Goal: Information Seeking & Learning: Learn about a topic

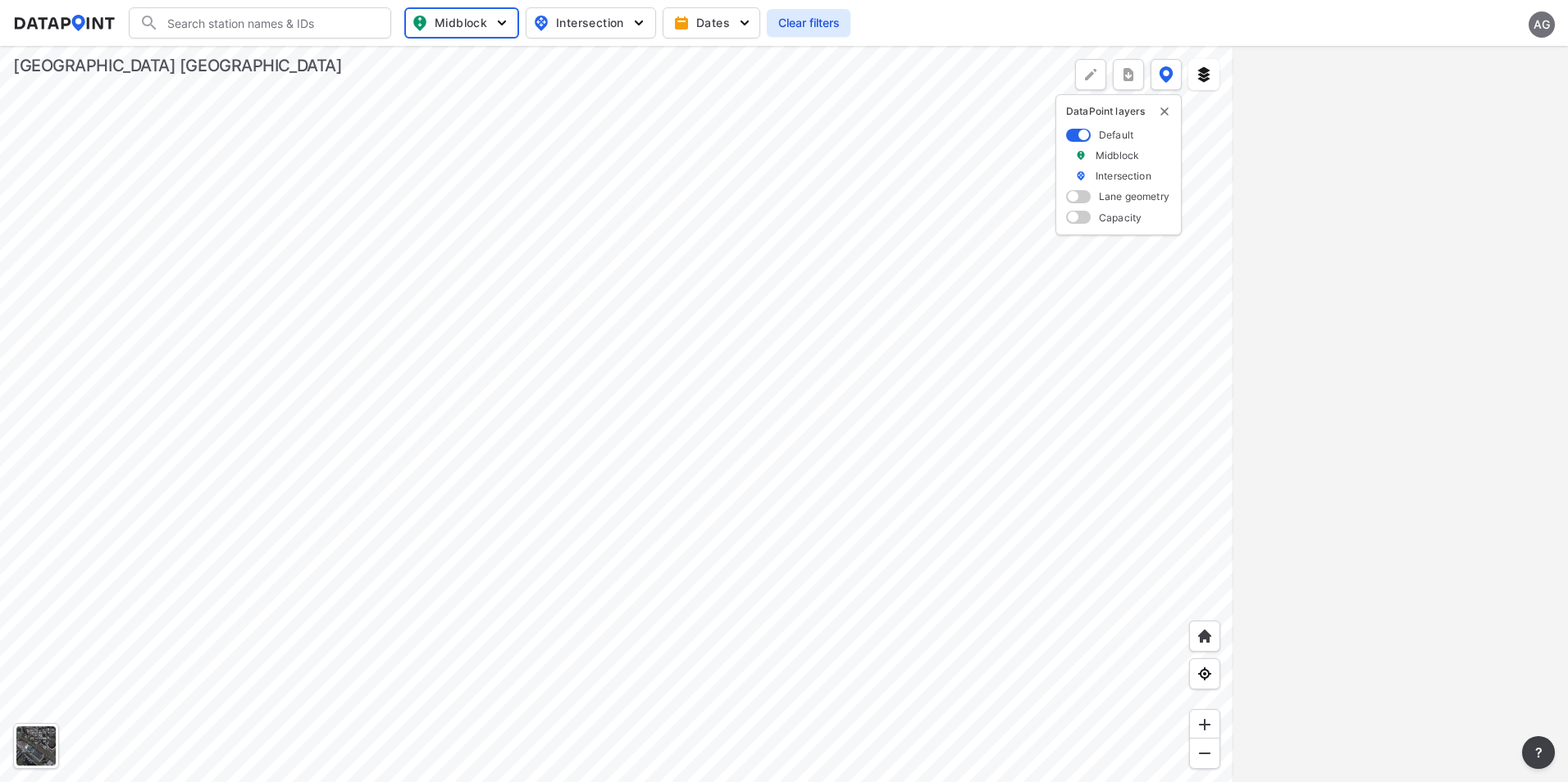
click at [775, 417] on div at bounding box center [617, 413] width 1233 height 736
click at [268, 23] on input "Search" at bounding box center [269, 22] width 221 height 26
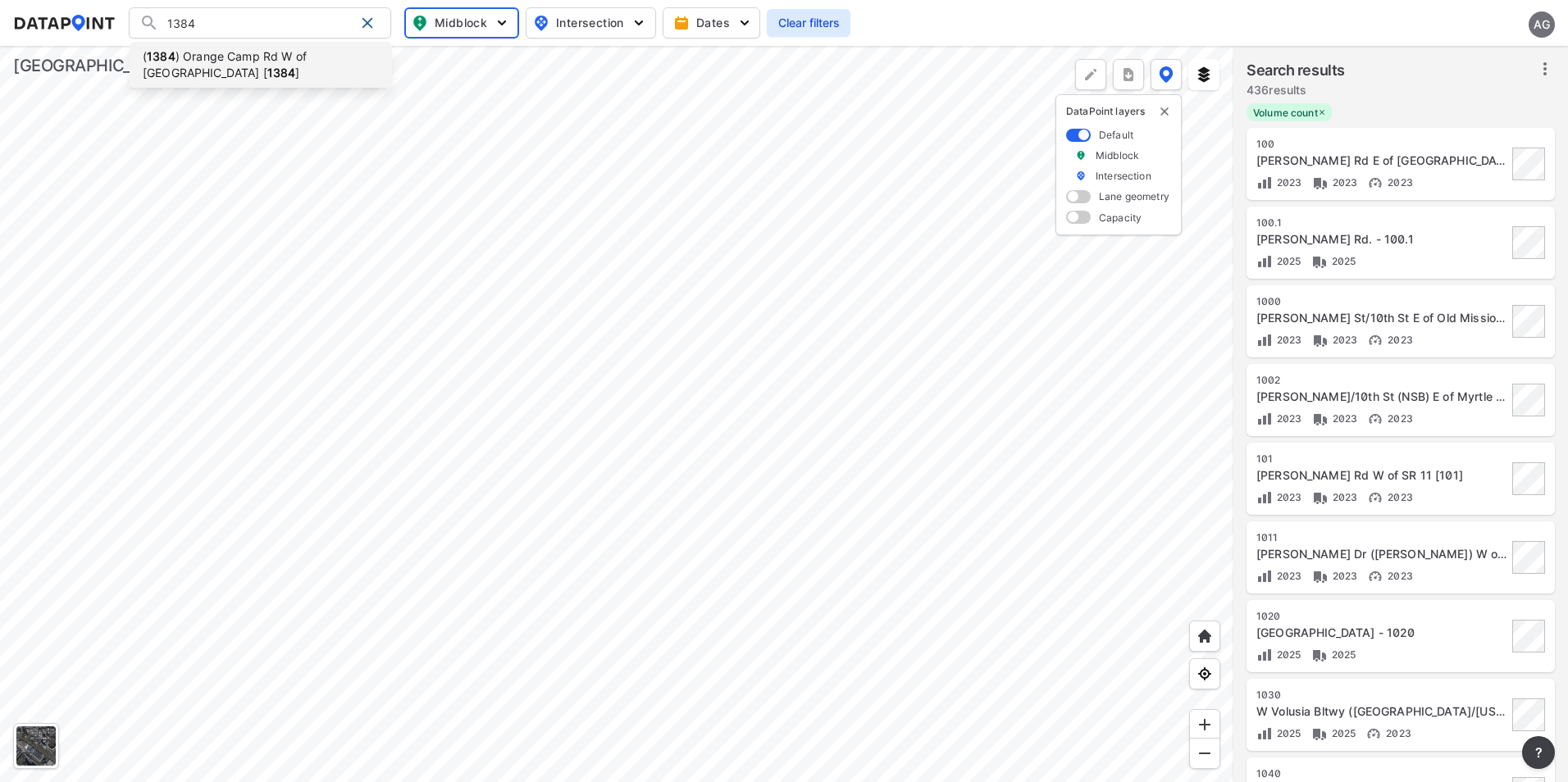
click at [293, 68] on li "( 1384 ) Orange Camp Rd W of West Volusia Beltway [ 1384 ]" at bounding box center [260, 64] width 262 height 46
type input "(1384) Orange Camp Rd W of West Volusia Beltway [1384]"
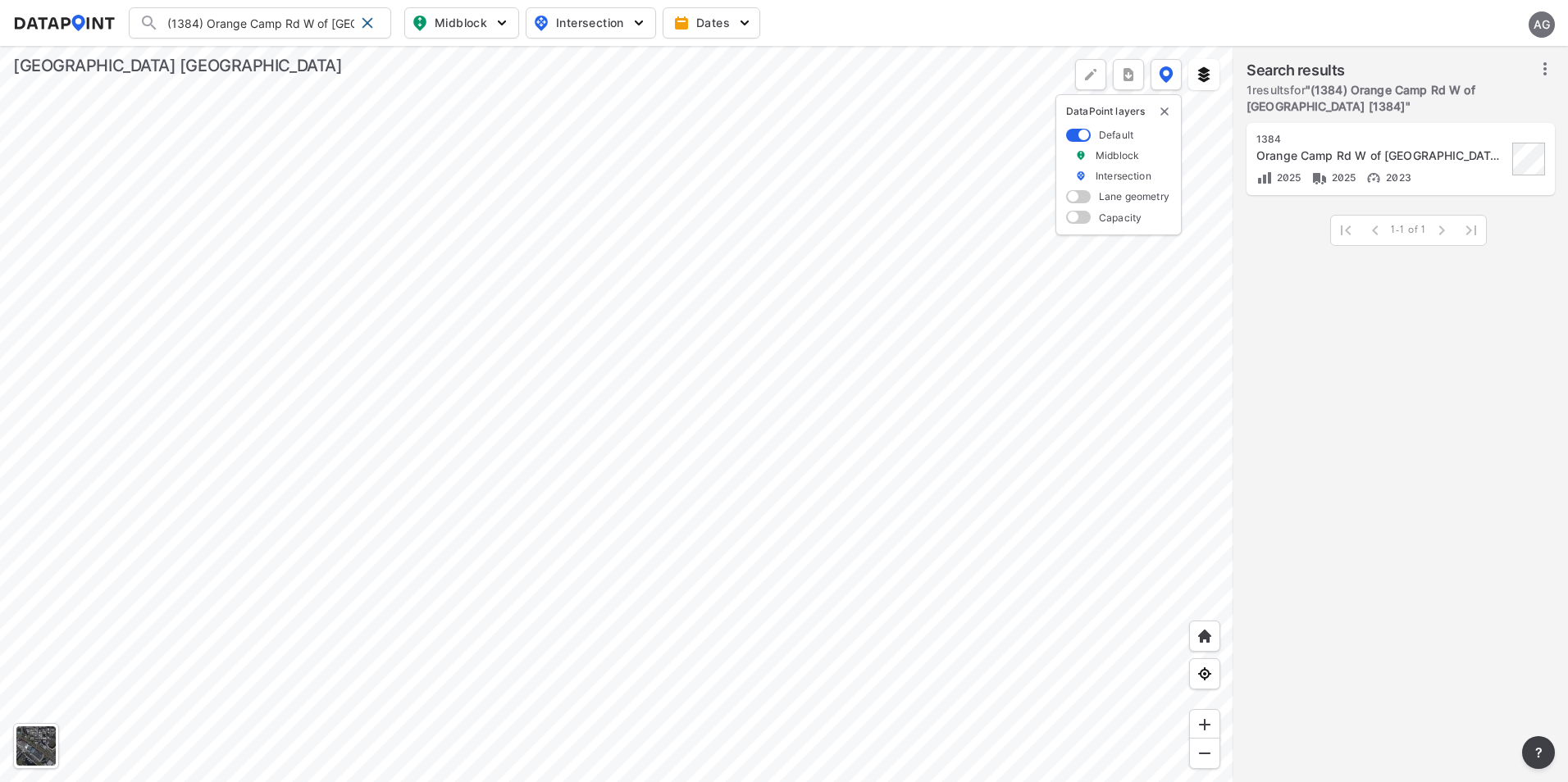
click at [1434, 171] on div "2025 2025 2023" at bounding box center [1382, 177] width 251 height 17
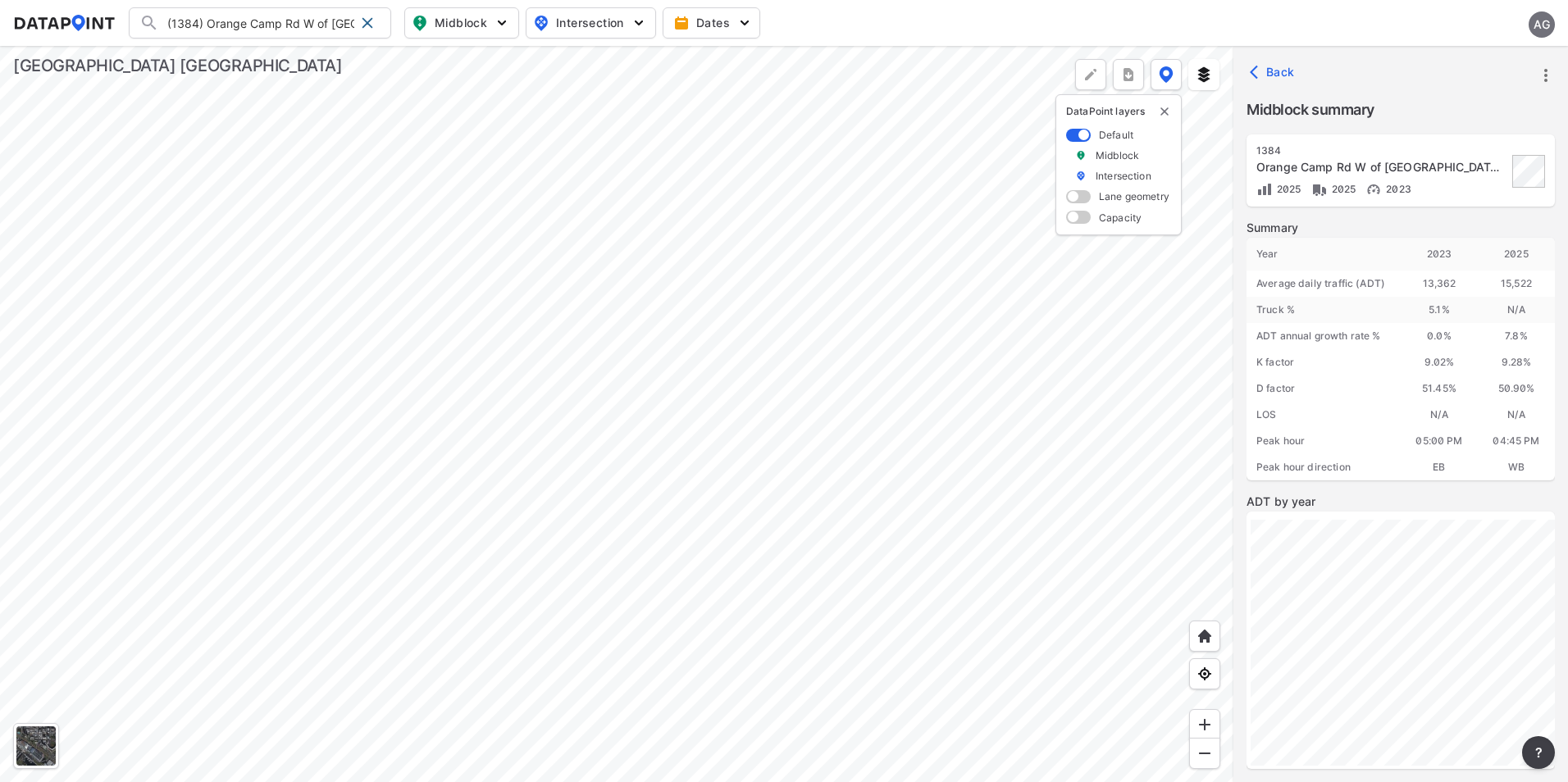
click at [1539, 83] on icon "more" at bounding box center [1546, 75] width 20 height 20
click at [1464, 78] on li "View all details" at bounding box center [1476, 75] width 158 height 30
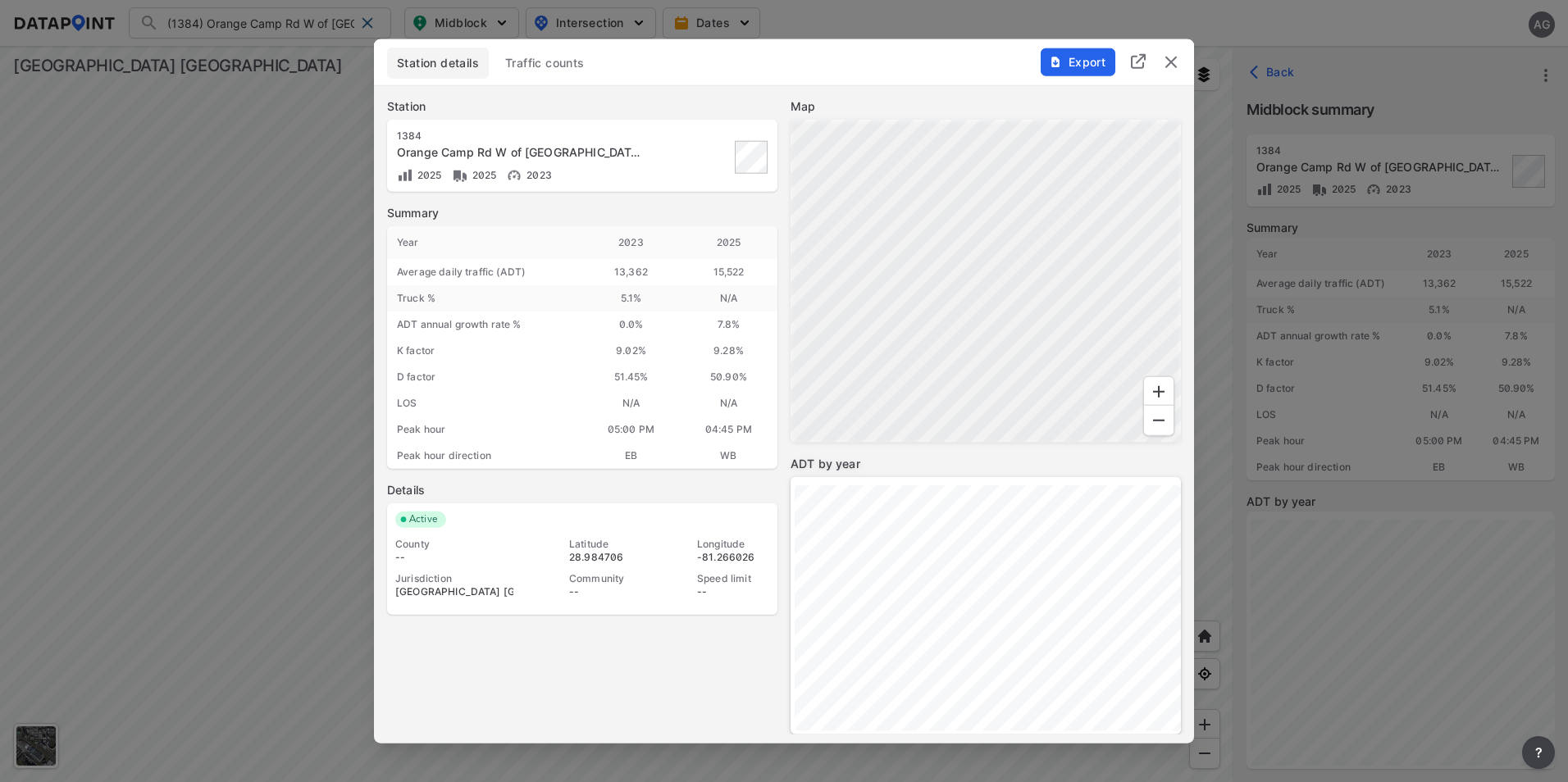
click at [530, 64] on span "Traffic counts" at bounding box center [544, 63] width 80 height 16
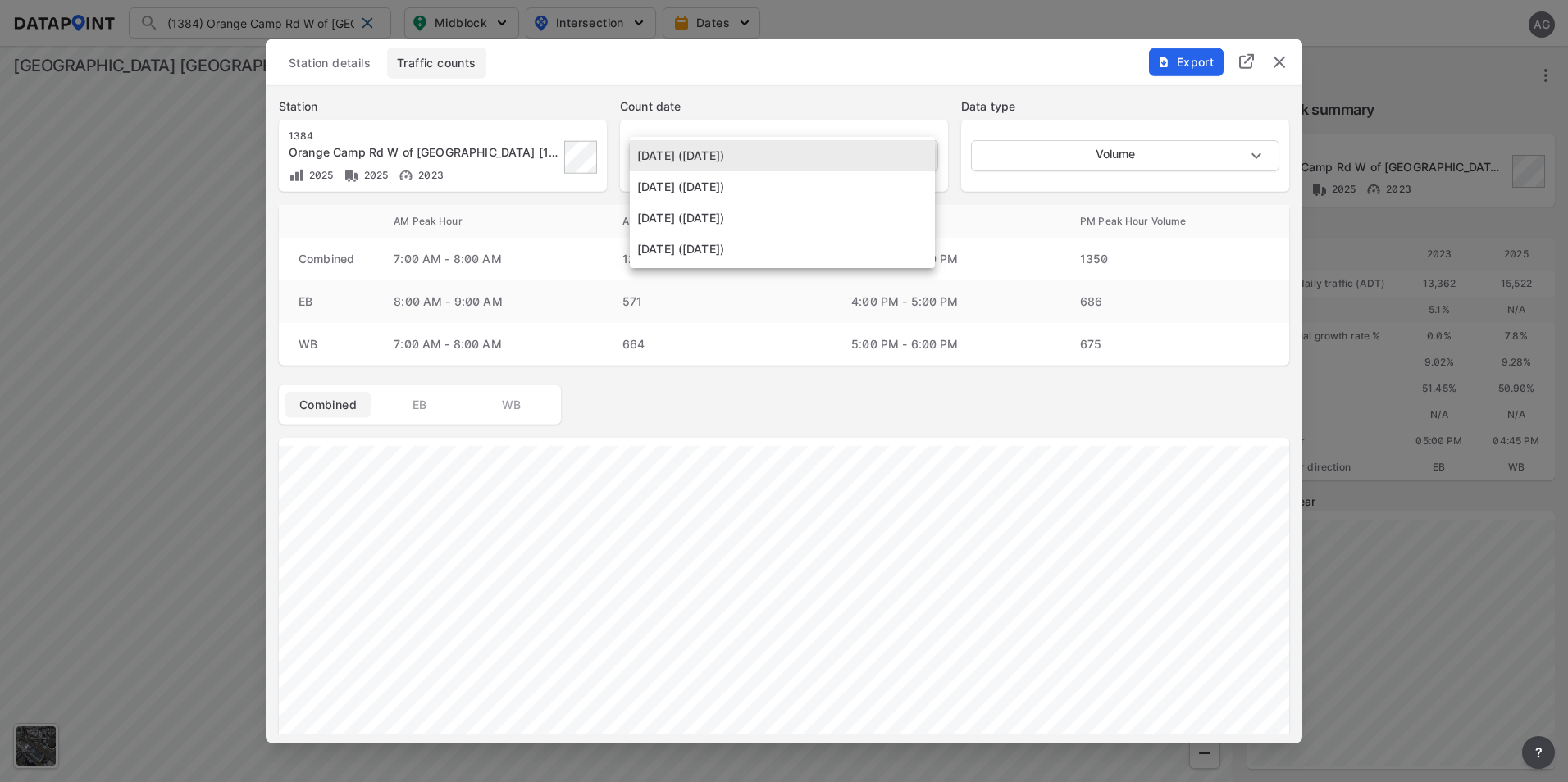
click at [923, 152] on body "(1384) Orange Camp Rd W of West Volusia Beltway [1384] (1384) Orange Camp Rd W …" at bounding box center [784, 391] width 1568 height 782
click at [814, 222] on li "May 3 2023 (Wednesday)" at bounding box center [782, 217] width 305 height 31
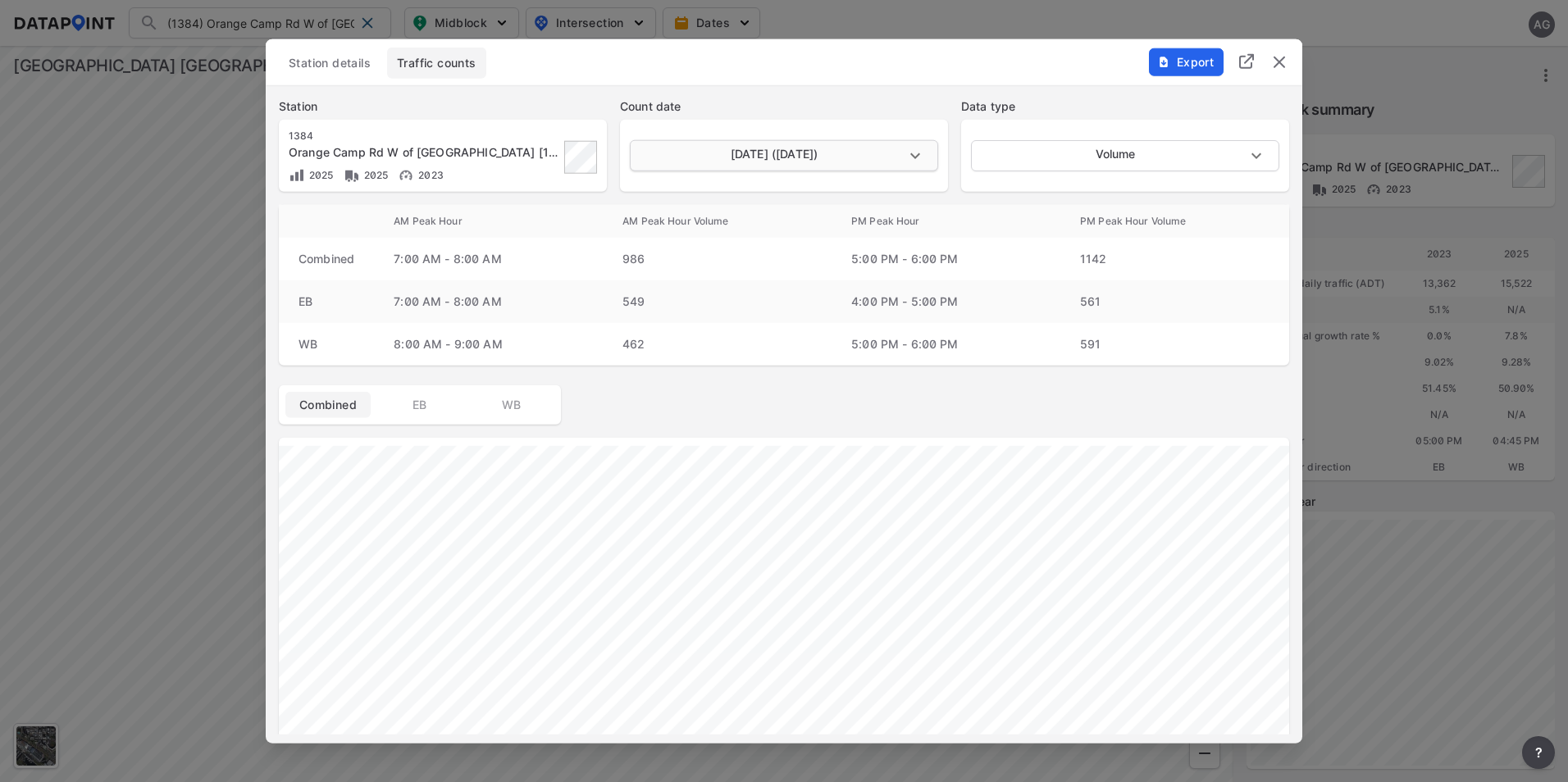
click at [917, 147] on body "(1384) Orange Camp Rd W of West Volusia Beltway [1384] (1384) Orange Camp Rd W …" at bounding box center [784, 391] width 1568 height 782
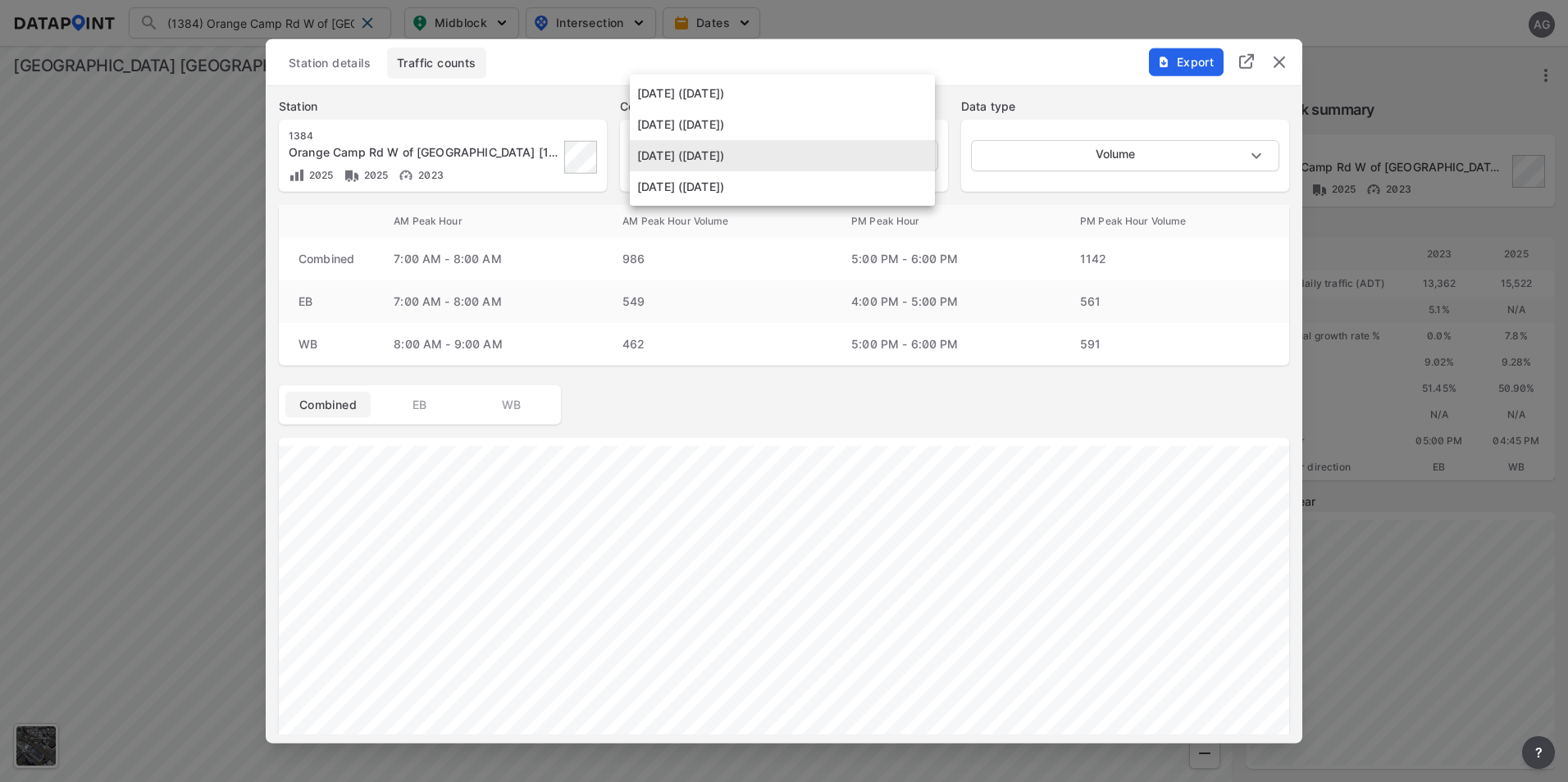
click at [797, 191] on li "May 2 2023 (Tuesday)" at bounding box center [782, 186] width 305 height 31
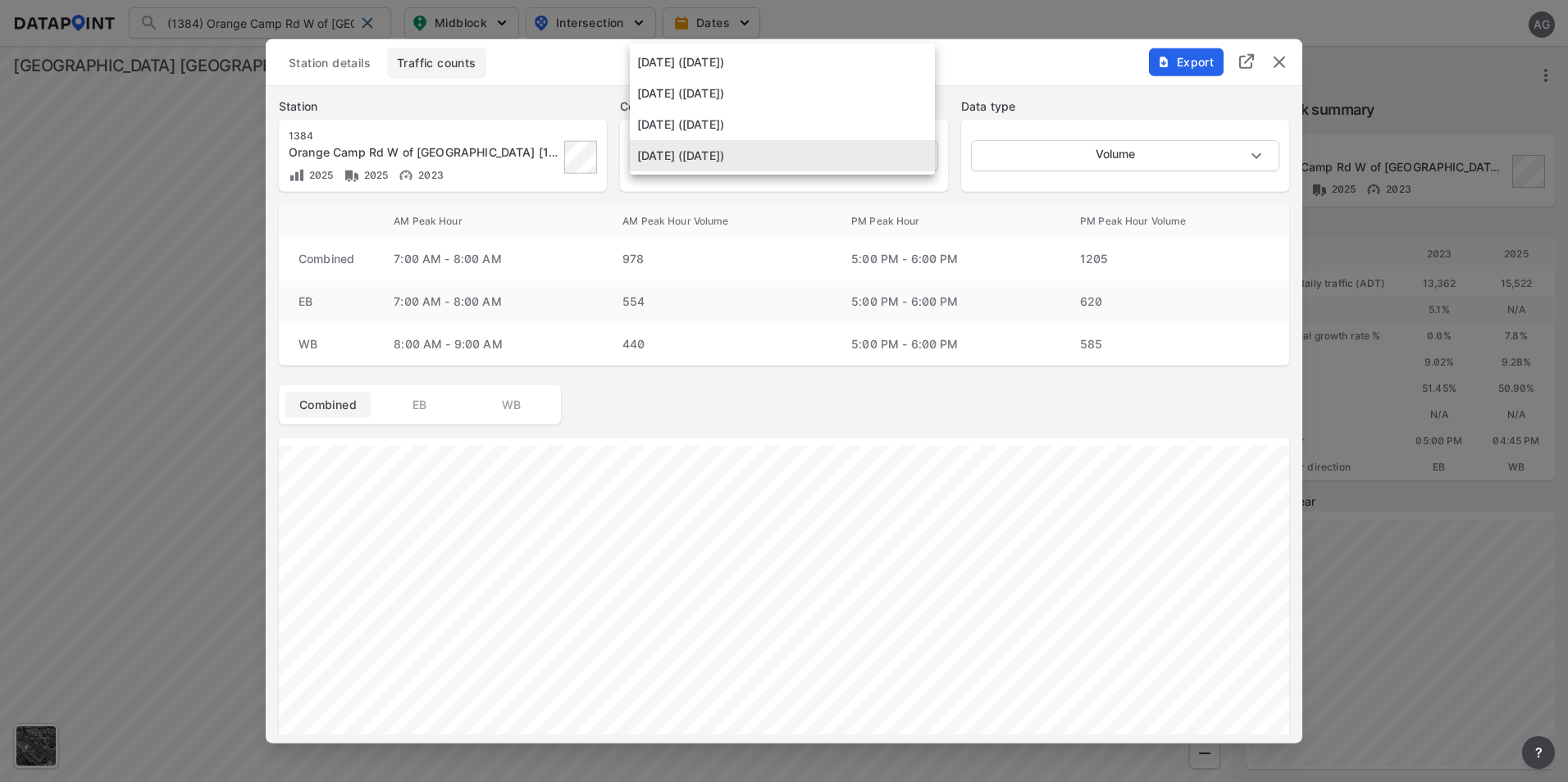
click at [916, 152] on body "(1384) Orange Camp Rd W of West Volusia Beltway [1384] (1384) Orange Camp Rd W …" at bounding box center [784, 391] width 1568 height 782
click at [788, 124] on li "May 3 2023 (Wednesday)" at bounding box center [782, 124] width 305 height 31
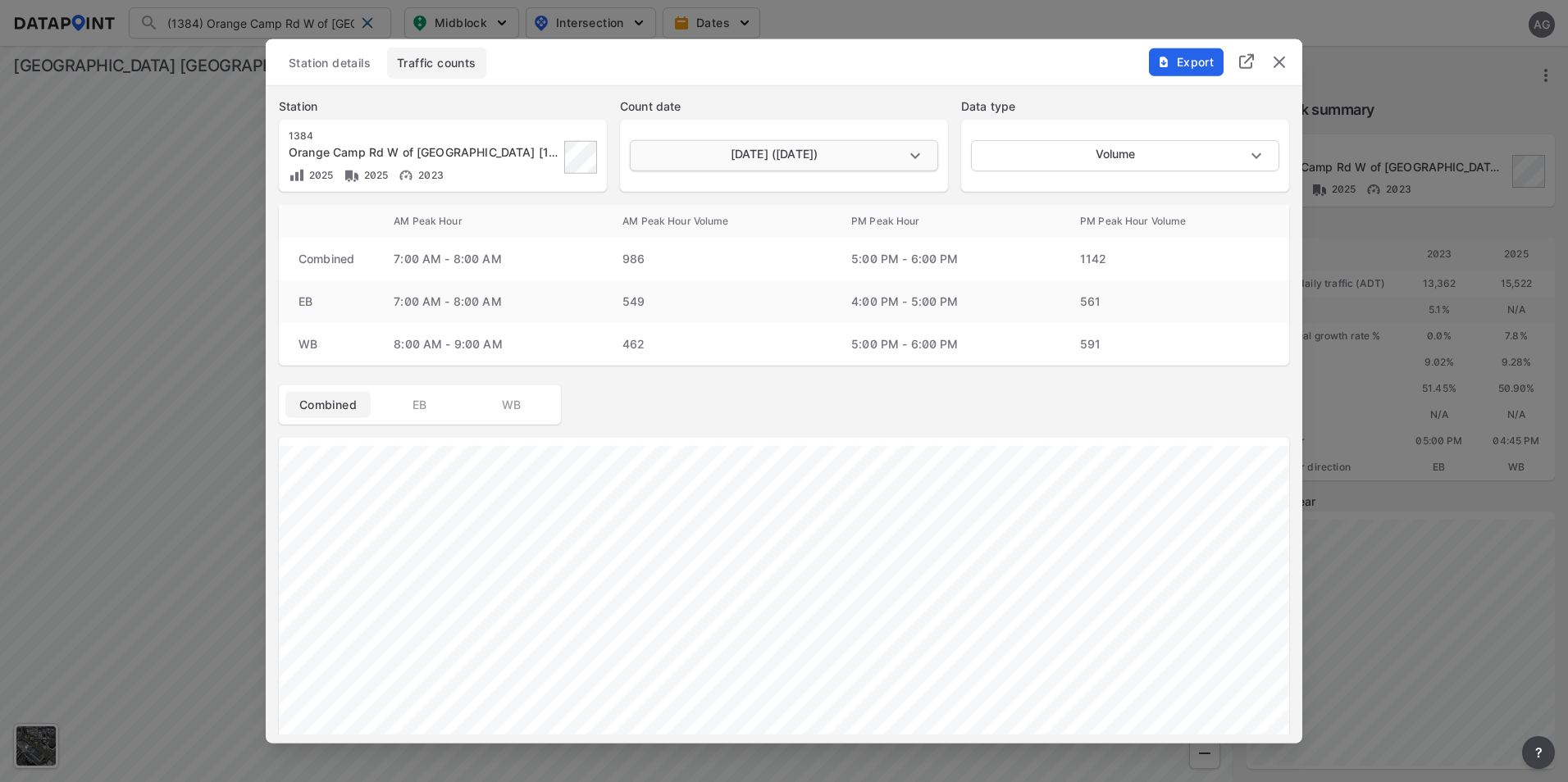
click at [915, 149] on body "(1384) Orange Camp Rd W of West Volusia Beltway [1384] (1384) Orange Camp Rd W …" at bounding box center [784, 391] width 1568 height 782
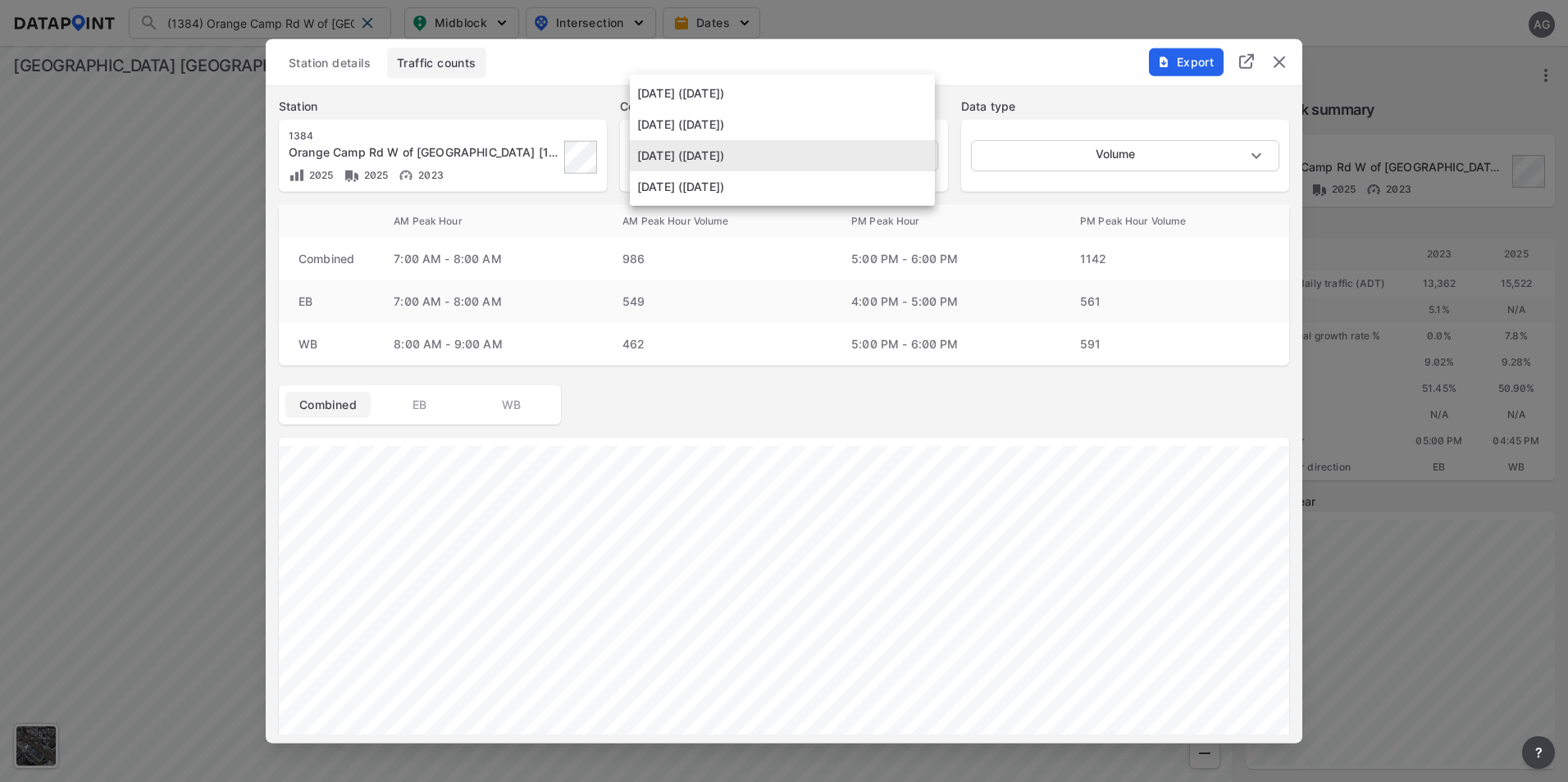
click at [781, 189] on li "May 2 2023 (Tuesday)" at bounding box center [782, 186] width 305 height 31
type input "2023-05-02"
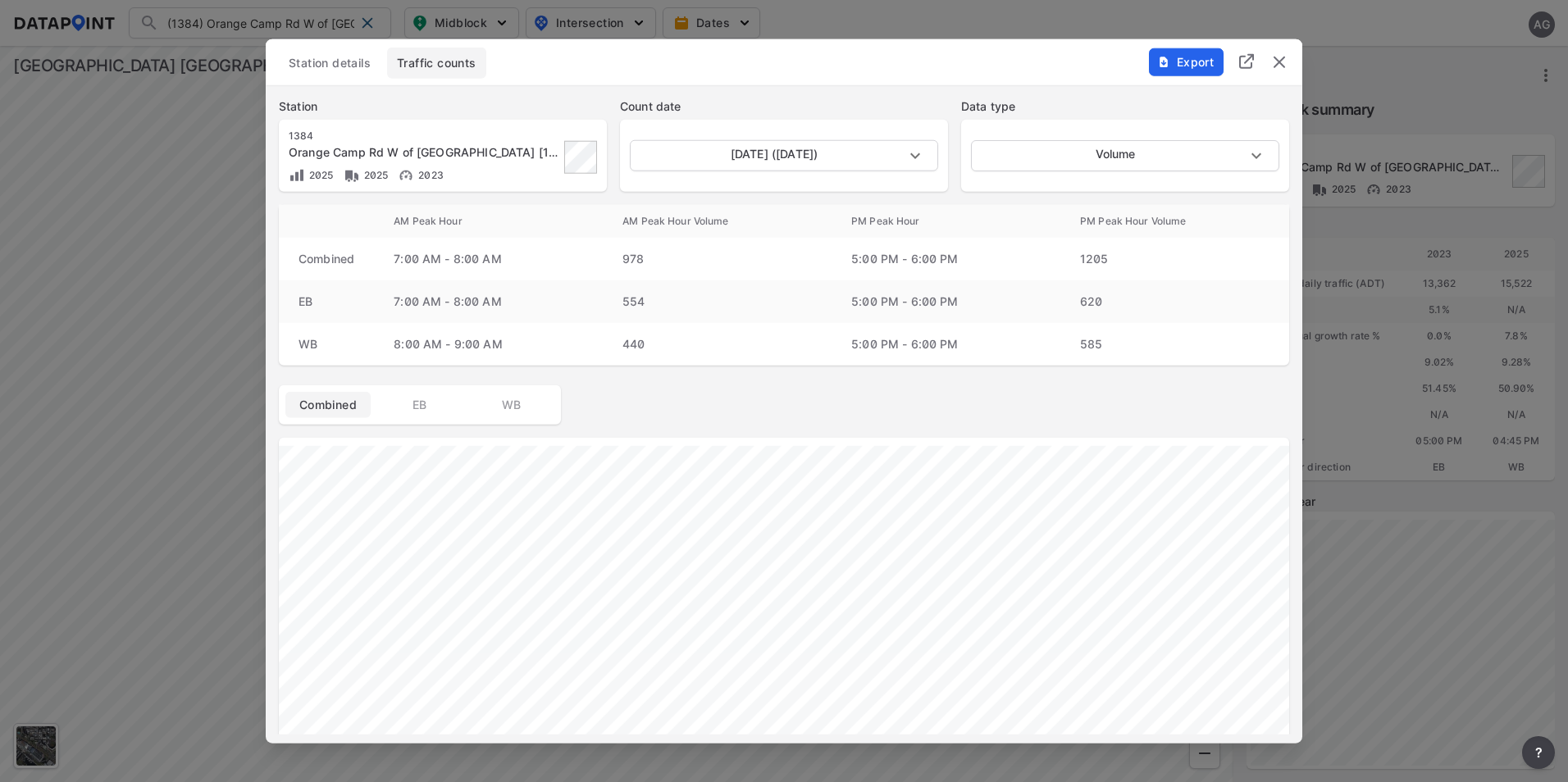
click at [1184, 55] on span "Export" at bounding box center [1185, 62] width 55 height 16
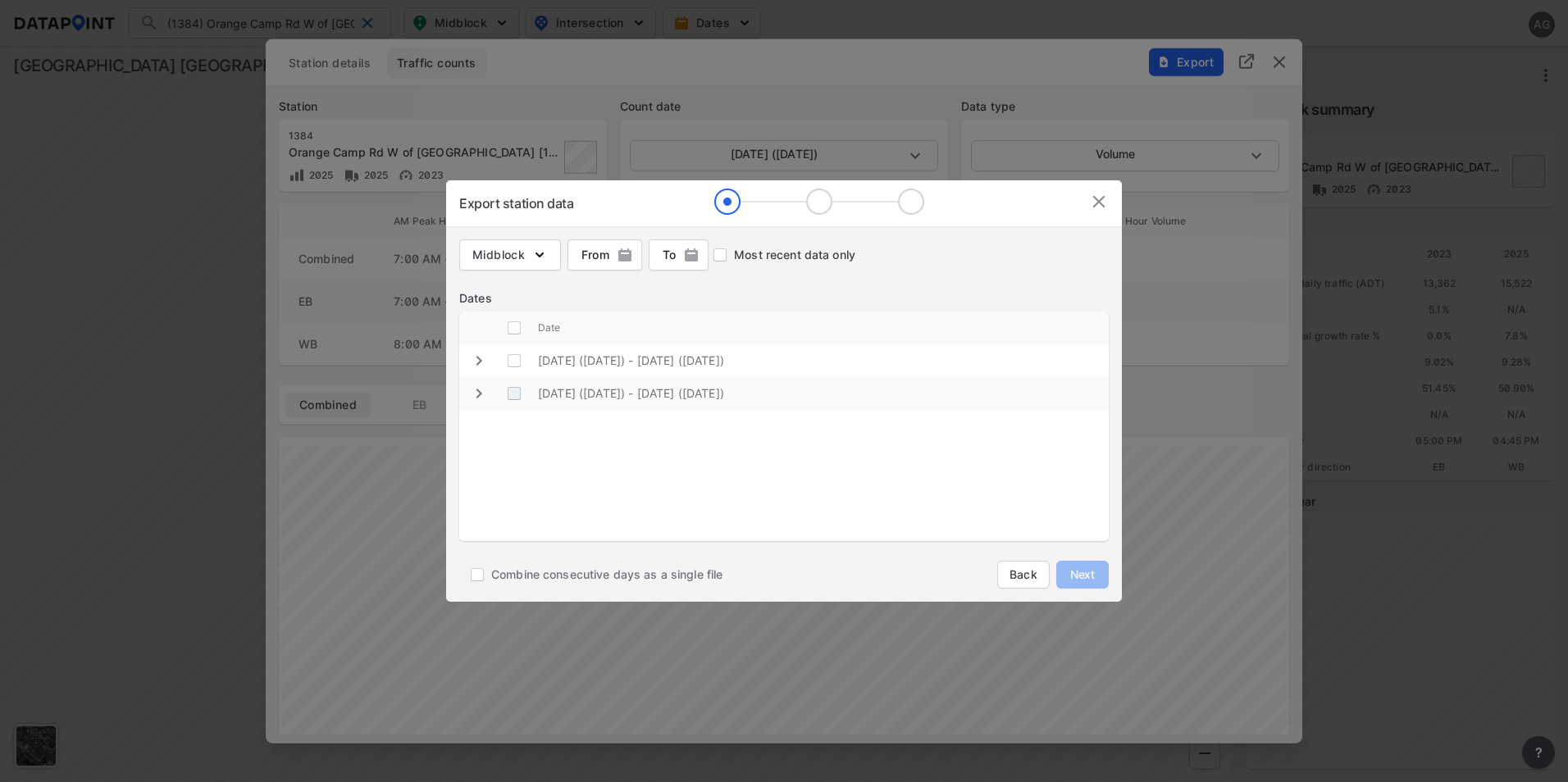
click at [515, 396] on \(Wednesday\) "decorative checkbox" at bounding box center [514, 393] width 31 height 31
checkbox \(Wednesday\) "true"
click at [1081, 574] on span "Next" at bounding box center [1082, 574] width 33 height 16
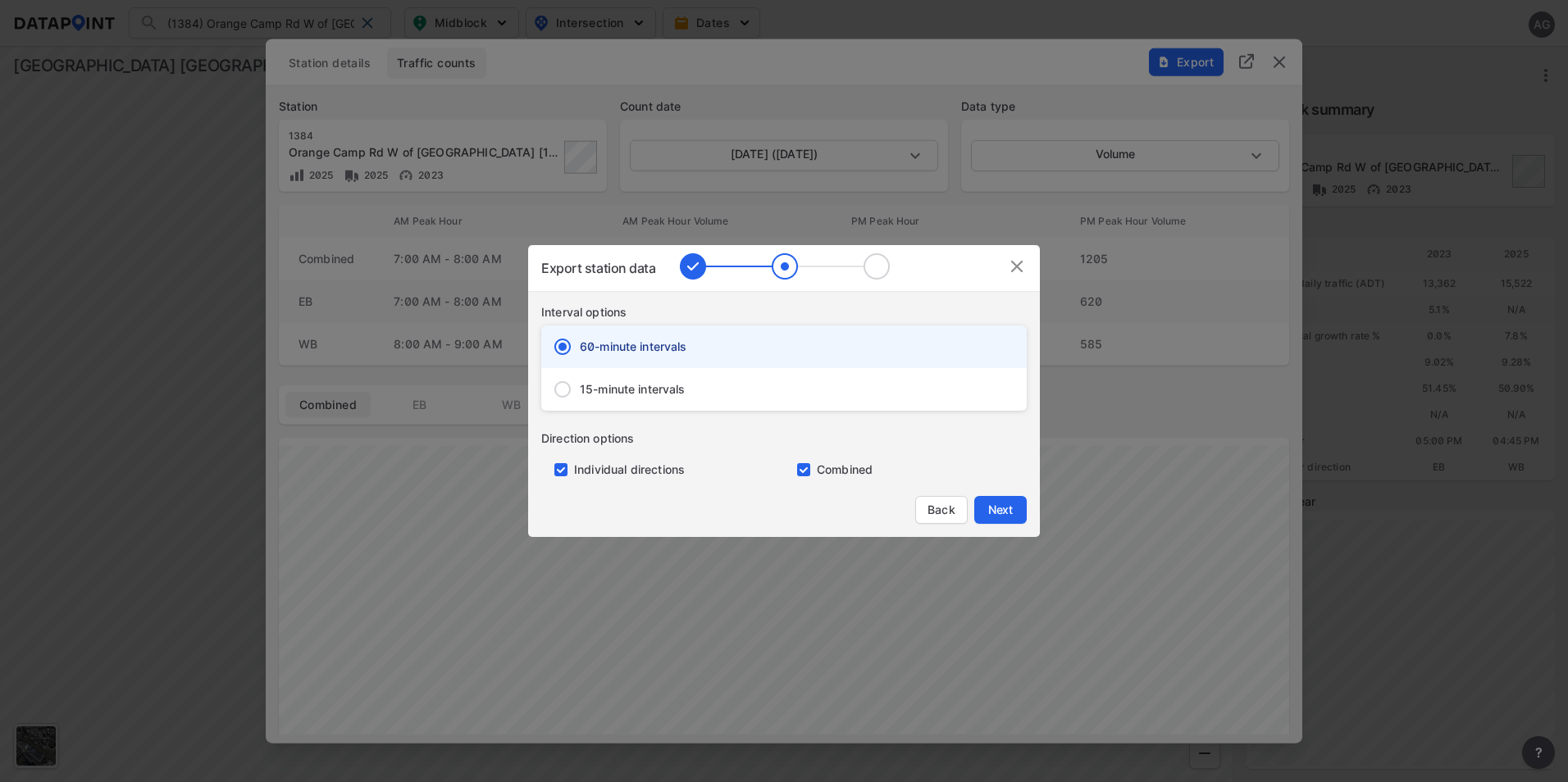
click at [560, 467] on input "primary checkbox" at bounding box center [558, 470] width 33 height 13
checkbox input "false"
click at [562, 384] on input "15-minute intervals" at bounding box center [562, 389] width 34 height 34
radio input "true"
radio input "false"
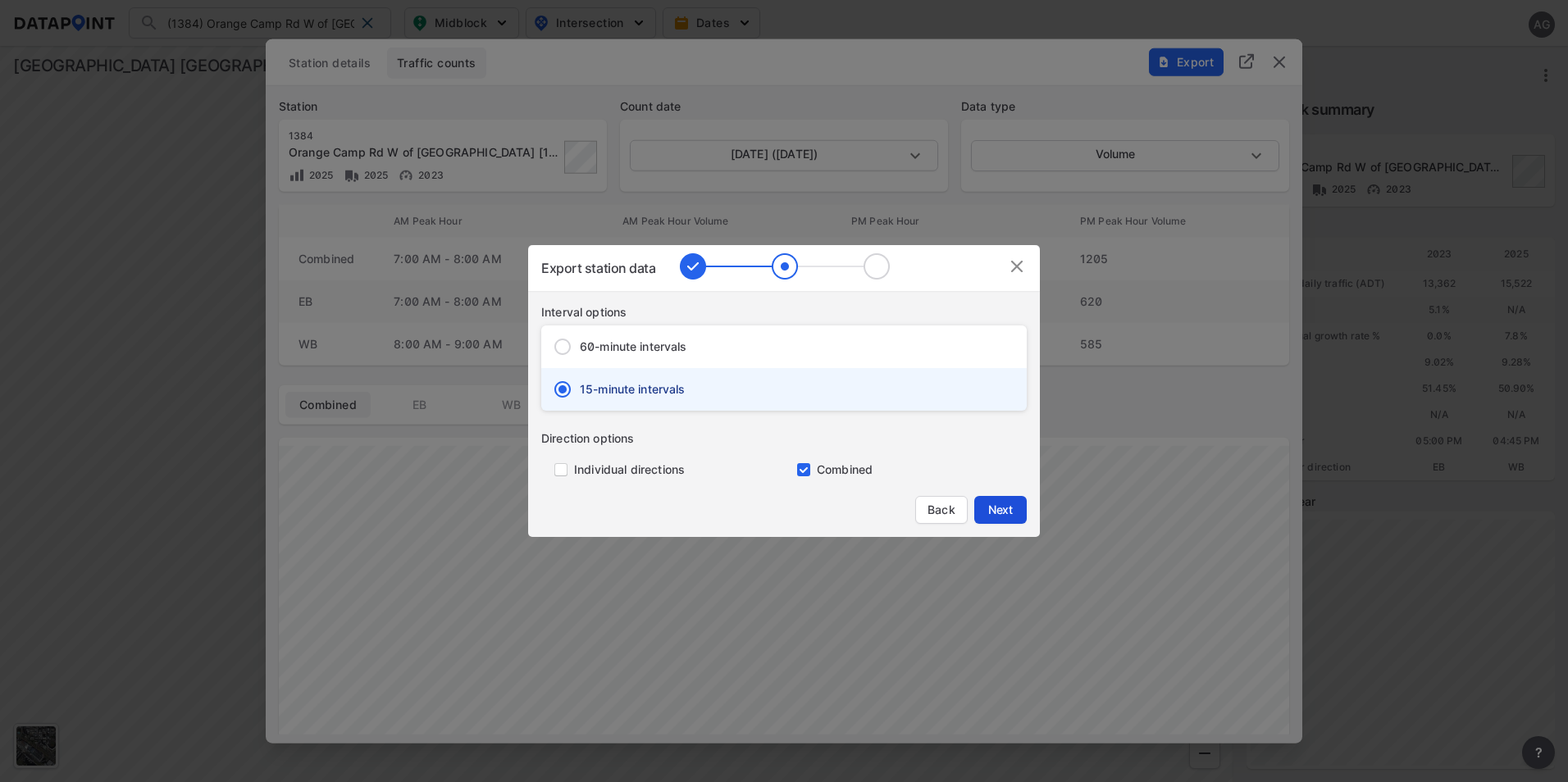
click at [993, 506] on span "Next" at bounding box center [1001, 510] width 33 height 16
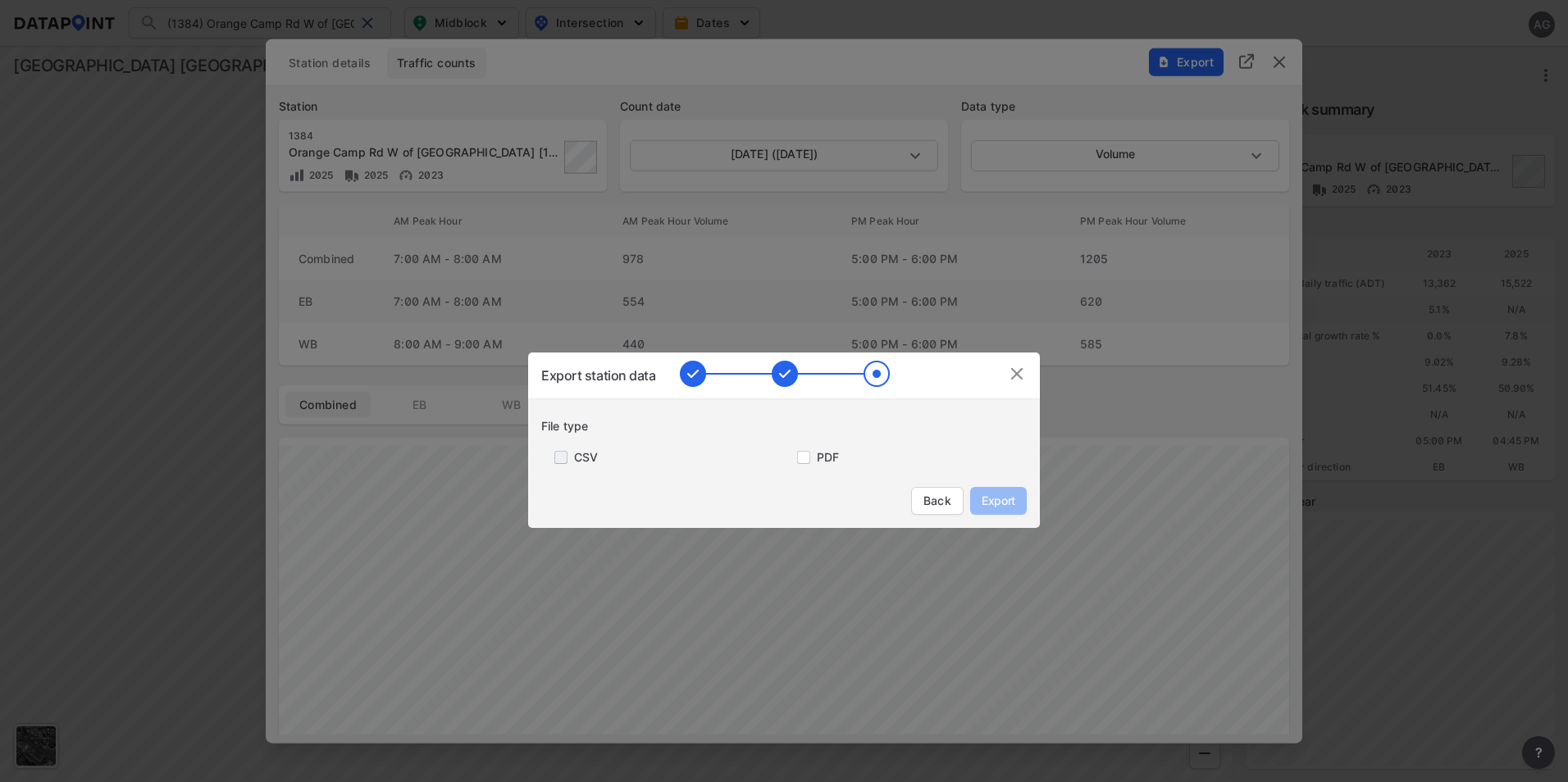
click at [559, 456] on input "primary checkbox" at bounding box center [558, 457] width 33 height 13
checkbox input "true"
click at [982, 495] on span "Export" at bounding box center [998, 501] width 37 height 16
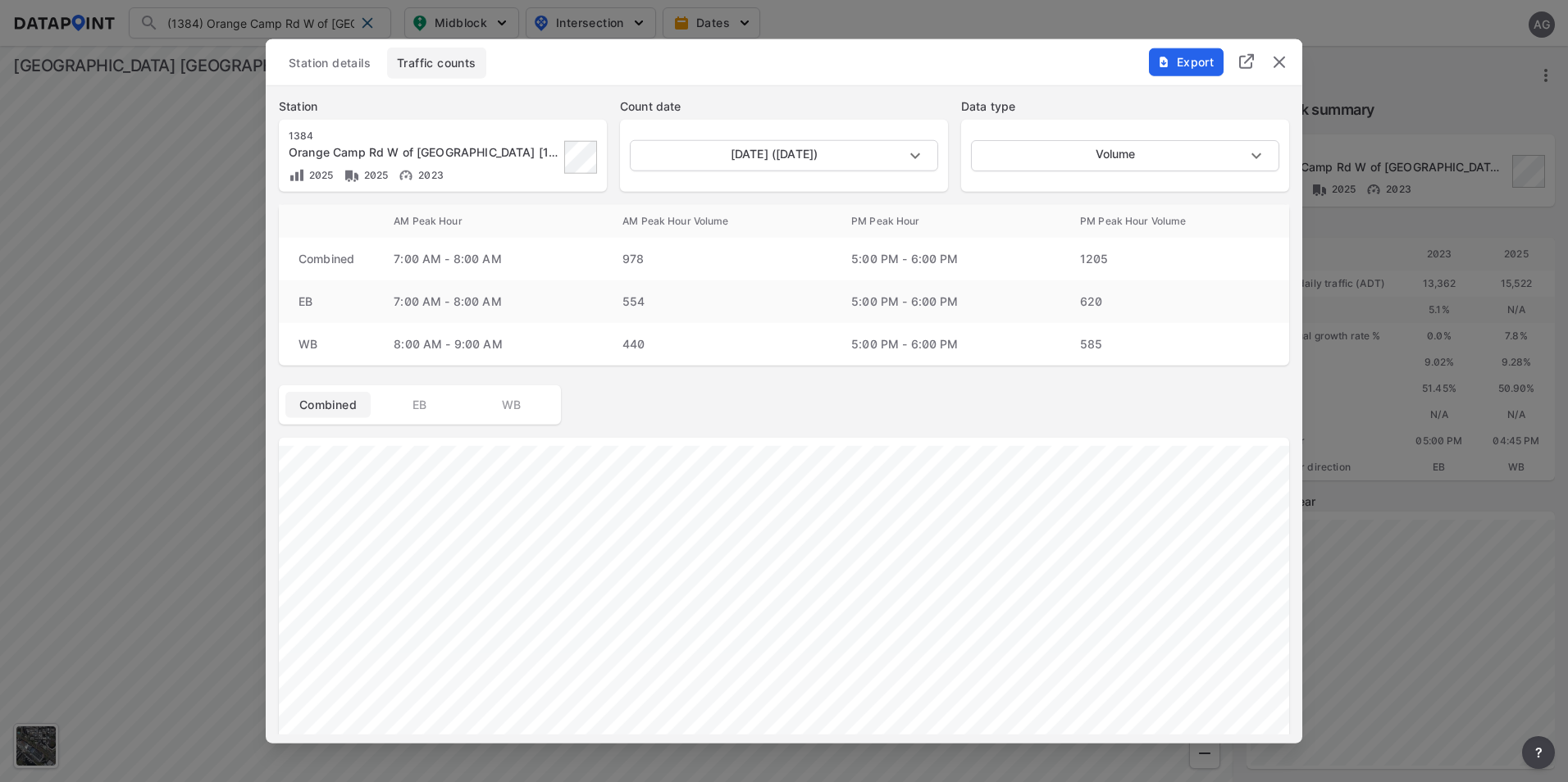
click at [233, 134] on div at bounding box center [784, 391] width 1568 height 782
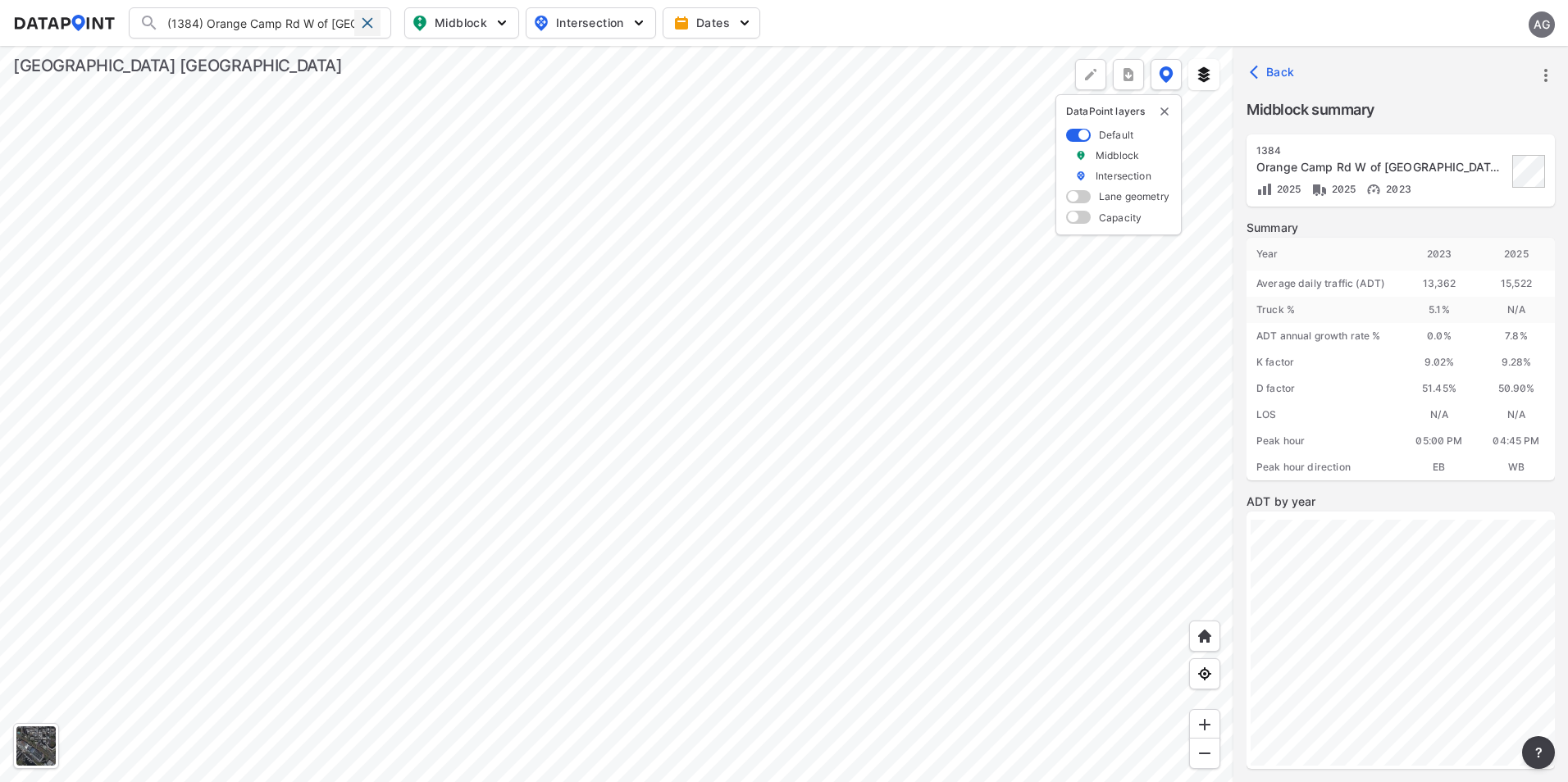
click at [373, 20] on span at bounding box center [367, 22] width 13 height 13
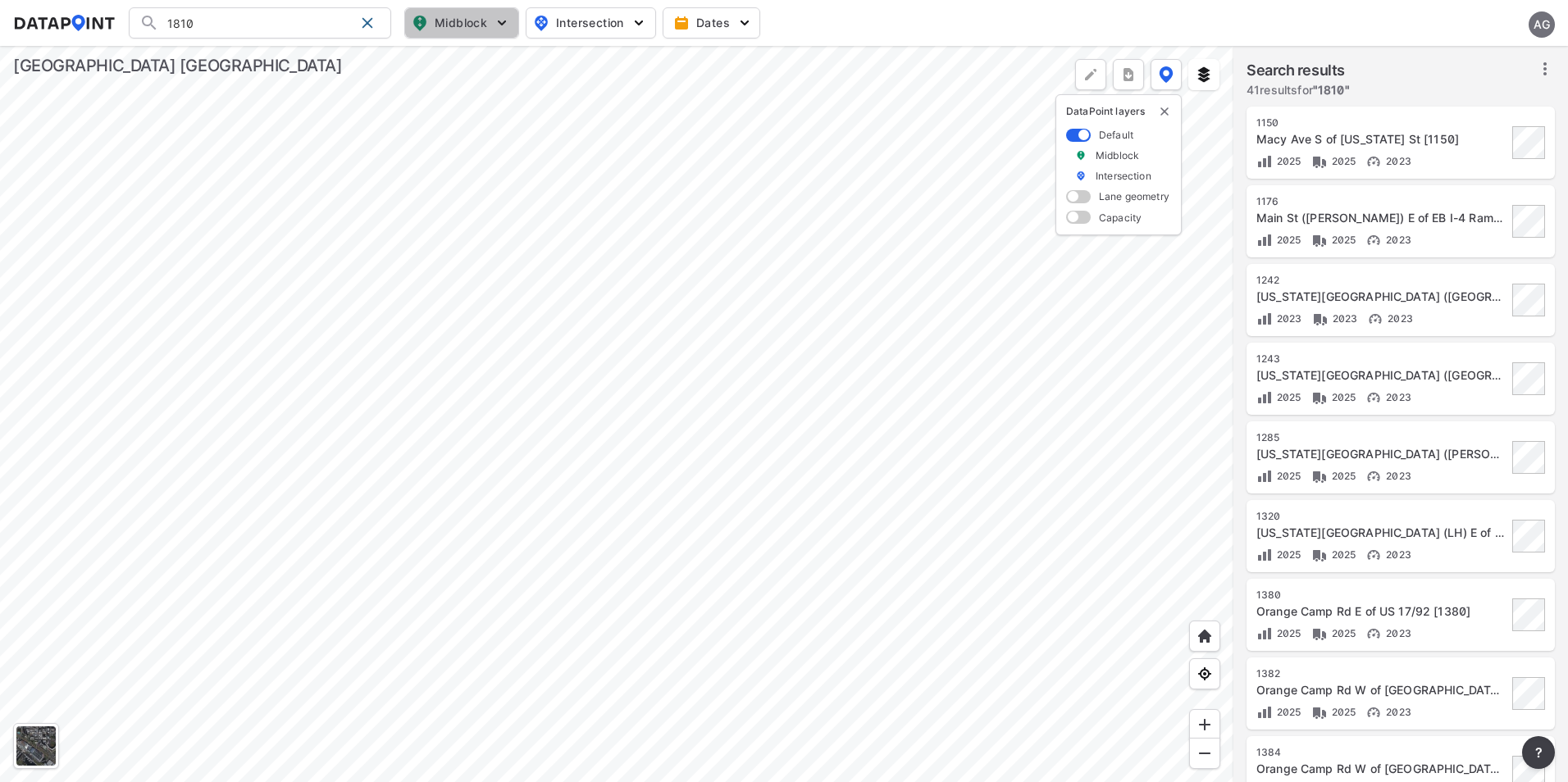
click at [454, 24] on span "Midblock" at bounding box center [460, 23] width 97 height 20
click at [602, 120] on div at bounding box center [617, 413] width 1233 height 736
click at [222, 21] on input "1810" at bounding box center [257, 22] width 195 height 26
click at [211, 71] on li "( 1810 ) Taylor Rd (CO) E of Tomoka Farms Rd [ 1810 ]" at bounding box center [260, 64] width 262 height 46
type input "(1810) Taylor Rd (CO) E of Tomoka Farms Rd [1810]"
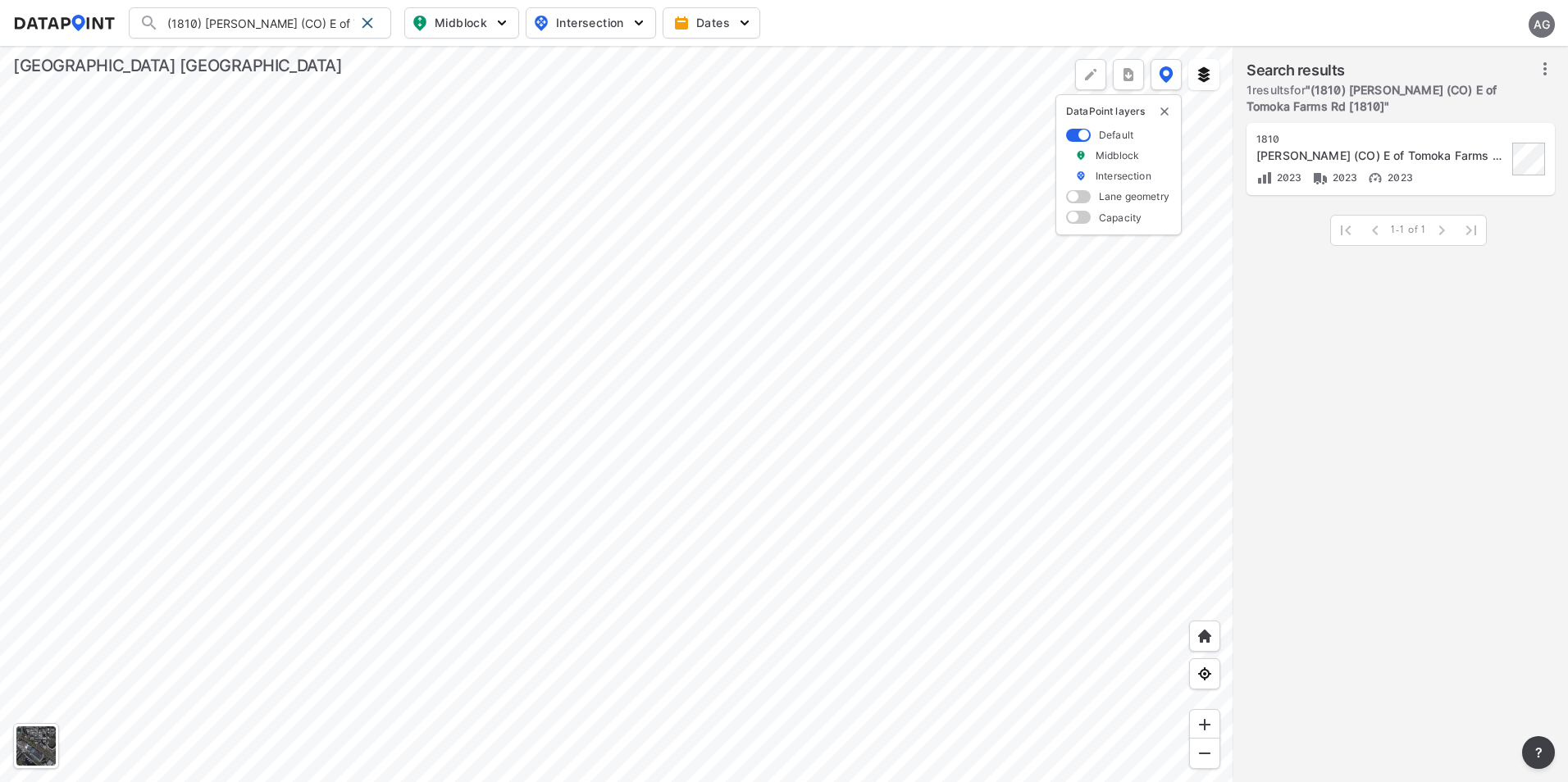
click at [1402, 152] on div "[PERSON_NAME] (CO) E of Tomoka Farms Rd [1810]" at bounding box center [1382, 156] width 251 height 16
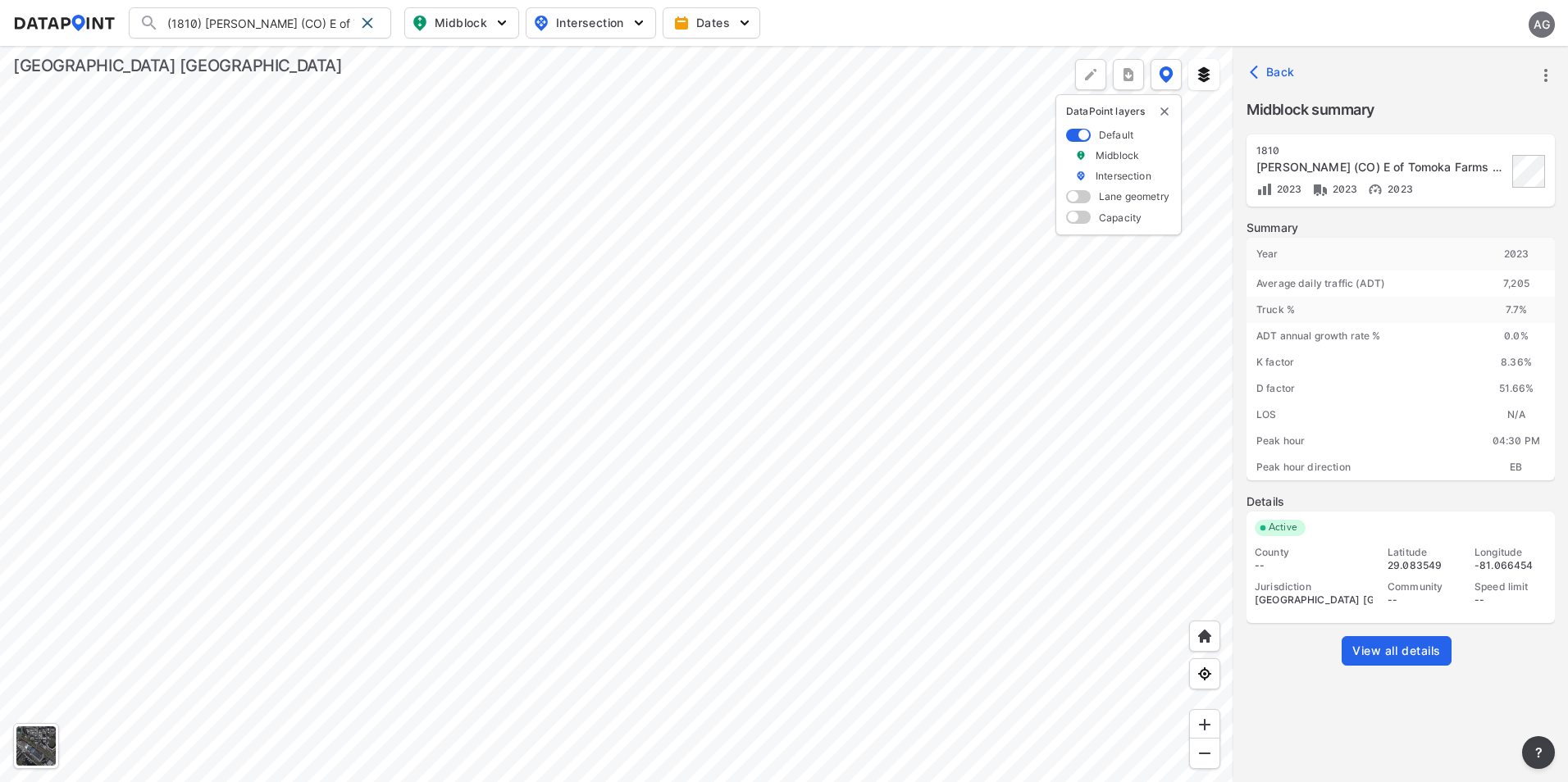
click at [1538, 69] on icon "more" at bounding box center [1546, 75] width 20 height 20
click at [1453, 72] on li "View all details" at bounding box center [1476, 75] width 158 height 30
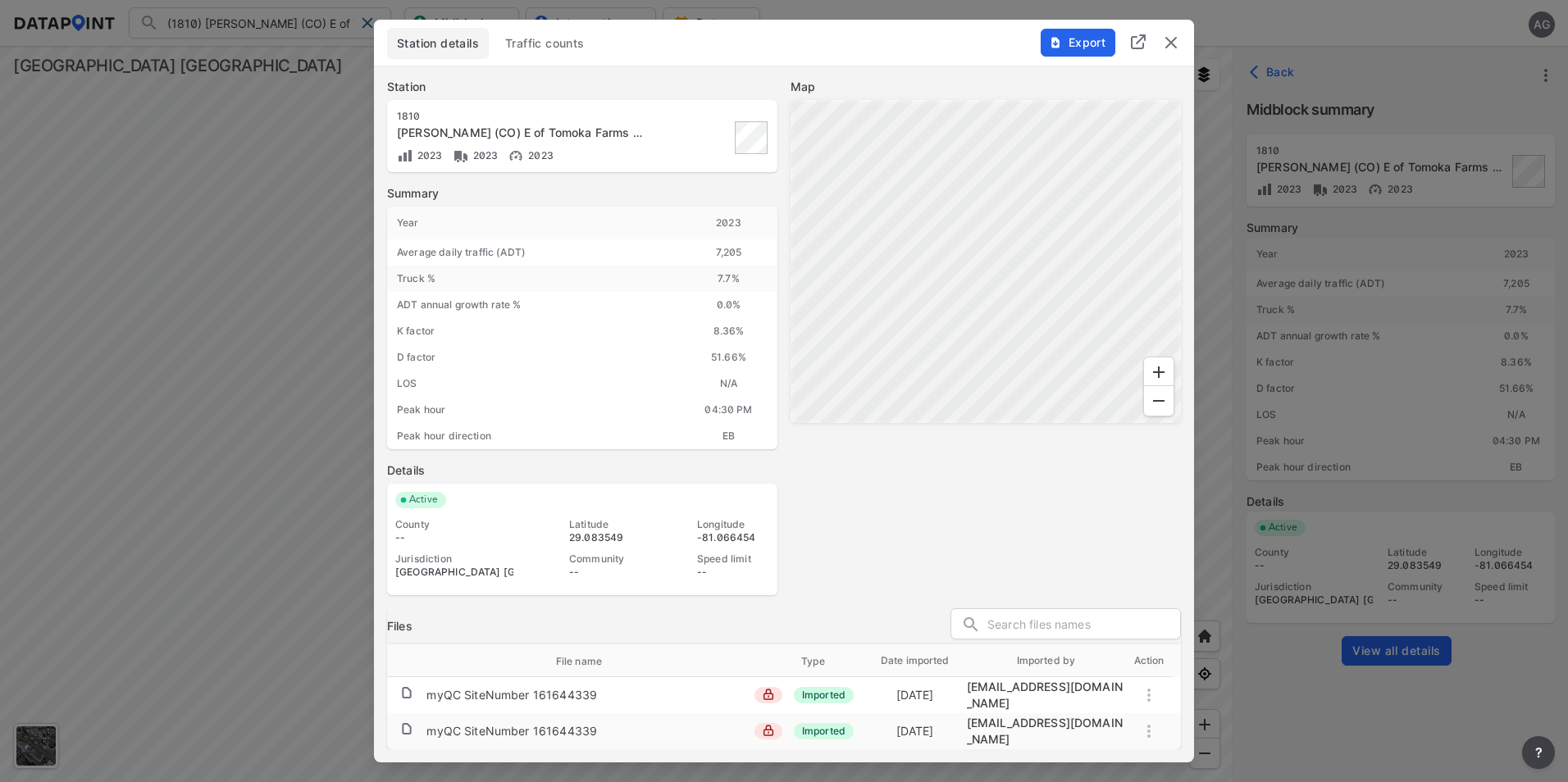
click at [543, 48] on span "Traffic counts" at bounding box center [544, 43] width 80 height 16
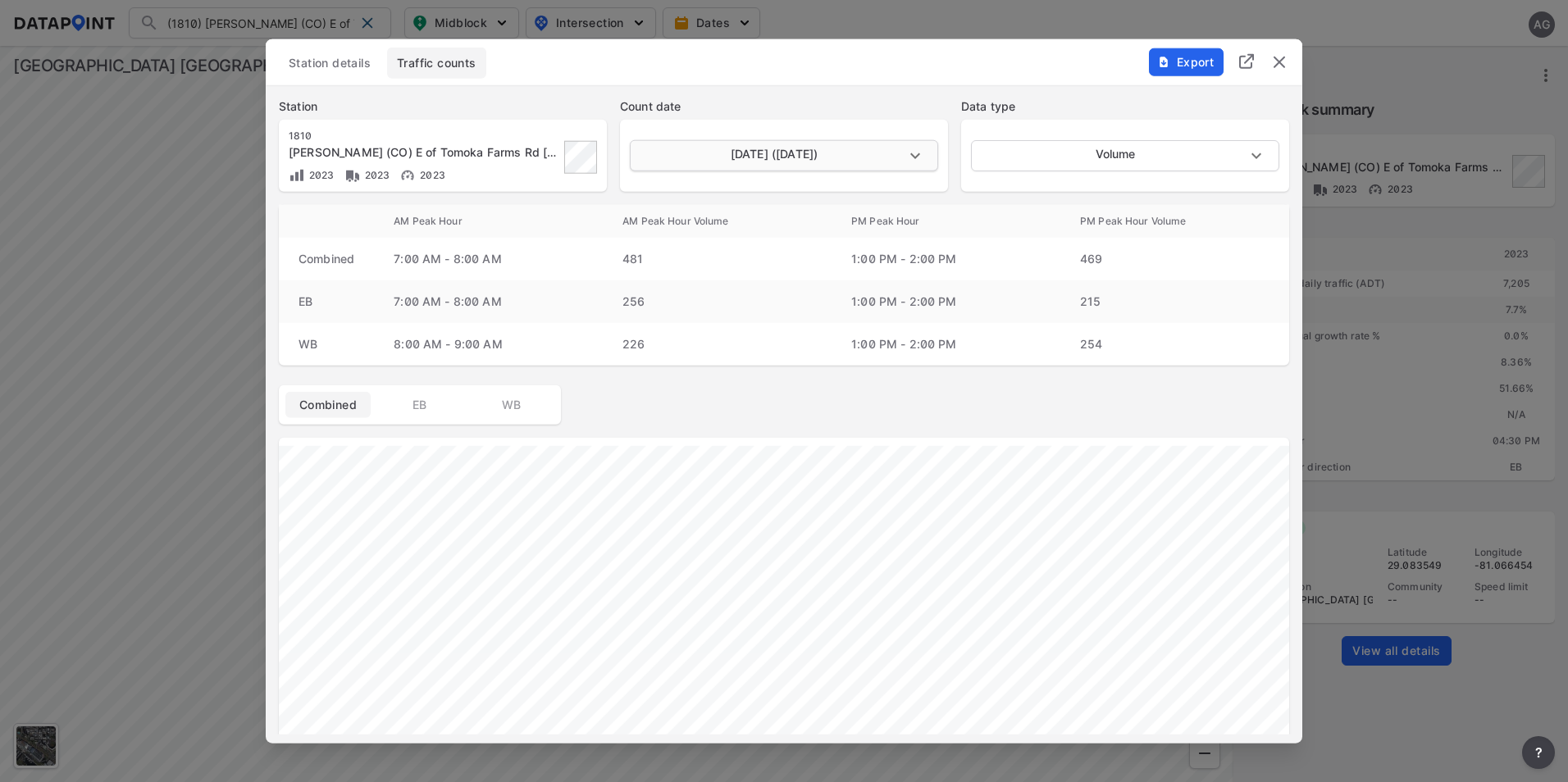
click at [921, 153] on body "(1810) Taylor Rd (CO) E of Tomoka Farms Rd [1810] (1810) Taylor Rd (CO) E of To…" at bounding box center [784, 391] width 1568 height 782
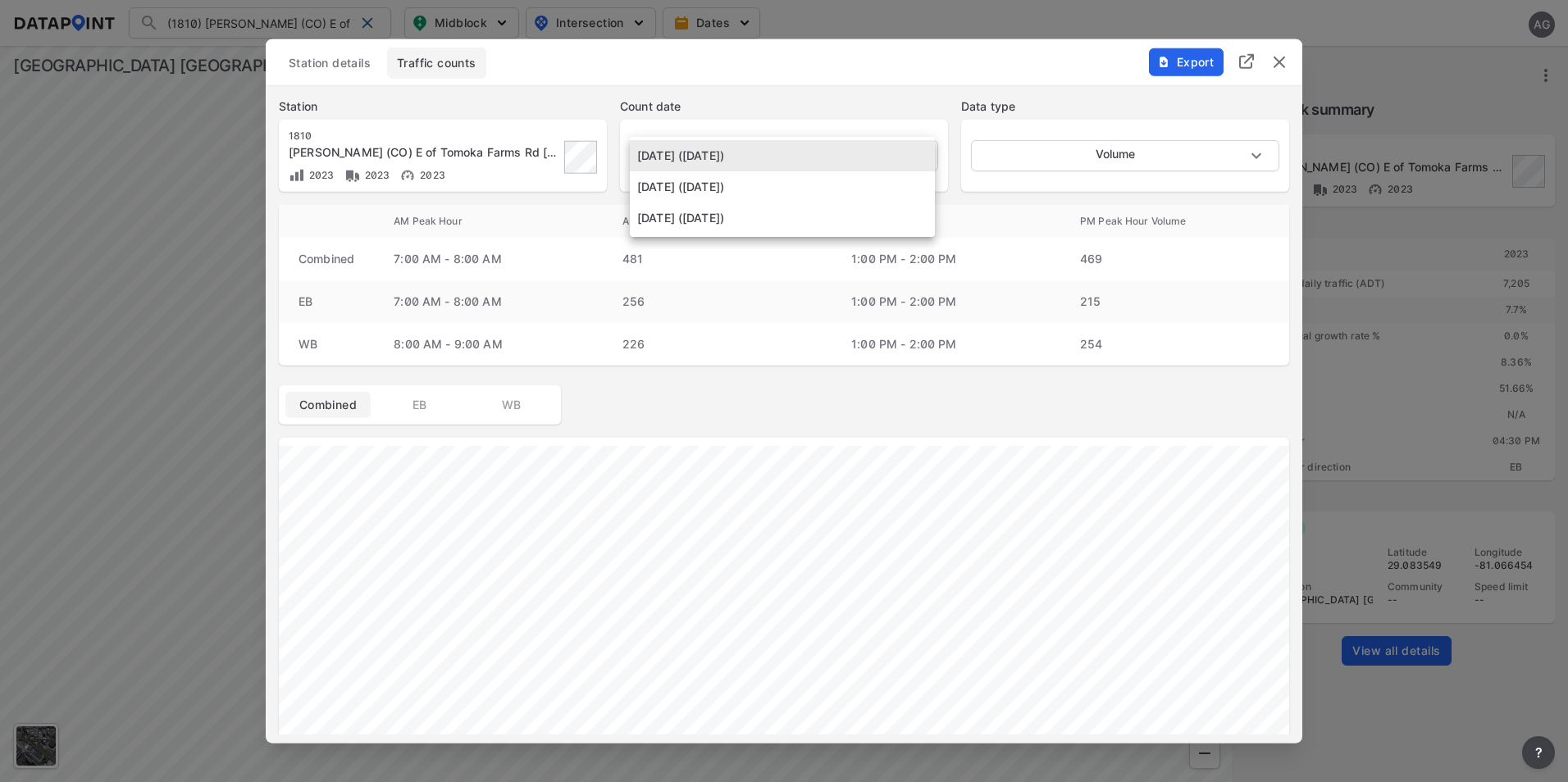
click at [755, 210] on li "May 22 2023 (Monday)" at bounding box center [782, 217] width 305 height 31
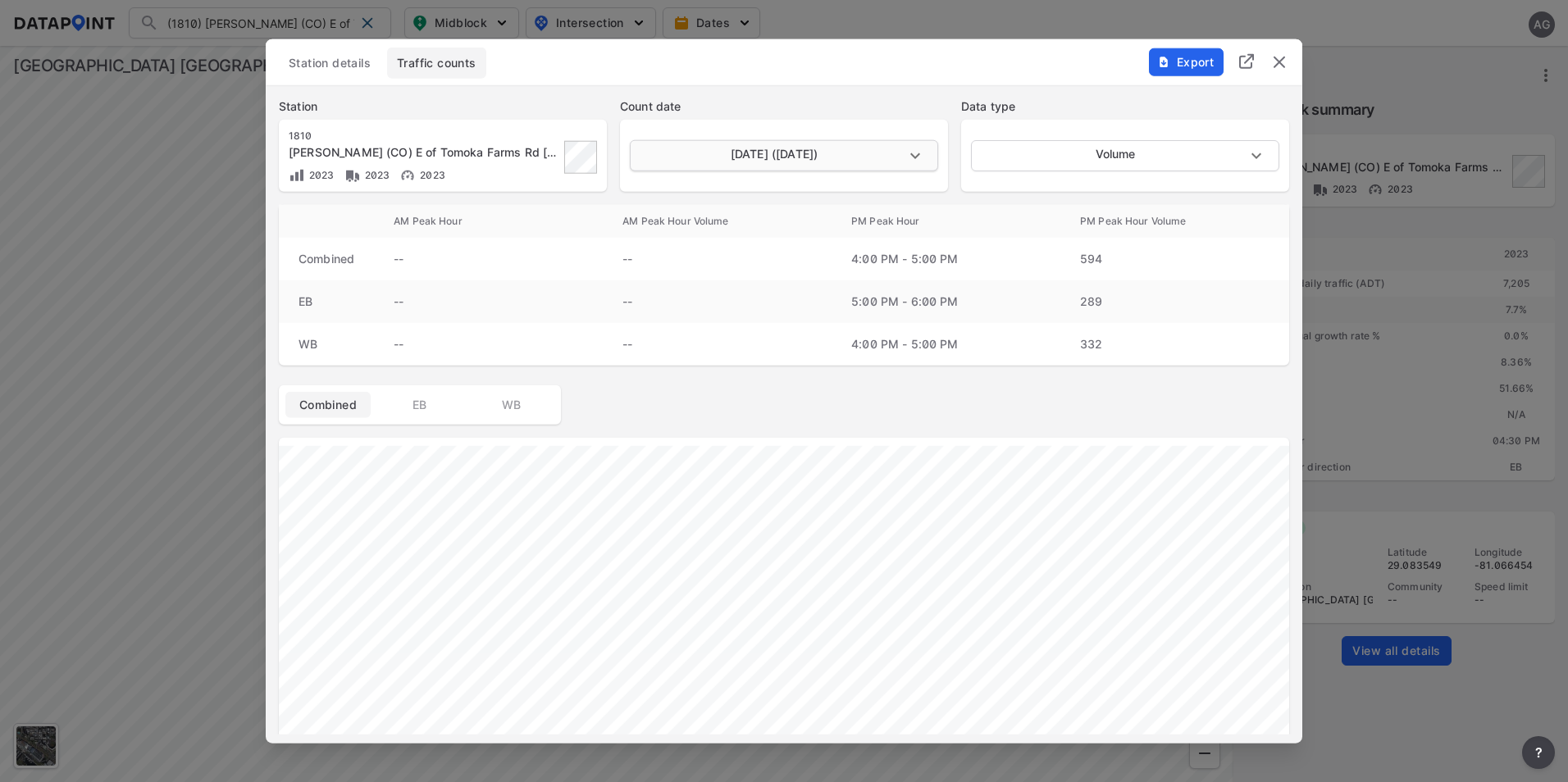
click at [923, 152] on body "(1810) Taylor Rd (CO) E of Tomoka Farms Rd [1810] (1810) Taylor Rd (CO) E of To…" at bounding box center [784, 391] width 1568 height 782
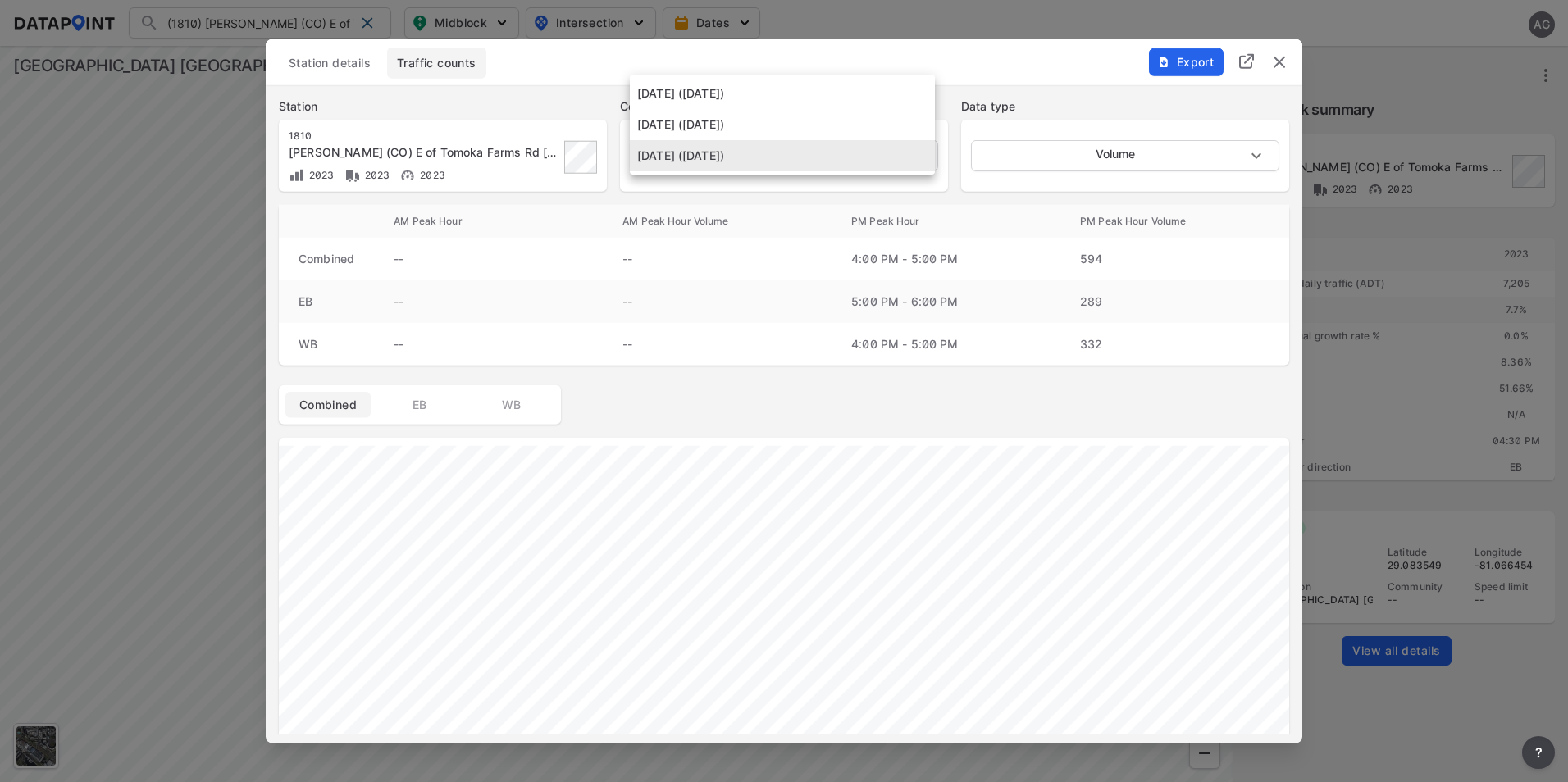
click at [788, 120] on li "May 23 2023 (Tuesday)" at bounding box center [782, 124] width 305 height 31
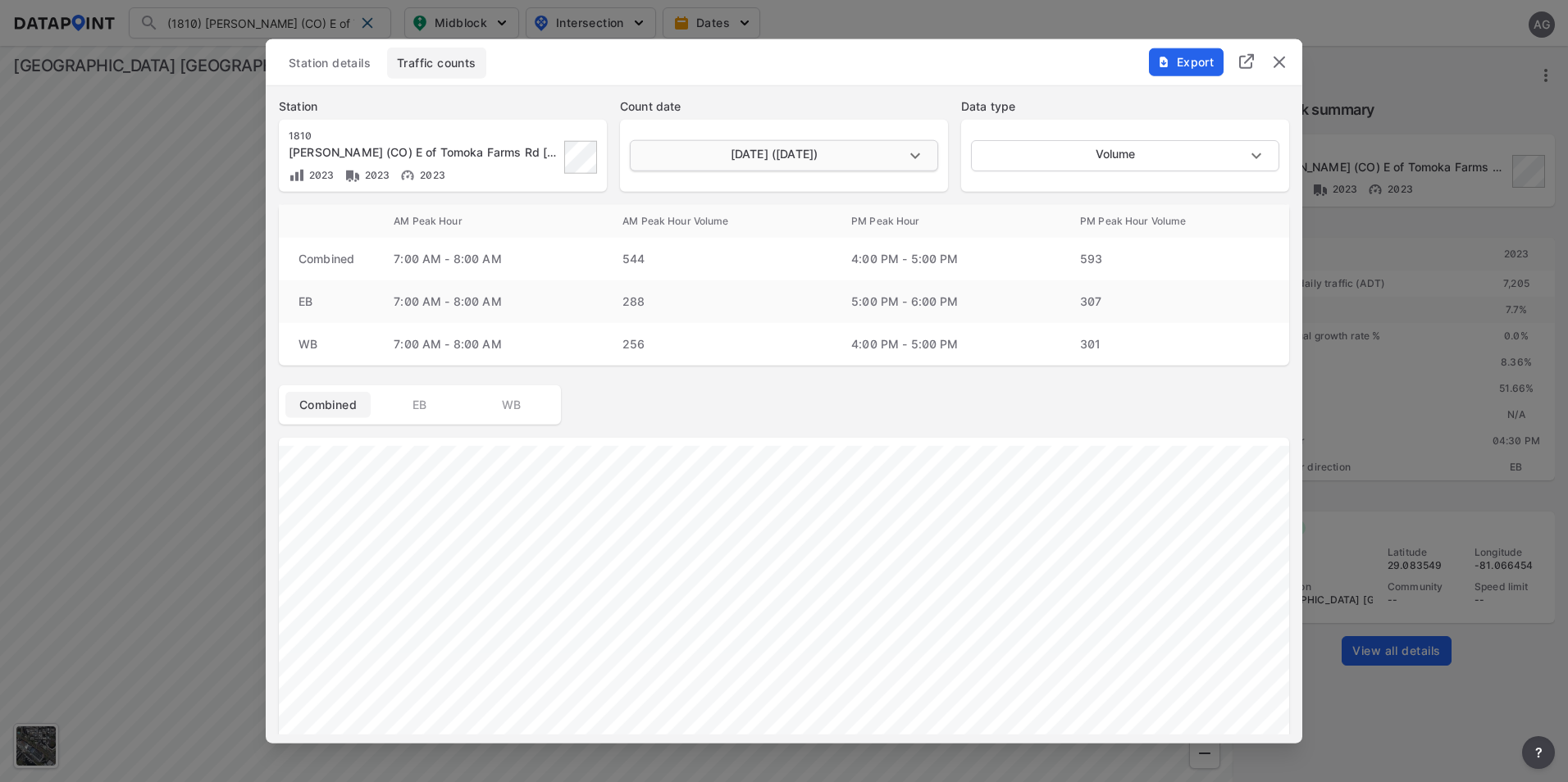
click at [916, 154] on body "(1810) Taylor Rd (CO) E of Tomoka Farms Rd [1810] (1810) Taylor Rd (CO) E of To…" at bounding box center [784, 391] width 1568 height 782
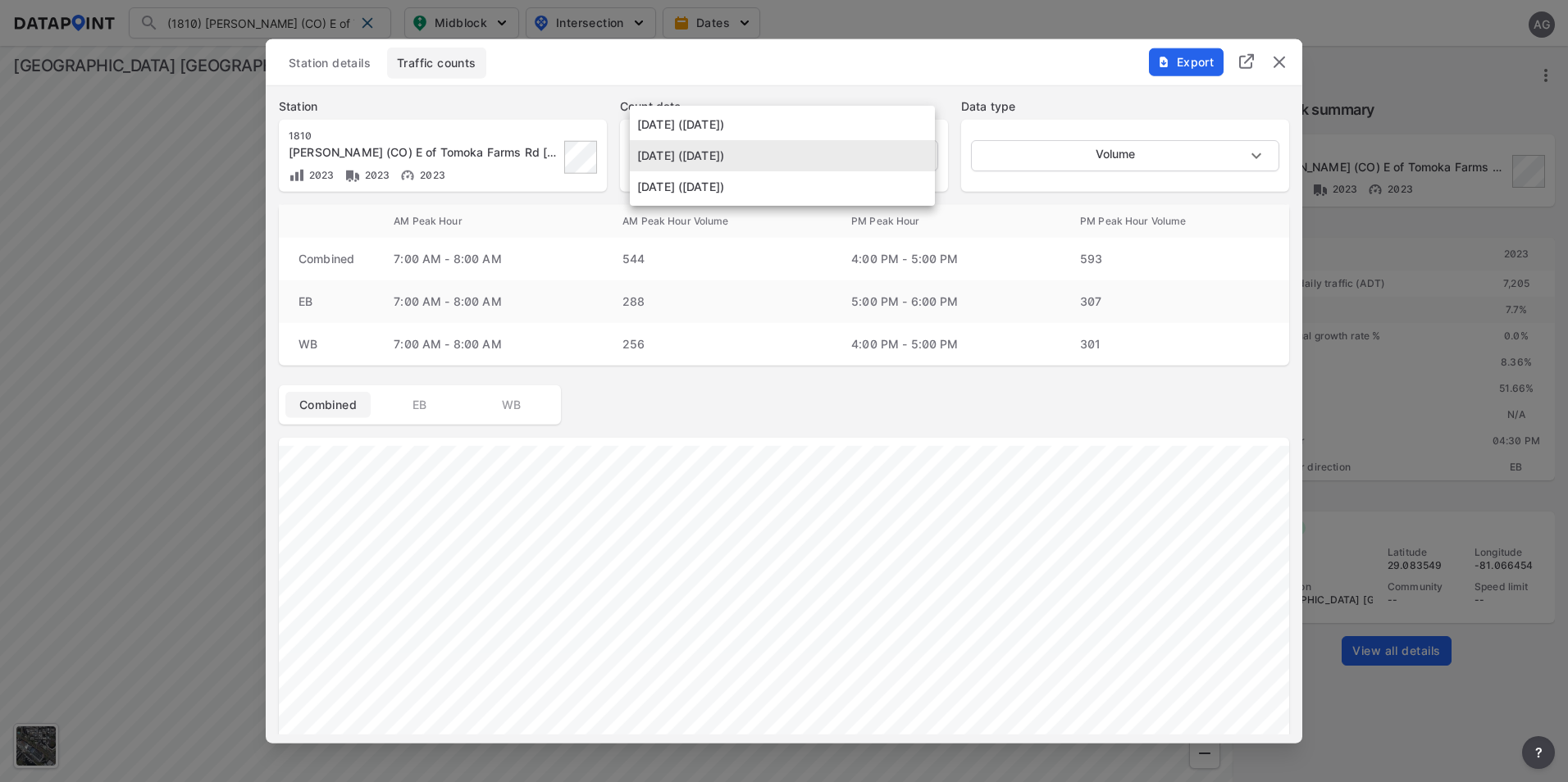
click at [780, 115] on li "May 24 2023 (Wednesday)" at bounding box center [782, 124] width 305 height 31
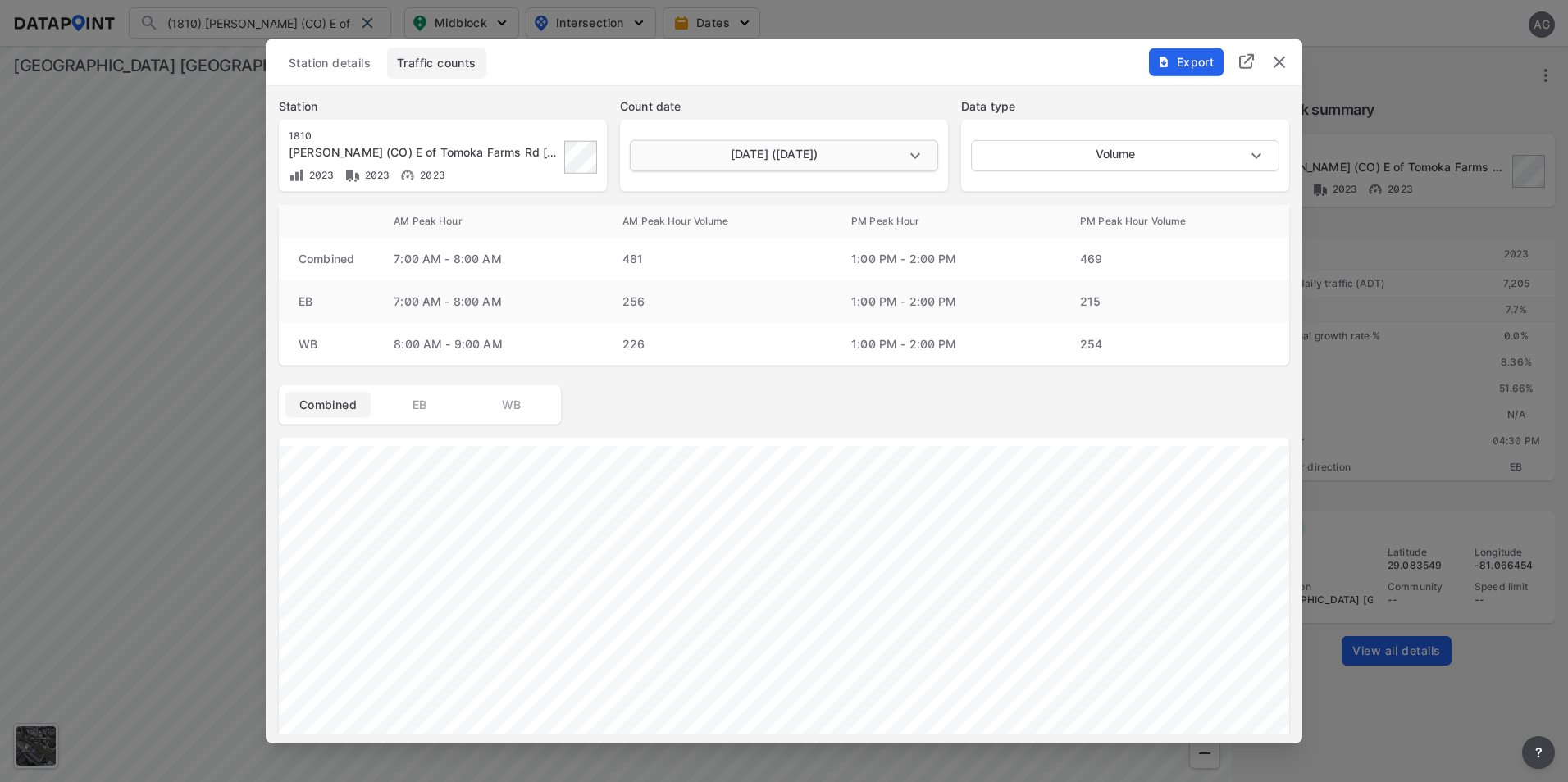
click at [916, 154] on body "(1810) Taylor Rd (CO) E of Tomoka Farms Rd [1810] (1810) Taylor Rd (CO) E of To…" at bounding box center [784, 391] width 1568 height 782
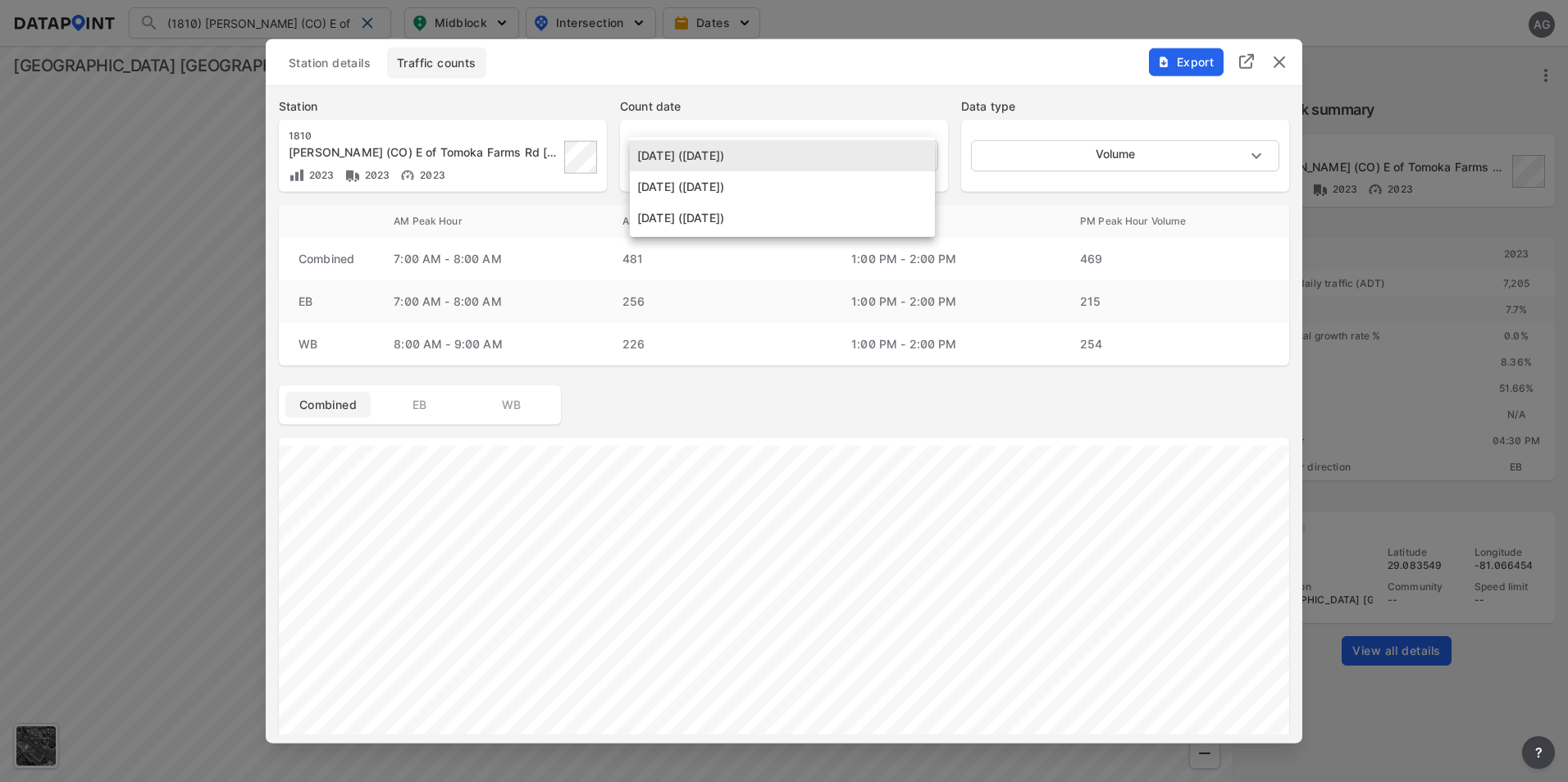
click at [769, 216] on li "May 22 2023 (Monday)" at bounding box center [782, 217] width 305 height 31
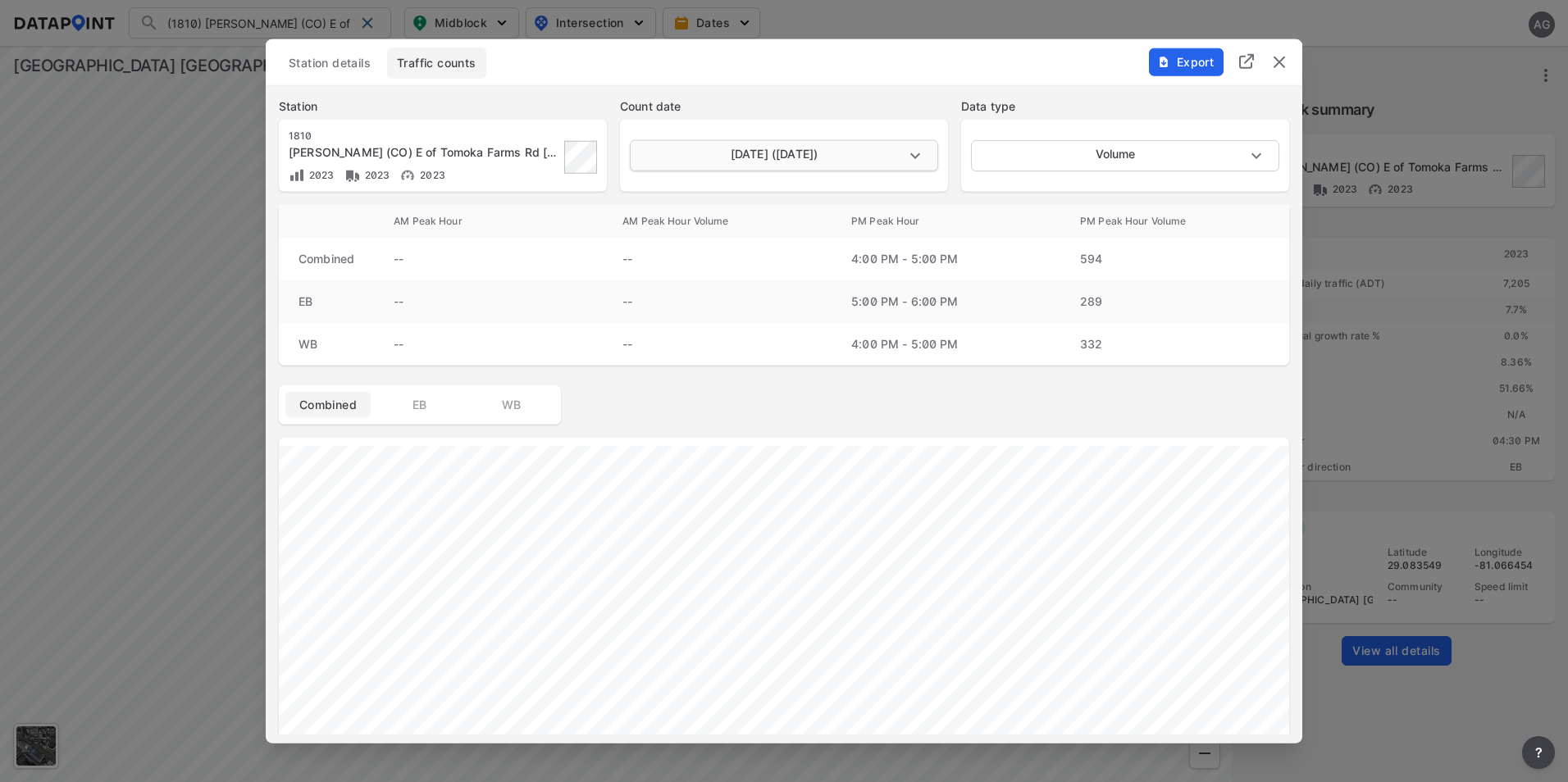
click at [910, 145] on body "(1810) Taylor Rd (CO) E of Tomoka Farms Rd [1810] (1810) Taylor Rd (CO) E of To…" at bounding box center [784, 391] width 1568 height 782
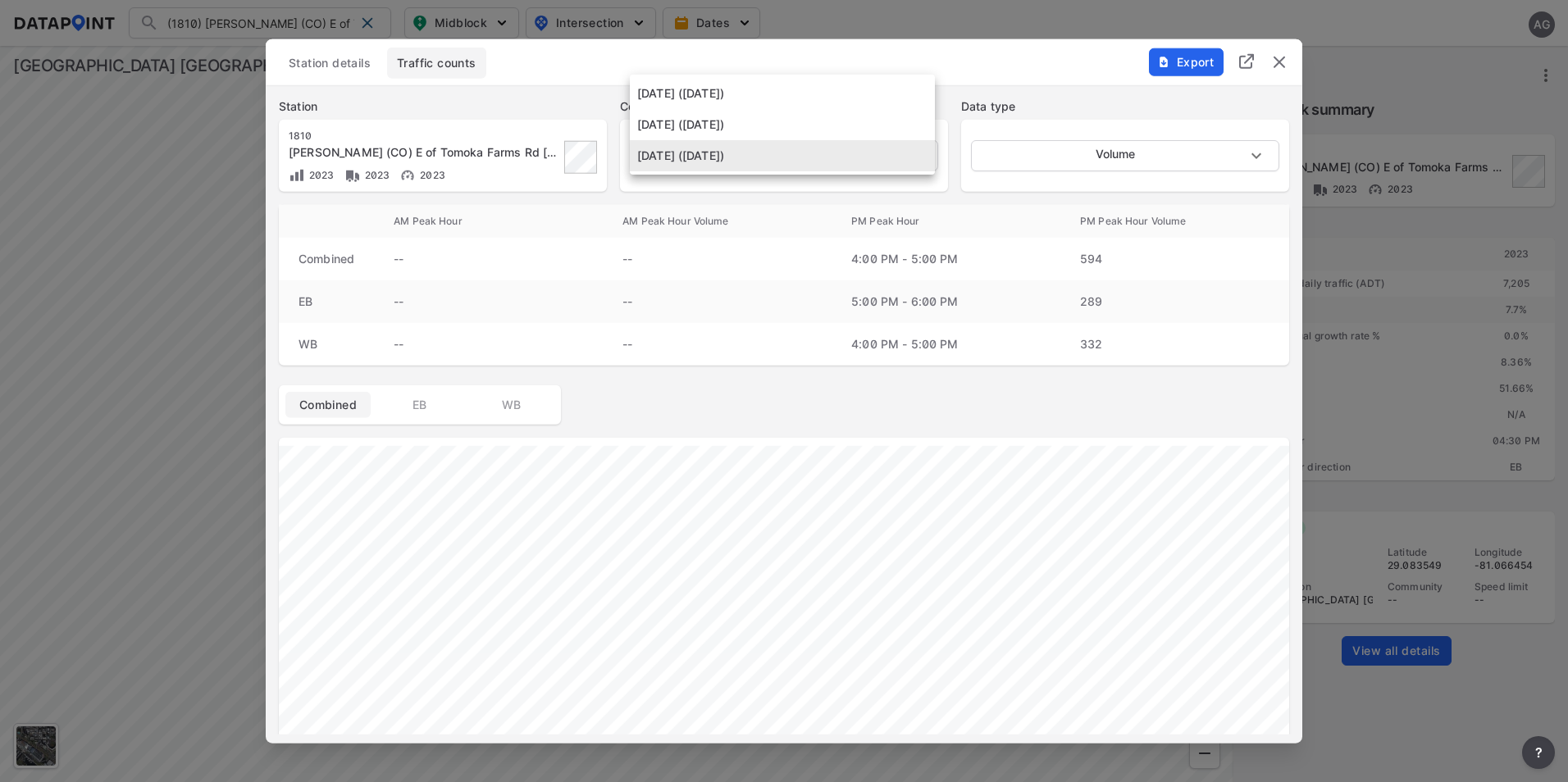
click at [770, 97] on li "May 24 2023 (Wednesday)" at bounding box center [782, 93] width 305 height 31
type input "2023-05-24"
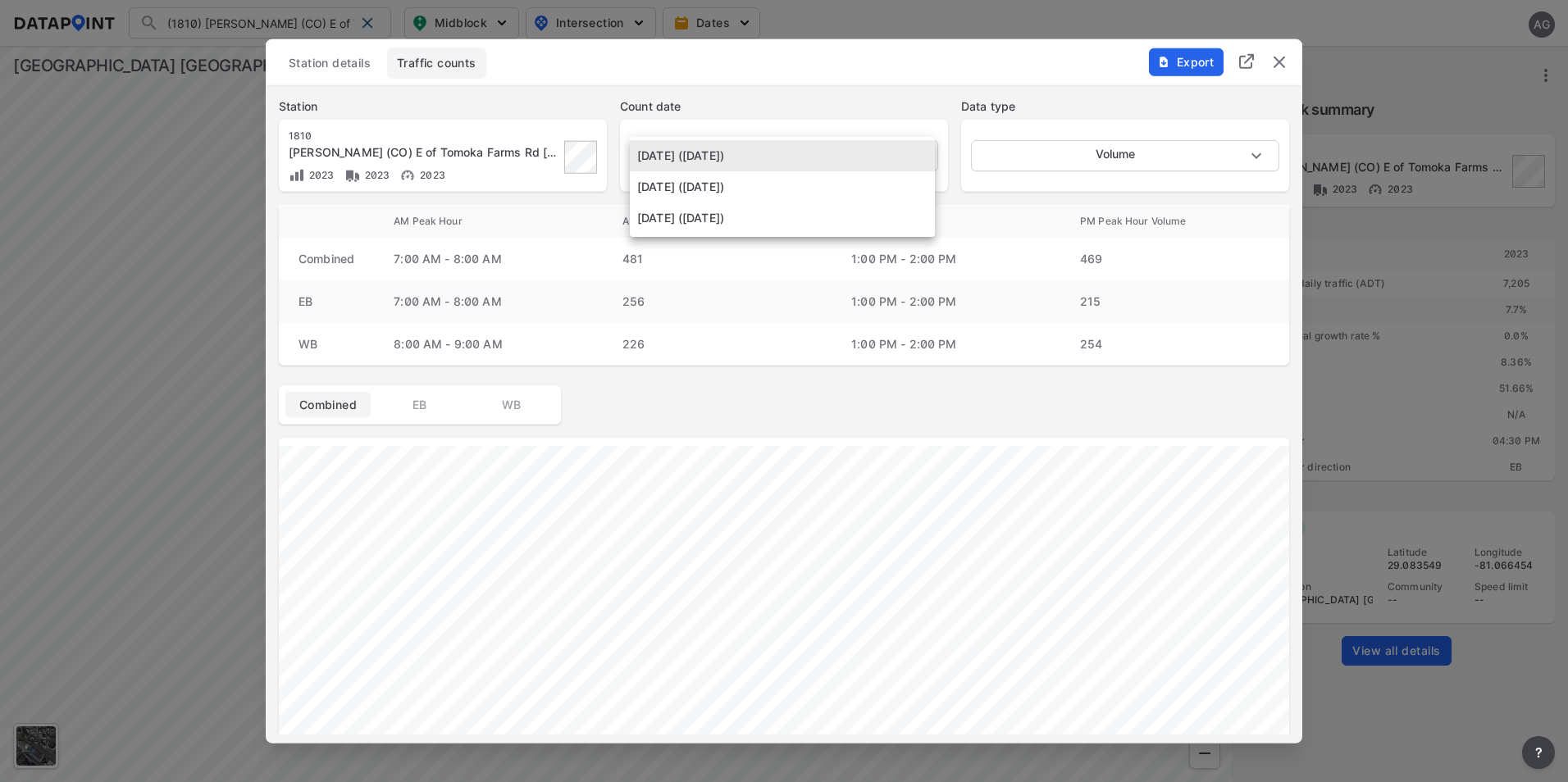
click at [921, 156] on body "(1810) Taylor Rd (CO) E of Tomoka Farms Rd [1810] (1810) Taylor Rd (CO) E of To…" at bounding box center [784, 391] width 1568 height 782
click at [822, 147] on li "May 24 2023 (Wednesday)" at bounding box center [782, 156] width 305 height 31
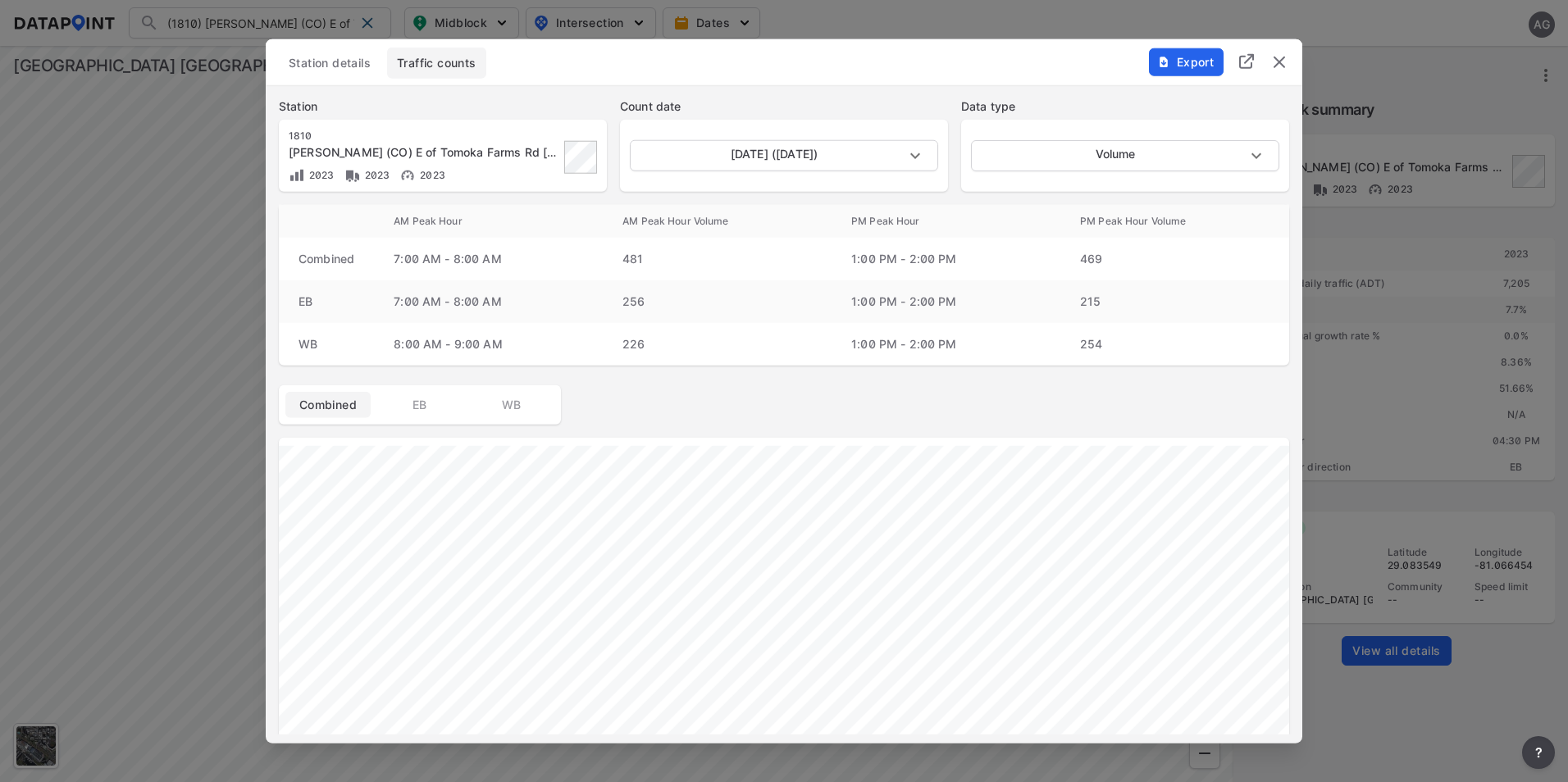
click at [1282, 69] on img "delete" at bounding box center [1279, 63] width 20 height 20
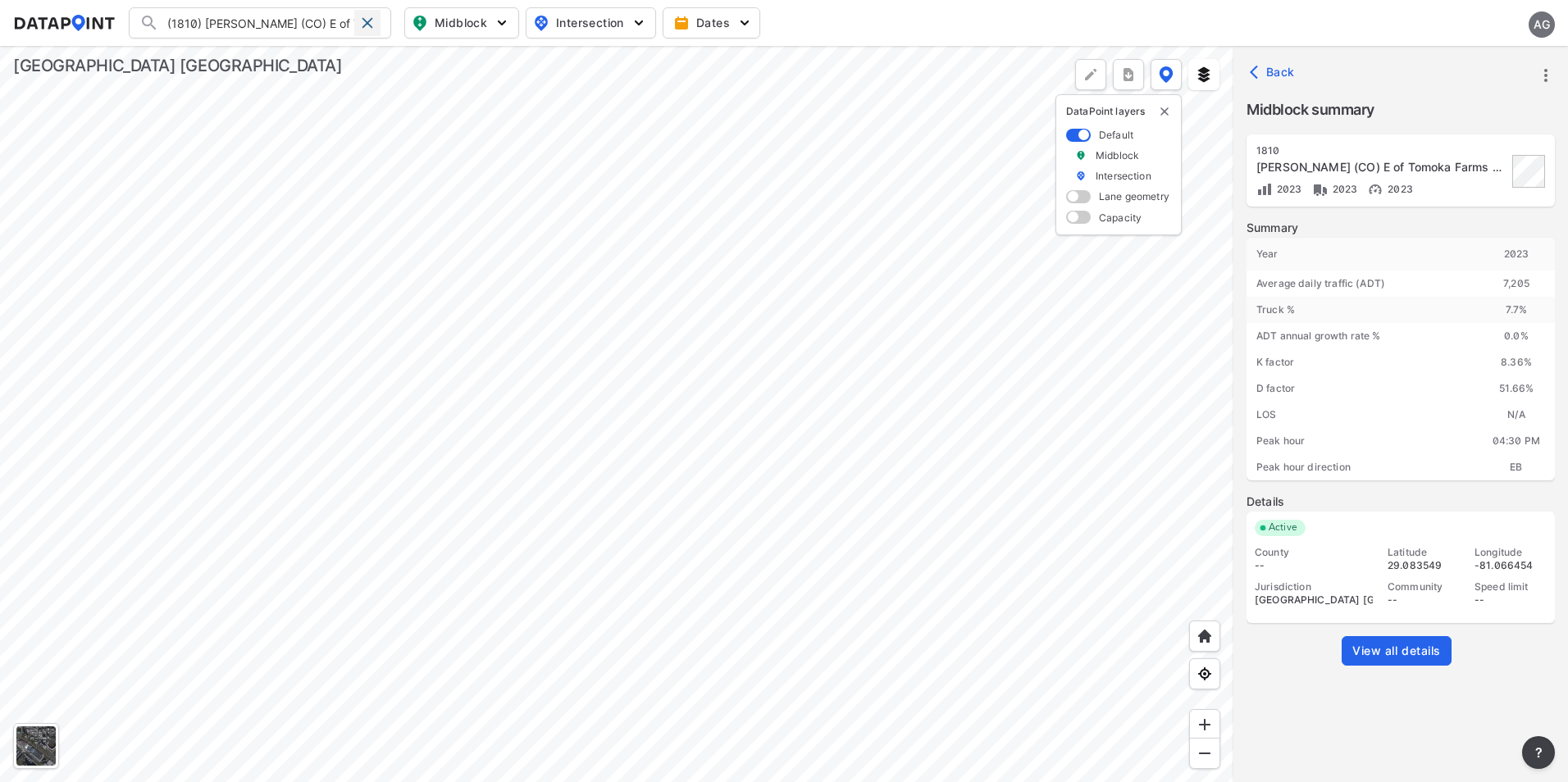
click at [366, 19] on span at bounding box center [367, 22] width 13 height 13
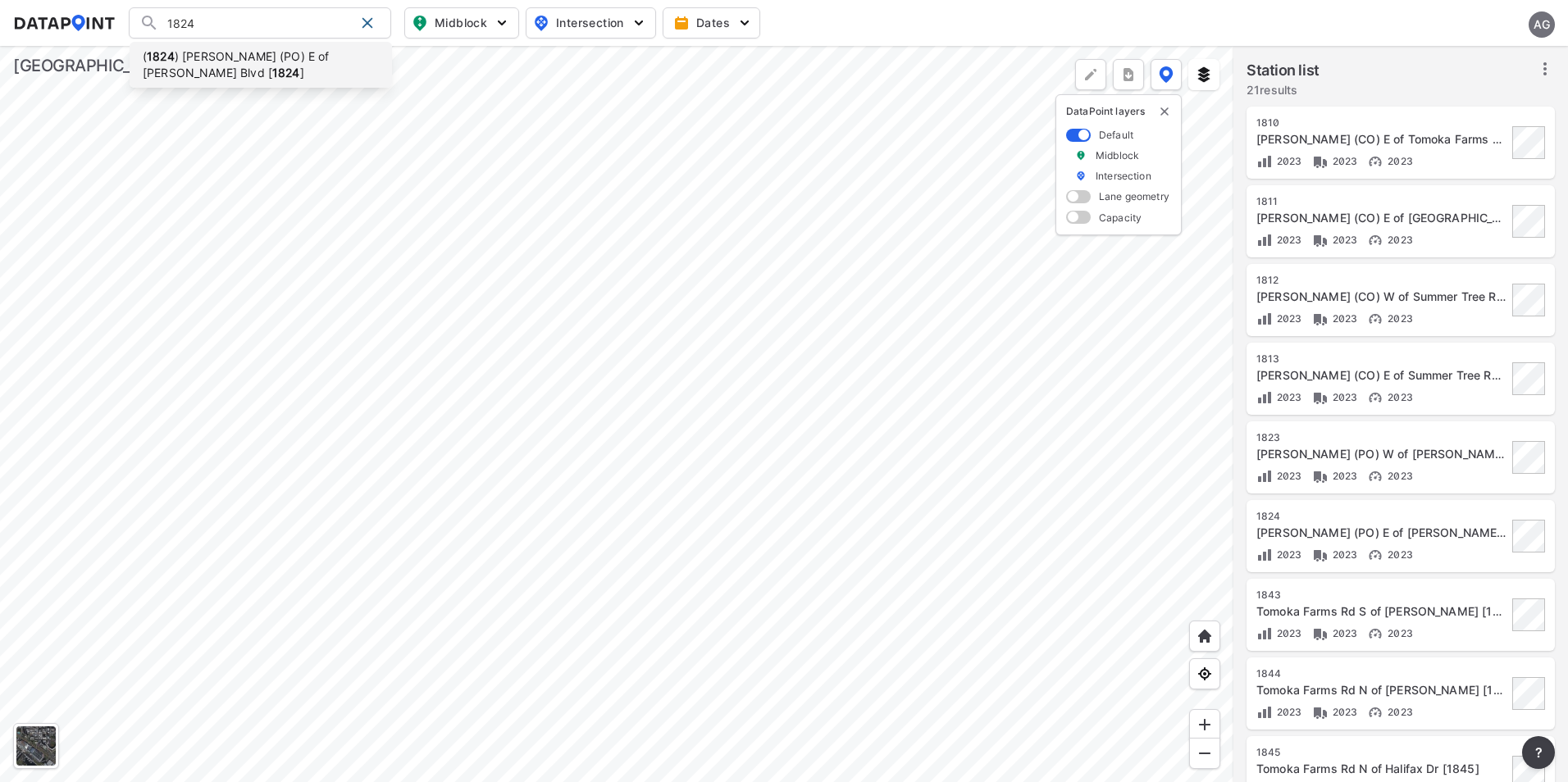
click at [316, 55] on li "( 1824 ) Taylor Rd (PO) E of Clyde Morris Blvd [ 1824 ]" at bounding box center [260, 64] width 262 height 46
type input "(1824) Taylor Rd (PO) E of Clyde Morris Blvd [1824]"
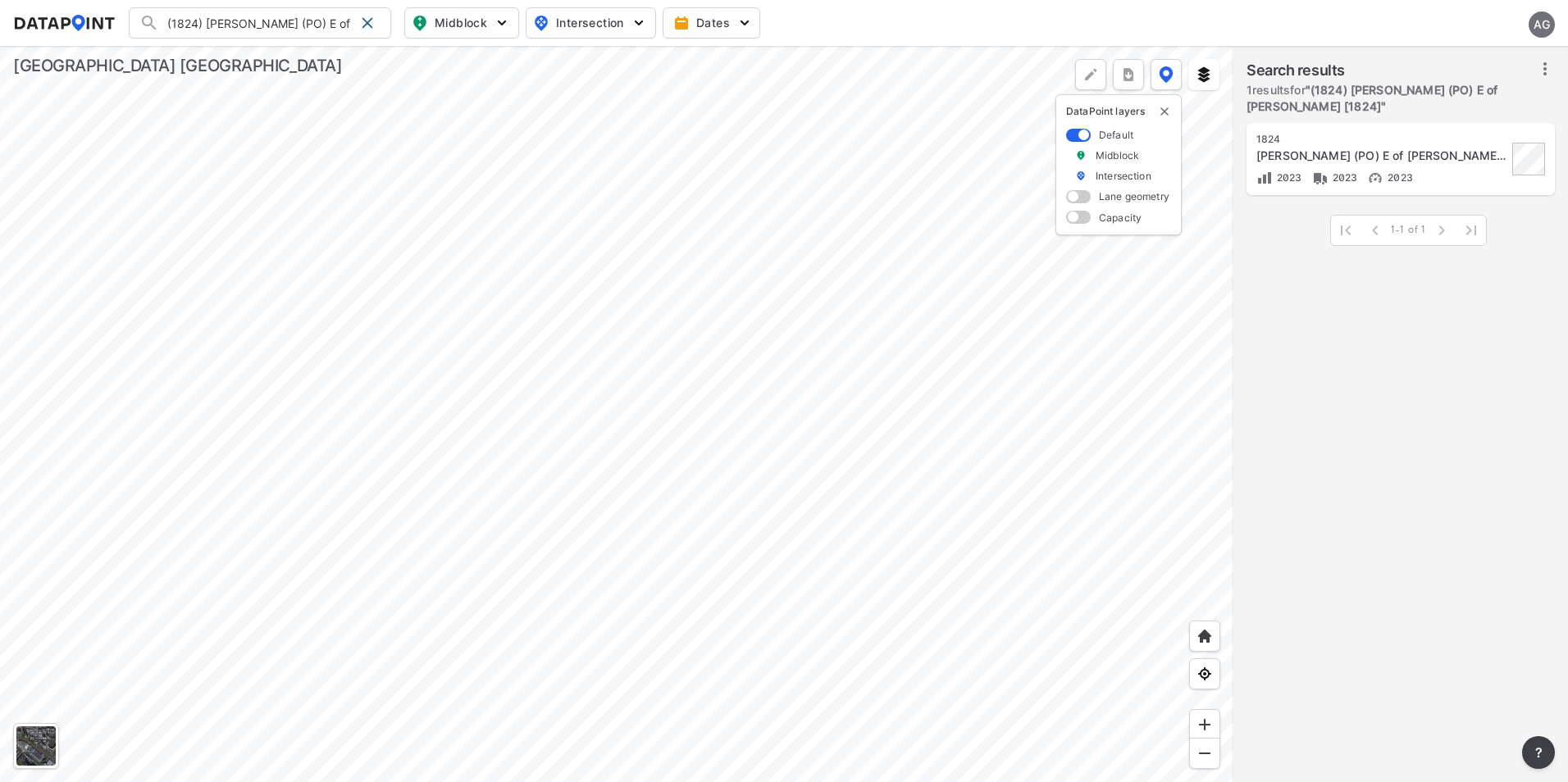
click at [1352, 154] on div "[PERSON_NAME] (PO) E of [PERSON_NAME] [1824]" at bounding box center [1382, 156] width 251 height 16
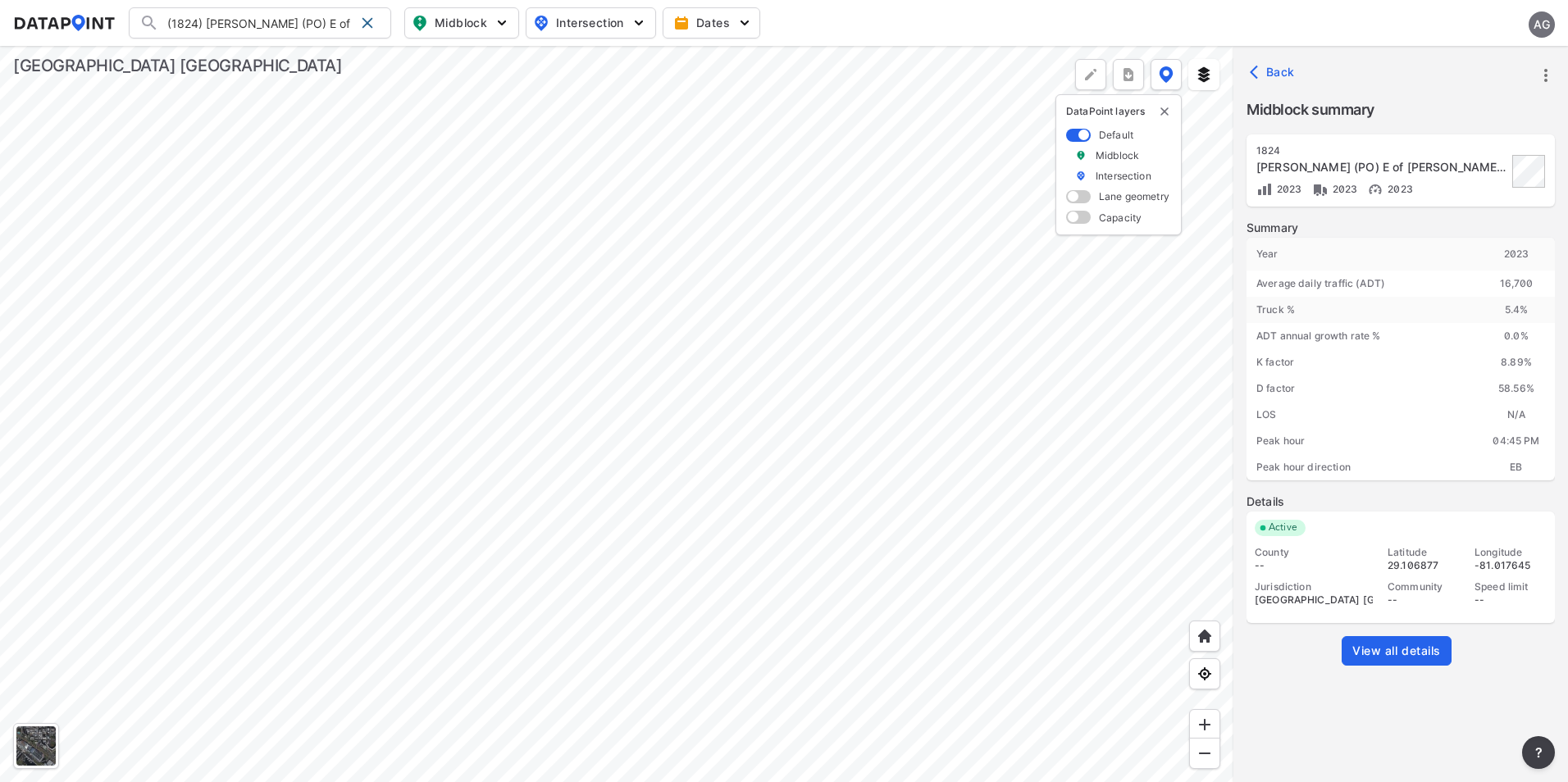
click at [1549, 73] on icon "more" at bounding box center [1546, 75] width 20 height 20
click at [1468, 84] on li "View all details" at bounding box center [1476, 75] width 158 height 30
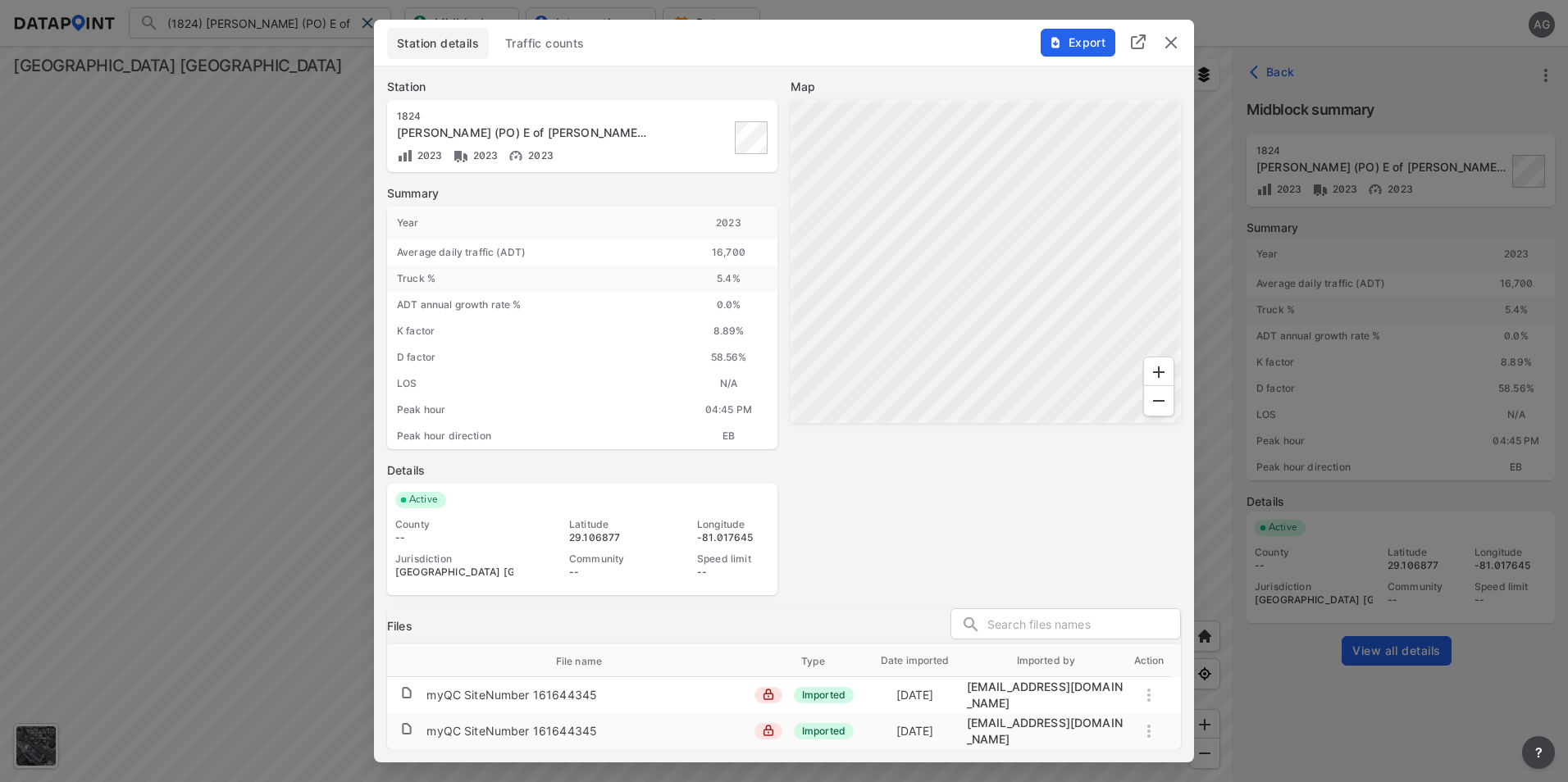
click at [536, 52] on span "Traffic counts" at bounding box center [544, 43] width 80 height 16
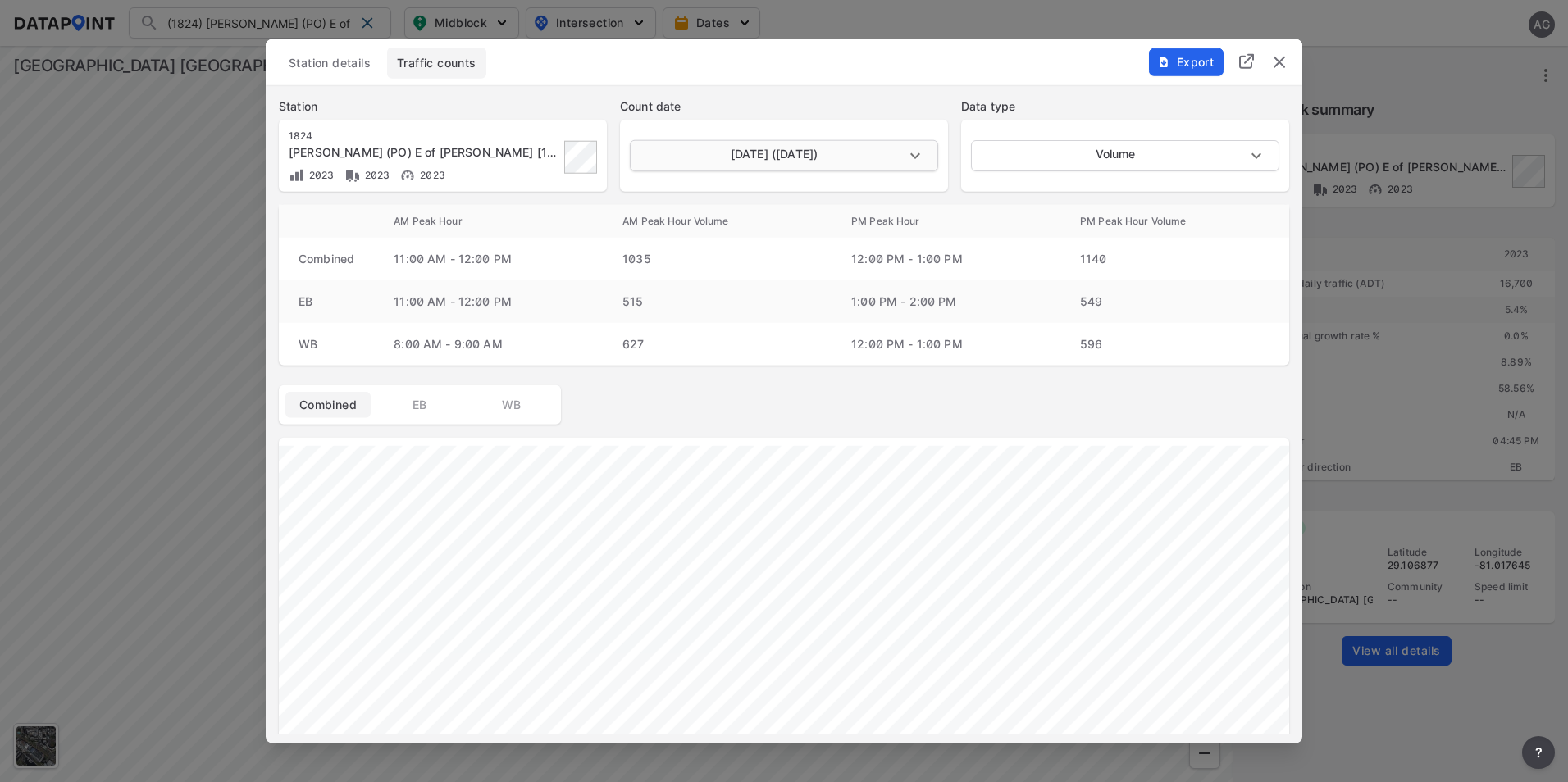
click at [922, 145] on body "(1824) Taylor Rd (PO) E of Clyde Morris Blvd [1824] (1824) Taylor Rd (PO) E of …" at bounding box center [784, 391] width 1568 height 782
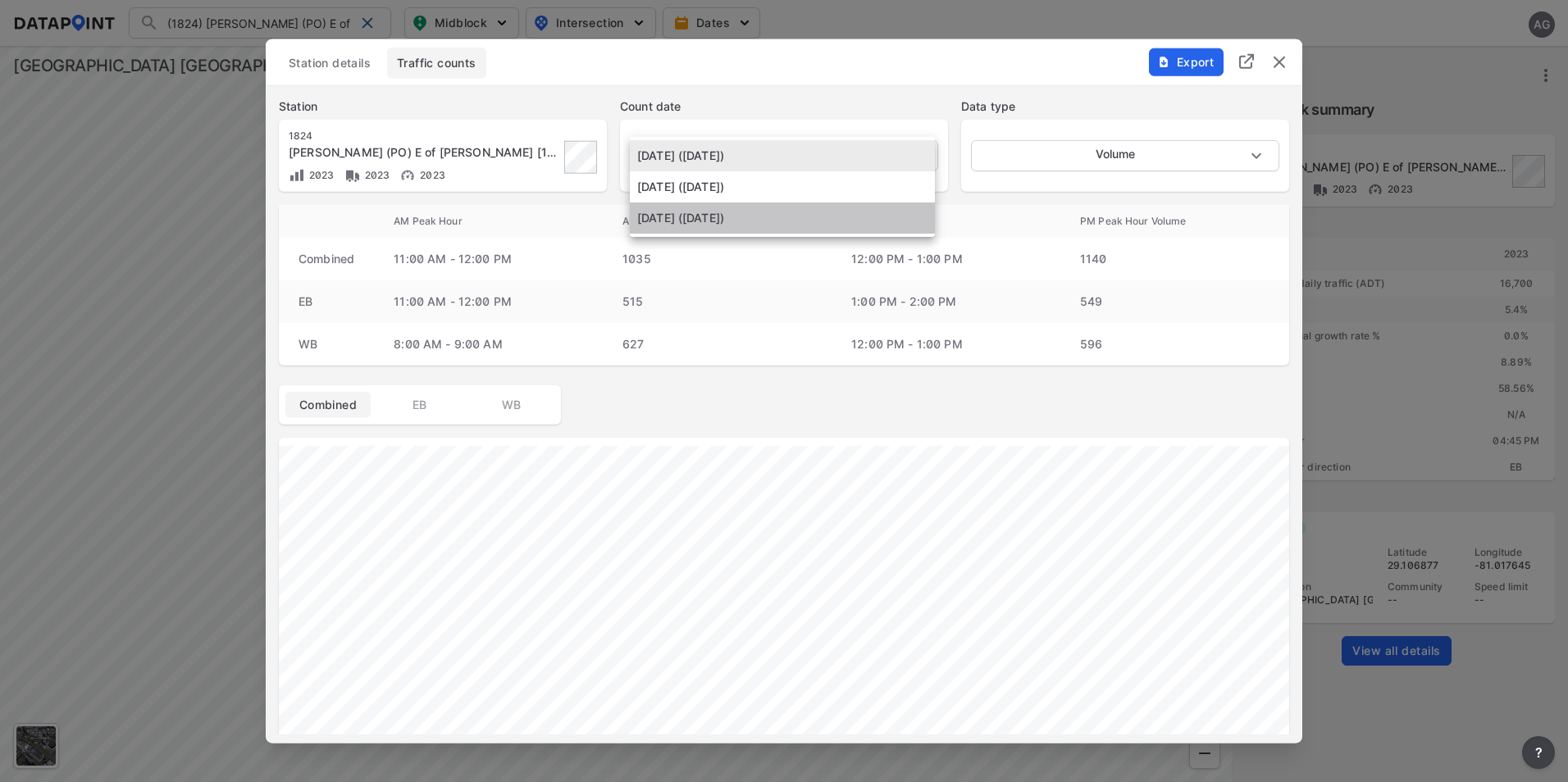
click at [821, 211] on li "June 13 2023 (Tuesday)" at bounding box center [782, 217] width 305 height 31
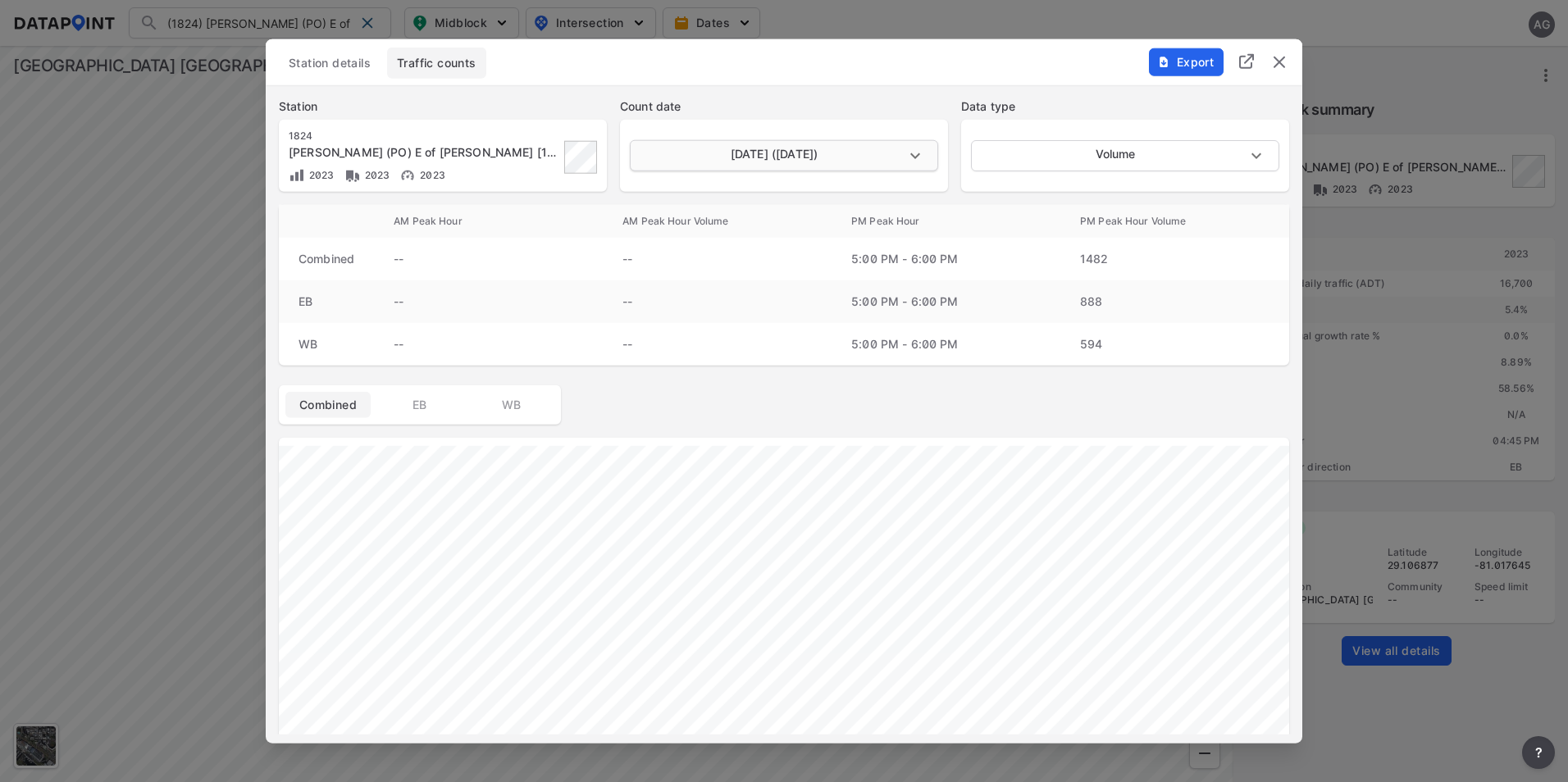
click at [916, 154] on body "(1824) Taylor Rd (PO) E of Clyde Morris Blvd [1824] (1824) Taylor Rd (PO) E of …" at bounding box center [784, 391] width 1568 height 782
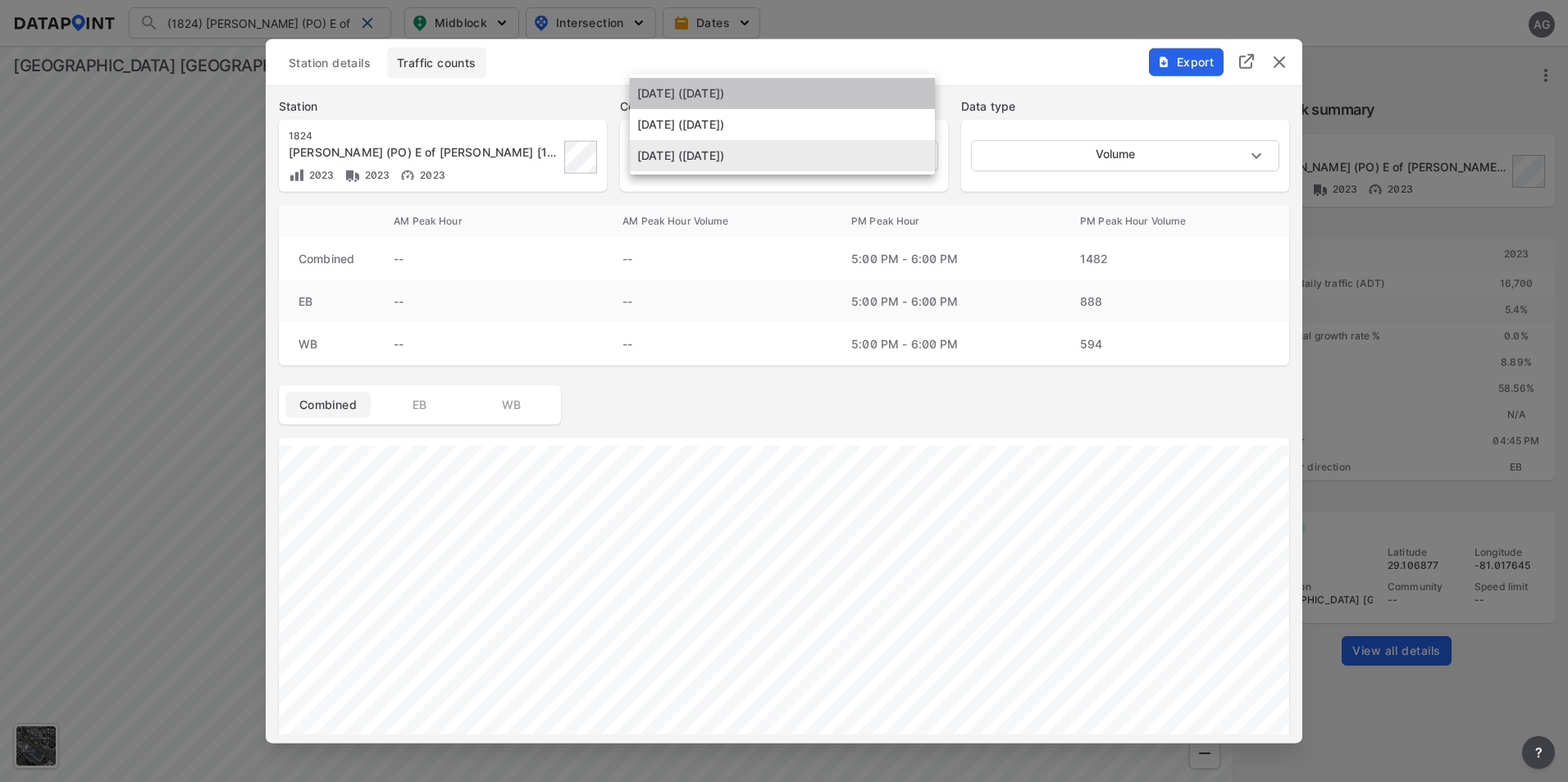
click at [796, 90] on li "June 15 2023 (Thursday)" at bounding box center [782, 93] width 305 height 31
type input "2023-06-15"
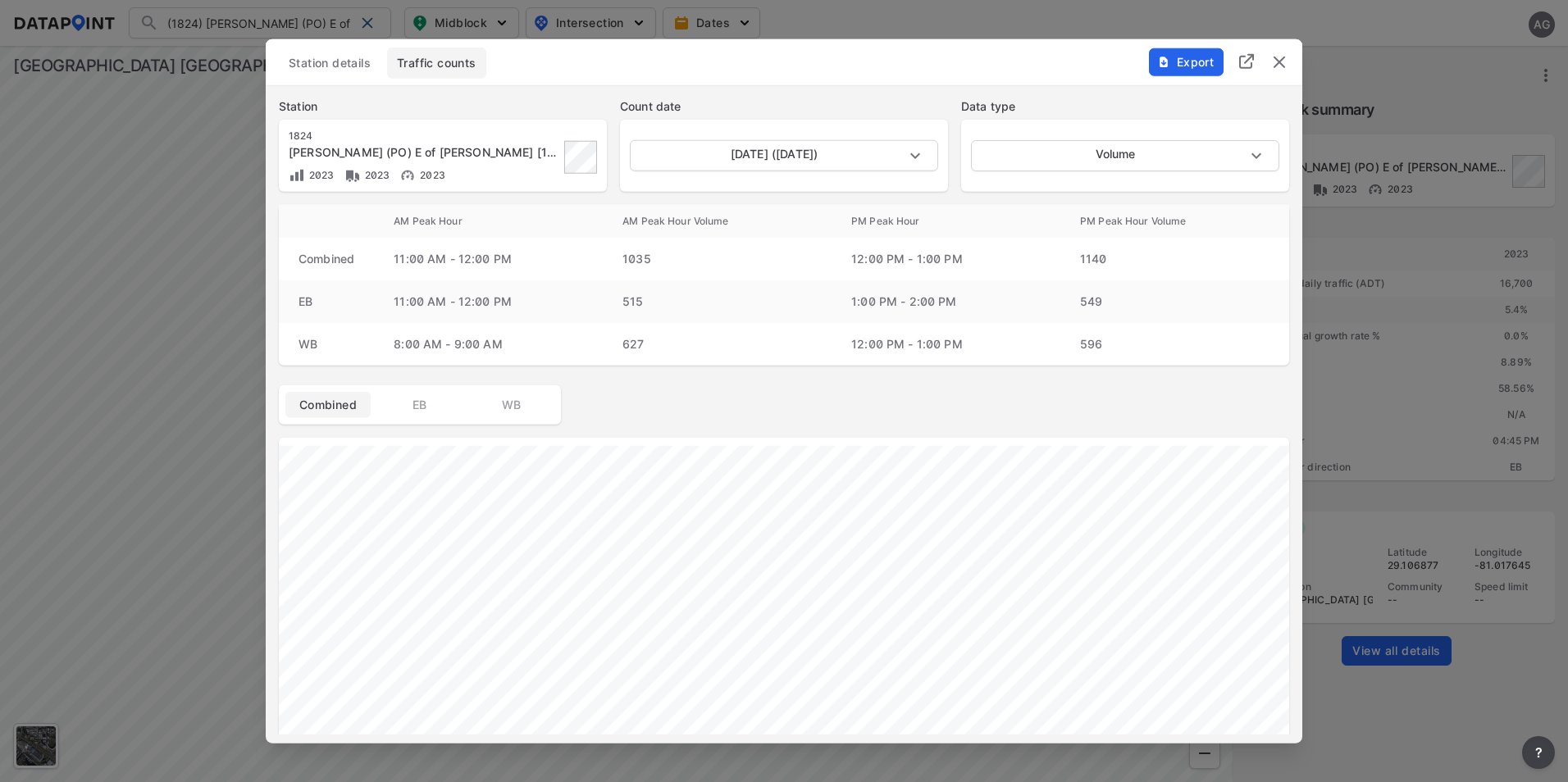
drag, startPoint x: 1277, startPoint y: 58, endPoint x: 1240, endPoint y: 84, distance: 45.2
click at [1277, 58] on img "delete" at bounding box center [1279, 63] width 20 height 20
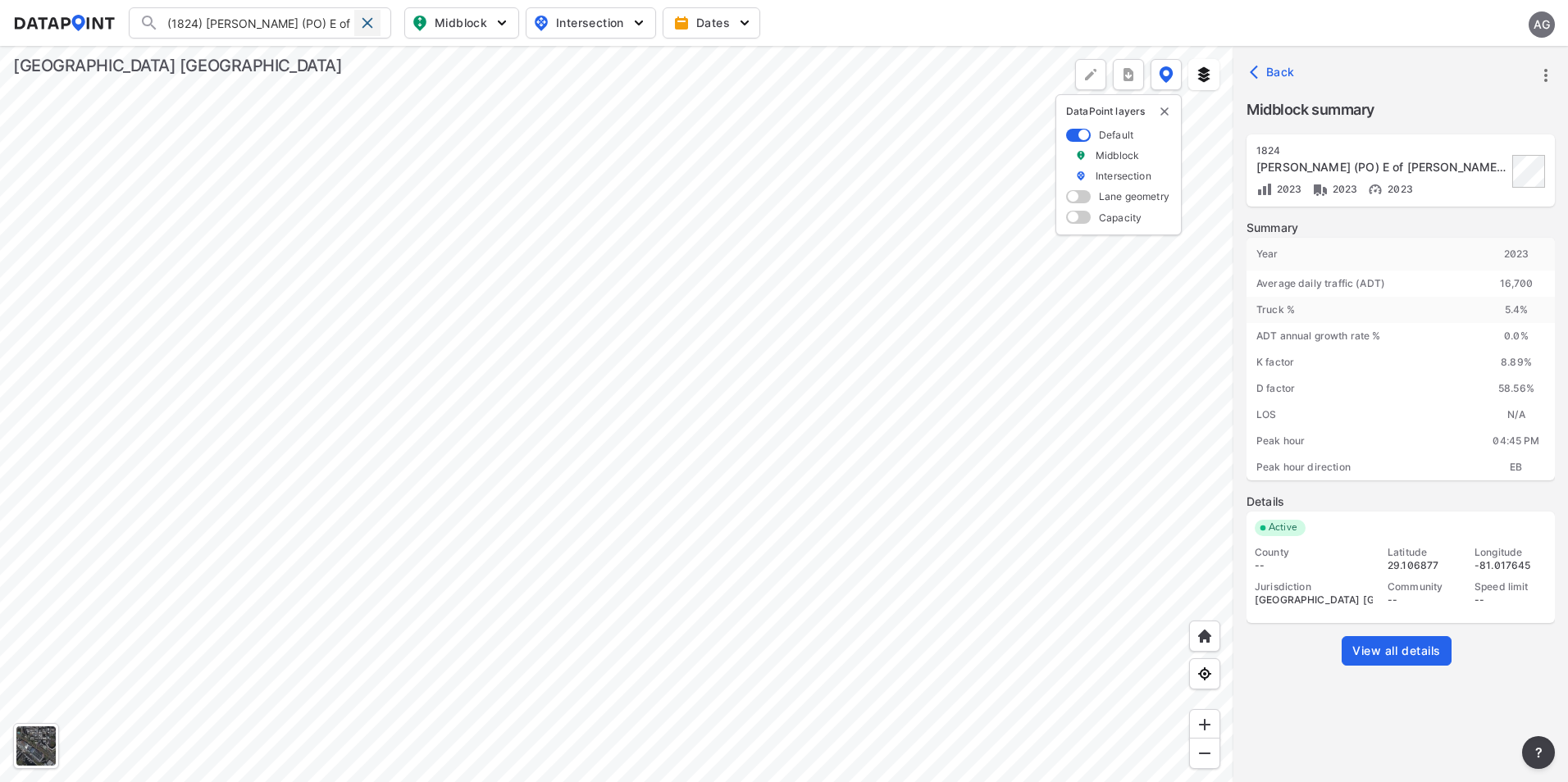
click at [367, 19] on span at bounding box center [367, 22] width 13 height 13
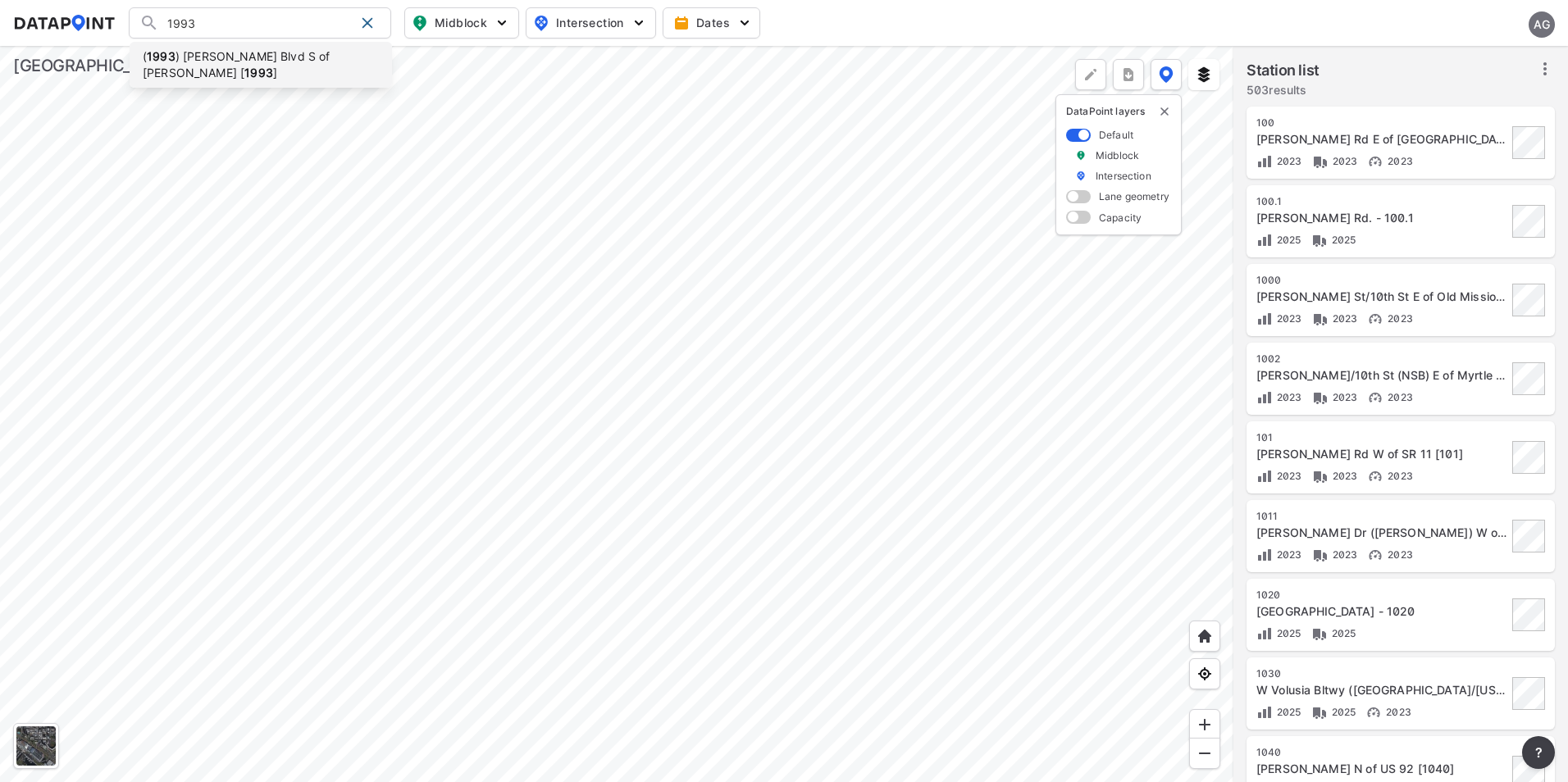
click at [243, 54] on li "( 1993 ) Williamson Blvd S of Beville Rd [ 1993 ]" at bounding box center [260, 64] width 262 height 46
type input "(1993) Williamson Blvd S of Beville Rd [1993]"
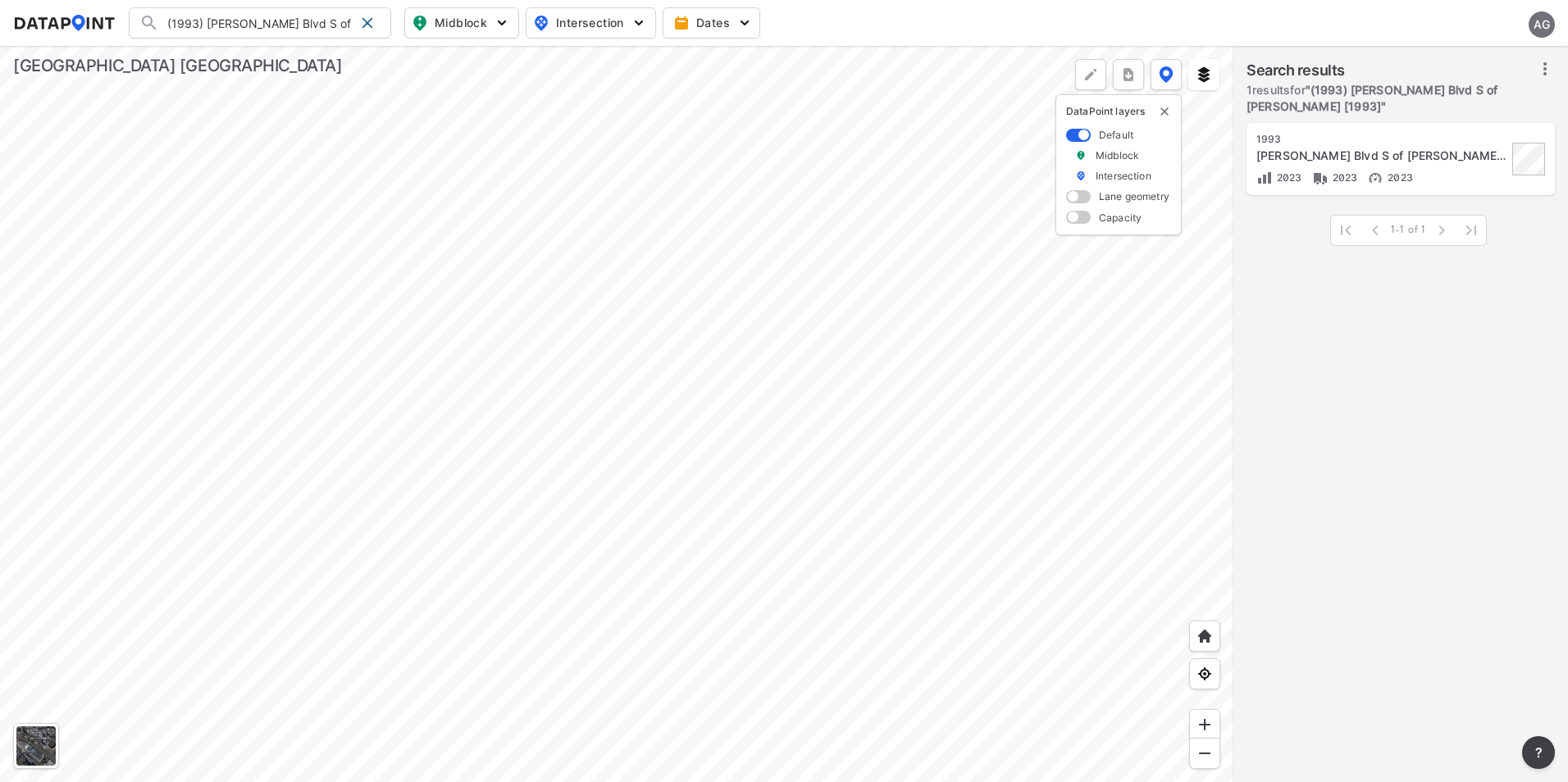
click at [1350, 144] on div "1993" at bounding box center [1382, 139] width 251 height 13
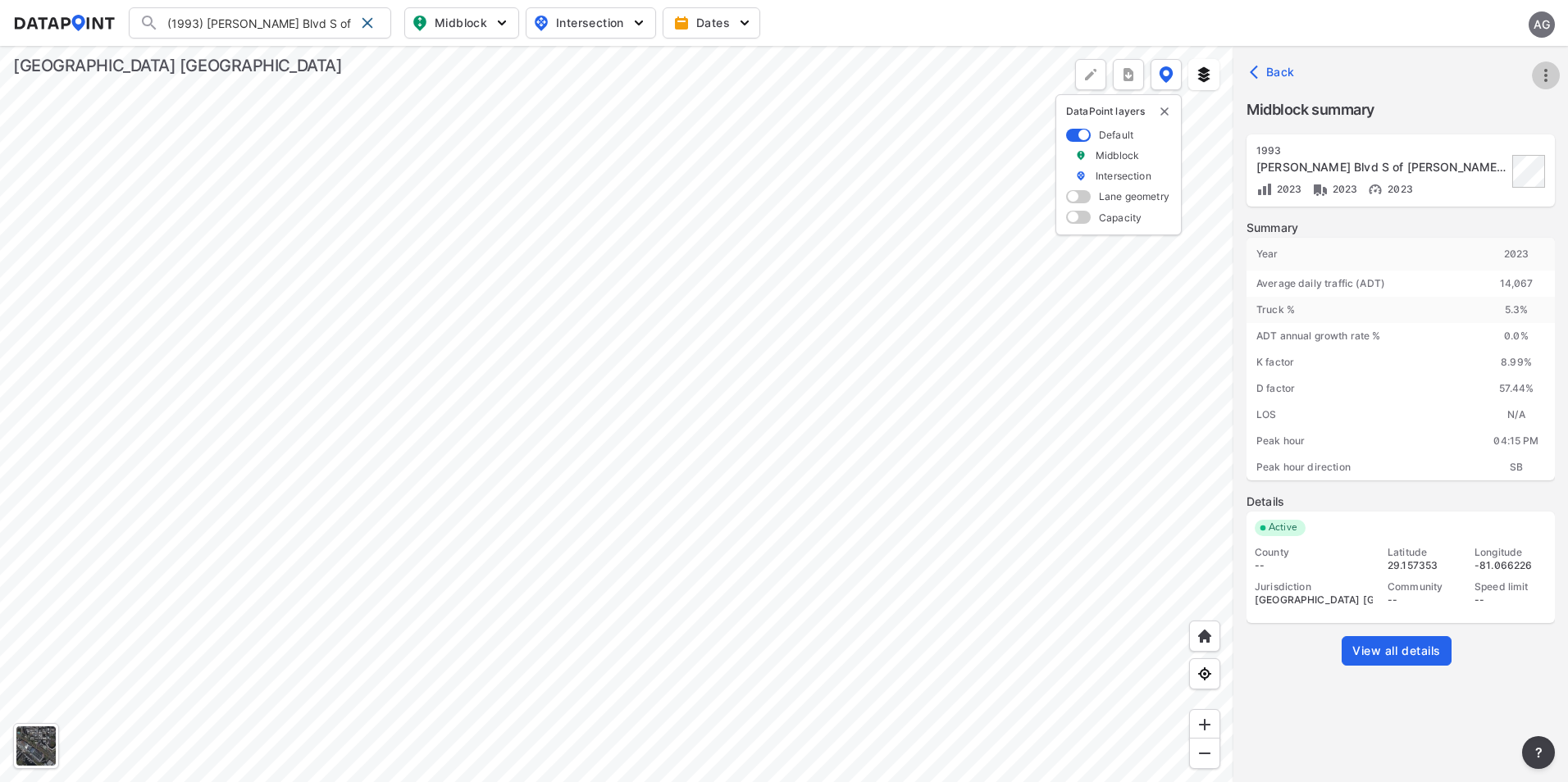
click at [1547, 73] on icon "more" at bounding box center [1546, 75] width 20 height 20
click at [1455, 77] on li "View all details" at bounding box center [1476, 75] width 158 height 30
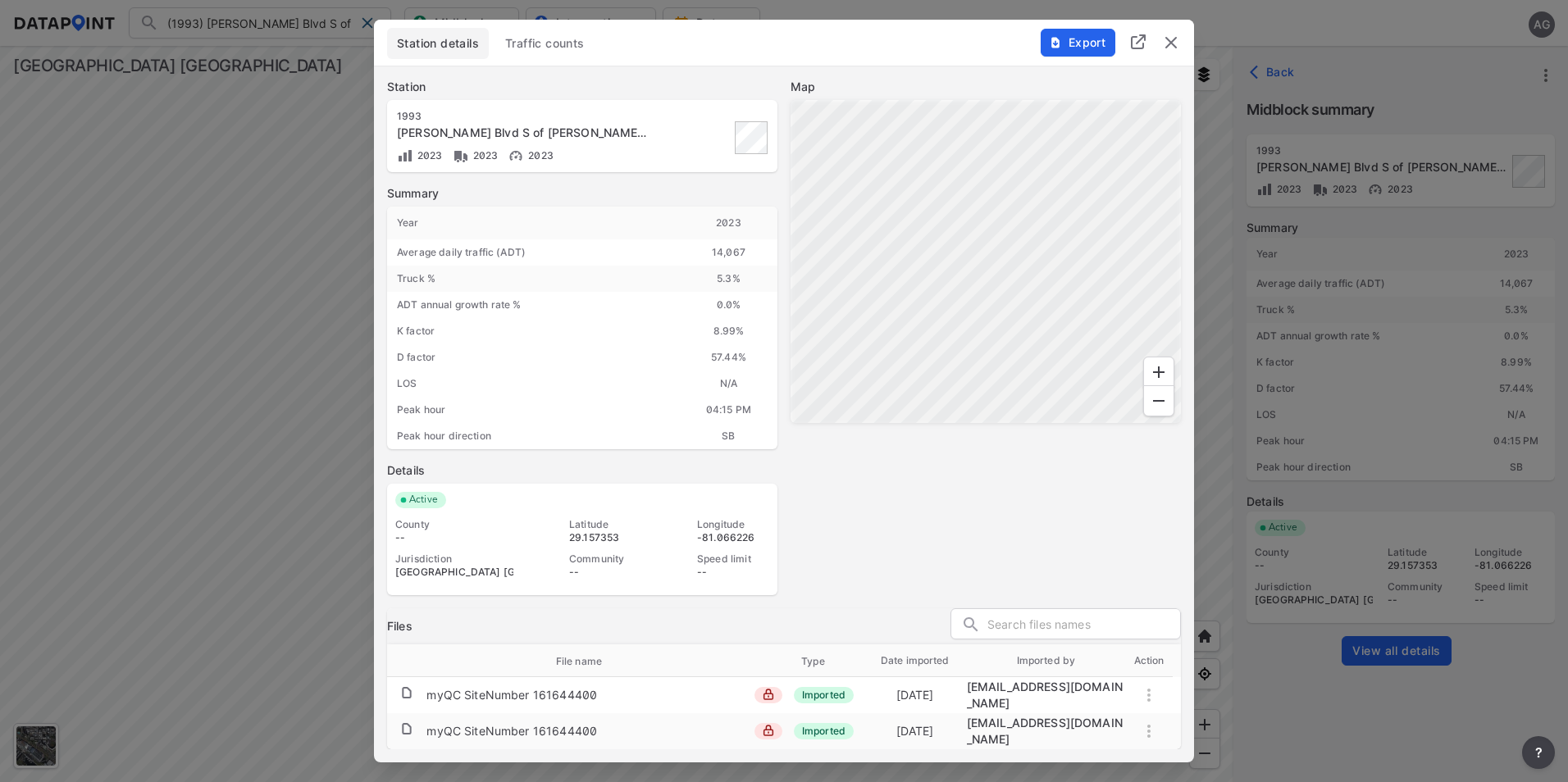
click at [583, 48] on span "Traffic counts" at bounding box center [544, 43] width 80 height 16
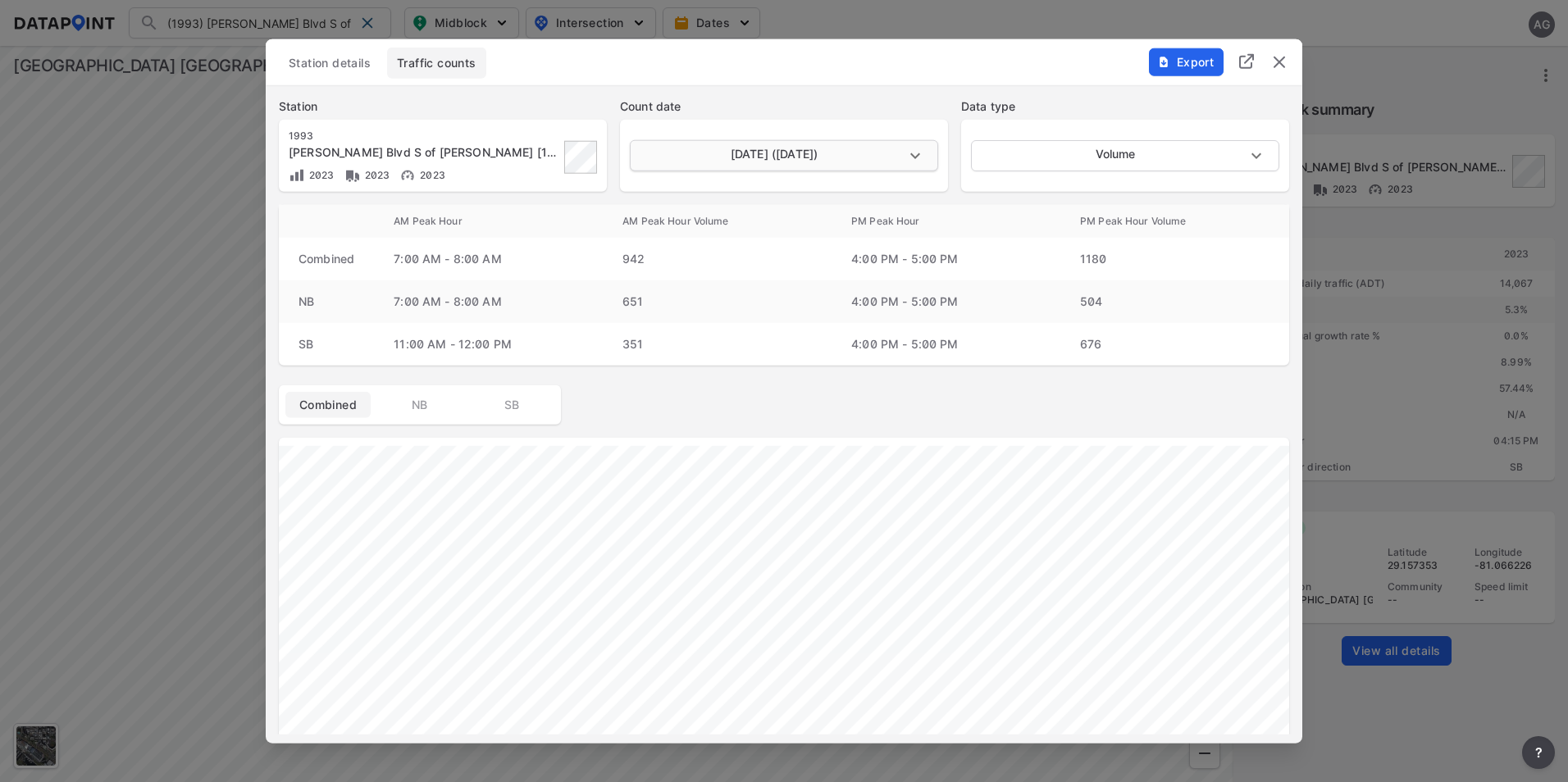
click at [927, 151] on body "(1993) Williamson Blvd S of Beville Rd [1993] (1993) Williamson Blvd S of Bevil…" at bounding box center [784, 391] width 1568 height 782
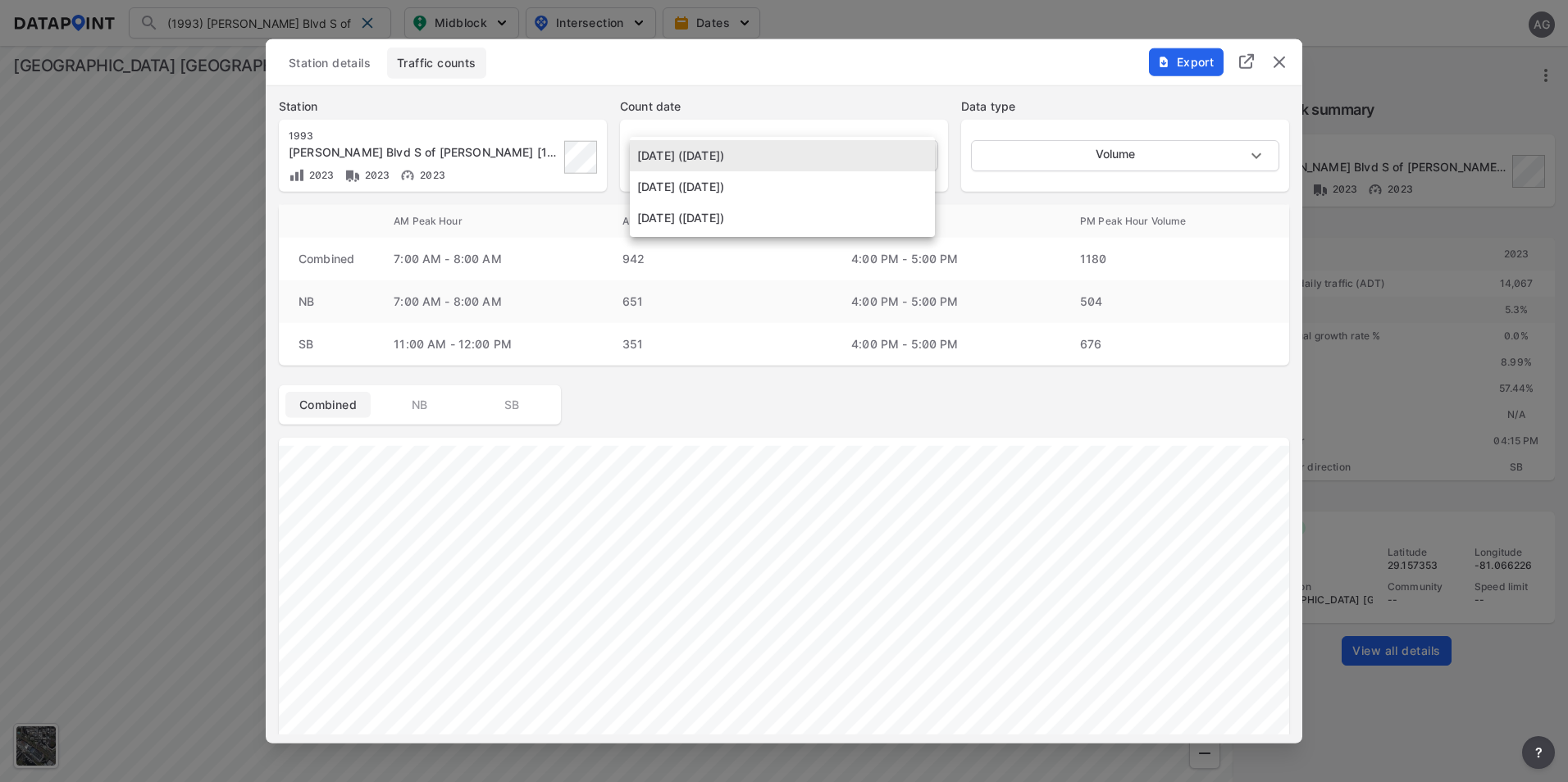
click at [776, 211] on li "June 13 2023 (Tuesday)" at bounding box center [782, 217] width 305 height 31
type input "2023-06-13"
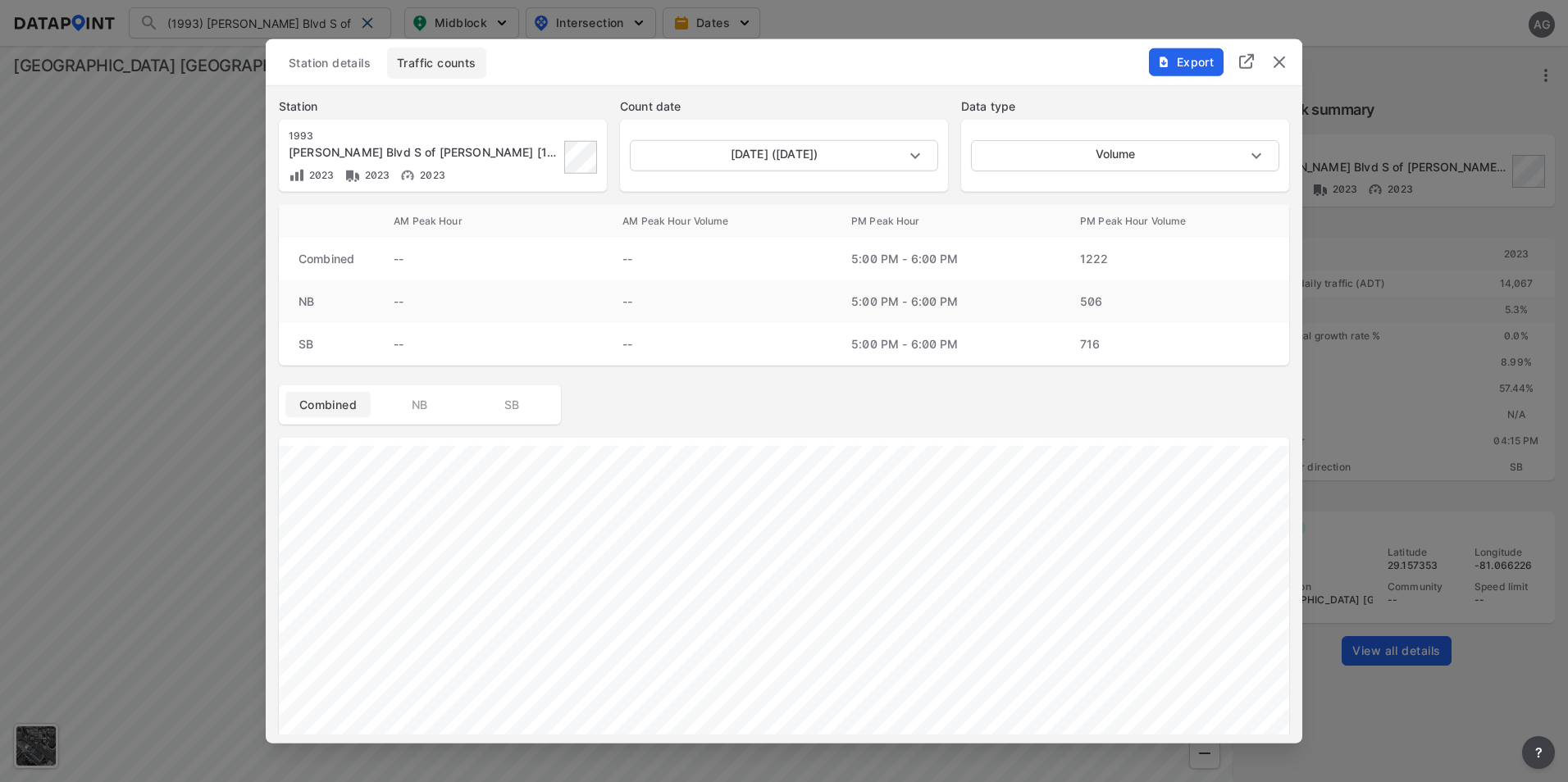
click at [1281, 57] on img "delete" at bounding box center [1279, 63] width 20 height 20
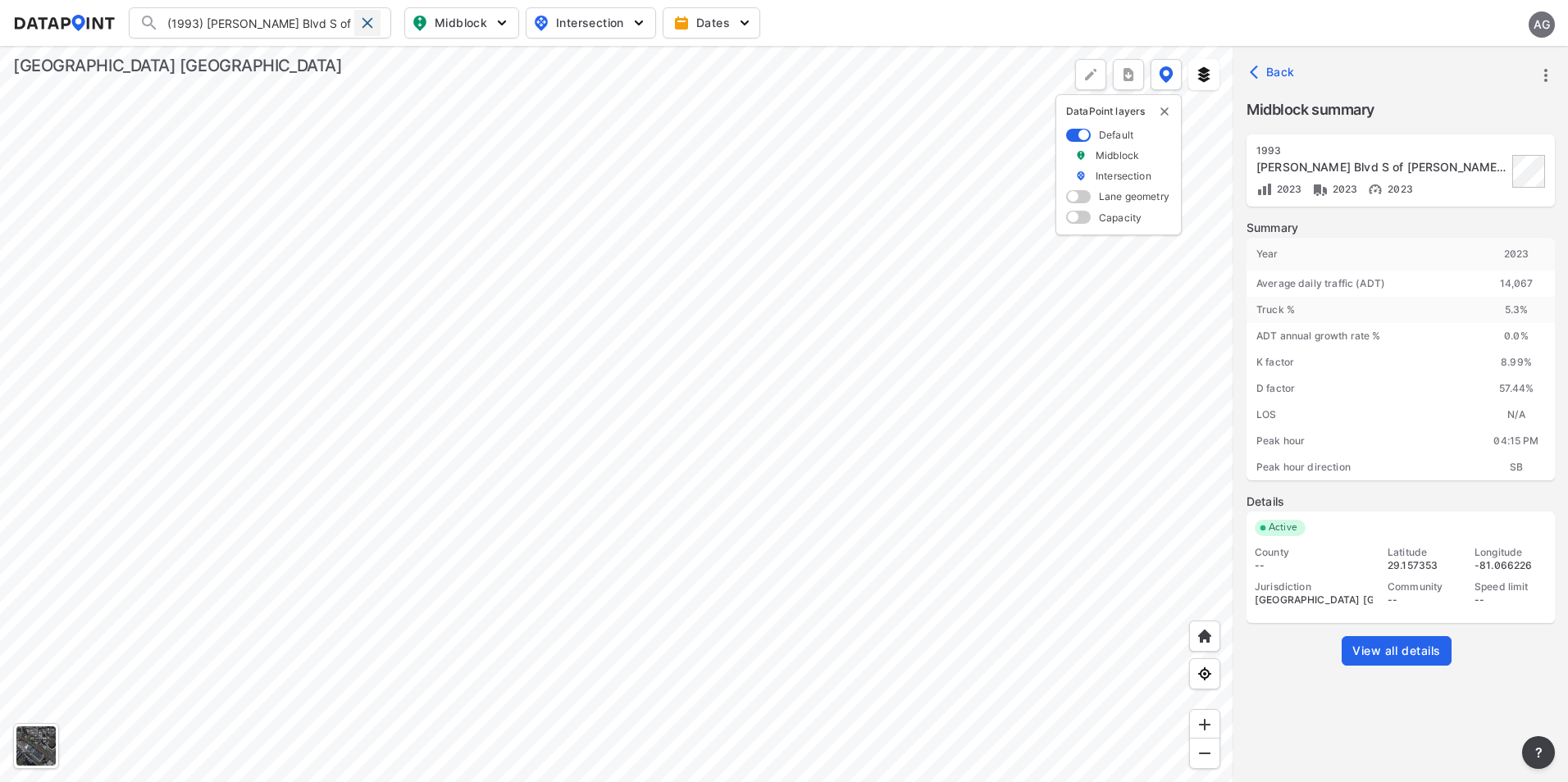
click at [363, 18] on span at bounding box center [367, 22] width 13 height 13
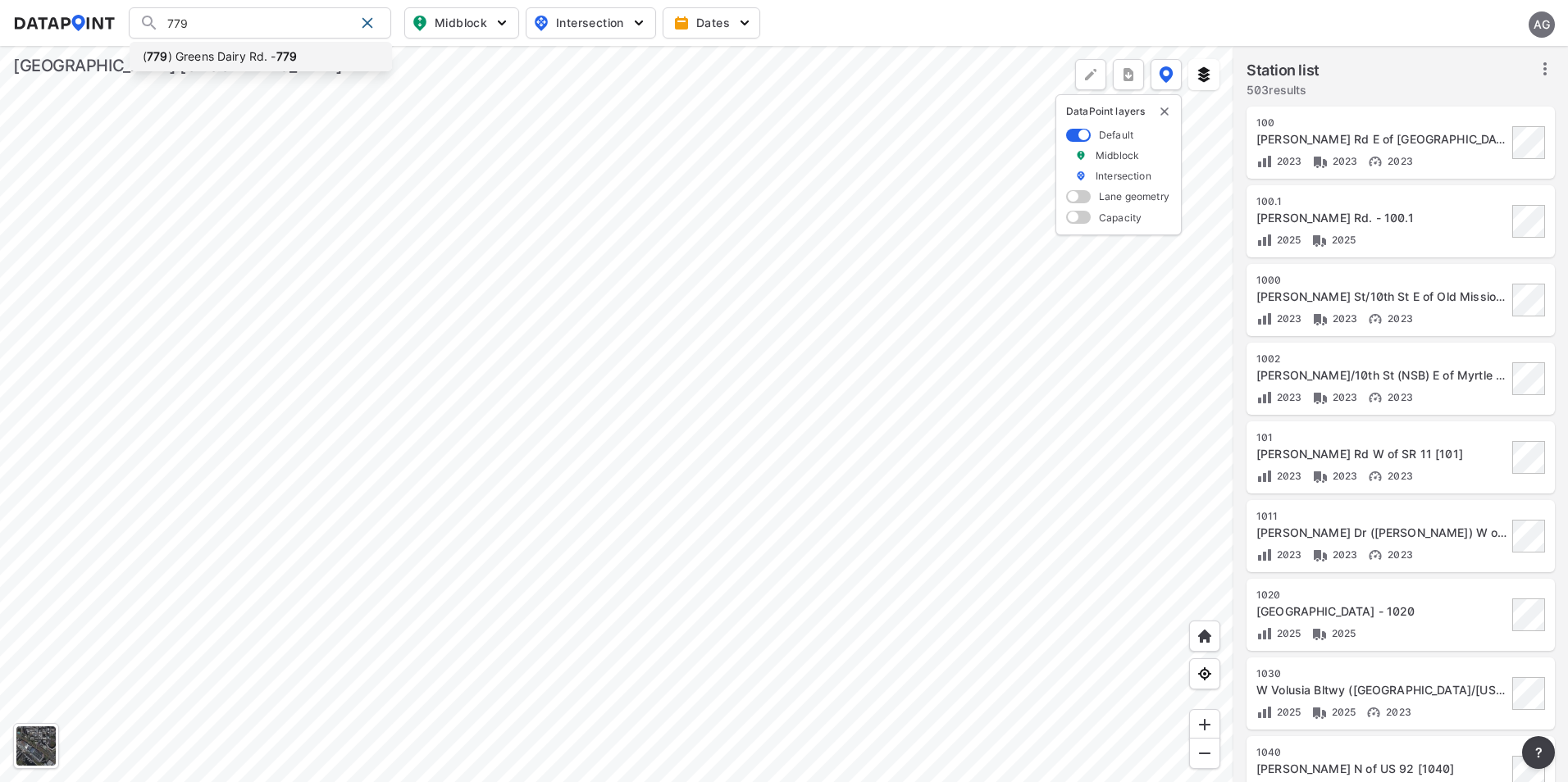
click at [273, 54] on li "( 779 ) Greens Dairy Rd. - 779" at bounding box center [260, 56] width 262 height 30
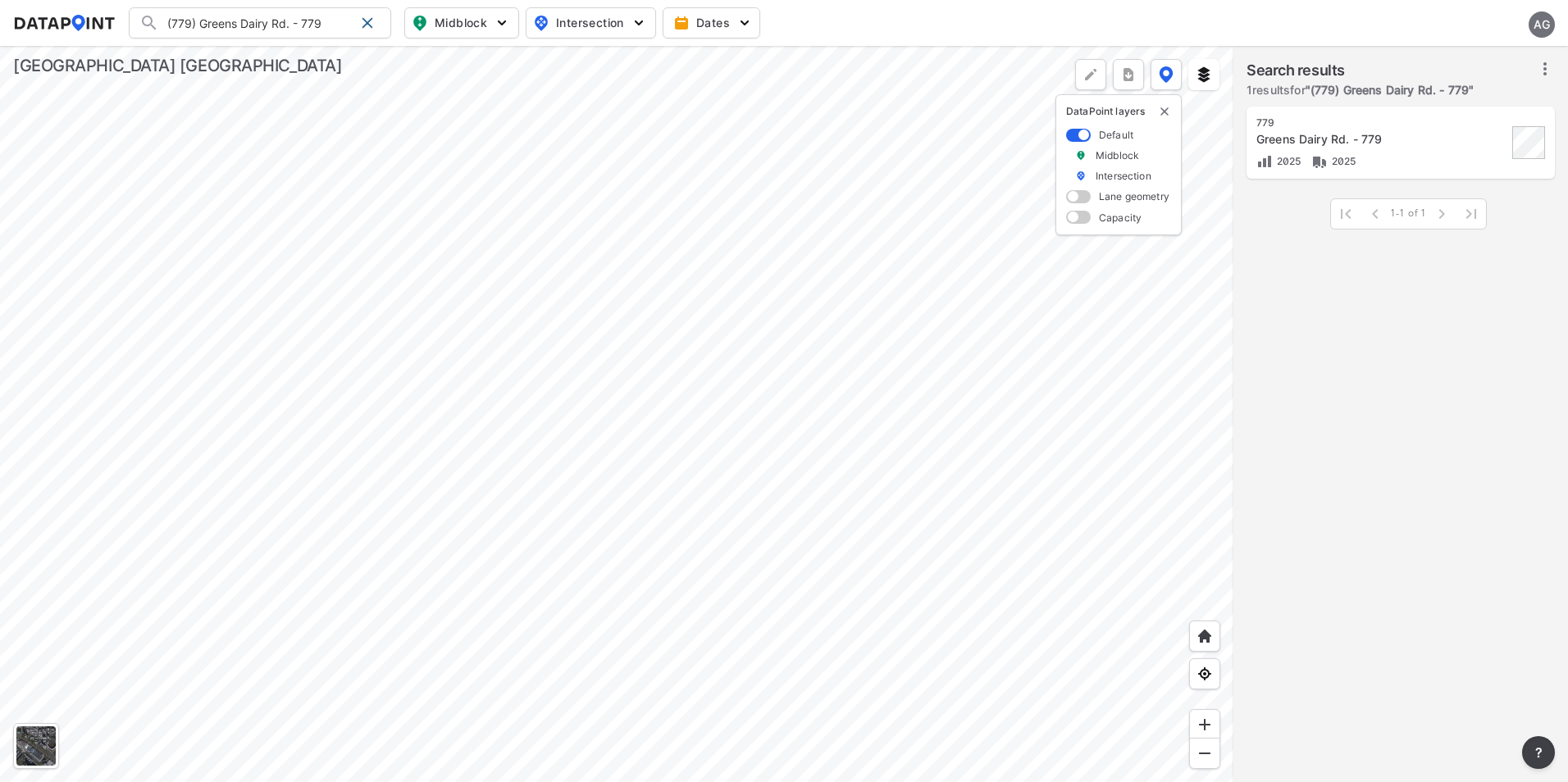
click at [1426, 144] on div "Greens Dairy Rd. - 779" at bounding box center [1382, 140] width 251 height 16
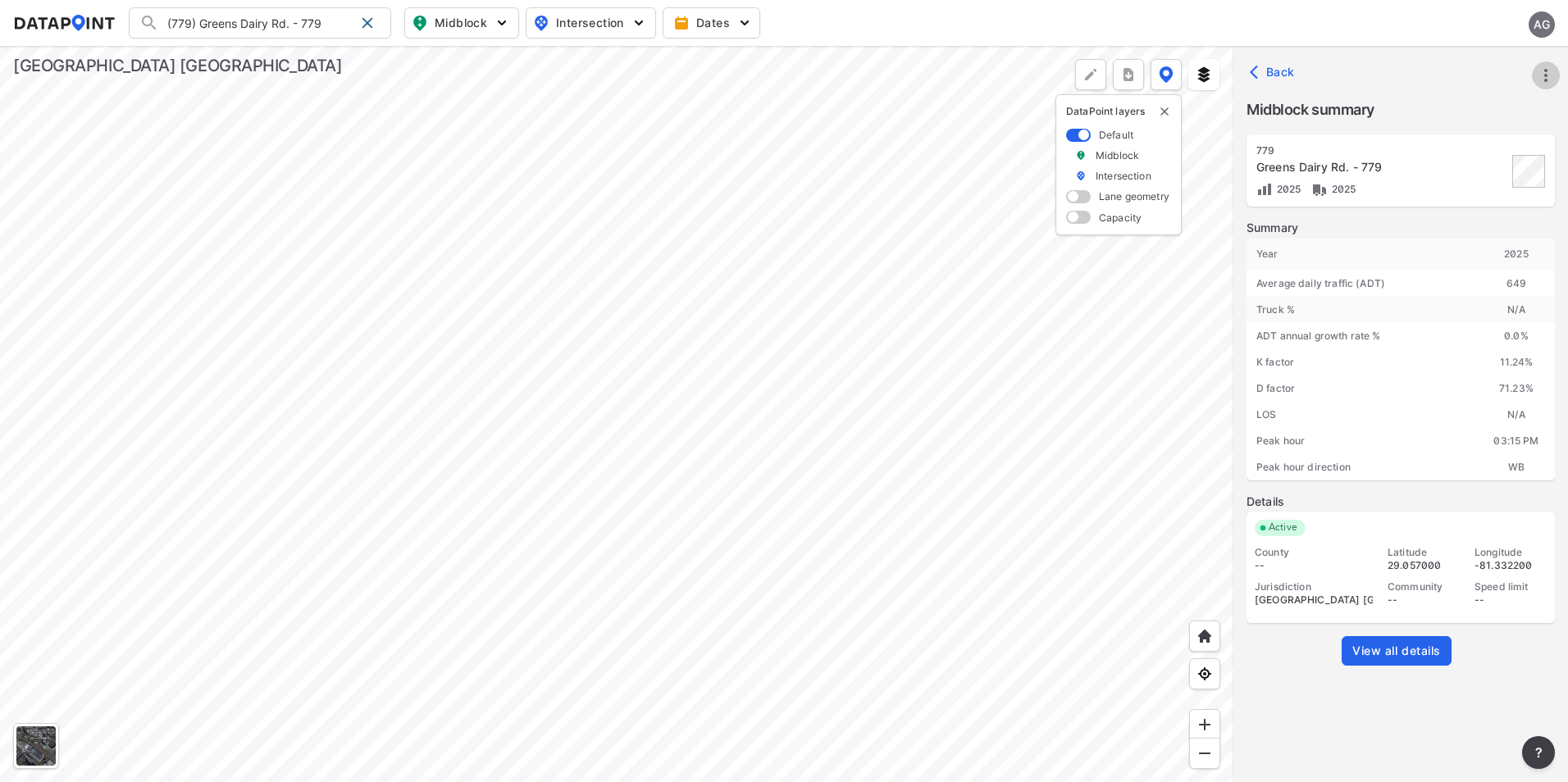
click at [1549, 72] on icon "more" at bounding box center [1546, 75] width 20 height 20
click at [1470, 79] on li "View all details" at bounding box center [1476, 75] width 158 height 30
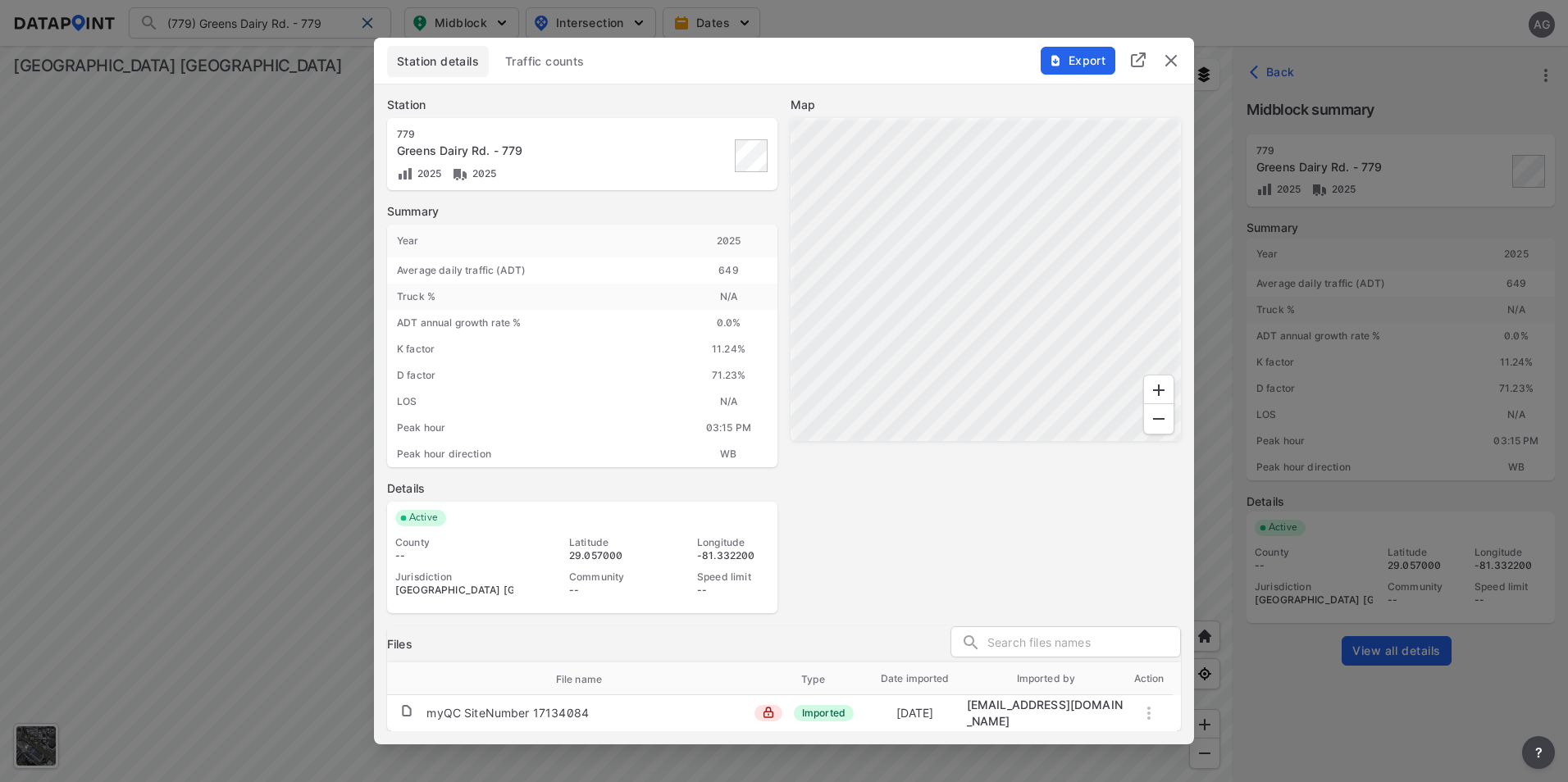
click at [553, 65] on span "Traffic counts" at bounding box center [544, 62] width 80 height 16
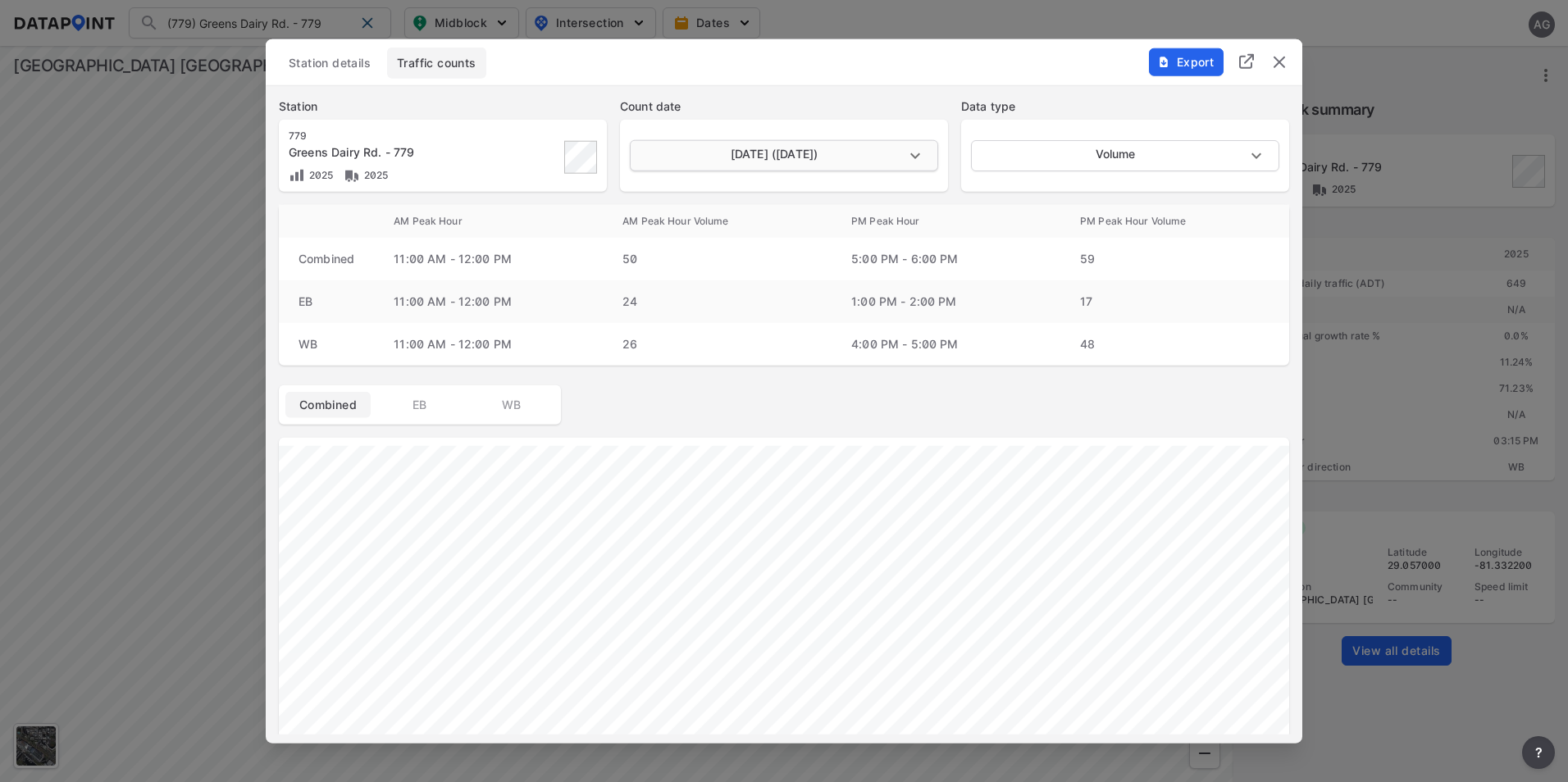
click at [916, 146] on body "(779) Greens Dairy Rd. - 779 (779) Greens Dairy Rd. - 779 Search No results The…" at bounding box center [784, 391] width 1568 height 782
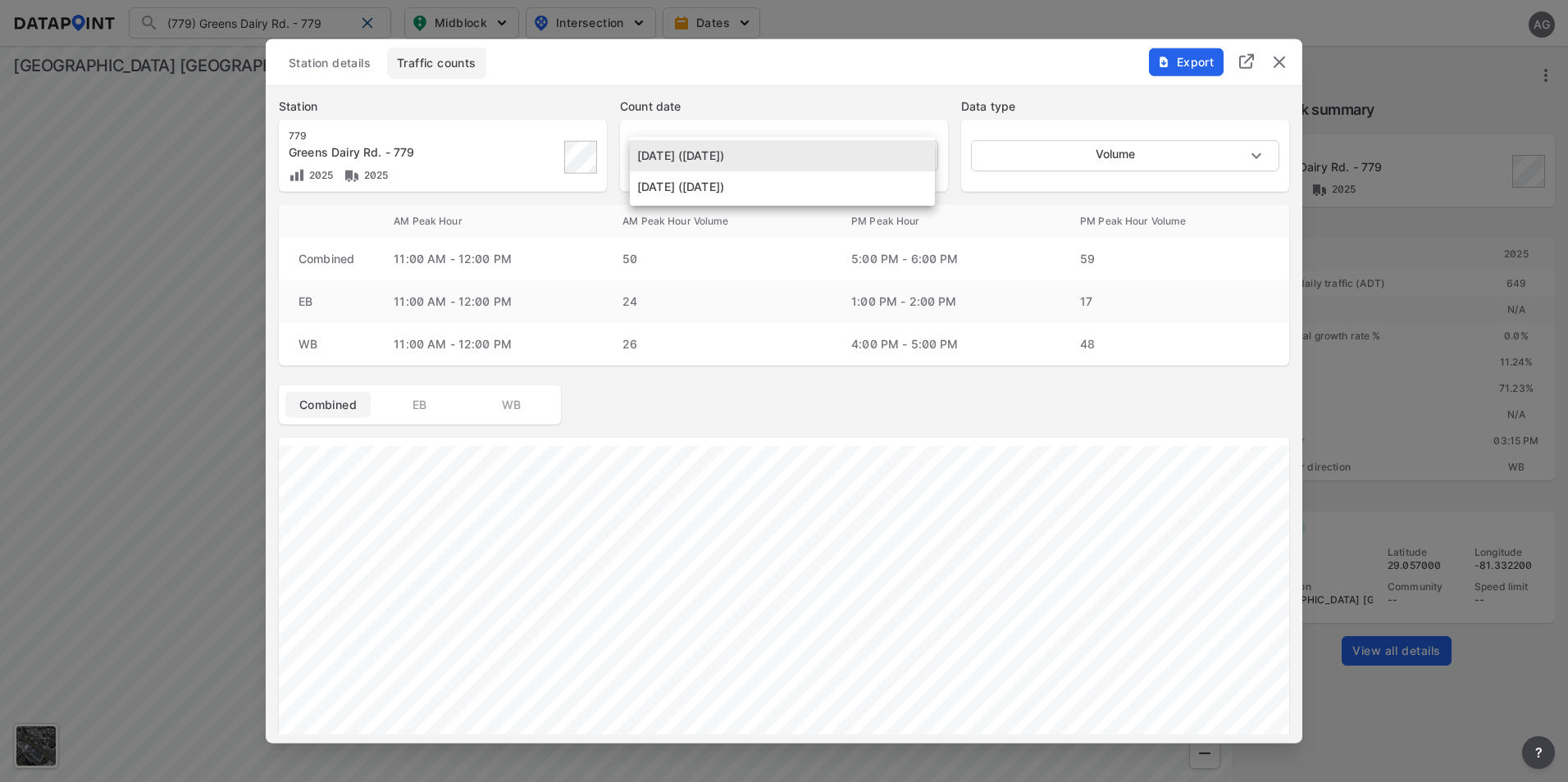
click at [950, 395] on div at bounding box center [784, 391] width 1568 height 782
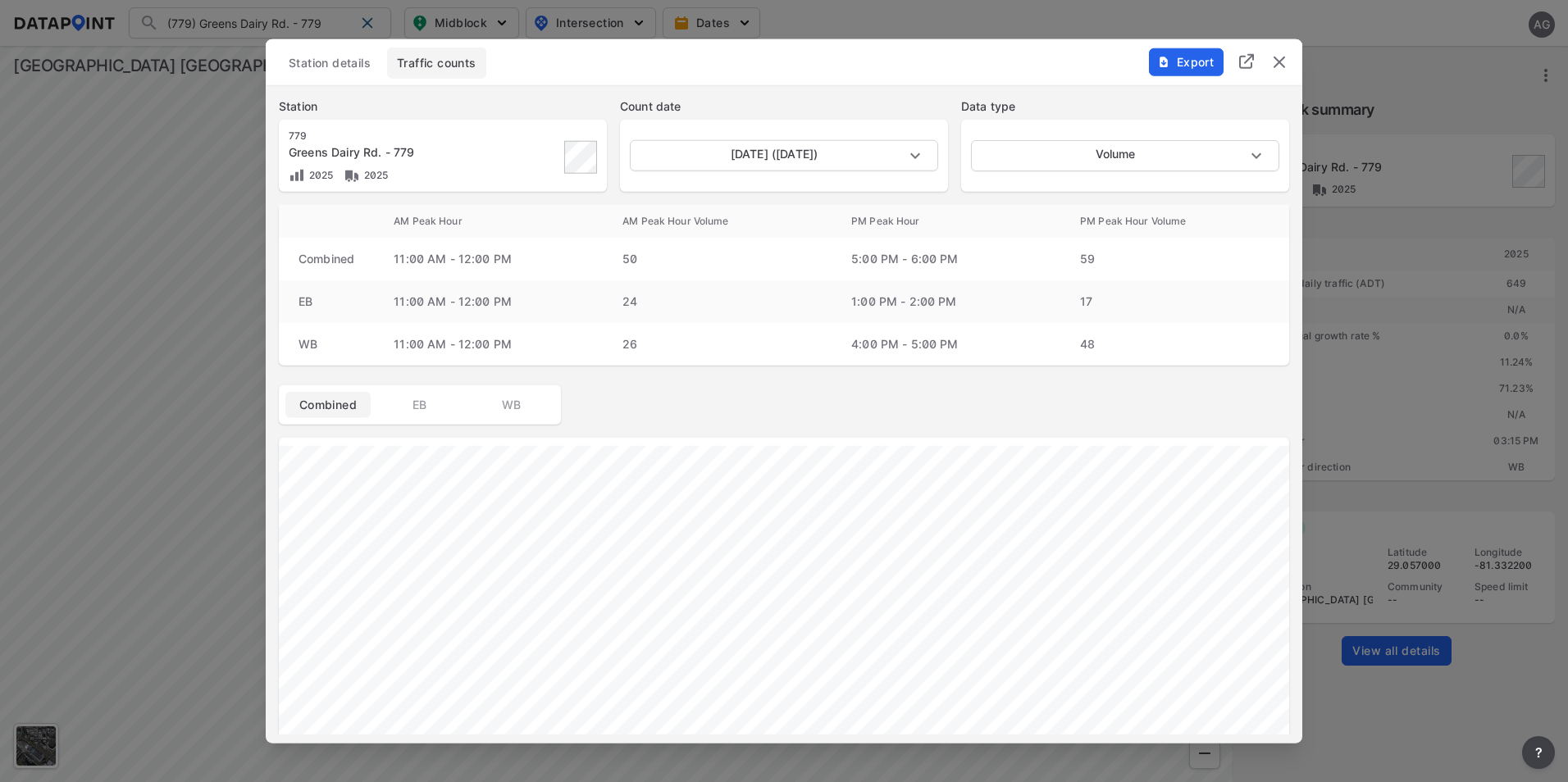
click at [1289, 59] on div "Export" at bounding box center [1219, 53] width 166 height 28
click at [1279, 63] on img "delete" at bounding box center [1279, 63] width 20 height 20
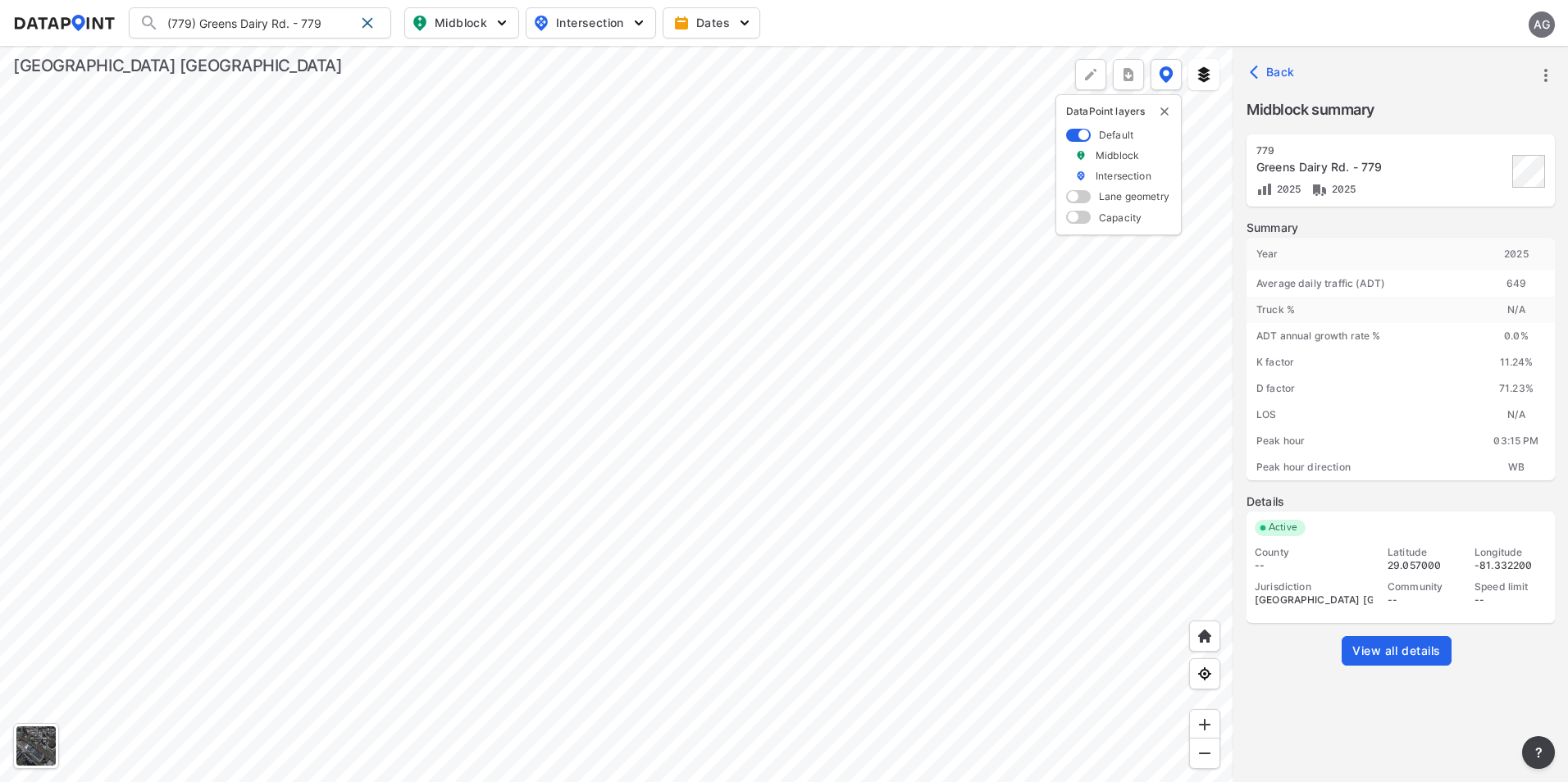
click at [848, 387] on div at bounding box center [617, 413] width 1233 height 736
click at [1011, 347] on div at bounding box center [617, 413] width 1233 height 736
drag, startPoint x: 326, startPoint y: 21, endPoint x: 159, endPoint y: 17, distance: 167.0
click at [159, 17] on input "(779) Greens Dairy Rd. - 779" at bounding box center [257, 22] width 195 height 26
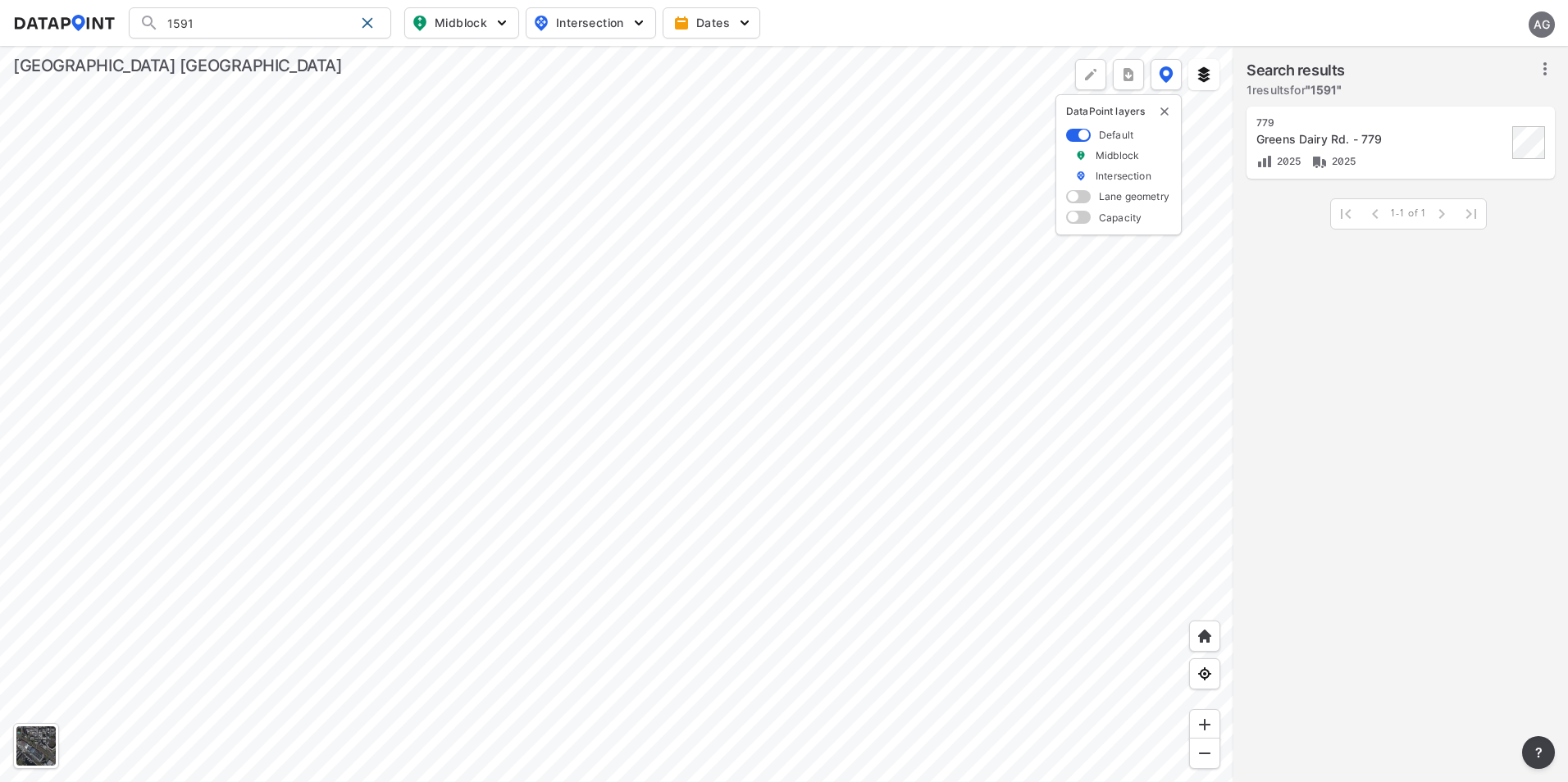
click at [229, 26] on input "1591" at bounding box center [257, 22] width 195 height 26
click at [225, 59] on li "( 1591 ) Reynolds Rd. - 1591" at bounding box center [260, 56] width 262 height 30
type input "(1591) Reynolds Rd. - 1591"
click at [1395, 132] on div "[PERSON_NAME]. - 1591" at bounding box center [1382, 140] width 251 height 16
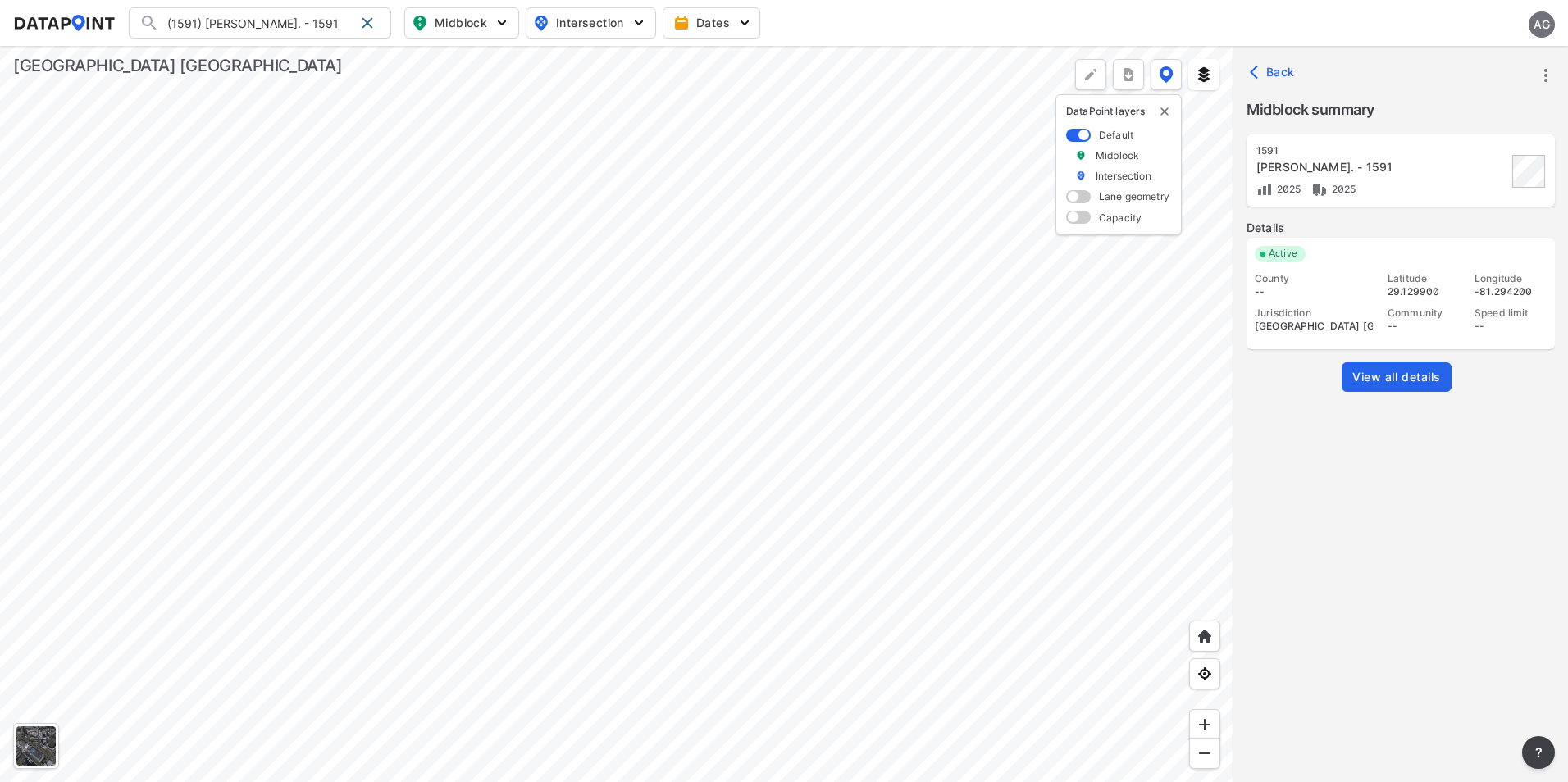
click at [1552, 79] on icon "more" at bounding box center [1546, 75] width 20 height 20
click at [1451, 78] on li "View all details" at bounding box center [1476, 75] width 158 height 30
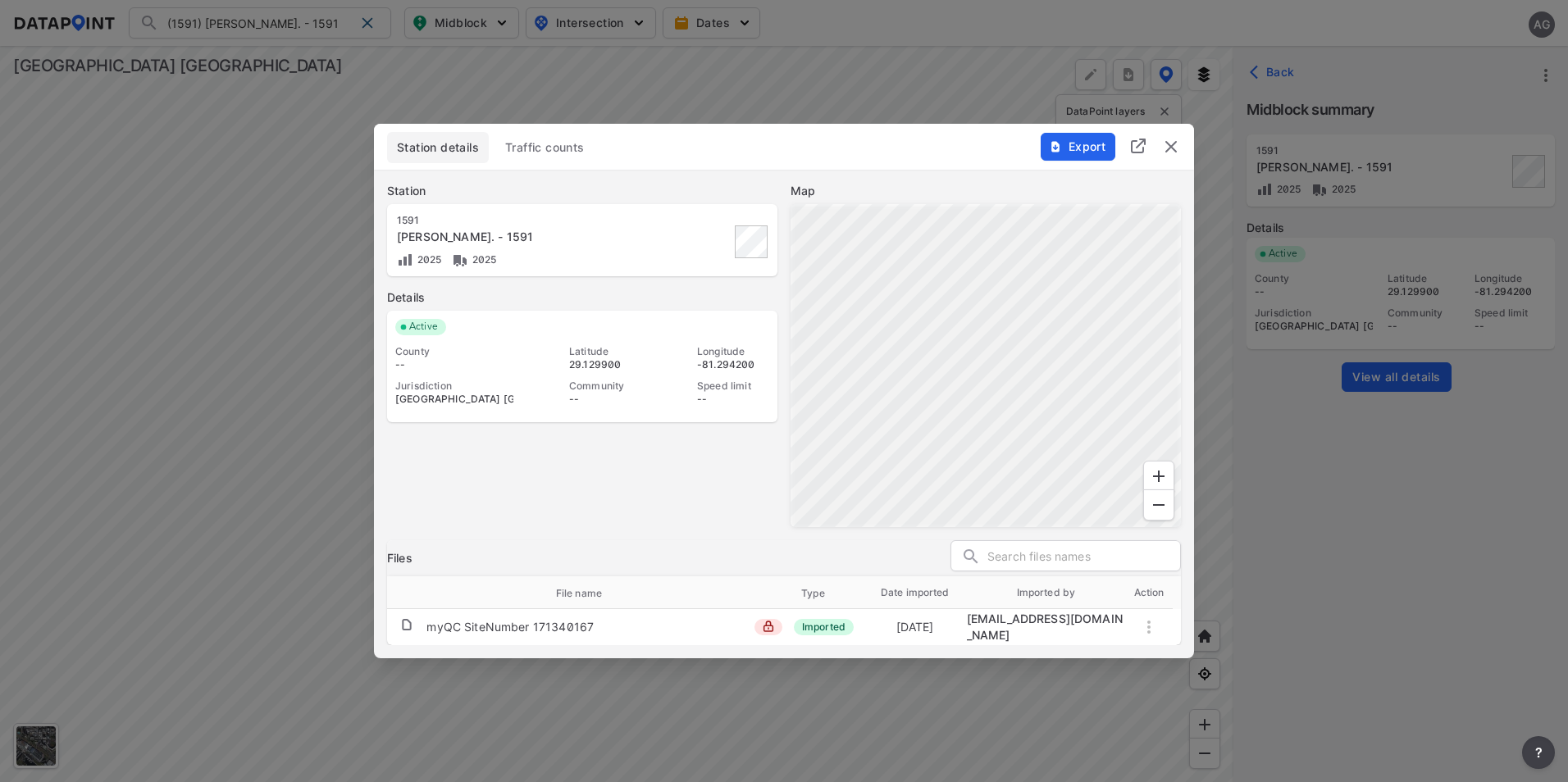
click at [563, 145] on span "Traffic counts" at bounding box center [544, 148] width 80 height 16
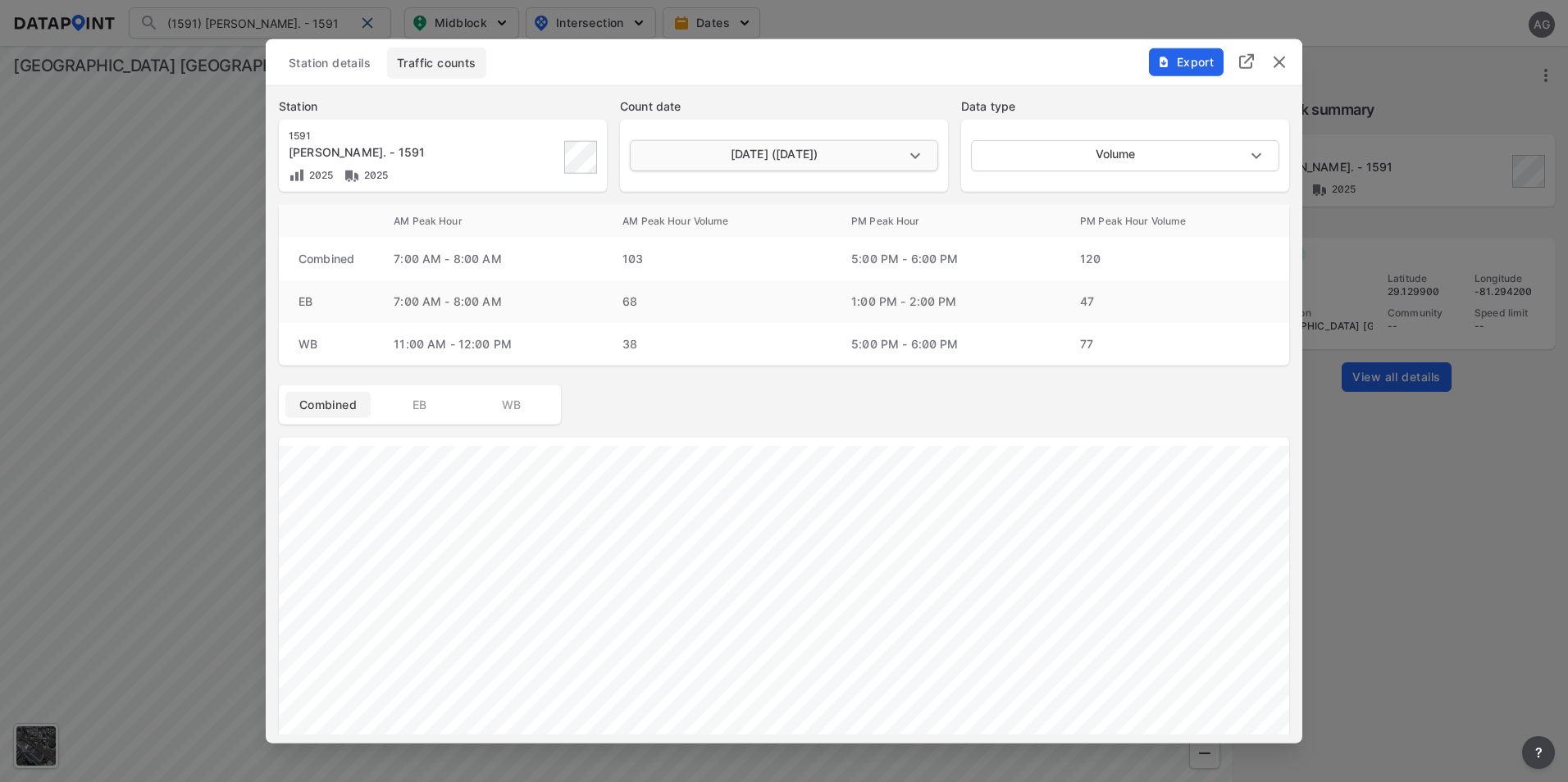
click at [894, 149] on body "(1591) Reynolds Rd. - 1591 (1591) Reynolds Rd. - 1591 Search No results There w…" at bounding box center [784, 391] width 1568 height 782
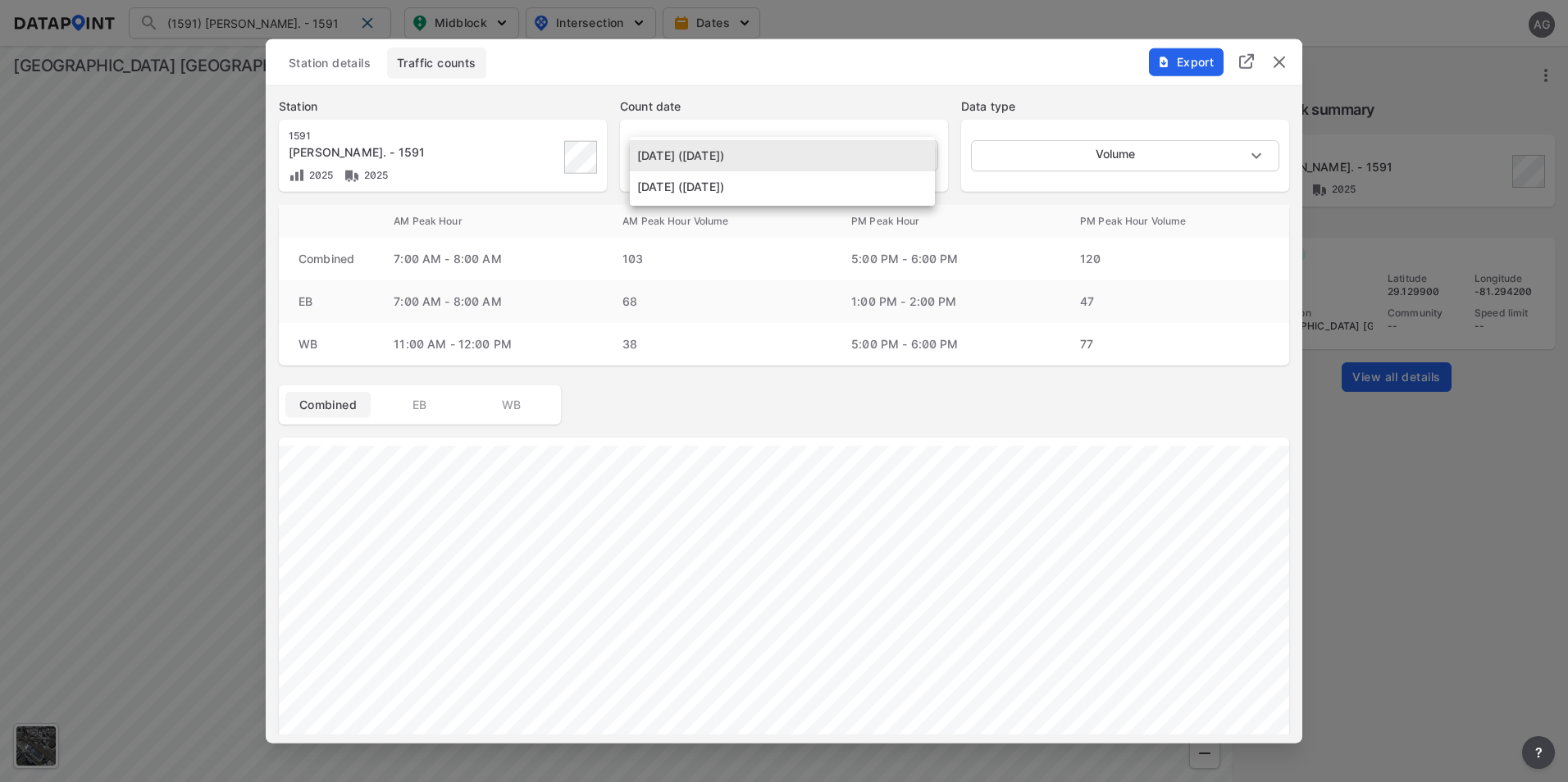
click at [1274, 61] on div at bounding box center [784, 391] width 1568 height 782
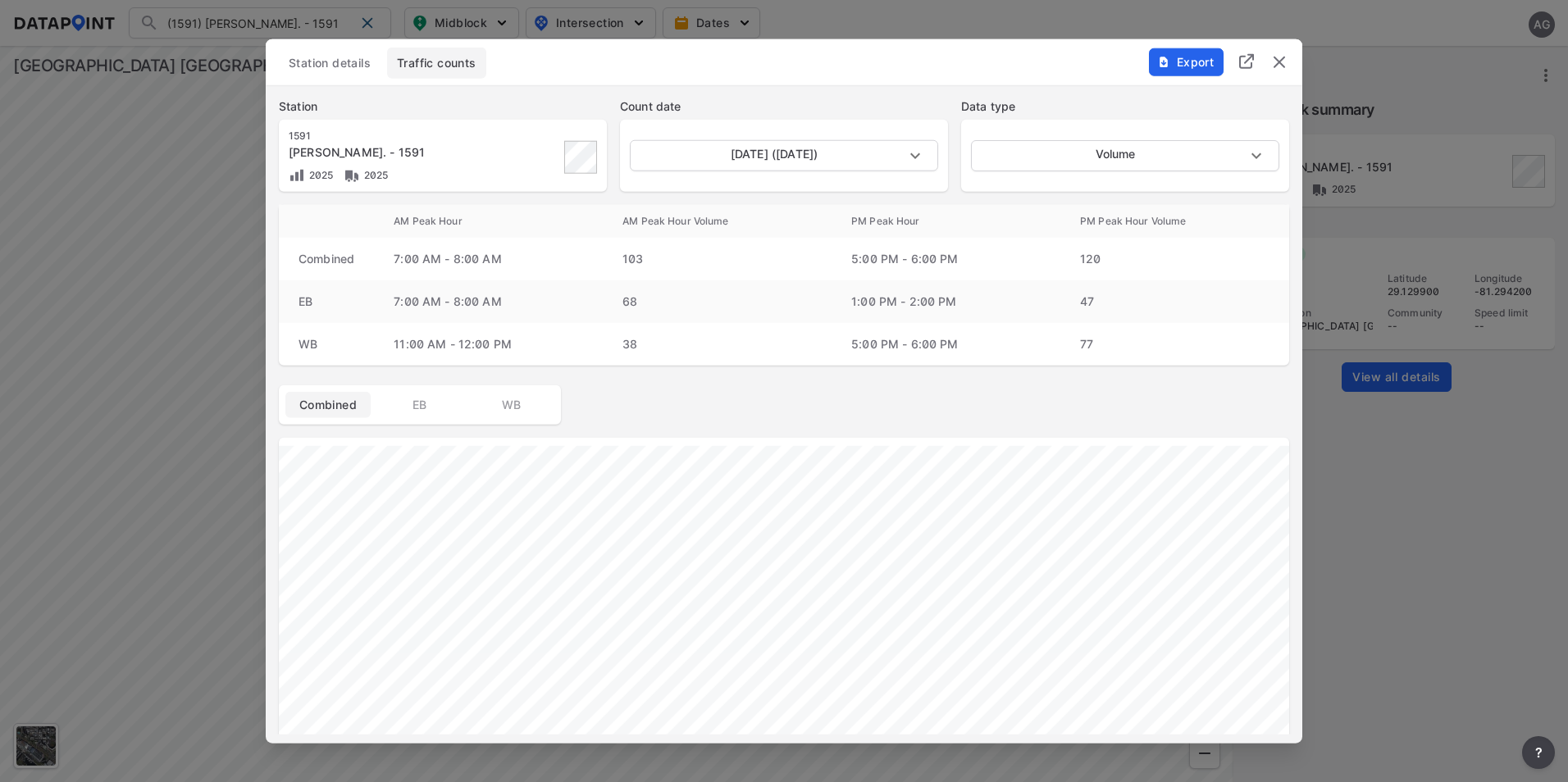
click at [1286, 63] on img "delete" at bounding box center [1279, 63] width 20 height 20
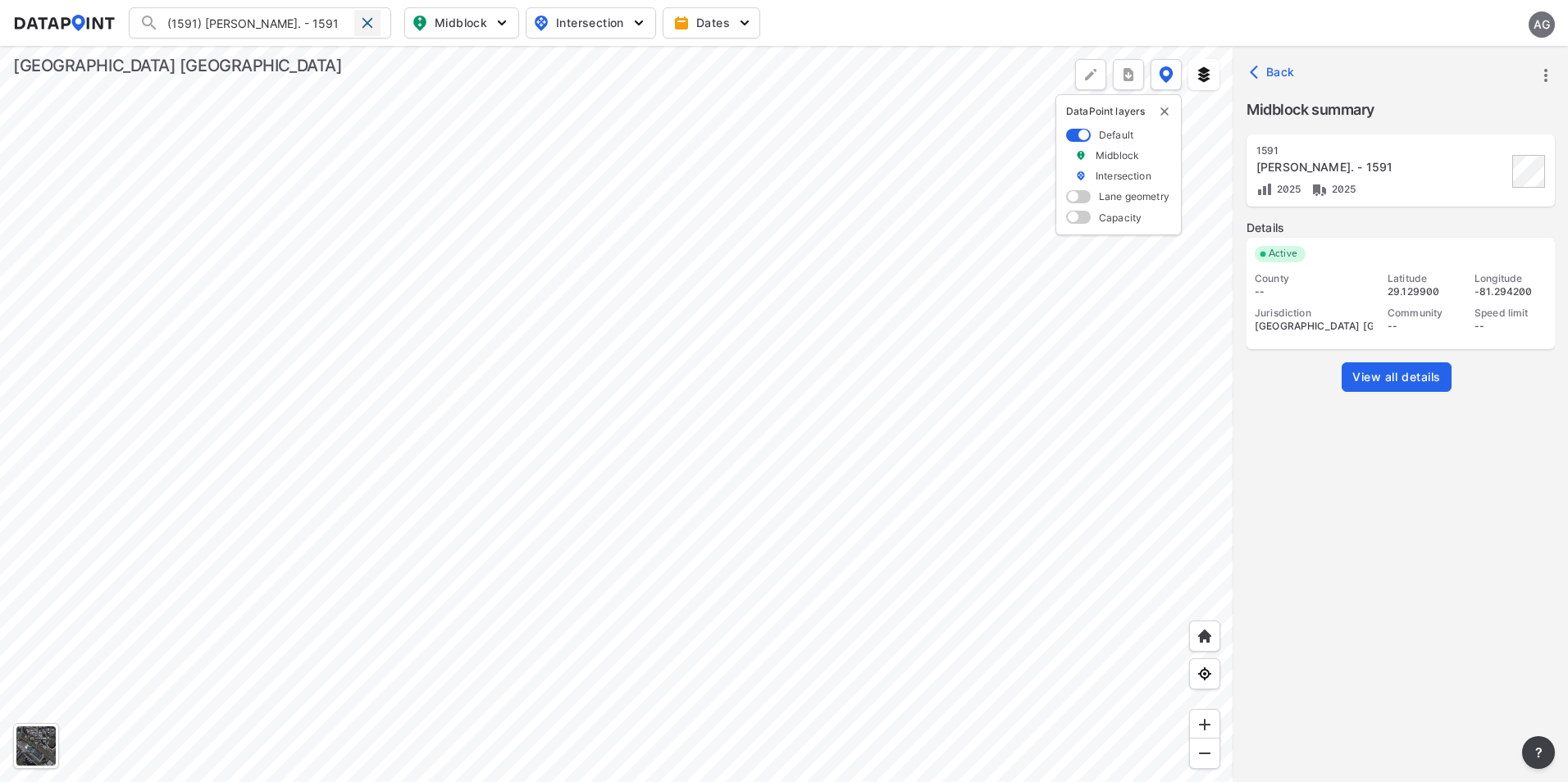
click at [377, 18] on div at bounding box center [367, 22] width 26 height 26
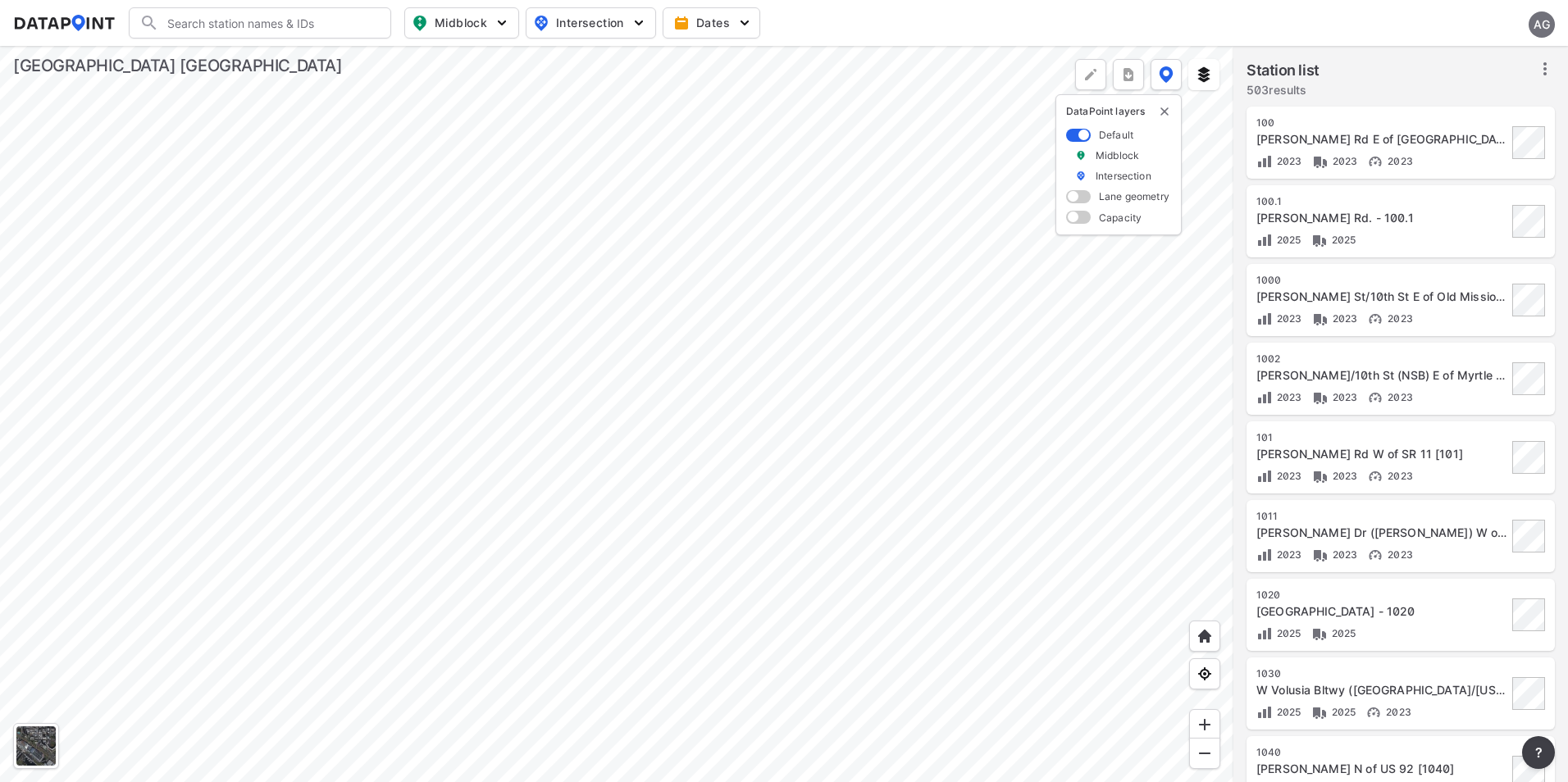
click at [301, 23] on input "Search" at bounding box center [269, 22] width 221 height 26
click at [309, 21] on input "50" at bounding box center [257, 22] width 195 height 26
type input "5"
click at [544, 243] on div at bounding box center [617, 413] width 1233 height 736
click at [891, 511] on div at bounding box center [617, 413] width 1233 height 736
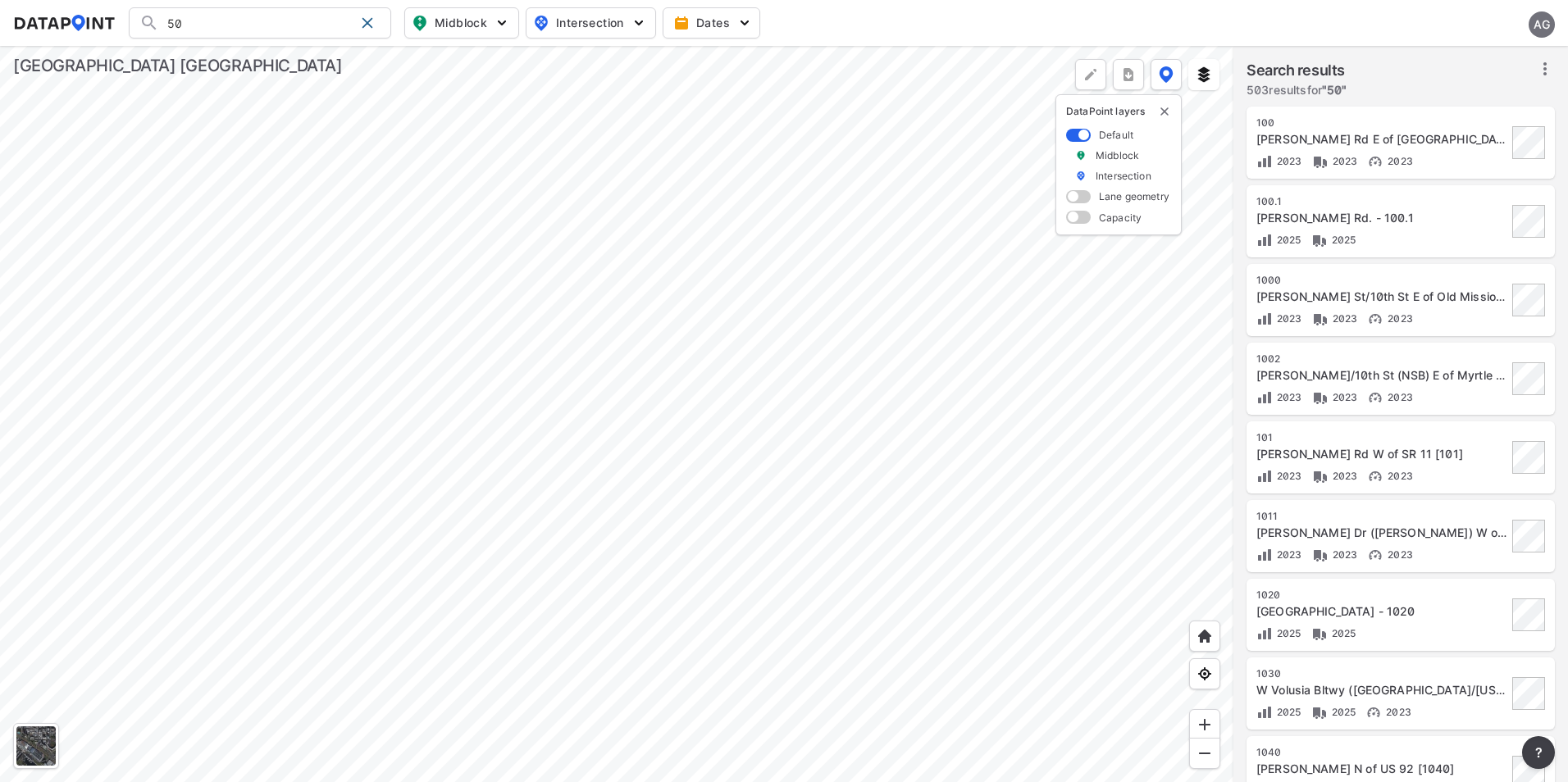
click at [847, 545] on div at bounding box center [617, 413] width 1233 height 736
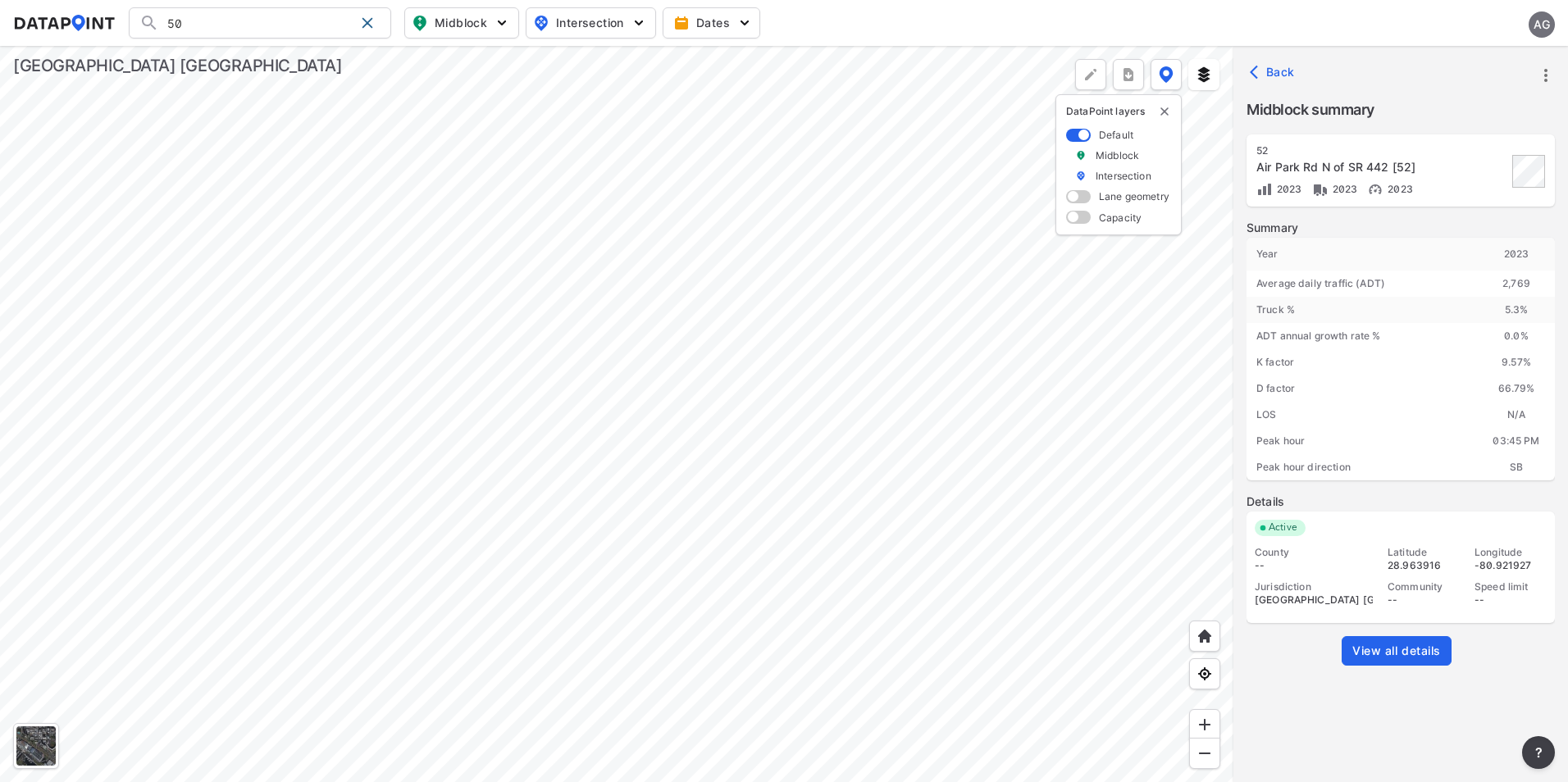
drag, startPoint x: 220, startPoint y: 28, endPoint x: 139, endPoint y: 19, distance: 81.5
click at [139, 19] on div "50 Search No results There were no results found for "50"." at bounding box center [260, 22] width 262 height 31
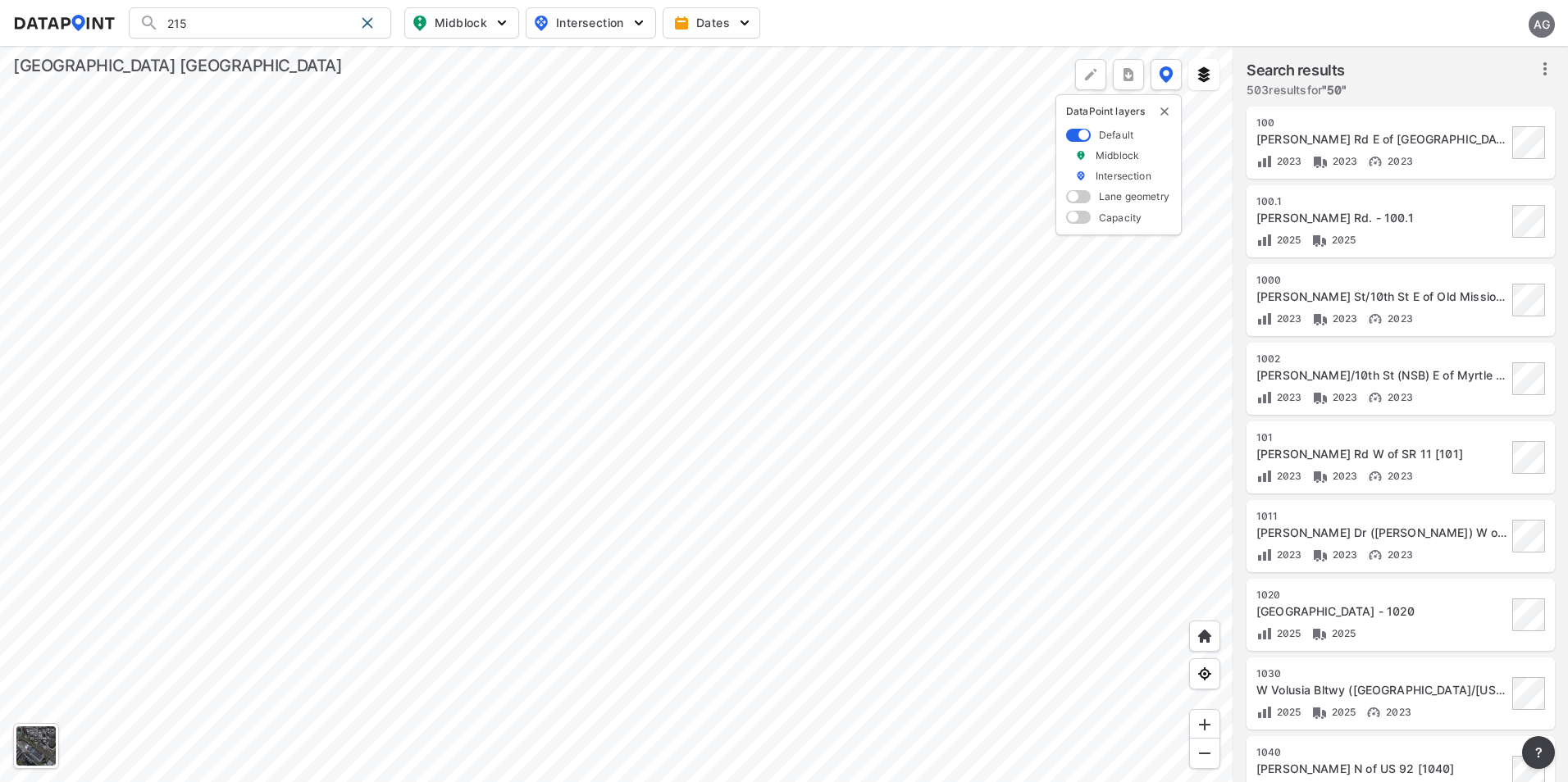
click at [791, 277] on div at bounding box center [617, 413] width 1233 height 736
click at [210, 20] on input "215" at bounding box center [257, 22] width 195 height 26
type input "2"
type input "215"
click at [367, 22] on span at bounding box center [367, 22] width 13 height 13
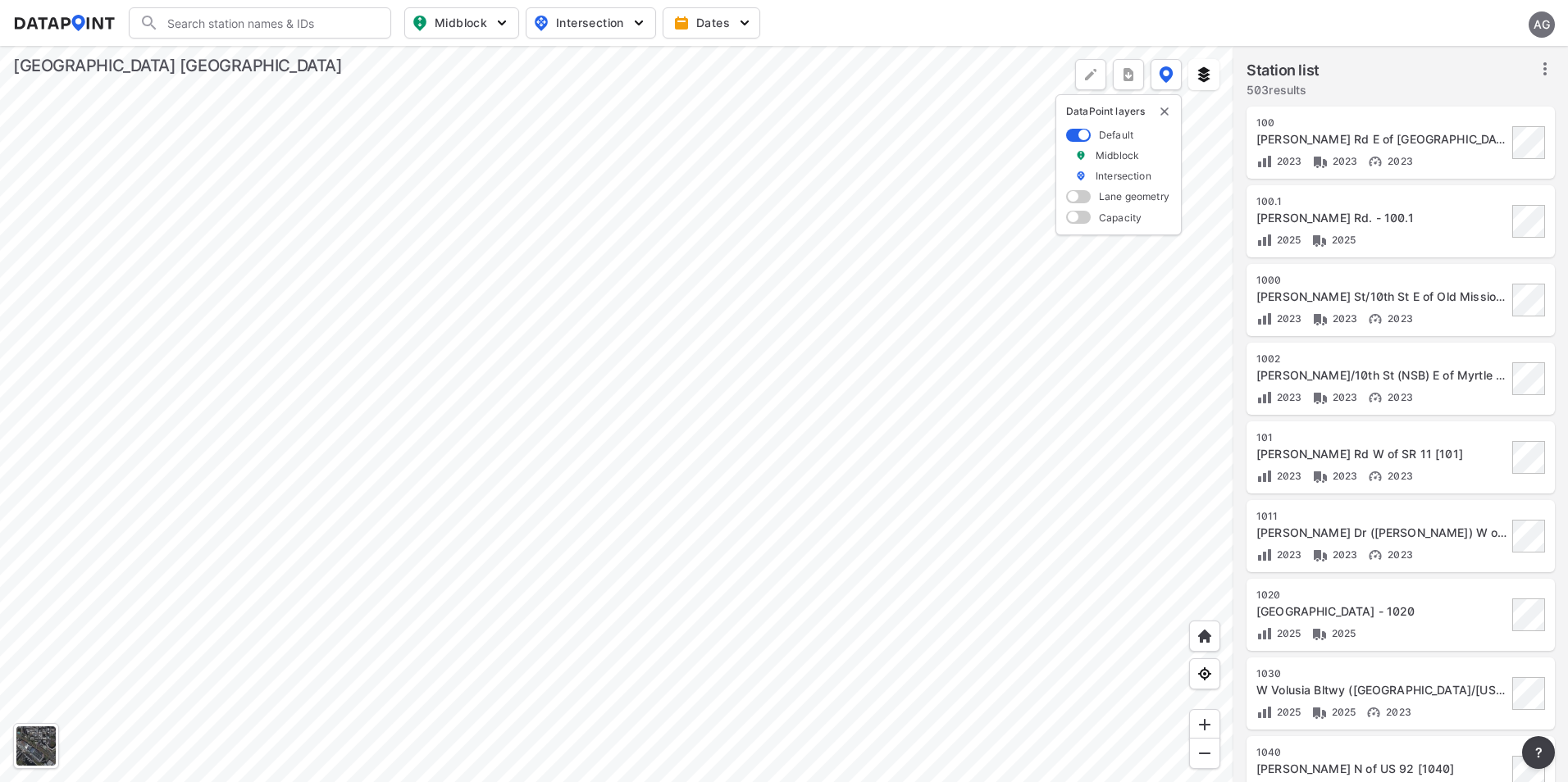
click at [222, 29] on input "Search" at bounding box center [269, 22] width 221 height 26
paste input "Atlantic Ave."
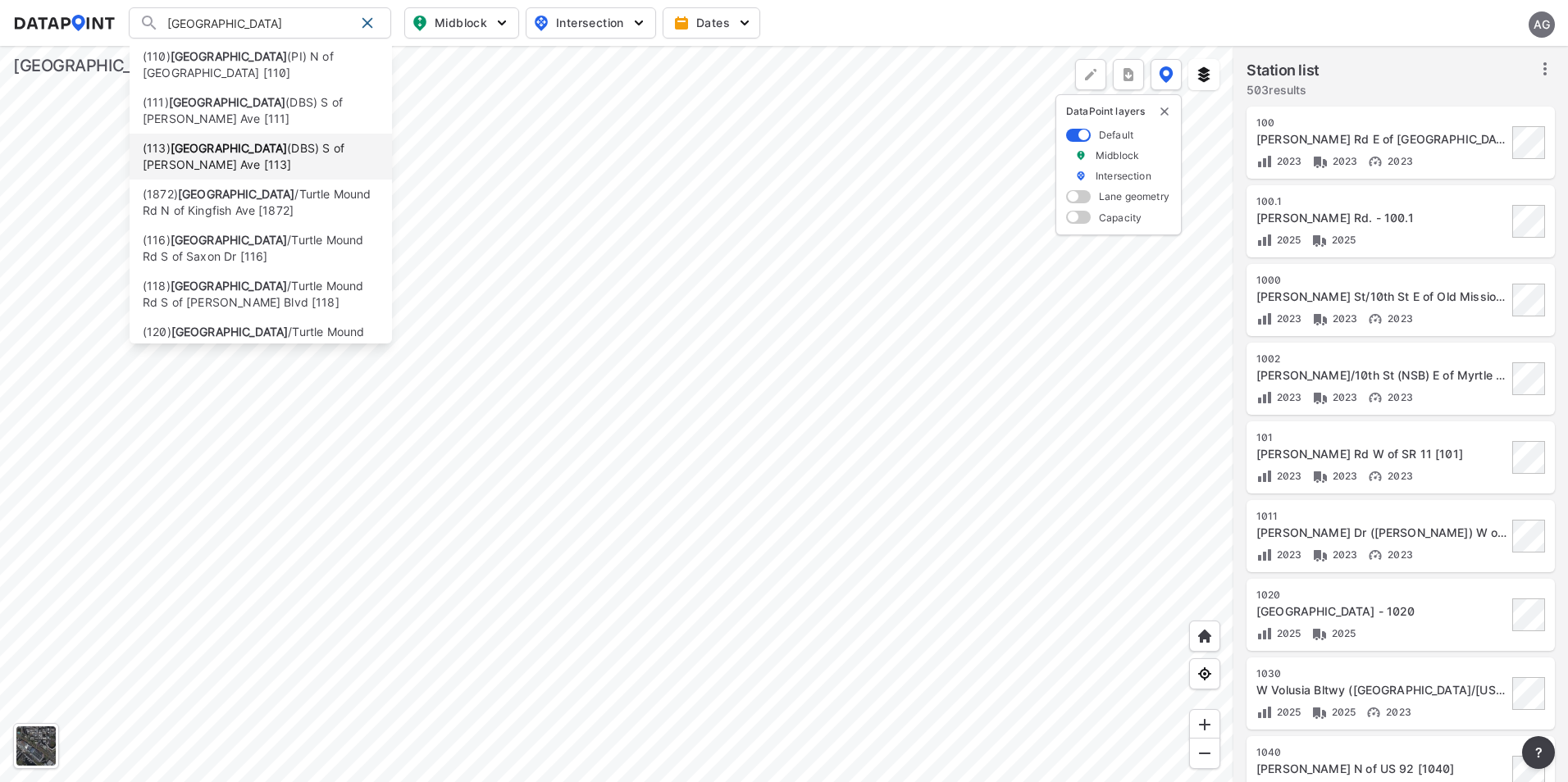
click at [264, 168] on li "(113) Atlantic Ave (DBS) S of Phillis Ave [113]" at bounding box center [260, 156] width 262 height 46
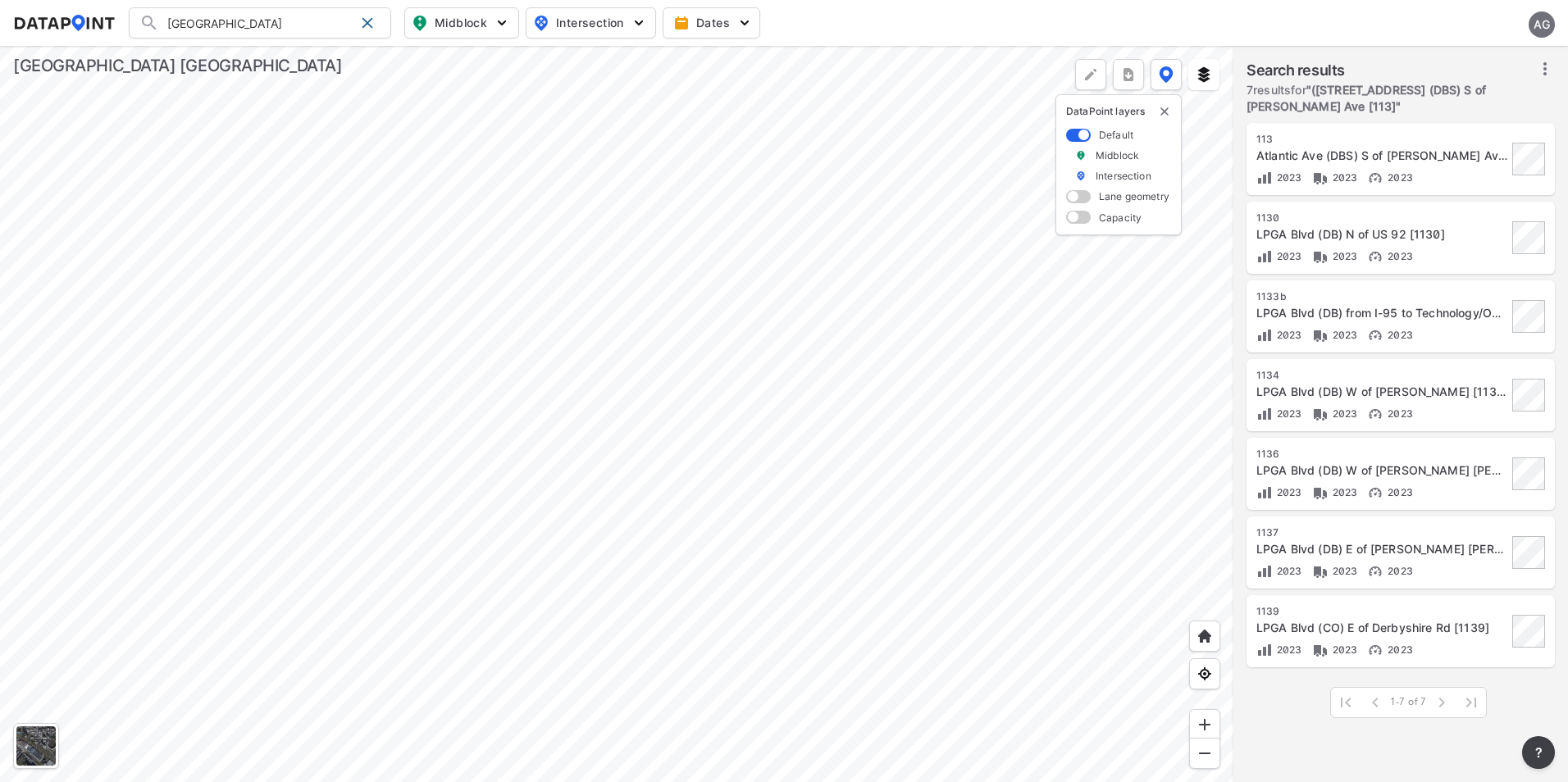
type input "(113) Atlantic Ave (DBS) S of Phillis Ave [113]"
click at [798, 554] on div at bounding box center [617, 413] width 1233 height 736
click at [1402, 162] on div "Atlantic Ave (DBS) S of [PERSON_NAME] Ave [113]" at bounding box center [1382, 156] width 251 height 16
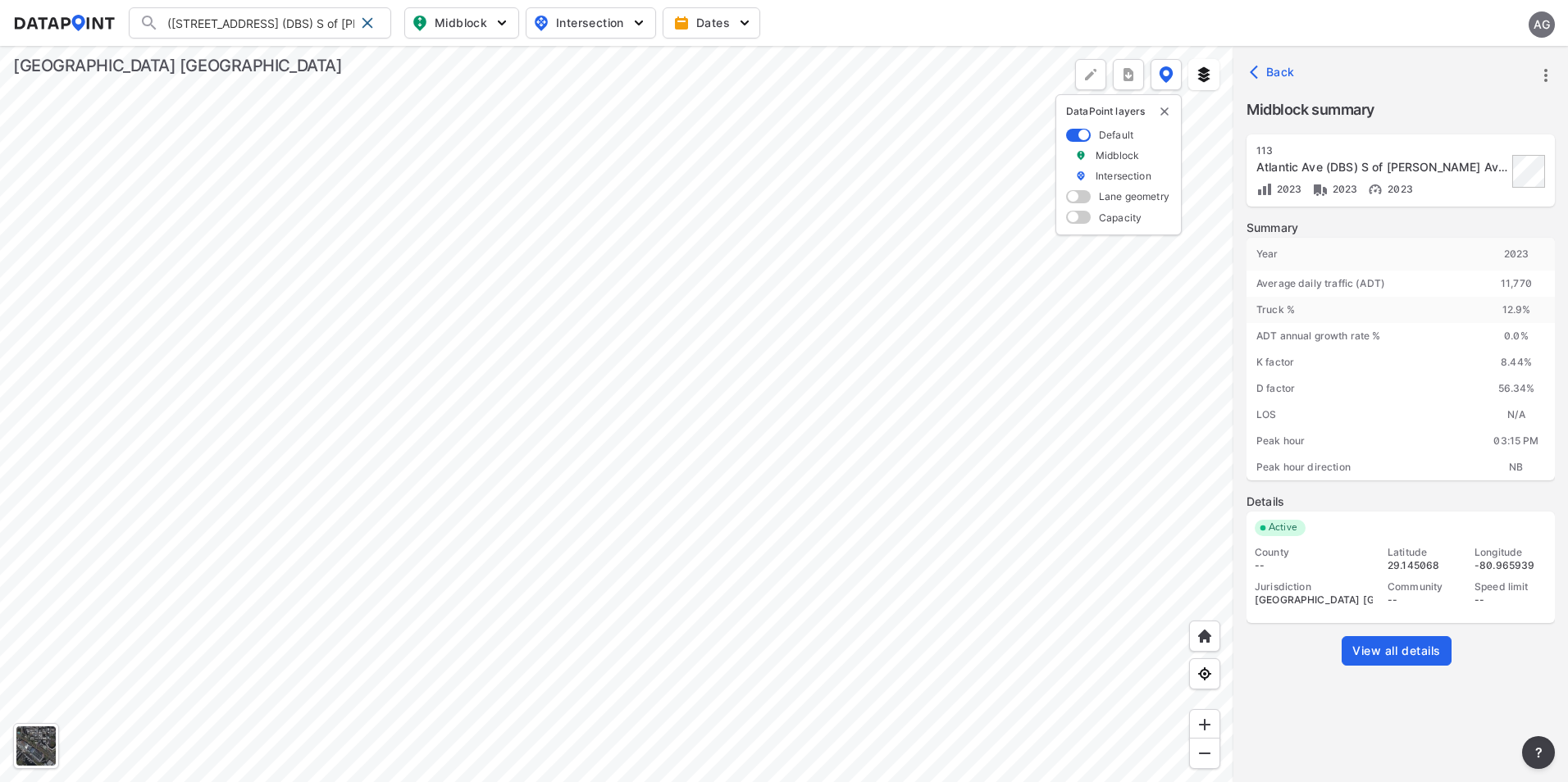
drag, startPoint x: 361, startPoint y: 22, endPoint x: 337, endPoint y: 21, distance: 24.0
click at [361, 22] on span at bounding box center [367, 22] width 13 height 13
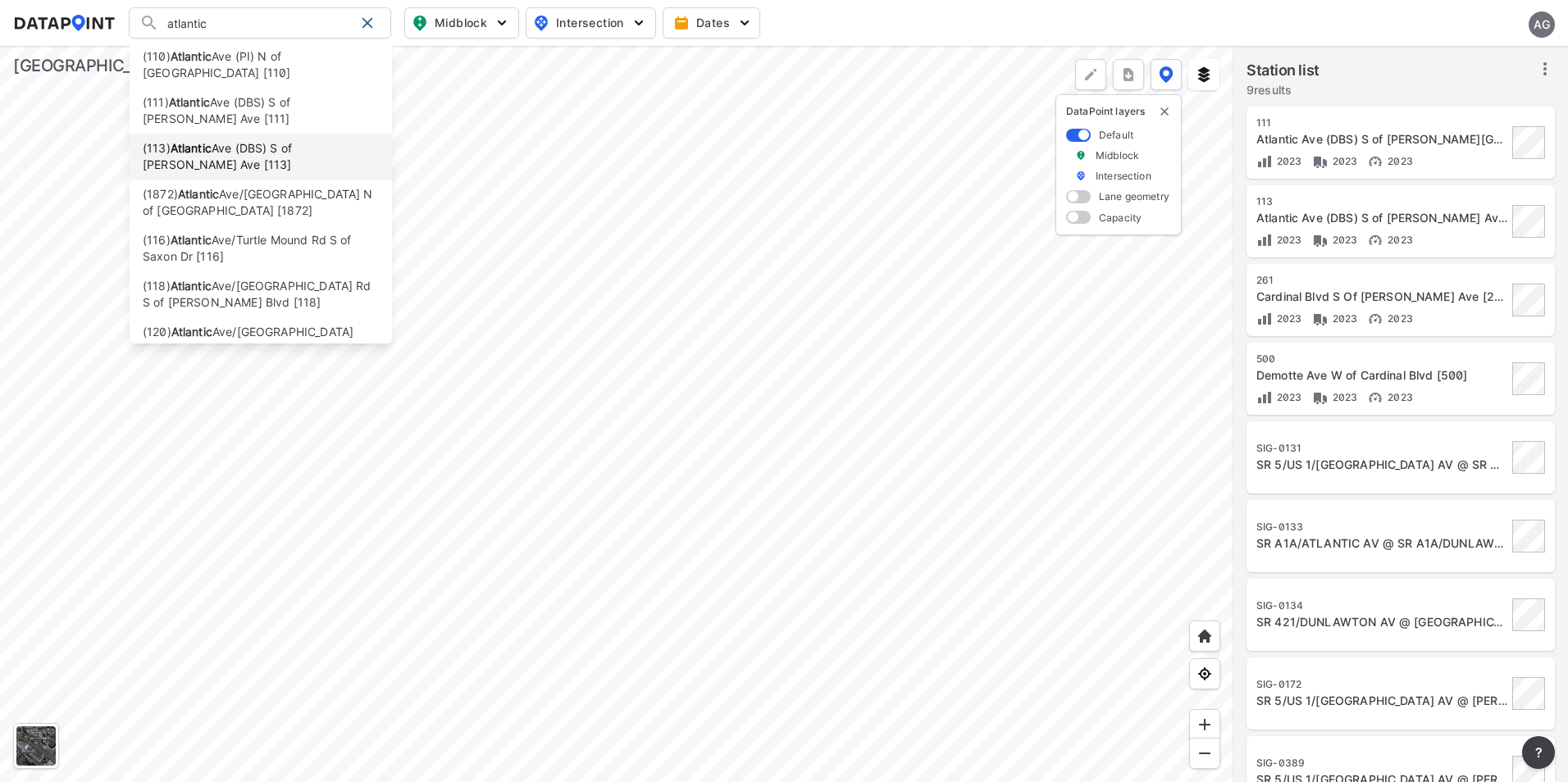
click at [333, 157] on li "(113) Atlantic Ave (DBS) S of Phillis Ave [113]" at bounding box center [260, 156] width 262 height 46
type input "(113) Atlantic Ave (DBS) S of Phillis Ave [113]"
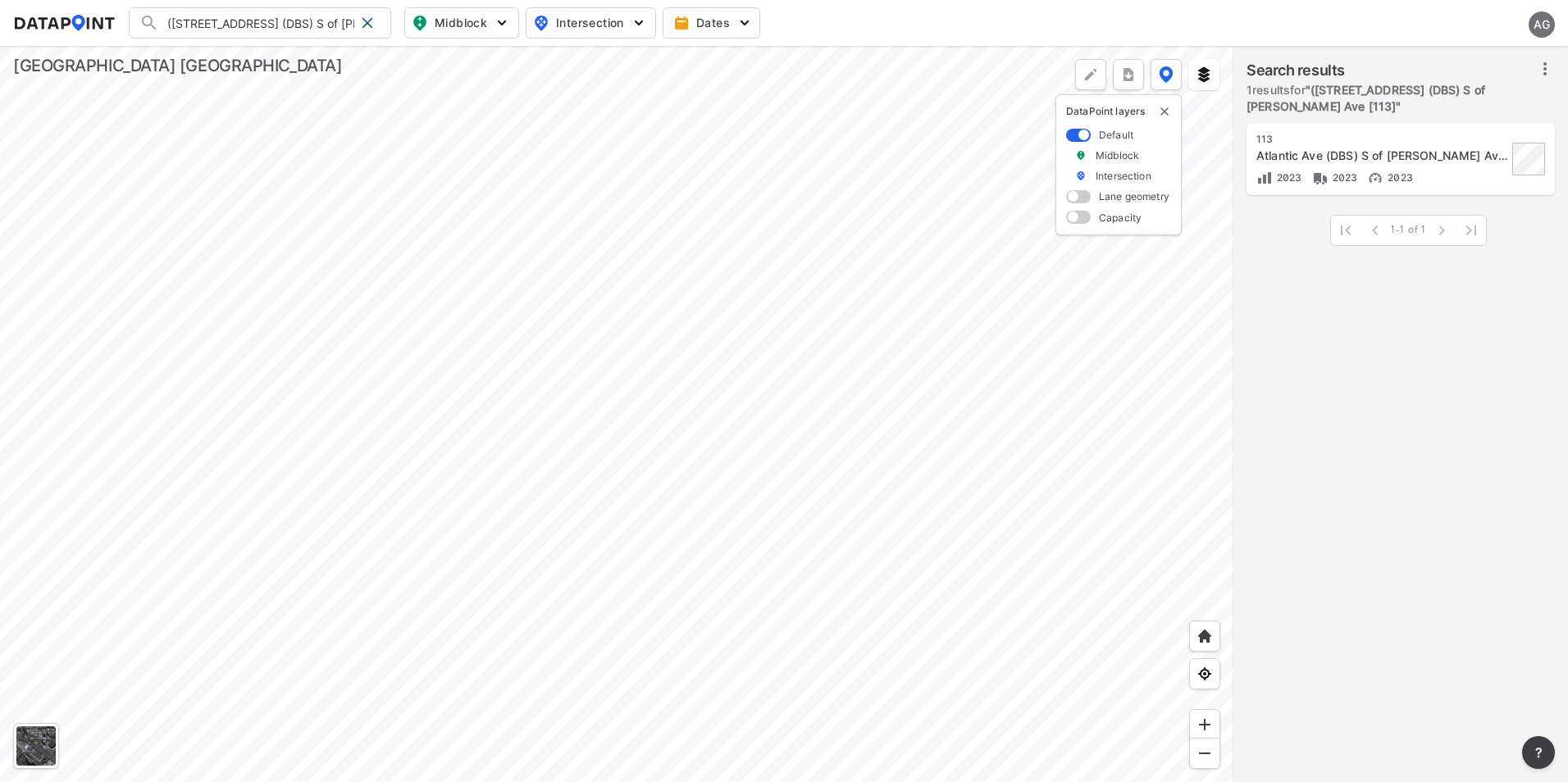
click at [808, 167] on div at bounding box center [617, 413] width 1233 height 736
click at [900, 339] on div at bounding box center [617, 413] width 1233 height 736
click at [865, 230] on div at bounding box center [617, 413] width 1233 height 736
click at [780, 209] on div at bounding box center [617, 413] width 1233 height 736
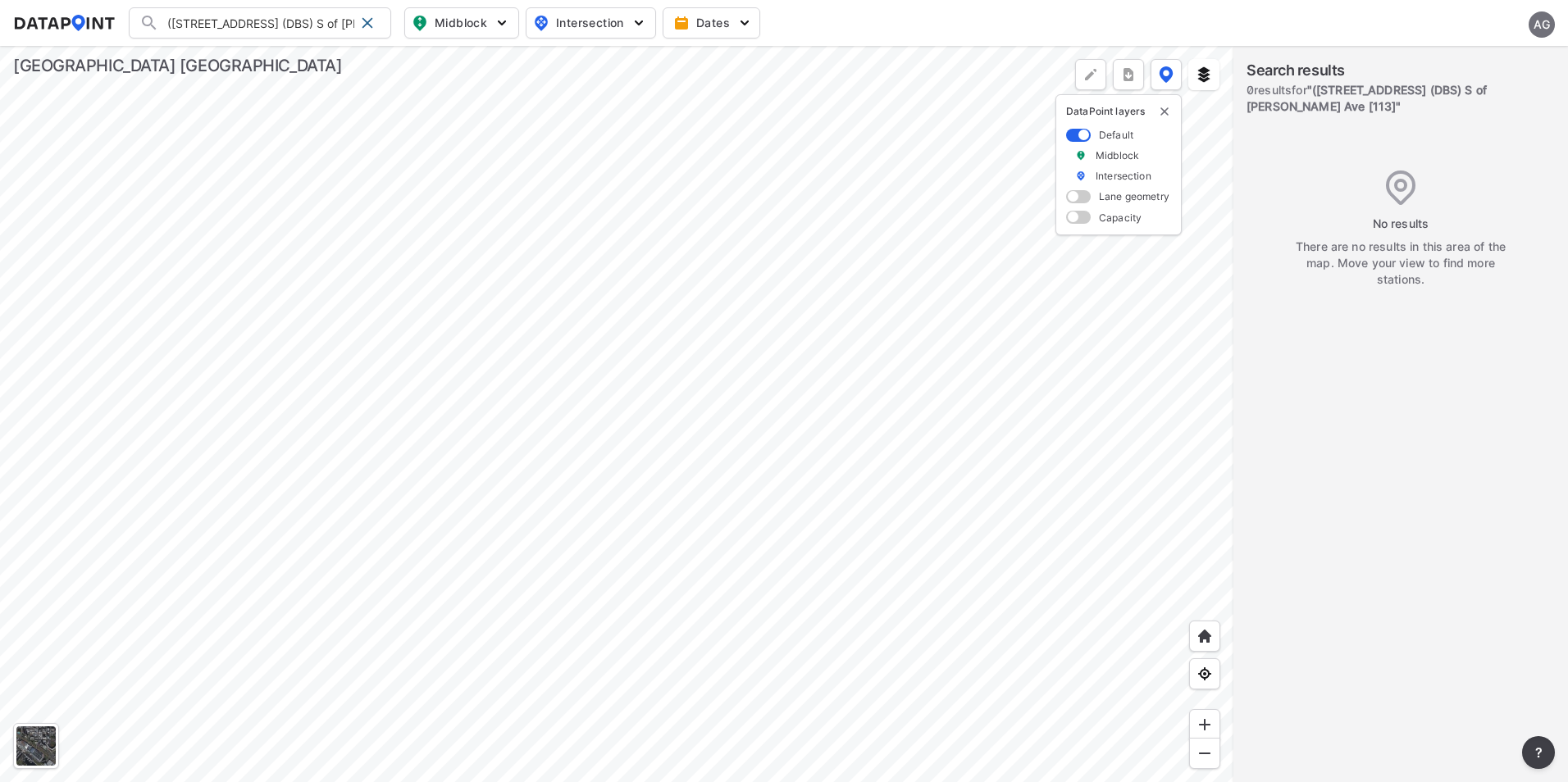
click at [865, 532] on div at bounding box center [617, 413] width 1233 height 736
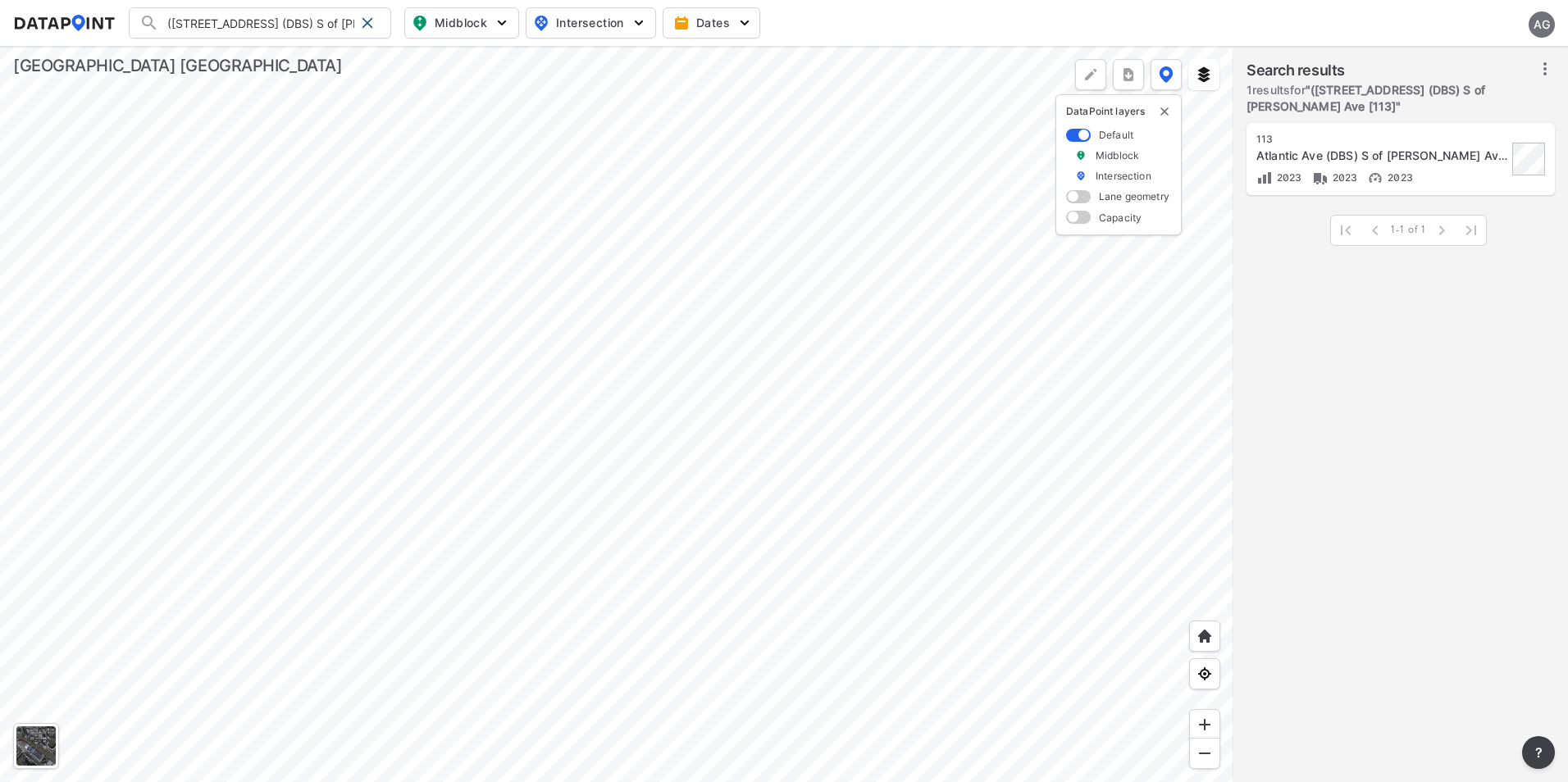
click at [972, 565] on div at bounding box center [617, 413] width 1233 height 736
click at [372, 18] on span at bounding box center [367, 22] width 13 height 13
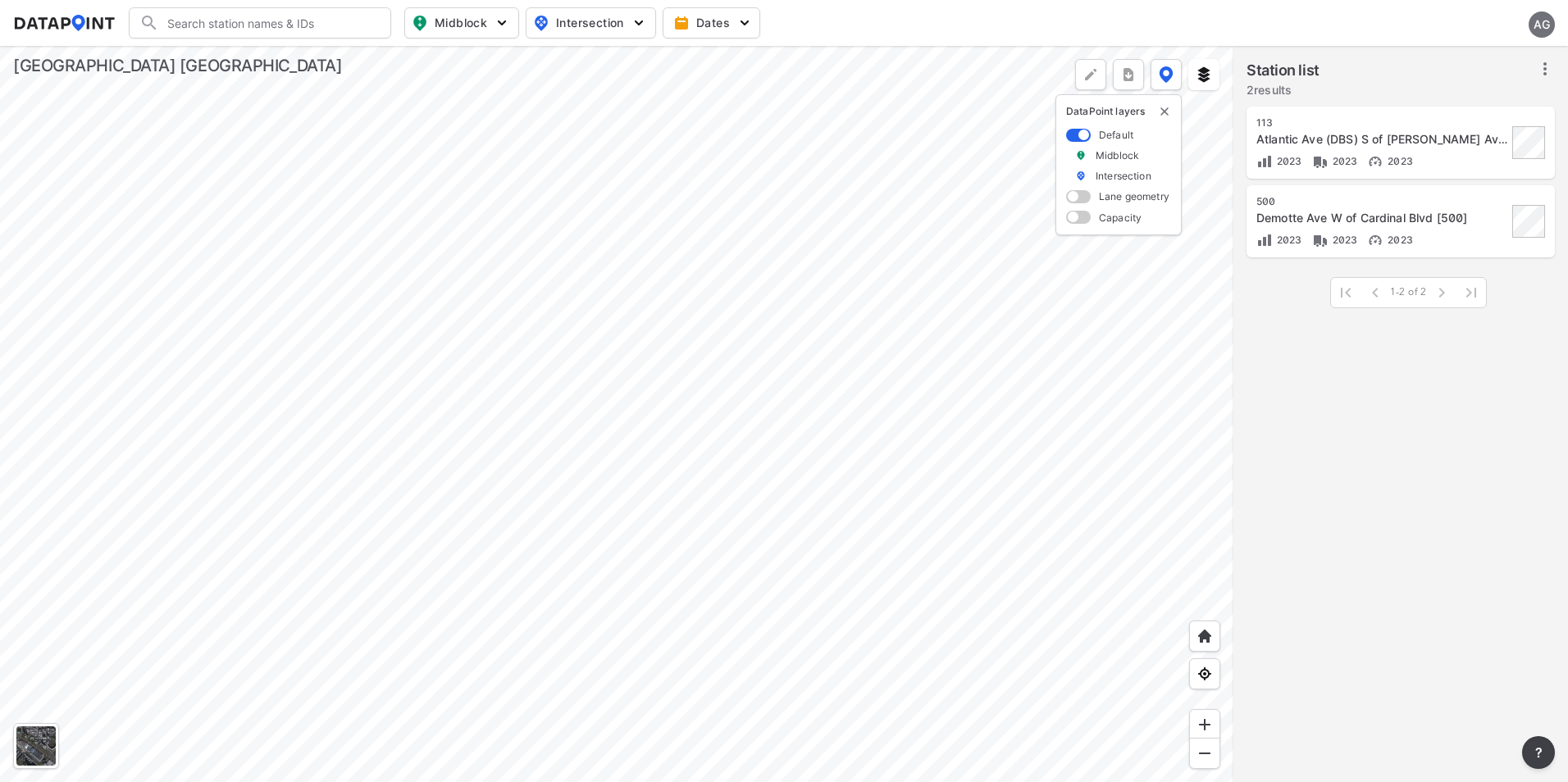
click at [266, 22] on input "Search" at bounding box center [269, 22] width 221 height 26
click at [722, 338] on div at bounding box center [617, 413] width 1233 height 736
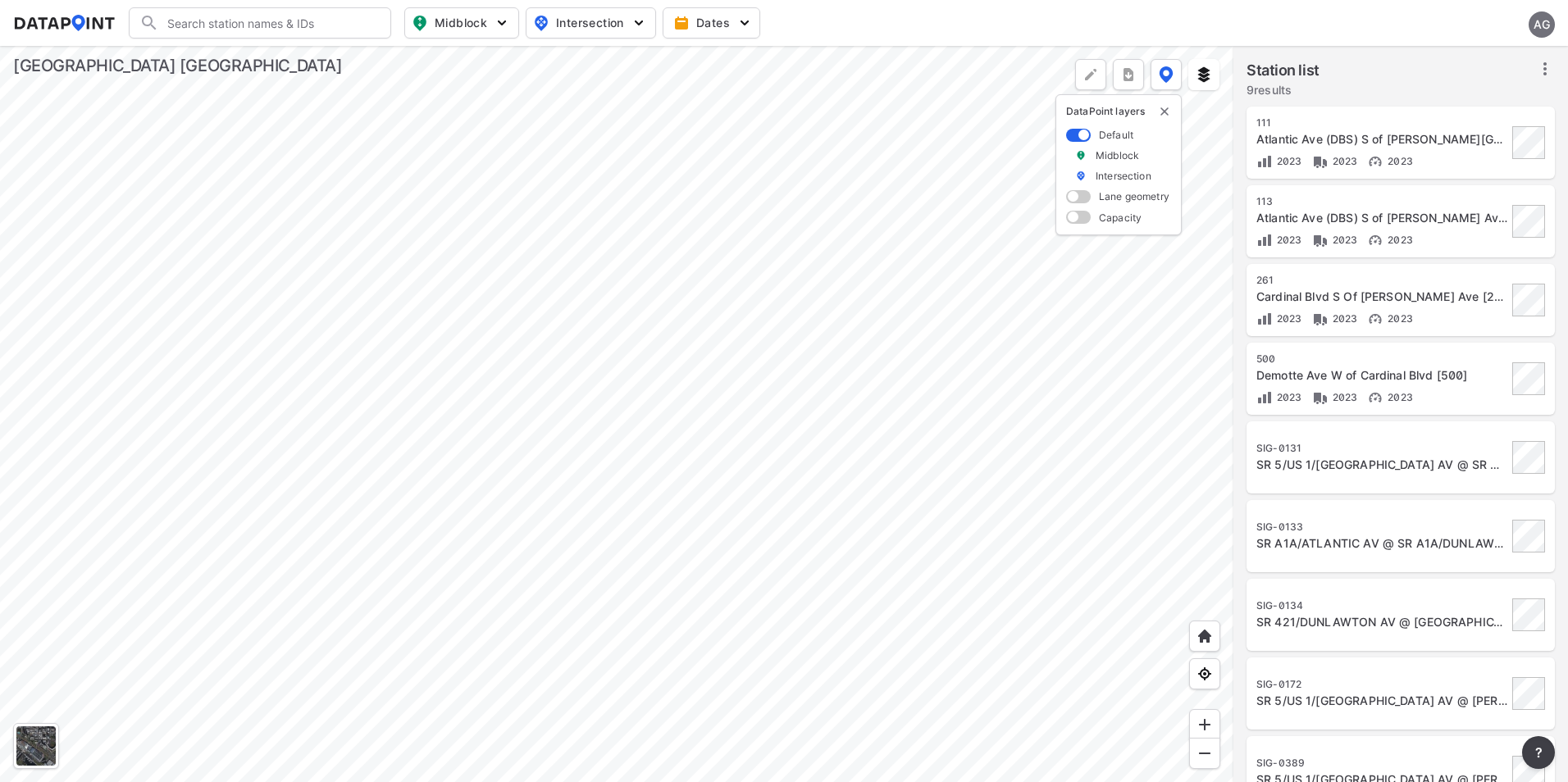
click at [696, 177] on div at bounding box center [617, 413] width 1233 height 736
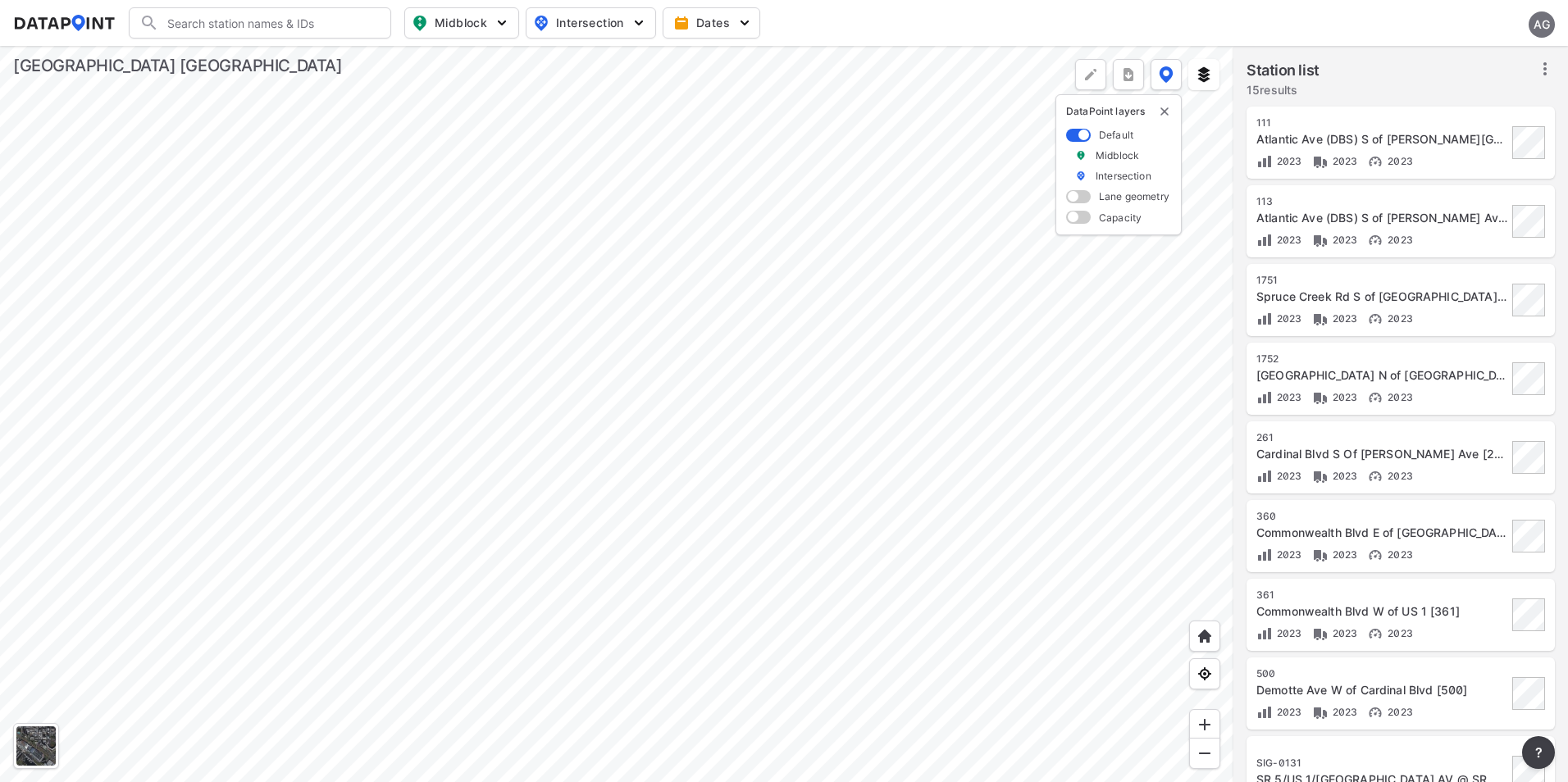
click at [1014, 545] on div at bounding box center [617, 413] width 1233 height 736
click at [960, 497] on div at bounding box center [617, 413] width 1233 height 736
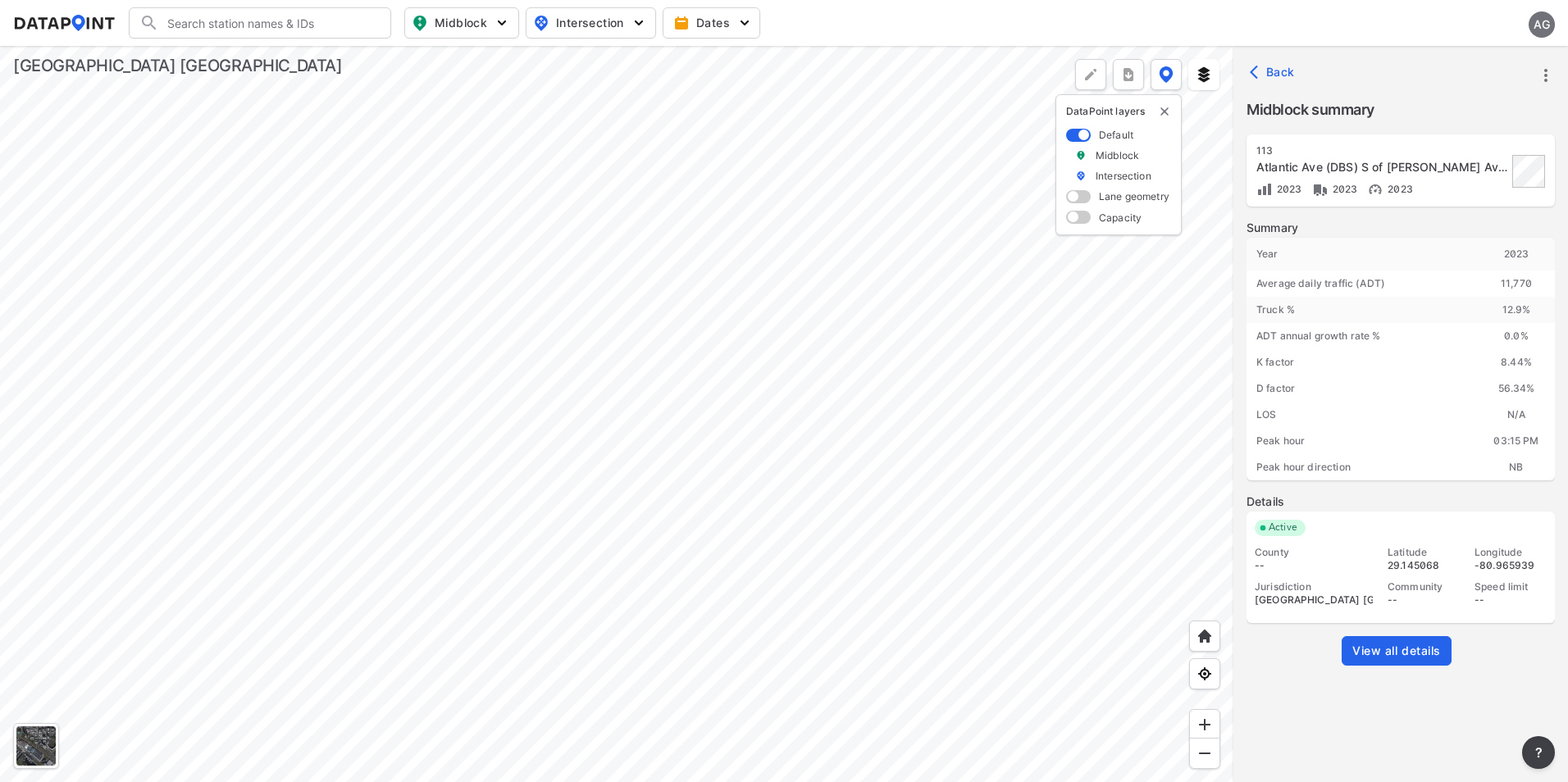
click at [825, 267] on div at bounding box center [617, 413] width 1233 height 736
click at [830, 419] on div at bounding box center [617, 413] width 1233 height 736
click at [900, 285] on div at bounding box center [617, 413] width 1233 height 736
click at [891, 266] on div at bounding box center [617, 413] width 1233 height 736
click at [914, 279] on div at bounding box center [617, 413] width 1233 height 736
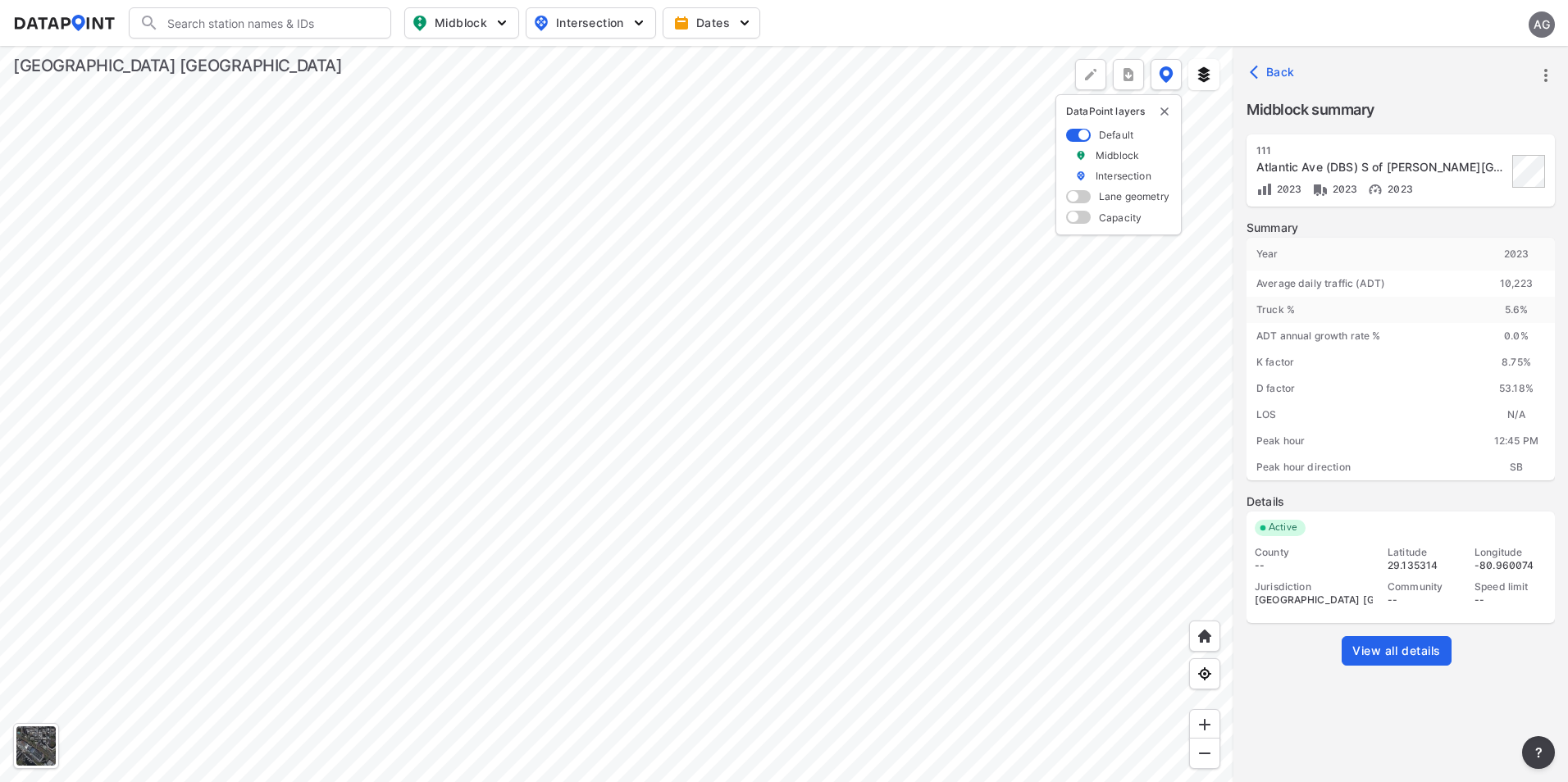
click at [1024, 664] on div at bounding box center [617, 413] width 1233 height 736
click at [955, 319] on div at bounding box center [617, 413] width 1233 height 736
click at [1018, 574] on div at bounding box center [617, 413] width 1233 height 736
click at [1006, 556] on div at bounding box center [617, 413] width 1233 height 736
click at [808, 308] on div at bounding box center [617, 413] width 1233 height 736
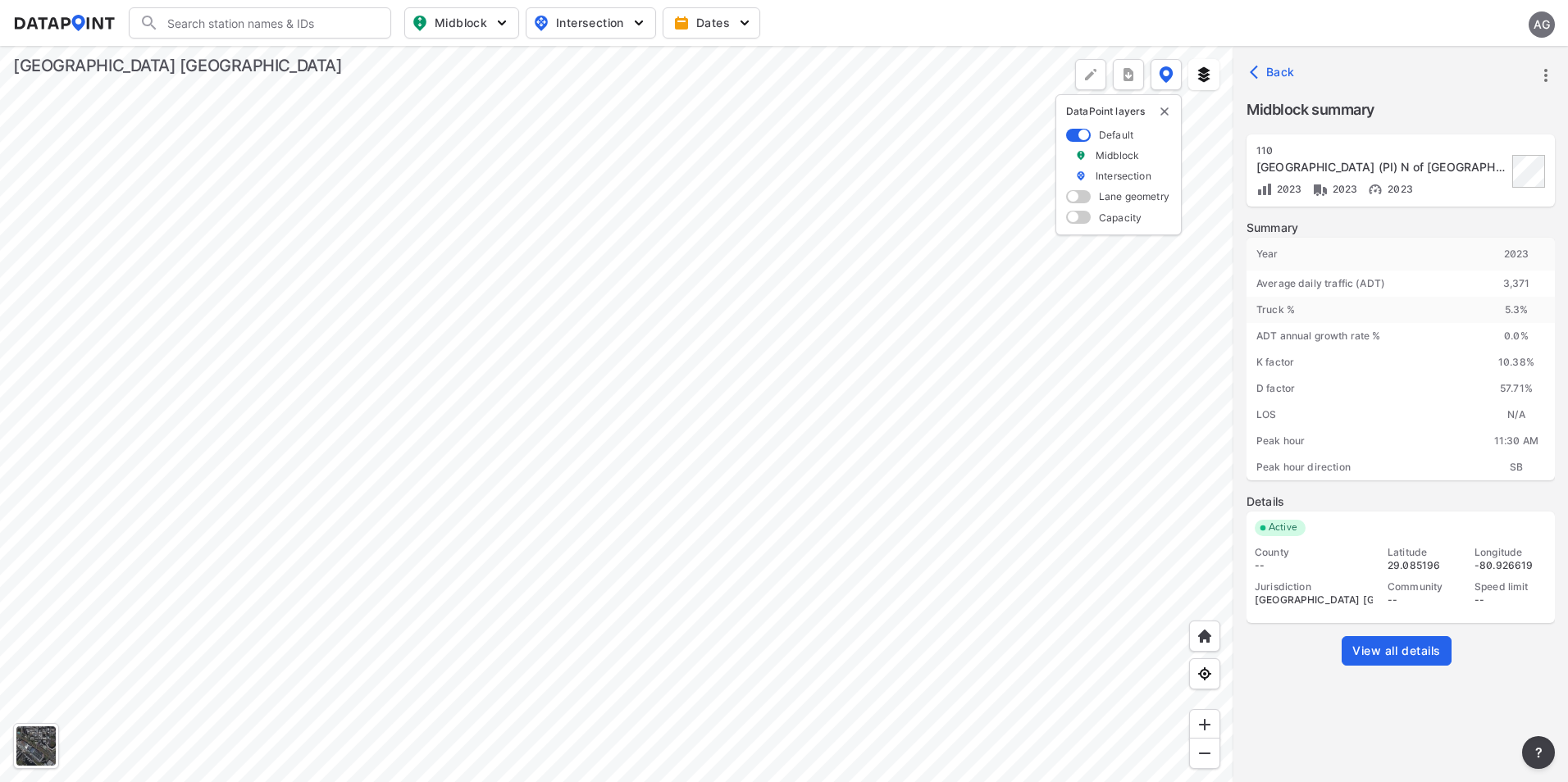
click at [730, 279] on div at bounding box center [617, 413] width 1233 height 736
click at [915, 324] on div at bounding box center [617, 413] width 1233 height 736
click at [626, 215] on div at bounding box center [617, 413] width 1233 height 736
click at [748, 369] on div at bounding box center [617, 413] width 1233 height 736
click at [836, 299] on div at bounding box center [617, 413] width 1233 height 736
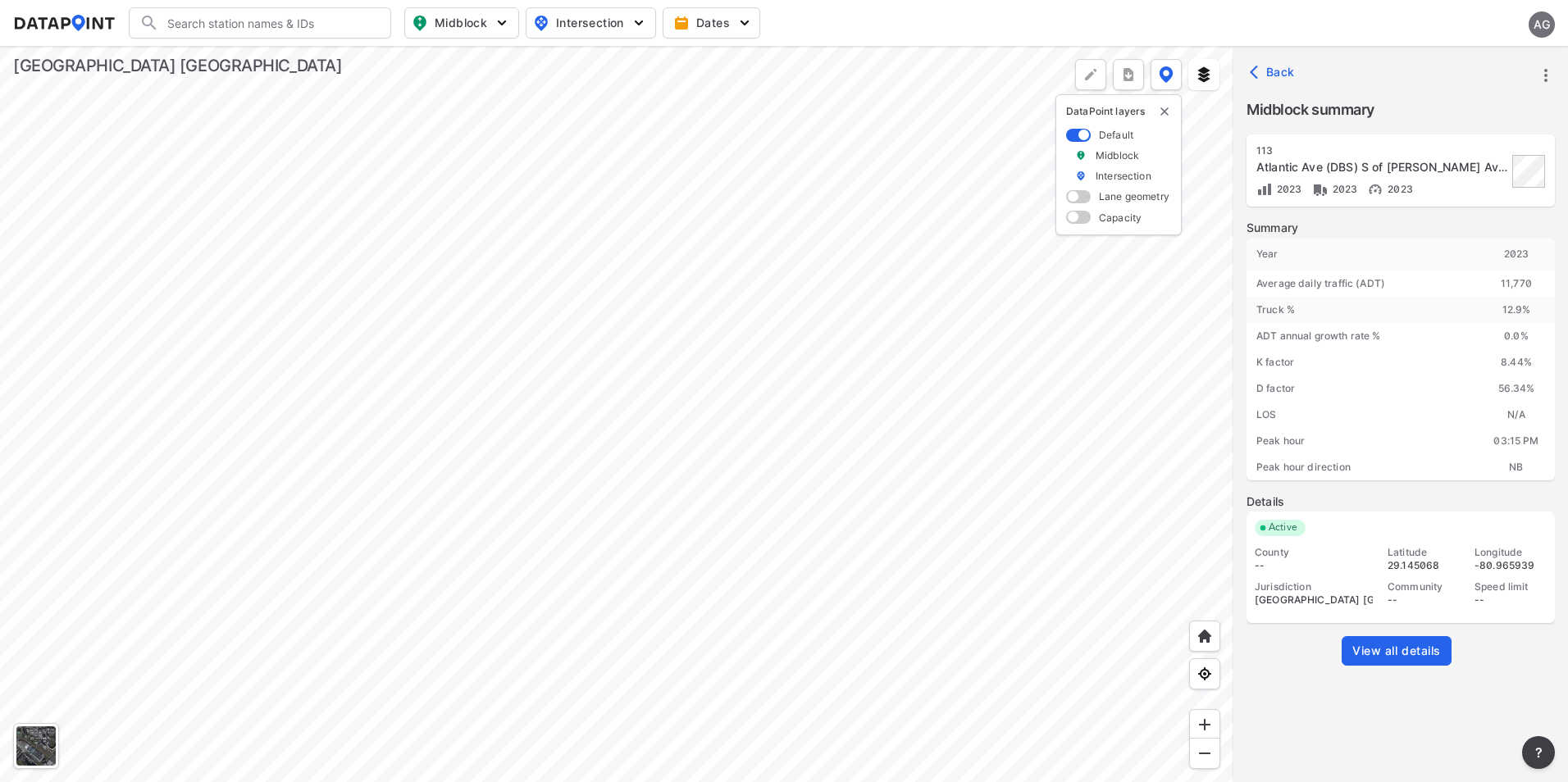
click at [652, 153] on div at bounding box center [617, 413] width 1233 height 736
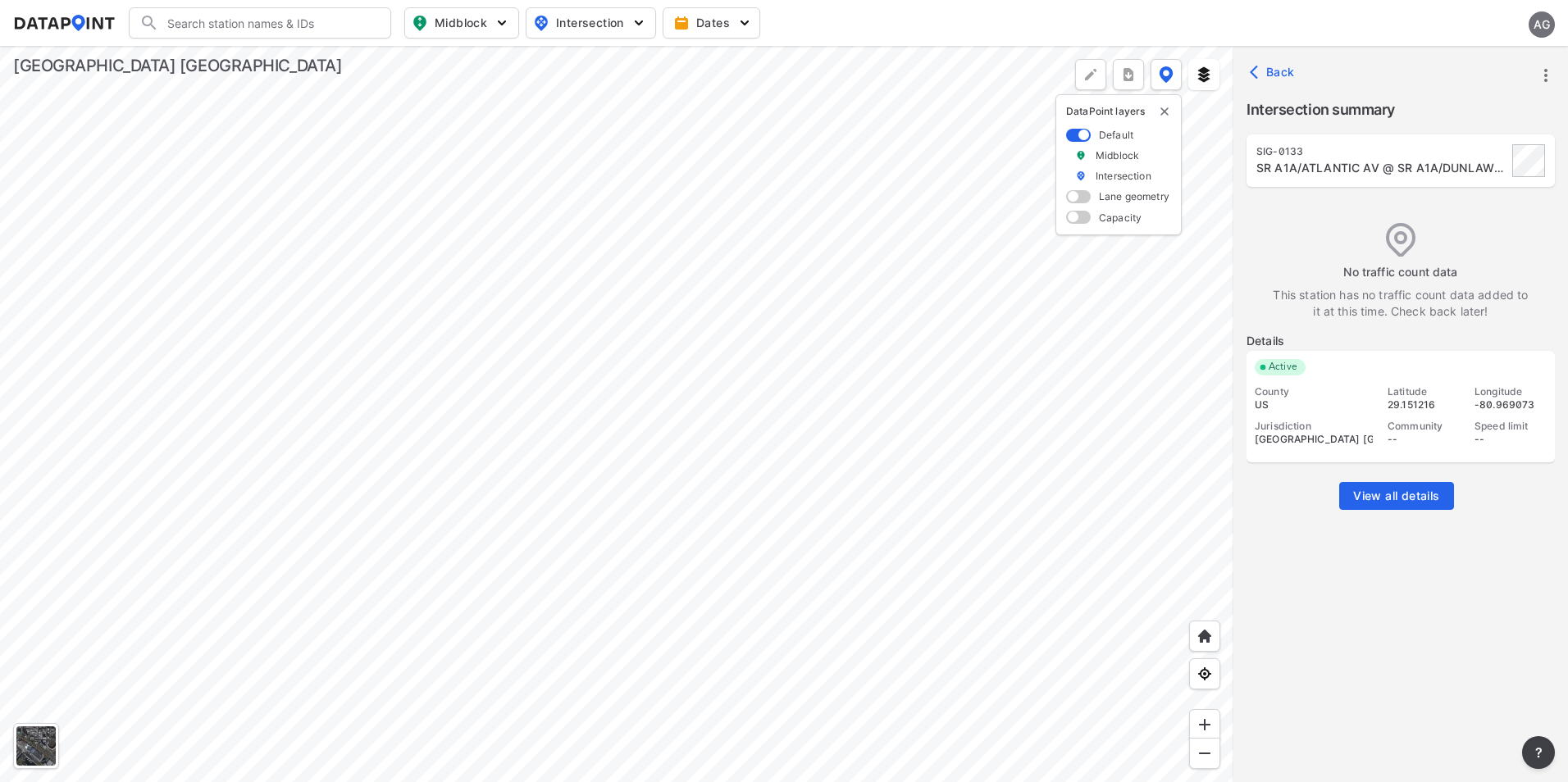
click at [772, 426] on div at bounding box center [617, 413] width 1233 height 736
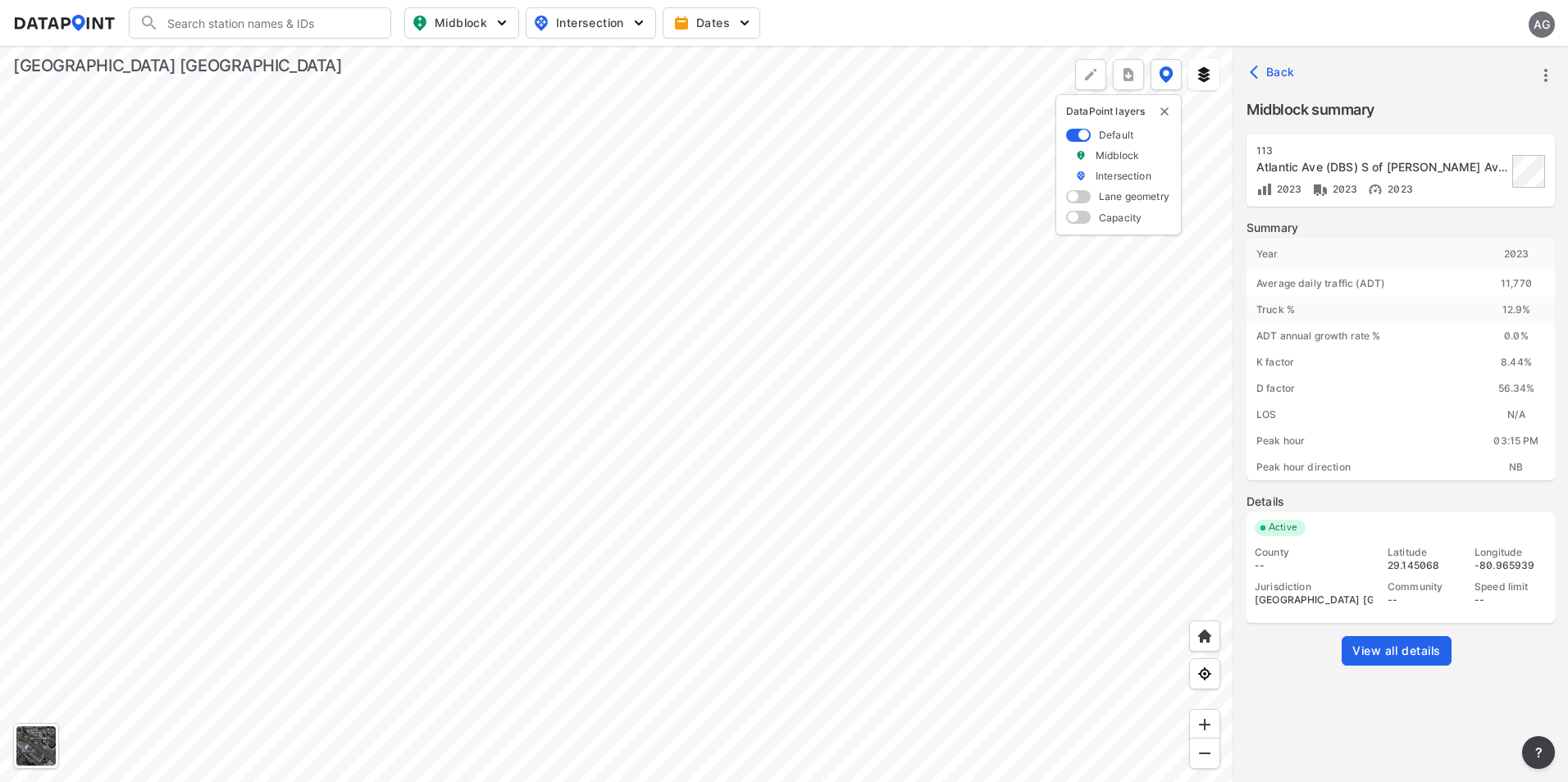
click at [759, 395] on div at bounding box center [617, 413] width 1233 height 736
click at [925, 364] on div at bounding box center [617, 413] width 1233 height 736
click at [925, 404] on div at bounding box center [617, 413] width 1233 height 736
click at [923, 366] on div at bounding box center [617, 413] width 1233 height 736
click at [1010, 600] on div at bounding box center [617, 413] width 1233 height 736
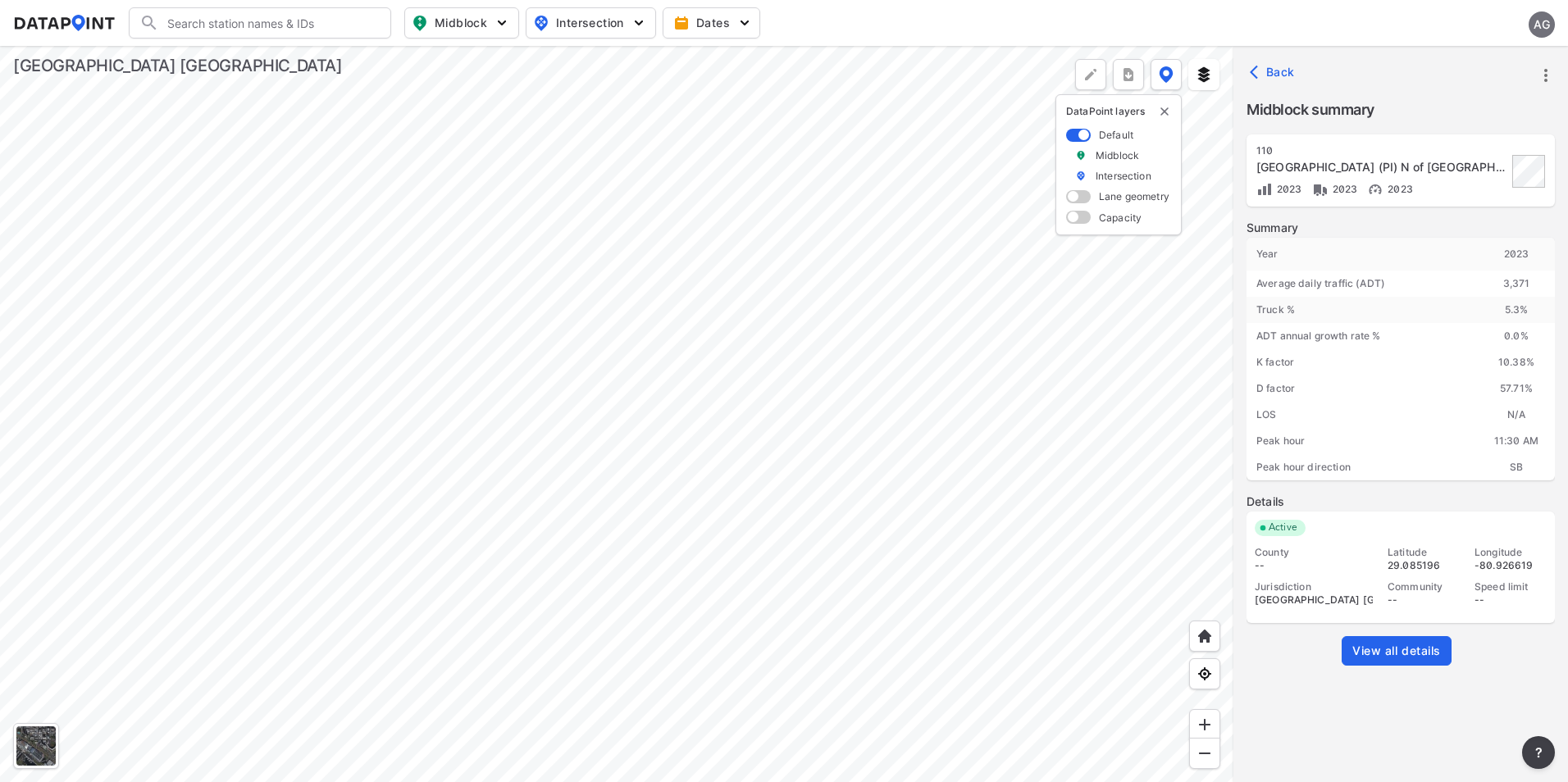
click at [864, 339] on div at bounding box center [617, 413] width 1233 height 736
click at [947, 561] on div at bounding box center [617, 413] width 1233 height 736
click at [875, 508] on div at bounding box center [617, 413] width 1233 height 736
click at [717, 329] on div at bounding box center [617, 413] width 1233 height 736
click at [753, 490] on div at bounding box center [617, 413] width 1233 height 736
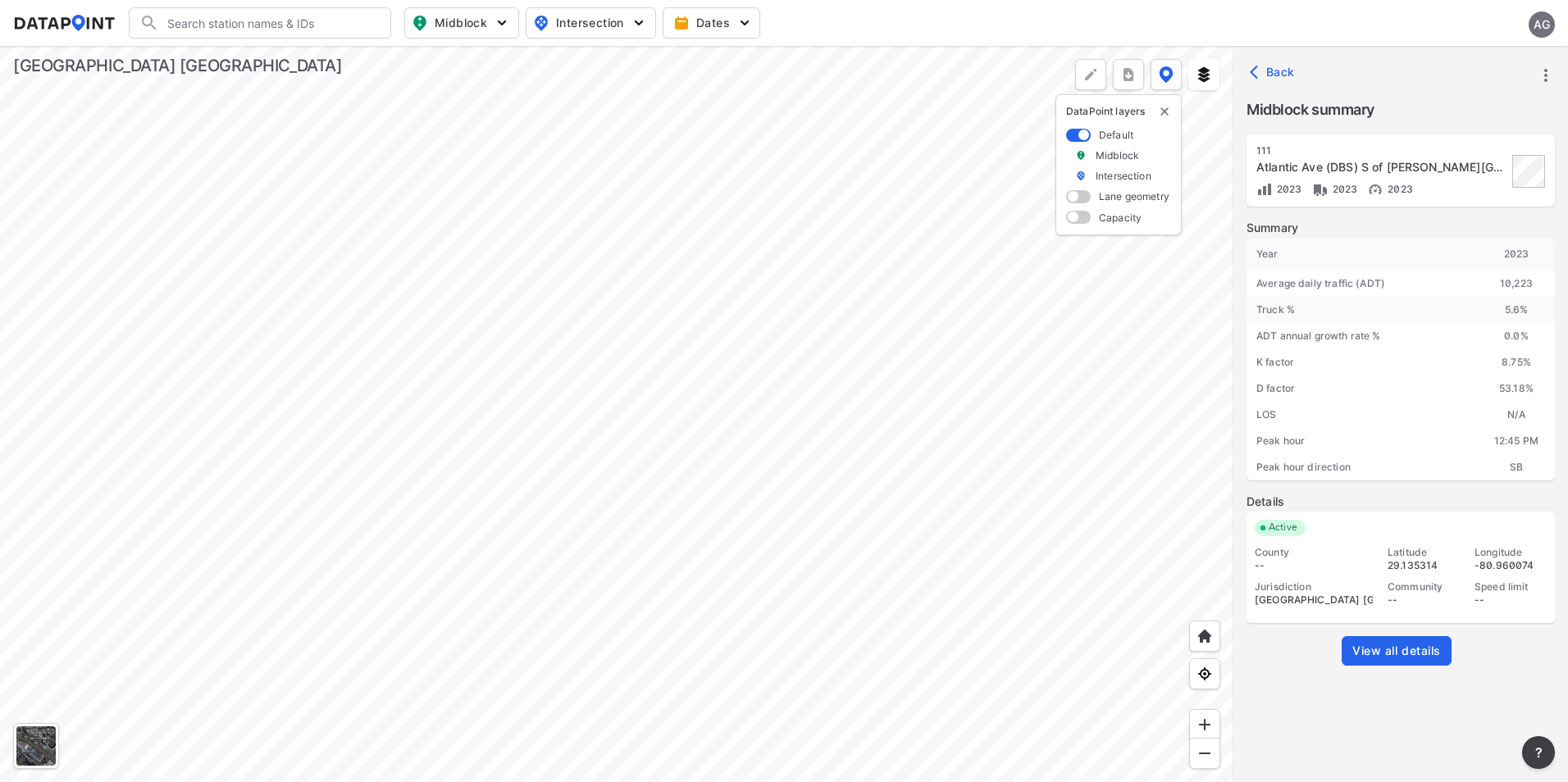
click at [650, 383] on div at bounding box center [617, 413] width 1233 height 736
click at [573, 260] on div at bounding box center [617, 413] width 1233 height 736
click at [628, 279] on div at bounding box center [617, 413] width 1233 height 736
click at [642, 286] on div at bounding box center [617, 413] width 1233 height 736
click at [675, 381] on div at bounding box center [617, 413] width 1233 height 736
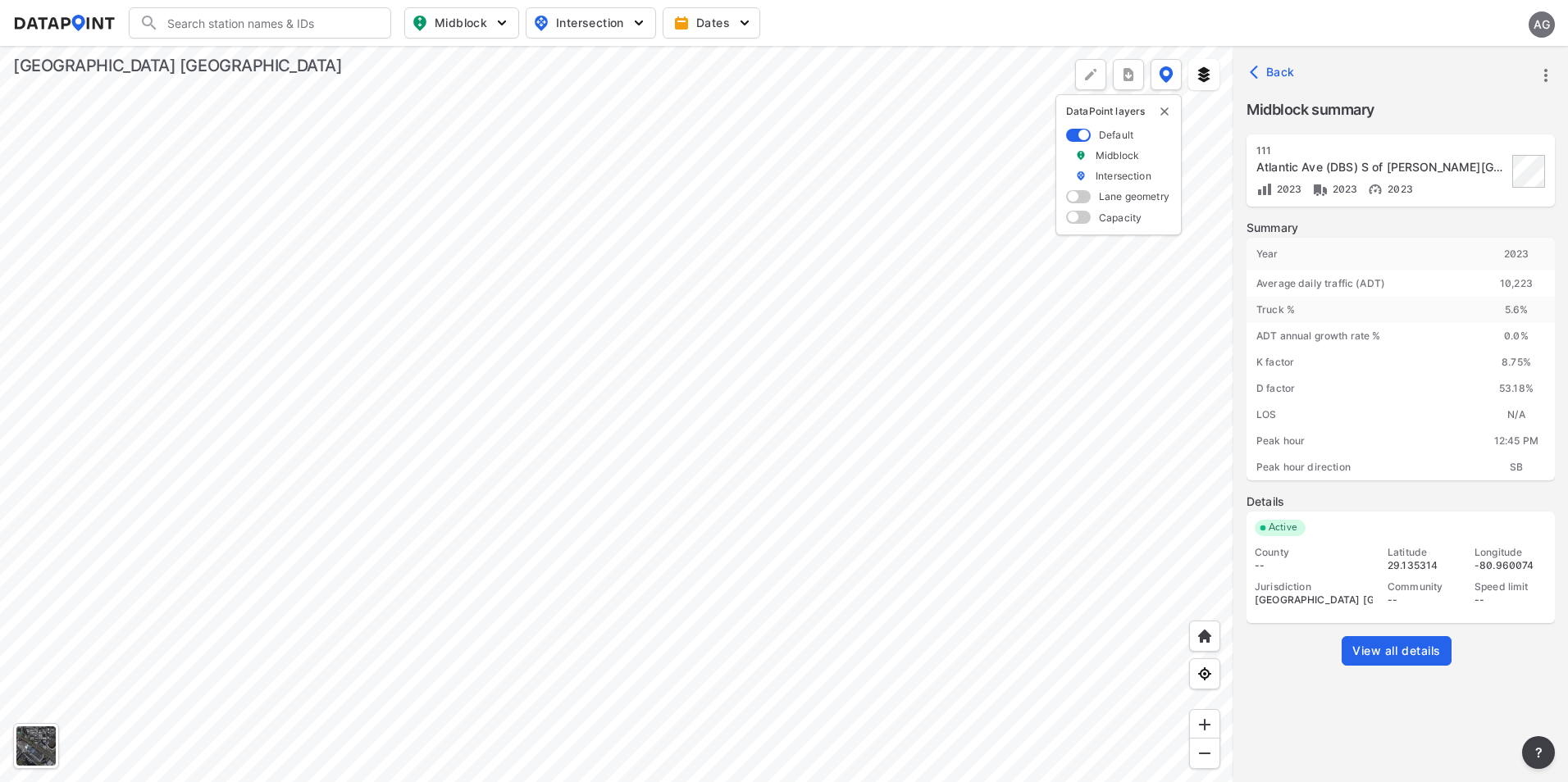
click at [669, 351] on div at bounding box center [617, 413] width 1233 height 736
click at [720, 335] on div at bounding box center [617, 413] width 1233 height 736
click at [779, 305] on div at bounding box center [617, 413] width 1233 height 736
click at [799, 302] on div at bounding box center [617, 413] width 1233 height 736
click at [862, 507] on div at bounding box center [617, 413] width 1233 height 736
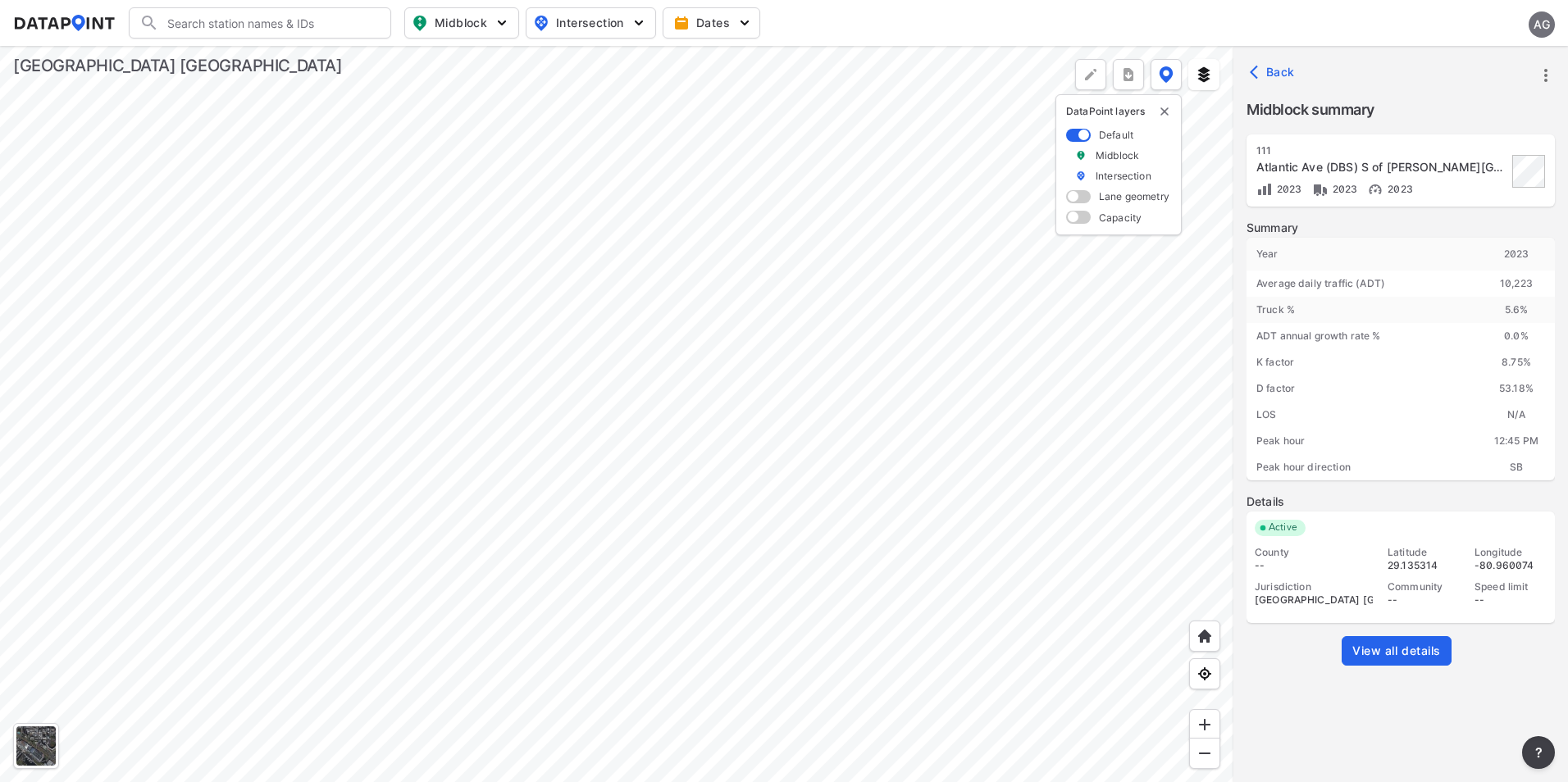
click at [222, 18] on input "Search" at bounding box center [269, 22] width 221 height 26
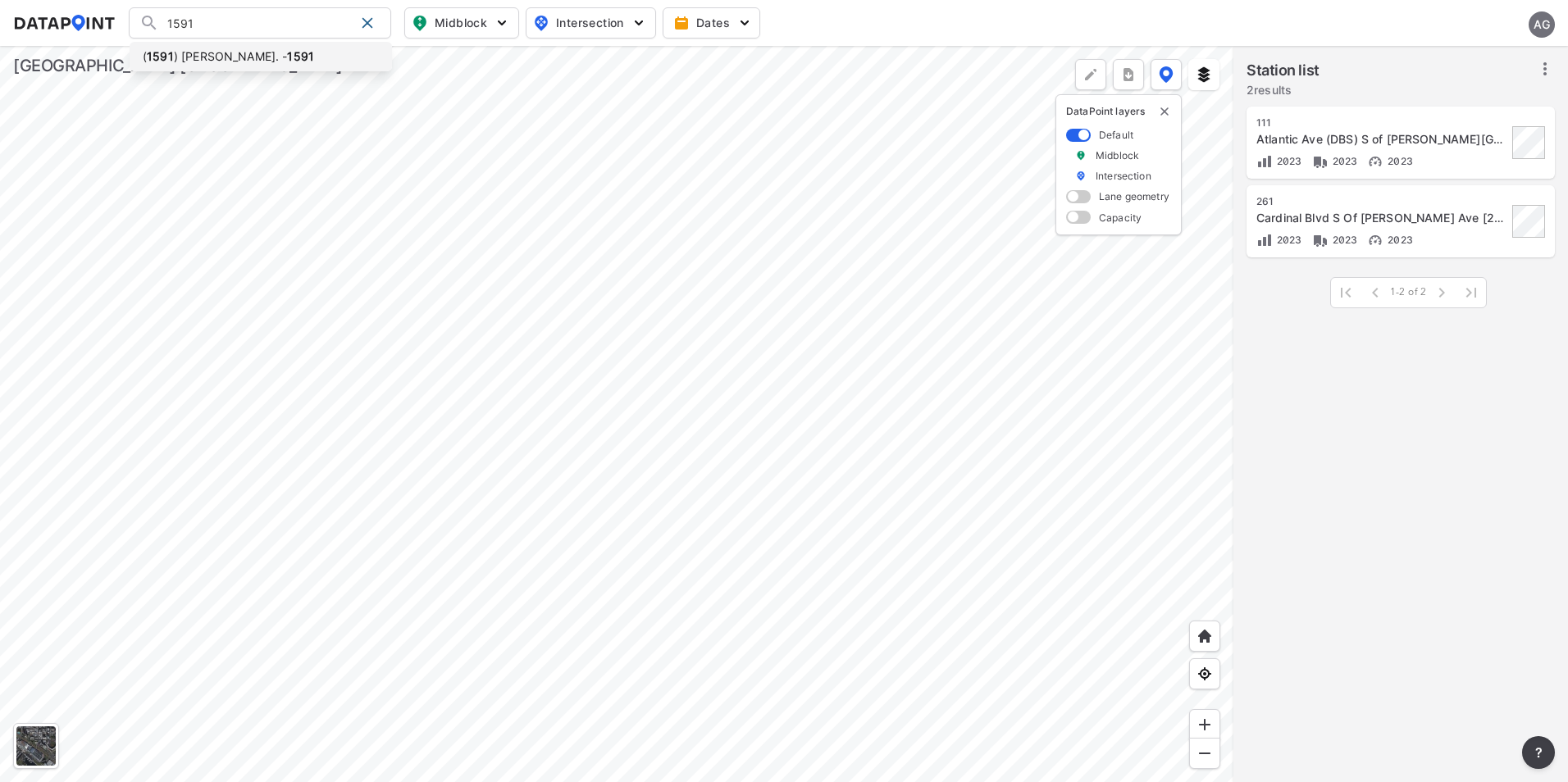
click at [260, 49] on li "( 1591 ) Reynolds Rd. - 1591" at bounding box center [260, 56] width 262 height 30
type input "(1591) Reynolds Rd. - 1591"
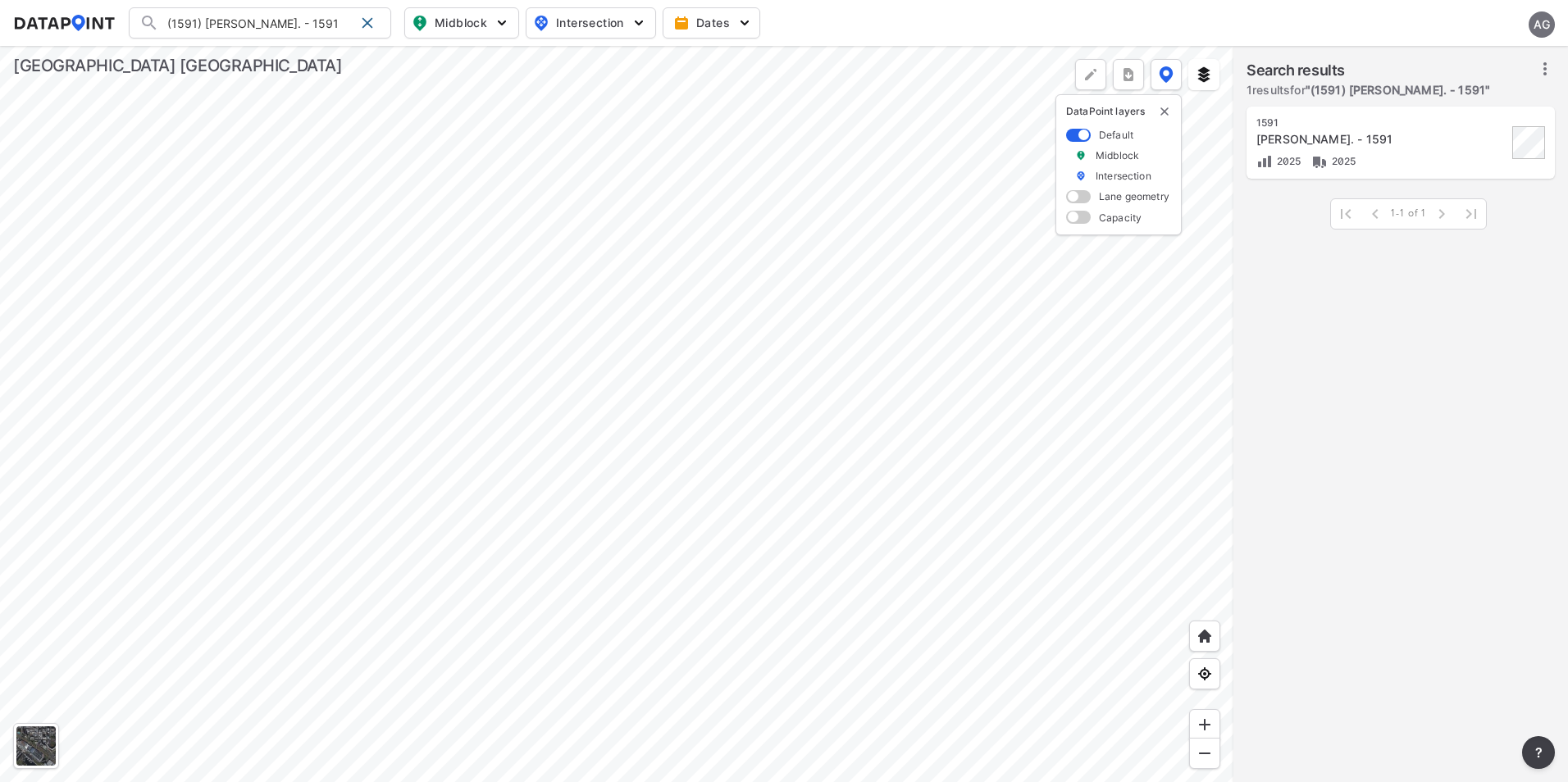
click at [1385, 132] on div "[PERSON_NAME]. - 1591" at bounding box center [1382, 140] width 251 height 16
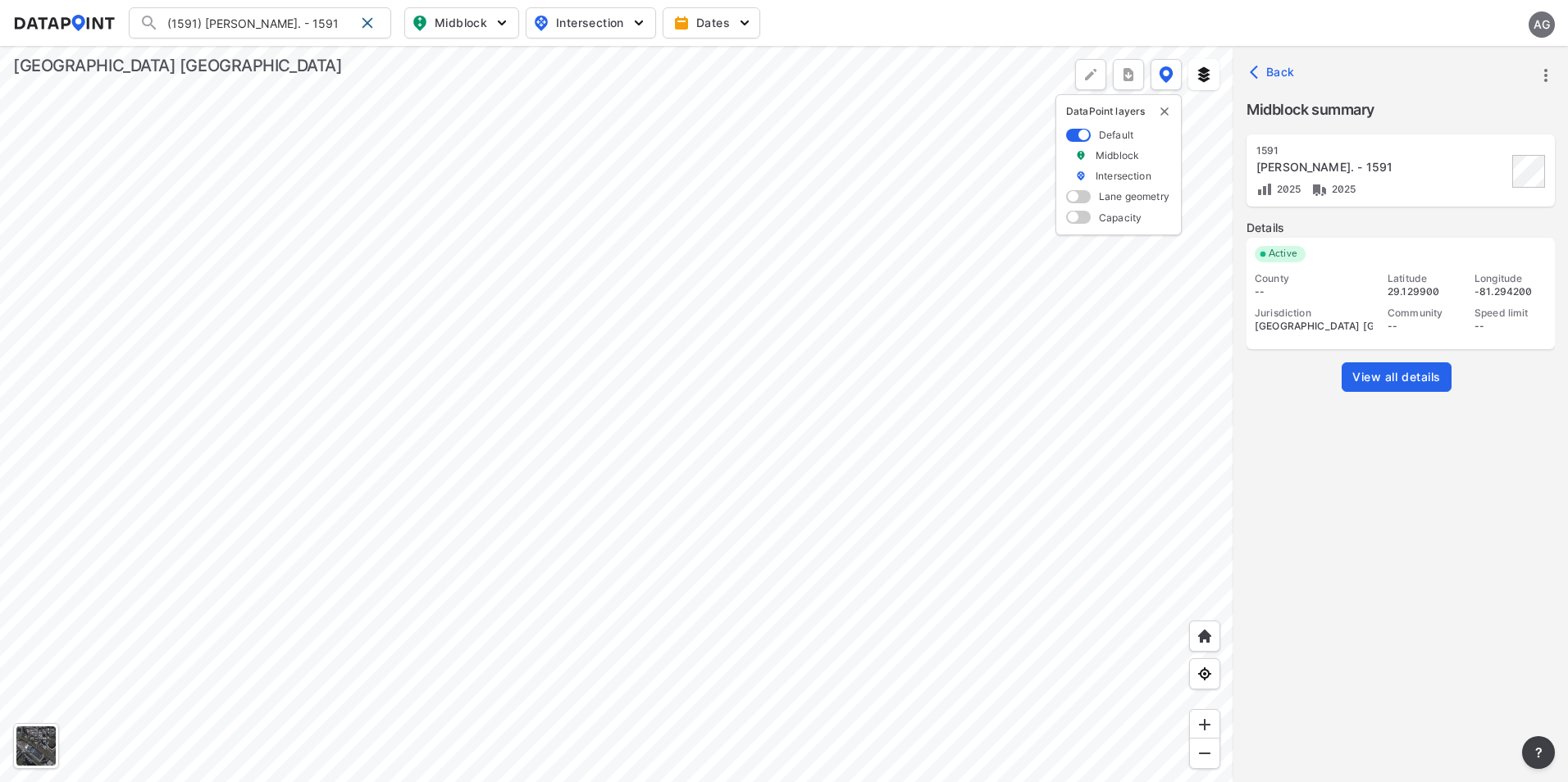
click at [1390, 151] on div "1591" at bounding box center [1382, 150] width 251 height 13
click at [1419, 374] on span "View all details" at bounding box center [1396, 377] width 89 height 16
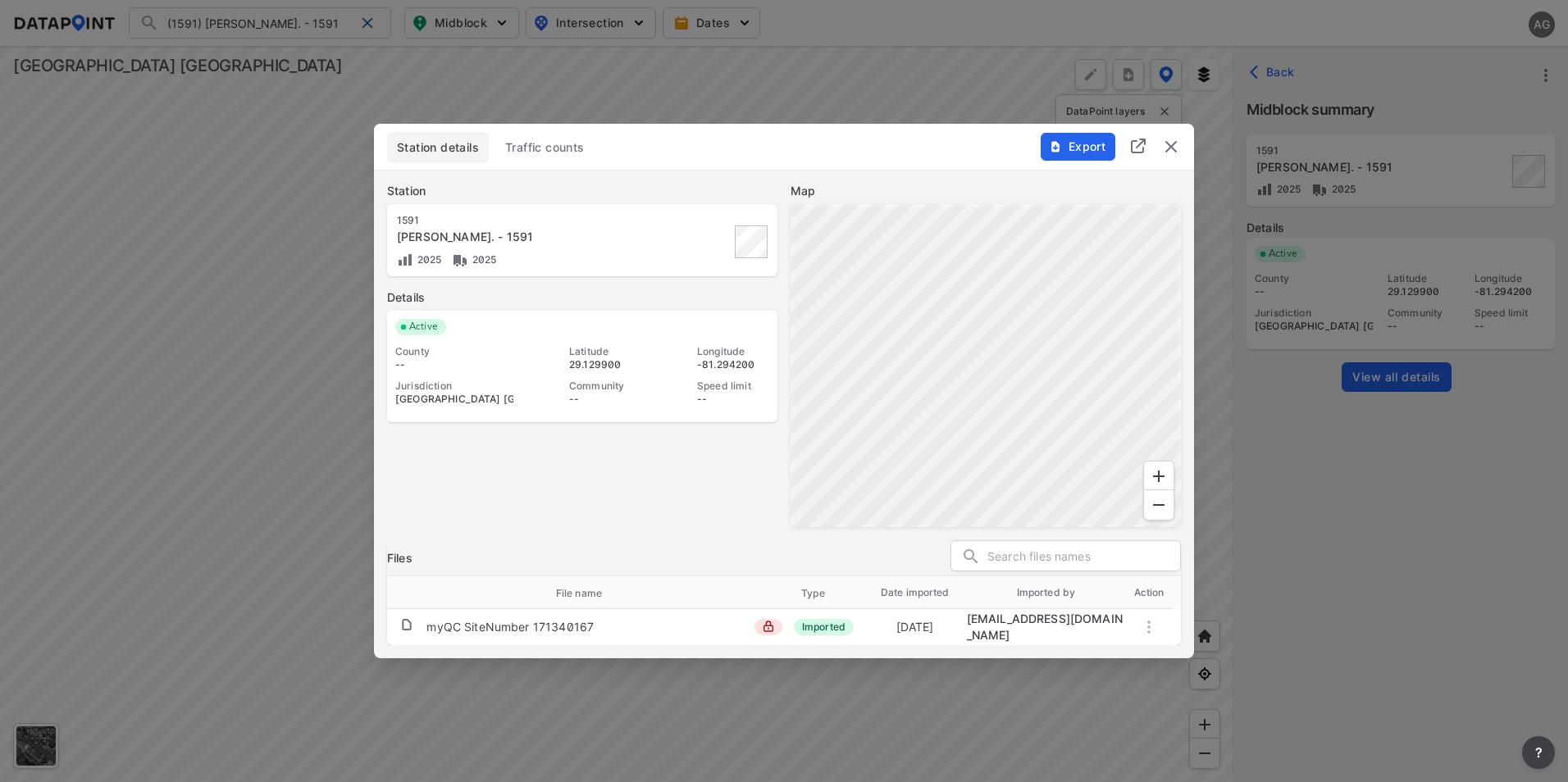
click at [521, 145] on span "Traffic counts" at bounding box center [544, 148] width 80 height 16
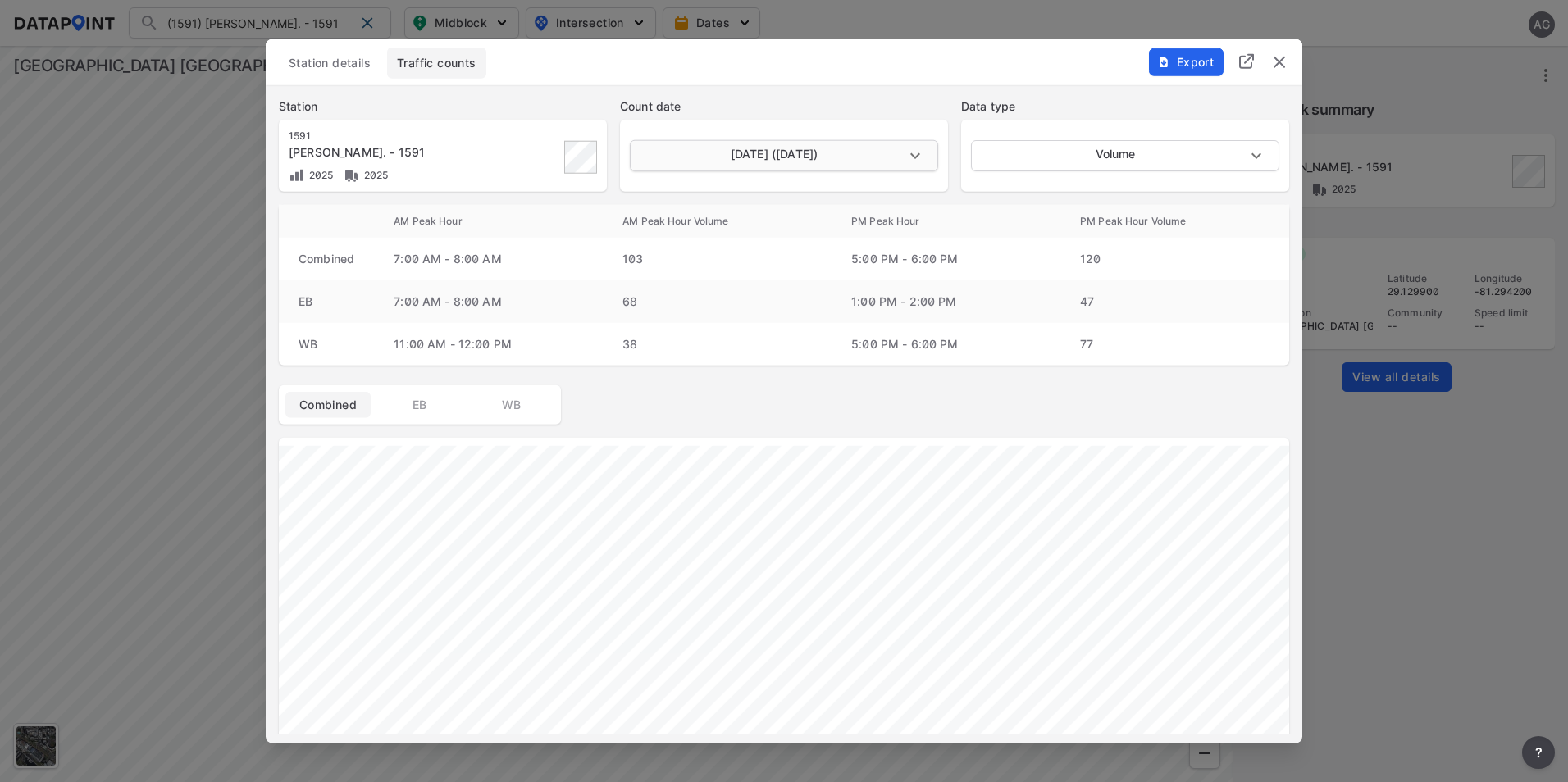
click at [917, 150] on body "(1591) Reynolds Rd. - 1591 (1591) Reynolds Rd. - 1591 Search No results There w…" at bounding box center [784, 391] width 1568 height 782
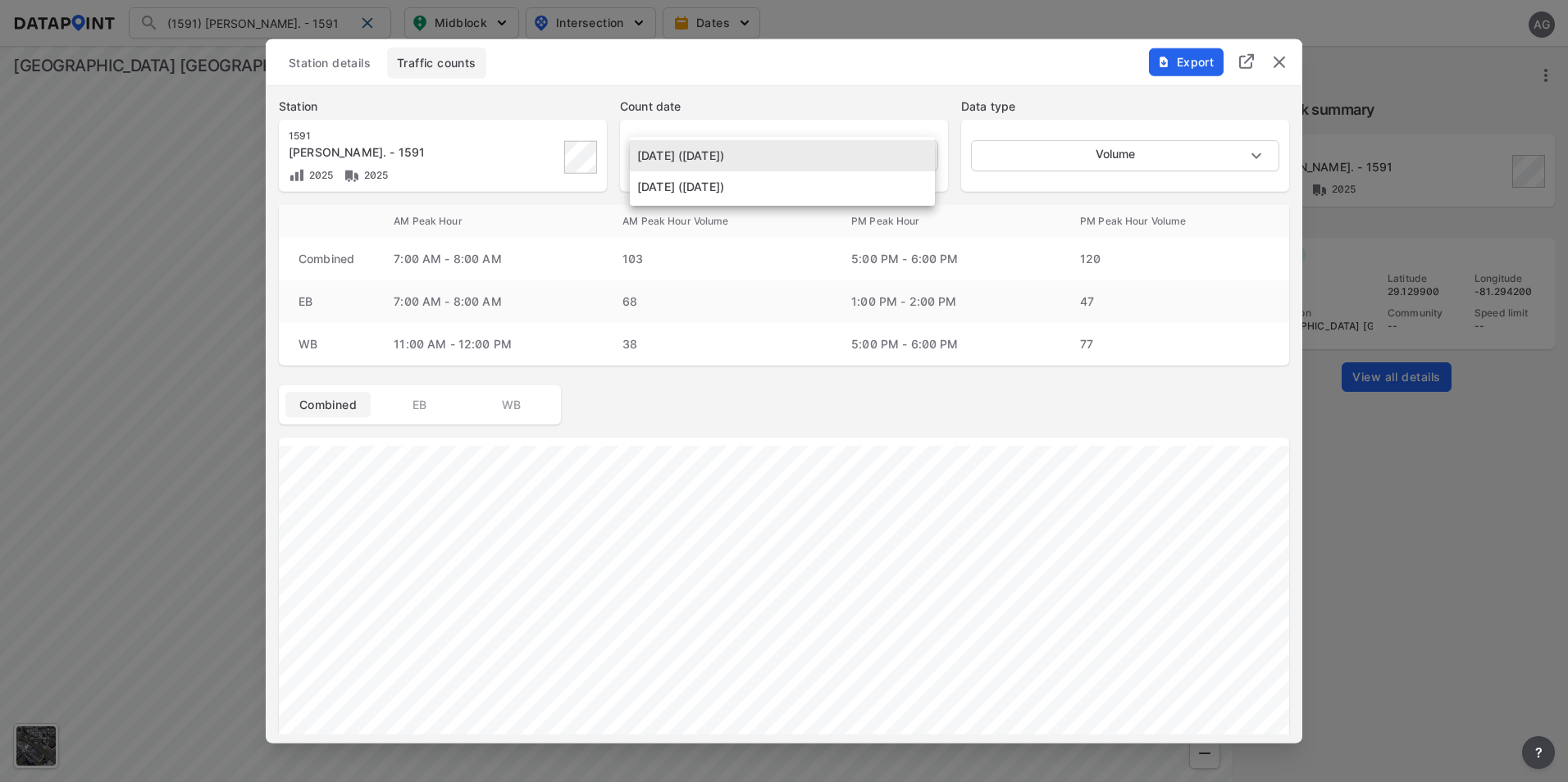
drag, startPoint x: 290, startPoint y: 33, endPoint x: 454, endPoint y: 50, distance: 164.9
click at [290, 33] on div at bounding box center [784, 391] width 1568 height 782
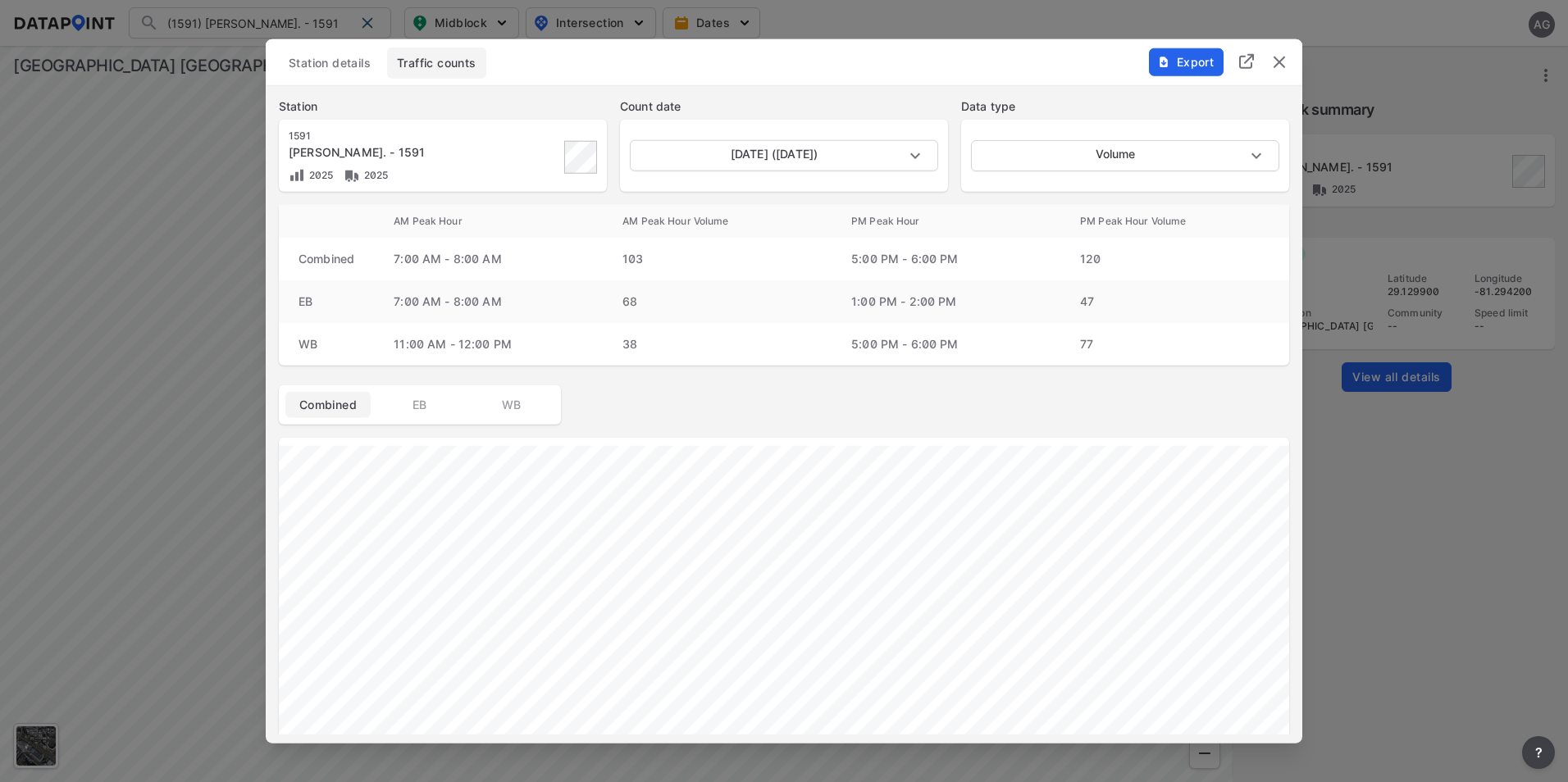
click at [1278, 59] on img "delete" at bounding box center [1279, 63] width 20 height 20
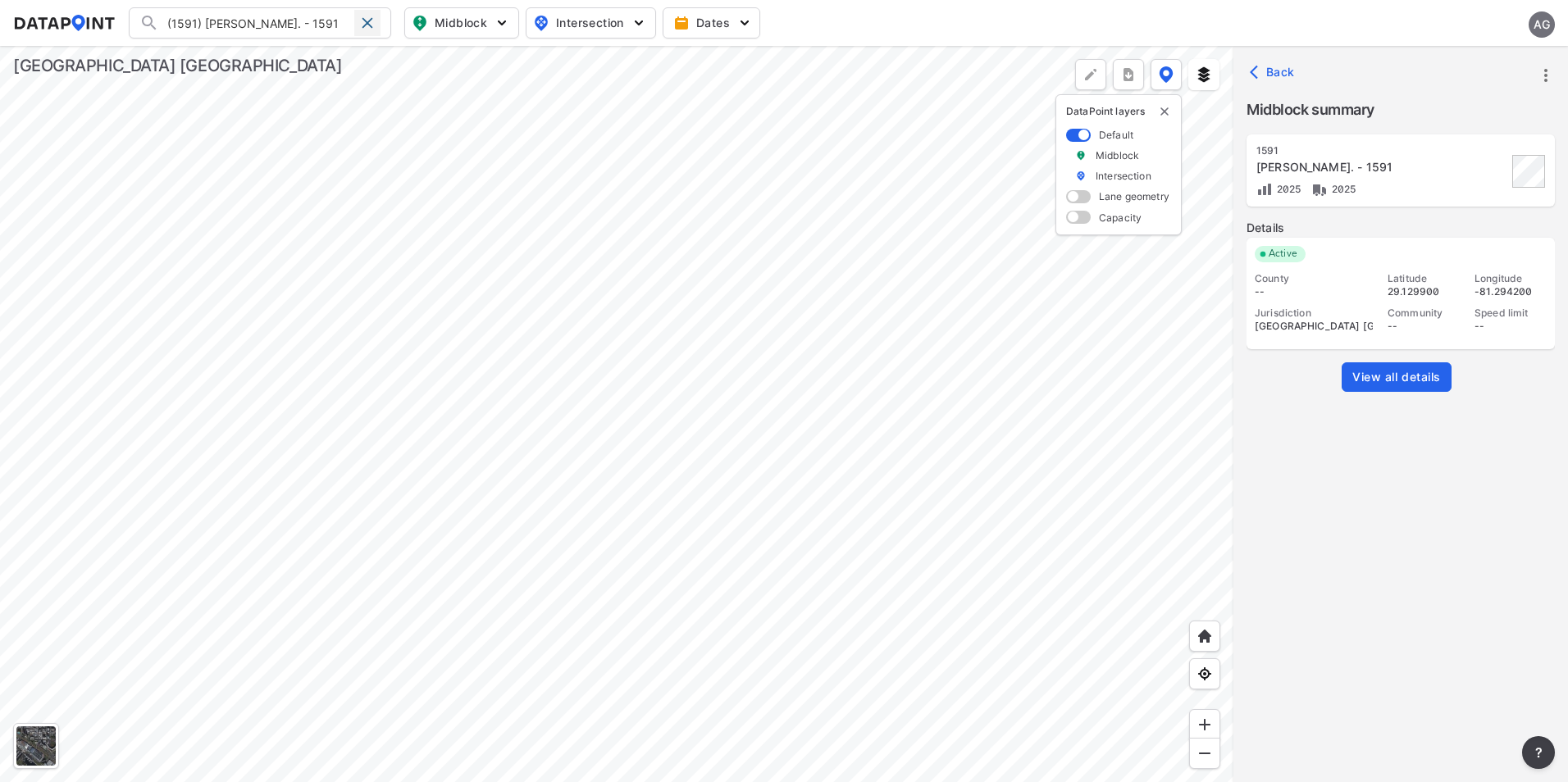
click at [359, 25] on div at bounding box center [367, 22] width 26 height 26
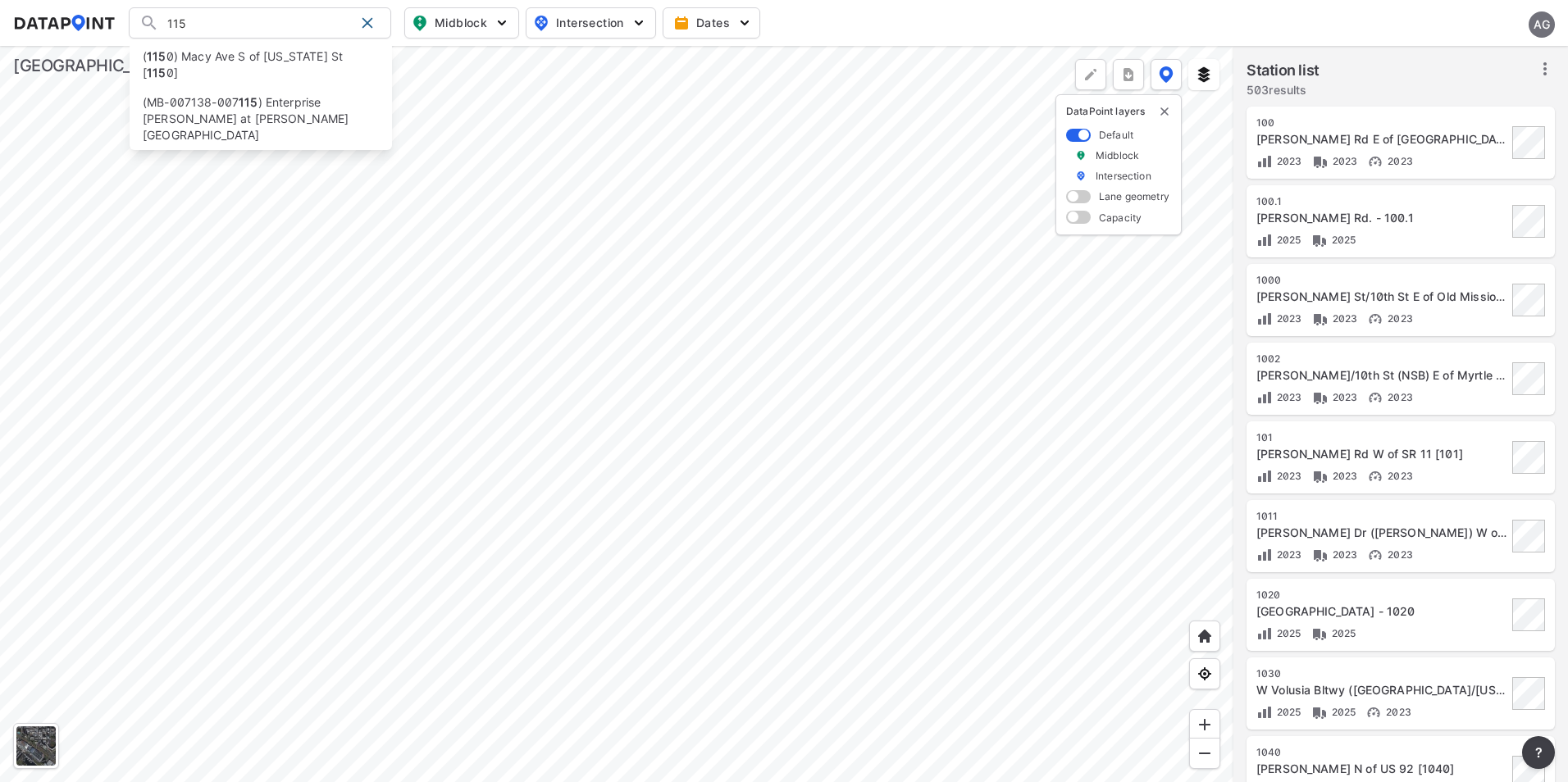
drag, startPoint x: 208, startPoint y: 23, endPoint x: 137, endPoint y: 14, distance: 71.6
click at [135, 14] on div "115 ( 115 0) Macy Ave S of Ohio St [ 115 0] (MB-007138-007 115 ) Enterprise Ost…" at bounding box center [260, 22] width 262 height 31
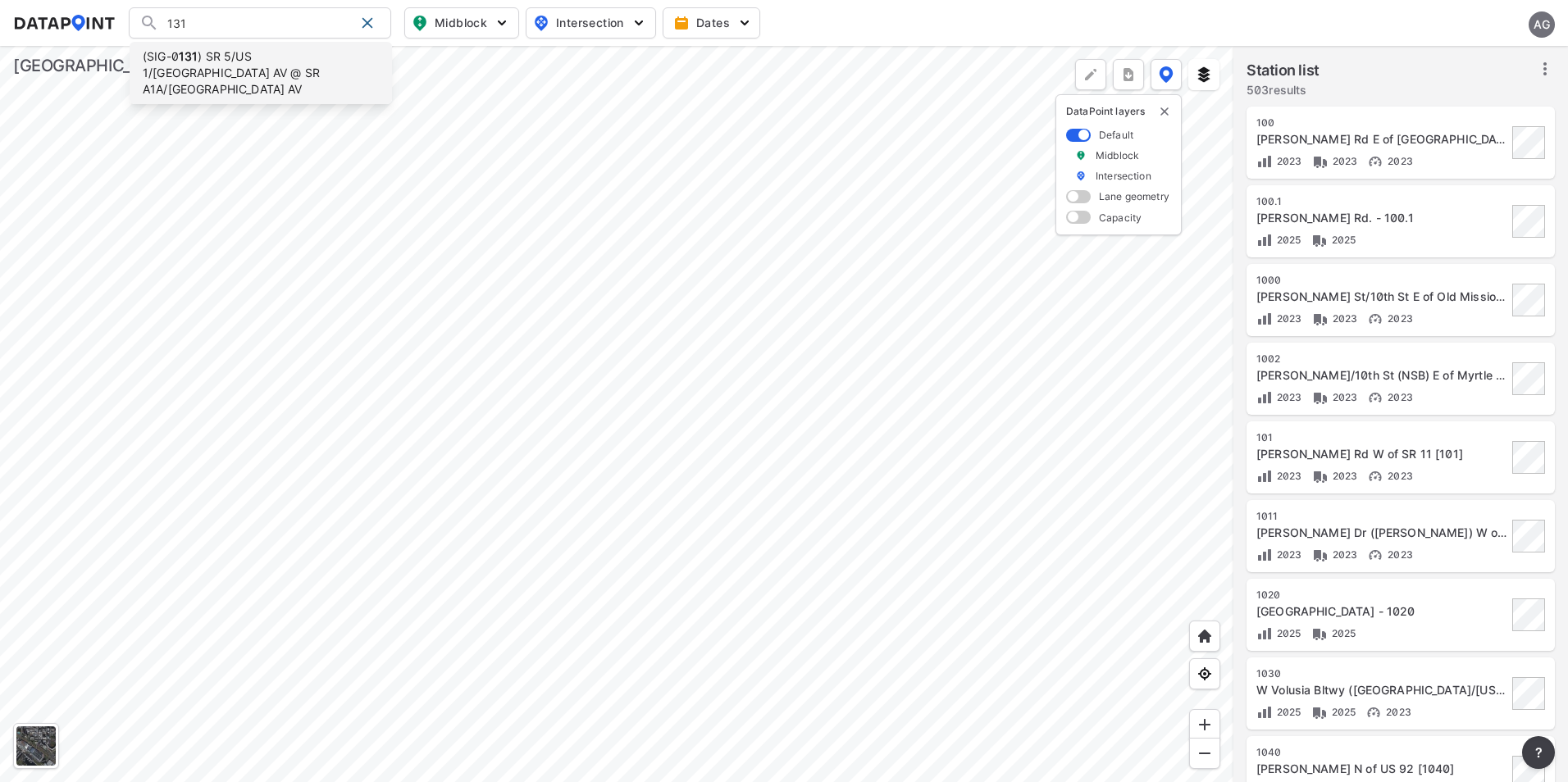
click at [319, 70] on li "(SIG-0 131 ) SR 5/US 1/RIDGEWOOD AV @ SR A1A/DUNLAWTON AV" at bounding box center [260, 73] width 262 height 63
type input "(SIG-0131) SR 5/US 1/RIDGEWOOD AV @ SR A1A/DUNLAWTON AV"
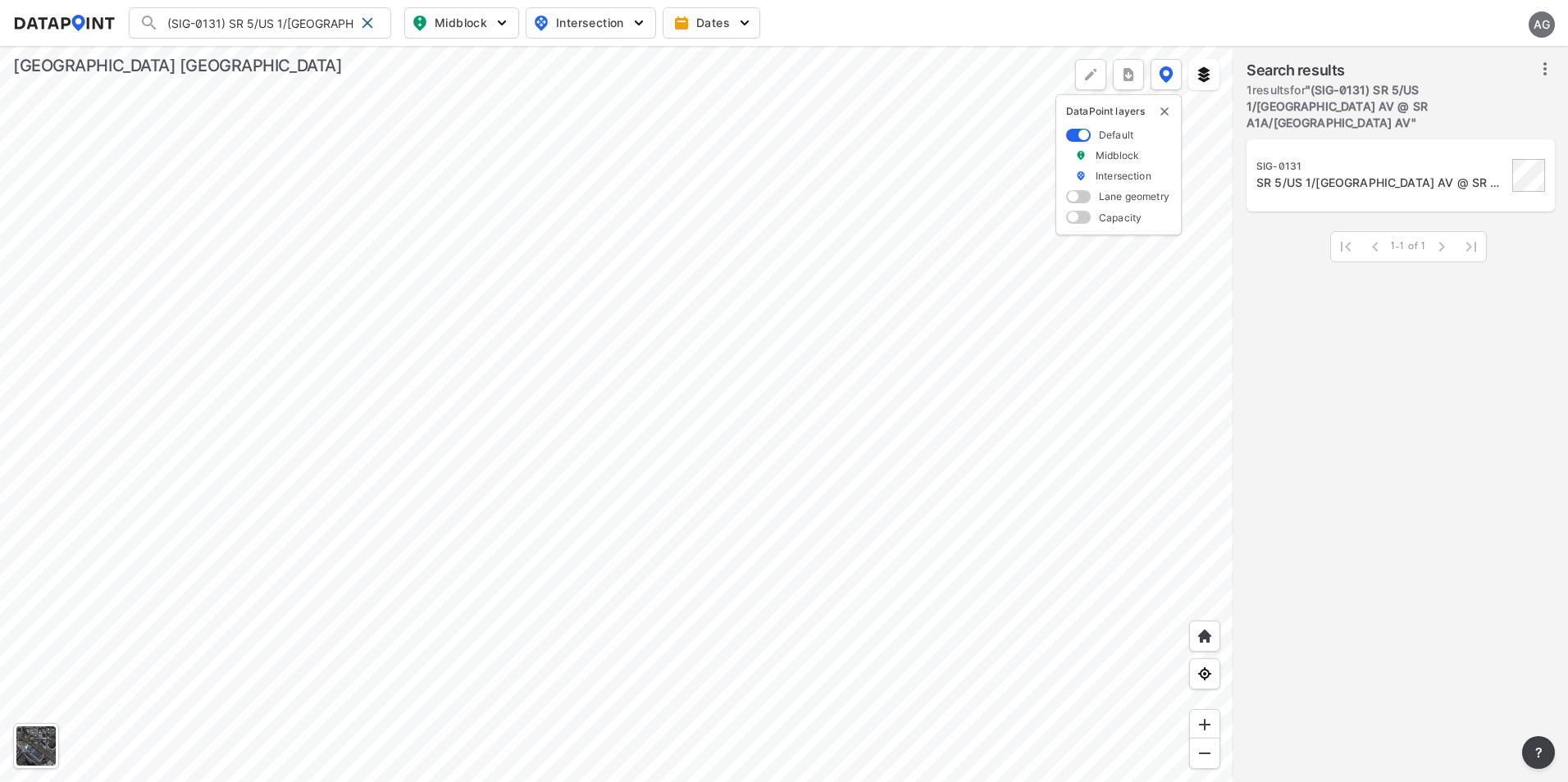
drag, startPoint x: 373, startPoint y: 26, endPoint x: 355, endPoint y: 25, distance: 18.0
click at [373, 26] on span at bounding box center [367, 22] width 13 height 13
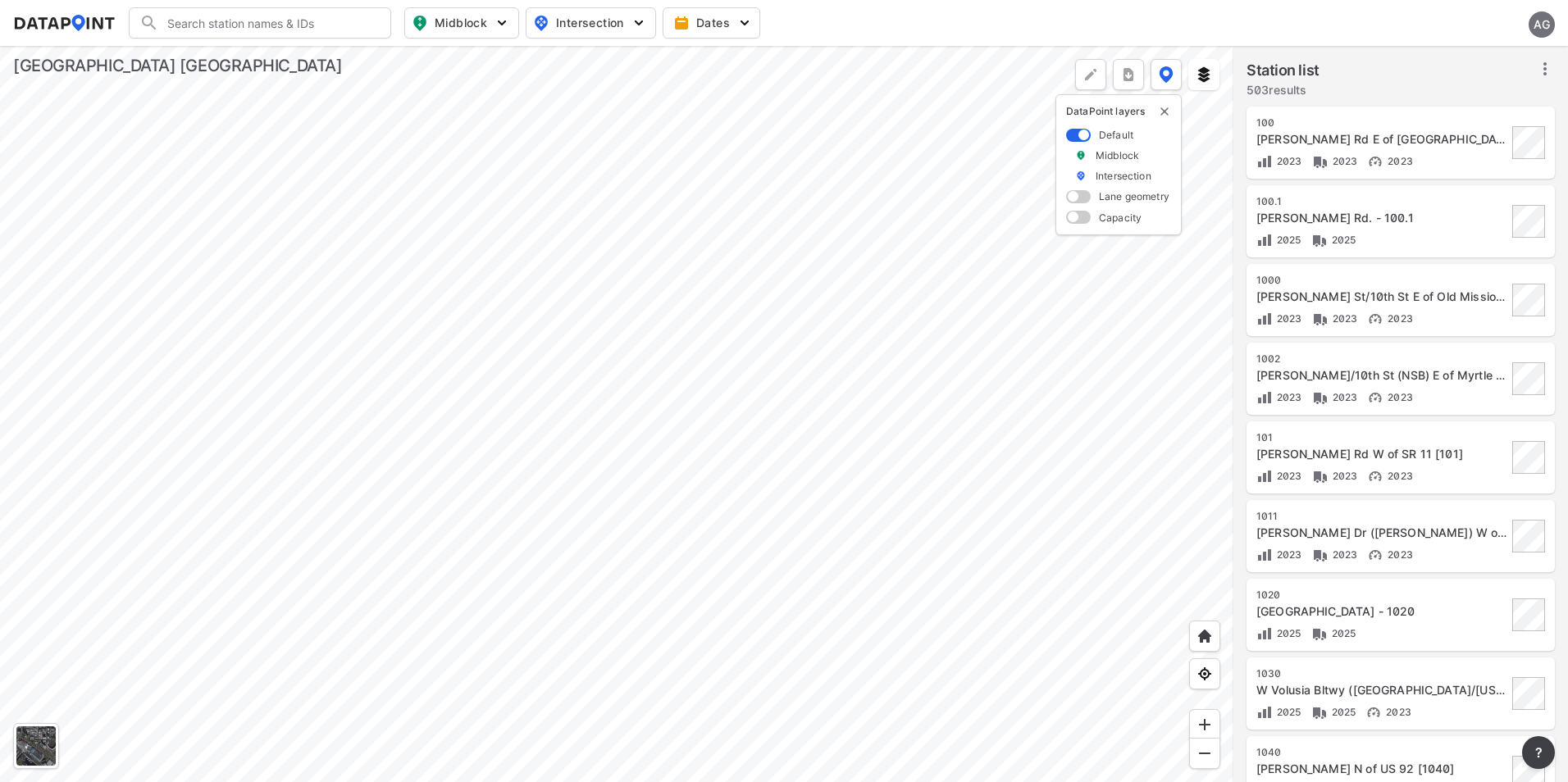
click at [249, 18] on input "Search" at bounding box center [269, 22] width 221 height 26
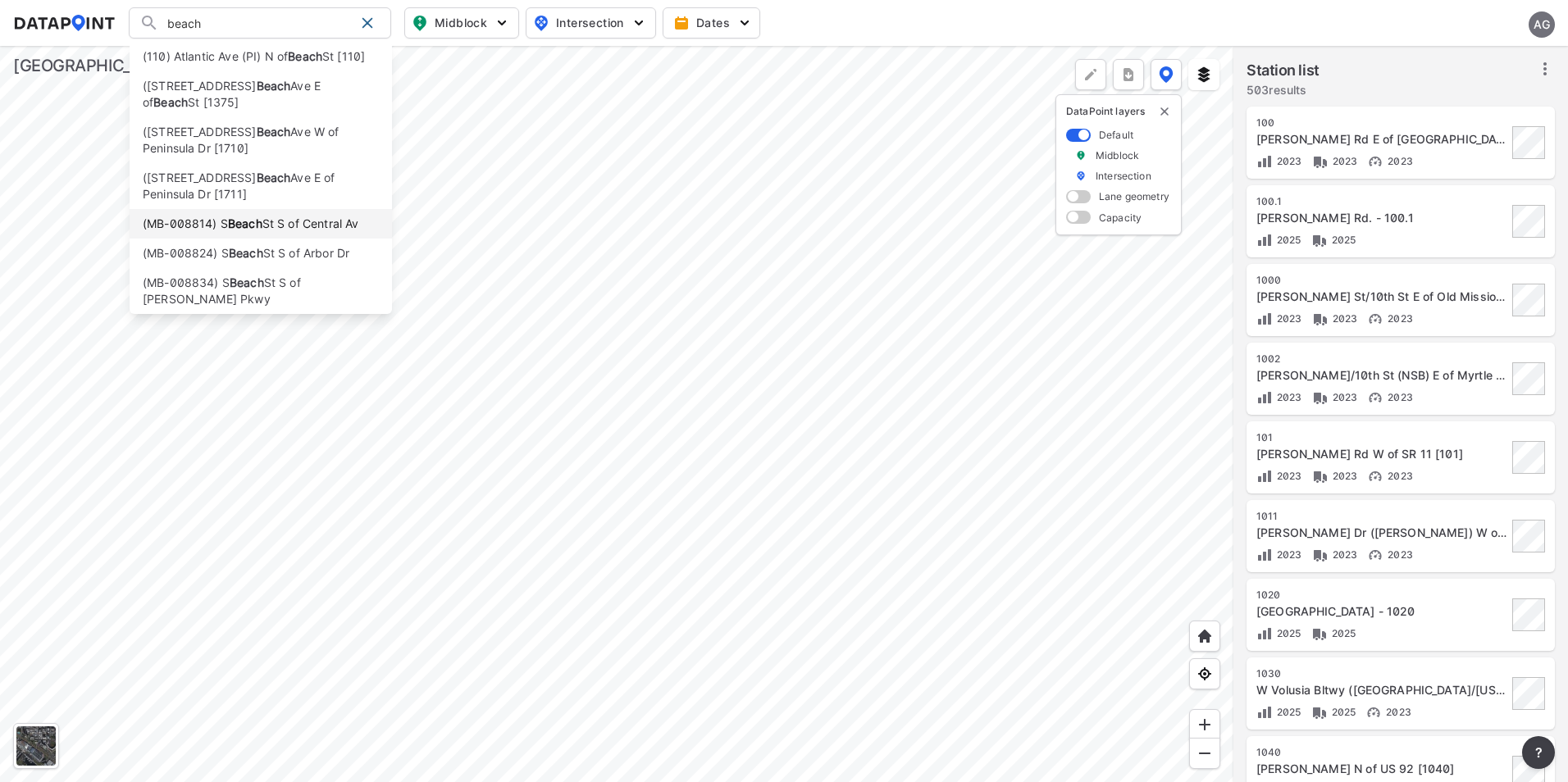
click at [330, 230] on li "(MB-008814) S Beach St S of Central Av" at bounding box center [260, 224] width 262 height 30
type input "(MB-008814) S Beach St S of Central Av"
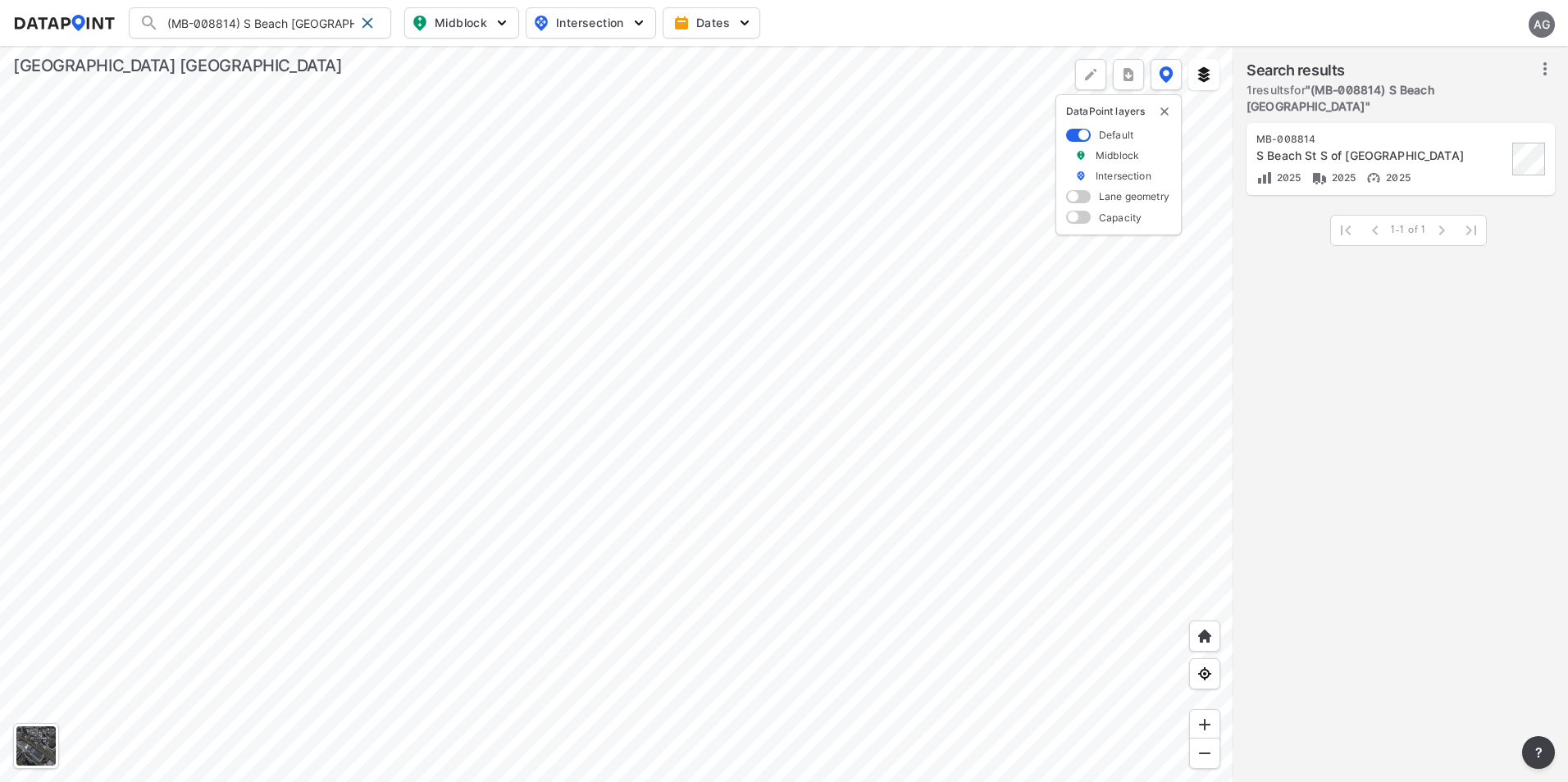
click at [1393, 159] on div "S Beach St S of Central Av" at bounding box center [1382, 156] width 251 height 16
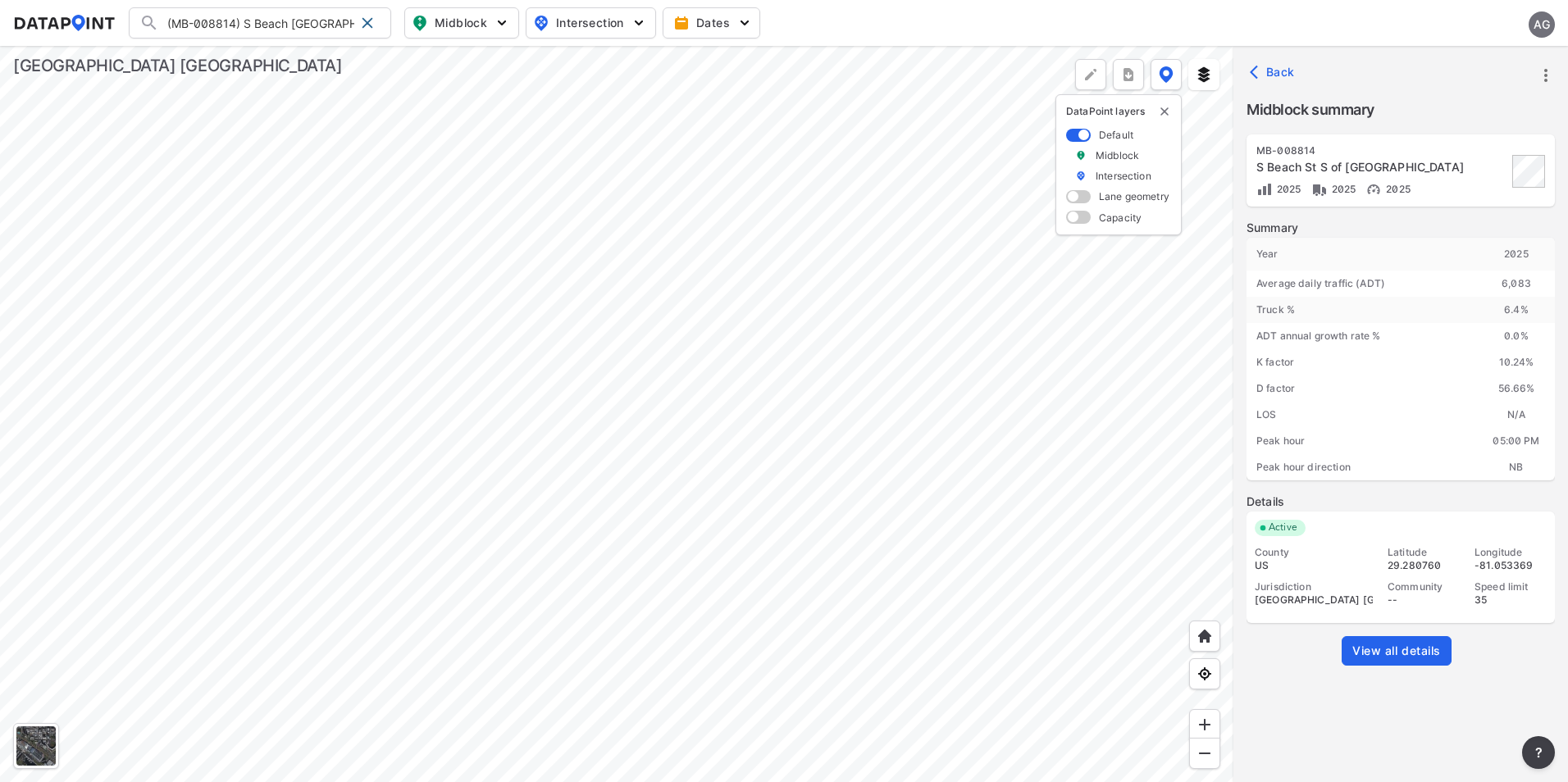
click at [824, 267] on div at bounding box center [617, 413] width 1233 height 736
click at [1418, 167] on div "S Beach St S of Central Av" at bounding box center [1382, 167] width 251 height 16
click at [1542, 68] on icon "more" at bounding box center [1546, 75] width 20 height 20
click at [1453, 72] on li "View all details" at bounding box center [1476, 75] width 158 height 30
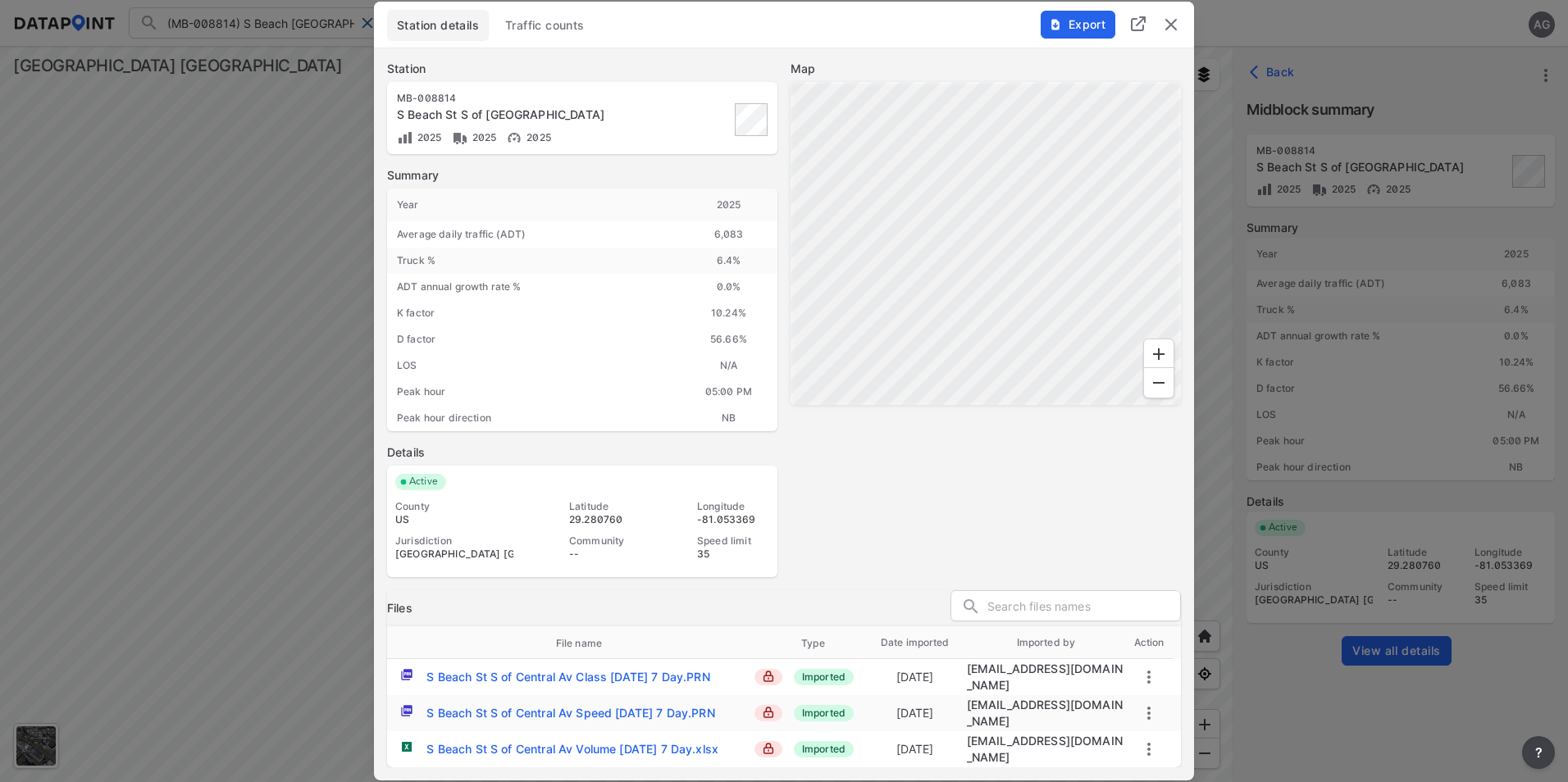
click at [1177, 24] on img "delete" at bounding box center [1171, 24] width 20 height 20
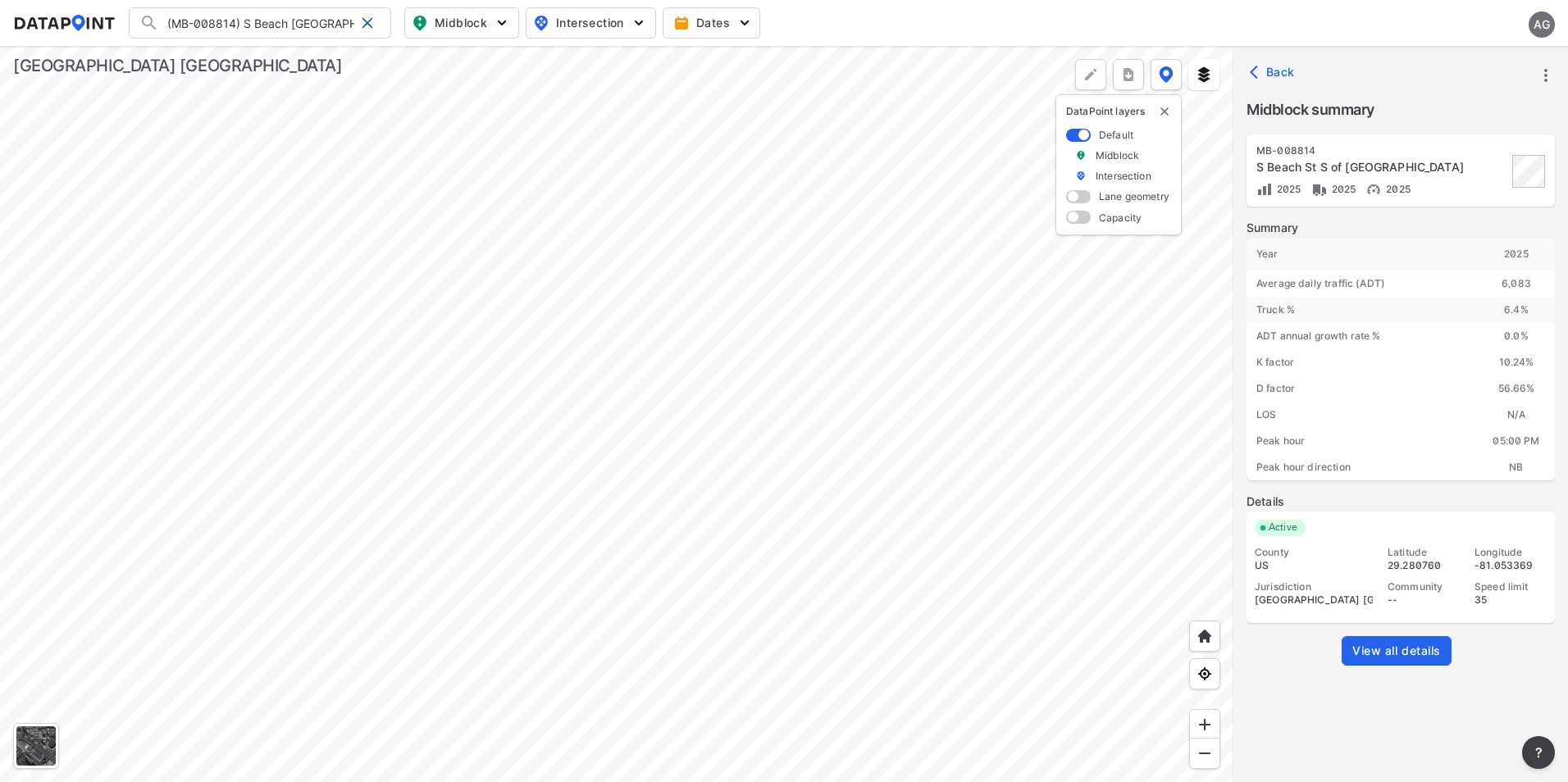
click at [834, 268] on div at bounding box center [617, 413] width 1233 height 736
click at [368, 21] on span at bounding box center [367, 22] width 13 height 13
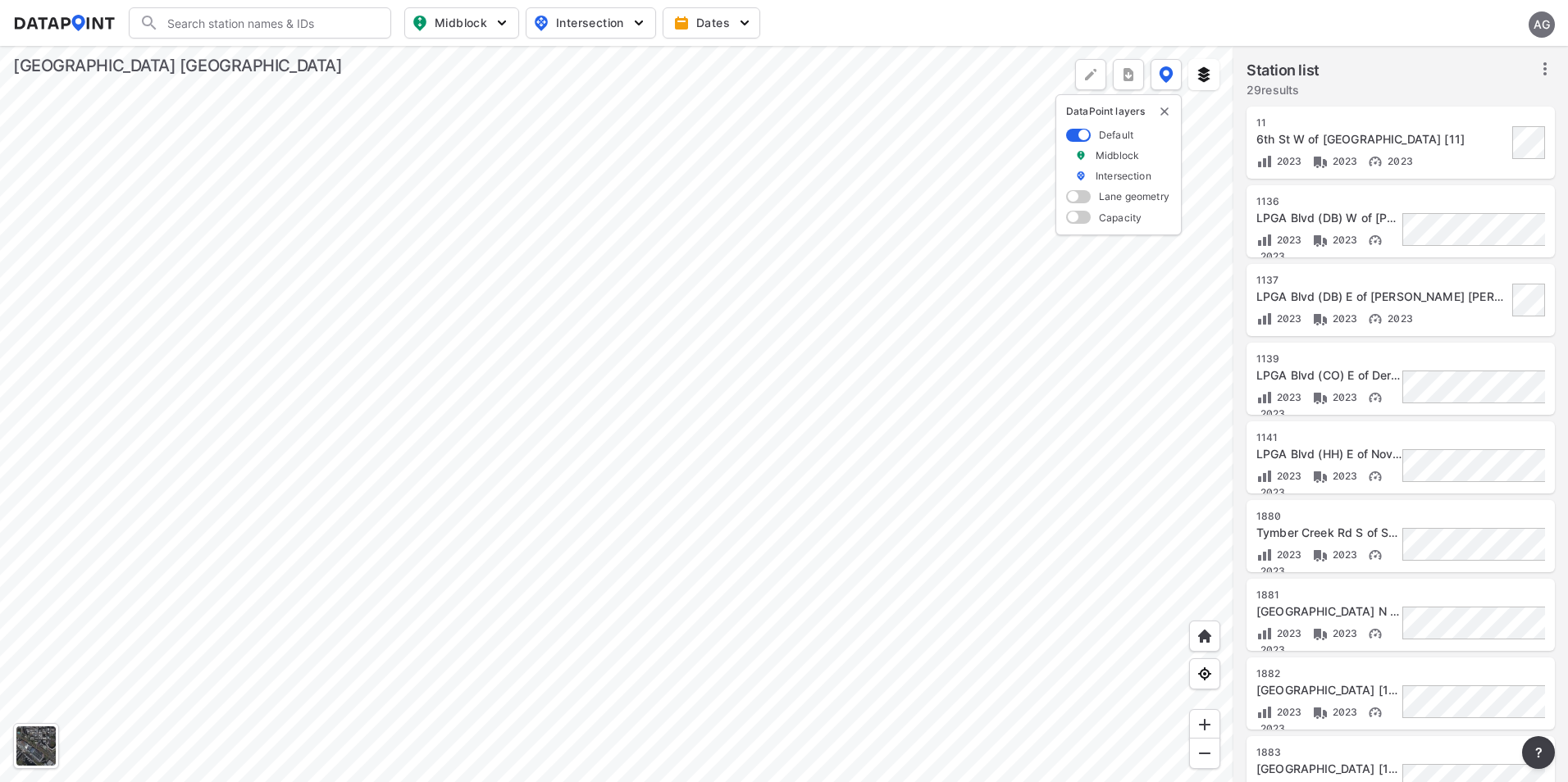
click at [873, 367] on div at bounding box center [617, 413] width 1233 height 736
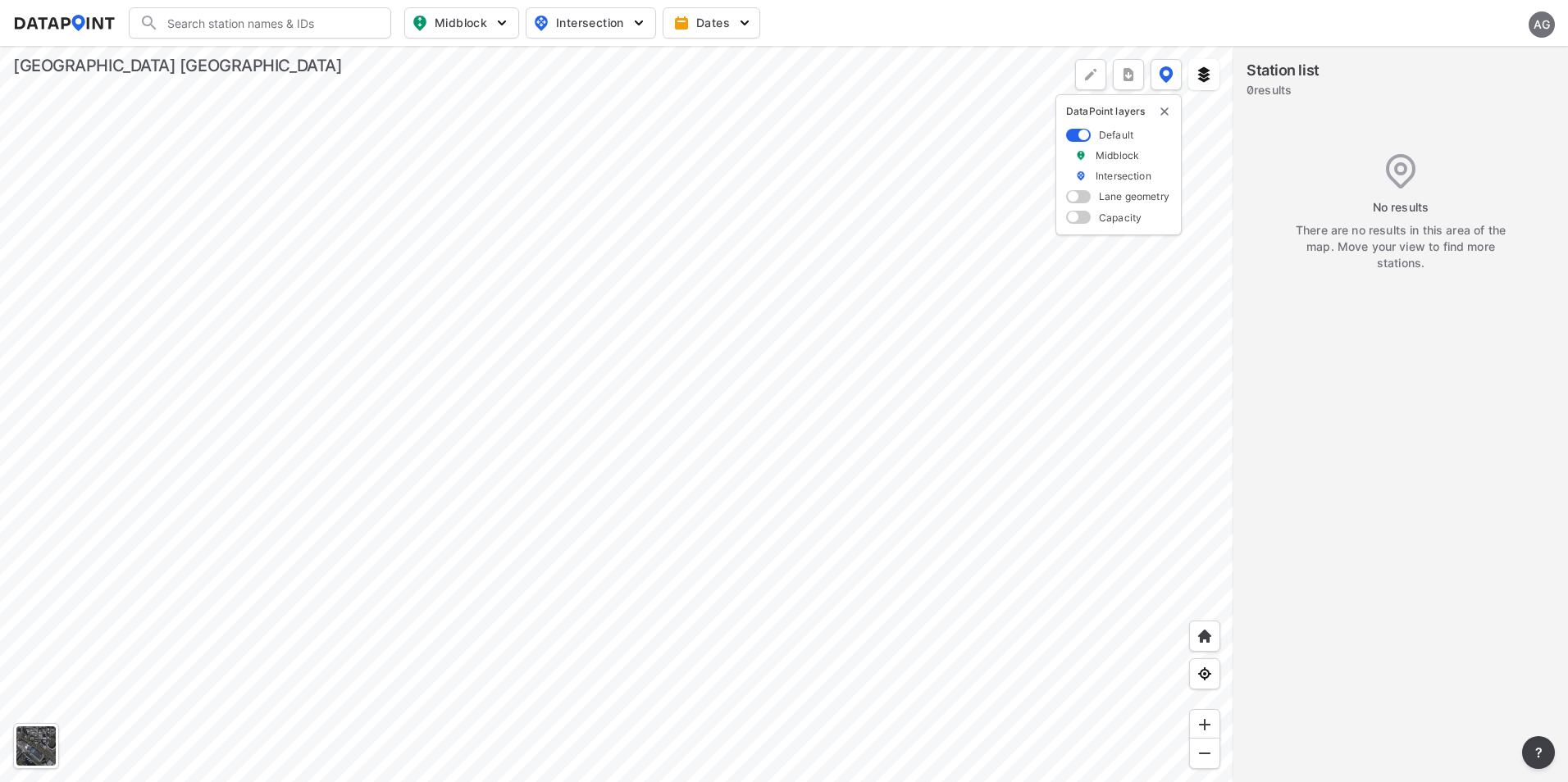
click at [458, 523] on div at bounding box center [617, 413] width 1233 height 736
click at [850, 454] on div at bounding box center [617, 413] width 1233 height 736
click at [773, 441] on div at bounding box center [617, 413] width 1233 height 736
click at [690, 60] on div at bounding box center [617, 413] width 1233 height 736
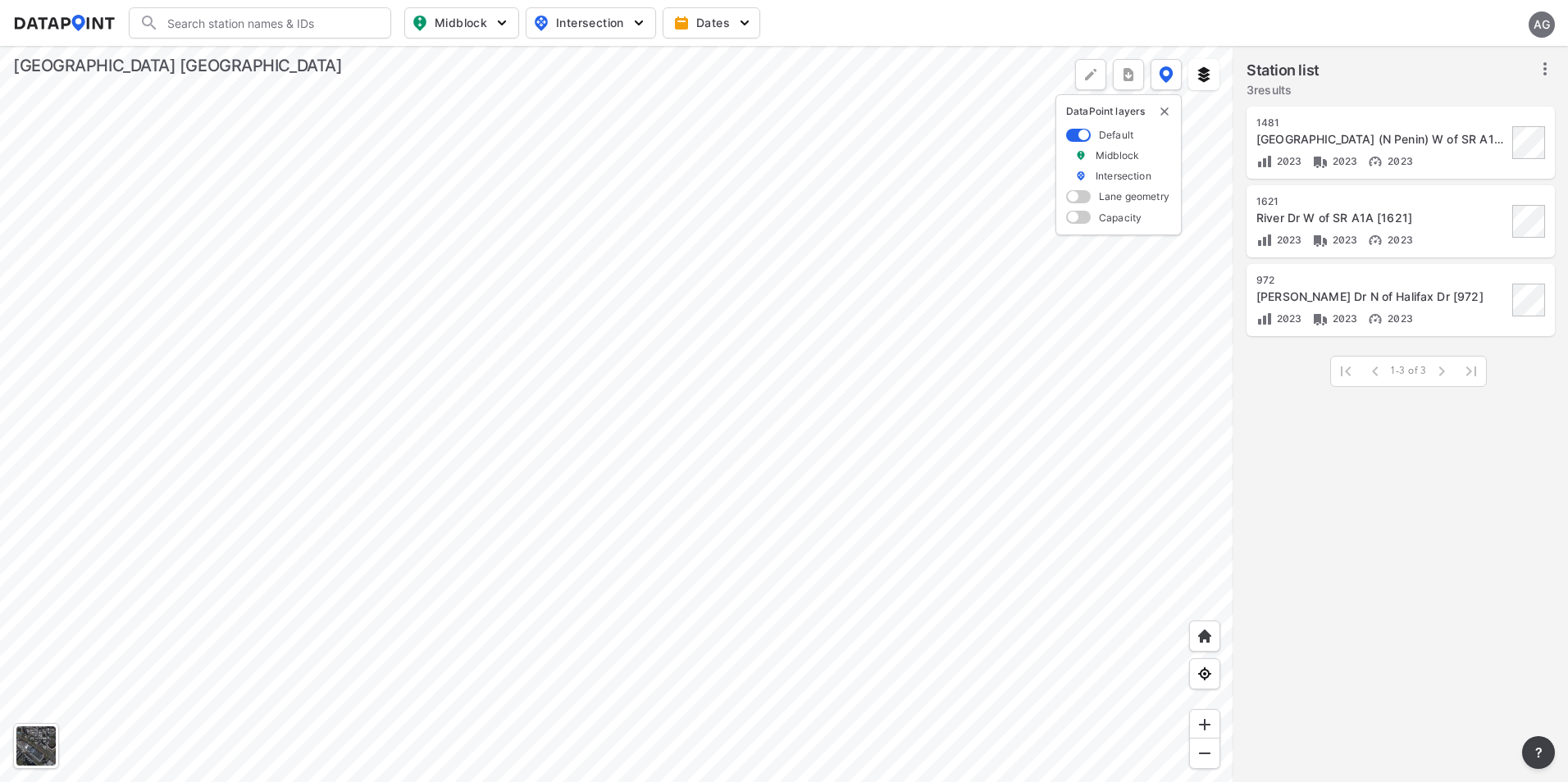
click at [769, 178] on div at bounding box center [617, 413] width 1233 height 736
click at [801, 185] on div at bounding box center [617, 413] width 1233 height 736
click at [841, 129] on div at bounding box center [617, 413] width 1233 height 736
click at [995, 533] on div at bounding box center [617, 413] width 1233 height 736
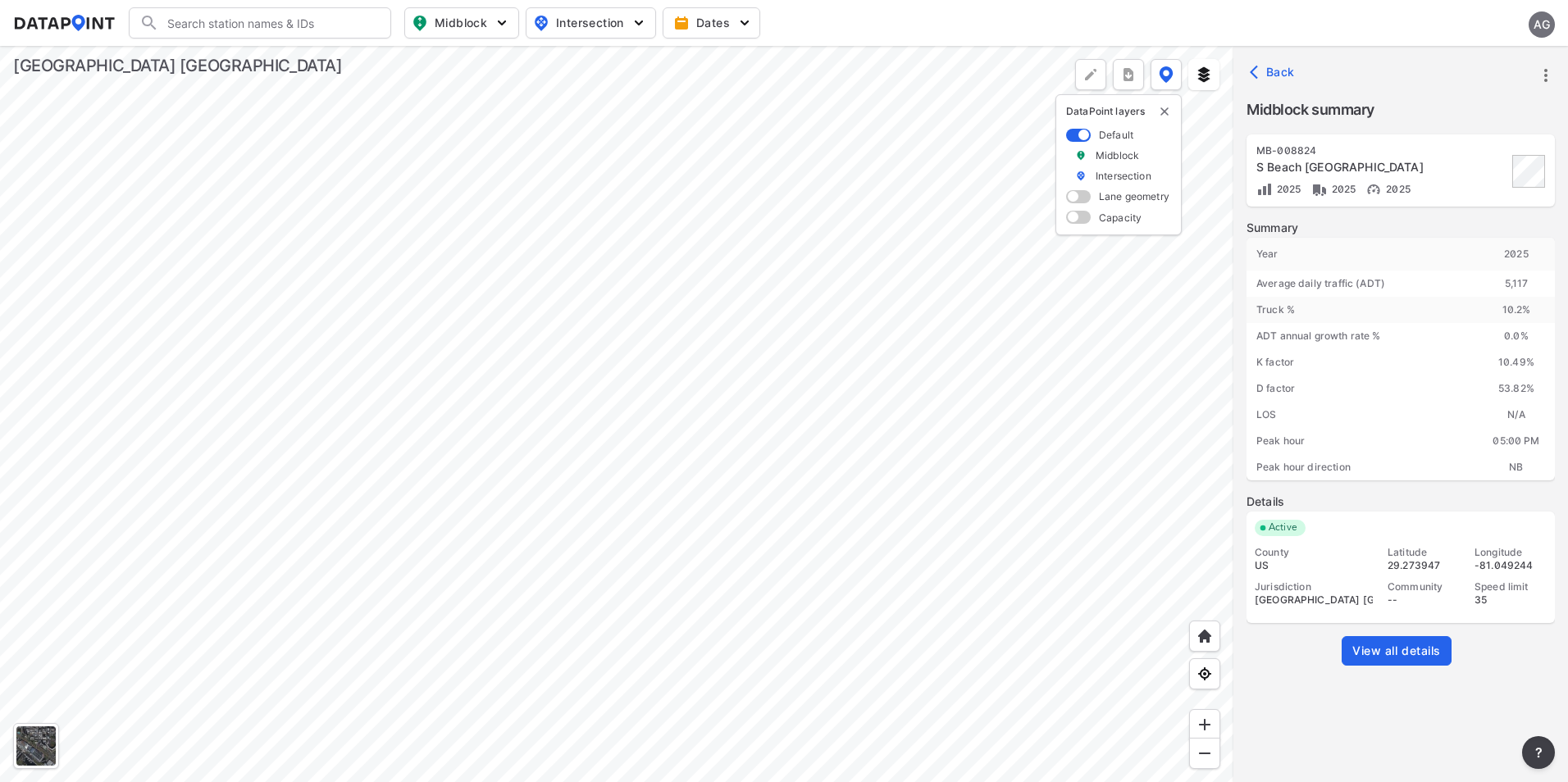
click at [1425, 174] on div "S Beach St S of Arbor Dr" at bounding box center [1382, 167] width 251 height 16
click at [1328, 148] on div "MB-008824" at bounding box center [1382, 150] width 251 height 13
click at [1308, 161] on div "S Beach St S of Arbor Dr" at bounding box center [1382, 167] width 251 height 16
click at [1542, 83] on icon "more" at bounding box center [1546, 75] width 20 height 20
click at [1492, 79] on li "View all details" at bounding box center [1476, 75] width 158 height 30
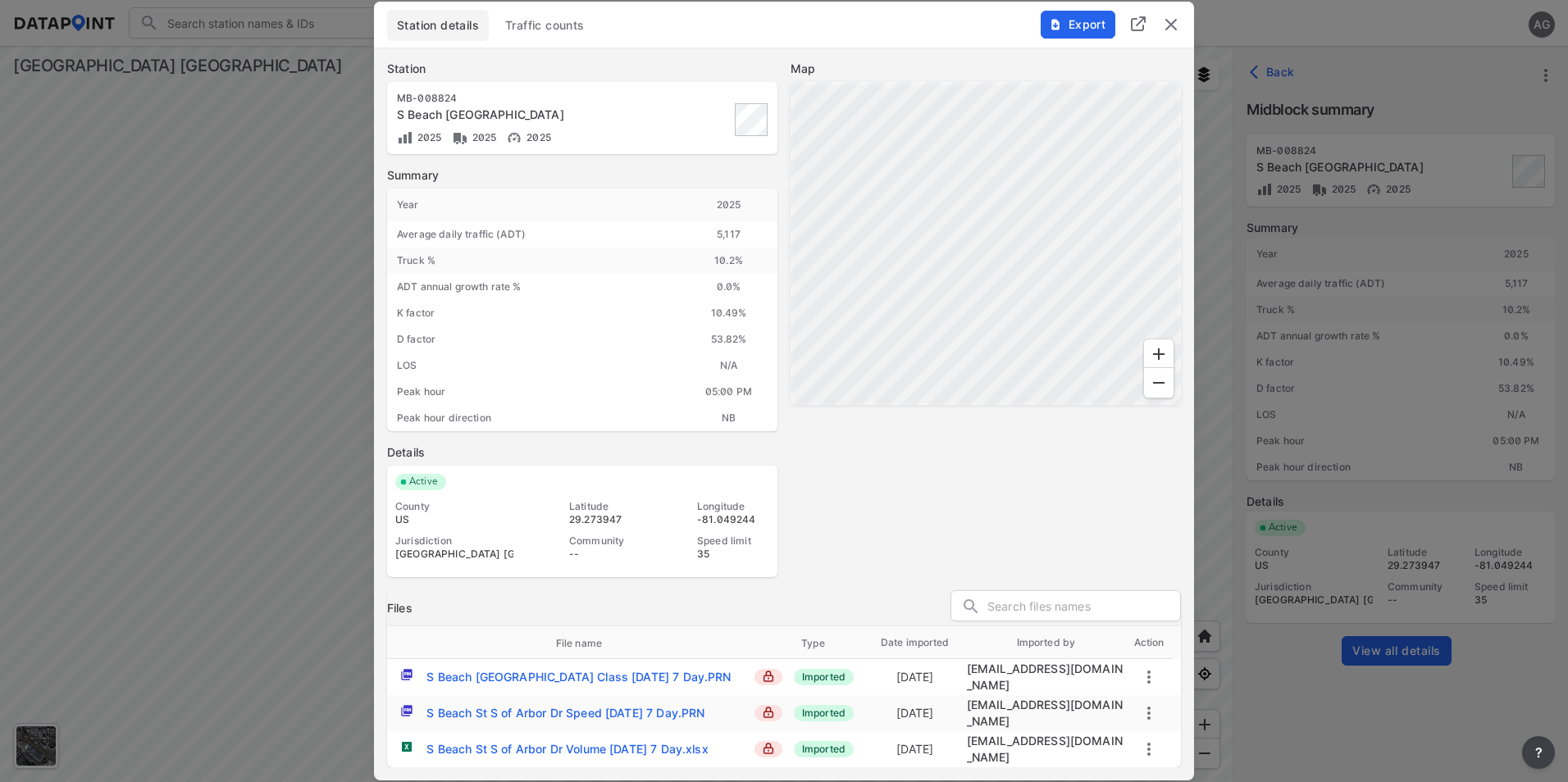
click at [583, 32] on span "Traffic counts" at bounding box center [544, 25] width 80 height 16
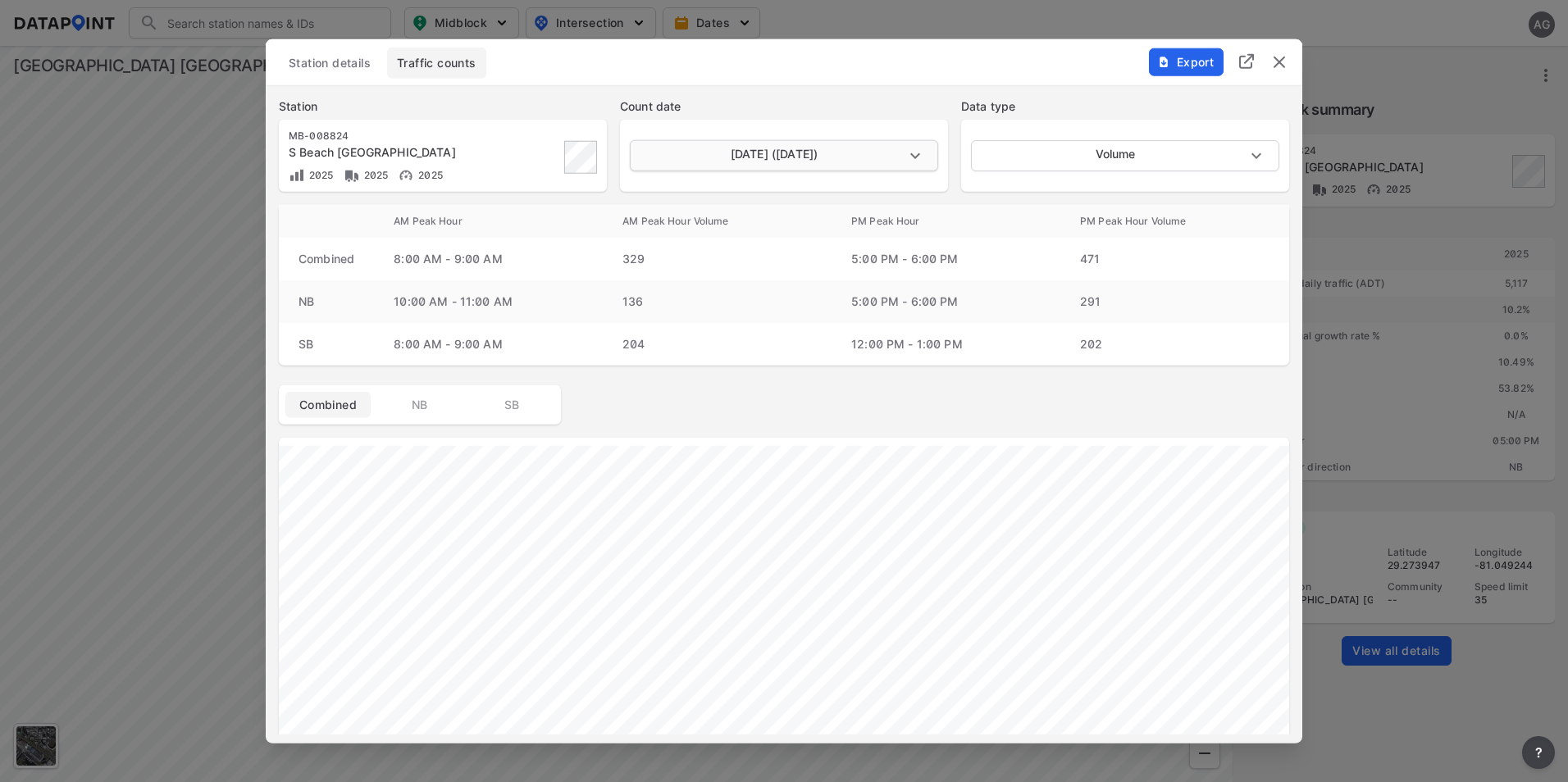
click at [918, 143] on body "Search Please enter a search term. Midblock Intersection Dates AG Import Data T…" at bounding box center [784, 391] width 1568 height 782
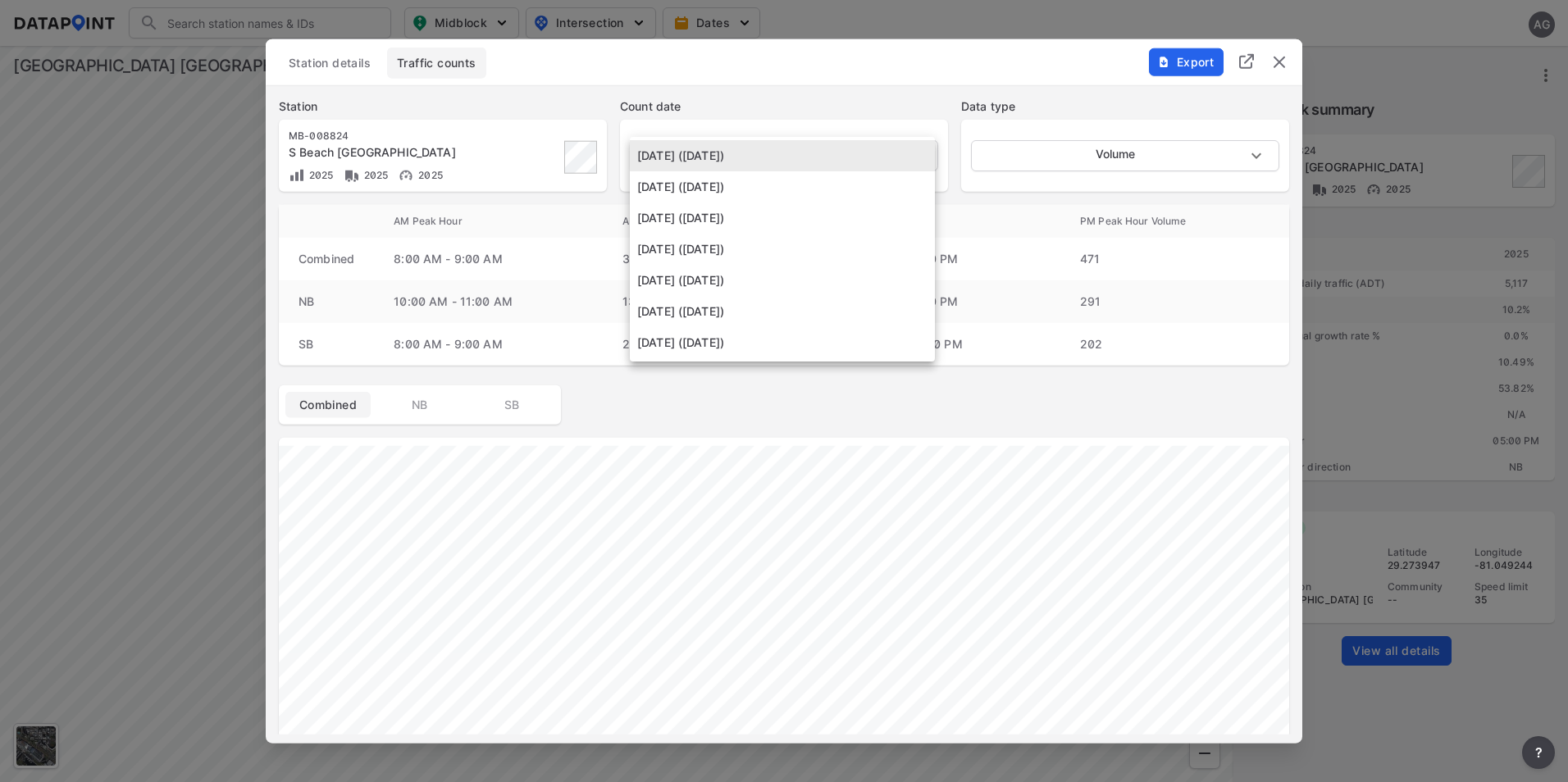
click at [915, 97] on div at bounding box center [784, 391] width 1568 height 782
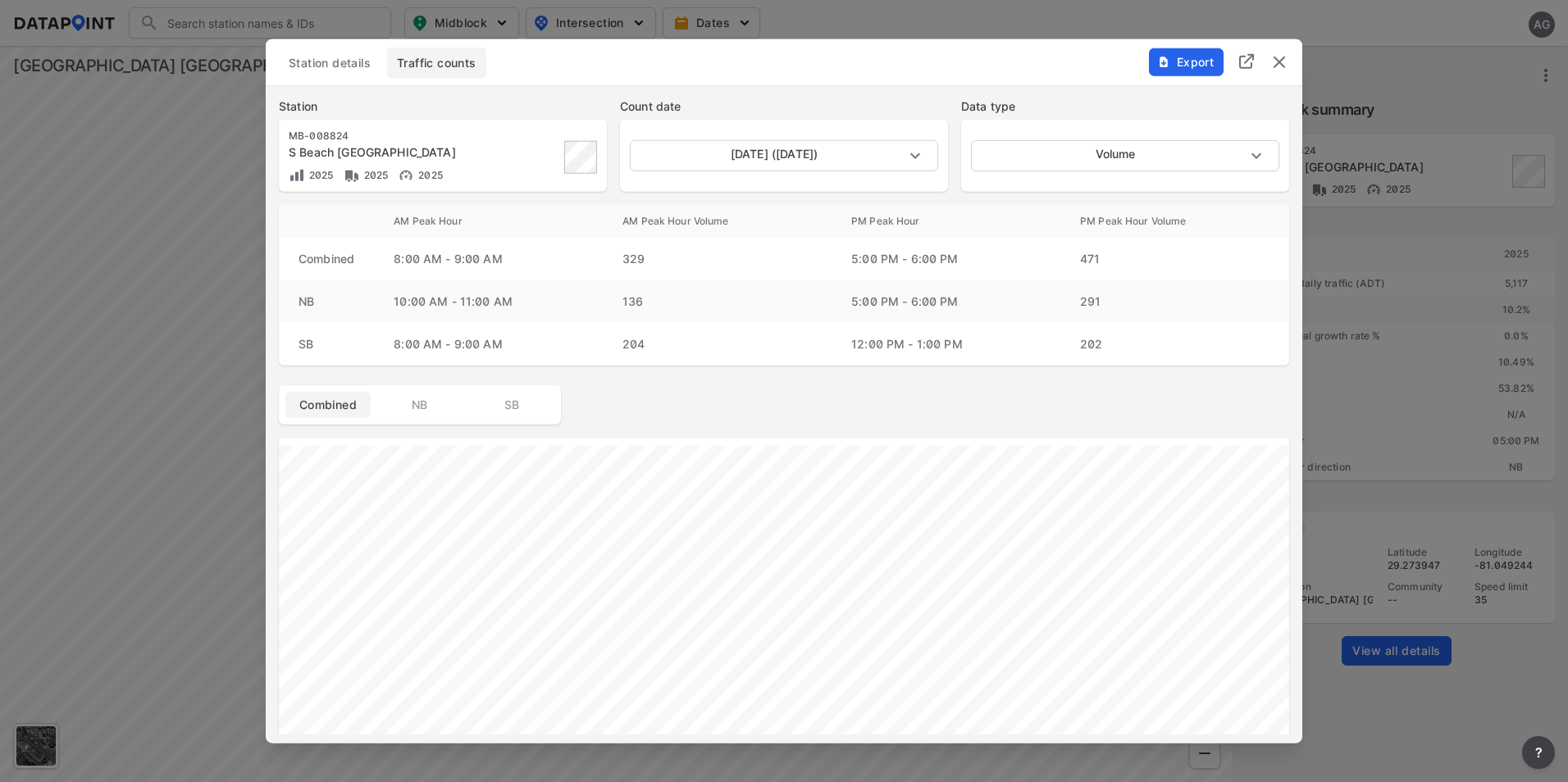
click at [1283, 62] on img "delete" at bounding box center [1279, 63] width 20 height 20
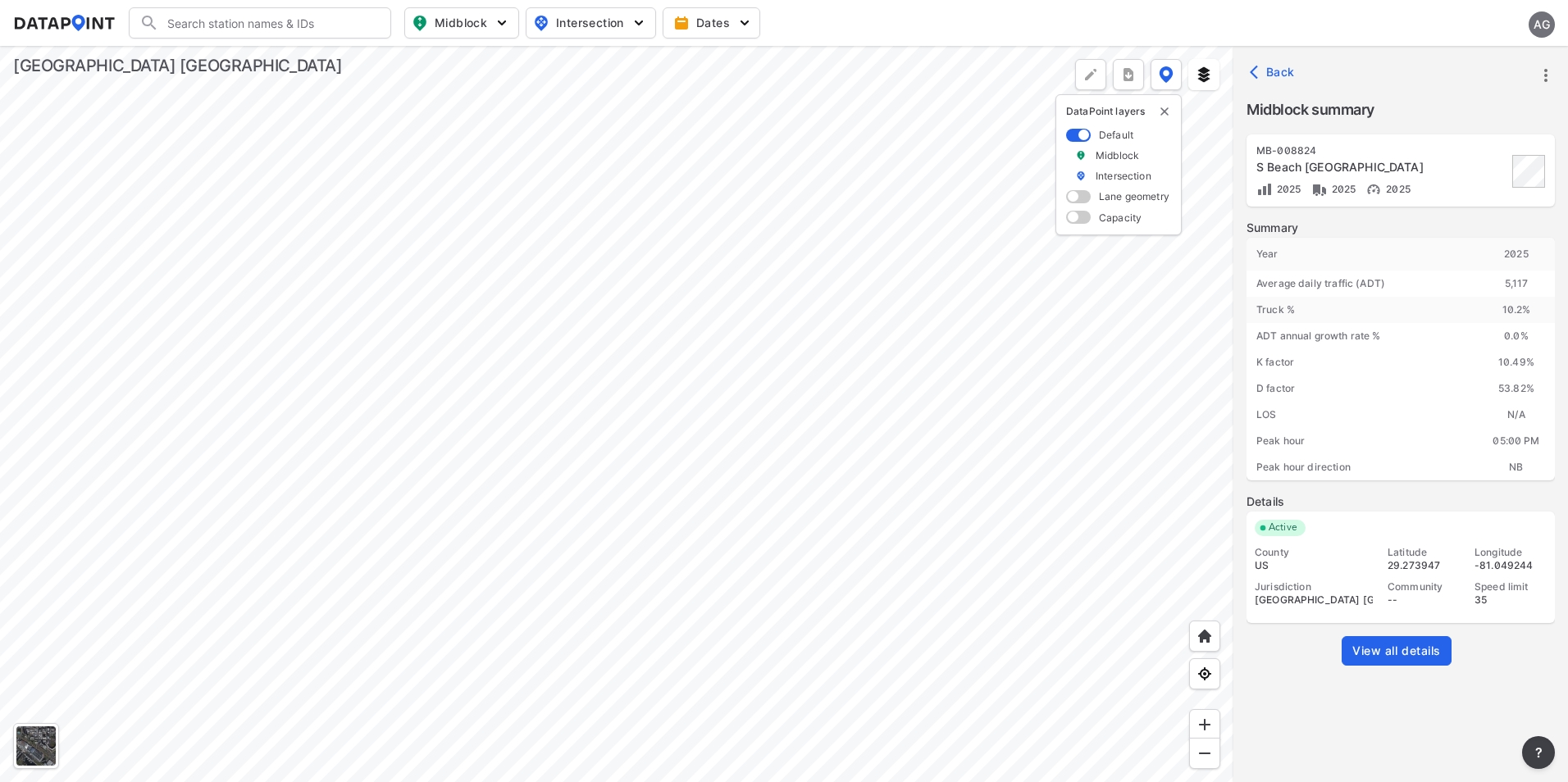
click at [916, 219] on div at bounding box center [617, 413] width 1233 height 736
click at [955, 611] on div at bounding box center [617, 413] width 1233 height 736
click at [1542, 74] on icon "more" at bounding box center [1546, 75] width 20 height 20
click at [1505, 77] on li "View all details" at bounding box center [1476, 75] width 158 height 30
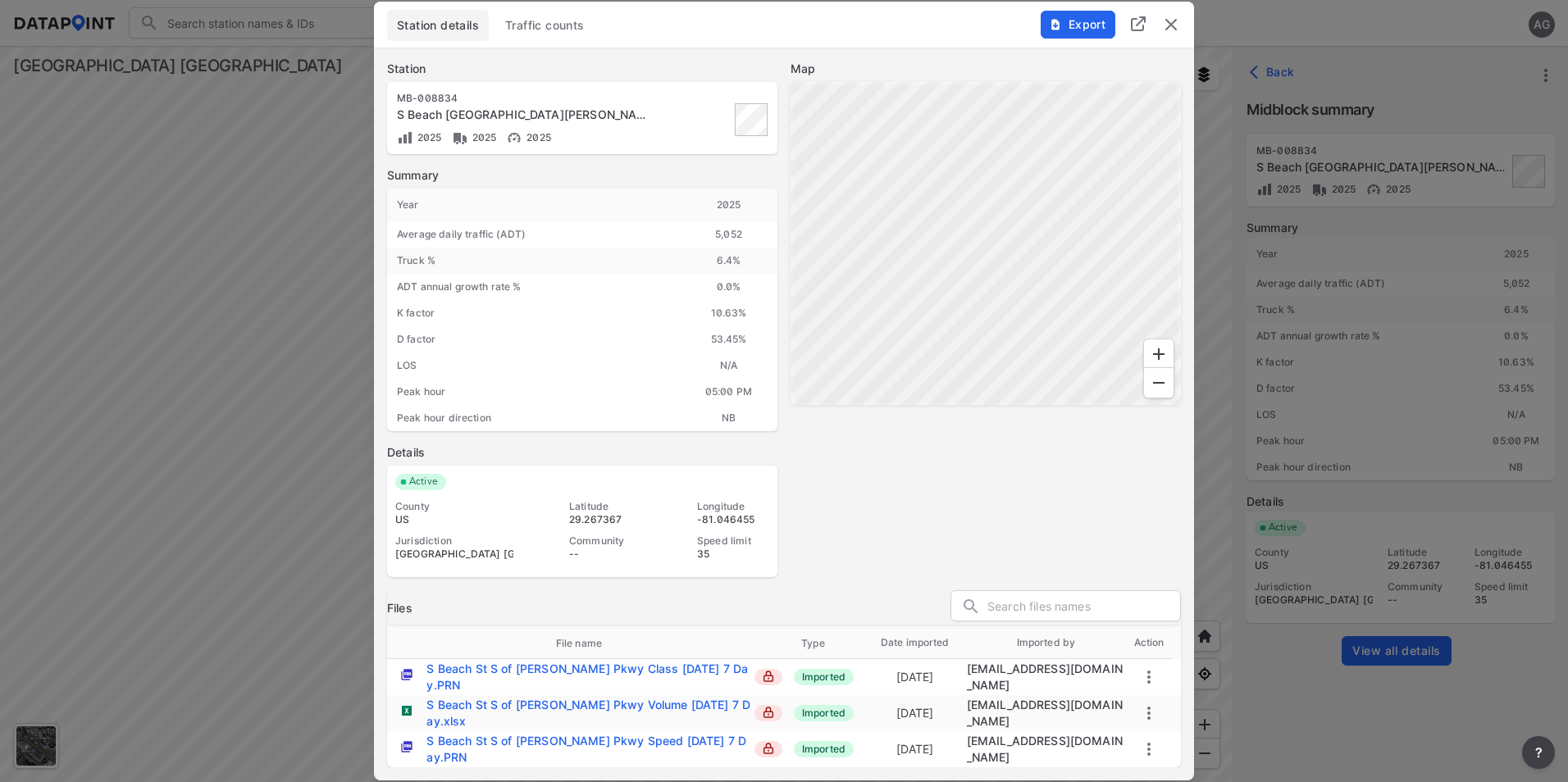
click at [553, 34] on span "Traffic counts" at bounding box center [544, 25] width 80 height 16
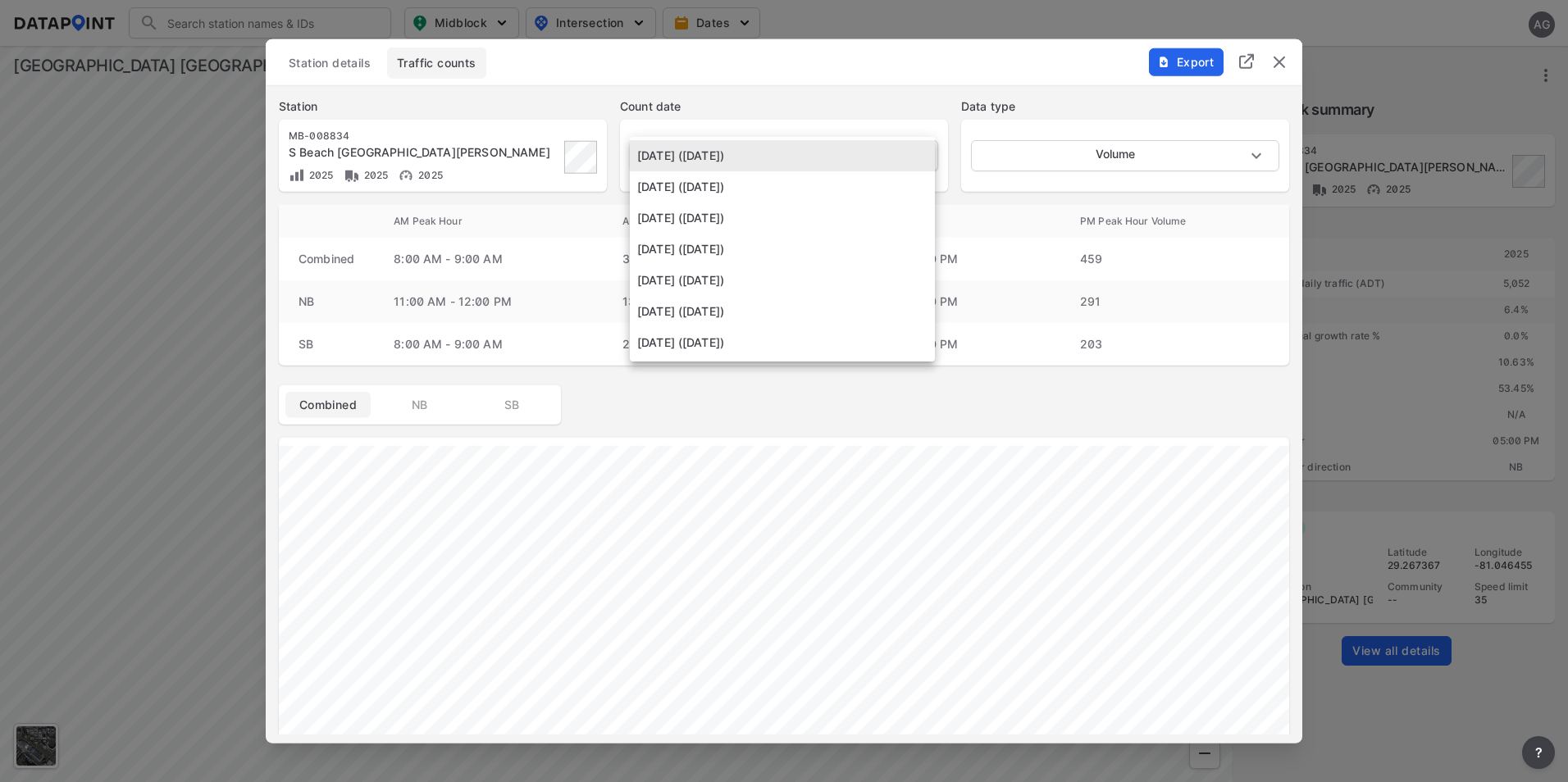
click at [921, 154] on body "Search Please enter a search term. Midblock Intersection Dates AG Import Data T…" at bounding box center [784, 391] width 1568 height 782
click at [963, 437] on div at bounding box center [784, 391] width 1568 height 782
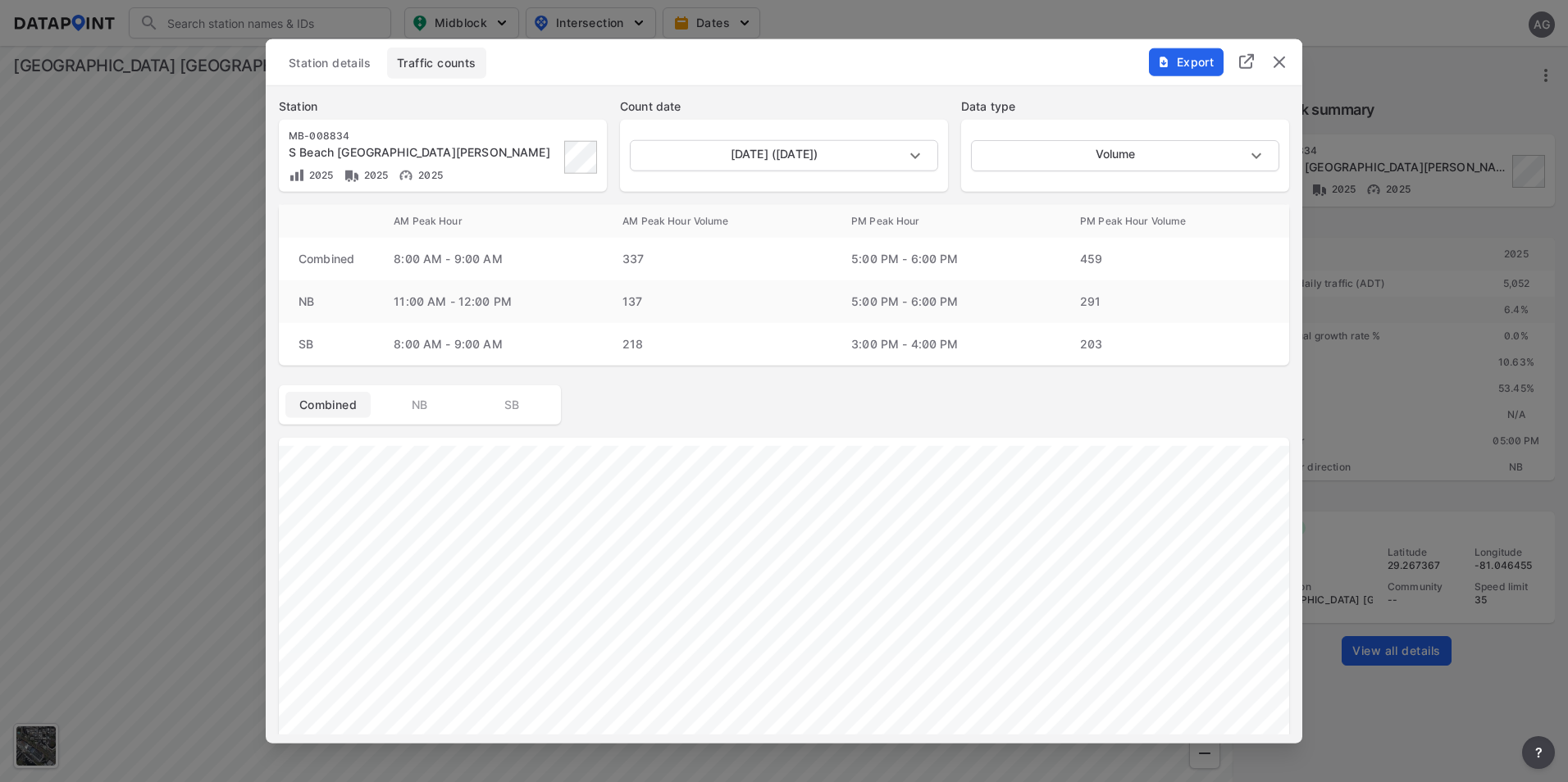
click at [348, 54] on button "Station details" at bounding box center [330, 63] width 102 height 31
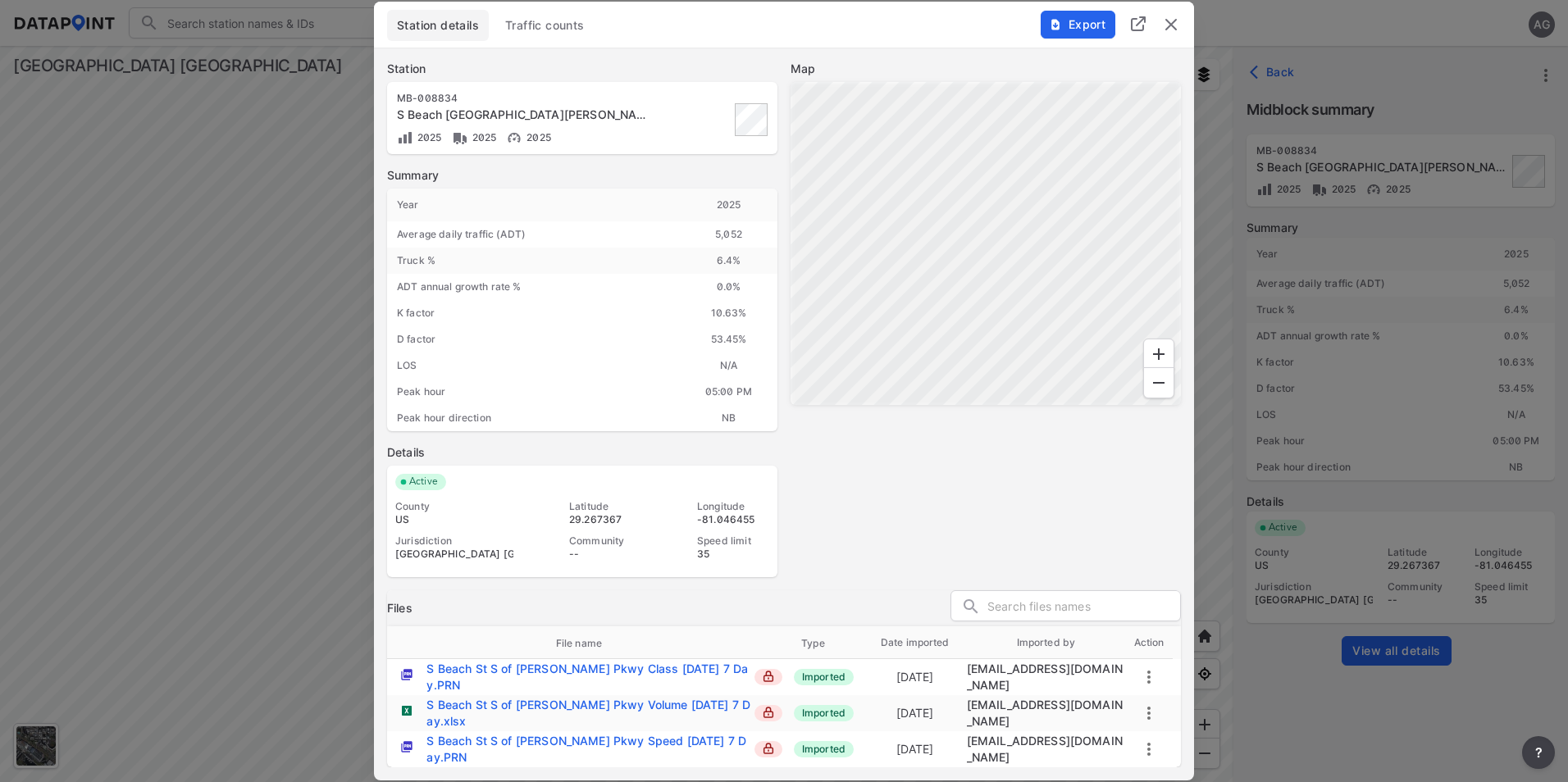
click at [1165, 34] on img "delete" at bounding box center [1171, 24] width 20 height 20
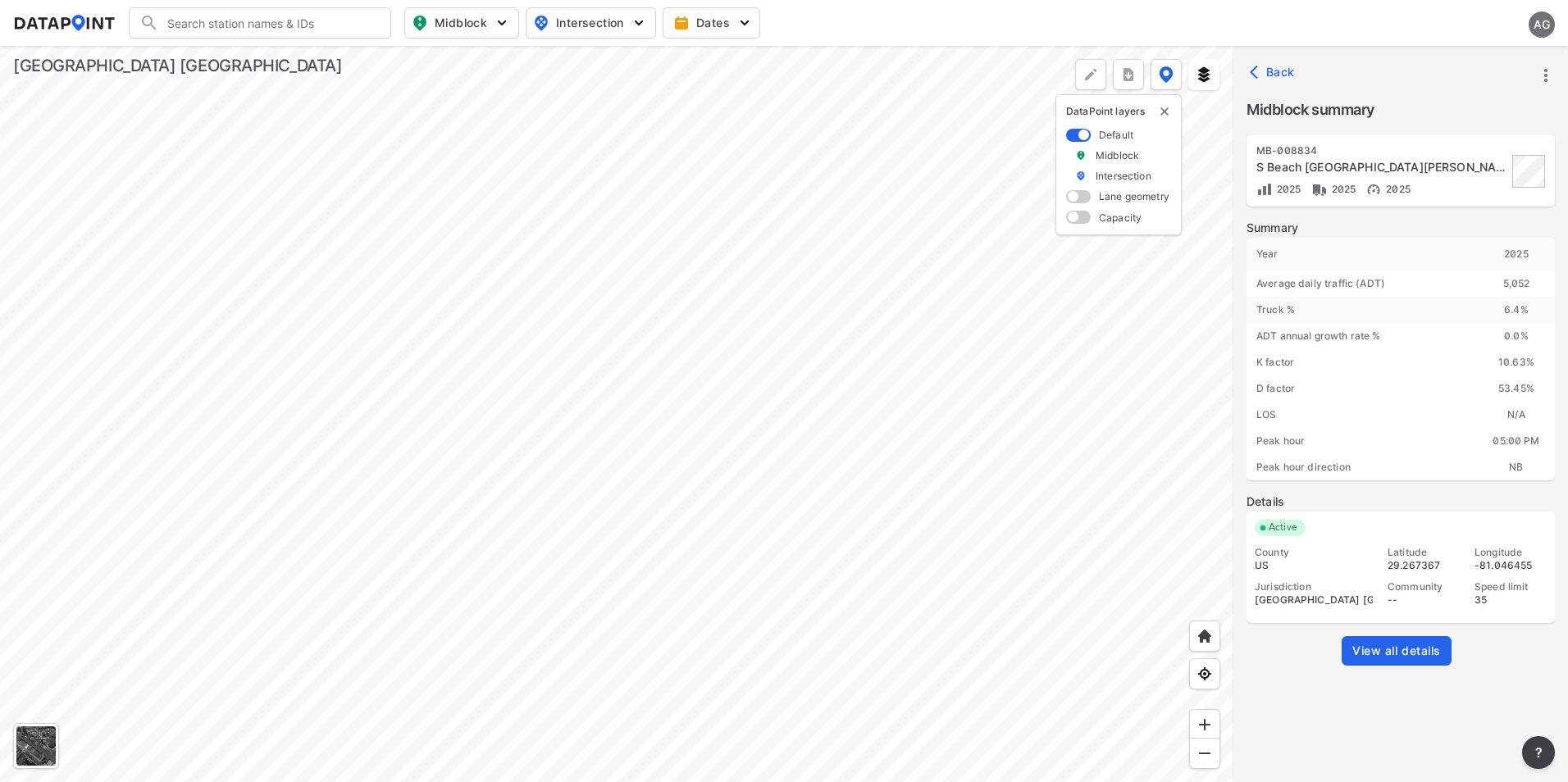
click at [899, 242] on div at bounding box center [617, 413] width 1233 height 736
click at [292, 23] on input "Search" at bounding box center [269, 22] width 221 height 26
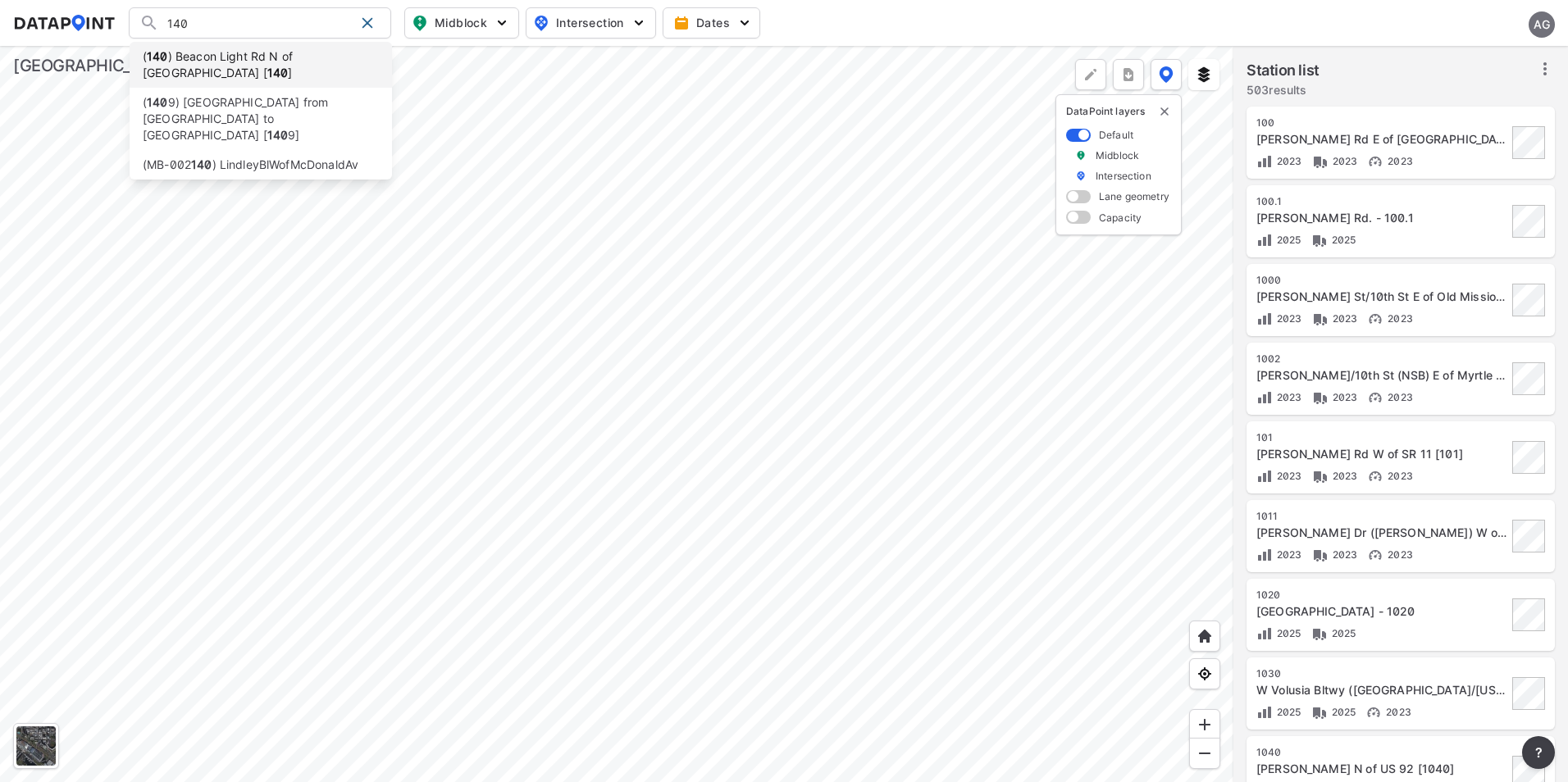
click at [289, 67] on li "( 140 ) Beacon Light Rd N of Halifax Ave [ 140 ]" at bounding box center [260, 64] width 262 height 46
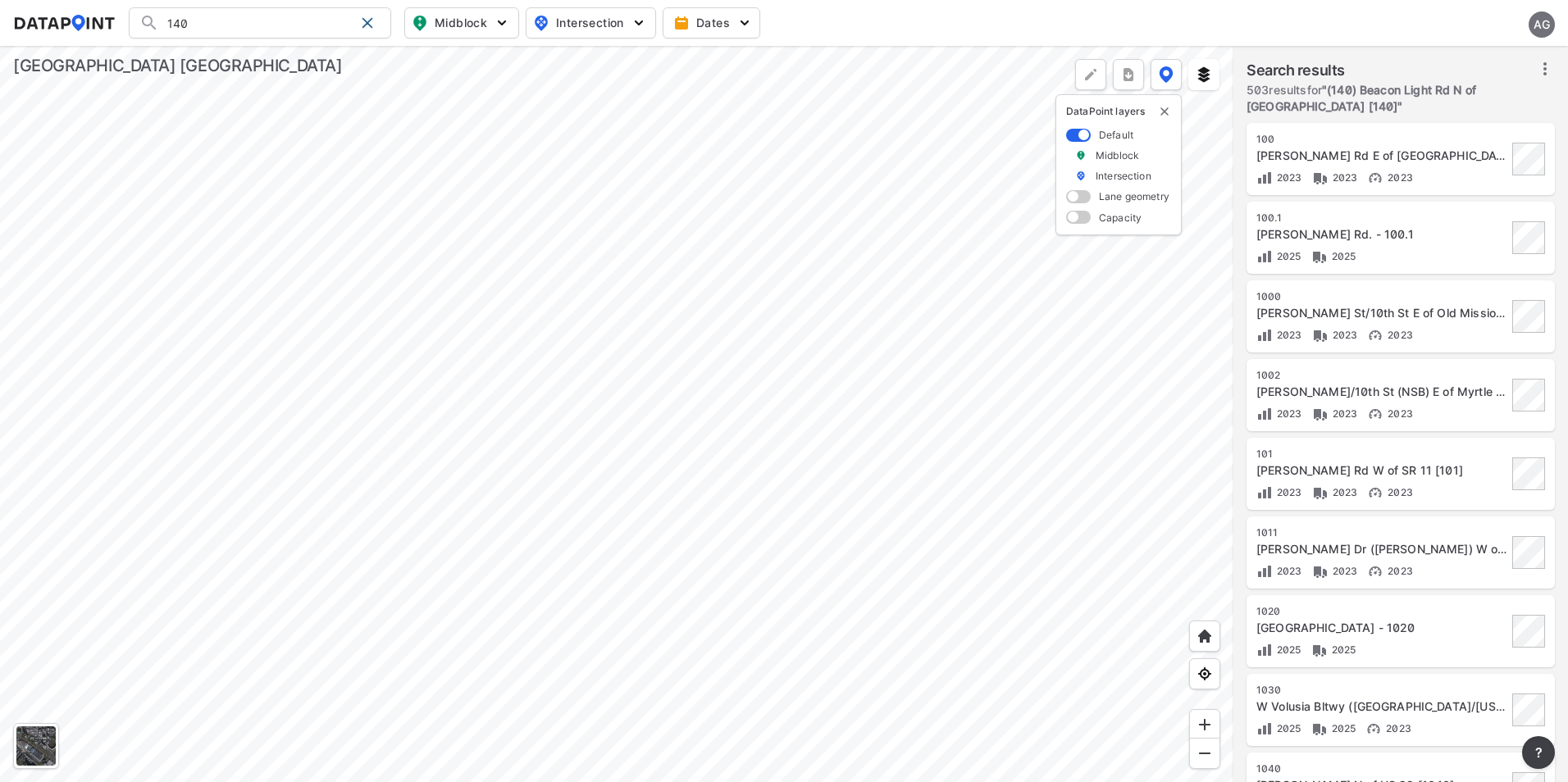
type input "(140) Beacon Light Rd N of Halifax Ave [140]"
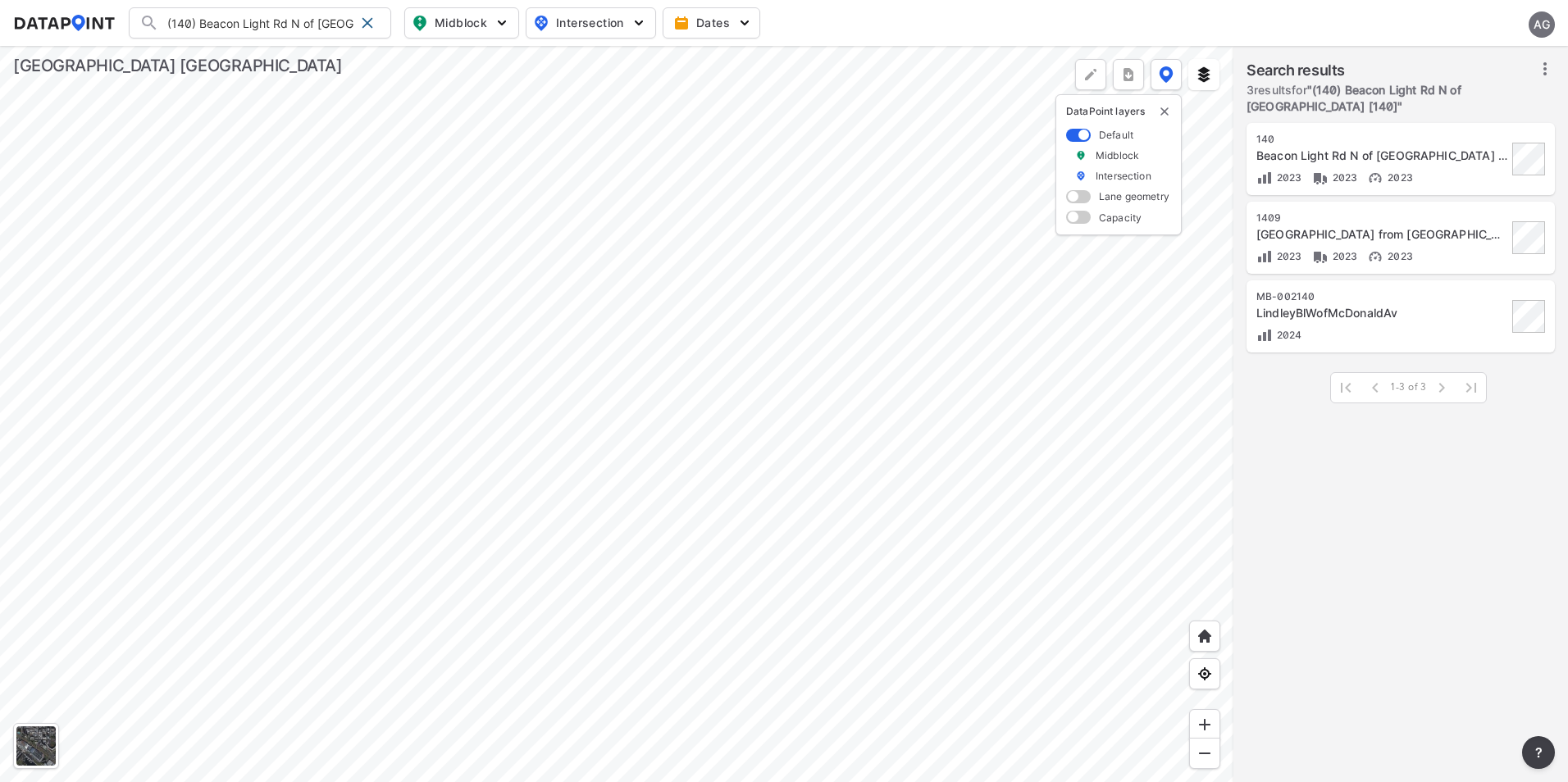
click at [528, 351] on div at bounding box center [617, 413] width 1233 height 736
click at [362, 23] on span at bounding box center [367, 22] width 13 height 13
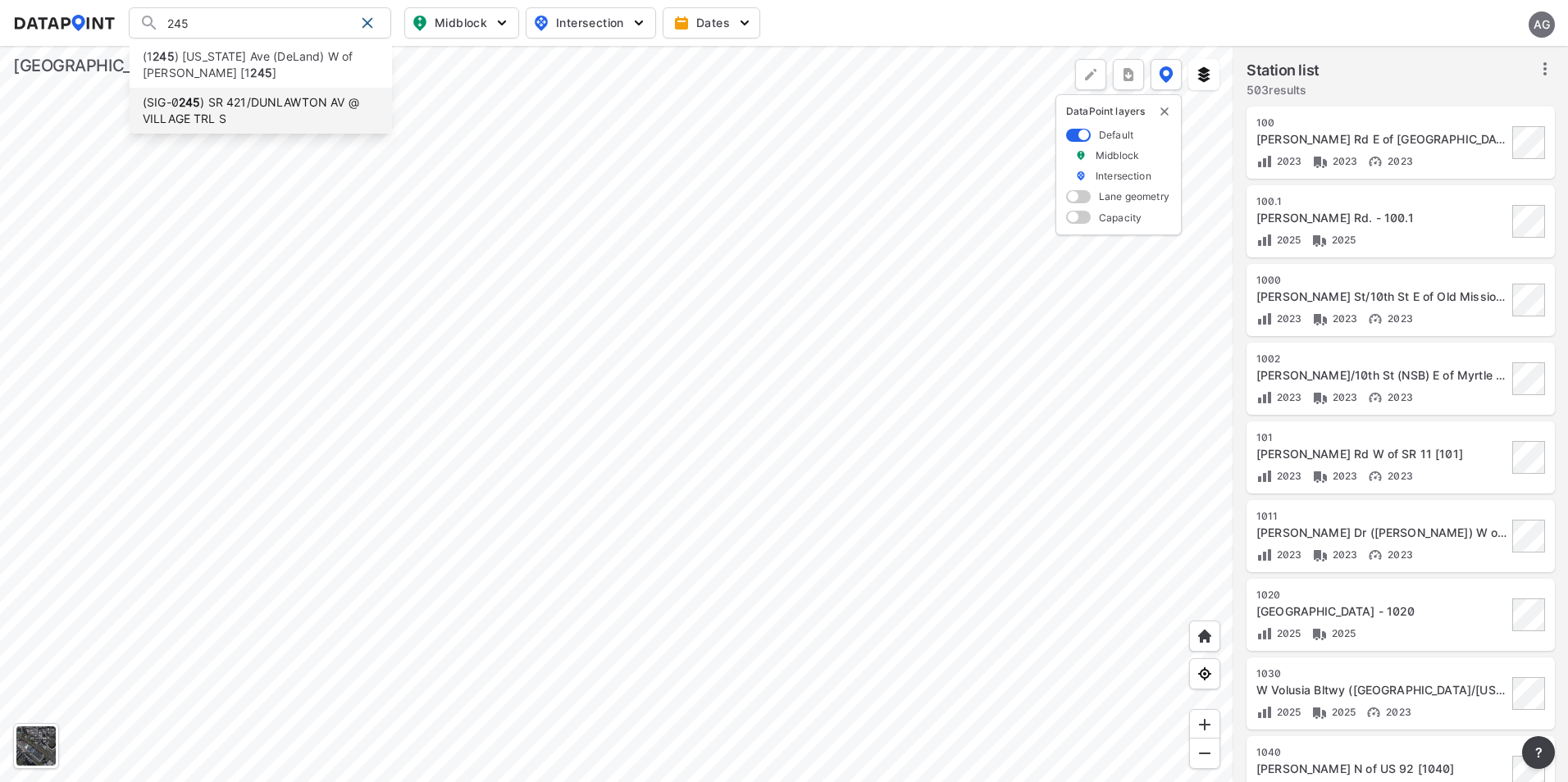
click at [298, 111] on li "(SIG-0 245 ) SR 421/DUNLAWTON AV @ VILLAGE TRL S" at bounding box center [260, 110] width 262 height 46
type input "(SIG-0245) SR 421/DUNLAWTON AV @ VILLAGE TRL S"
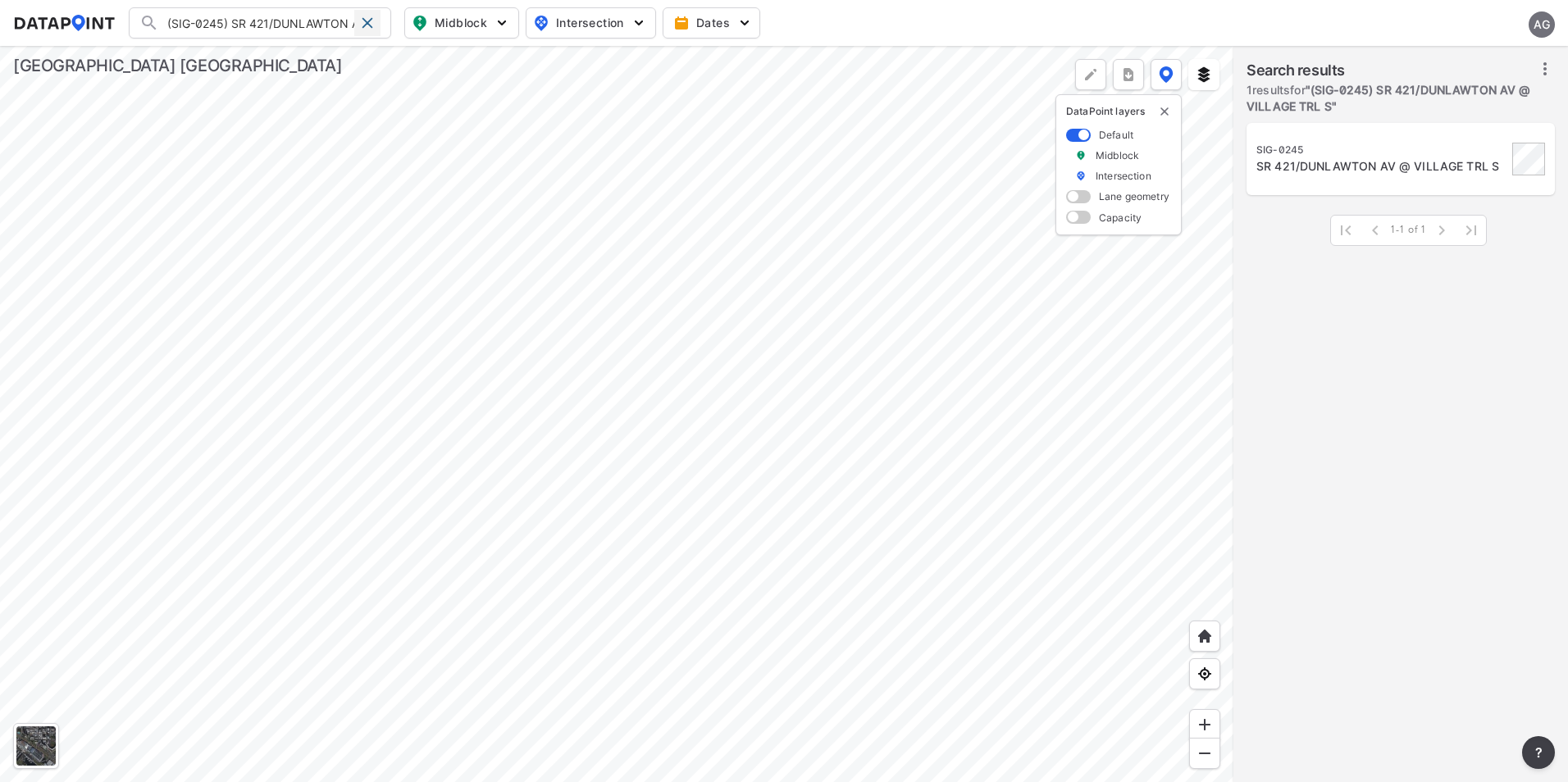
click at [362, 23] on span at bounding box center [367, 22] width 13 height 13
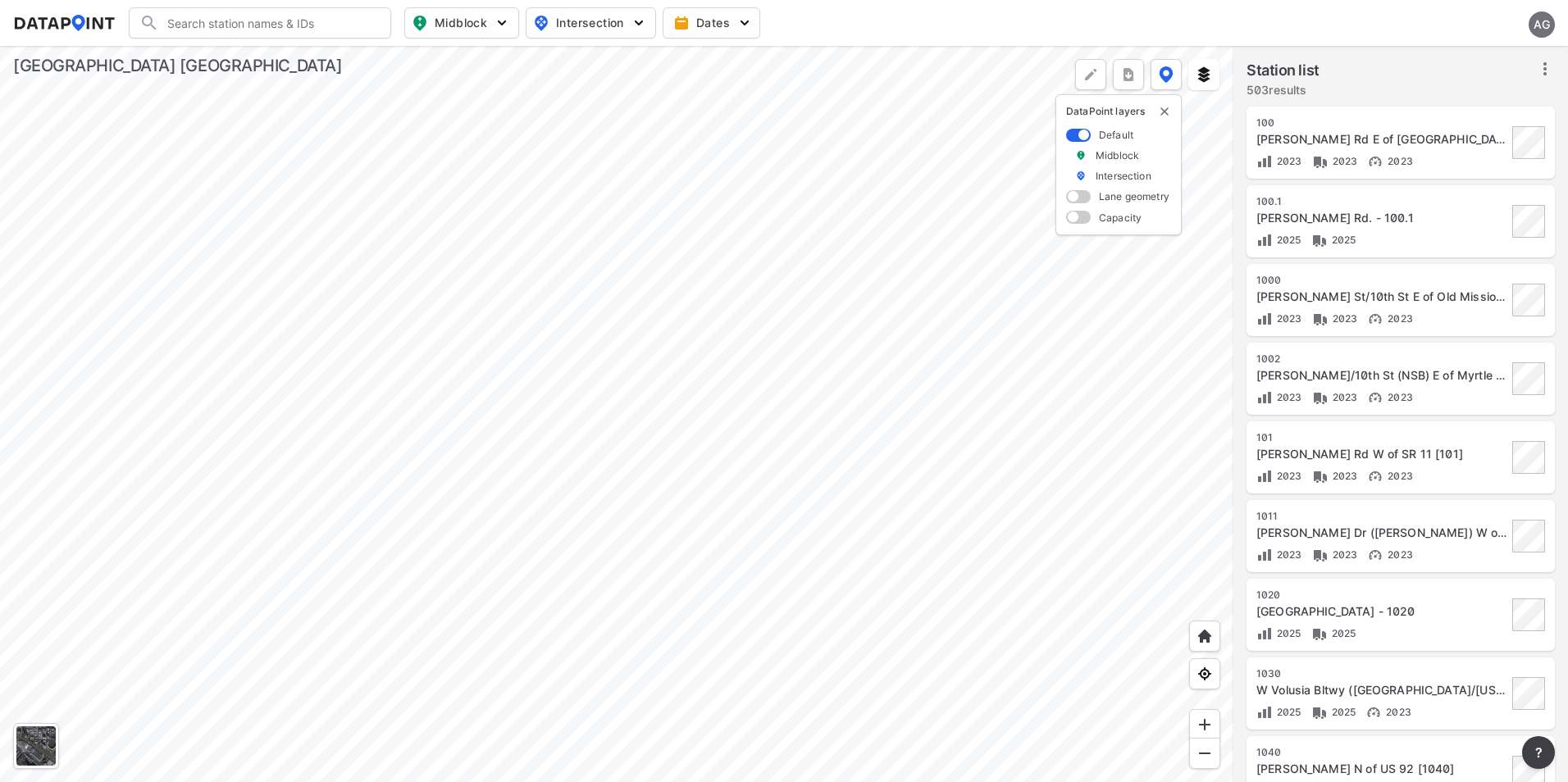
click at [208, 18] on input "Search" at bounding box center [269, 22] width 221 height 26
click at [279, 61] on li "(261) Cardinal Blvd S Of Marcelle Ave [261]" at bounding box center [260, 64] width 262 height 46
type input "(261) Cardinal Blvd S Of Marcelle Ave [261]"
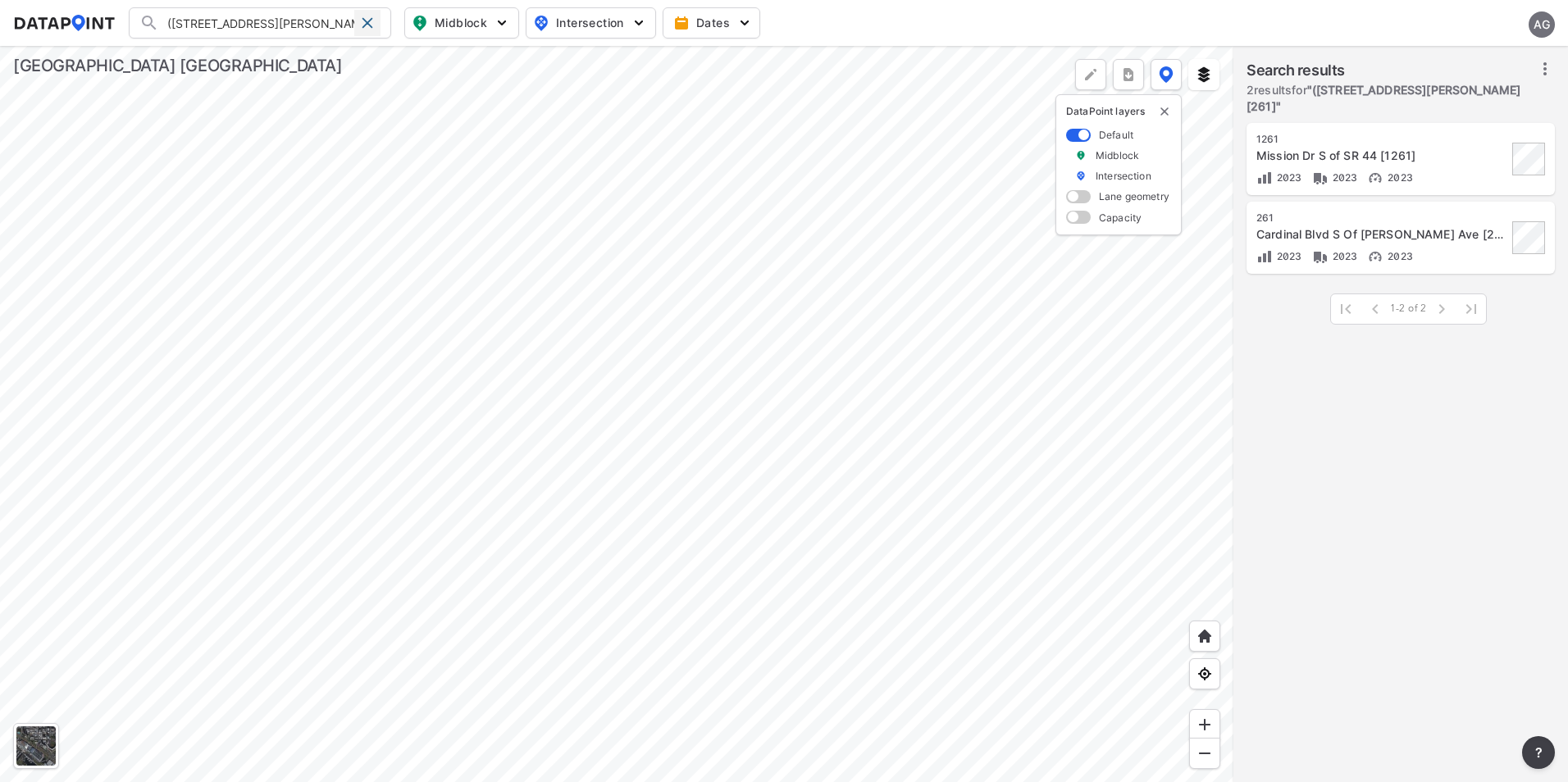
click at [369, 20] on span at bounding box center [367, 22] width 13 height 13
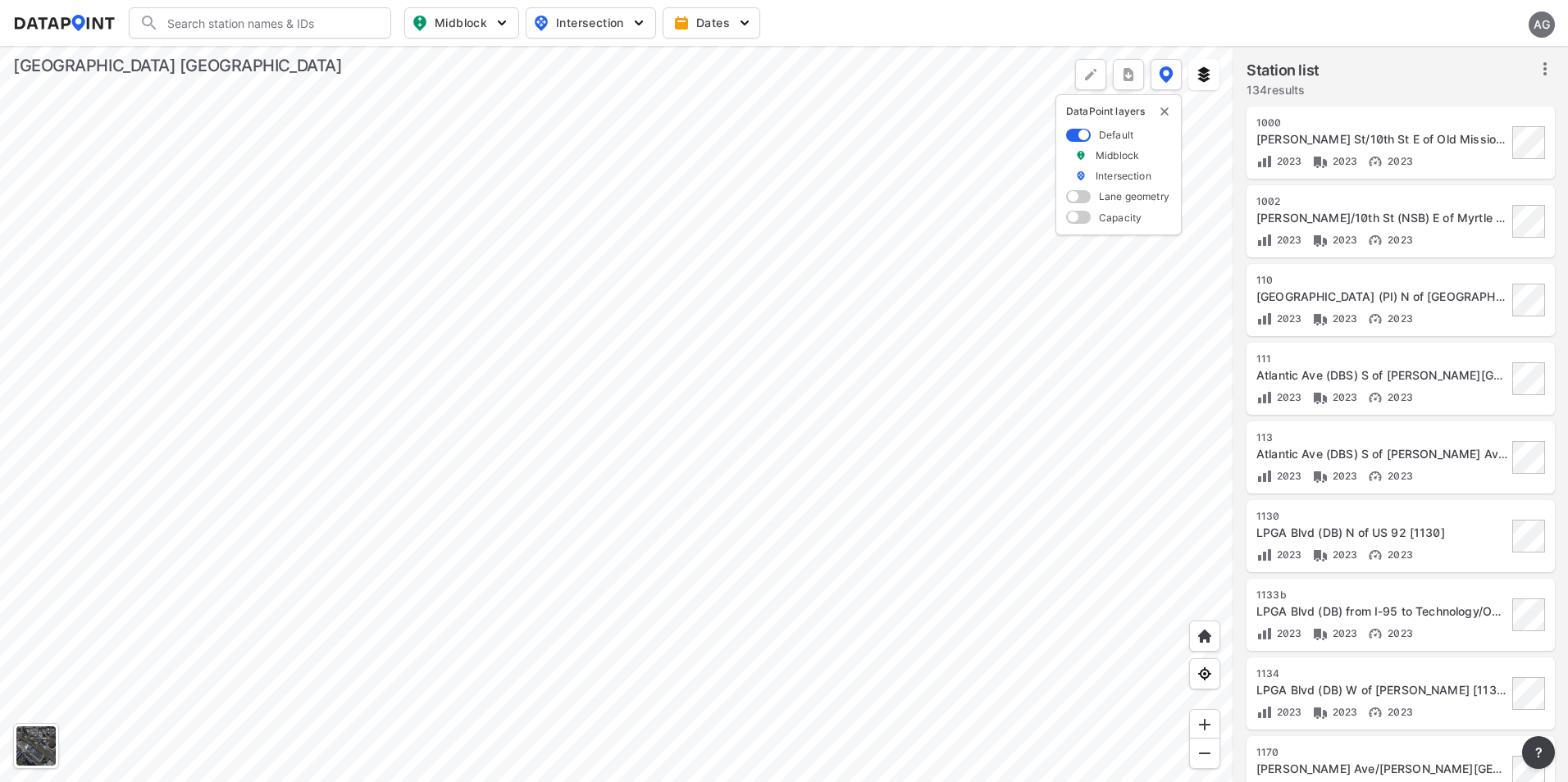
click at [601, 327] on div at bounding box center [617, 413] width 1233 height 736
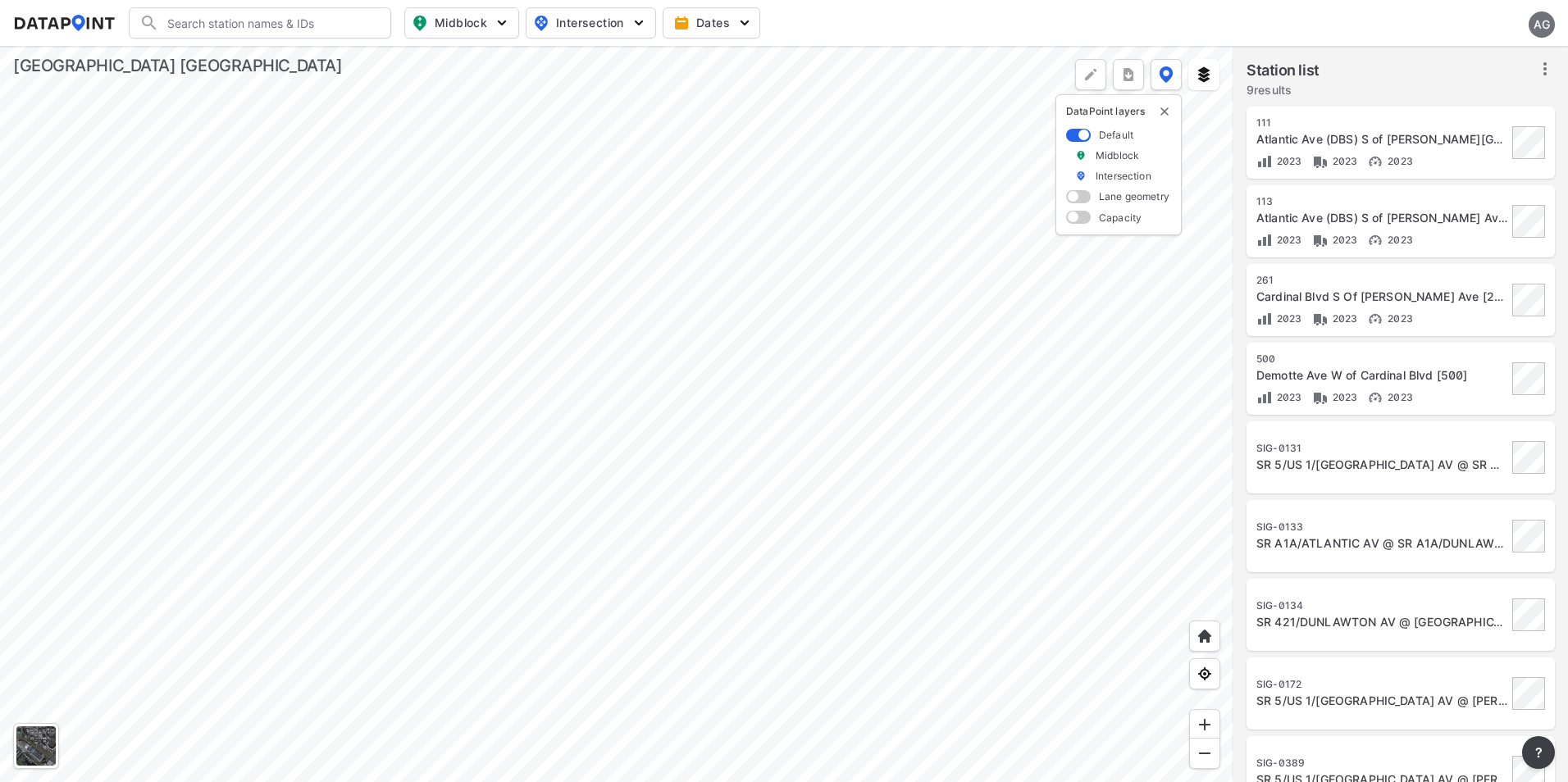
click at [664, 210] on div at bounding box center [617, 413] width 1233 height 736
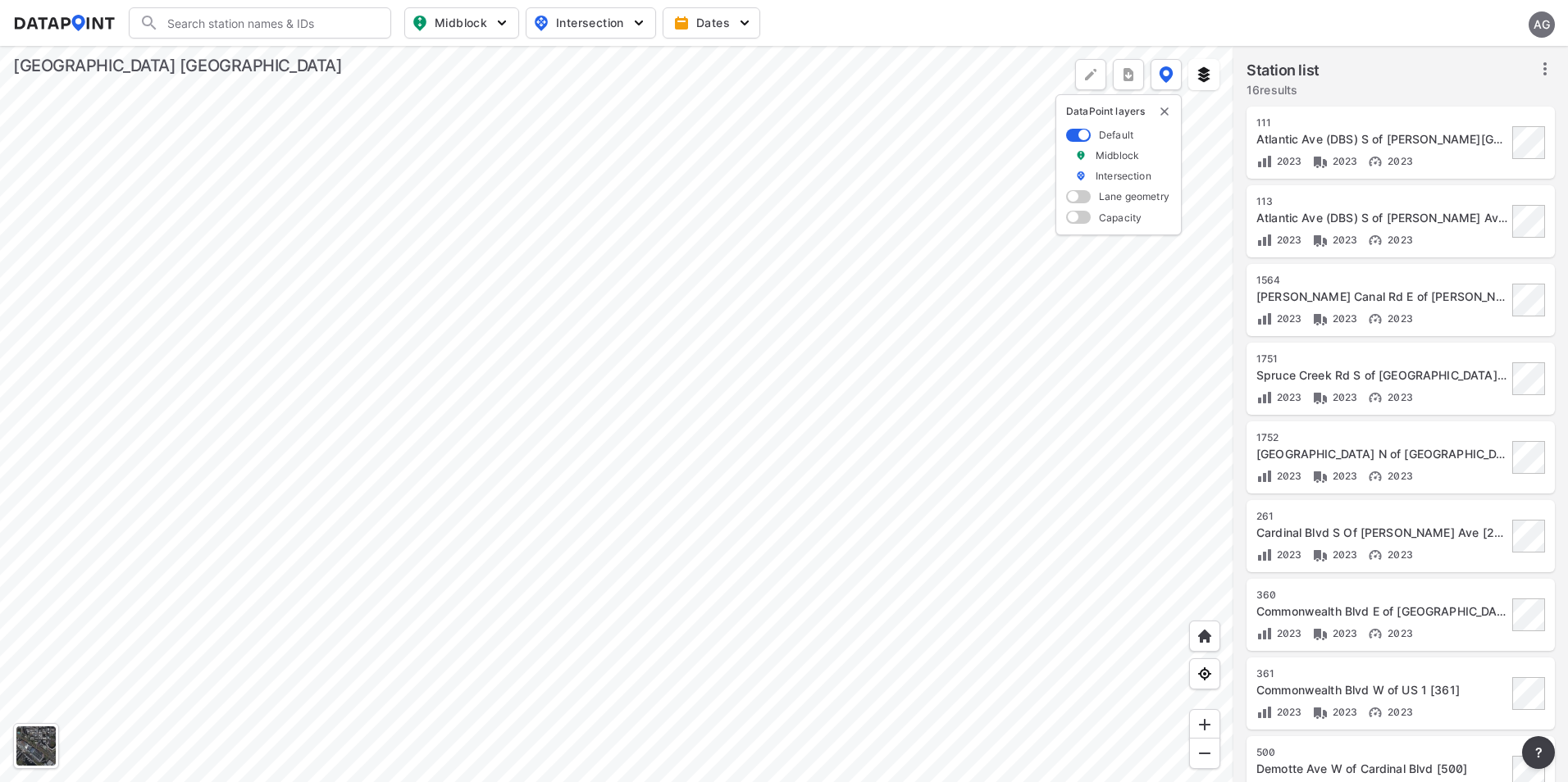
click at [742, 466] on div at bounding box center [617, 413] width 1233 height 736
click at [718, 468] on div at bounding box center [617, 413] width 1233 height 736
click at [790, 591] on div at bounding box center [617, 413] width 1233 height 736
click at [663, 232] on div at bounding box center [617, 413] width 1233 height 736
click at [801, 535] on div at bounding box center [617, 413] width 1233 height 736
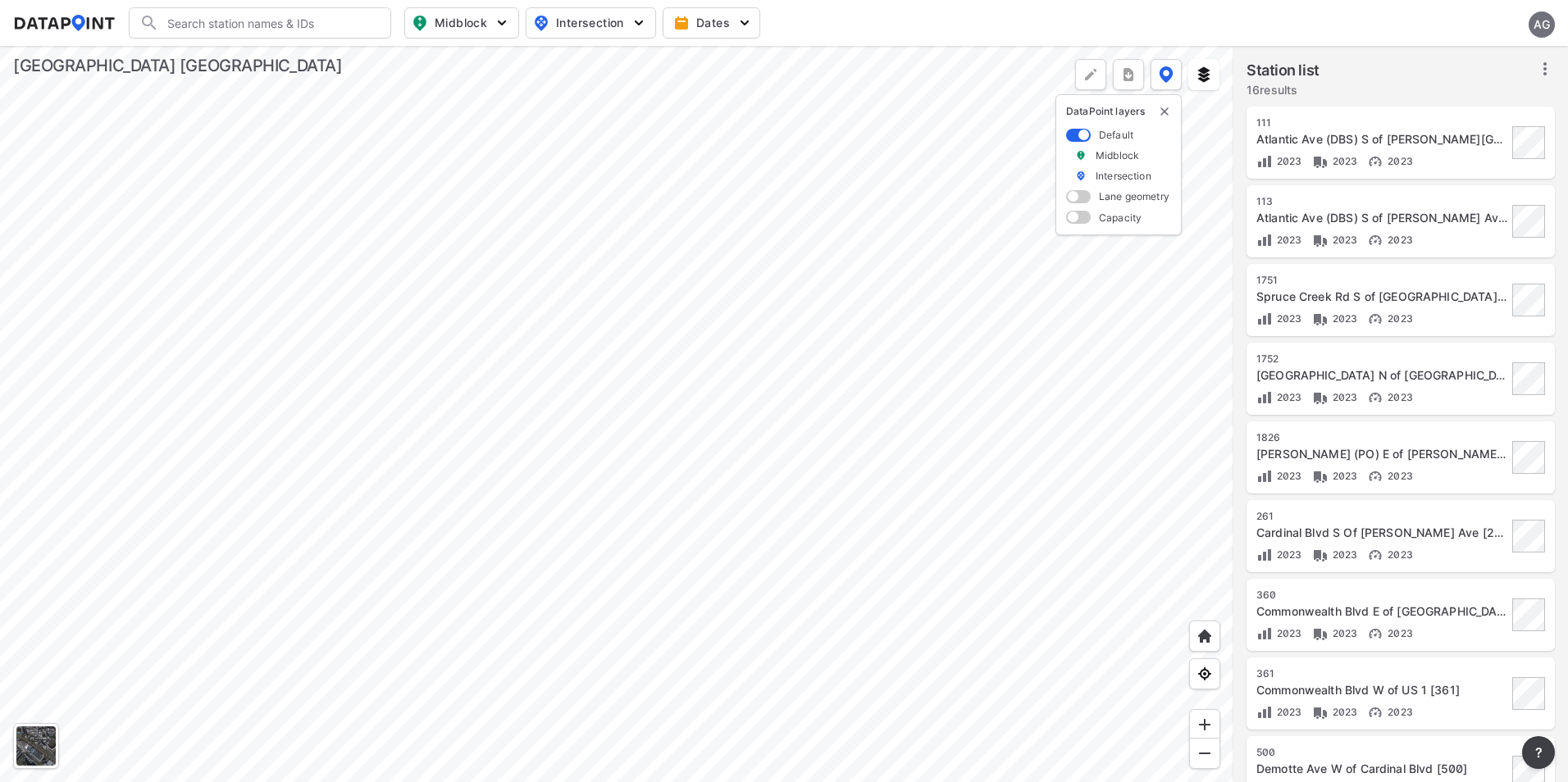
click at [684, 266] on div at bounding box center [617, 413] width 1233 height 736
click at [663, 262] on div at bounding box center [617, 413] width 1233 height 736
click at [675, 282] on div at bounding box center [617, 413] width 1233 height 736
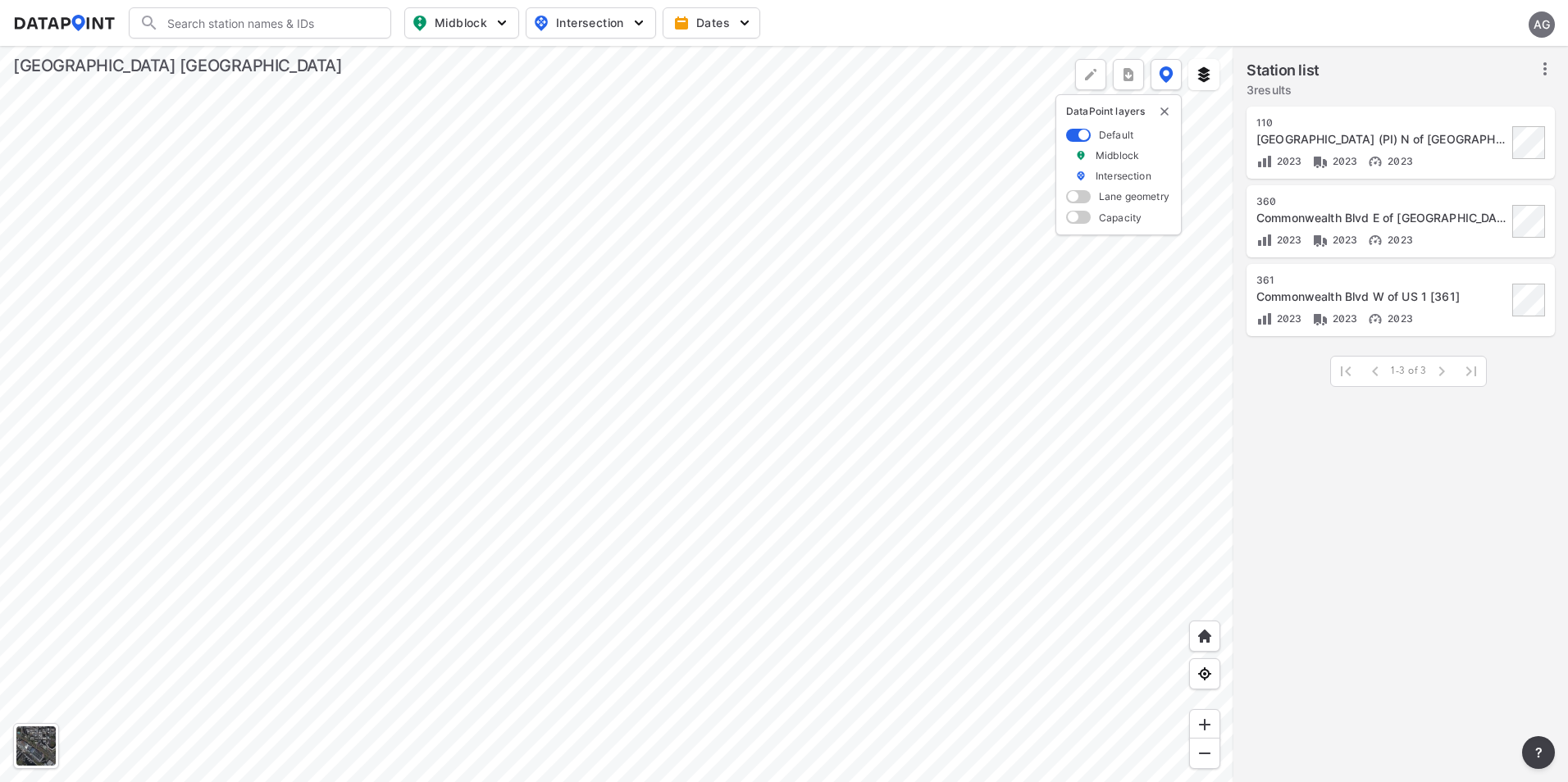
click at [635, 228] on div at bounding box center [617, 413] width 1233 height 736
click at [888, 699] on div at bounding box center [617, 413] width 1233 height 736
click at [760, 632] on div at bounding box center [617, 413] width 1233 height 736
click at [705, 549] on div at bounding box center [617, 413] width 1233 height 736
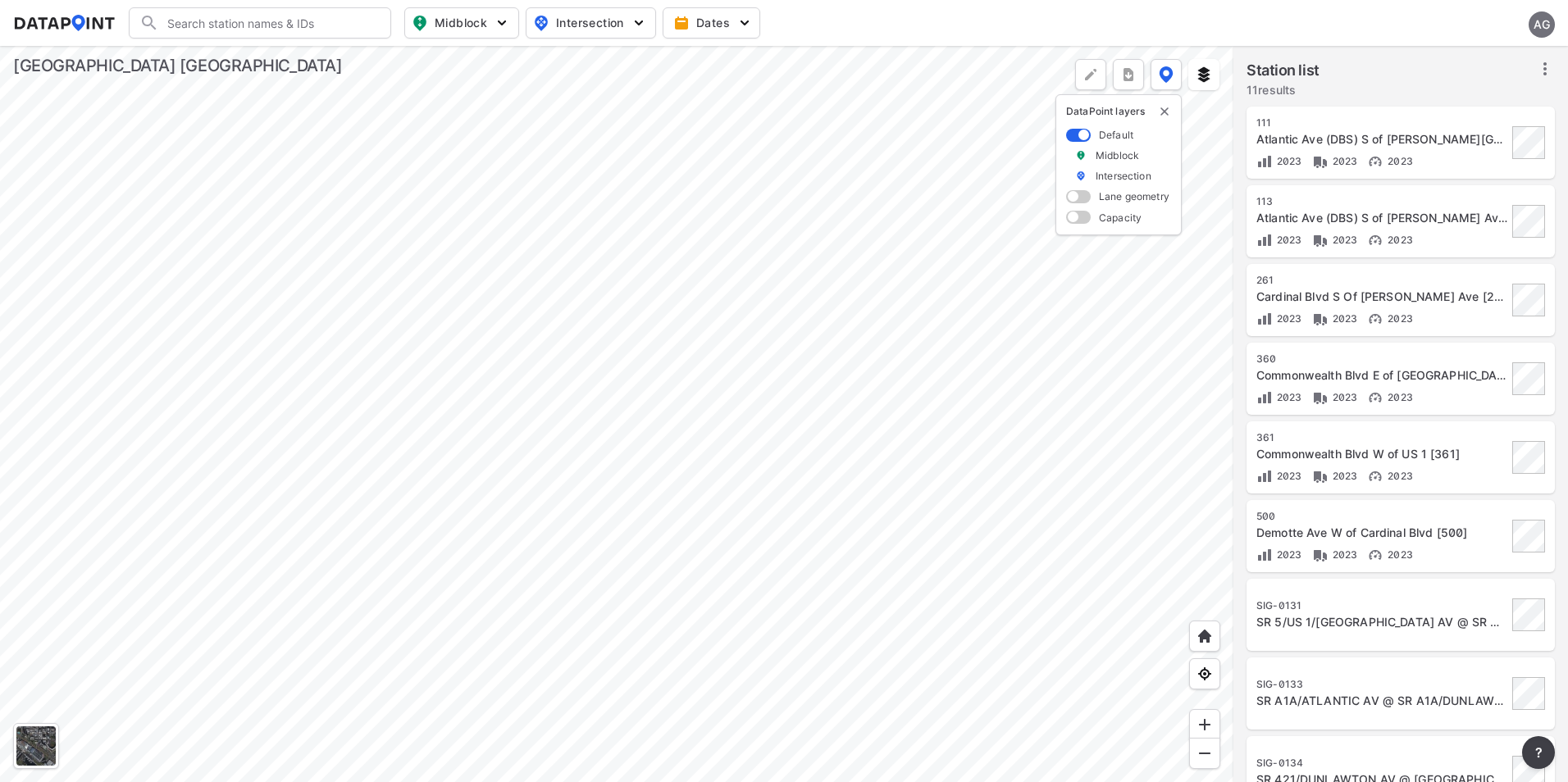
click at [246, 19] on input "Search" at bounding box center [269, 22] width 221 height 26
drag, startPoint x: 234, startPoint y: 25, endPoint x: 148, endPoint y: 9, distance: 87.5
click at [148, 9] on div "debarry Search No results There were no results found for "debarry"." at bounding box center [260, 22] width 262 height 31
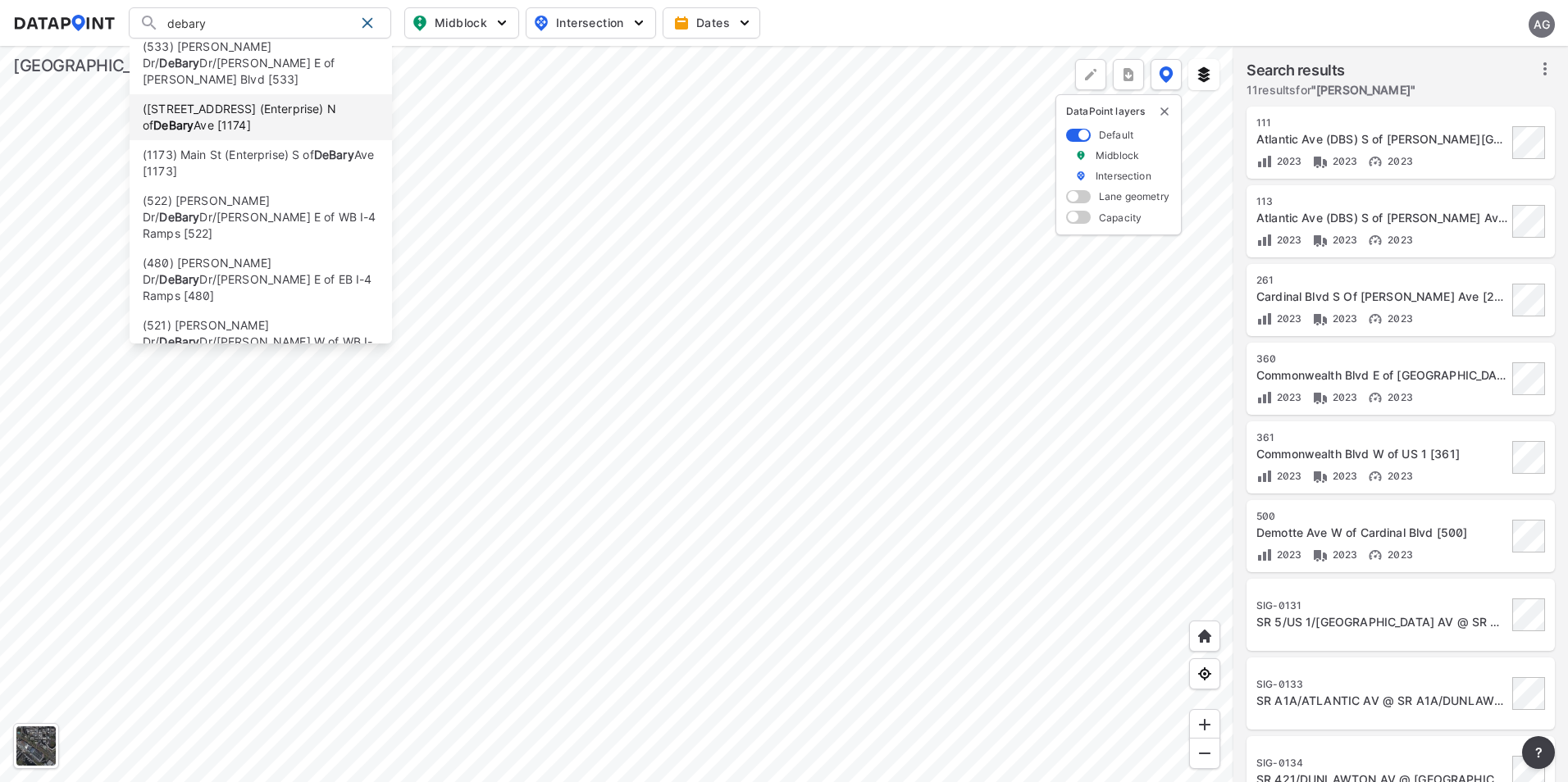
scroll to position [124, 0]
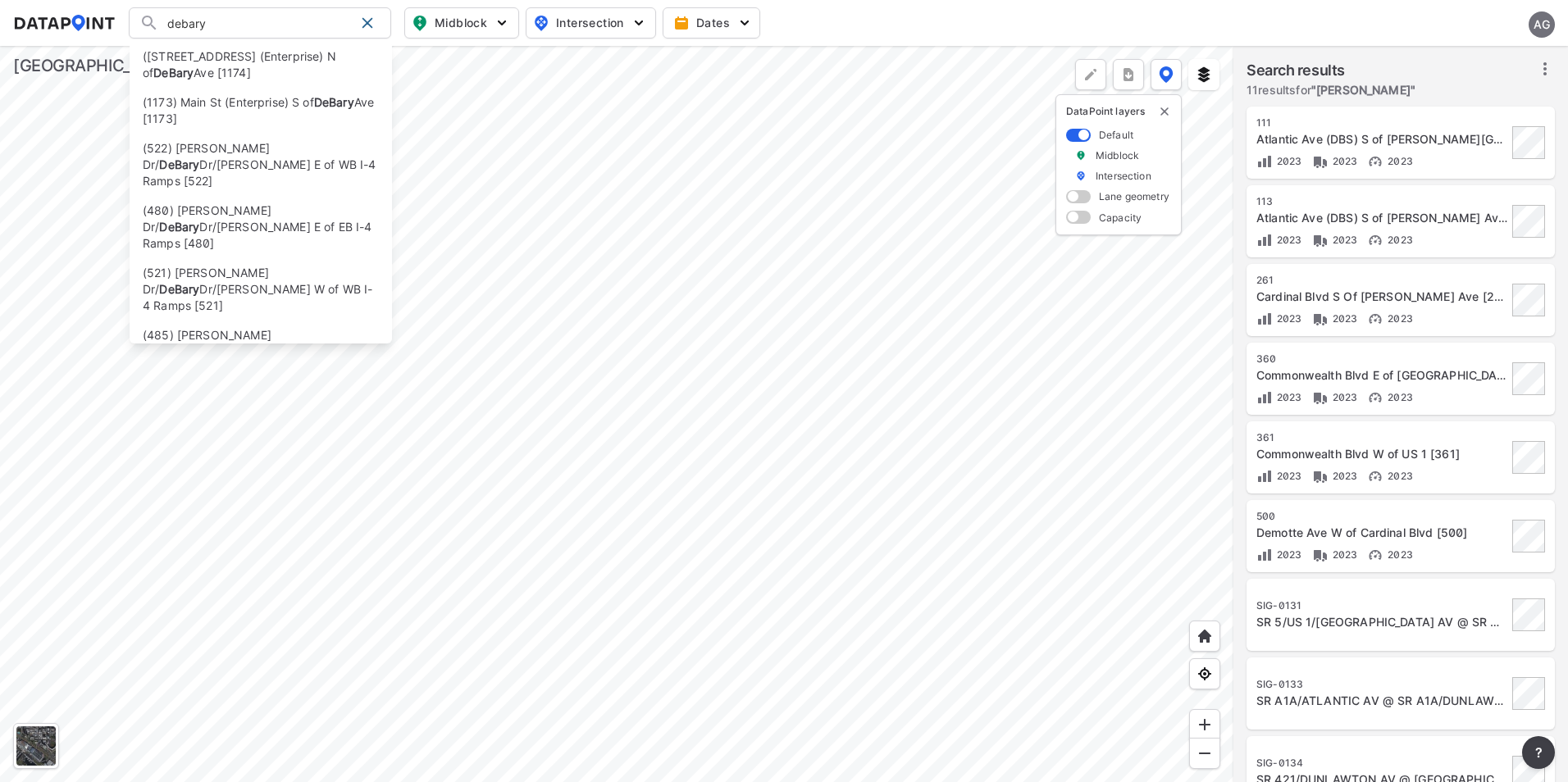
click at [311, 383] on li "(480.1) DeBary Ave. - 480.1" at bounding box center [260, 397] width 262 height 30
type input "(480.1) DeBary Ave. - 480.1"
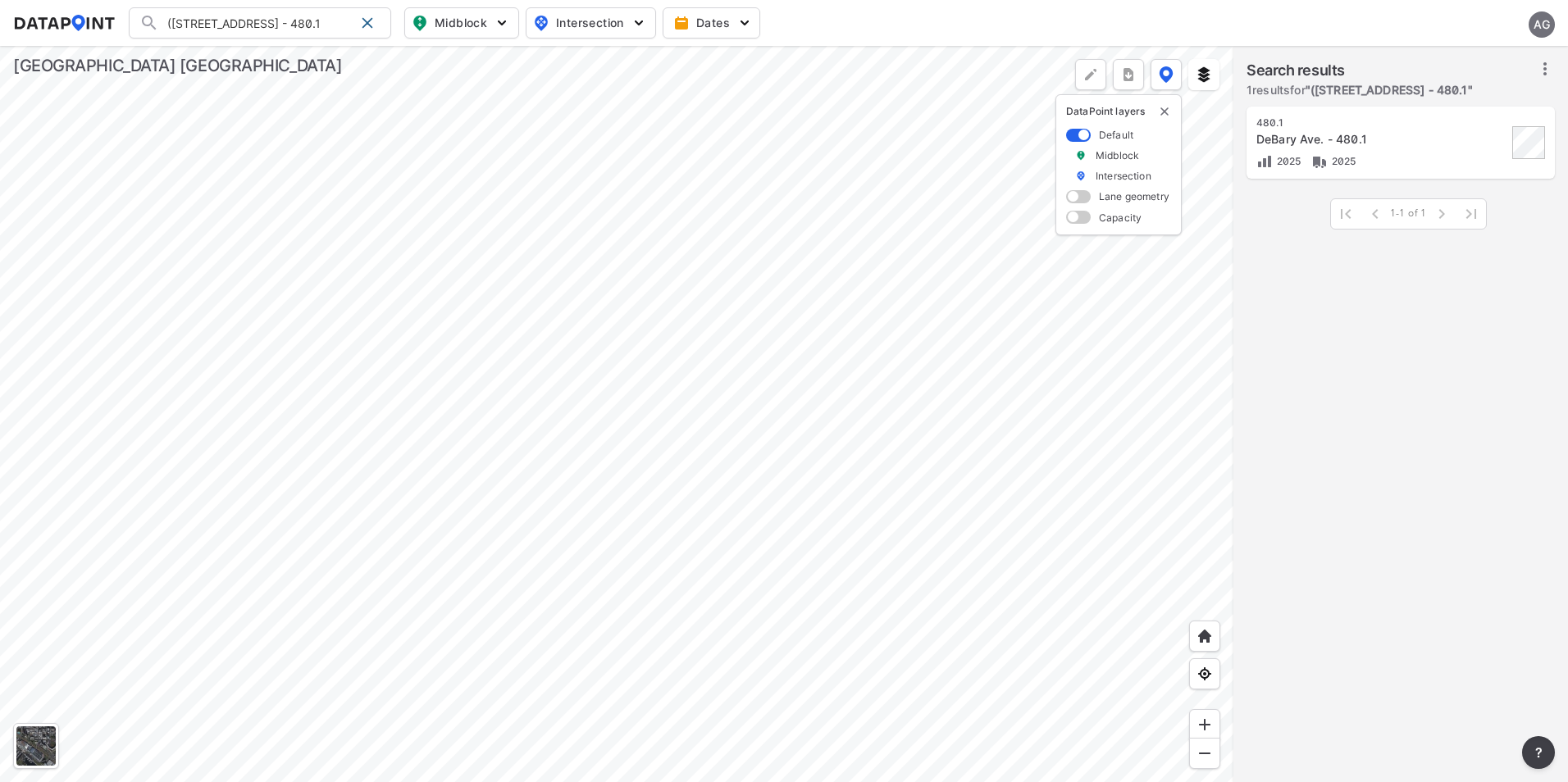
click at [1393, 138] on div "DeBary Ave. - 480.1" at bounding box center [1382, 140] width 251 height 16
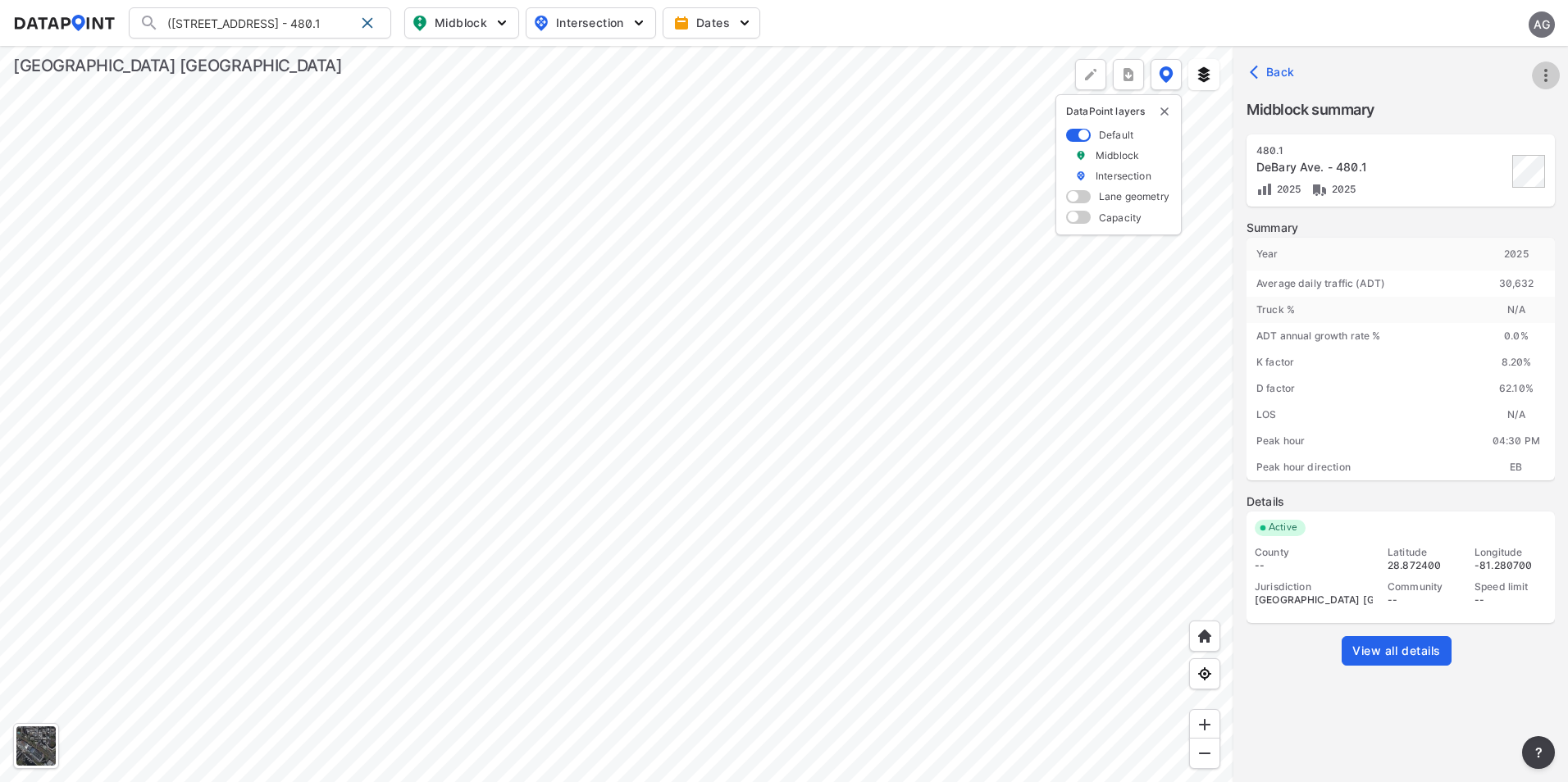
click at [1546, 76] on icon "more" at bounding box center [1546, 75] width 4 height 13
click at [1462, 78] on li "View all details" at bounding box center [1476, 75] width 158 height 30
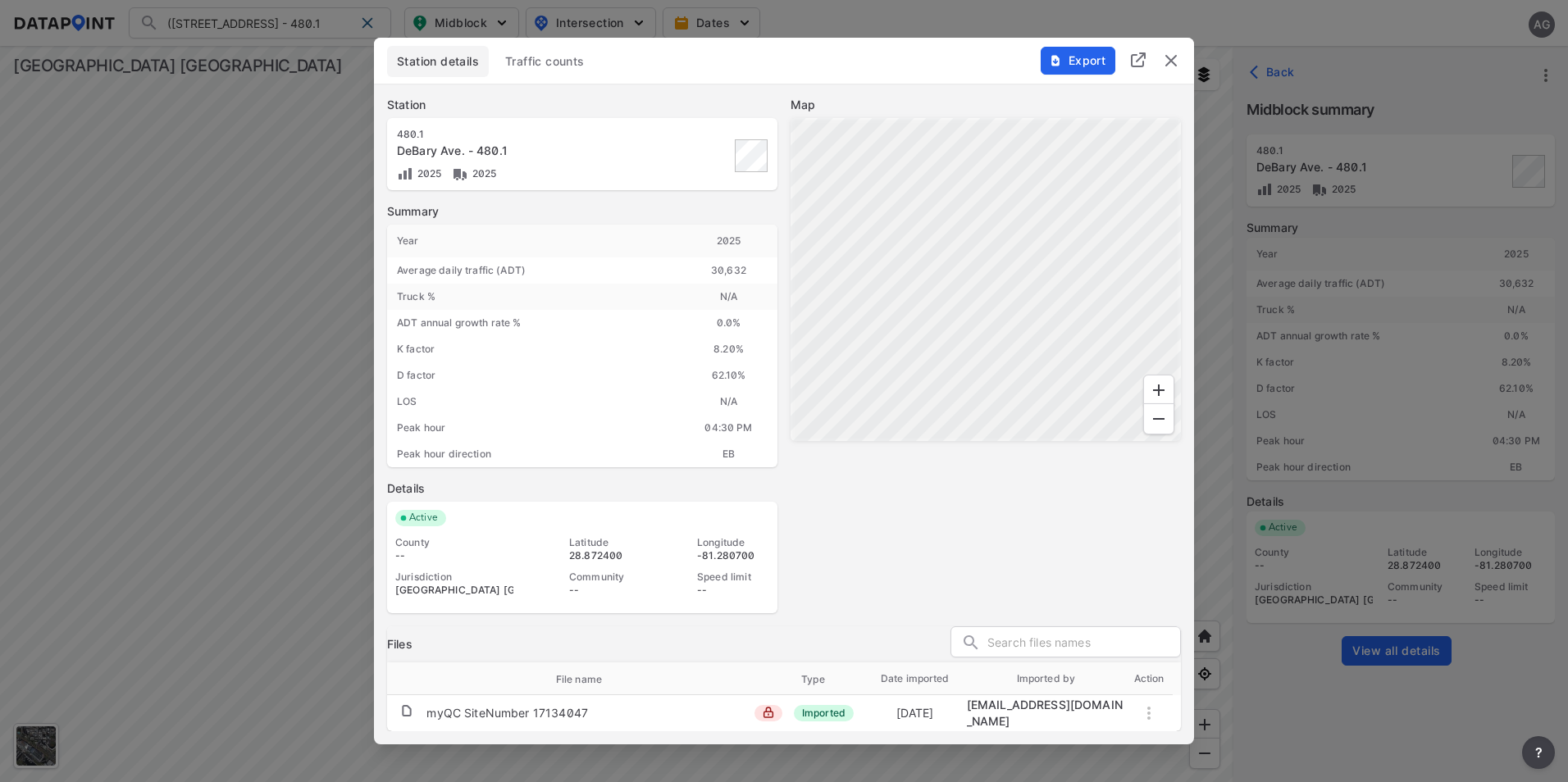
click at [1168, 59] on img "delete" at bounding box center [1171, 61] width 20 height 20
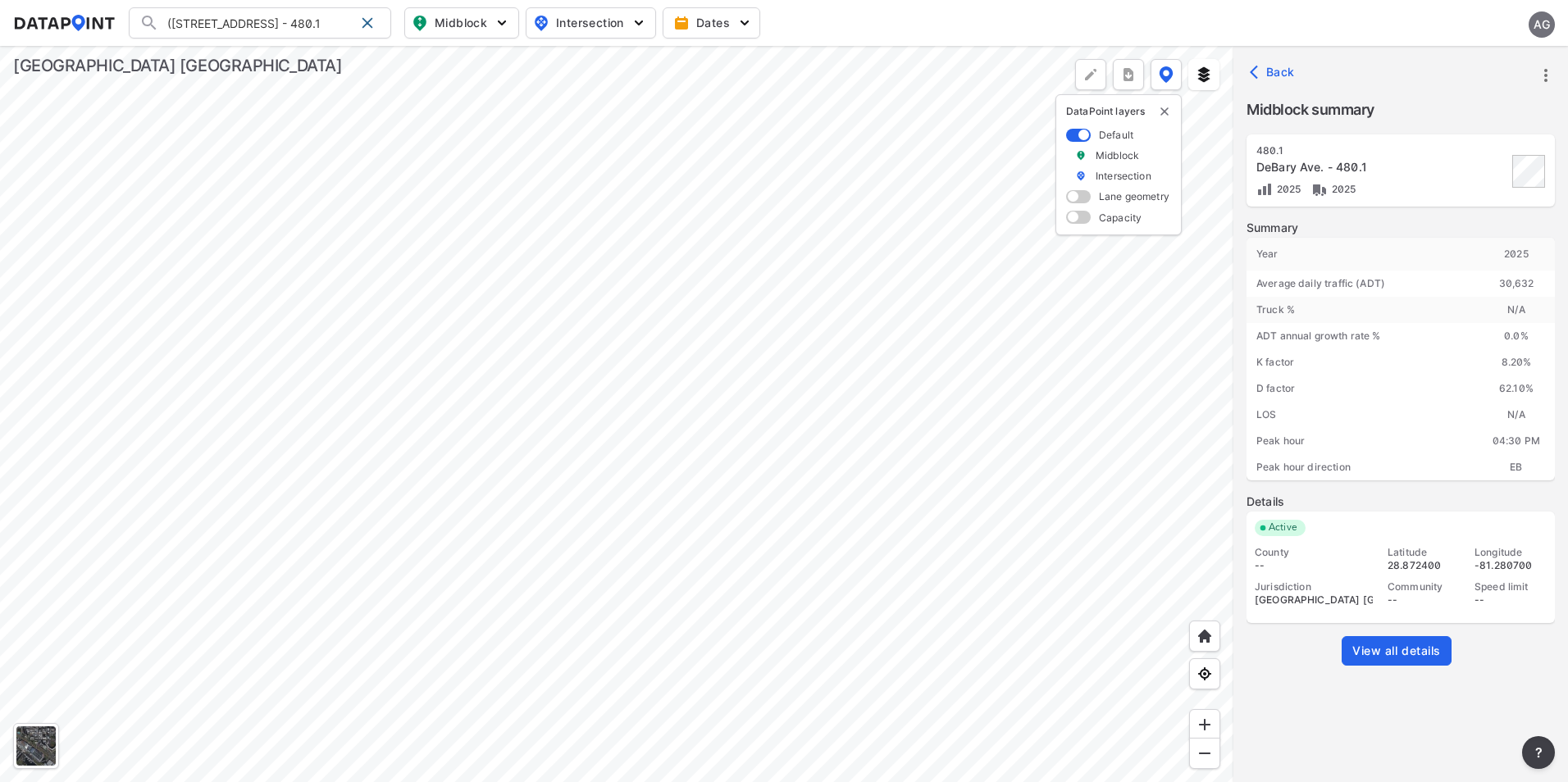
click at [889, 314] on div at bounding box center [617, 413] width 1233 height 736
click at [475, 475] on div at bounding box center [617, 413] width 1233 height 736
click at [800, 508] on div at bounding box center [617, 413] width 1233 height 736
click at [704, 439] on div at bounding box center [617, 413] width 1233 height 736
click at [882, 469] on div at bounding box center [617, 413] width 1233 height 736
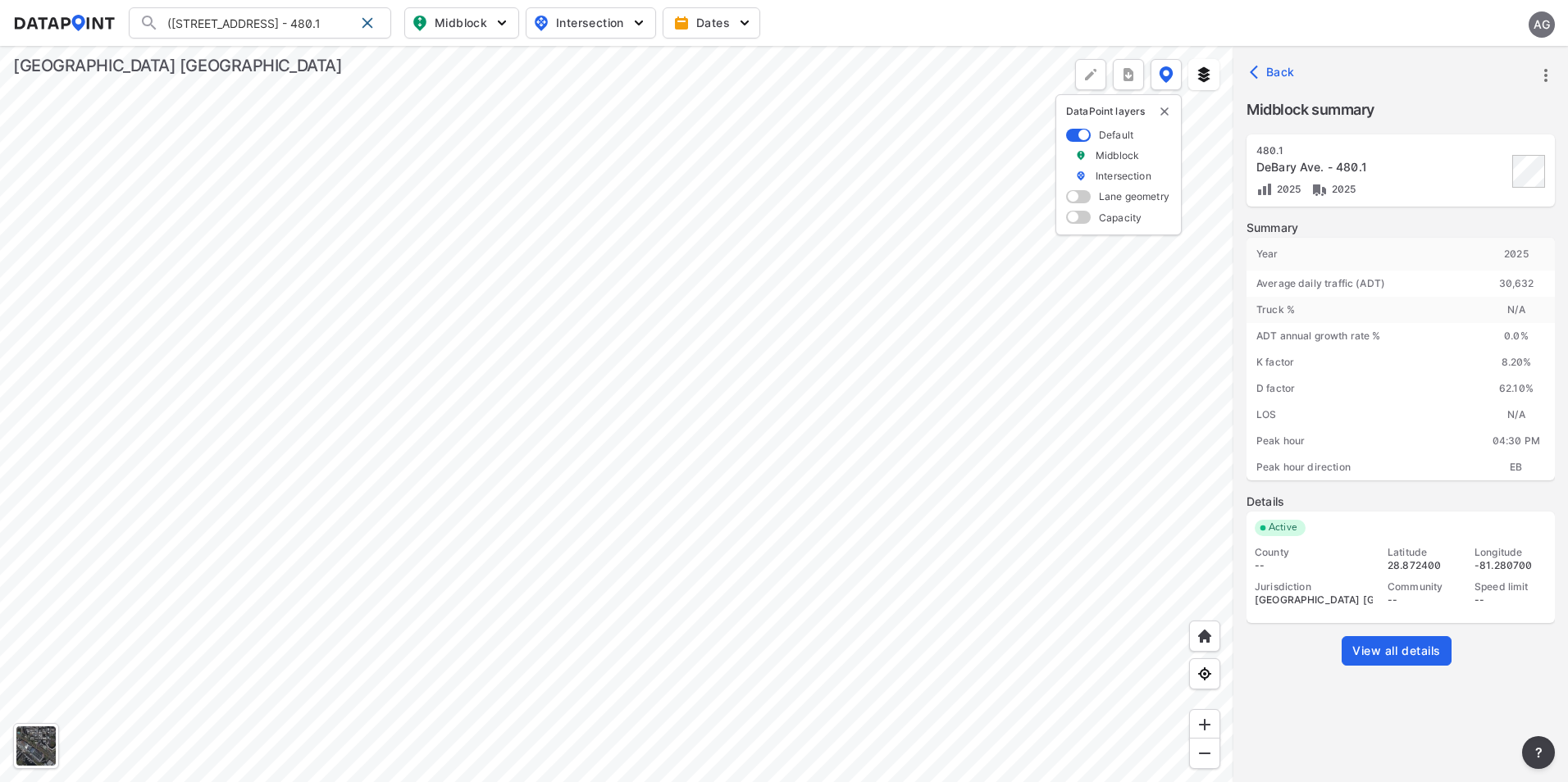
click at [1108, 379] on div at bounding box center [617, 413] width 1233 height 736
click at [956, 416] on div at bounding box center [617, 413] width 1233 height 736
click at [362, 17] on span at bounding box center [367, 22] width 13 height 13
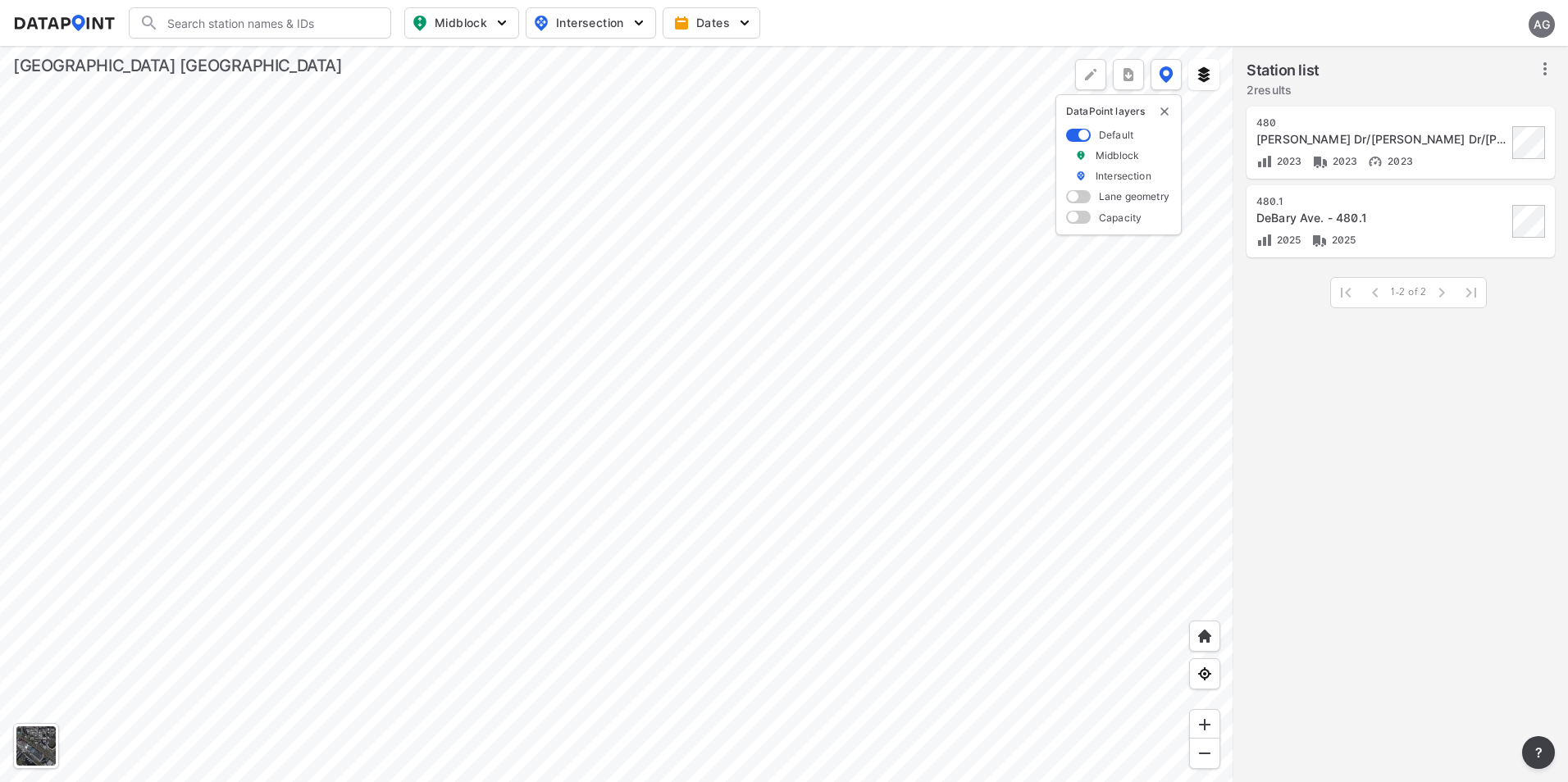
click at [327, 488] on div at bounding box center [617, 413] width 1233 height 736
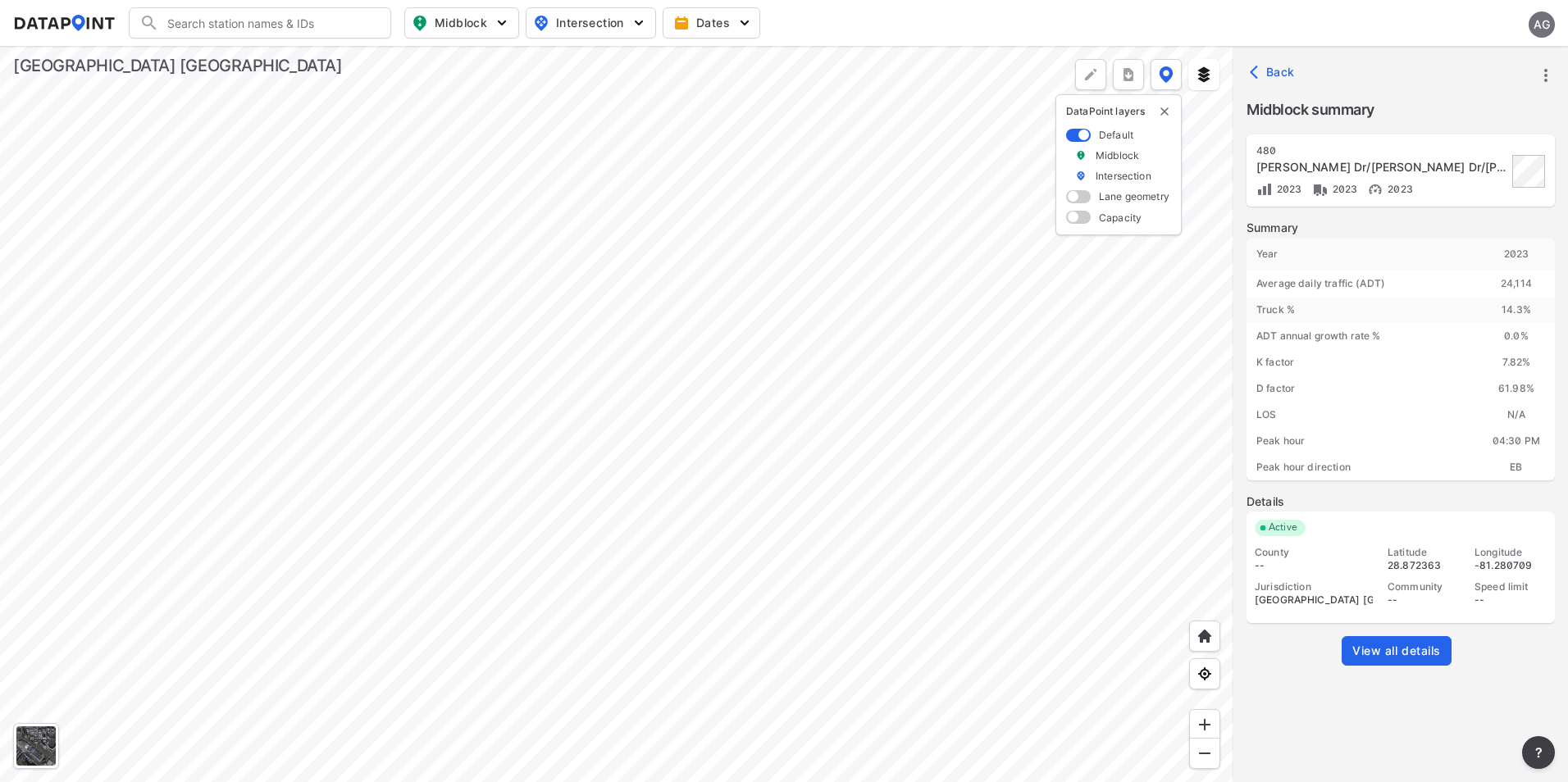
click at [512, 526] on div at bounding box center [617, 413] width 1233 height 736
click at [1545, 75] on icon "more" at bounding box center [1546, 75] width 4 height 13
click at [1475, 80] on li "View all details" at bounding box center [1476, 75] width 158 height 30
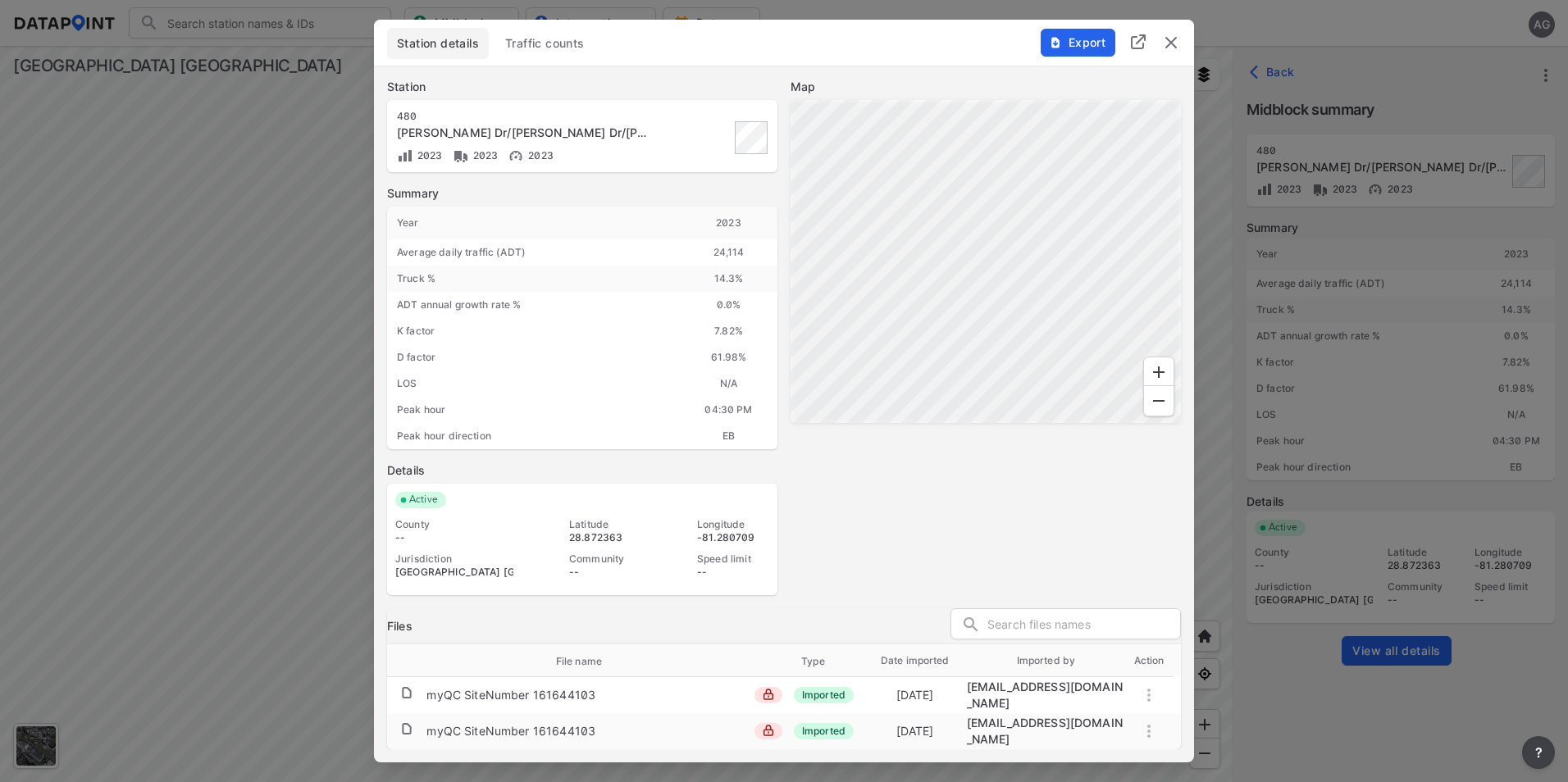
click at [558, 39] on button "Traffic counts" at bounding box center [544, 43] width 99 height 31
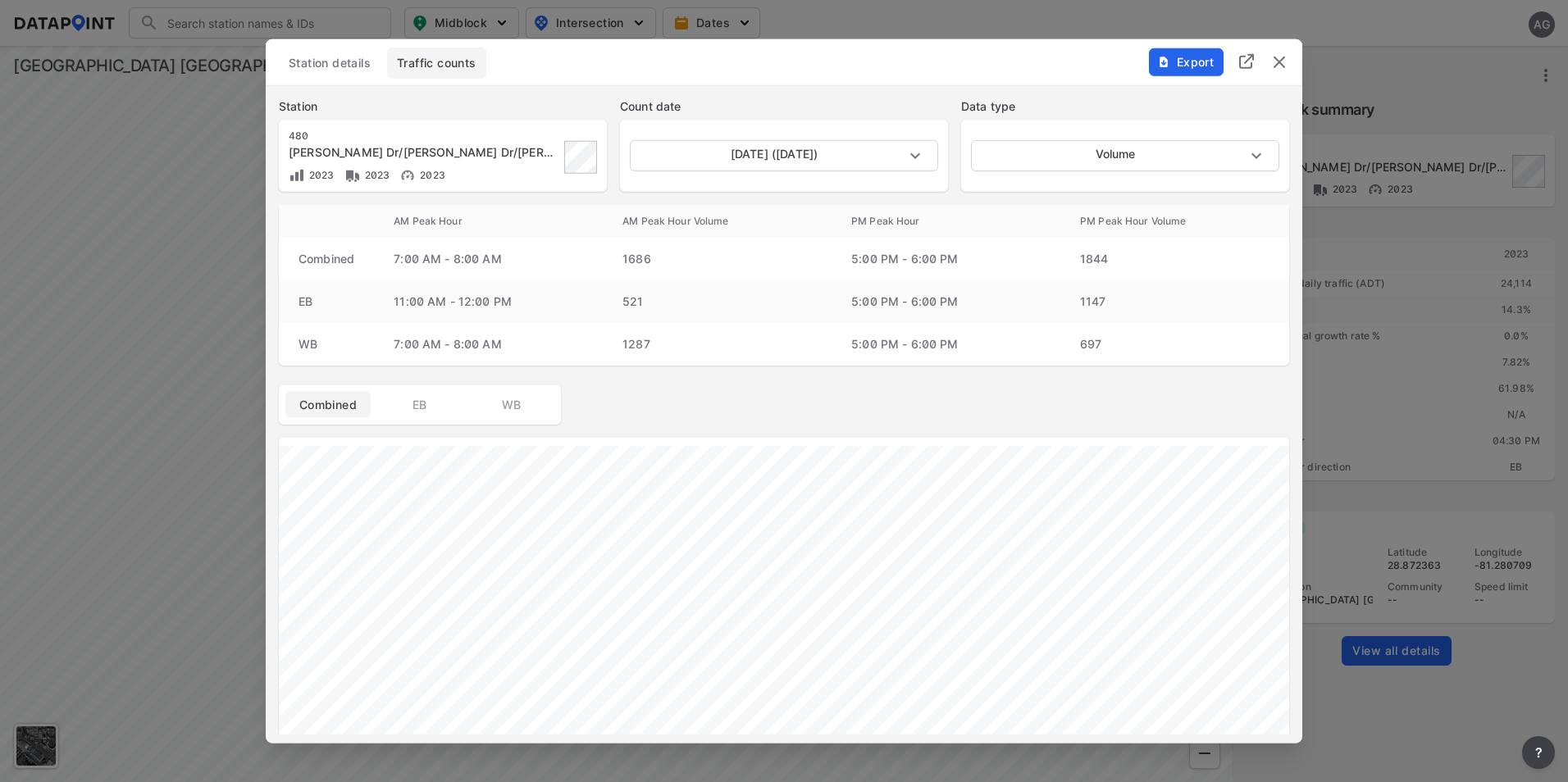
click at [1282, 54] on img "delete" at bounding box center [1279, 63] width 20 height 20
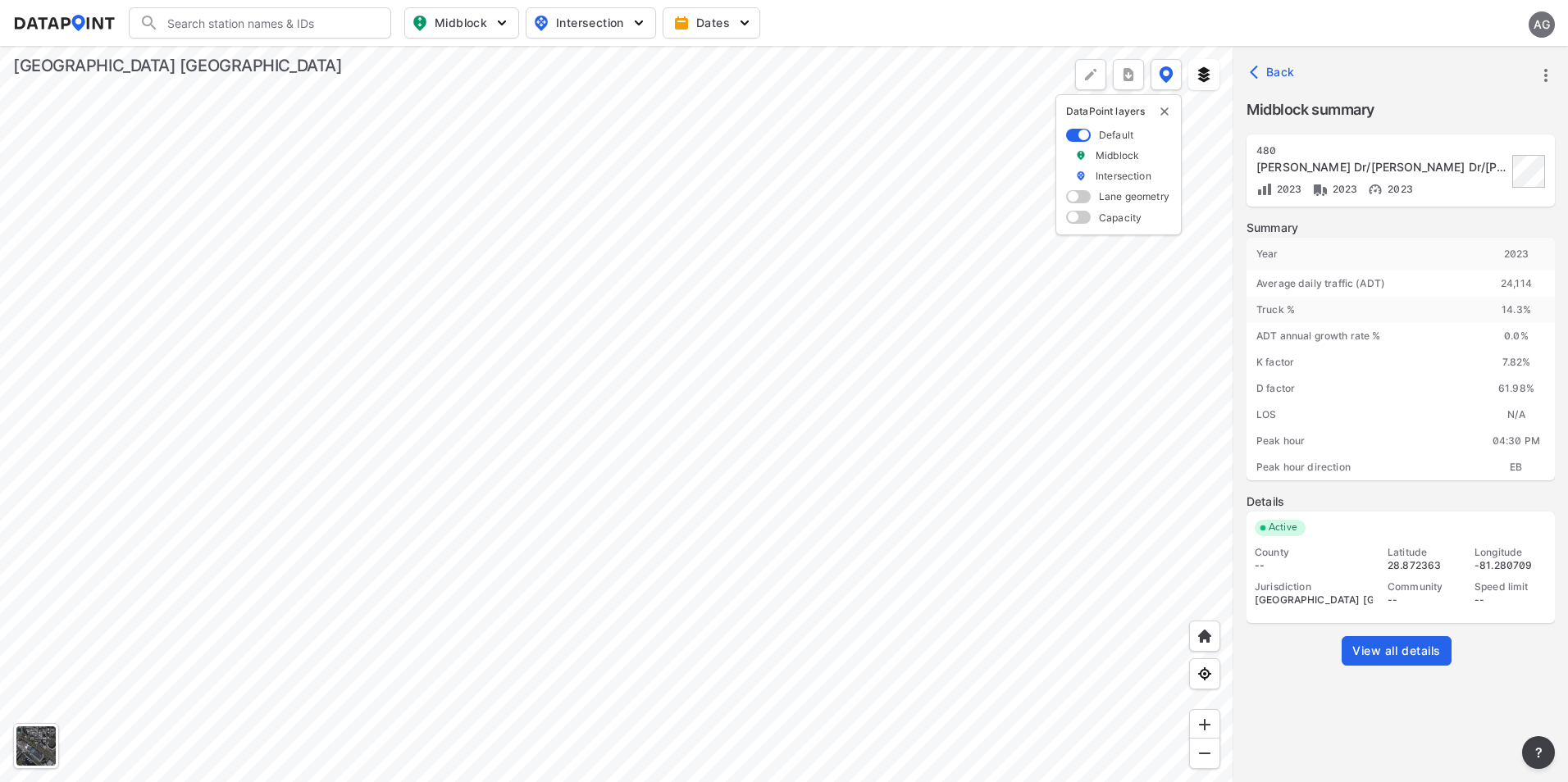
click at [464, 447] on div at bounding box center [617, 413] width 1233 height 736
click at [456, 480] on div at bounding box center [617, 413] width 1233 height 736
click at [445, 298] on div at bounding box center [617, 413] width 1233 height 736
click at [583, 328] on div at bounding box center [617, 413] width 1233 height 736
click at [699, 378] on div at bounding box center [617, 413] width 1233 height 736
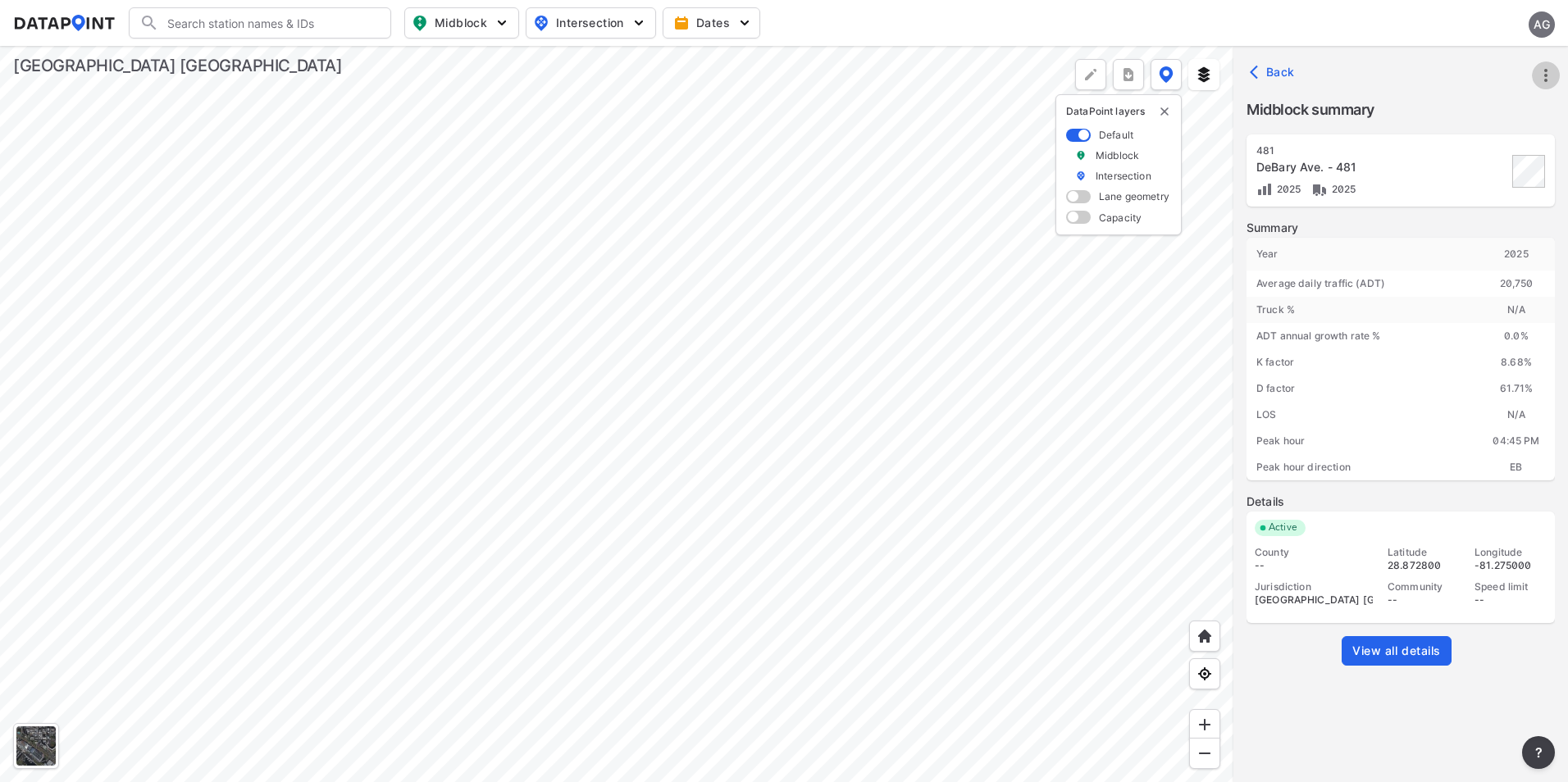
click at [1545, 73] on icon "more" at bounding box center [1546, 75] width 20 height 20
click at [1480, 81] on li "View all details" at bounding box center [1476, 75] width 158 height 30
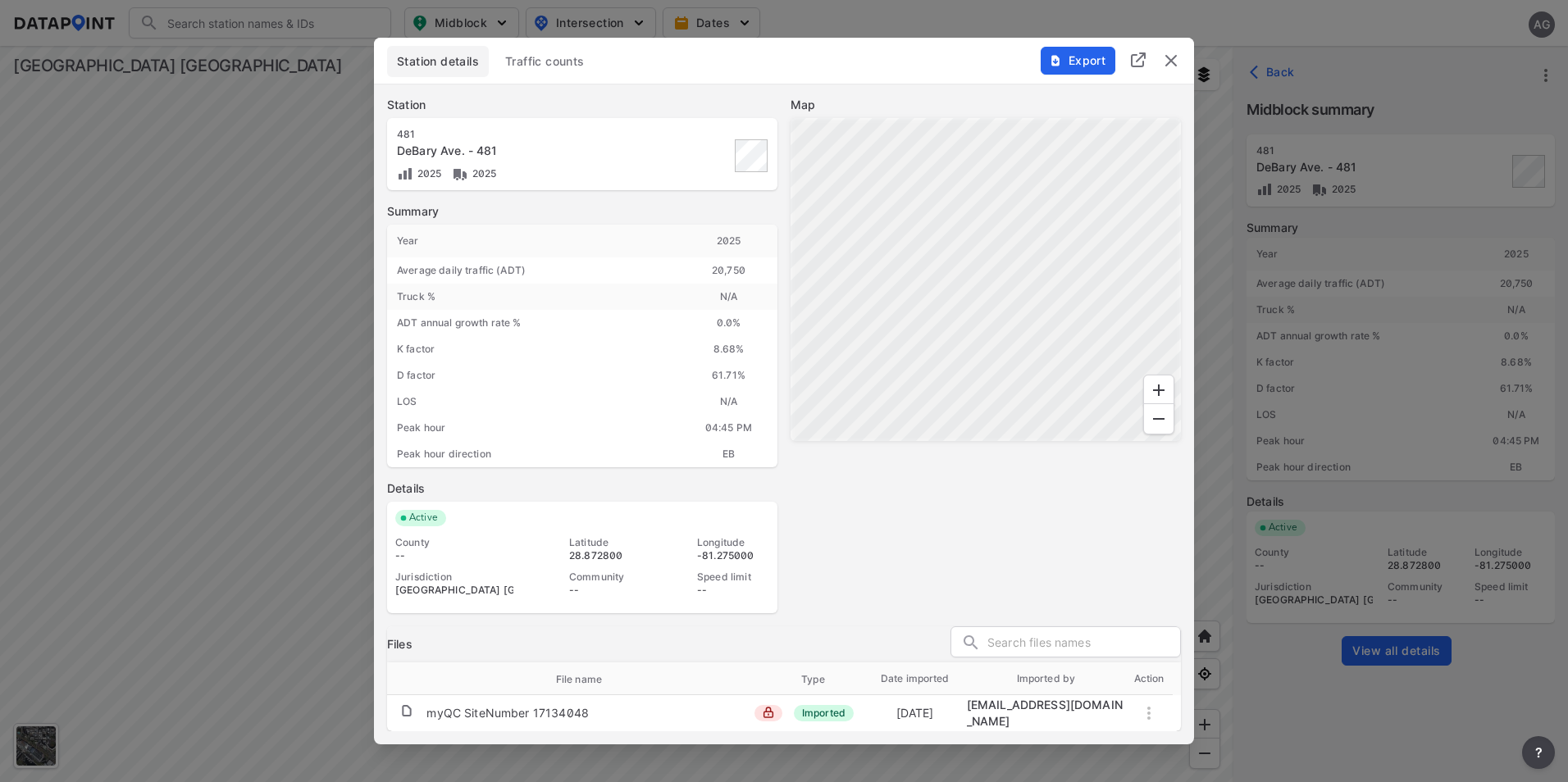
click at [555, 61] on span "Traffic counts" at bounding box center [544, 62] width 80 height 16
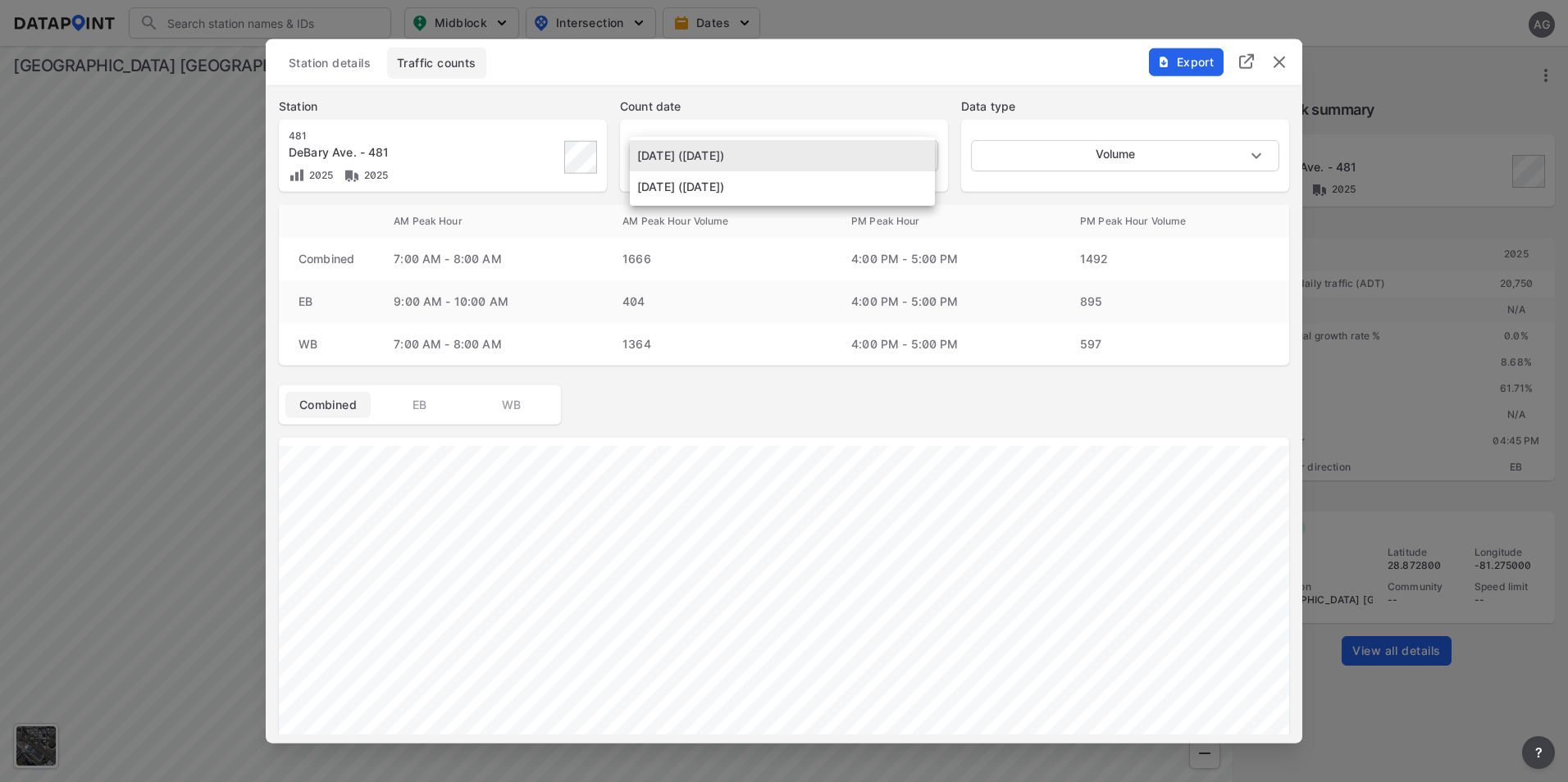
click at [915, 150] on body "Search Please enter a search term. Midblock Intersection Dates AG Import Data T…" at bounding box center [784, 391] width 1568 height 782
click at [1286, 67] on div at bounding box center [784, 391] width 1568 height 782
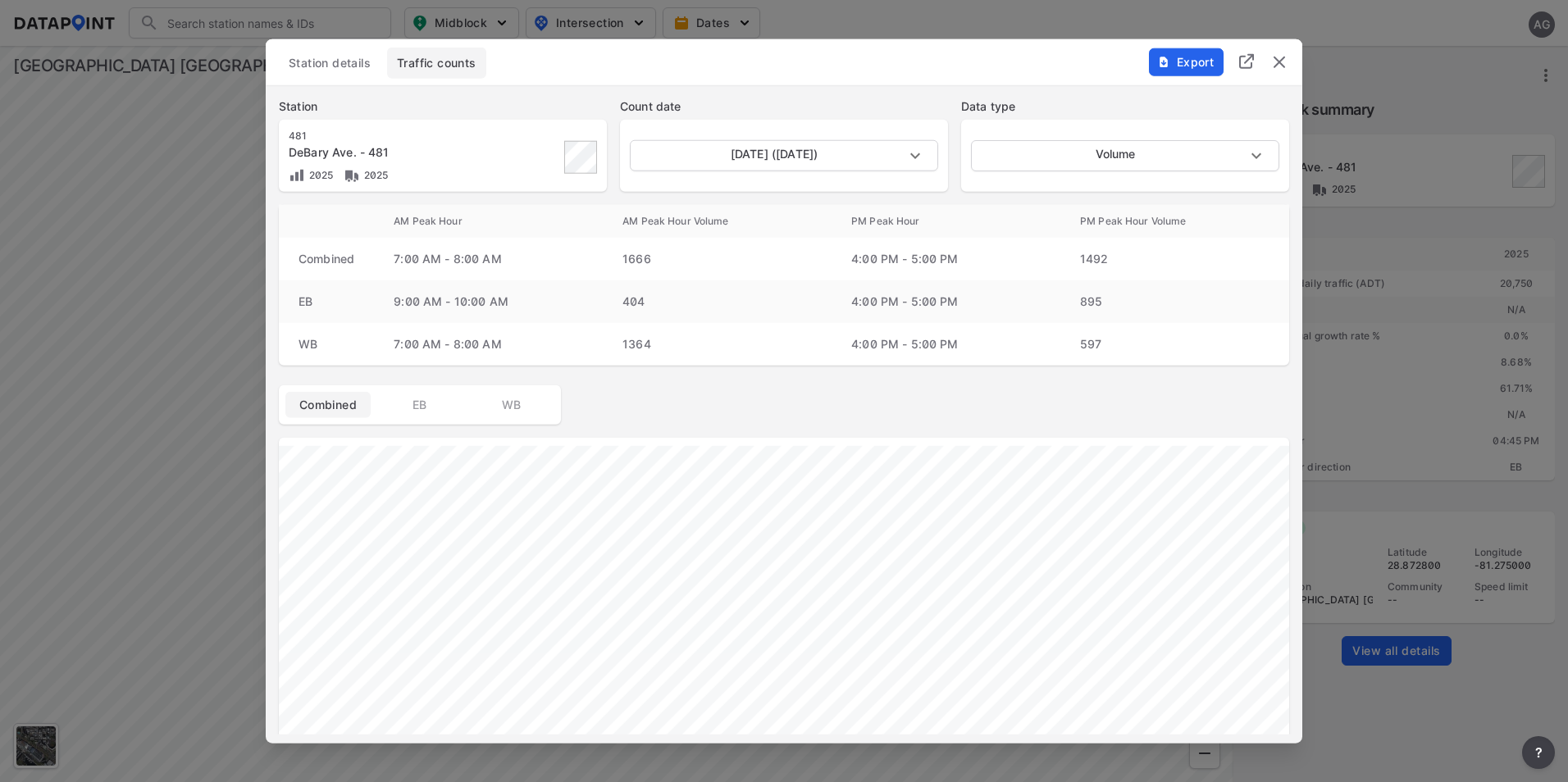
click at [1284, 58] on img "delete" at bounding box center [1279, 63] width 20 height 20
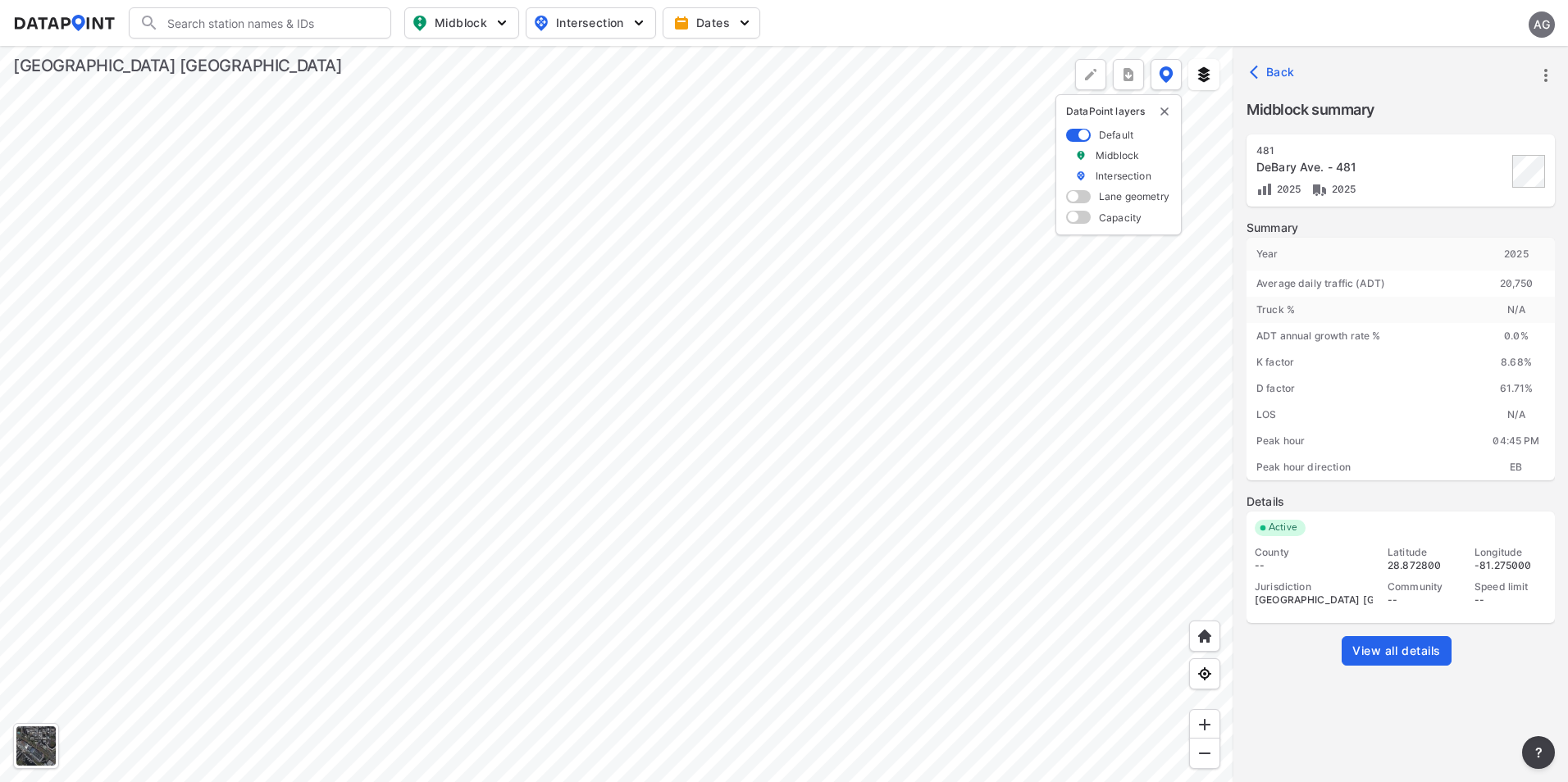
click at [633, 473] on div at bounding box center [617, 413] width 1233 height 736
click at [865, 372] on div at bounding box center [617, 413] width 1233 height 736
click at [512, 328] on div at bounding box center [617, 413] width 1233 height 736
click at [710, 367] on div at bounding box center [617, 413] width 1233 height 736
click at [924, 417] on div at bounding box center [617, 413] width 1233 height 736
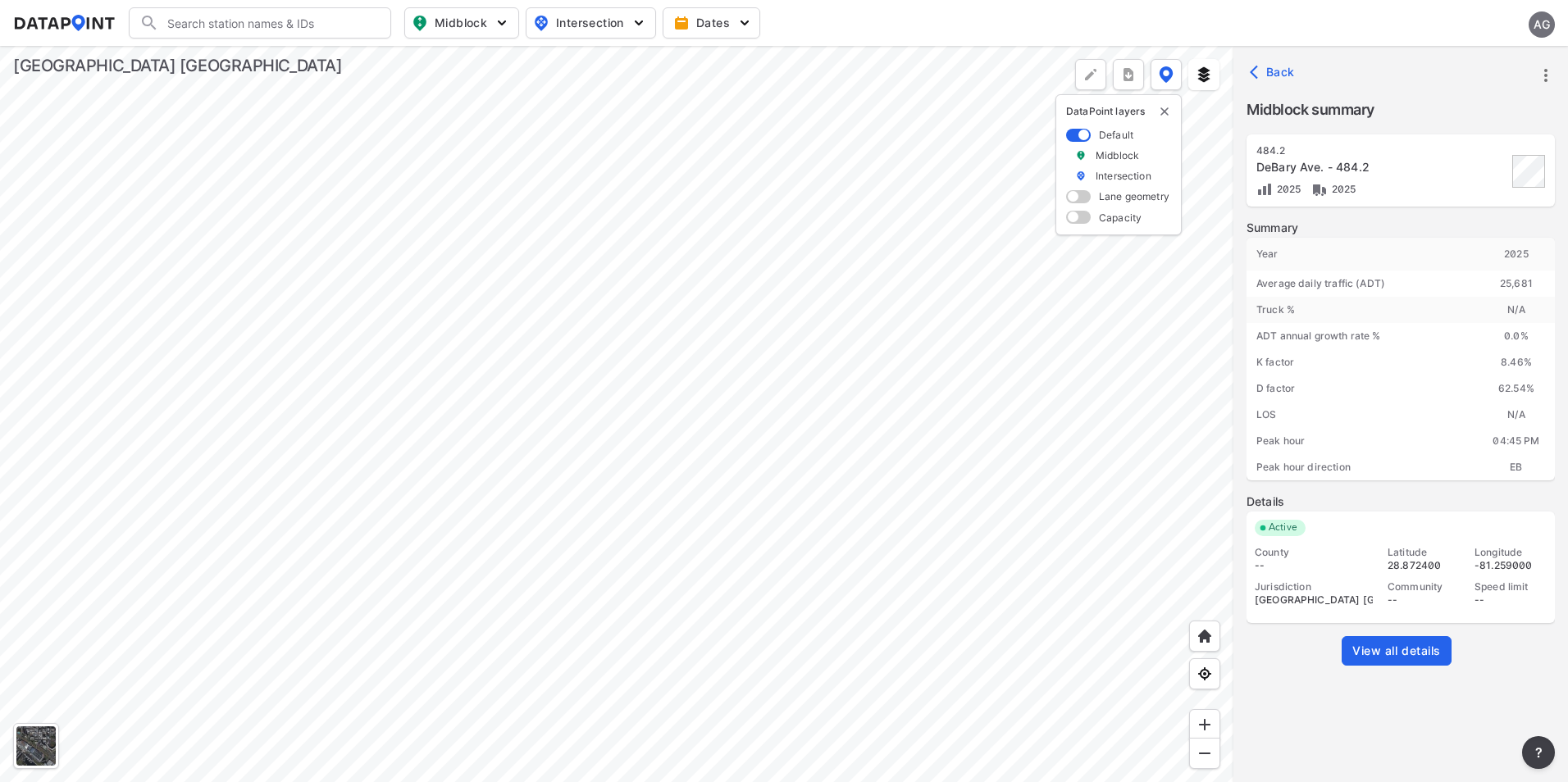
click at [1233, 435] on div at bounding box center [617, 413] width 1233 height 736
click at [792, 447] on div at bounding box center [617, 413] width 1233 height 736
click at [540, 190] on div at bounding box center [617, 413] width 1233 height 736
click at [810, 402] on div at bounding box center [617, 413] width 1233 height 736
click at [919, 427] on div at bounding box center [617, 413] width 1233 height 736
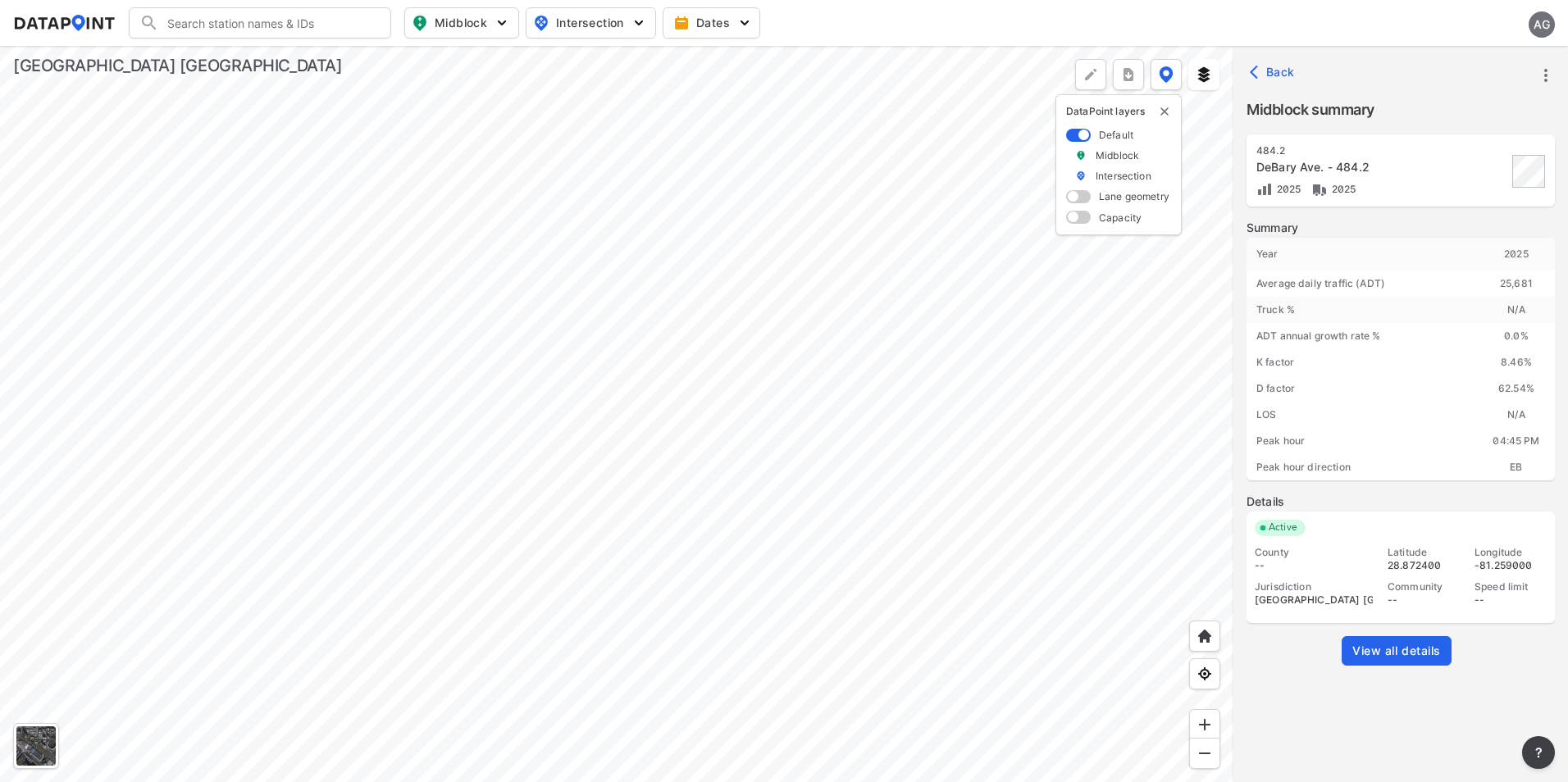
click at [1552, 77] on icon "more" at bounding box center [1546, 75] width 20 height 20
click at [1461, 76] on li "View all details" at bounding box center [1476, 75] width 158 height 30
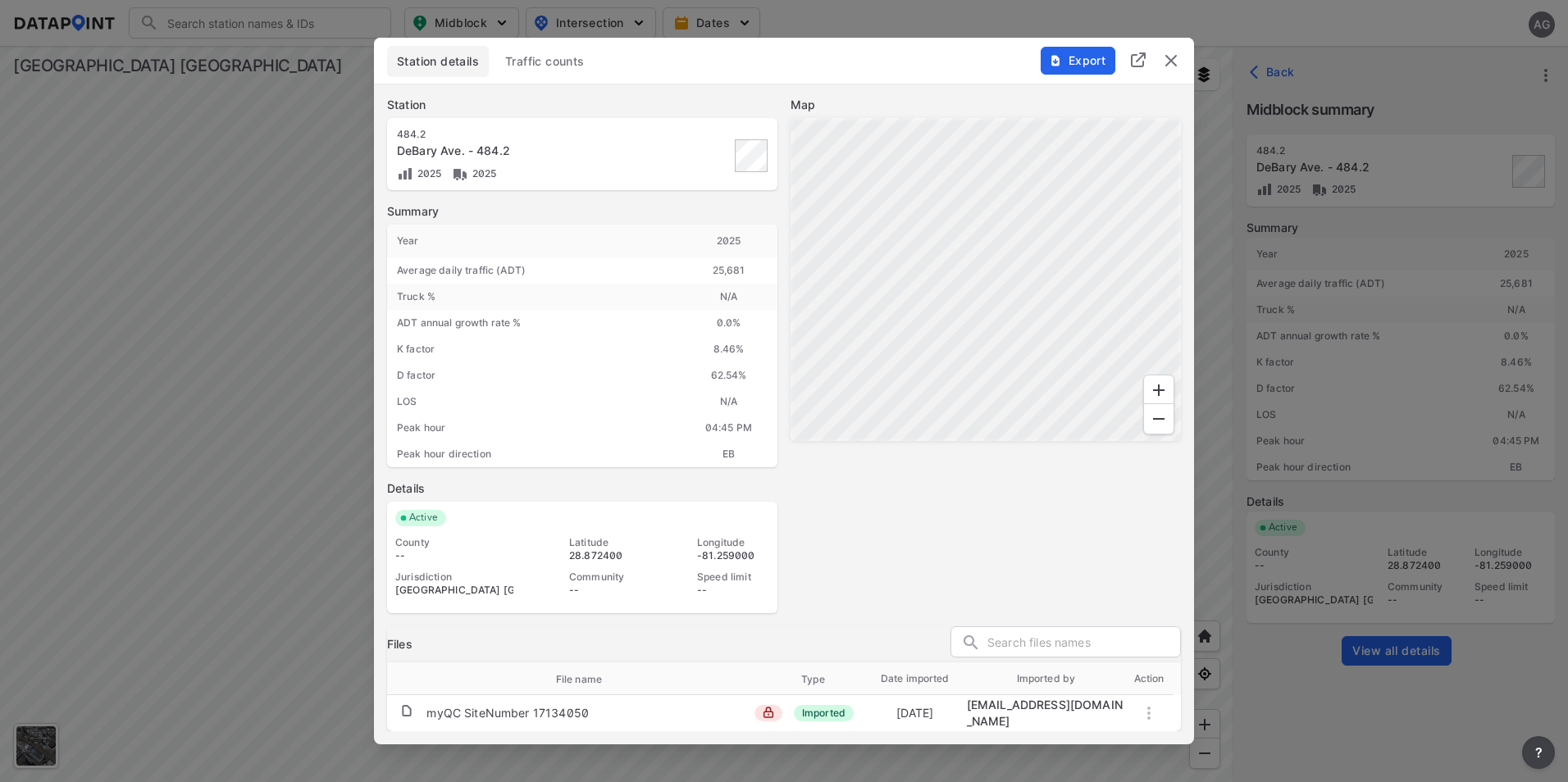
click at [557, 57] on span "Traffic counts" at bounding box center [544, 62] width 80 height 16
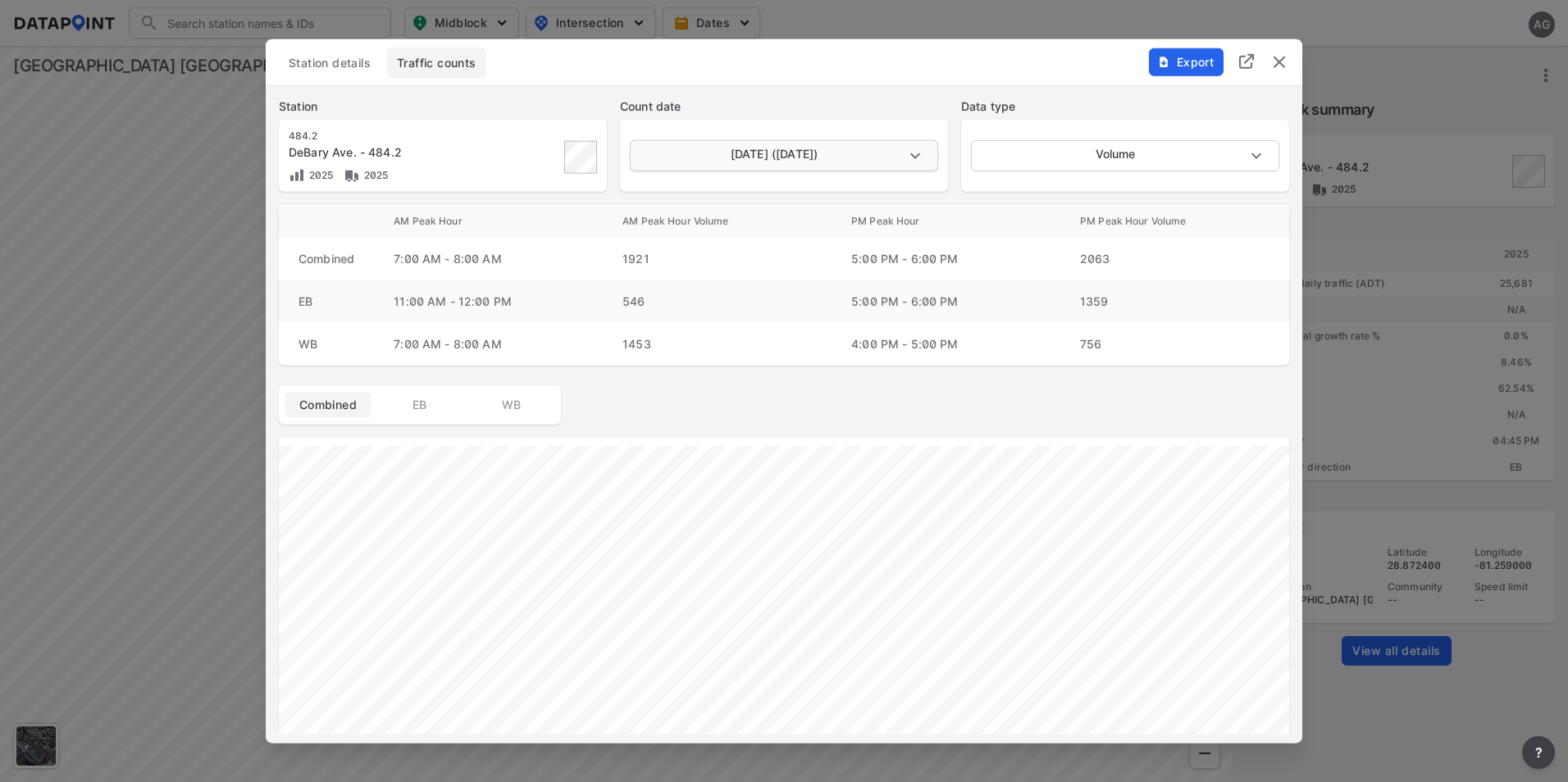
click at [910, 157] on body "Search Please enter a search term. Midblock Intersection Dates AG Import Data T…" at bounding box center [784, 391] width 1568 height 782
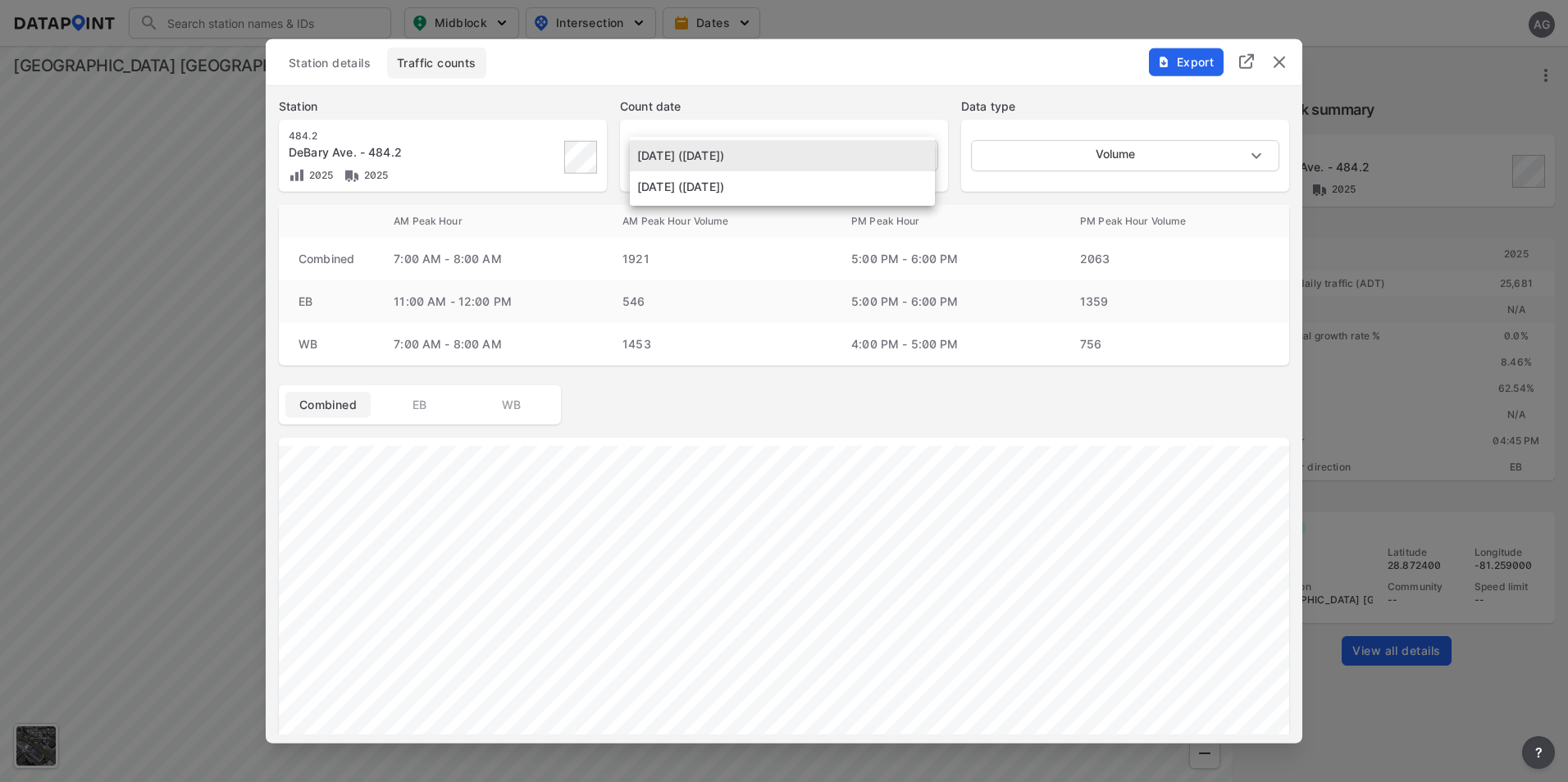
click at [1286, 60] on div at bounding box center [784, 391] width 1568 height 782
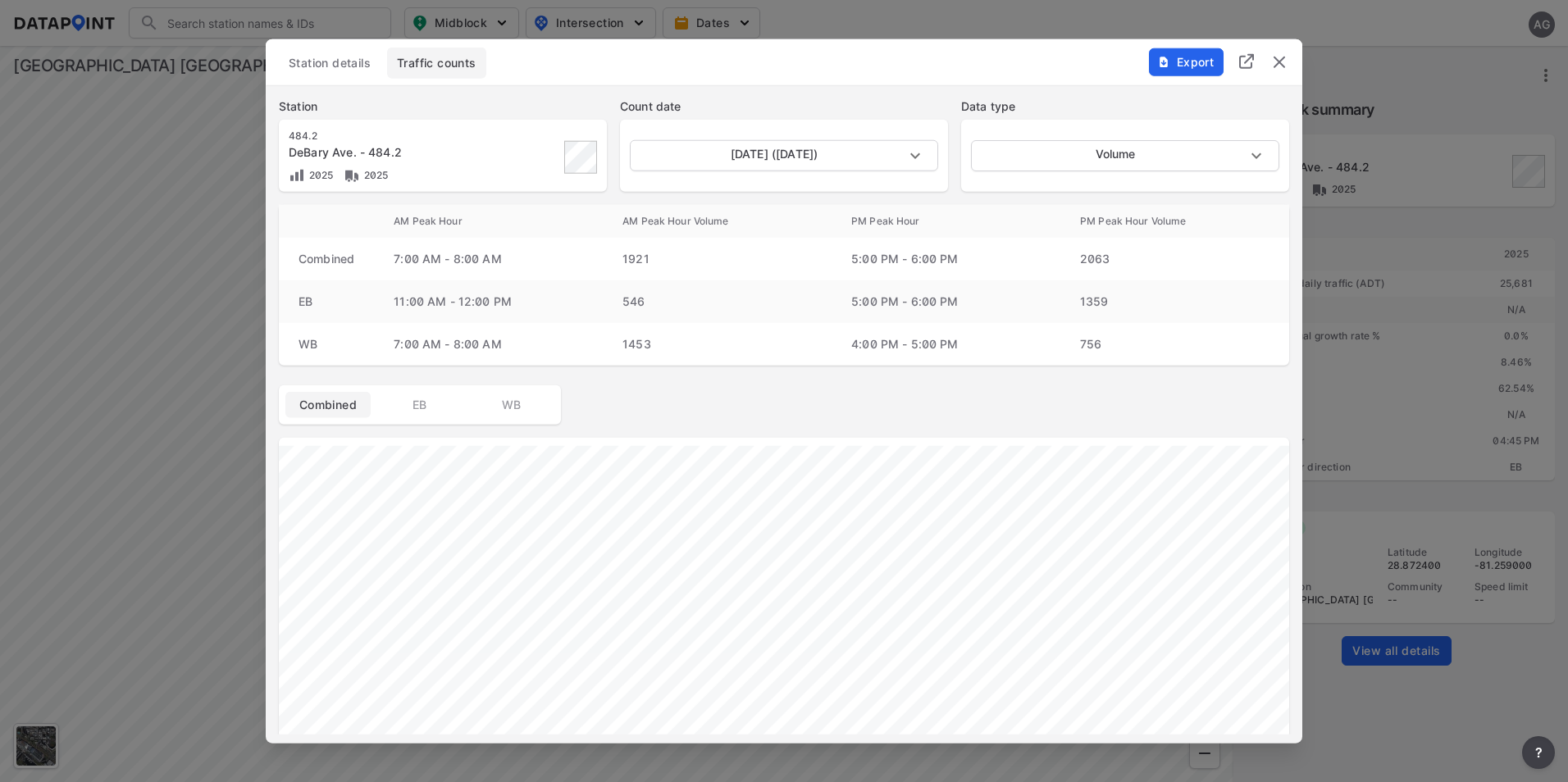
click at [1282, 64] on img "delete" at bounding box center [1279, 63] width 20 height 20
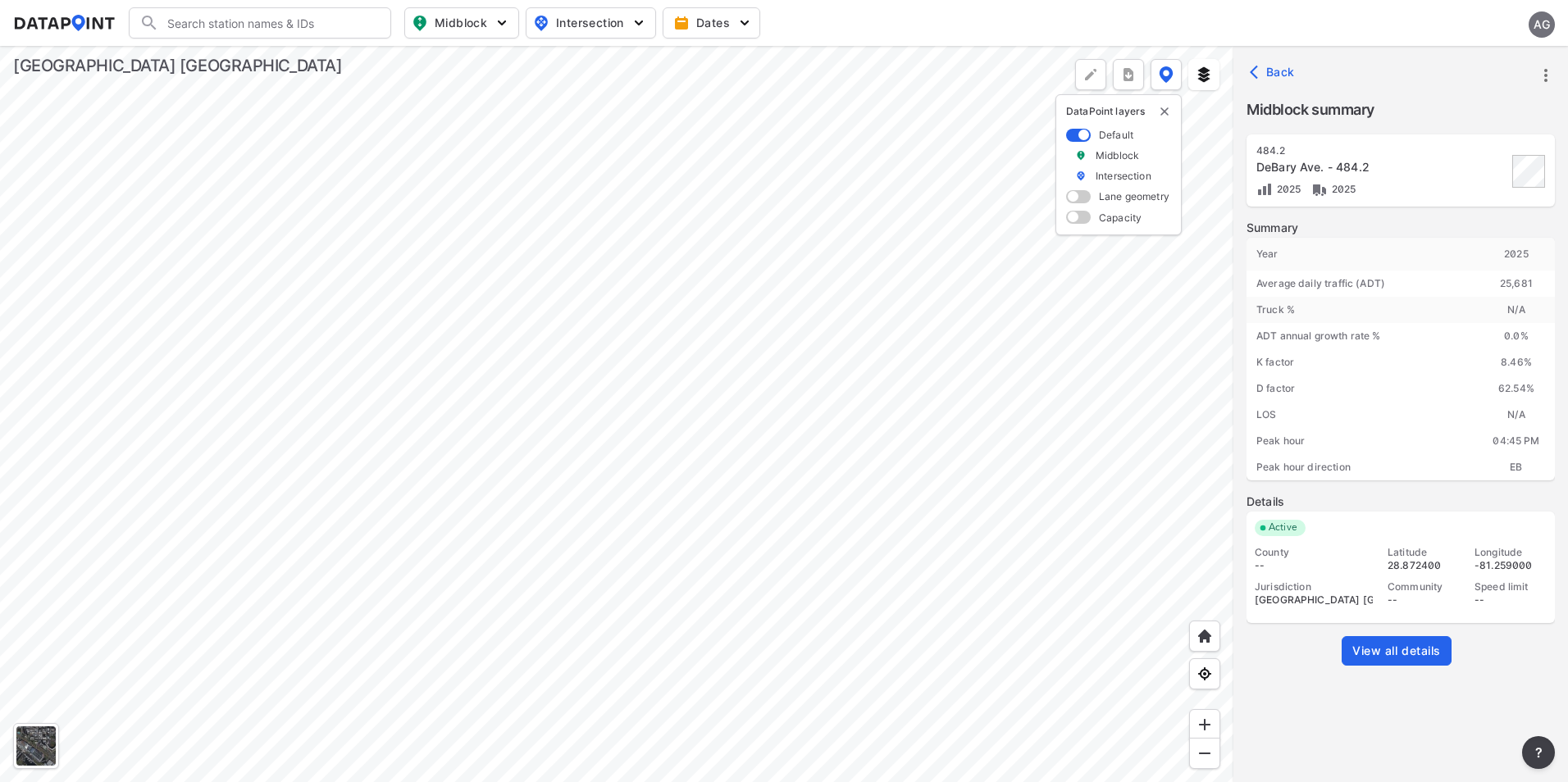
click at [1542, 72] on icon "more" at bounding box center [1546, 75] width 20 height 20
click at [1453, 81] on li "View all details" at bounding box center [1476, 75] width 158 height 30
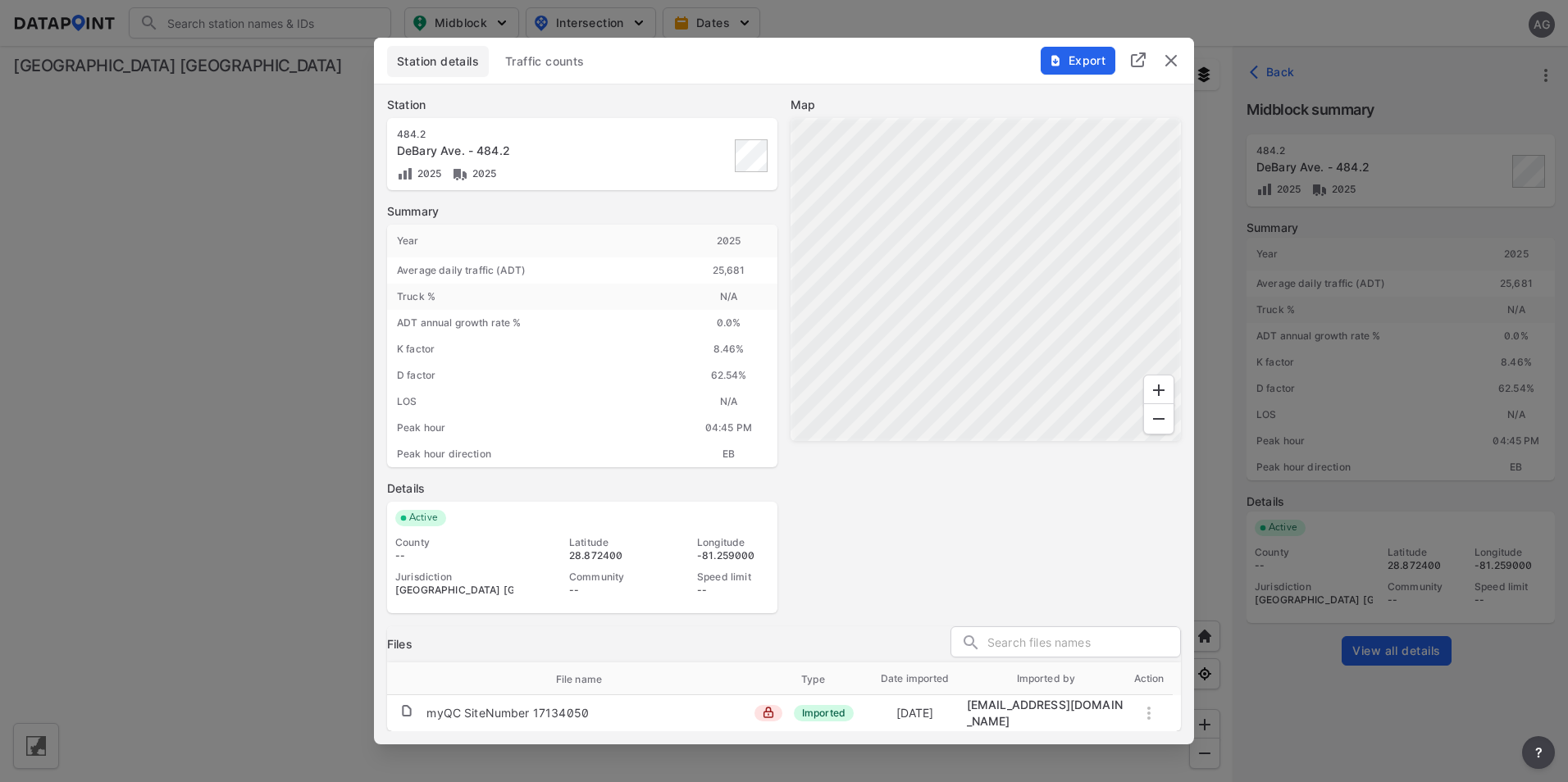
click at [1174, 66] on img "delete" at bounding box center [1171, 61] width 20 height 20
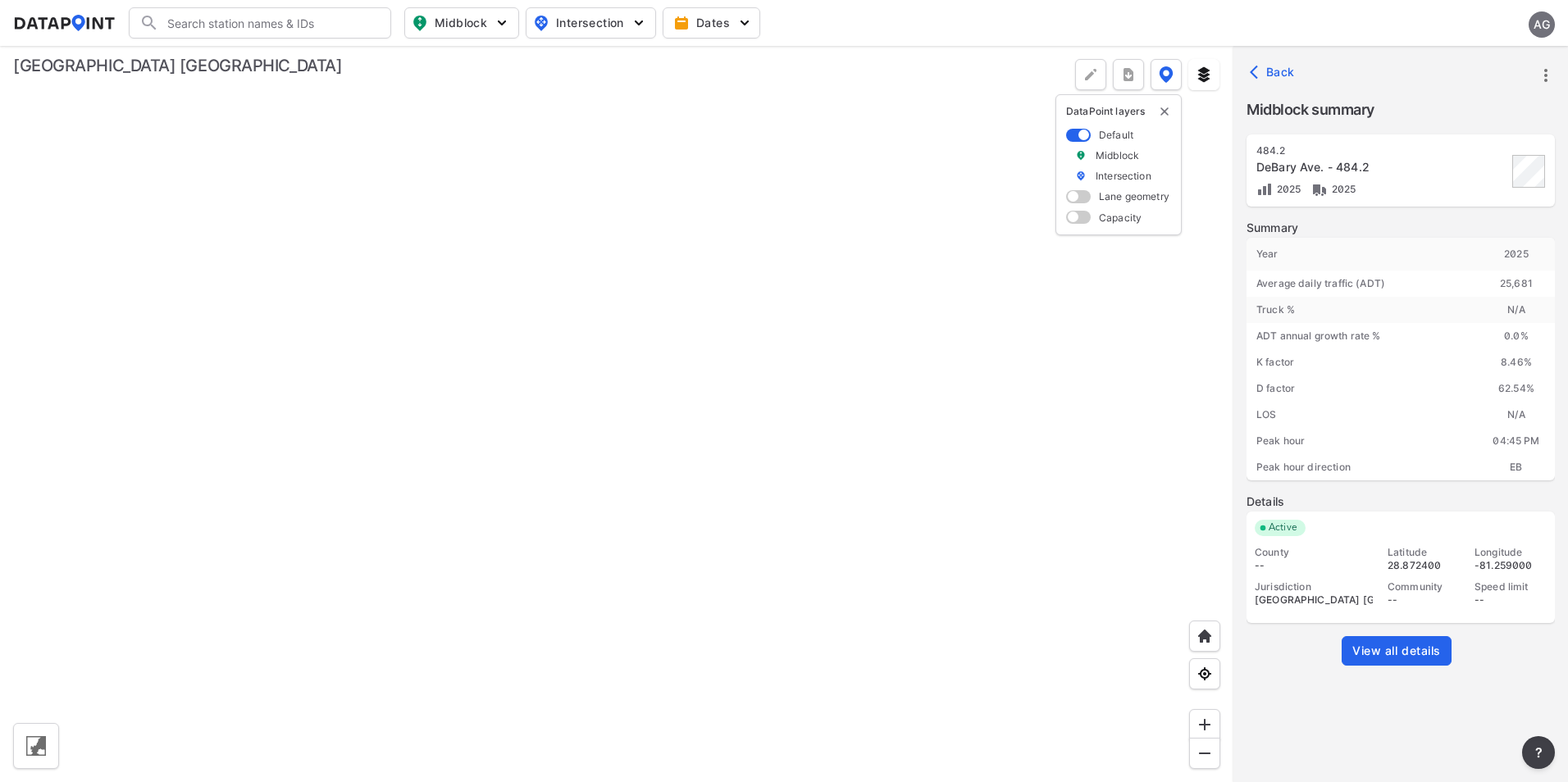
click at [1318, 162] on div "DeBary Ave. - 484.2" at bounding box center [1382, 167] width 251 height 16
click at [1547, 68] on icon "more" at bounding box center [1546, 75] width 20 height 20
click at [1452, 120] on li "Export" at bounding box center [1476, 112] width 158 height 30
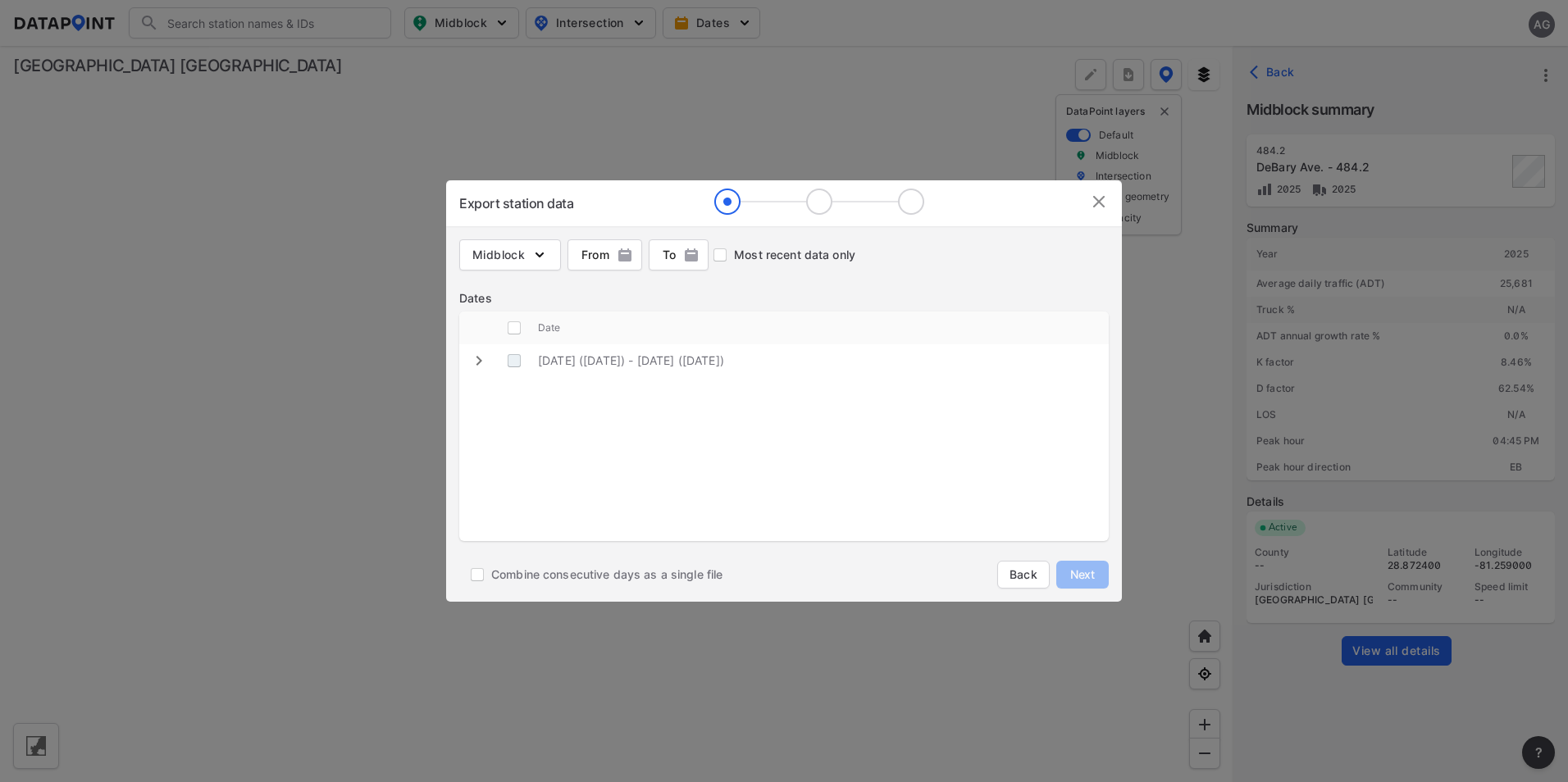
click at [514, 361] on \(Thursday\) "decorative checkbox" at bounding box center [514, 361] width 31 height 31
checkbox \(Thursday\) "true"
checkbox input "true"
click at [1078, 565] on button "Next" at bounding box center [1082, 574] width 53 height 28
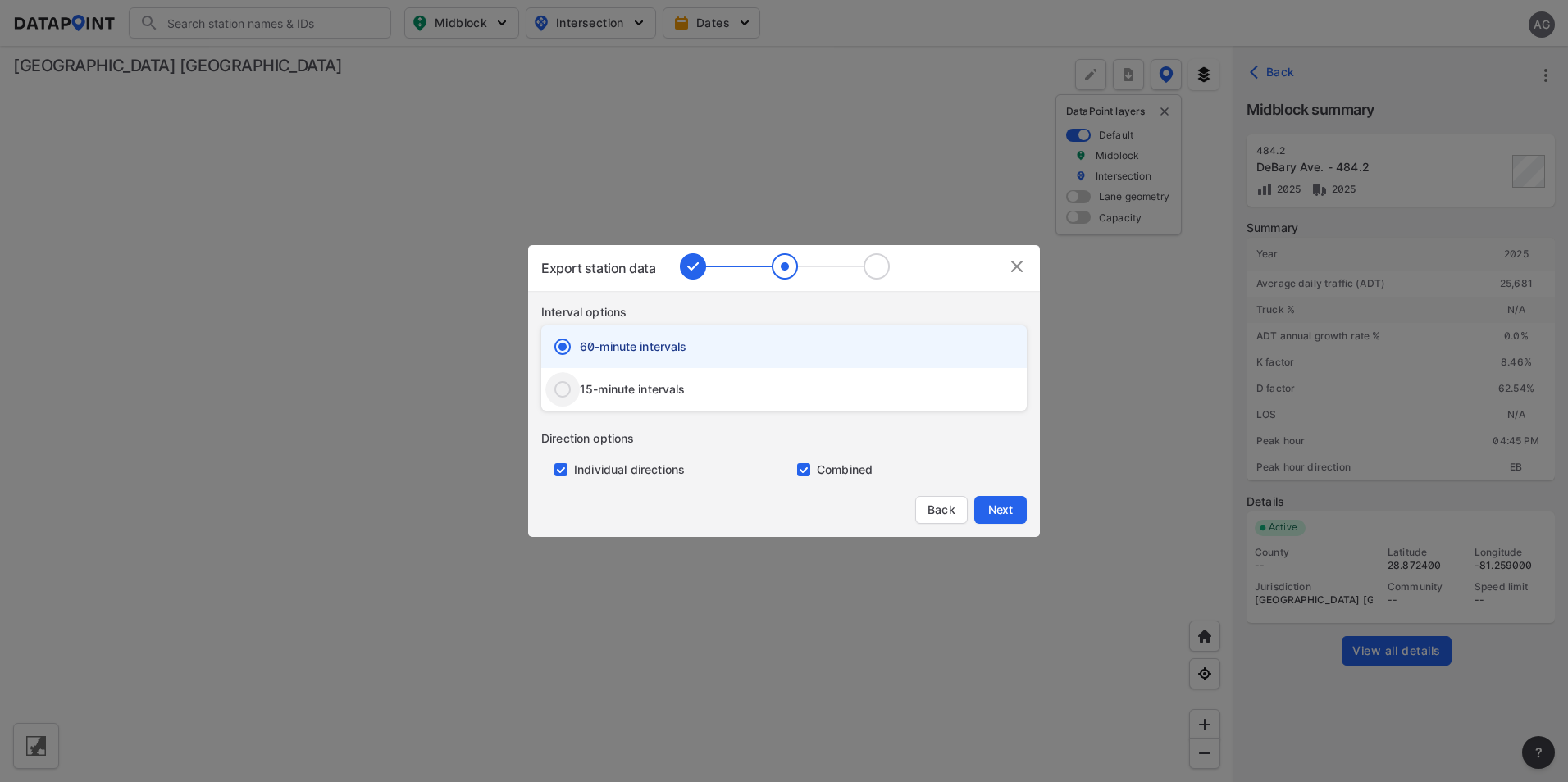
click at [557, 381] on input "15-minute intervals" at bounding box center [562, 389] width 34 height 34
radio input "true"
radio input "false"
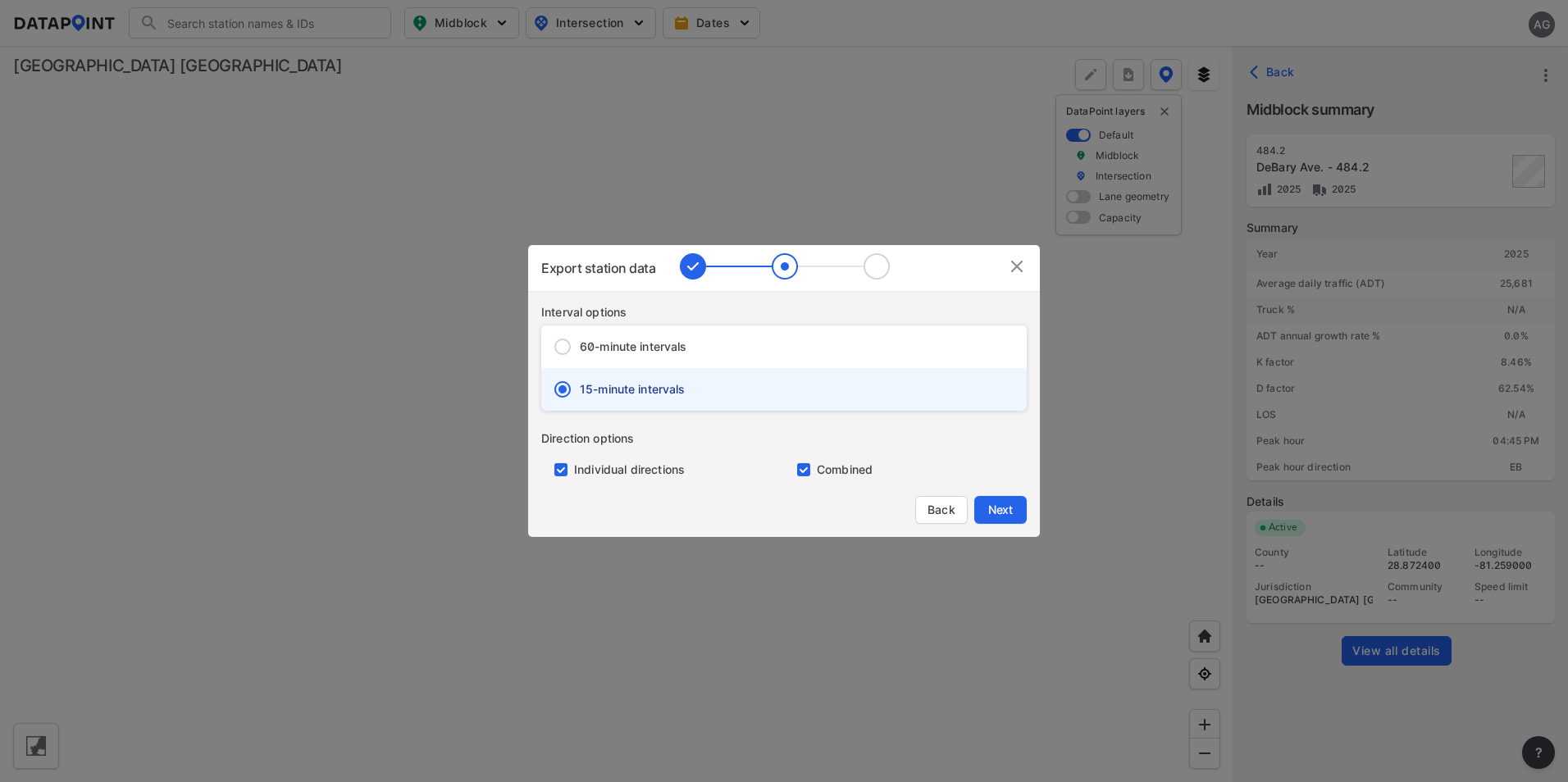
drag, startPoint x: 565, startPoint y: 467, endPoint x: 729, endPoint y: 496, distance: 166.5
click at [566, 467] on input "primary checkbox" at bounding box center [558, 470] width 33 height 13
checkbox input "false"
click at [993, 511] on span "Next" at bounding box center [1001, 510] width 33 height 16
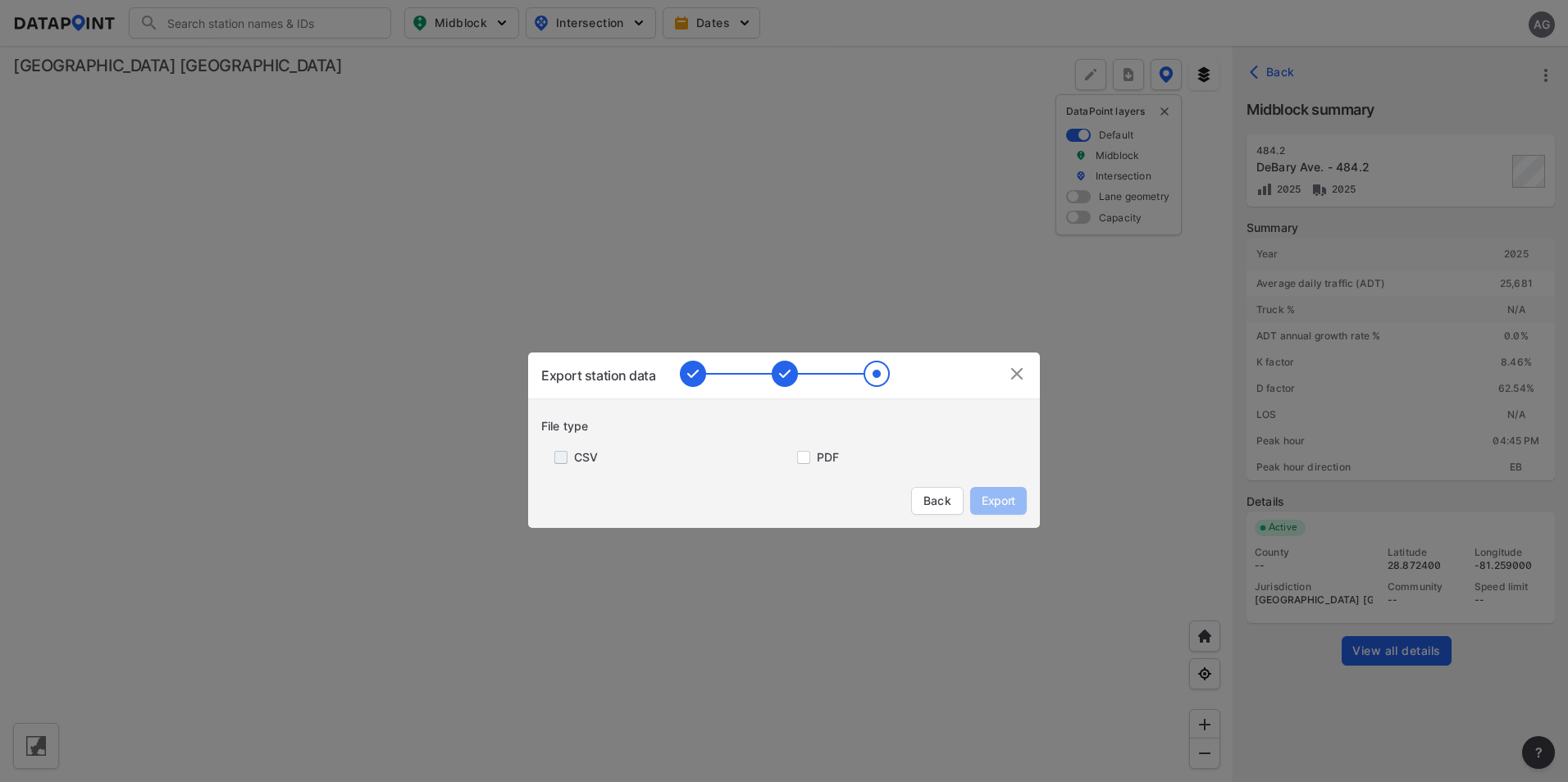
click at [559, 456] on input "primary checkbox" at bounding box center [558, 457] width 33 height 13
checkbox input "true"
click at [1002, 505] on span "Export" at bounding box center [998, 501] width 37 height 16
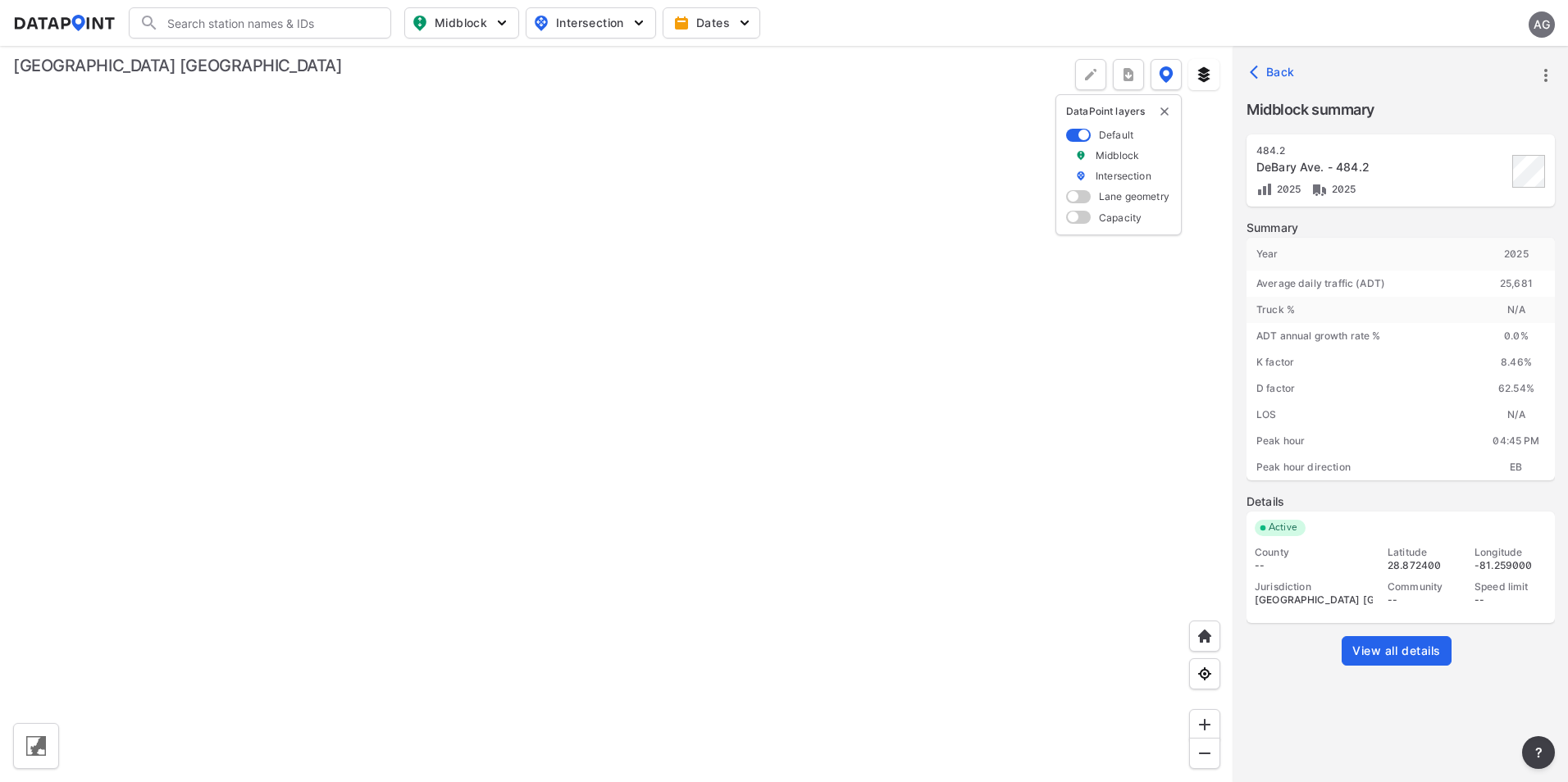
drag, startPoint x: 928, startPoint y: 344, endPoint x: 950, endPoint y: 328, distance: 27.2
click at [932, 341] on div at bounding box center [617, 413] width 1233 height 736
click at [1260, 65] on icon "button" at bounding box center [1257, 72] width 16 height 16
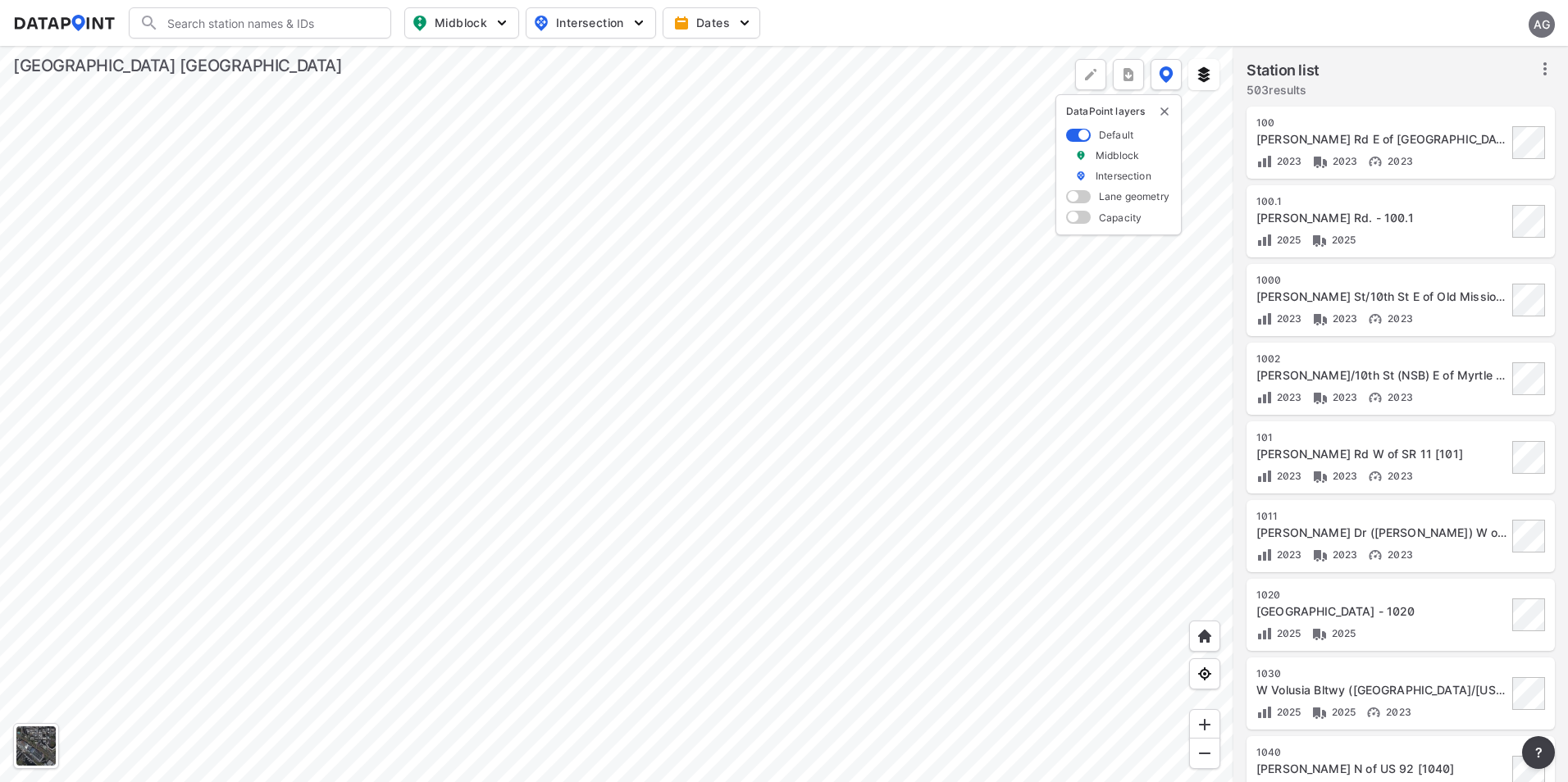
click at [848, 346] on div at bounding box center [617, 413] width 1233 height 736
click at [212, 17] on input "Search" at bounding box center [269, 22] width 221 height 26
click at [243, 55] on li "( 603 ) Enterprise-[PERSON_NAME]. - 603" at bounding box center [260, 56] width 262 height 30
type input "(603) Enterprise-[PERSON_NAME]. - 603"
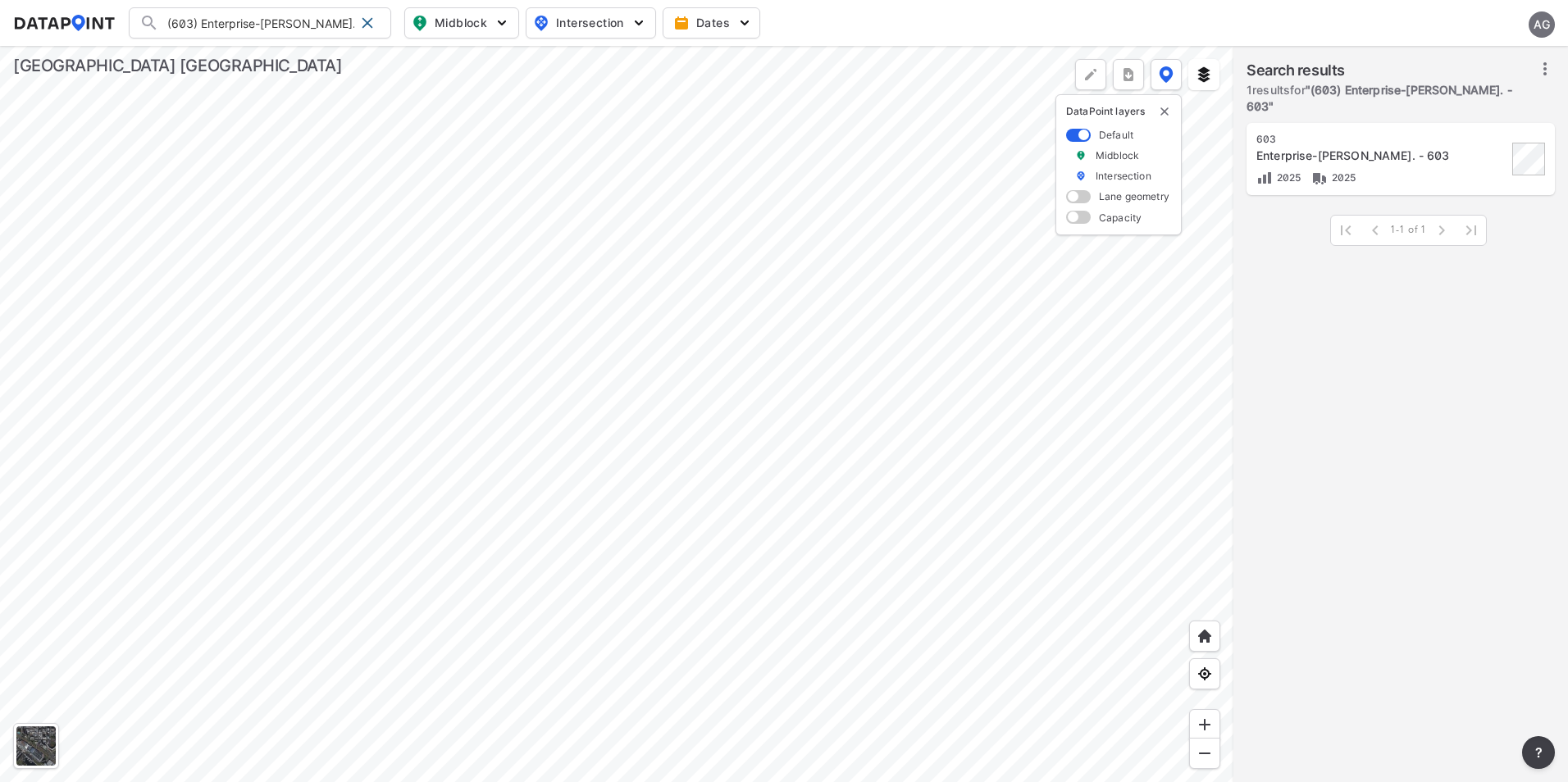
click at [1400, 148] on div "Enterprise-[PERSON_NAME]. - 603" at bounding box center [1382, 156] width 251 height 16
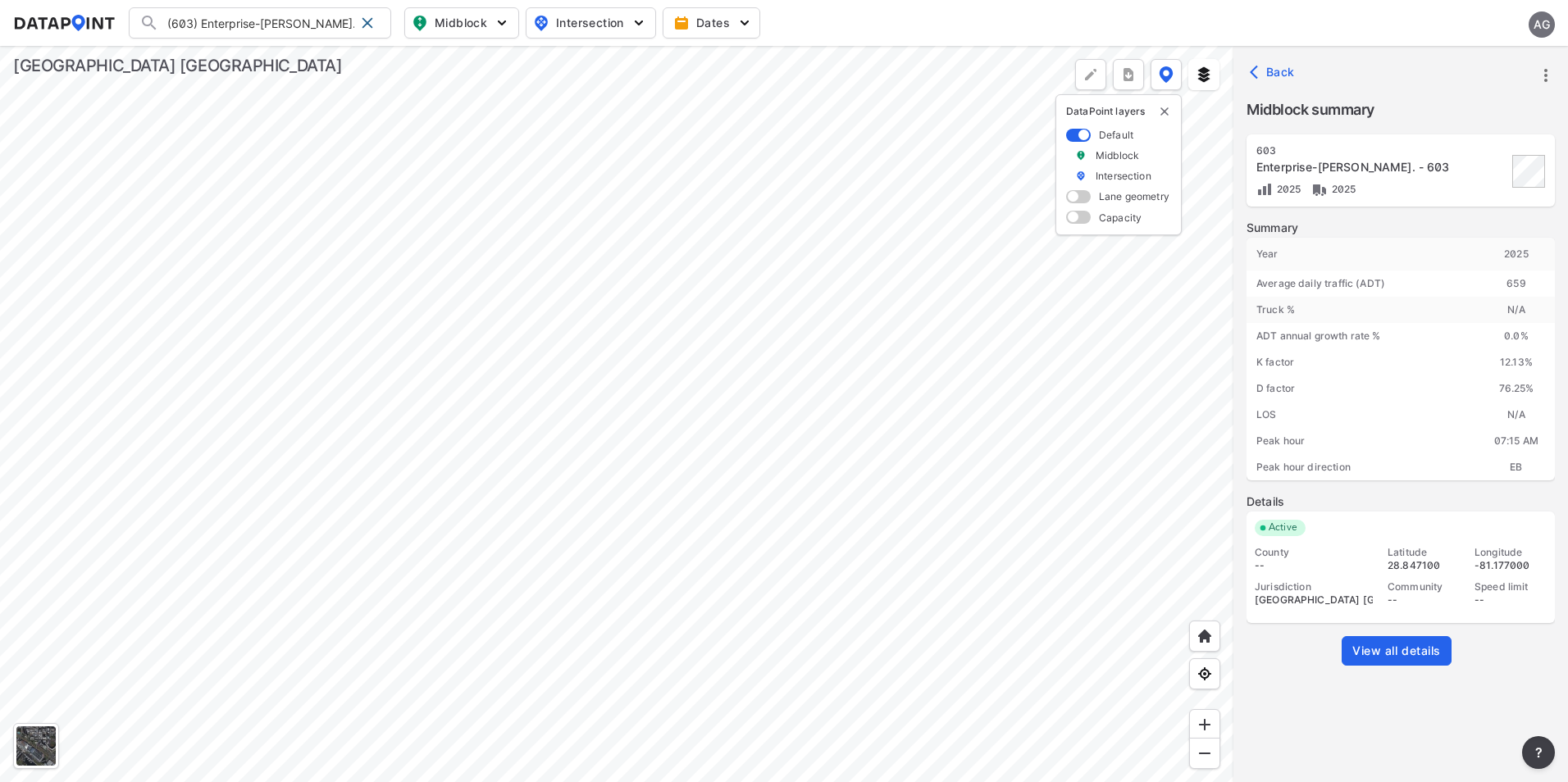
click at [1543, 73] on icon "more" at bounding box center [1546, 75] width 20 height 20
click at [1479, 76] on li "View all details" at bounding box center [1476, 75] width 158 height 30
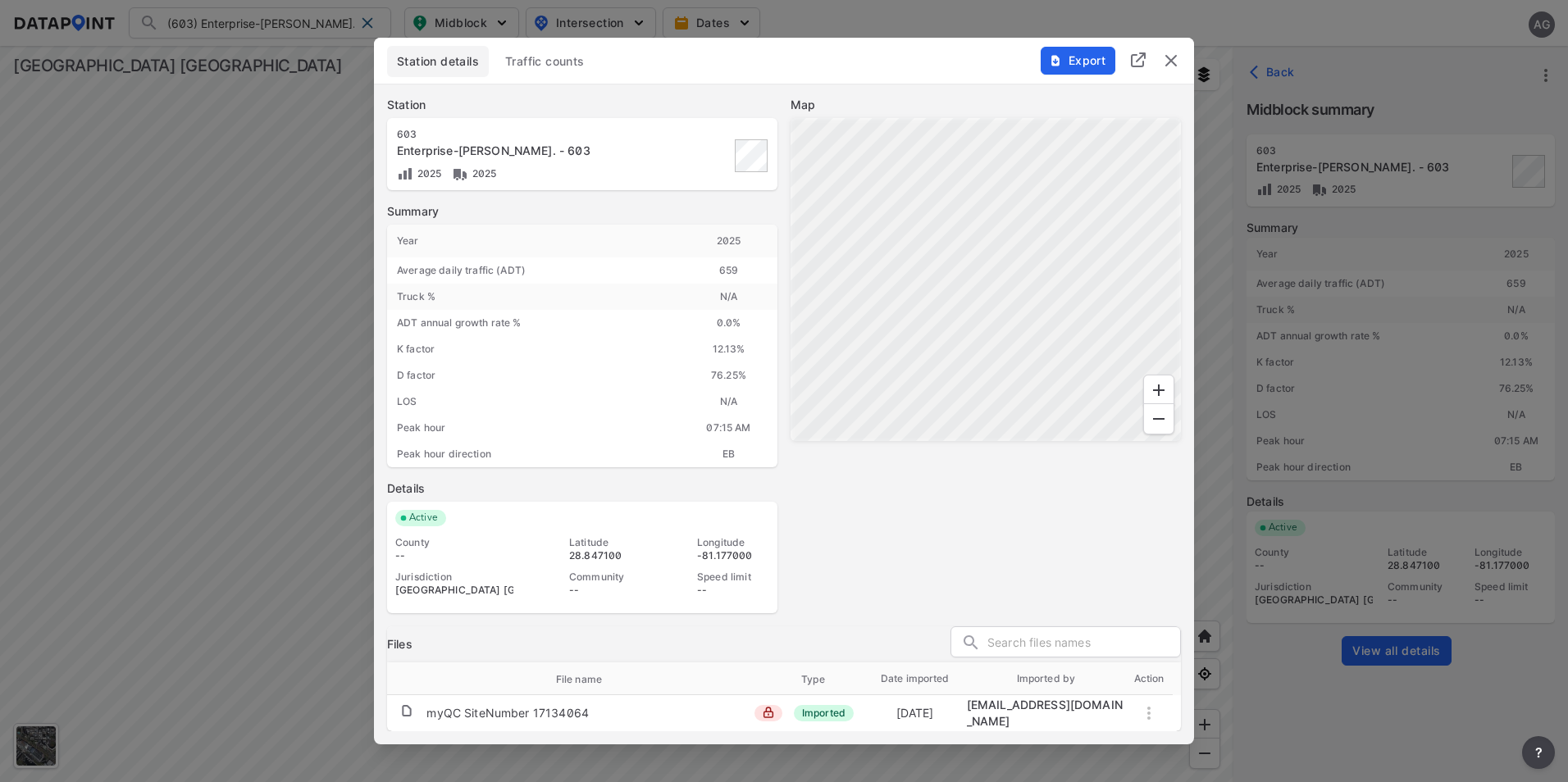
click at [520, 64] on span "Traffic counts" at bounding box center [544, 62] width 80 height 16
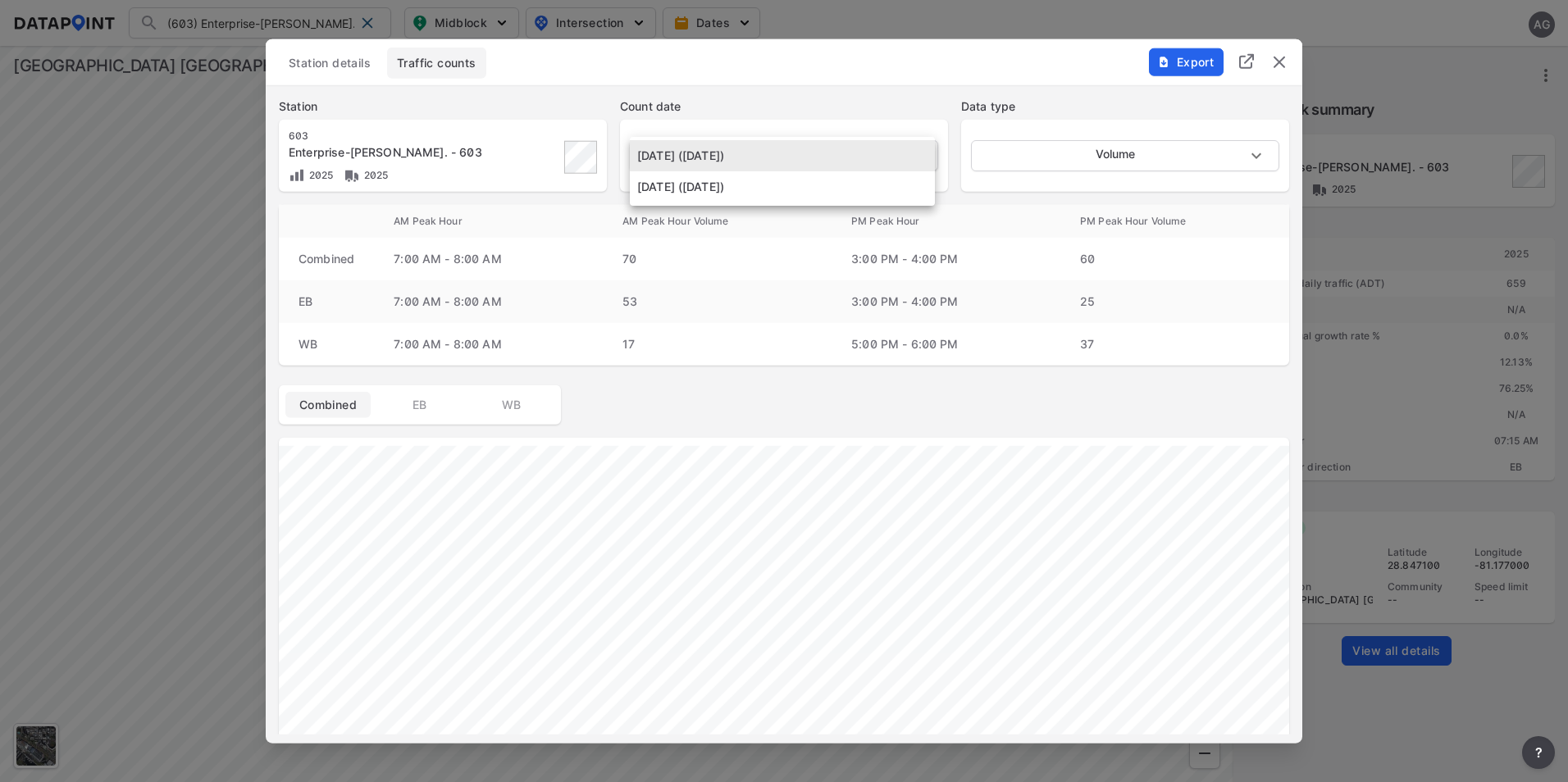
click at [828, 156] on body "(603) Enterprise-[PERSON_NAME]. - 603 (603) Enterprise-[PERSON_NAME][GEOGRAPHIC…" at bounding box center [784, 391] width 1568 height 782
click at [826, 103] on div at bounding box center [784, 391] width 1568 height 782
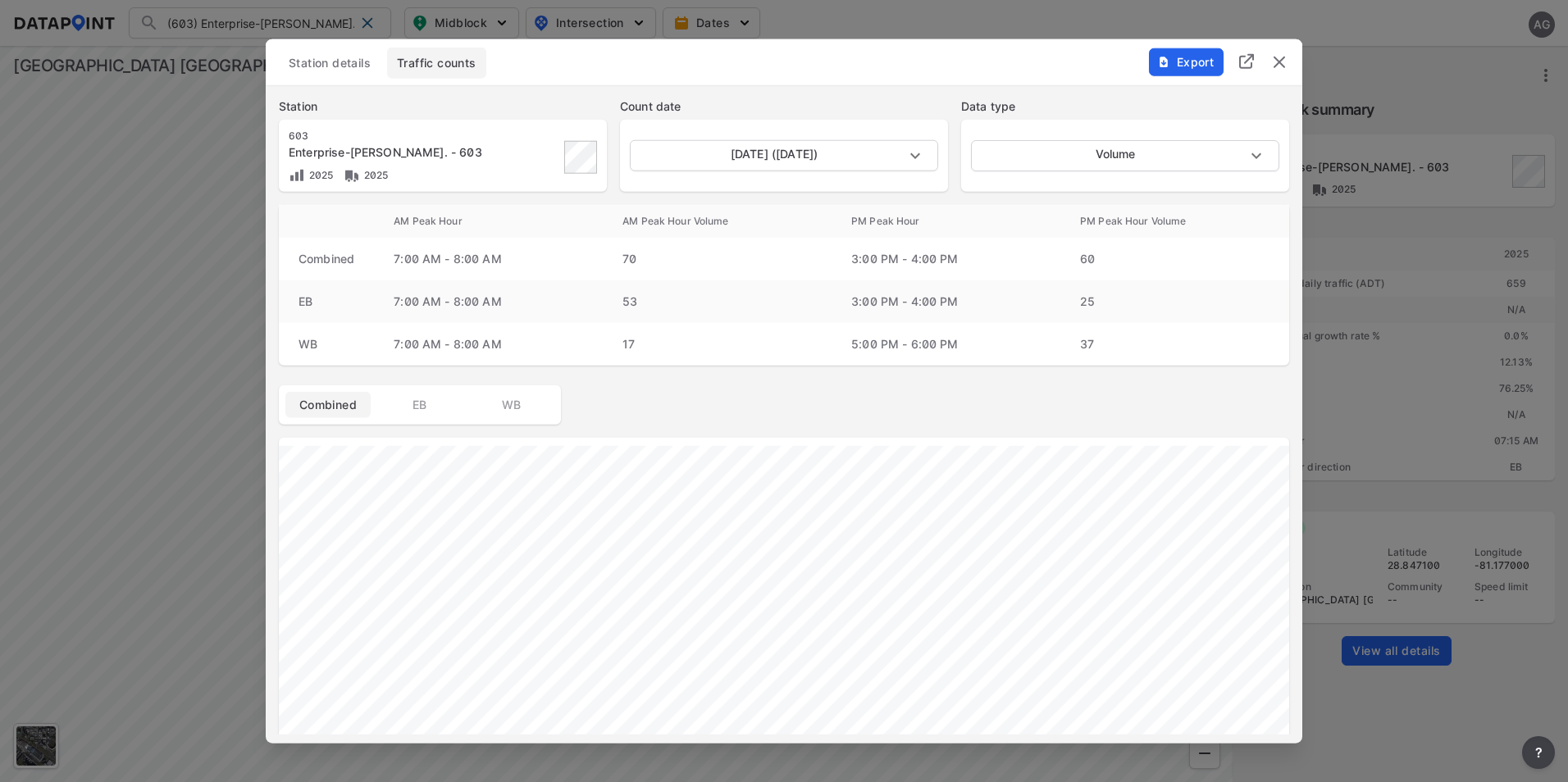
click at [1285, 64] on img "delete" at bounding box center [1279, 63] width 20 height 20
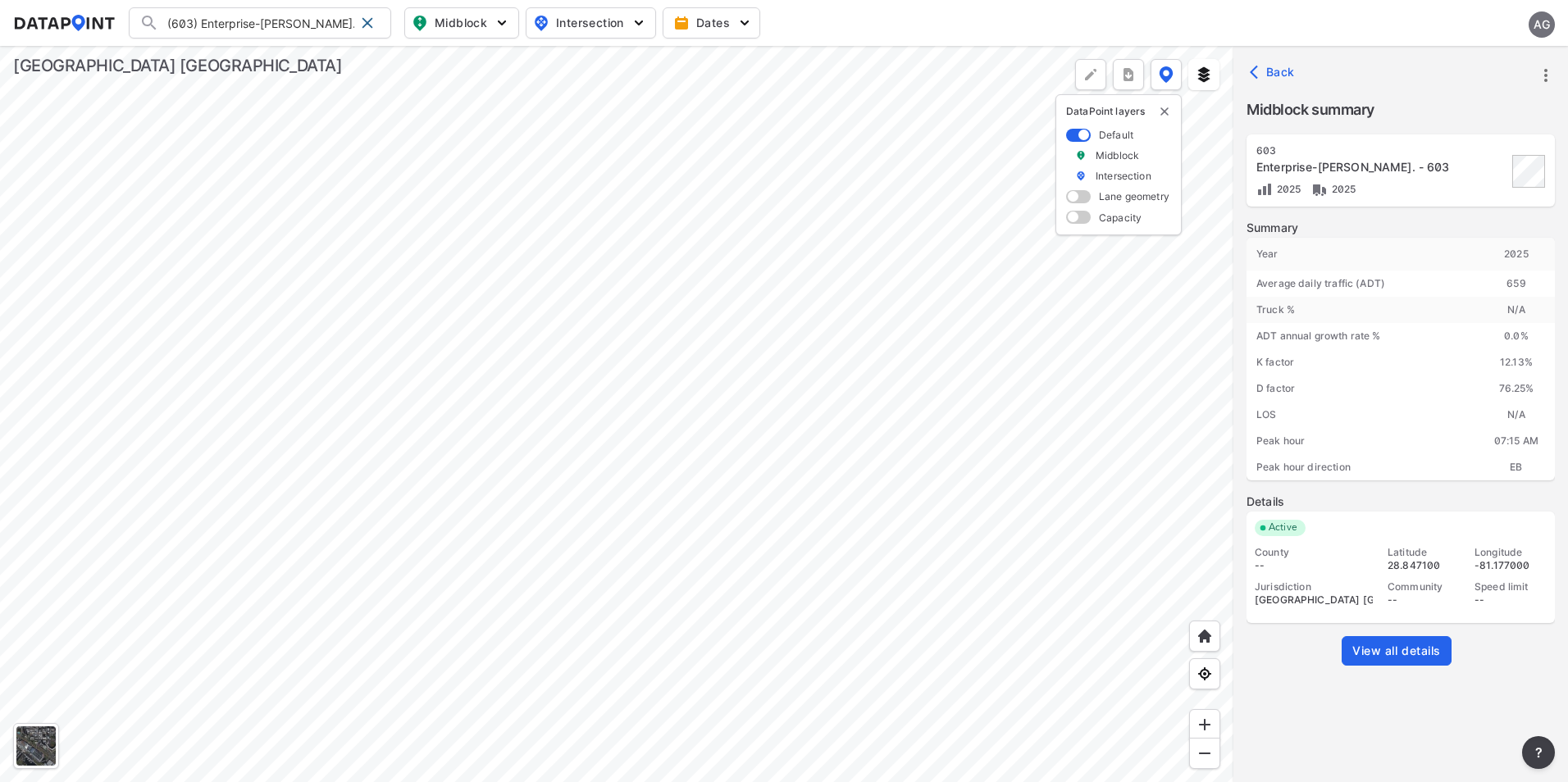
click at [846, 455] on div at bounding box center [617, 413] width 1233 height 736
click at [364, 23] on span at bounding box center [367, 22] width 13 height 13
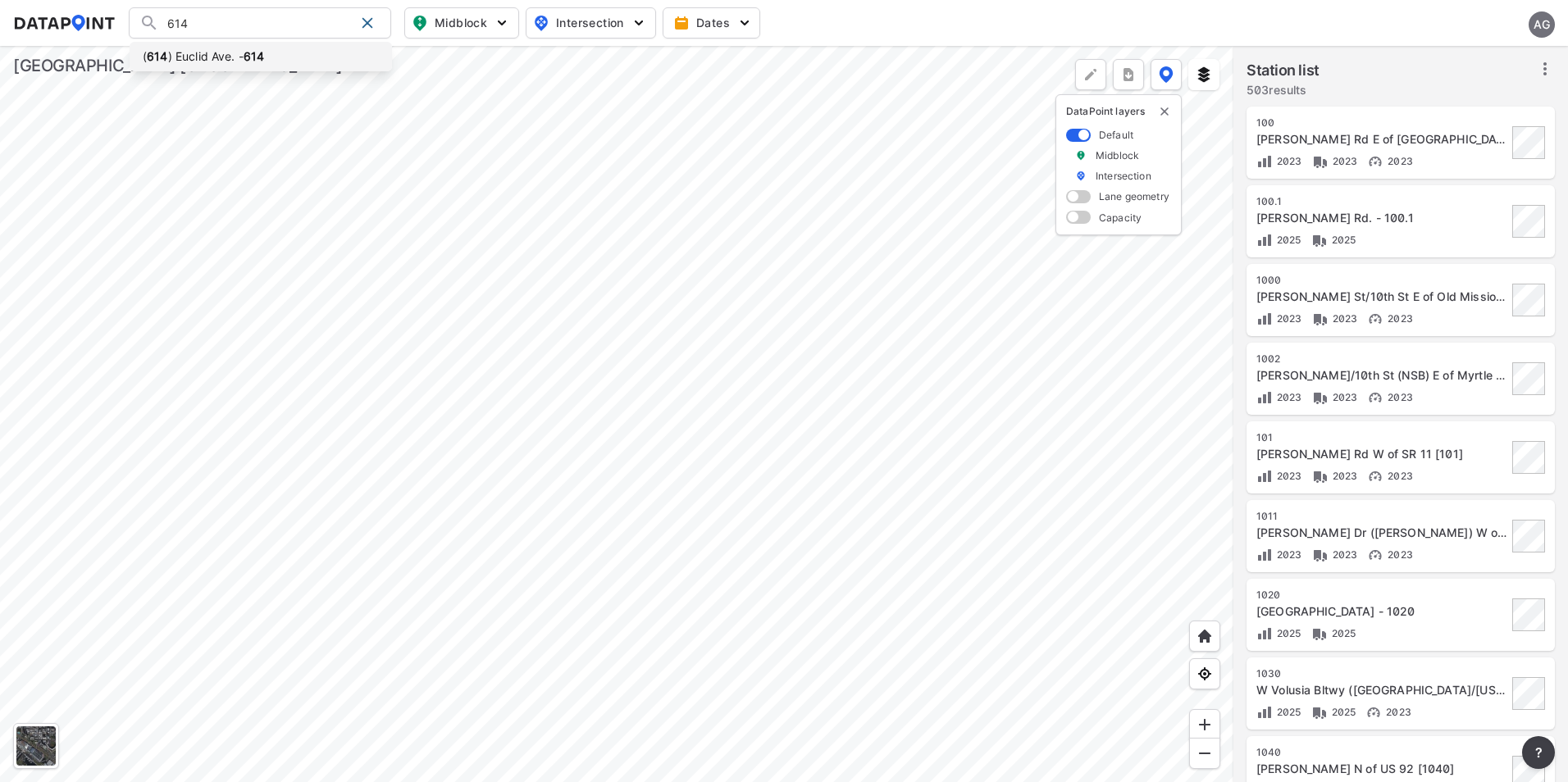
click at [294, 51] on li "( [STREET_ADDRESS]" at bounding box center [260, 56] width 262 height 30
type input "([STREET_ADDRESS]"
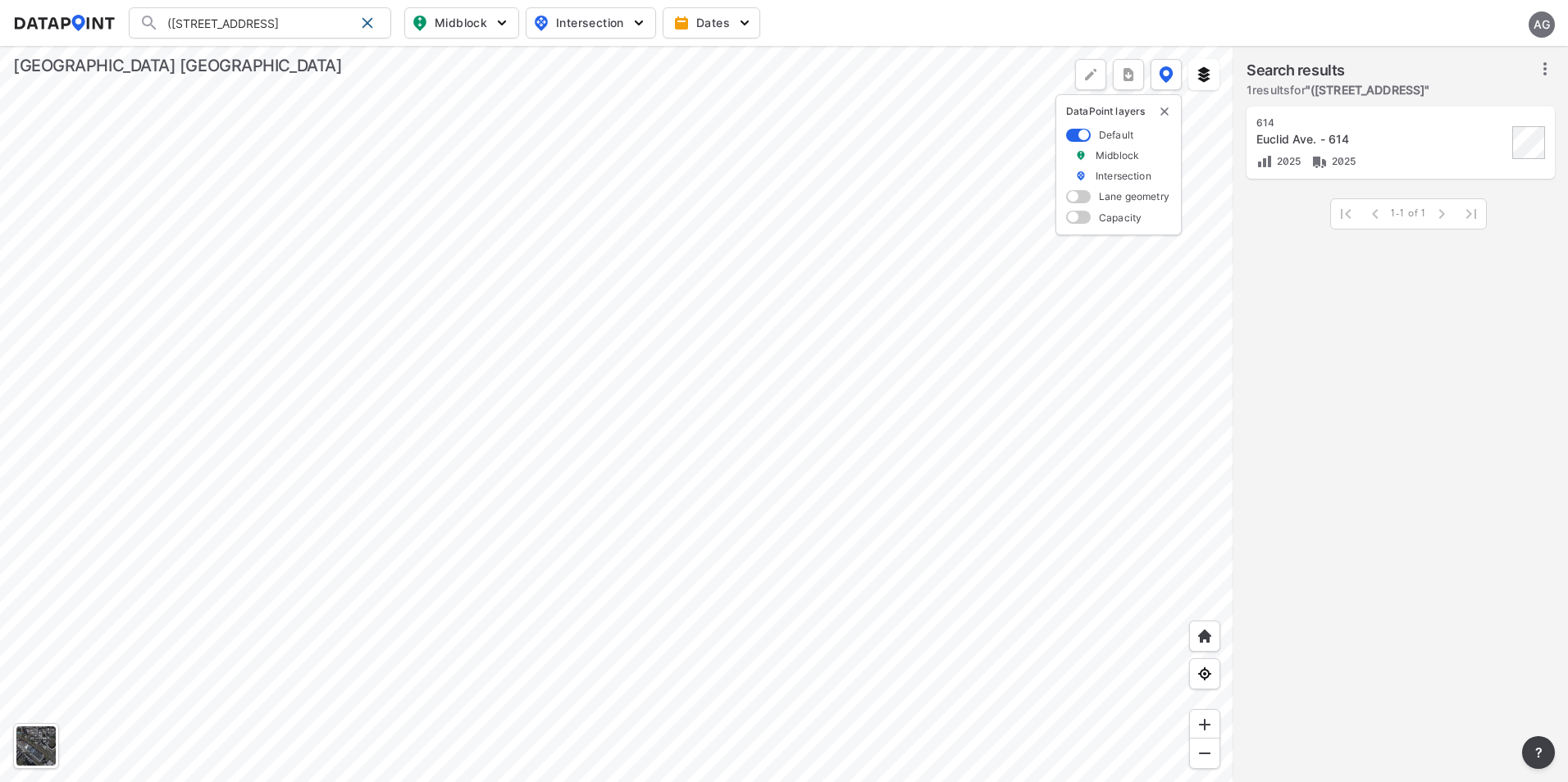
click at [1360, 141] on div "Euclid Ave. - 614" at bounding box center [1382, 140] width 251 height 16
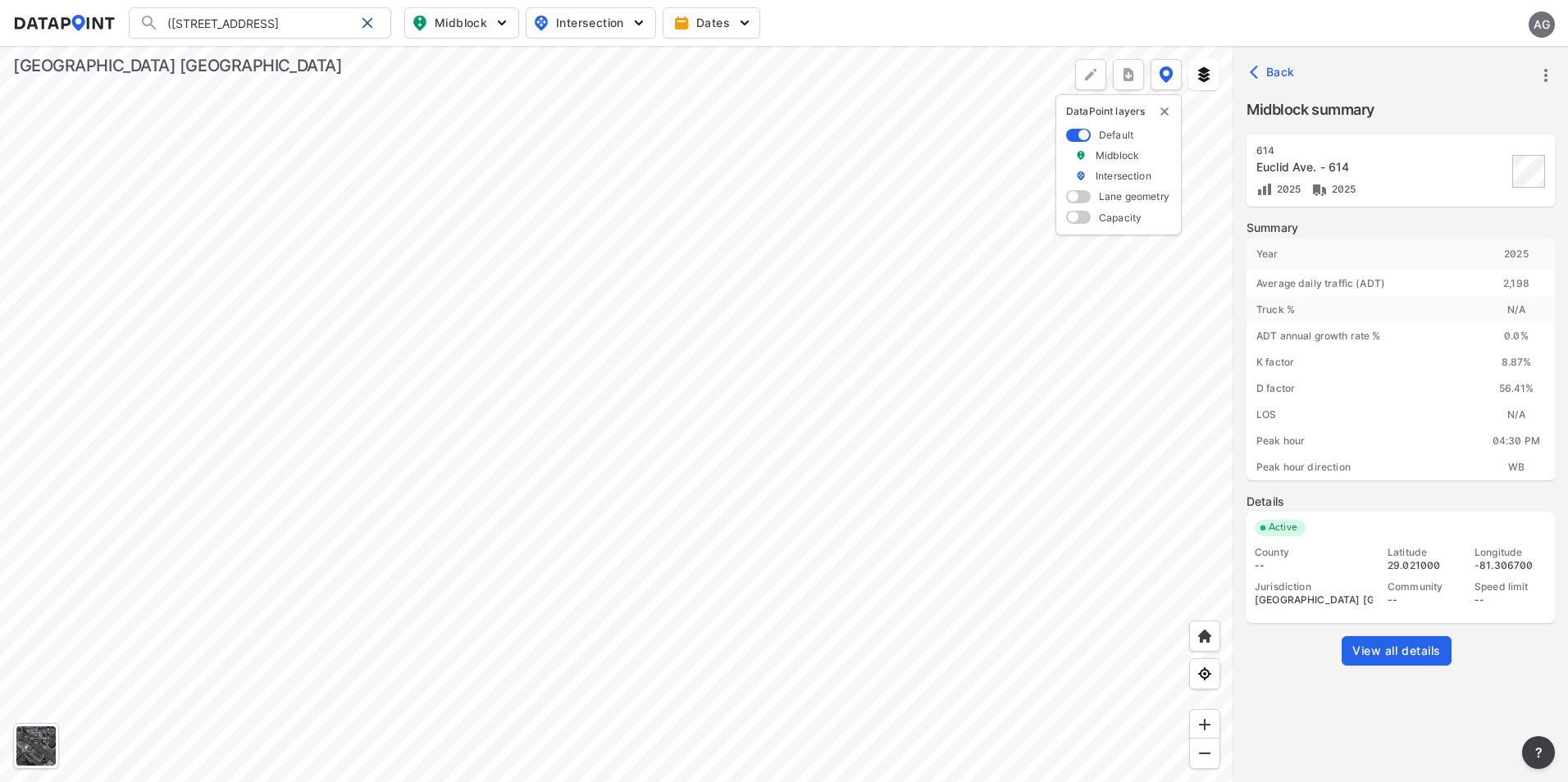
click at [1548, 68] on icon "more" at bounding box center [1546, 75] width 20 height 20
click at [1487, 77] on li "View all details" at bounding box center [1476, 75] width 158 height 30
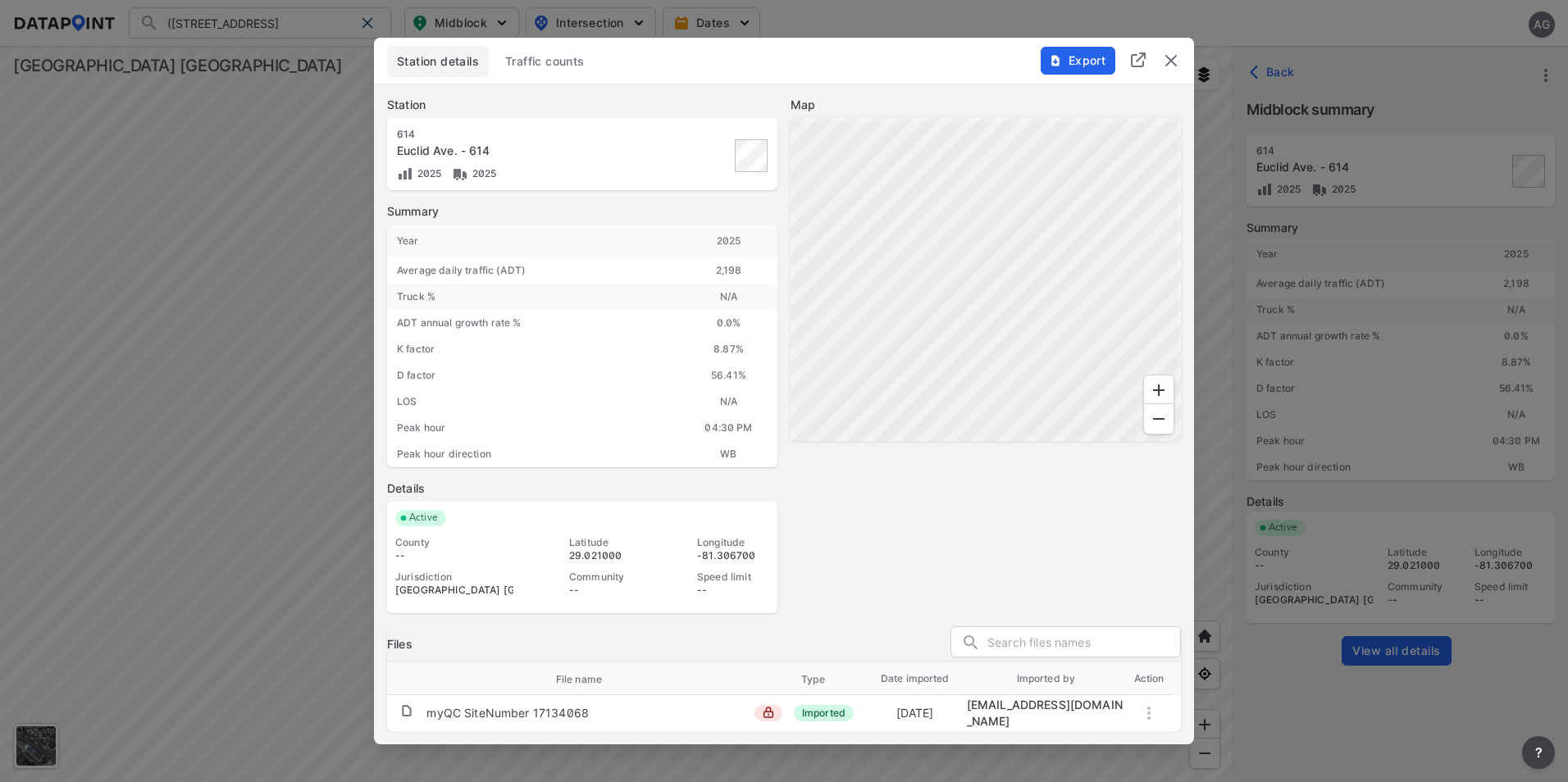
click at [531, 65] on span "Traffic counts" at bounding box center [544, 62] width 80 height 16
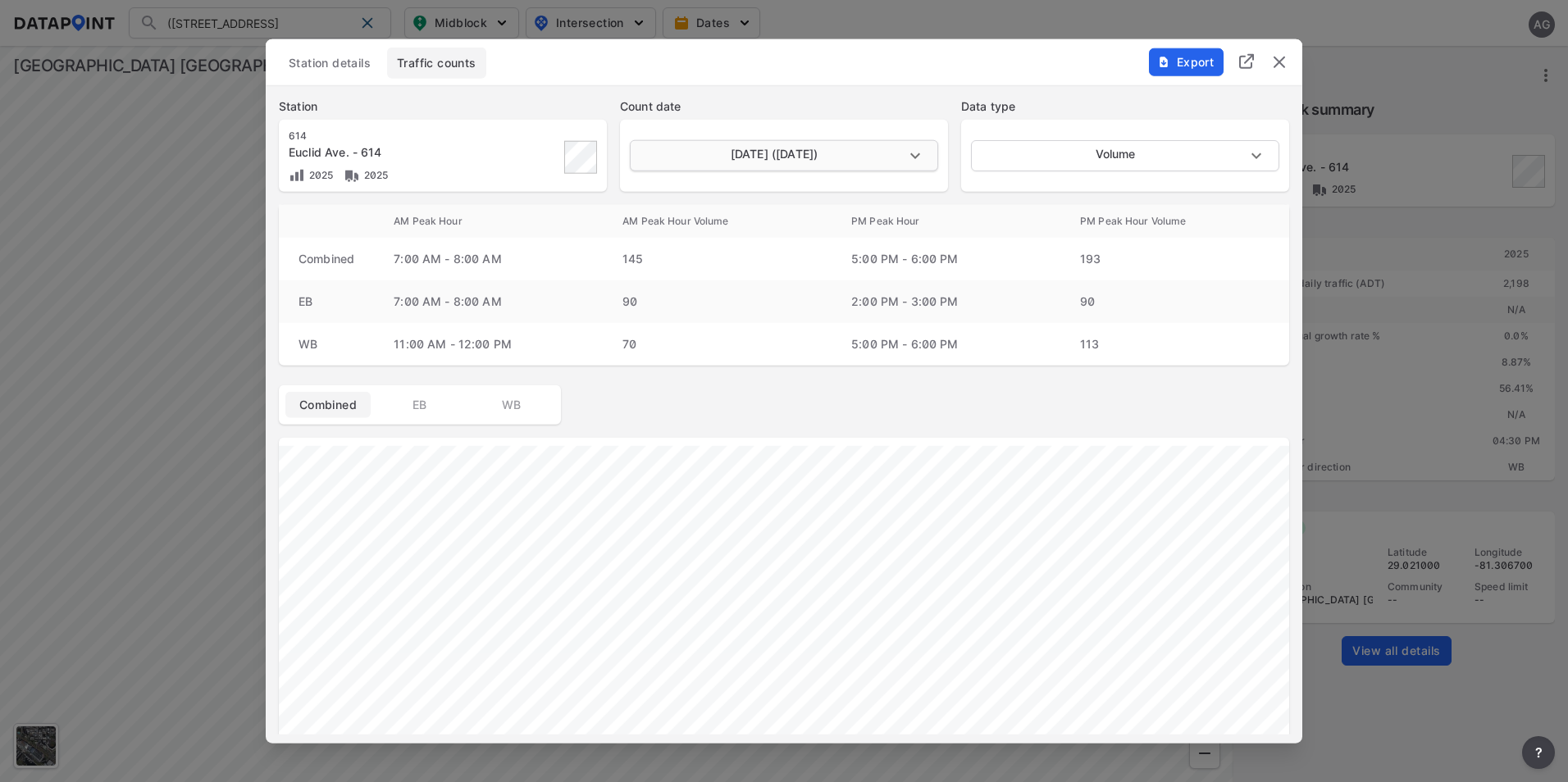
click at [918, 157] on body "([GEOGRAPHIC_DATA] - 614 ([STREET_ADDRESS] Search No results There were no resu…" at bounding box center [784, 391] width 1568 height 782
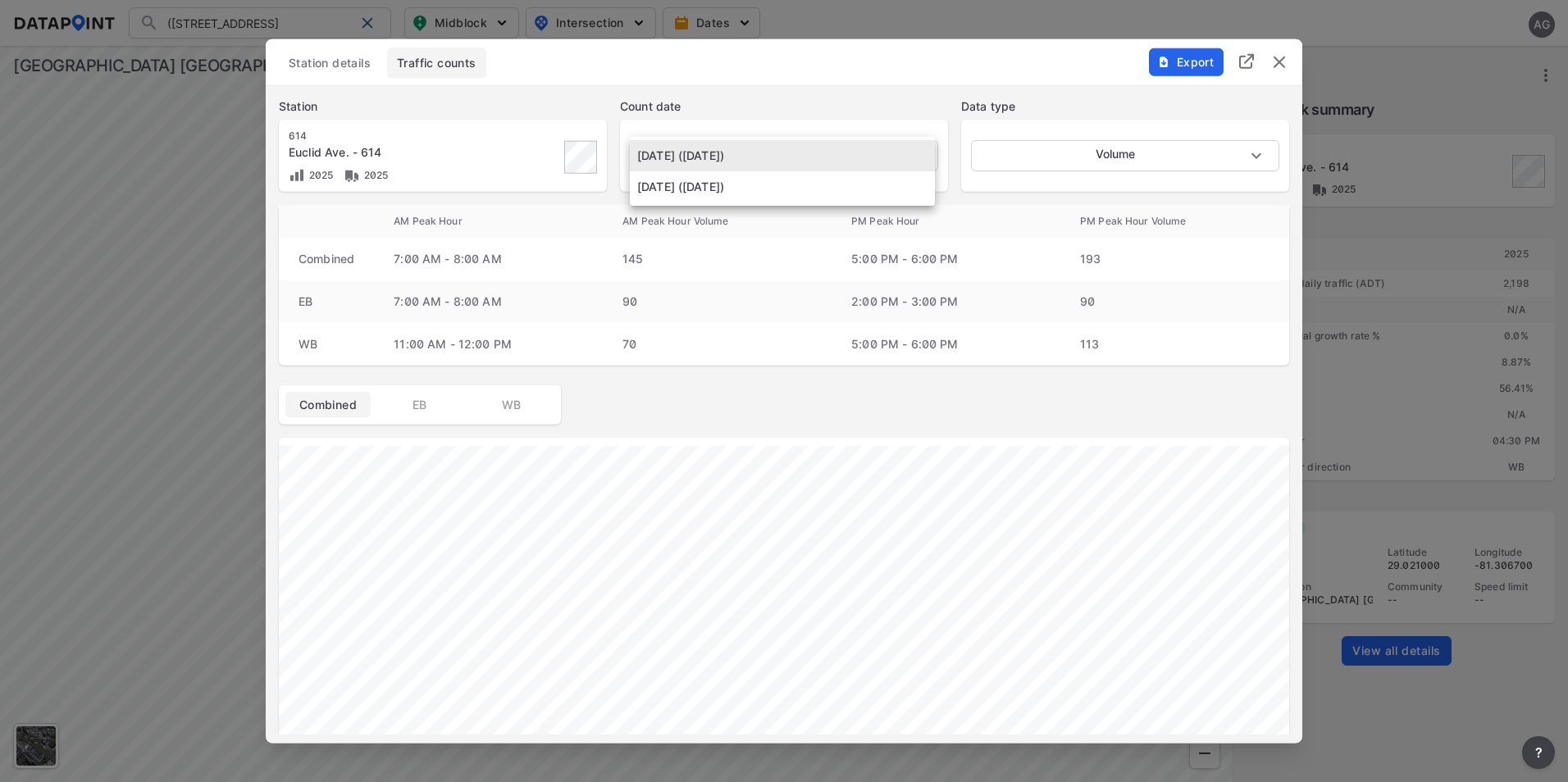
click at [870, 85] on div at bounding box center [784, 391] width 1568 height 782
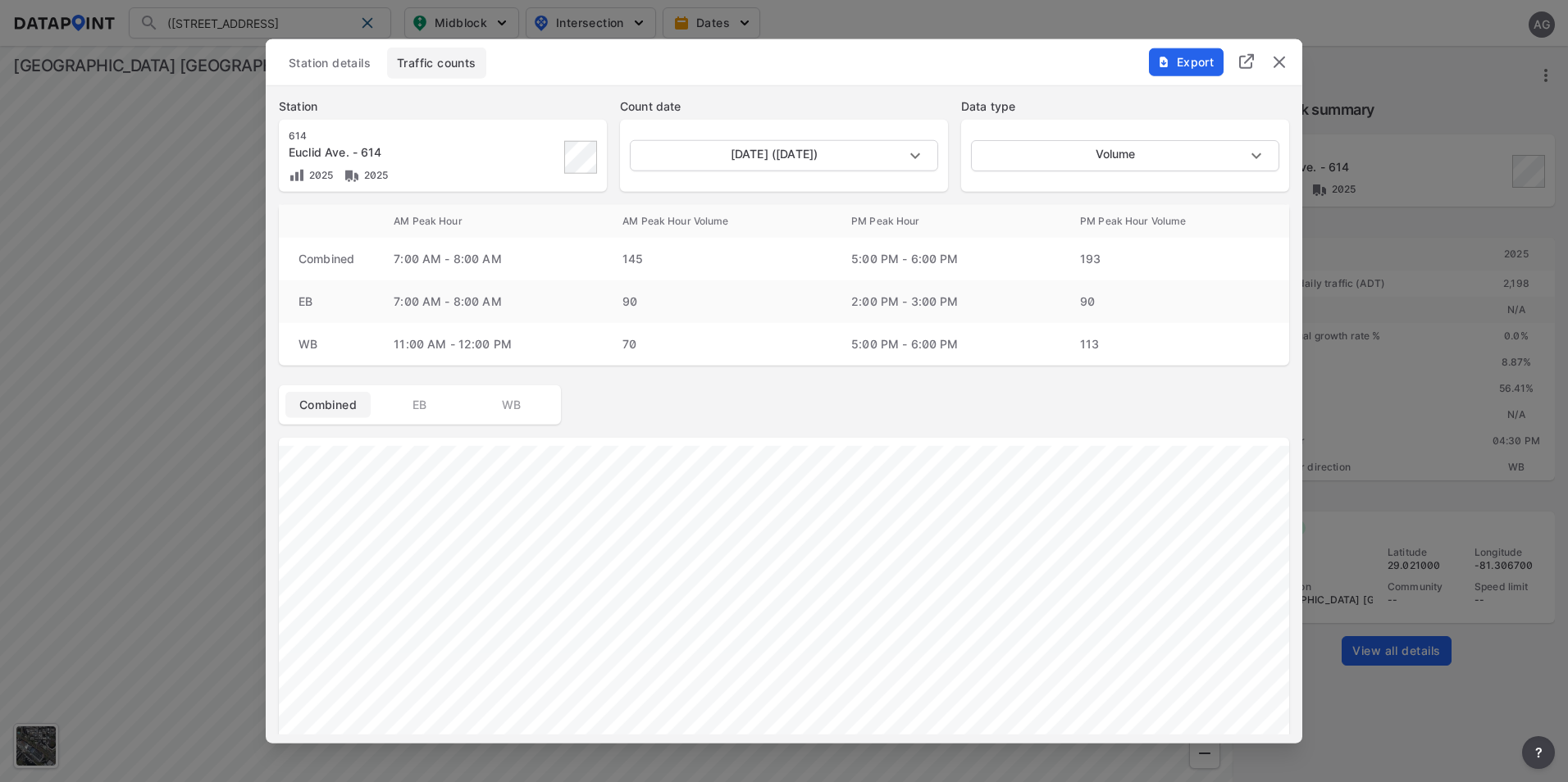
click at [1278, 64] on img "delete" at bounding box center [1279, 63] width 20 height 20
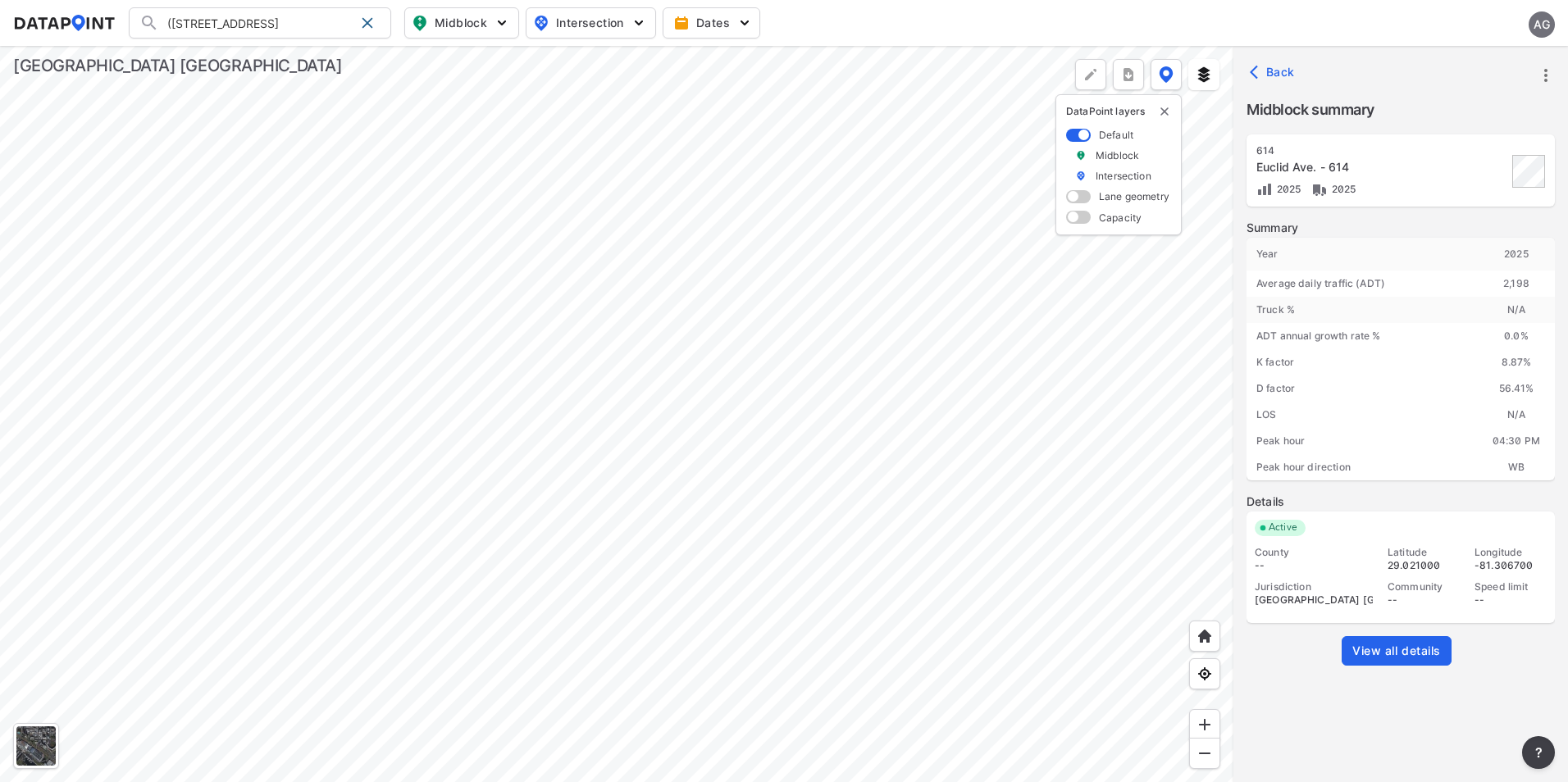
click at [866, 286] on div at bounding box center [617, 413] width 1233 height 736
click at [368, 27] on span at bounding box center [367, 22] width 13 height 13
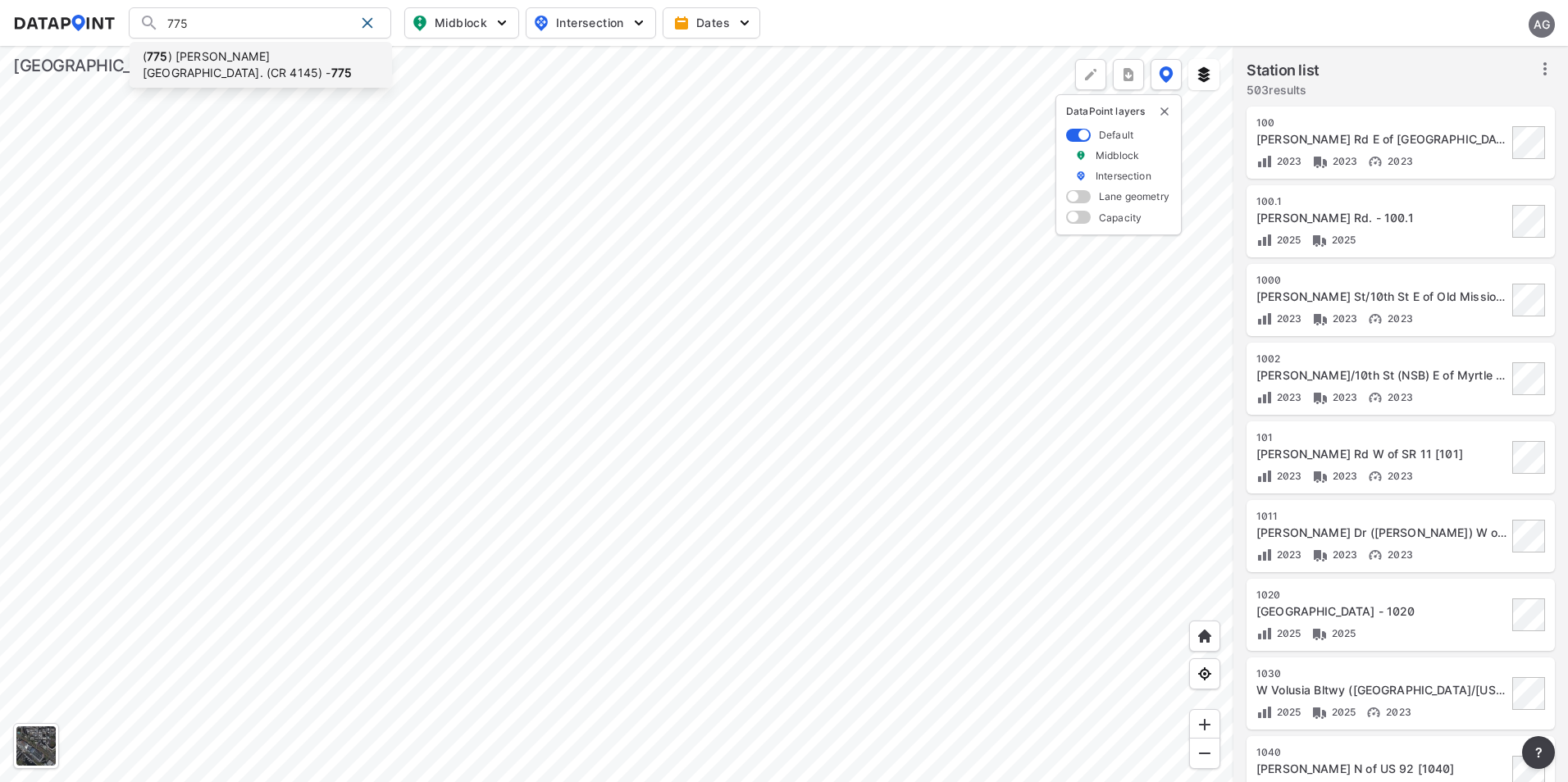
click at [289, 60] on li "( [STREET_ADDRESS][PERSON_NAME] (CR 4145) - 775" at bounding box center [260, 64] width 262 height 46
type input "([STREET_ADDRESS][PERSON_NAME] (CR 4145) - 775"
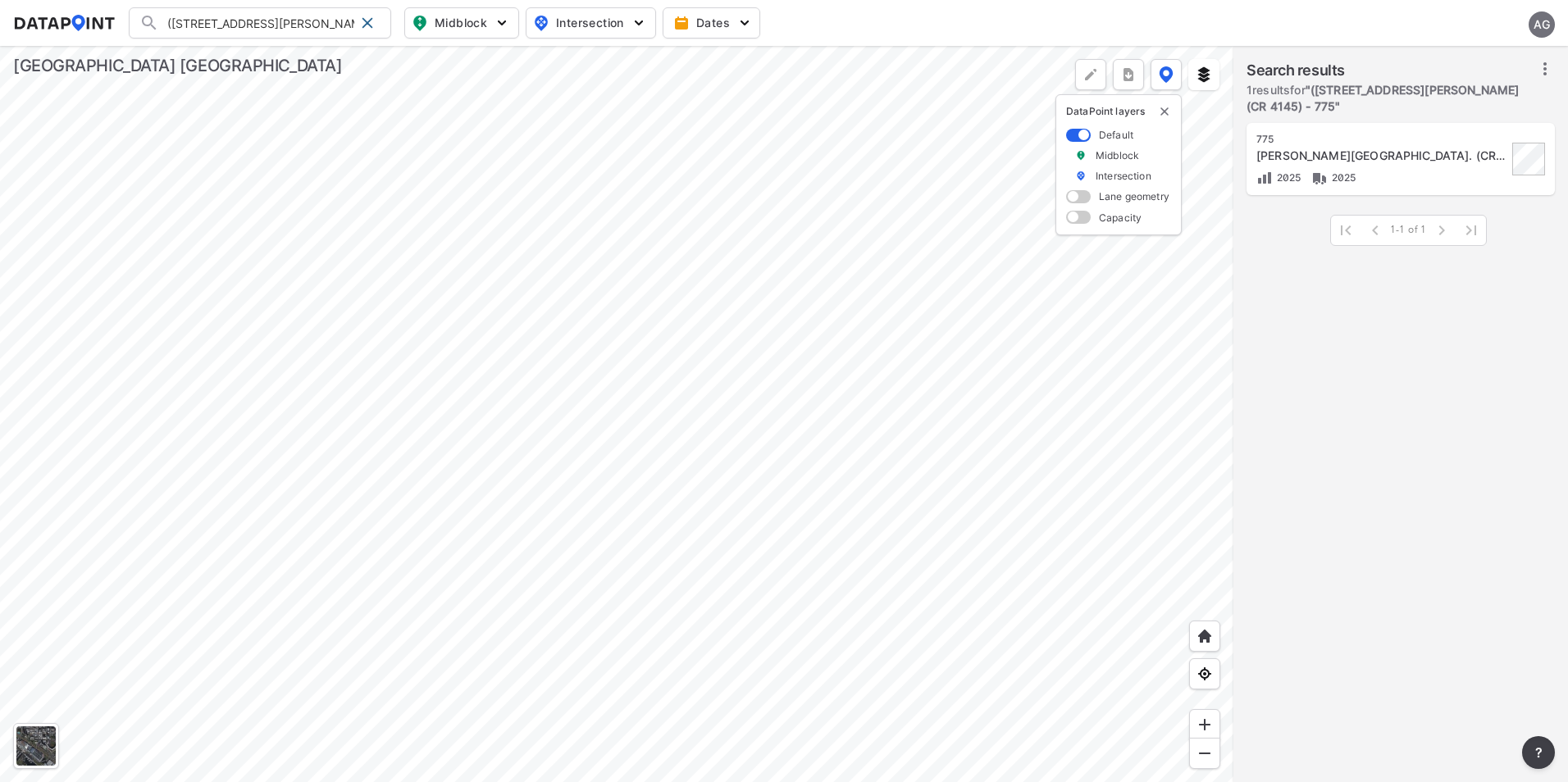
drag, startPoint x: 372, startPoint y: 20, endPoint x: 314, endPoint y: 17, distance: 58.1
click at [371, 20] on span at bounding box center [367, 22] width 13 height 13
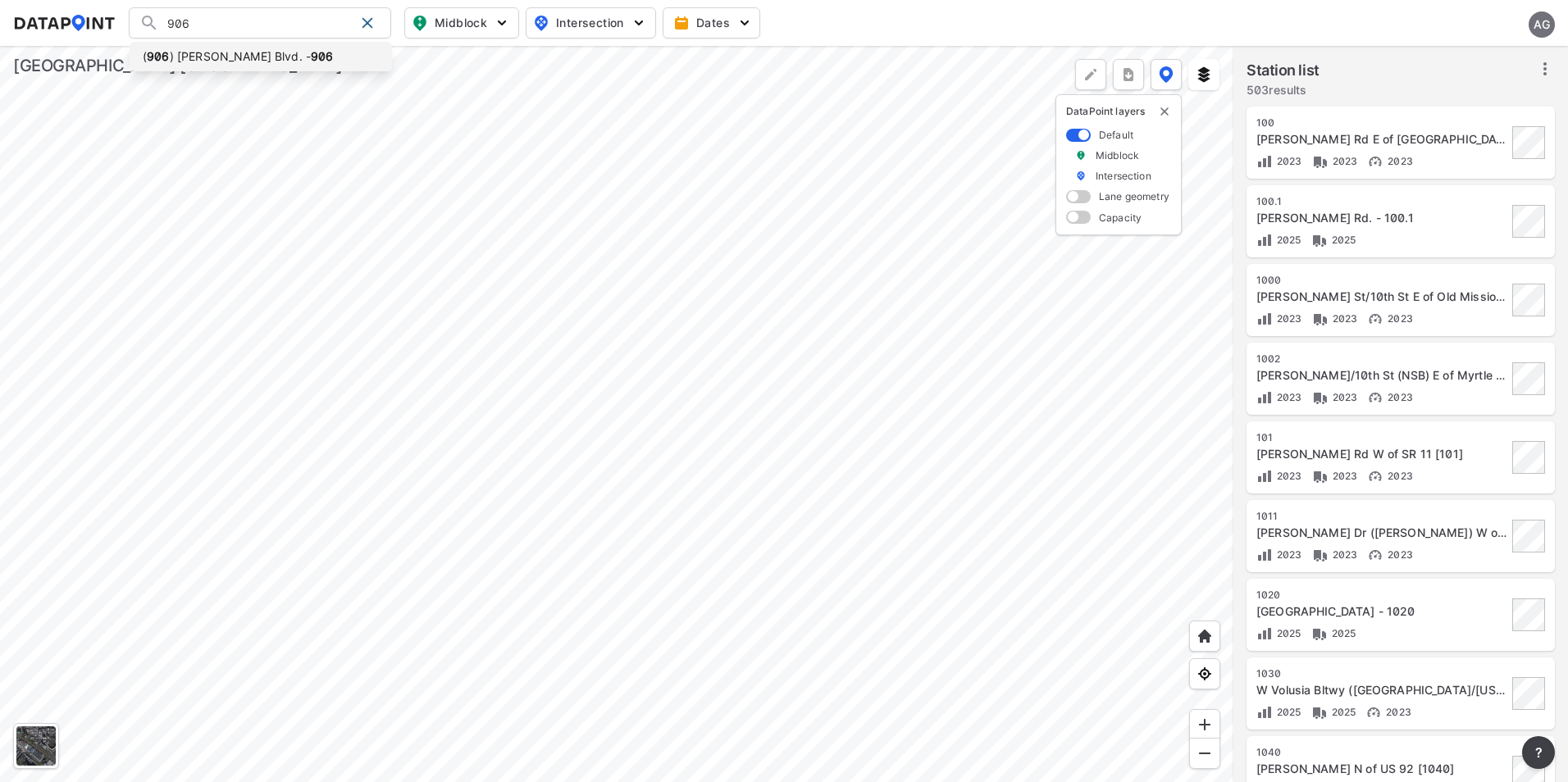
click at [311, 54] on strong "906" at bounding box center [321, 56] width 22 height 14
type input "([STREET_ADDRESS][PERSON_NAME]"
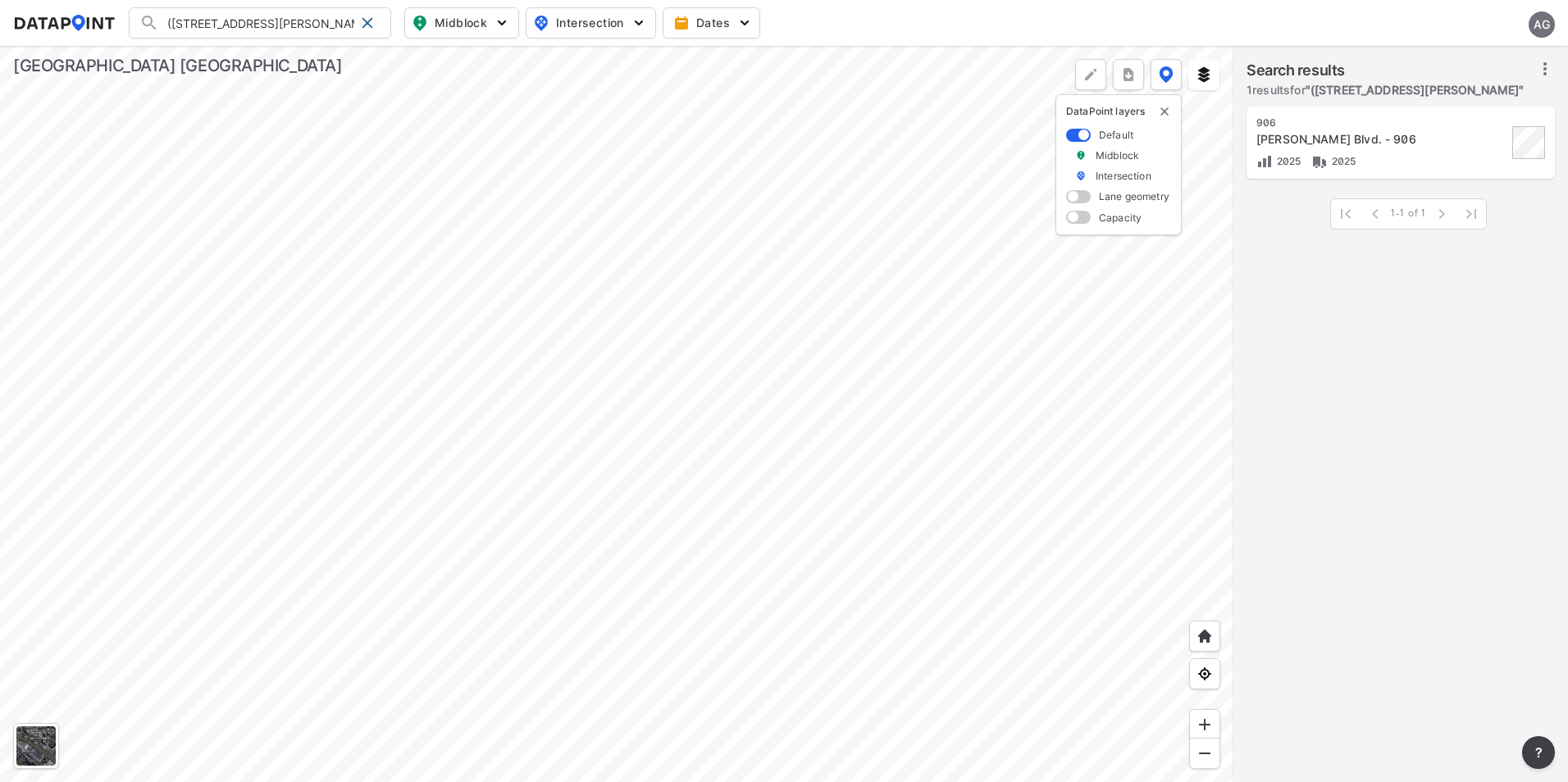
drag, startPoint x: 1408, startPoint y: 142, endPoint x: 1404, endPoint y: 153, distance: 11.7
click at [1408, 142] on div "[PERSON_NAME] Blvd. - 906" at bounding box center [1382, 140] width 251 height 16
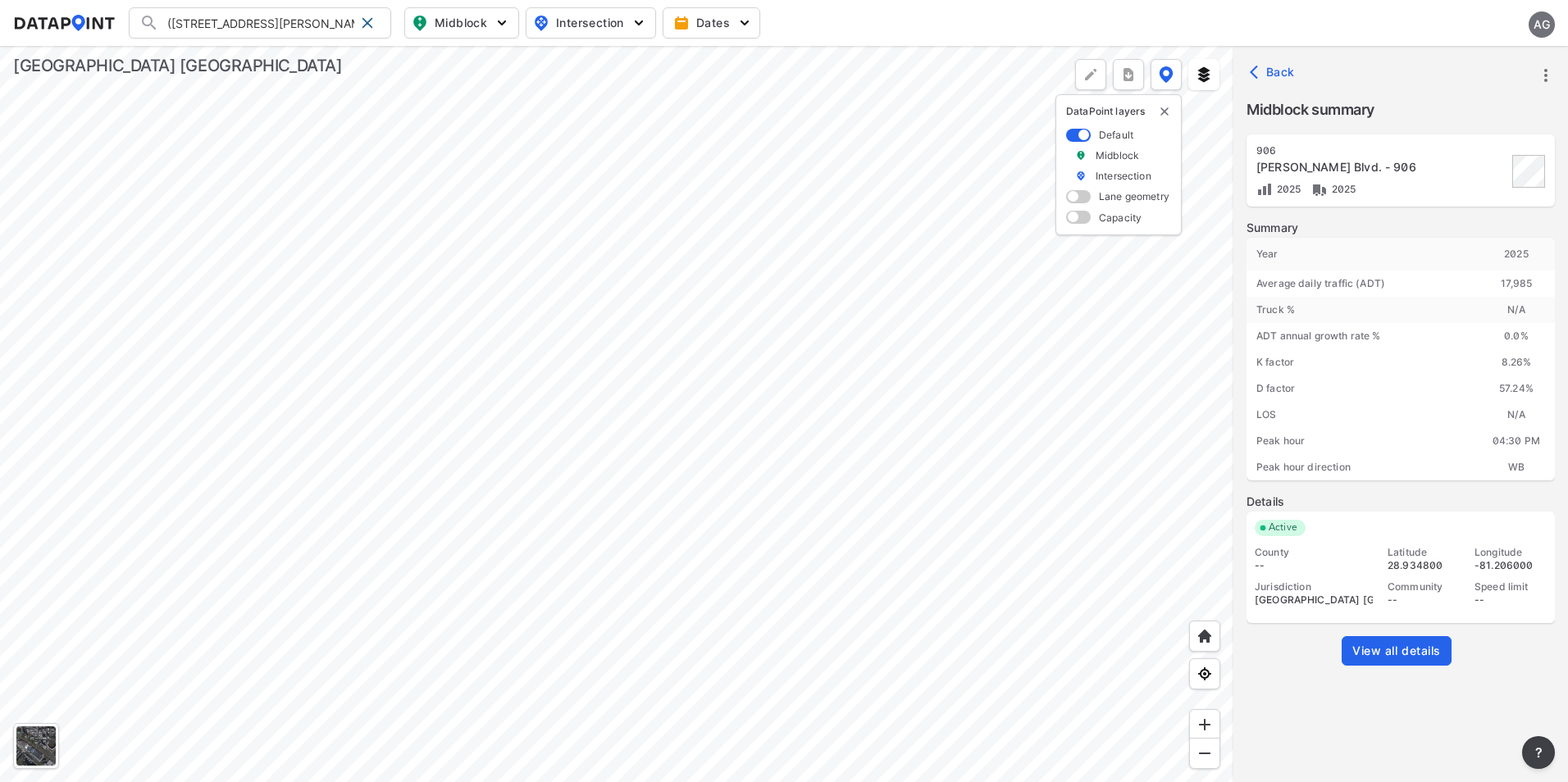
click at [1548, 76] on icon "more" at bounding box center [1546, 75] width 20 height 20
click at [1469, 78] on li "View all details" at bounding box center [1476, 75] width 158 height 30
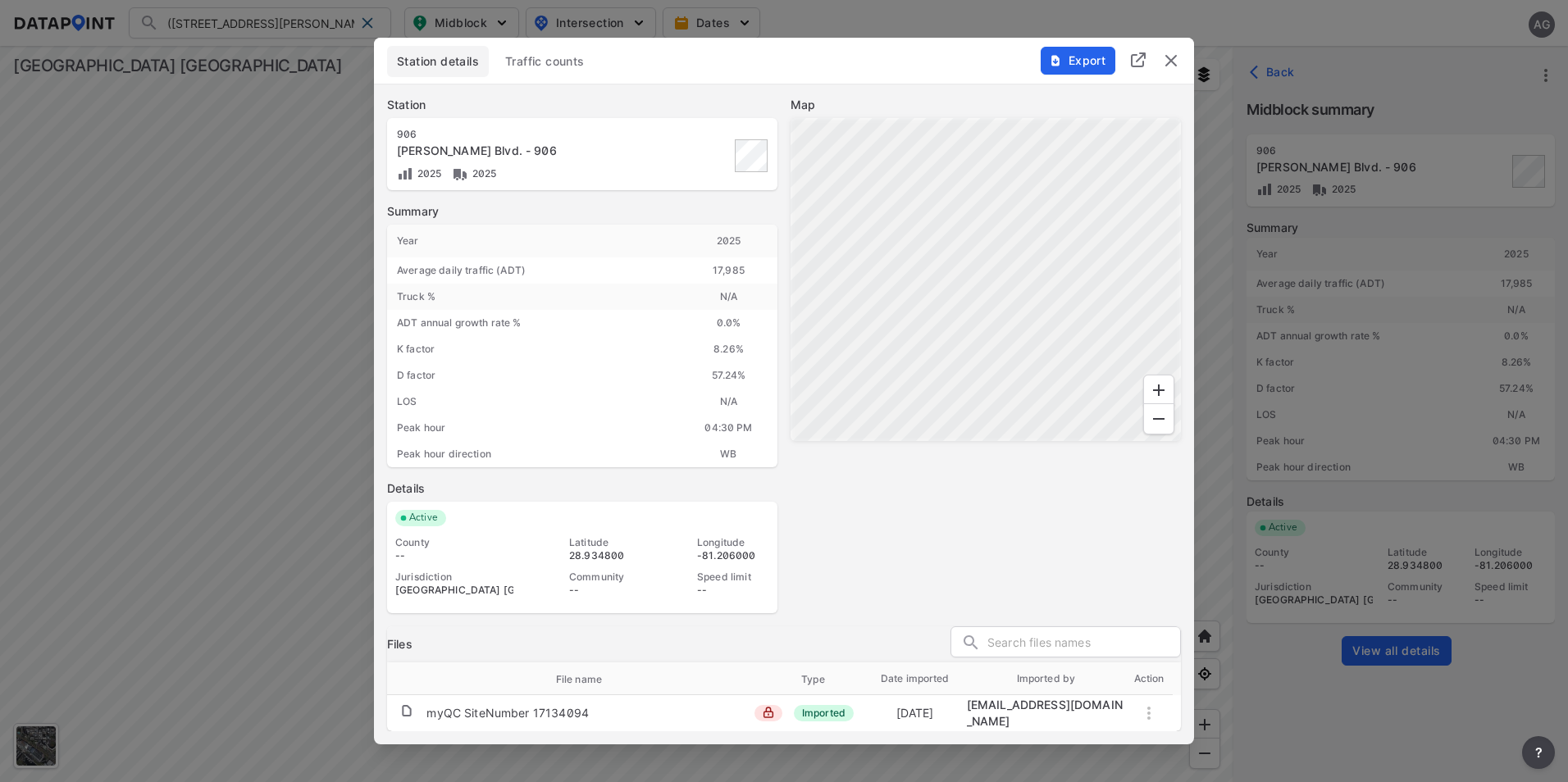
click at [541, 61] on span "Traffic counts" at bounding box center [544, 62] width 80 height 16
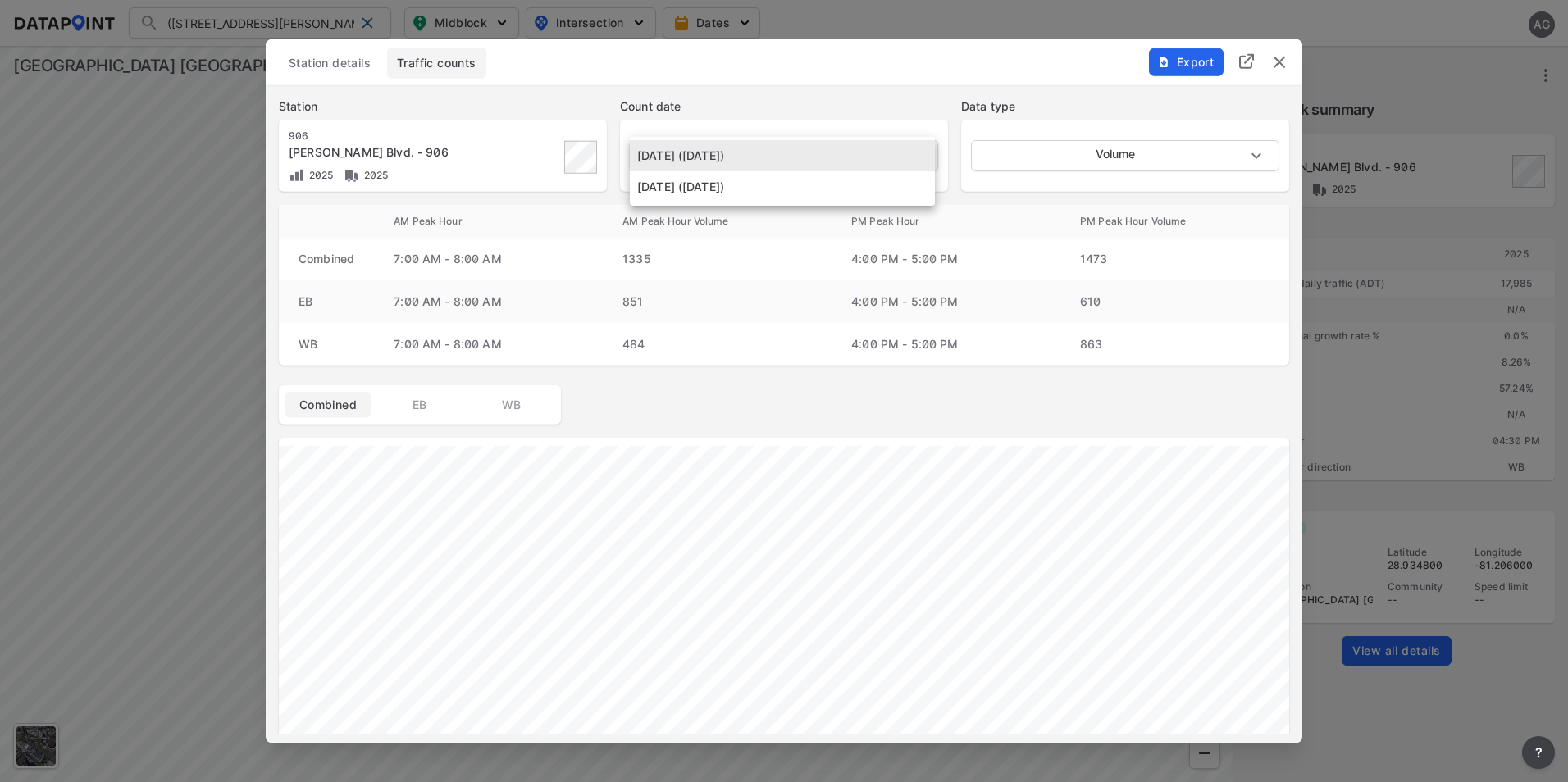
click at [875, 151] on body "(906) [PERSON_NAME] Blvd. - 906 (906) [PERSON_NAME][GEOGRAPHIC_DATA] - 906 Sear…" at bounding box center [784, 391] width 1568 height 782
click at [897, 73] on div at bounding box center [784, 391] width 1568 height 782
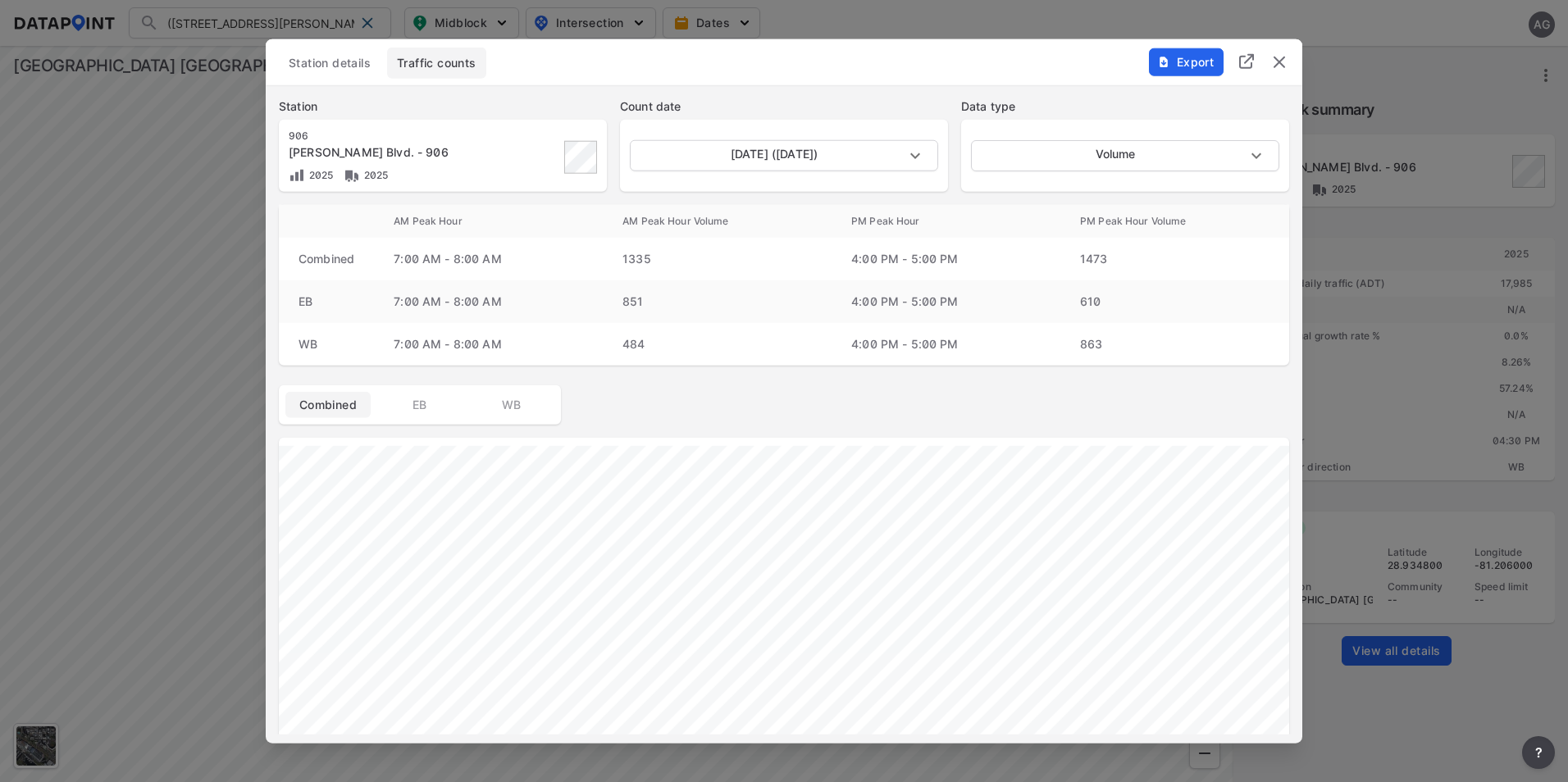
click at [1282, 64] on img "delete" at bounding box center [1279, 63] width 20 height 20
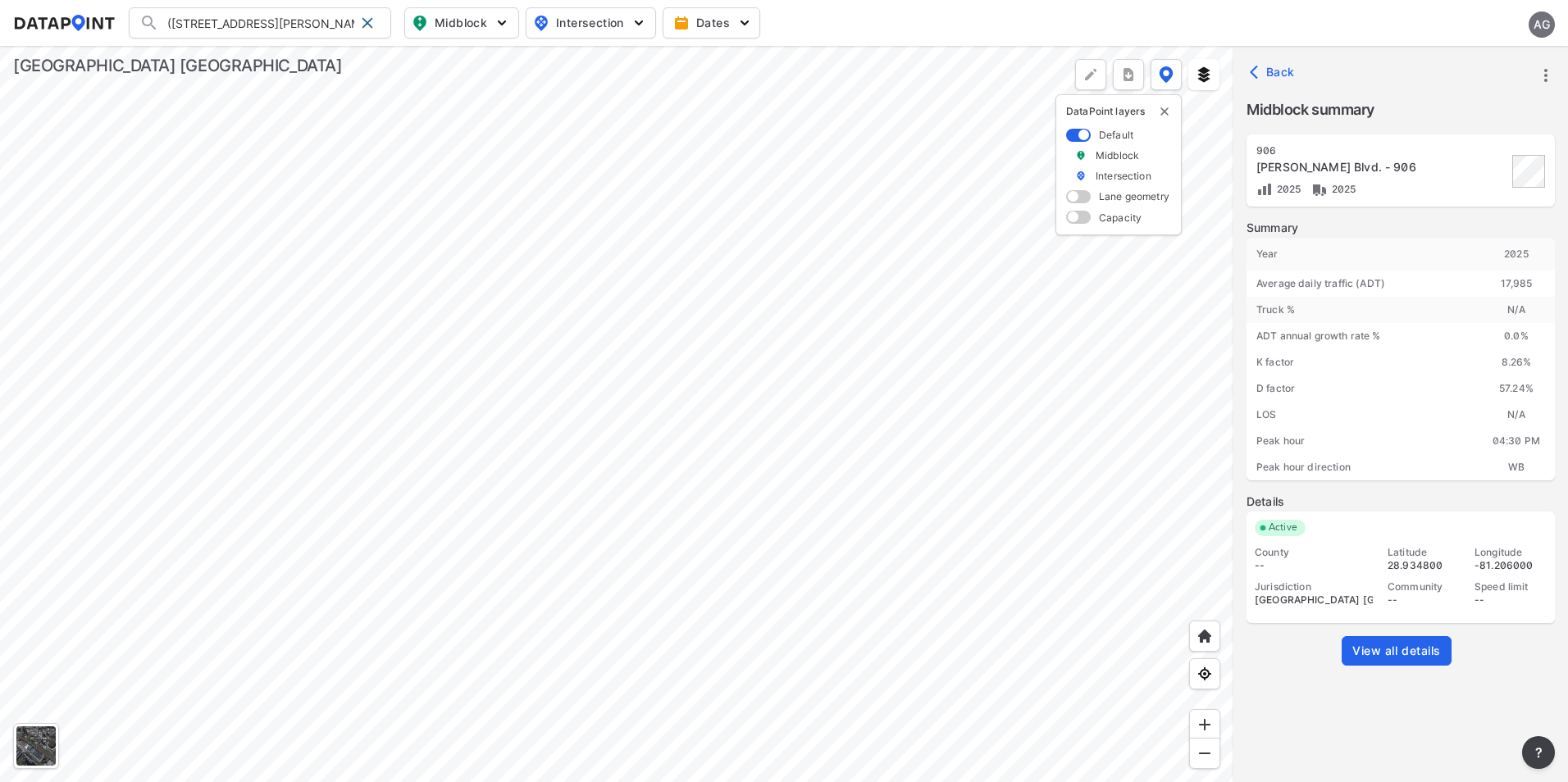
click at [804, 446] on div at bounding box center [617, 413] width 1233 height 736
drag, startPoint x: 373, startPoint y: 22, endPoint x: 328, endPoint y: 21, distance: 45.0
click at [373, 22] on span at bounding box center [367, 22] width 13 height 13
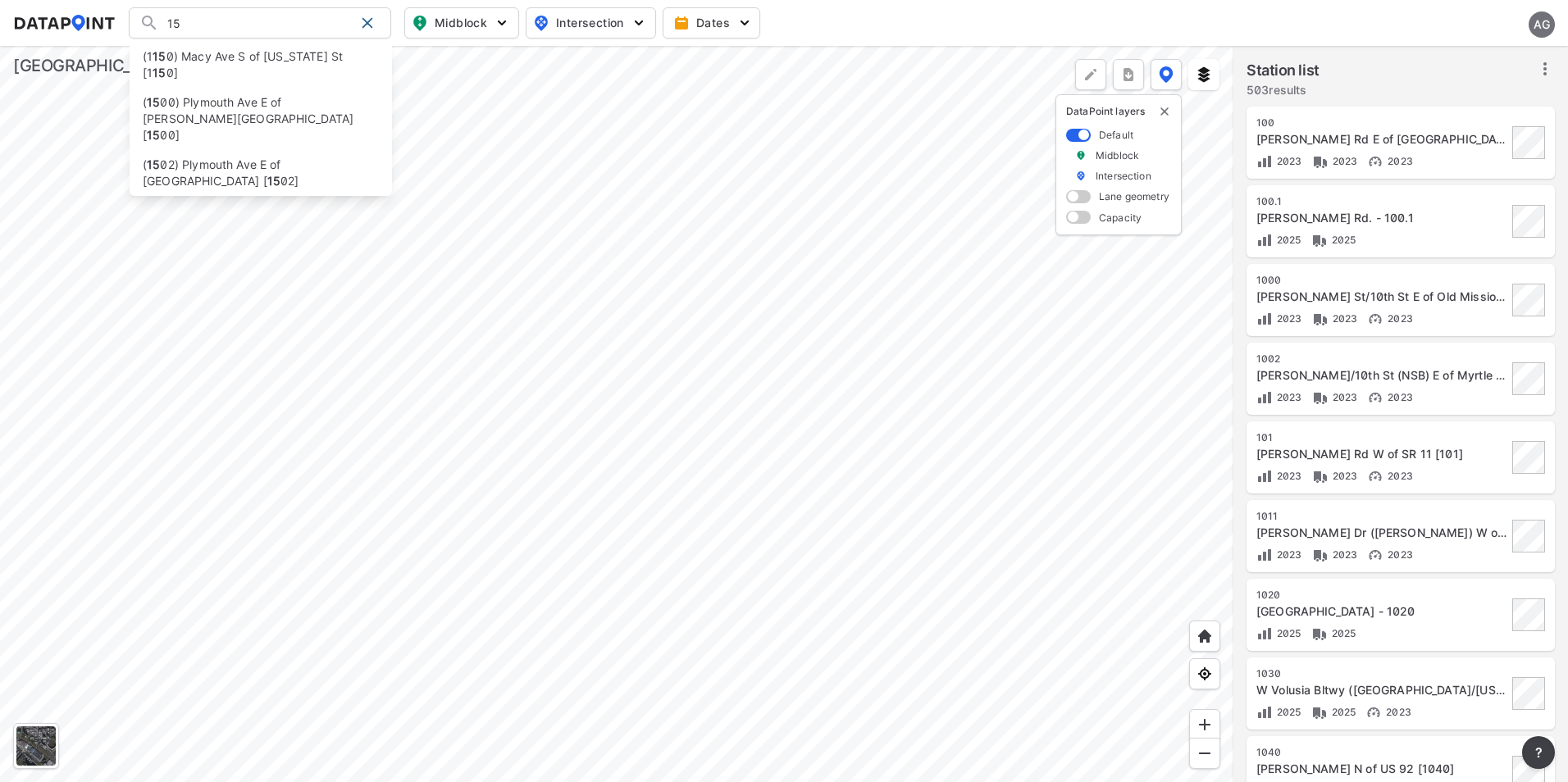
type input "1"
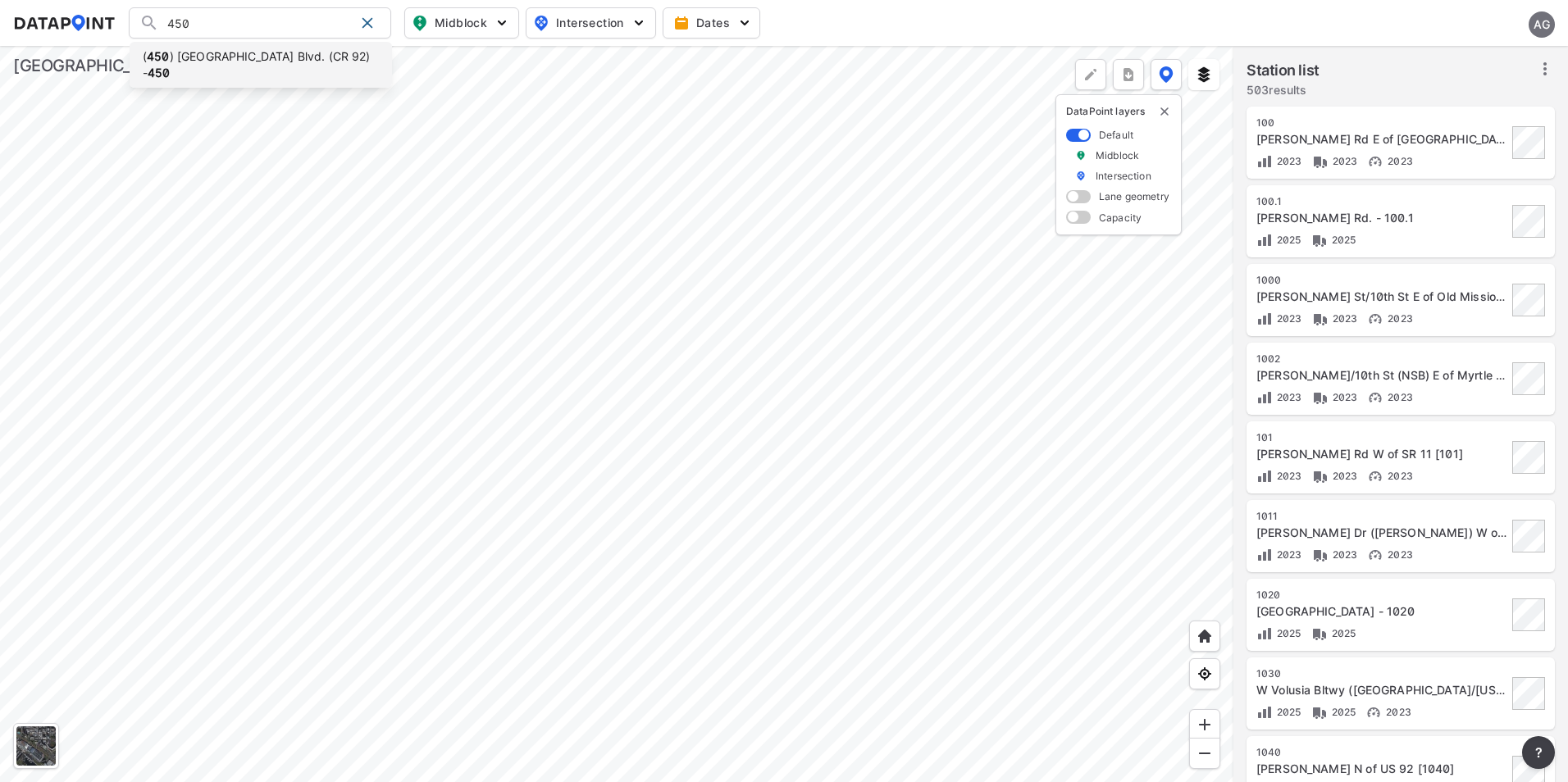
click at [289, 59] on li "( 450 ) [GEOGRAPHIC_DATA]. (CR 92) - 450" at bounding box center [260, 64] width 262 height 46
type input "(450) [GEOGRAPHIC_DATA]. (CR 92) - 450"
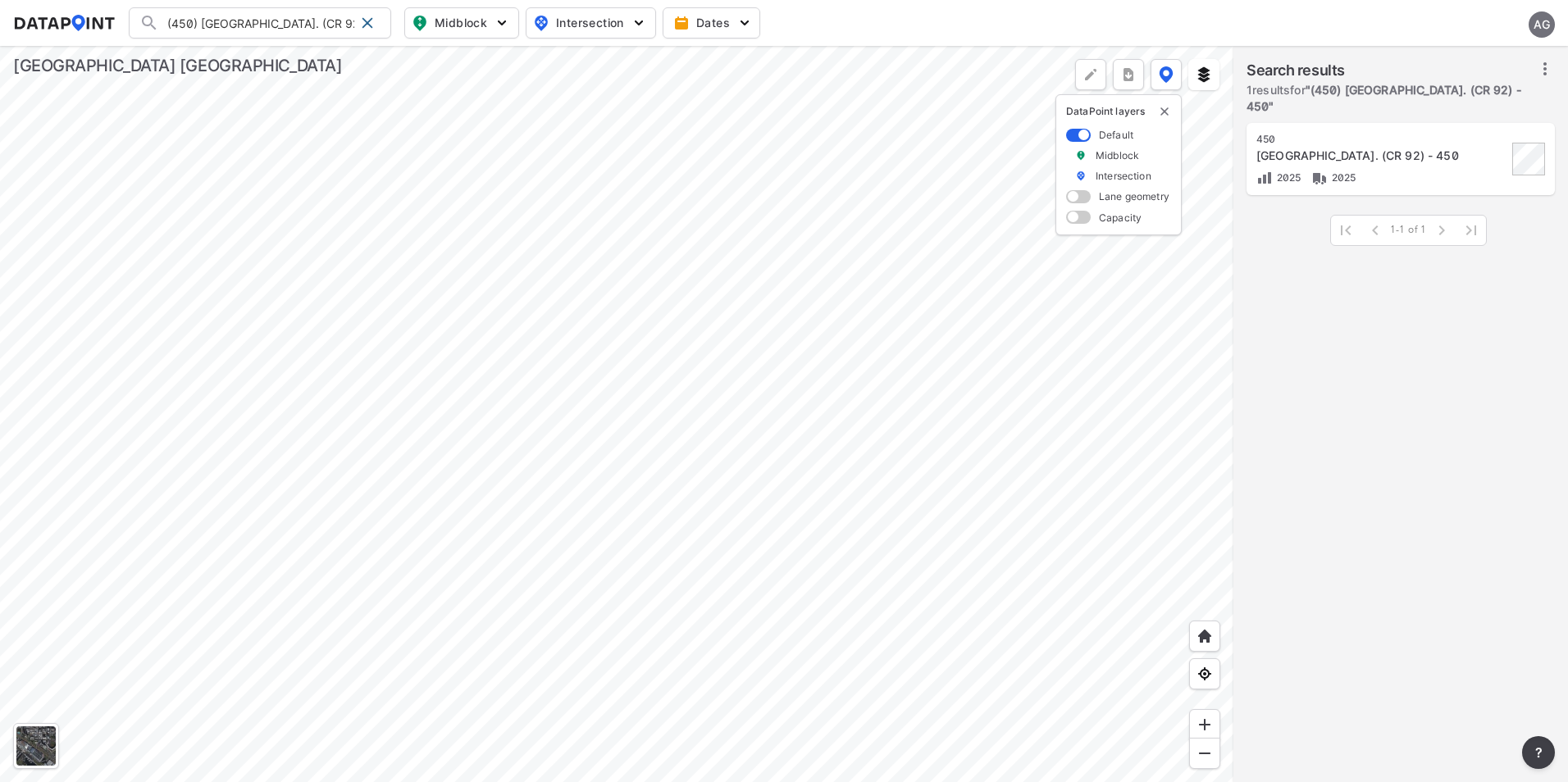
drag, startPoint x: 371, startPoint y: 24, endPoint x: 302, endPoint y: 23, distance: 69.0
click at [371, 24] on span at bounding box center [367, 22] width 13 height 13
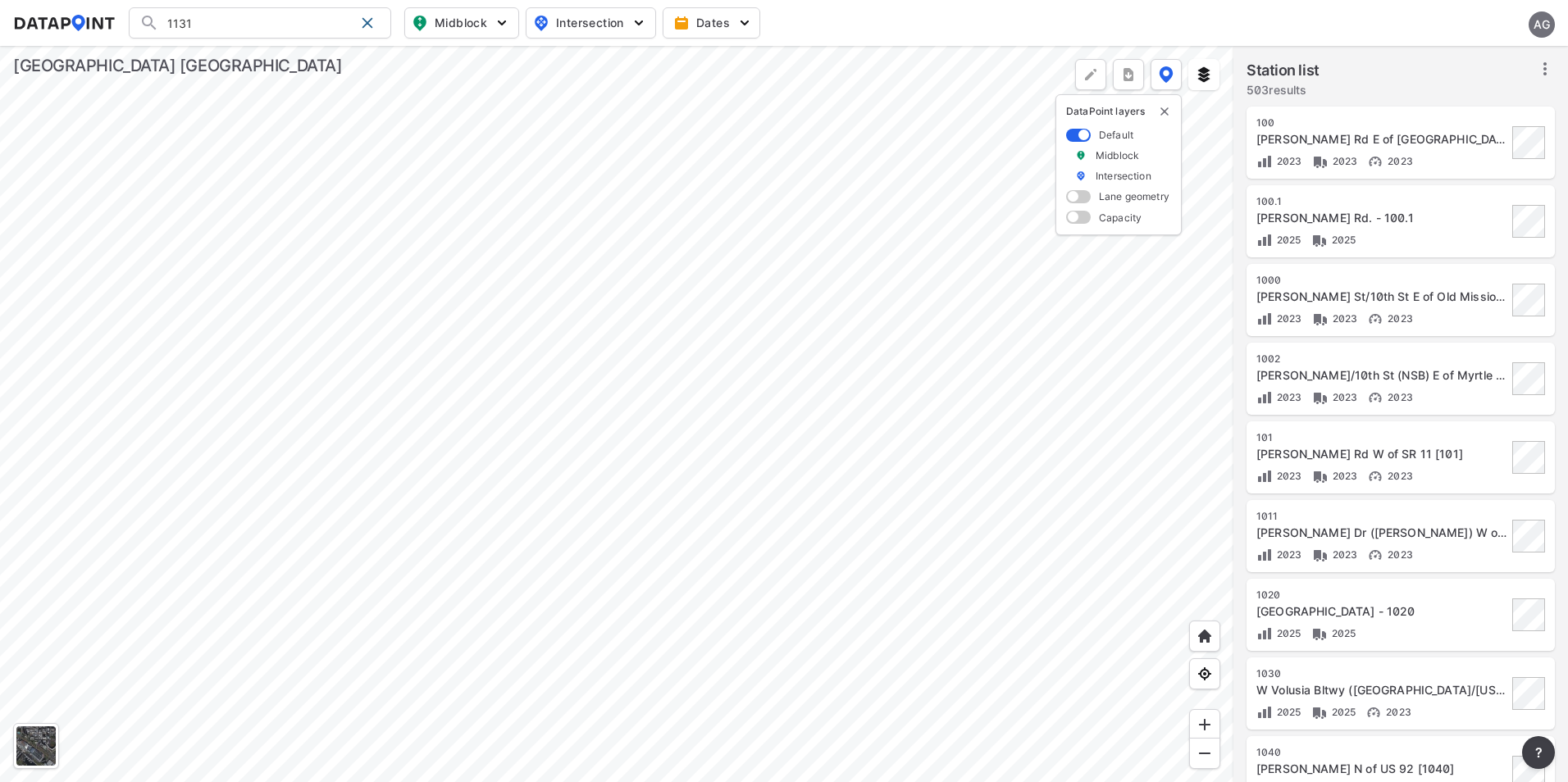
click at [240, 26] on input "1131" at bounding box center [257, 22] width 195 height 26
drag, startPoint x: 238, startPoint y: 26, endPoint x: 138, endPoint y: 23, distance: 100.0
click at [138, 23] on div "1132 Search No results There were no results found for "1132"." at bounding box center [260, 22] width 262 height 31
click at [277, 54] on li "( [STREET_ADDRESS][US_STATE]" at bounding box center [260, 64] width 262 height 46
type input "([STREET_ADDRESS][US_STATE]"
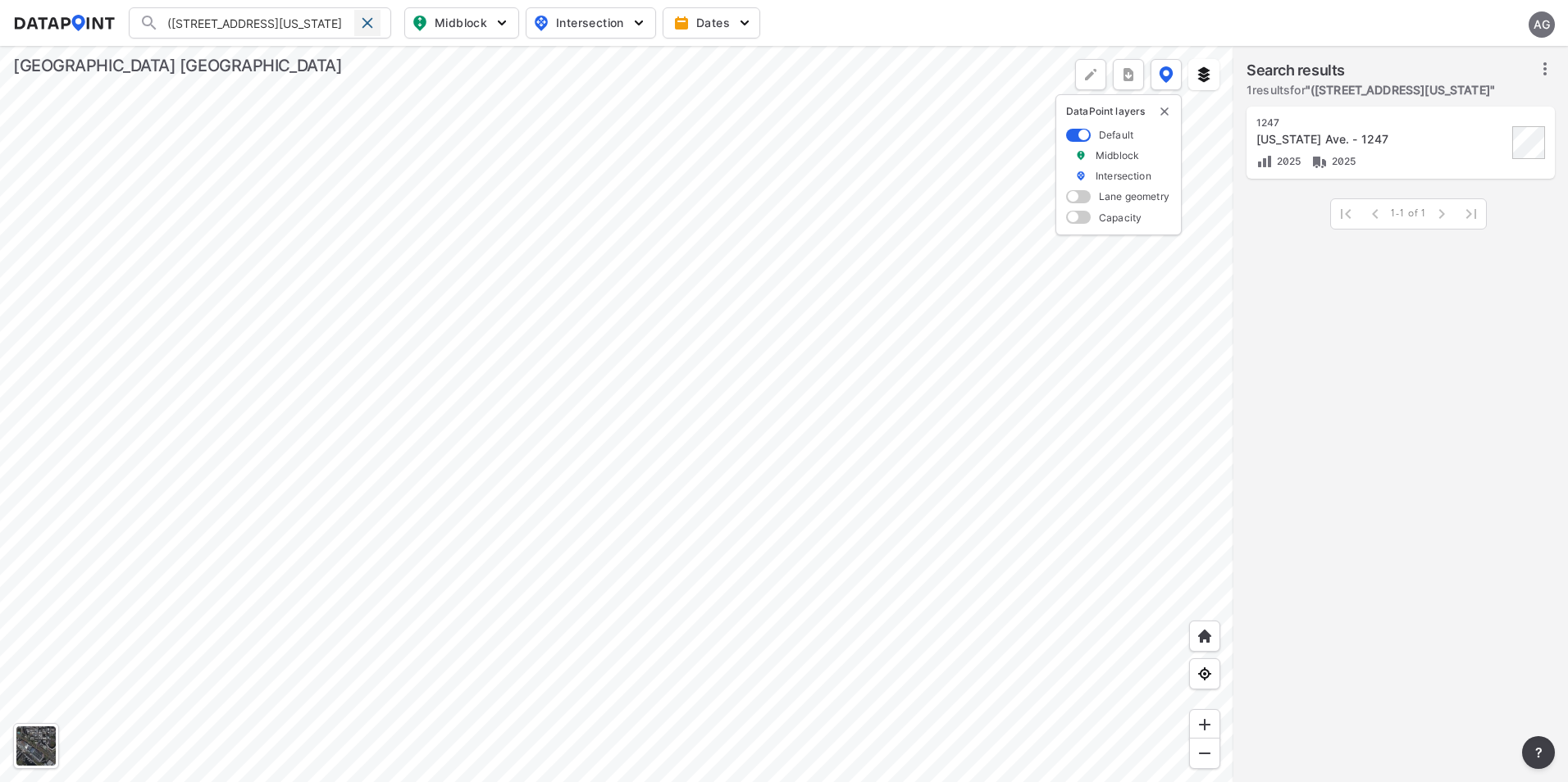
click at [364, 21] on span at bounding box center [367, 22] width 13 height 13
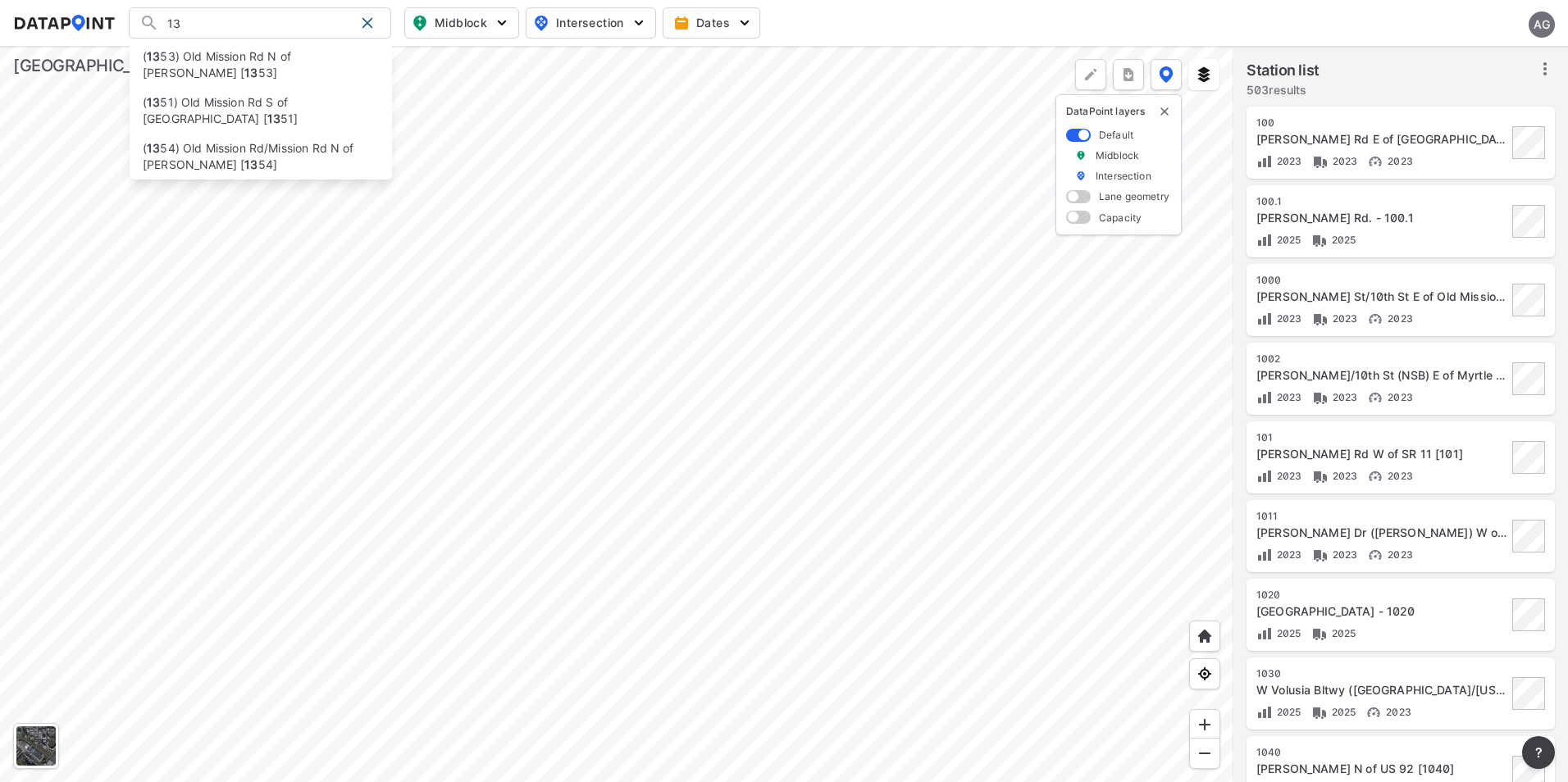
type input "1"
click at [240, 26] on input "1419" at bounding box center [257, 22] width 195 height 26
type input "1"
click at [266, 24] on input "Search" at bounding box center [269, 22] width 221 height 26
click at [259, 21] on input "1423" at bounding box center [257, 22] width 195 height 26
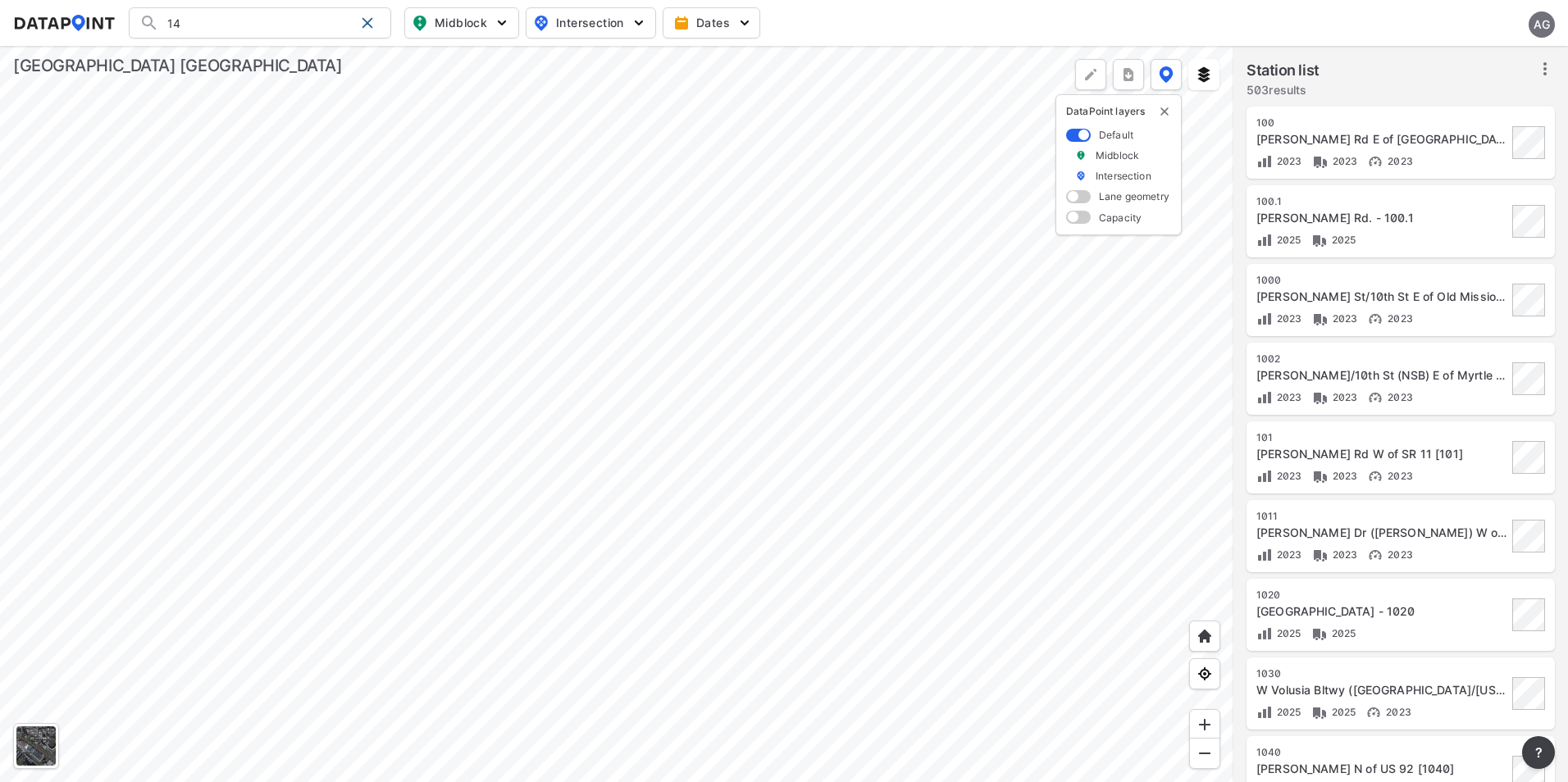
type input "1"
click at [311, 21] on input "Search" at bounding box center [269, 22] width 221 height 26
click at [314, 21] on input "142" at bounding box center [257, 22] width 195 height 26
type input "1420"
drag, startPoint x: 299, startPoint y: 29, endPoint x: 164, endPoint y: 22, distance: 135.2
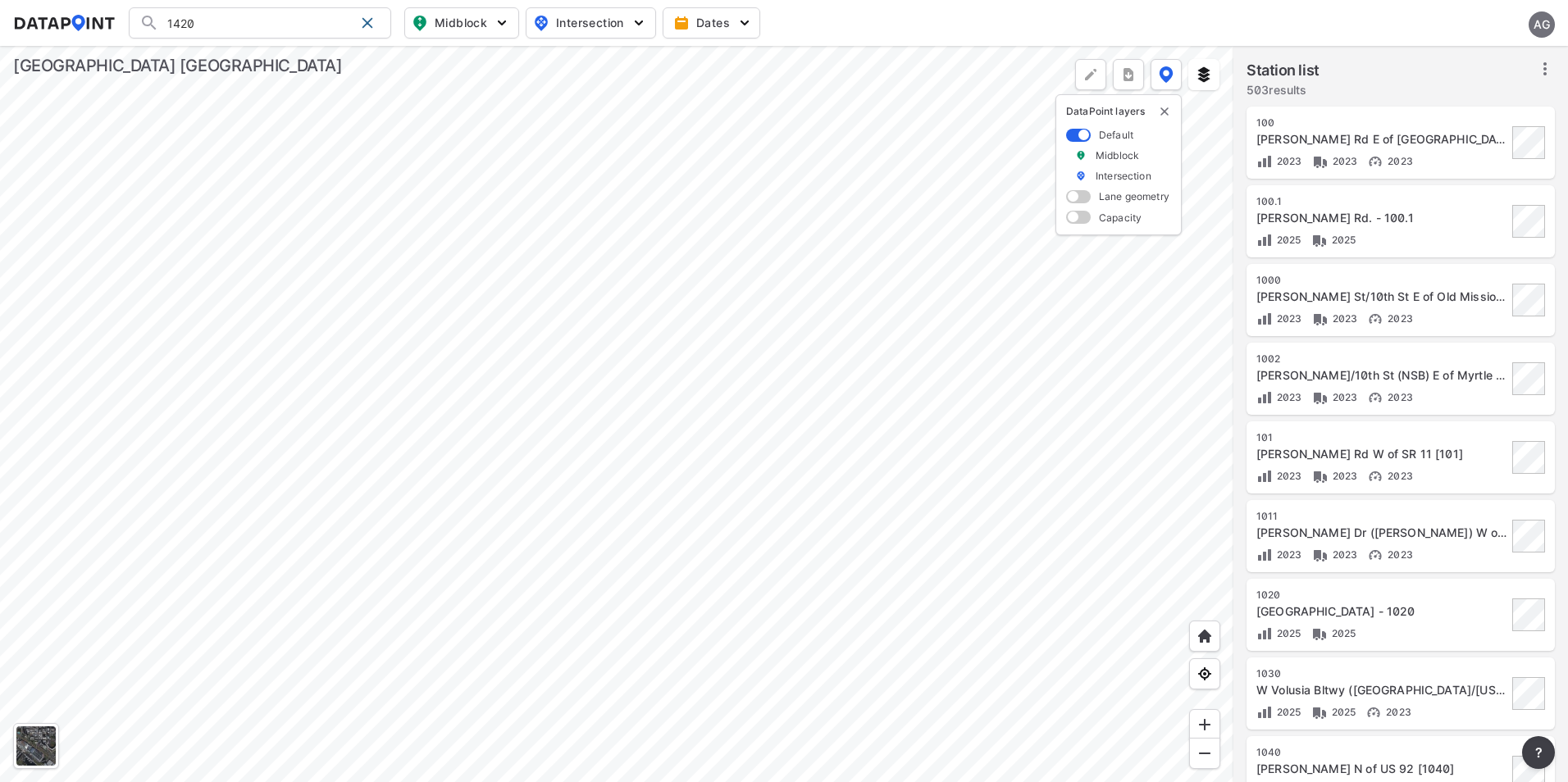
click at [164, 22] on input "1420" at bounding box center [257, 22] width 195 height 26
click at [236, 23] on input "Search" at bounding box center [269, 22] width 221 height 26
type input "1"
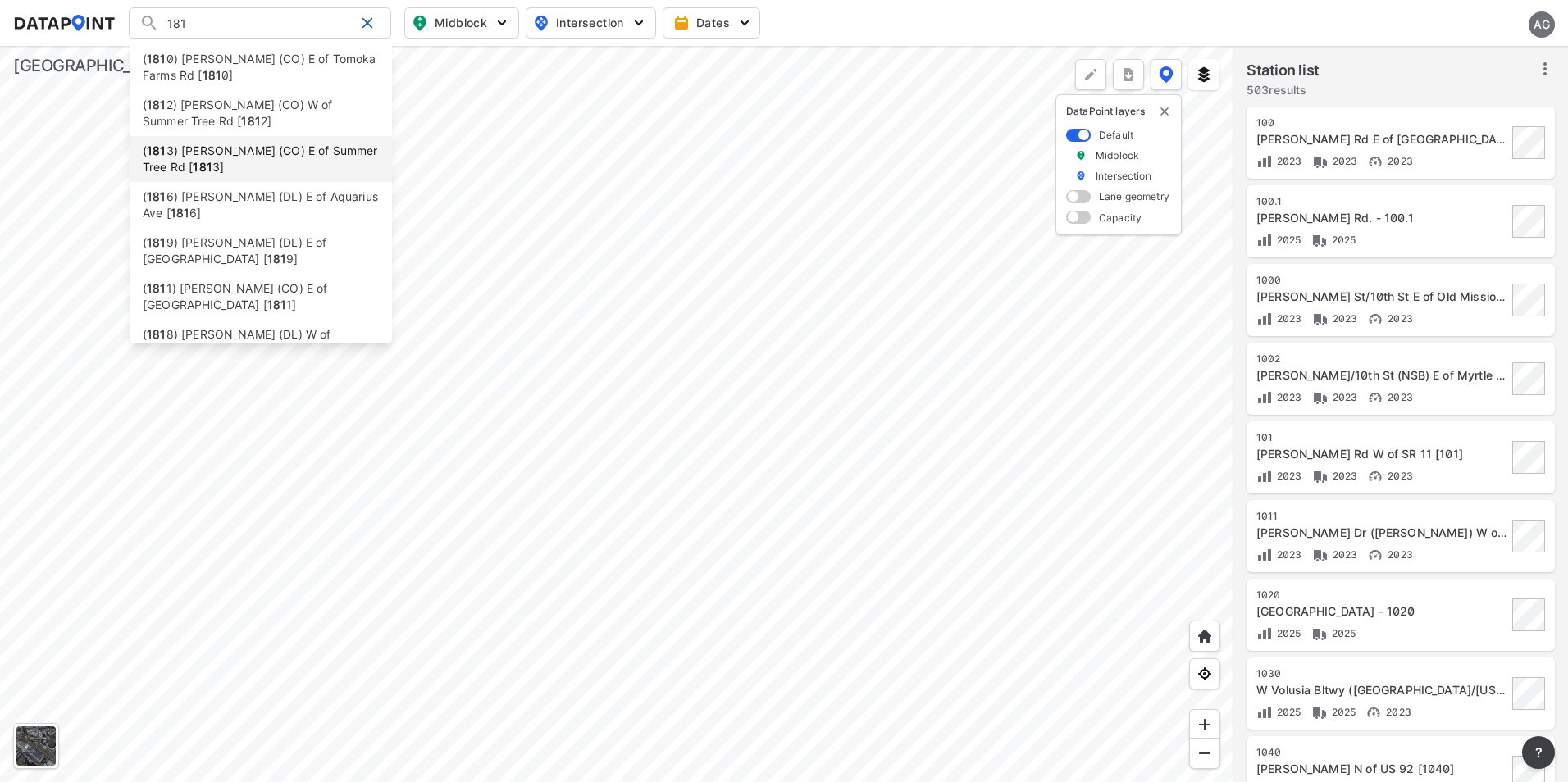
scroll to position [65, 0]
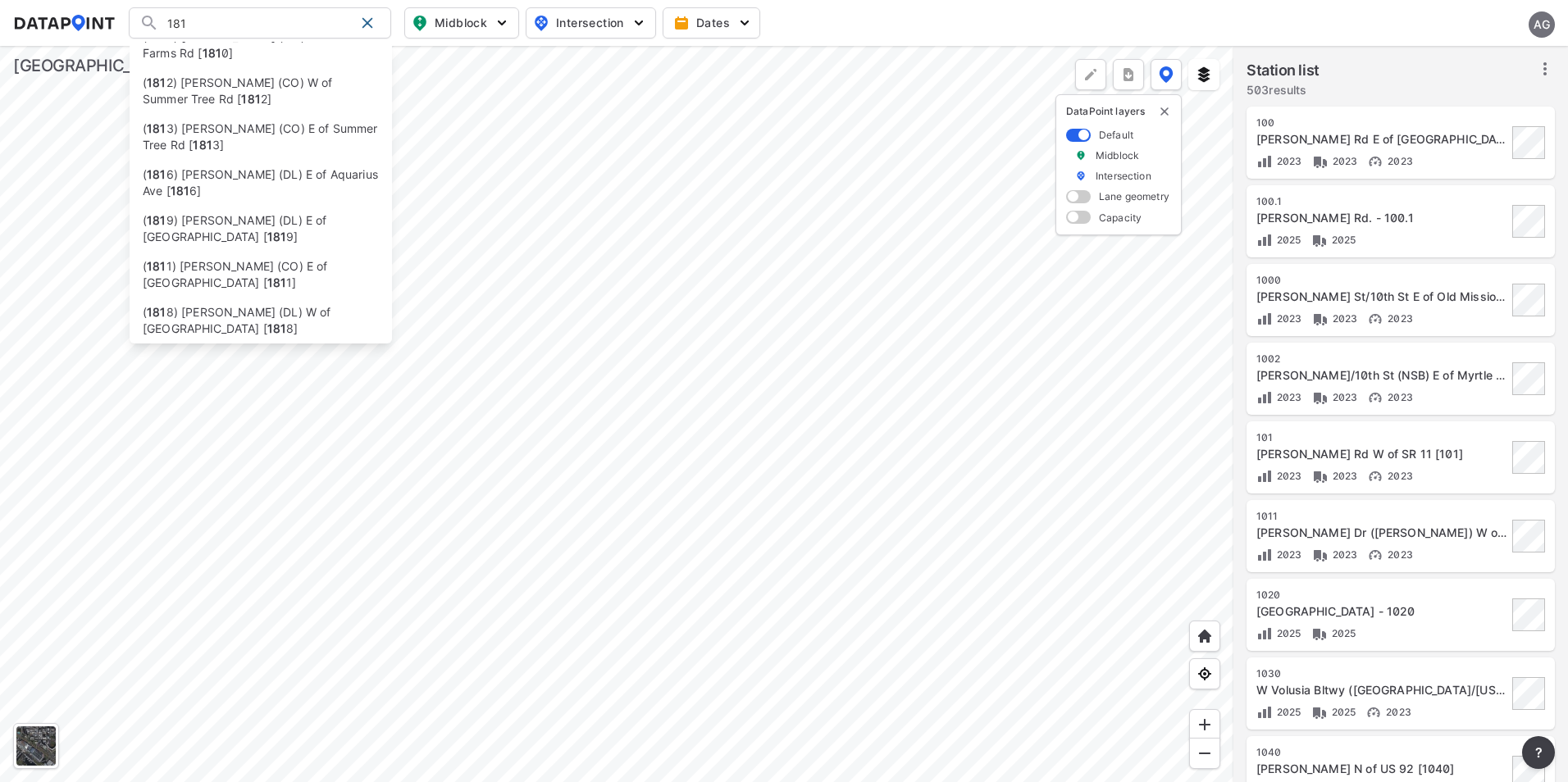
drag, startPoint x: 273, startPoint y: 24, endPoint x: 201, endPoint y: 19, distance: 72.2
click at [201, 19] on input "181" at bounding box center [257, 22] width 195 height 26
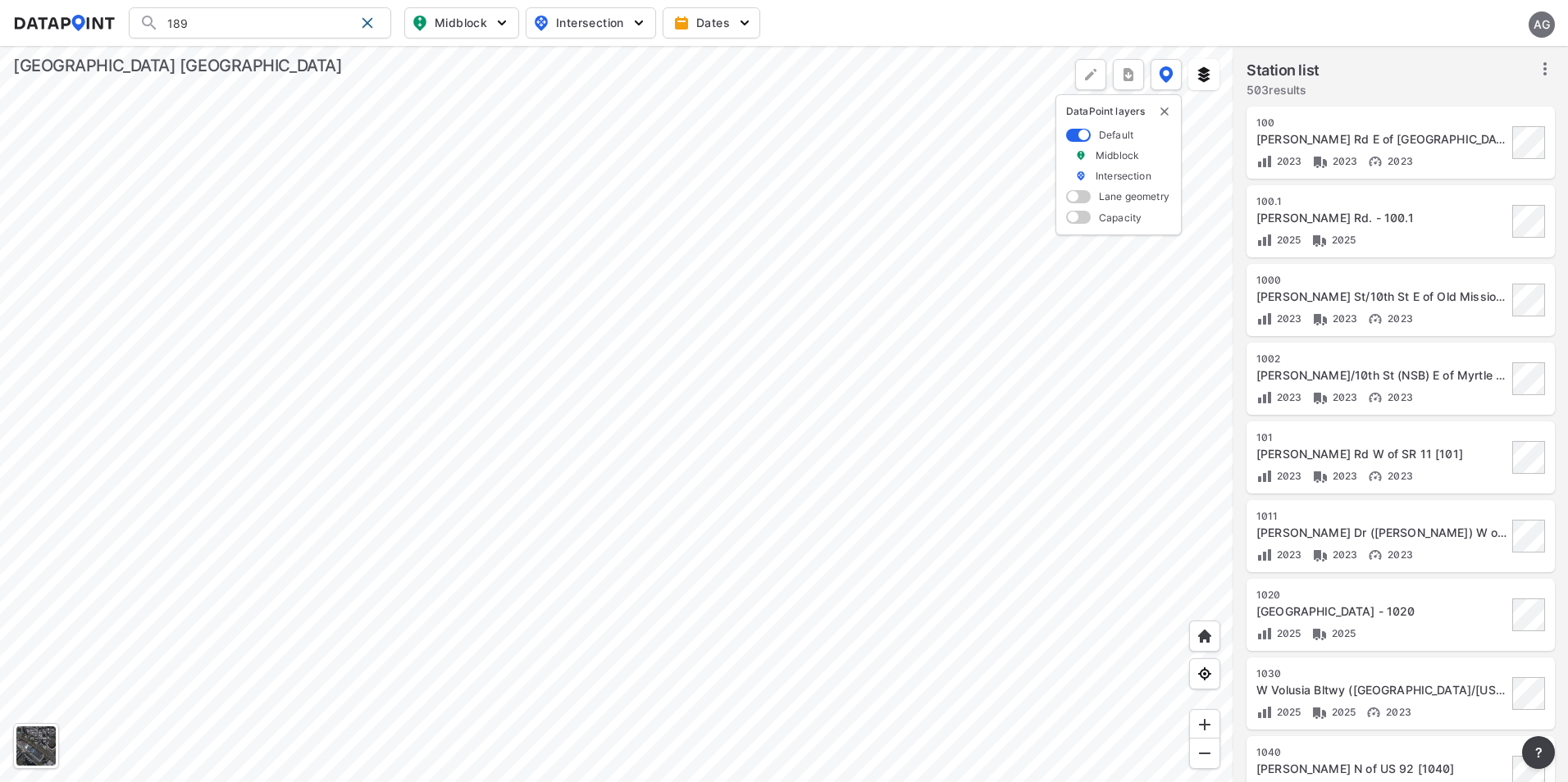
drag, startPoint x: 247, startPoint y: 25, endPoint x: 110, endPoint y: 13, distance: 137.5
click at [110, 13] on div "189 Search No results There were no results found for "189". Midblock Intersect…" at bounding box center [784, 22] width 1542 height 31
type input "3"
click at [239, 56] on li "( 484 .2) DeBary Ave. - 484 .2" at bounding box center [260, 56] width 262 height 30
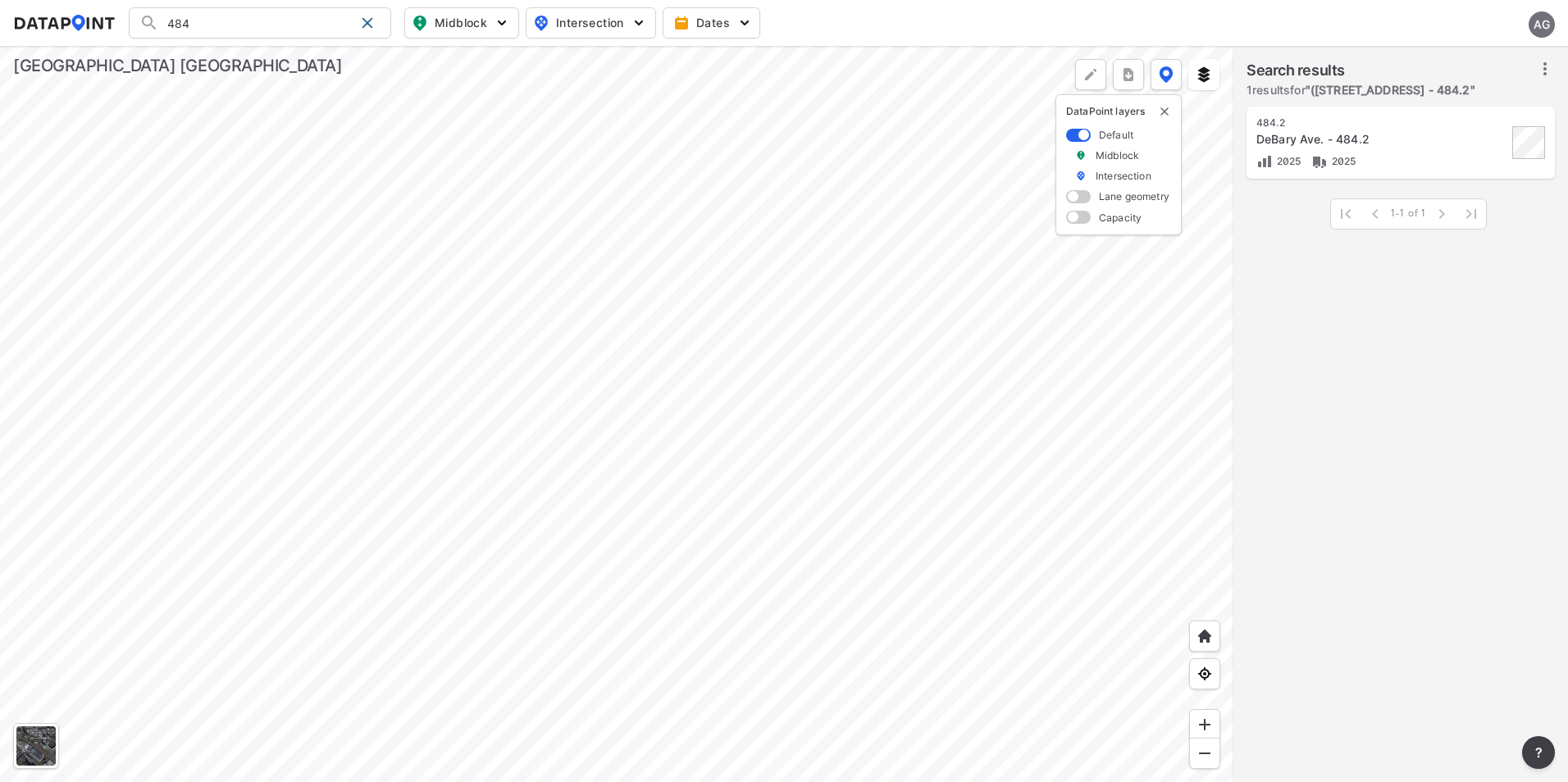
type input "([STREET_ADDRESS] - 484.2"
click at [363, 21] on span at bounding box center [367, 22] width 13 height 13
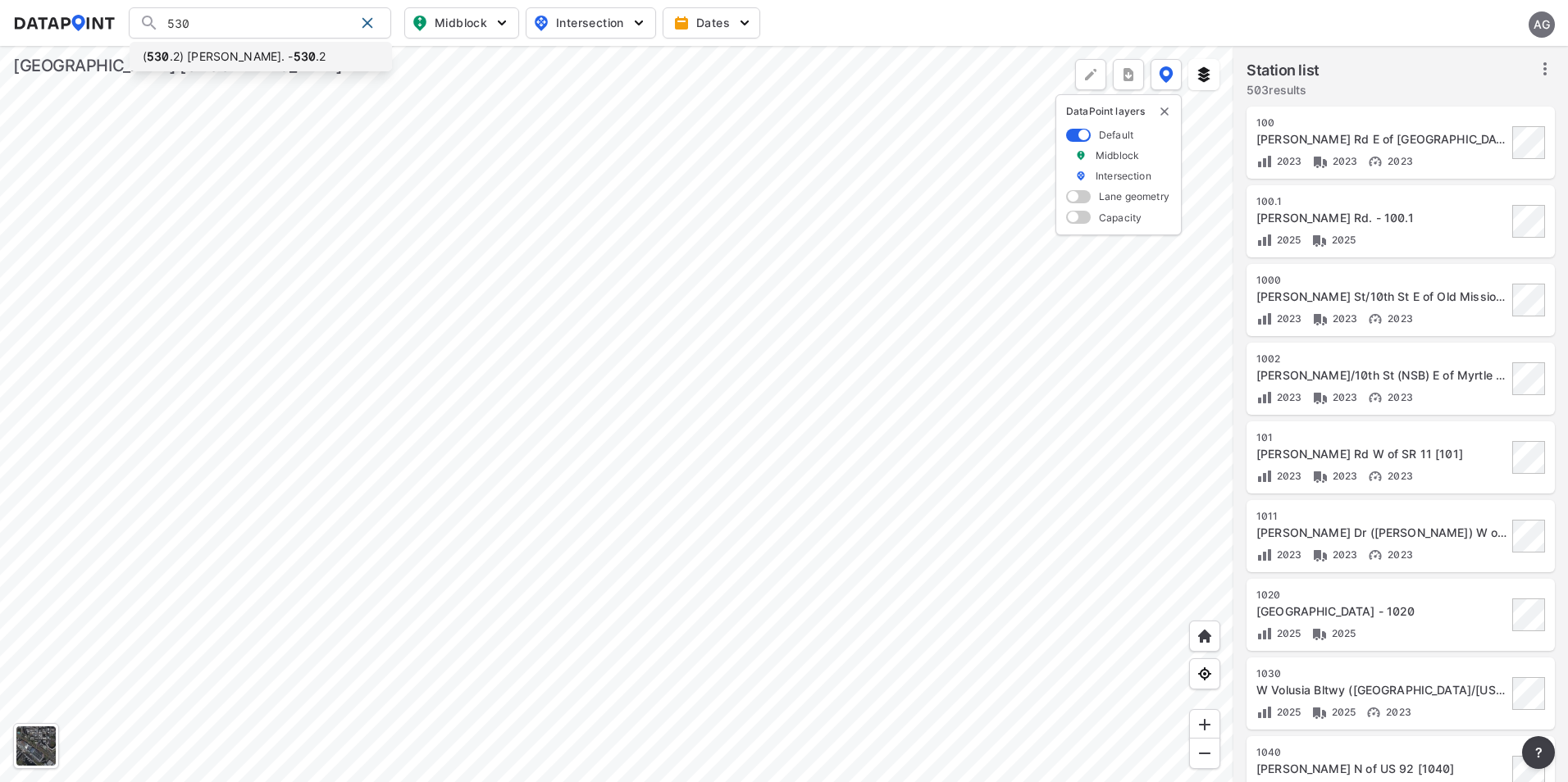
click at [306, 48] on li "( 530 .2) [PERSON_NAME]. - 530 .2" at bounding box center [260, 56] width 262 height 30
type input "([STREET_ADDRESS][PERSON_NAME] - 530.2"
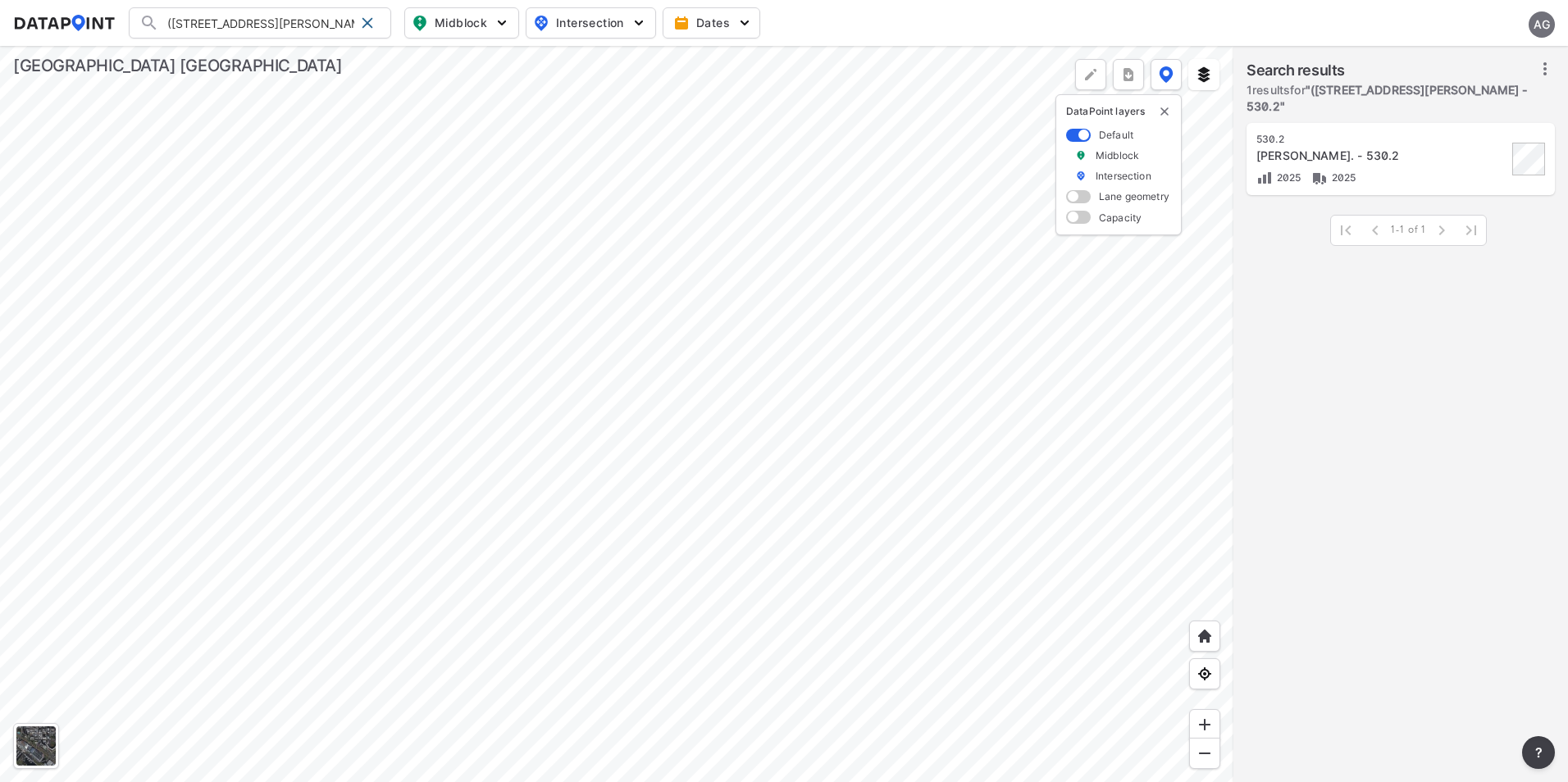
drag, startPoint x: 366, startPoint y: 21, endPoint x: 289, endPoint y: 19, distance: 77.0
click at [366, 21] on span at bounding box center [367, 22] width 13 height 13
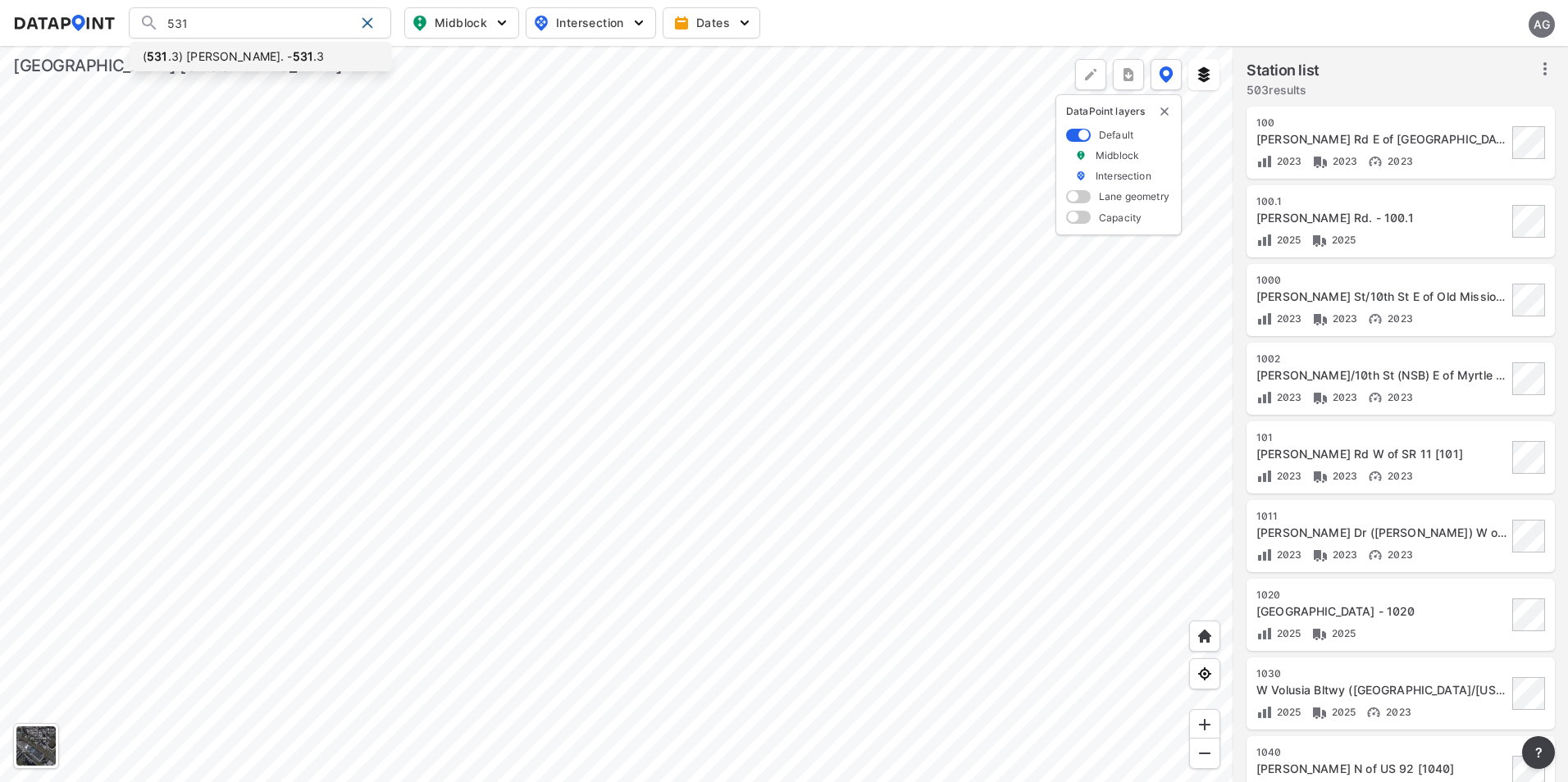
click at [283, 54] on li "( 531 .3) [PERSON_NAME]. - 531 .3" at bounding box center [260, 56] width 262 height 30
type input "([STREET_ADDRESS][PERSON_NAME] - 531.3"
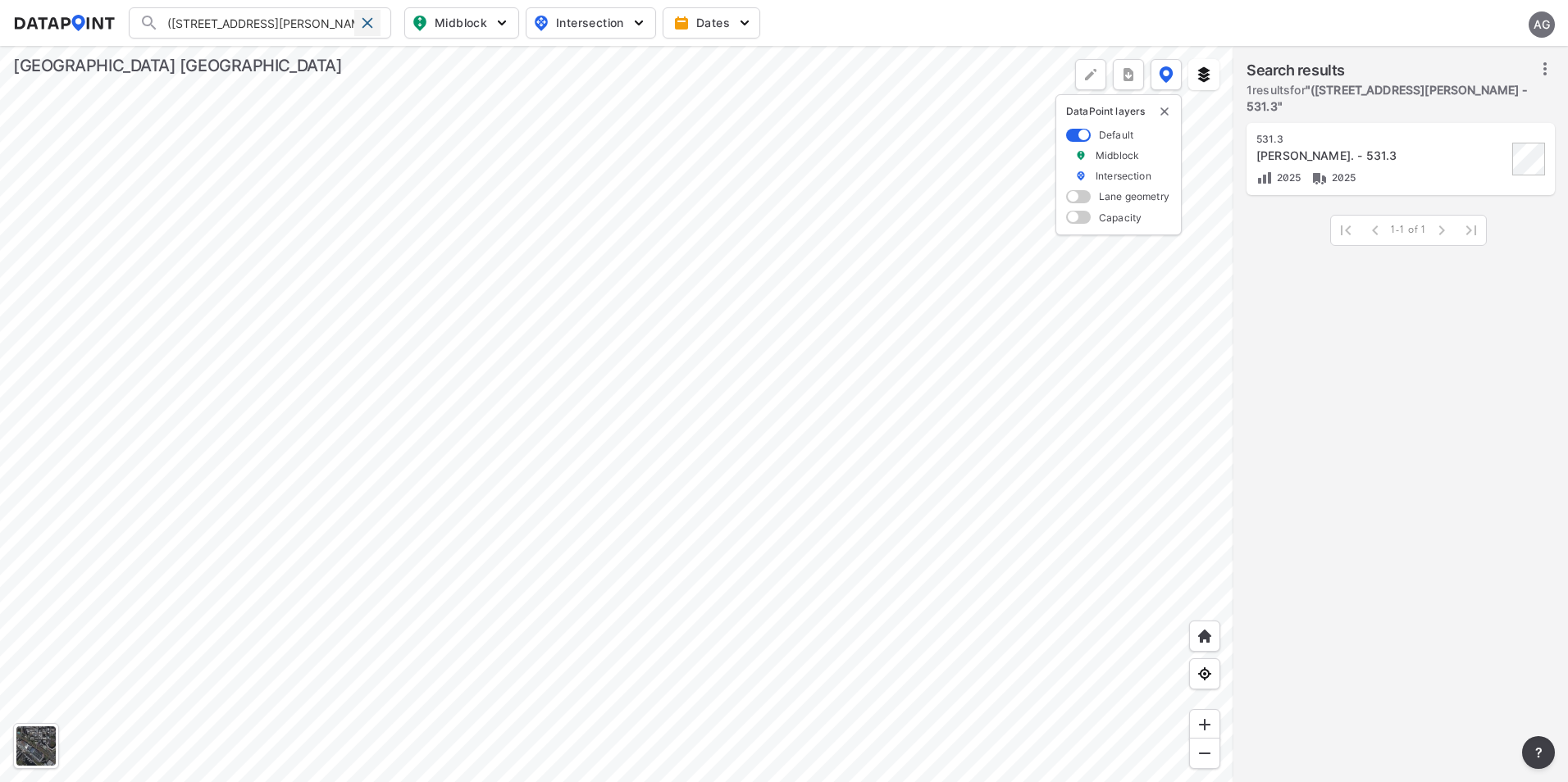
click at [371, 21] on span at bounding box center [367, 22] width 13 height 13
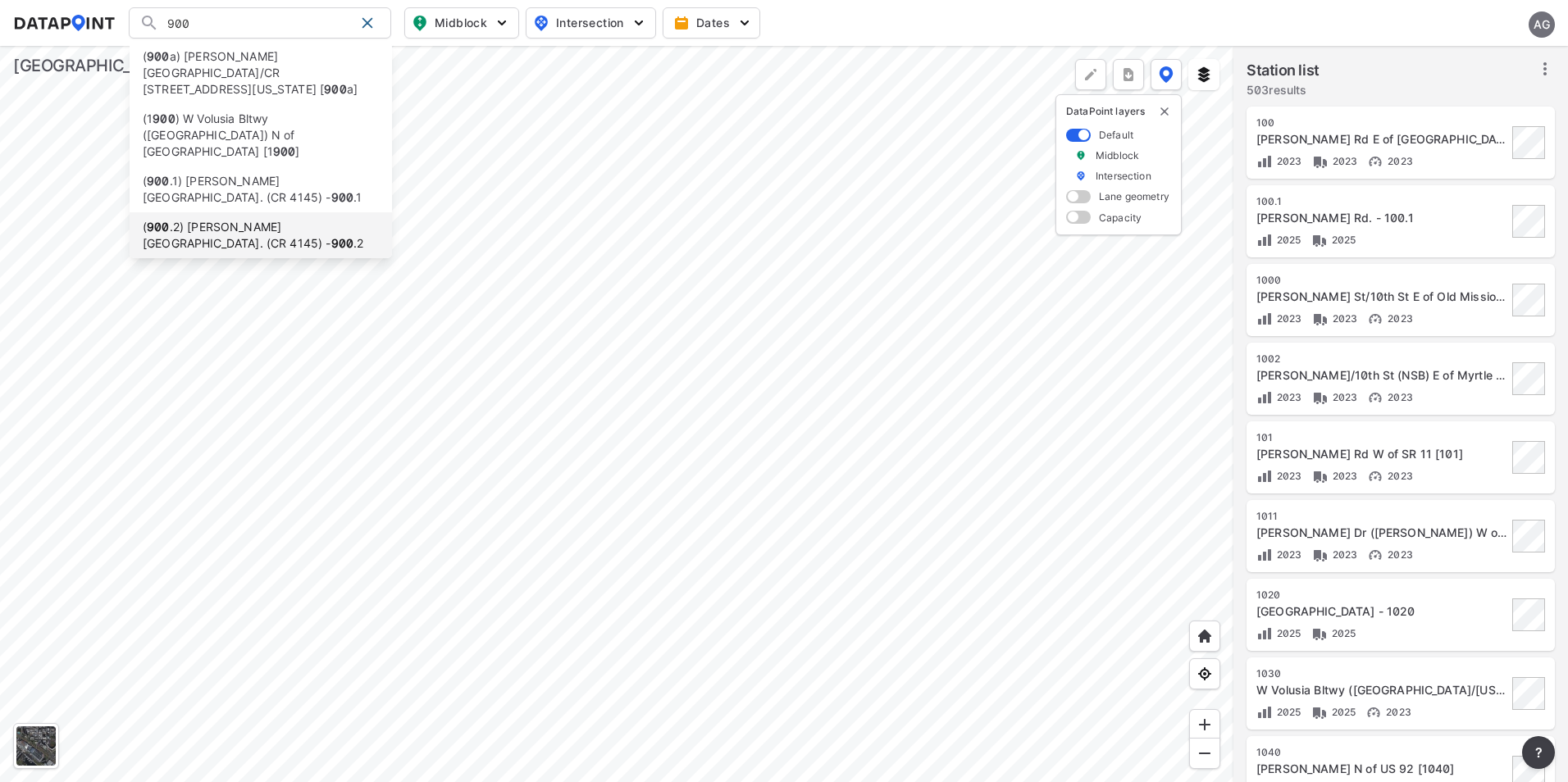
click at [284, 212] on li "( [STREET_ADDRESS][PERSON_NAME] (CR 4145) - 900 .2" at bounding box center [260, 234] width 262 height 46
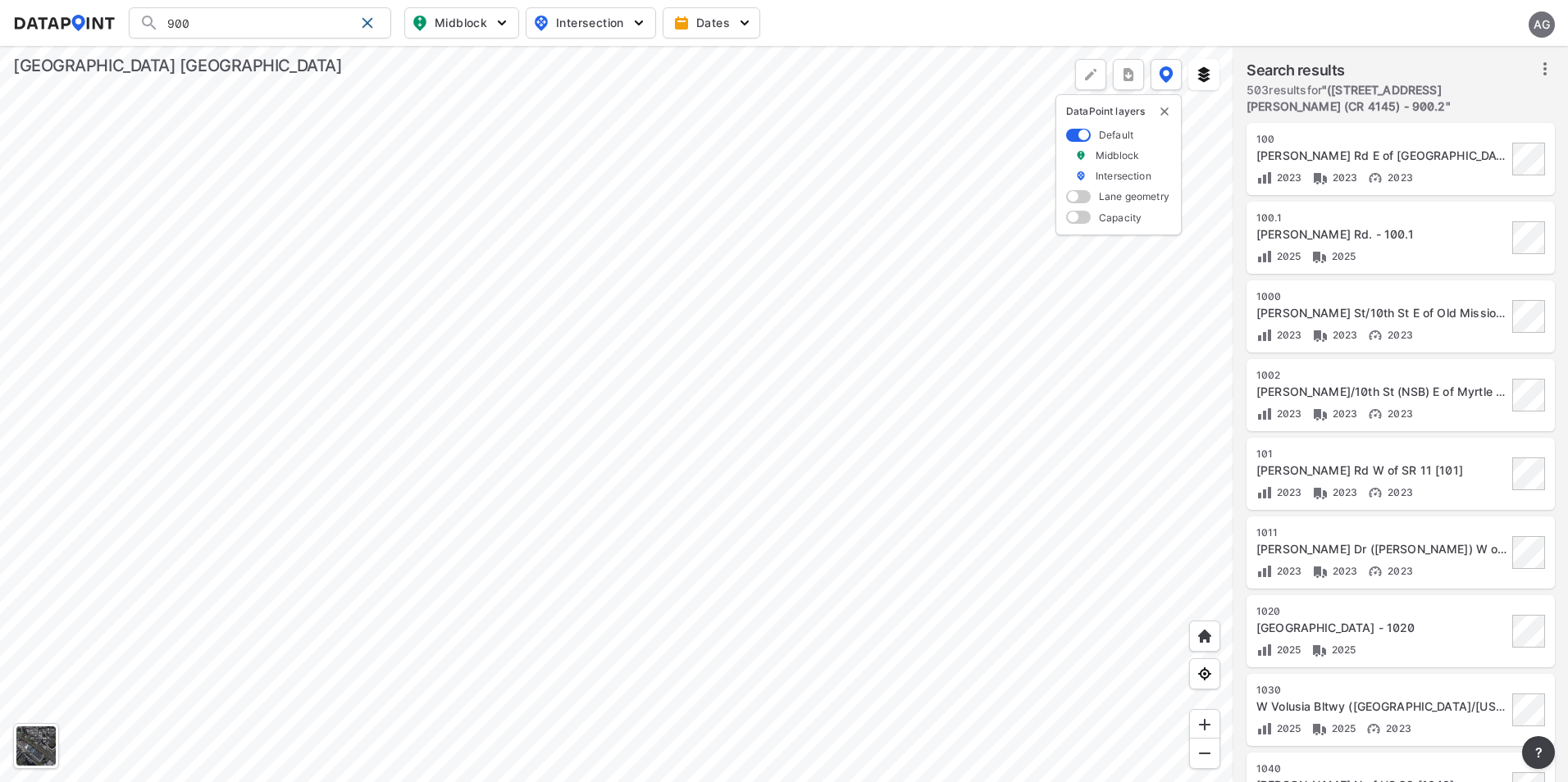
type input "([STREET_ADDRESS][PERSON_NAME] (CR 4145) - 900.2"
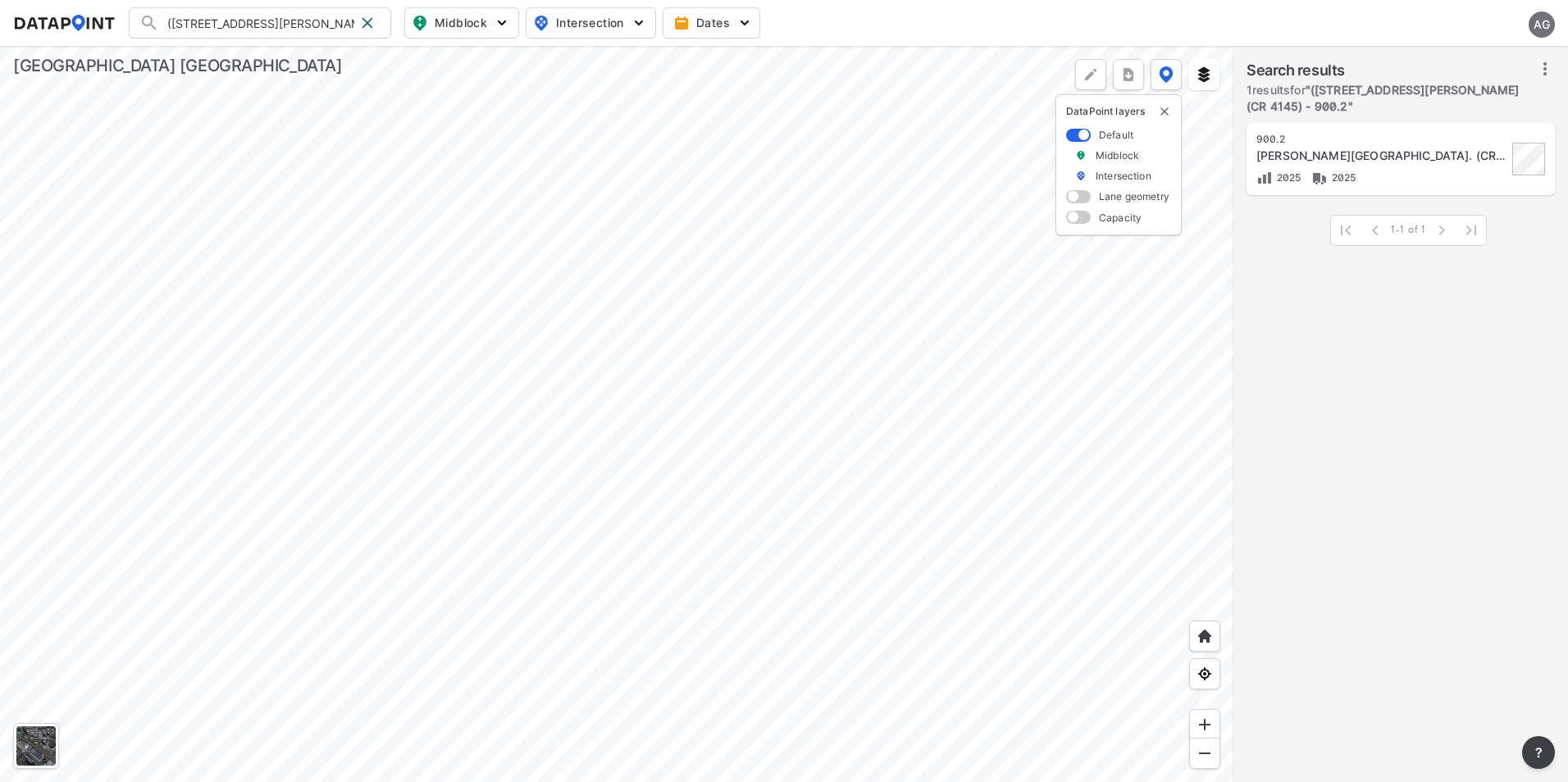
click at [365, 17] on span at bounding box center [367, 22] width 13 height 13
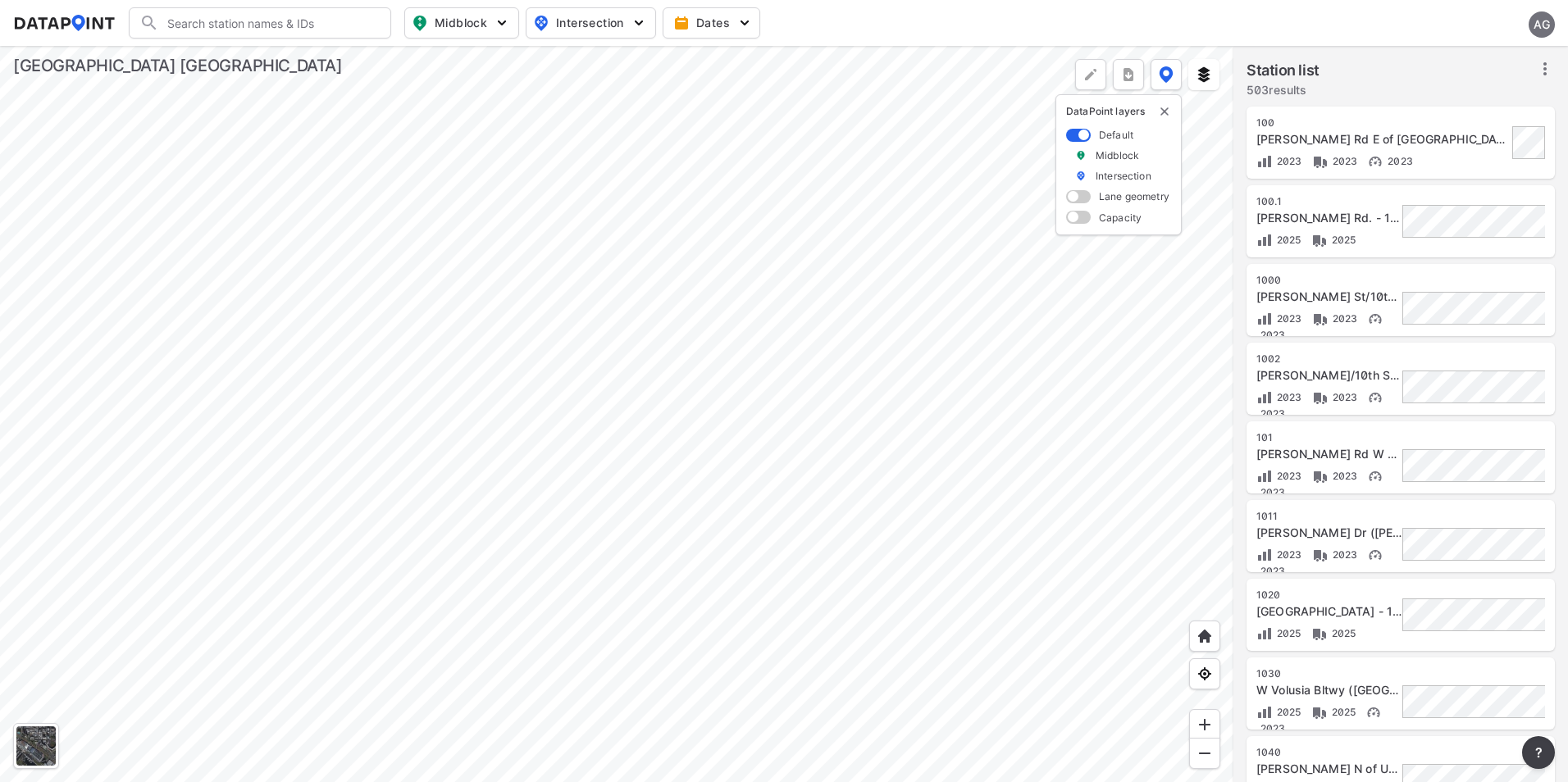
scroll to position [0, 0]
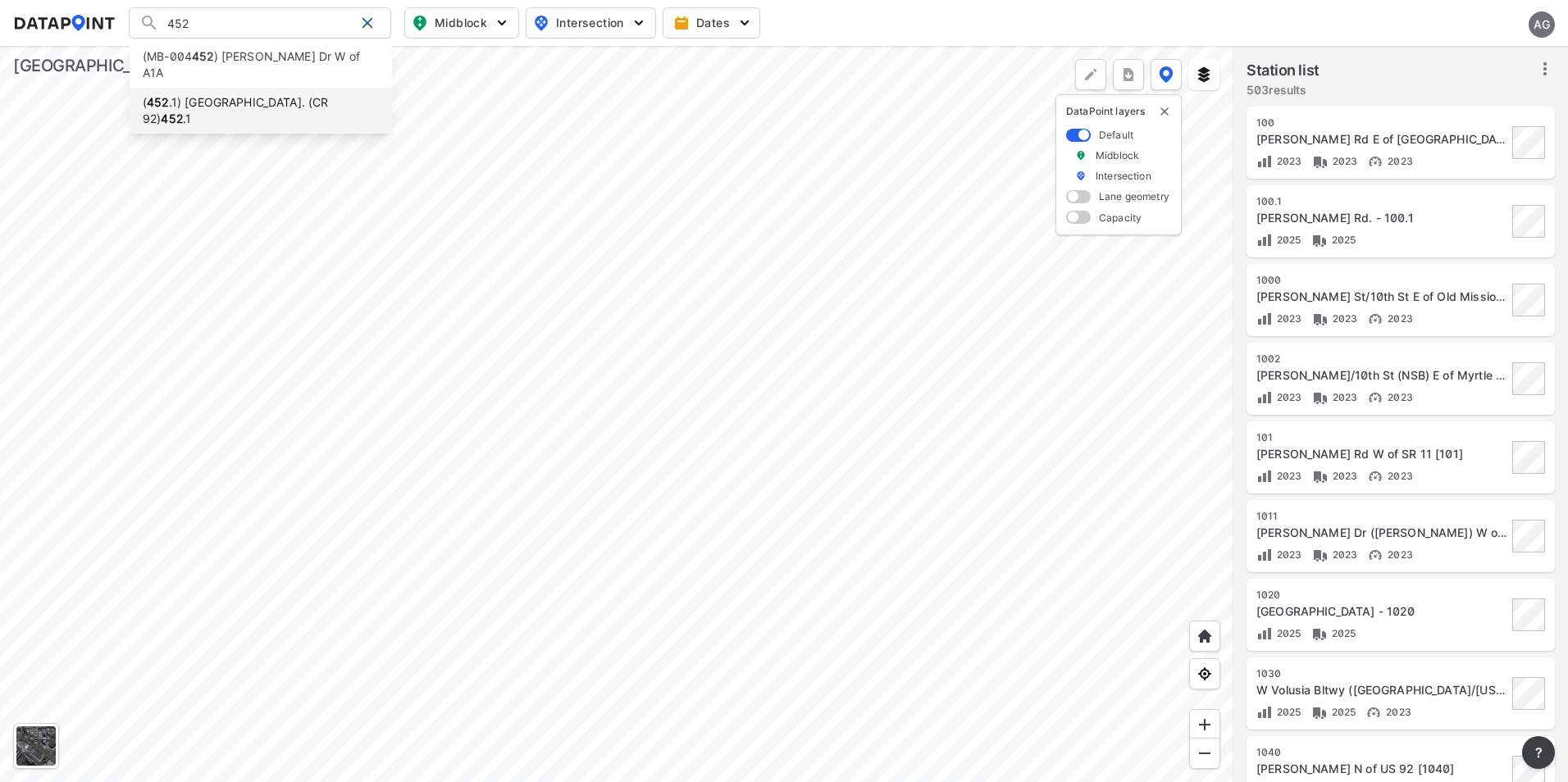
click at [251, 88] on li "( 452 .1) [GEOGRAPHIC_DATA]. (CR 92) 452 .1" at bounding box center [260, 110] width 262 height 46
type input "(452.1) [GEOGRAPHIC_DATA]. (CR 92) 452.1"
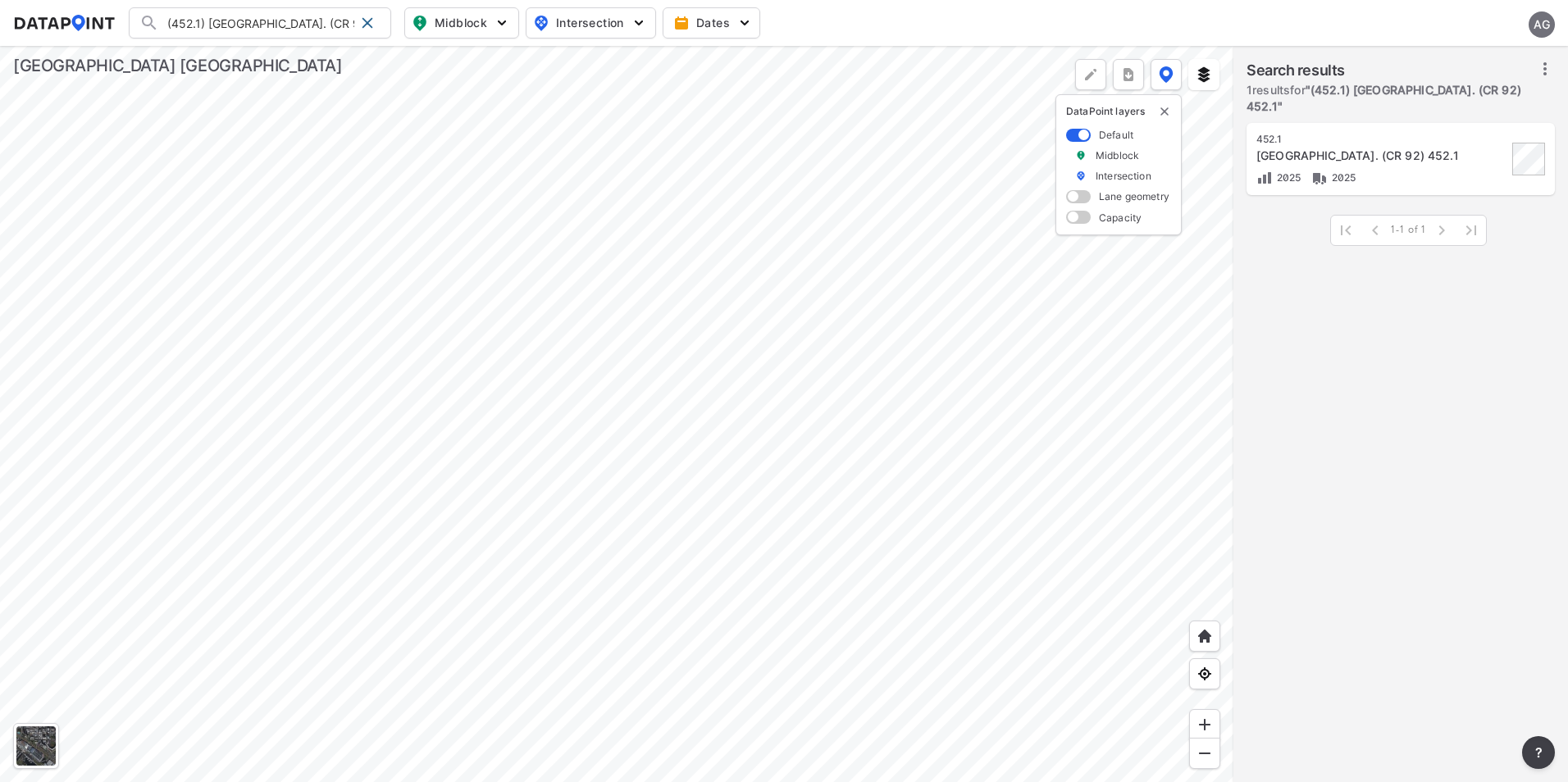
drag, startPoint x: 367, startPoint y: 24, endPoint x: 357, endPoint y: 23, distance: 10.0
click at [367, 24] on span at bounding box center [367, 22] width 13 height 13
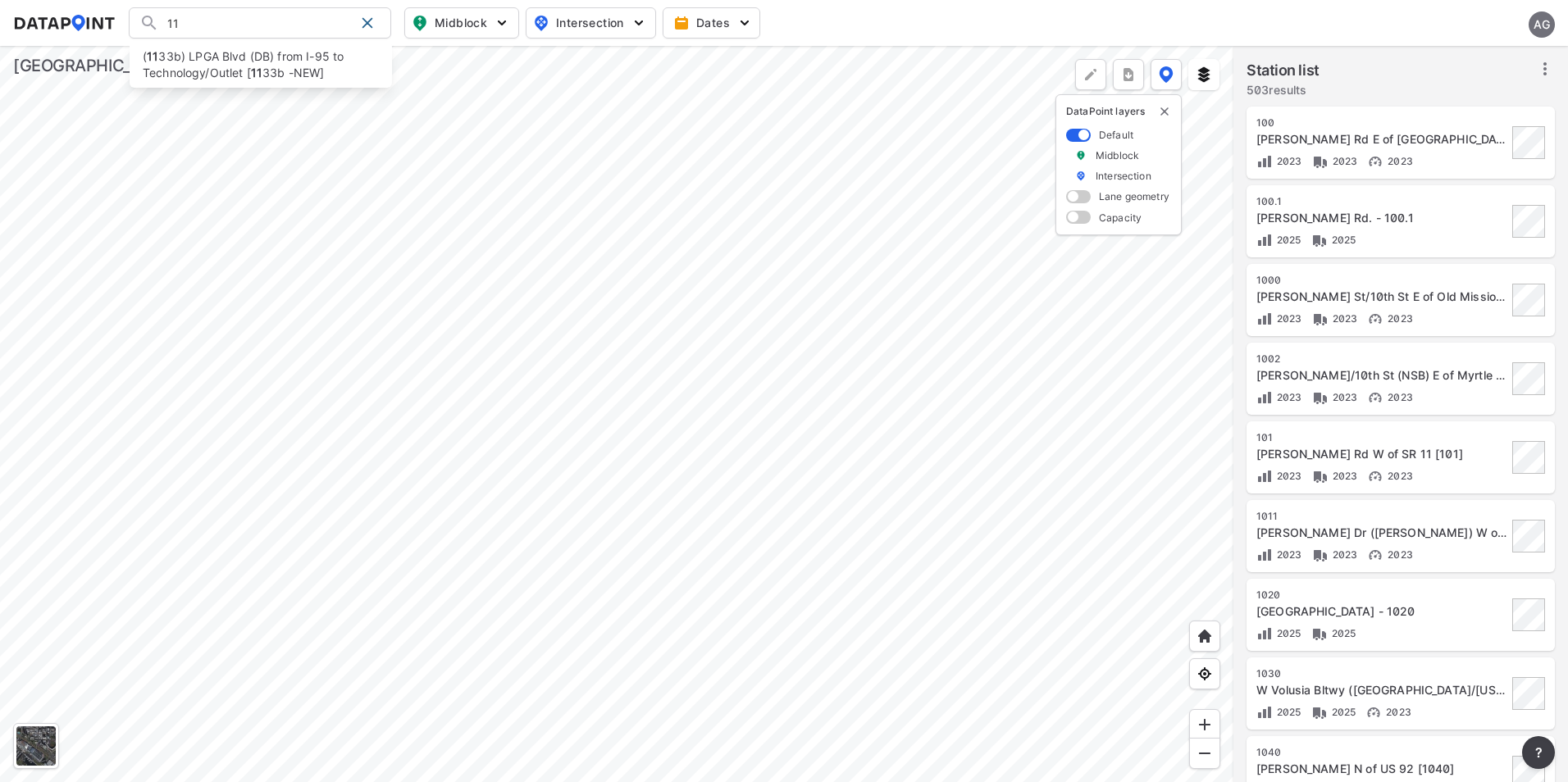
type input "1"
click at [313, 28] on input "Search" at bounding box center [269, 22] width 221 height 26
click at [209, 57] on li "( 380 ) CR [STREET_ADDRESS] [ 380 ]" at bounding box center [260, 64] width 262 height 46
type input "(380) CR [STREET_ADDRESS] [380]"
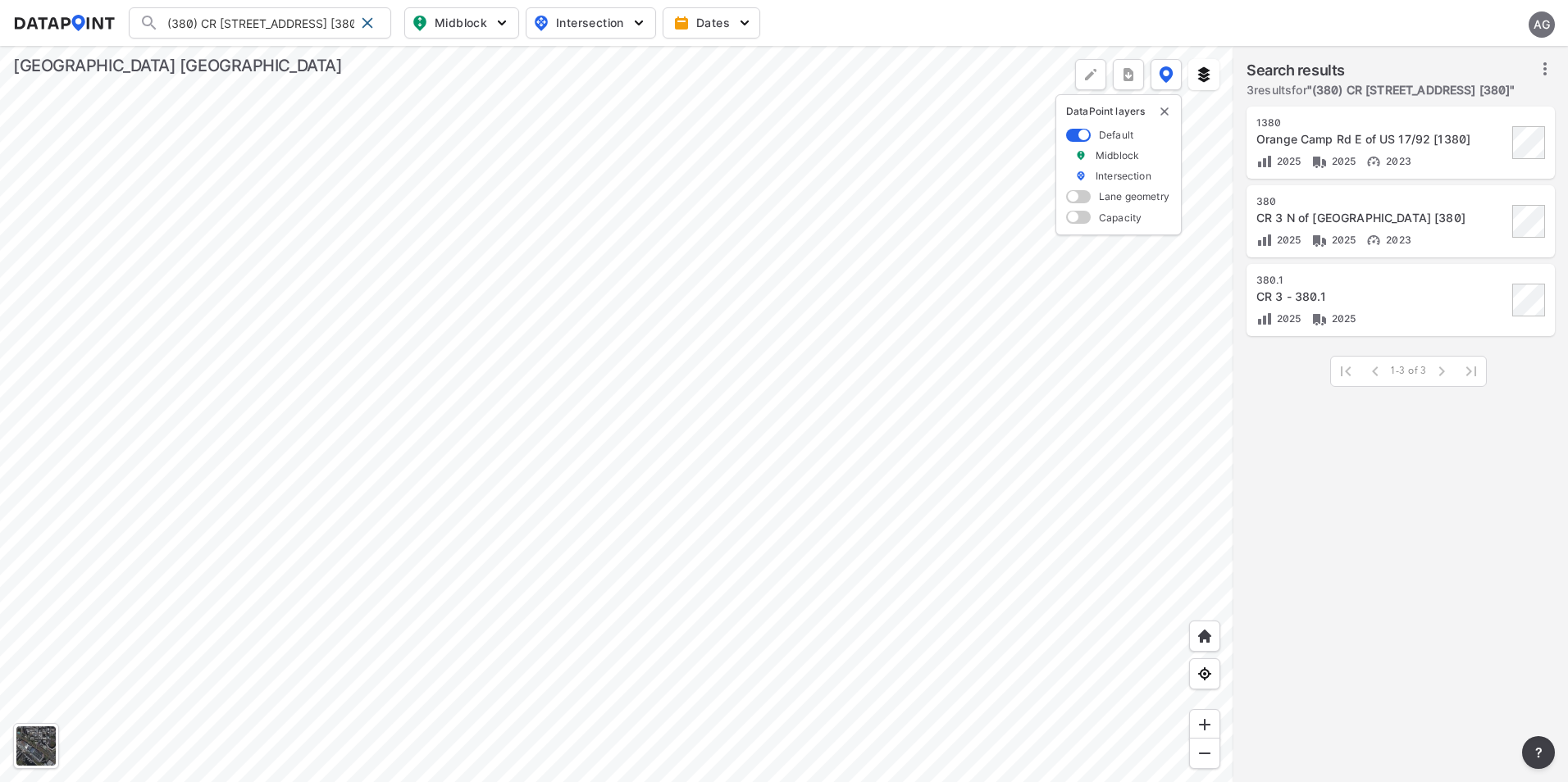
drag, startPoint x: 364, startPoint y: 20, endPoint x: 328, endPoint y: 20, distance: 36.0
click at [364, 20] on span at bounding box center [367, 22] width 13 height 13
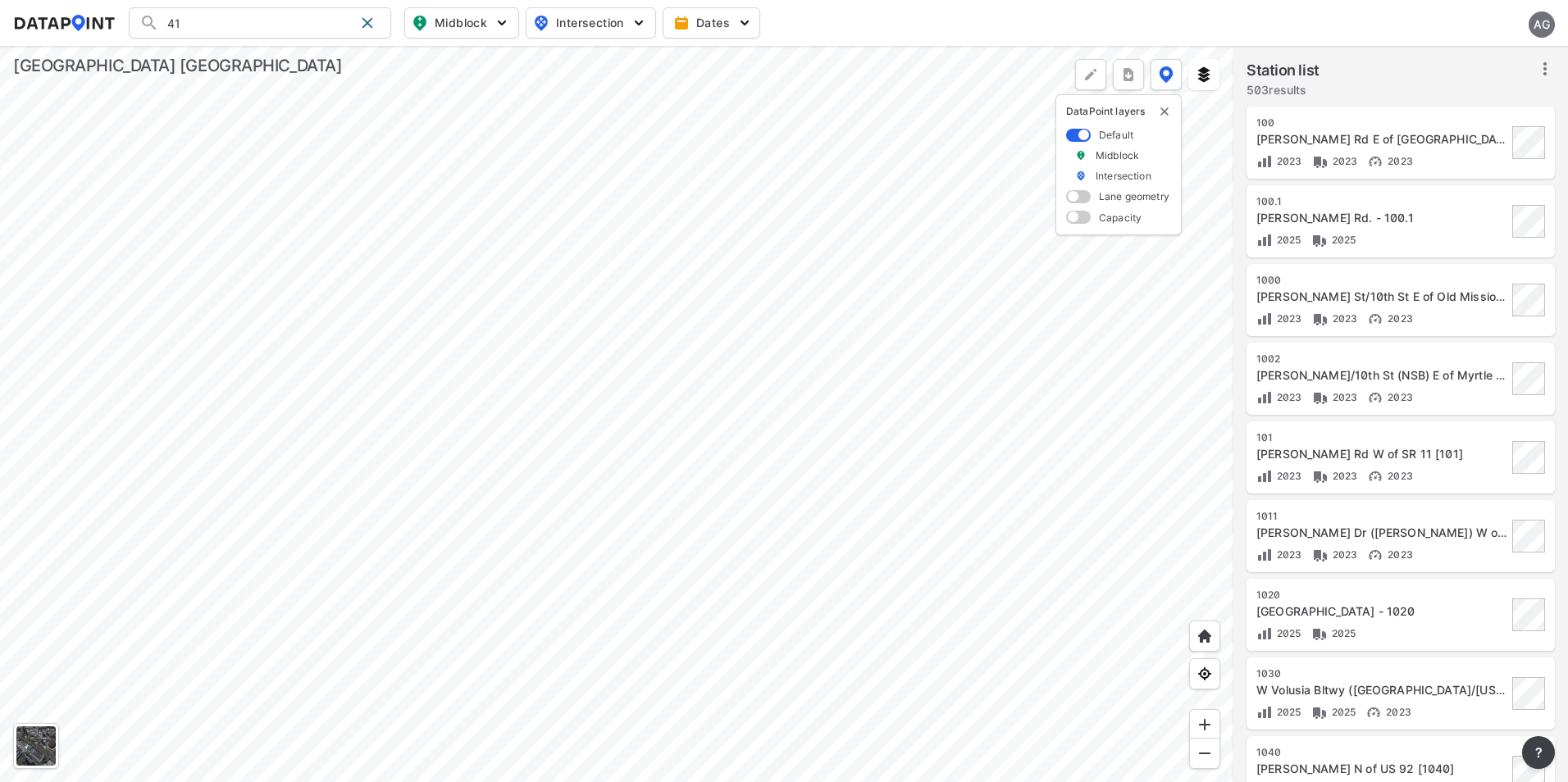
type input "4"
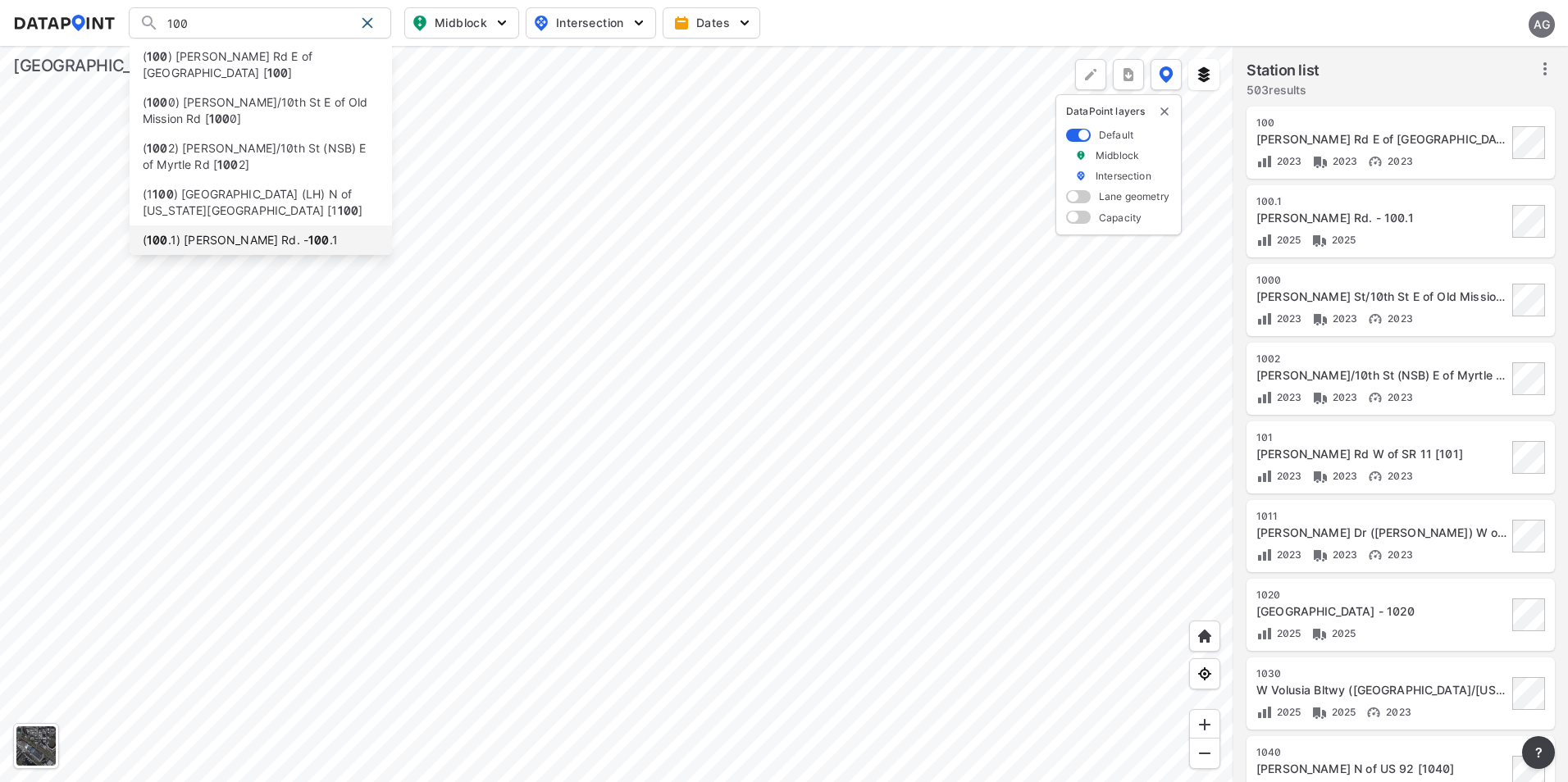
click at [297, 239] on li "( 100 .1) [PERSON_NAME] Rd. - 100 .1" at bounding box center [260, 240] width 262 height 30
type input "(100.1) [PERSON_NAME] Rd. - 100.1"
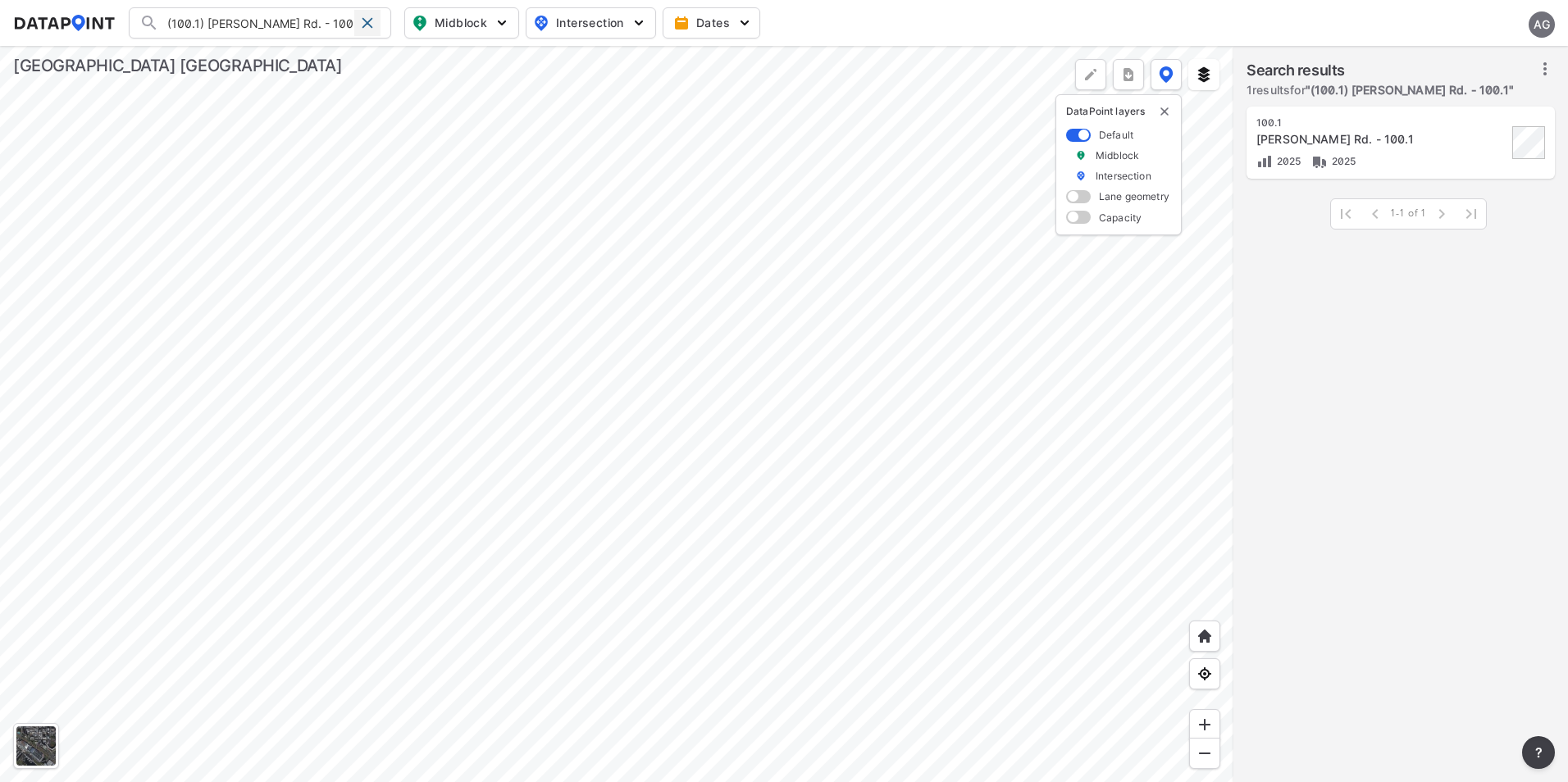
click at [367, 21] on span at bounding box center [367, 22] width 13 height 13
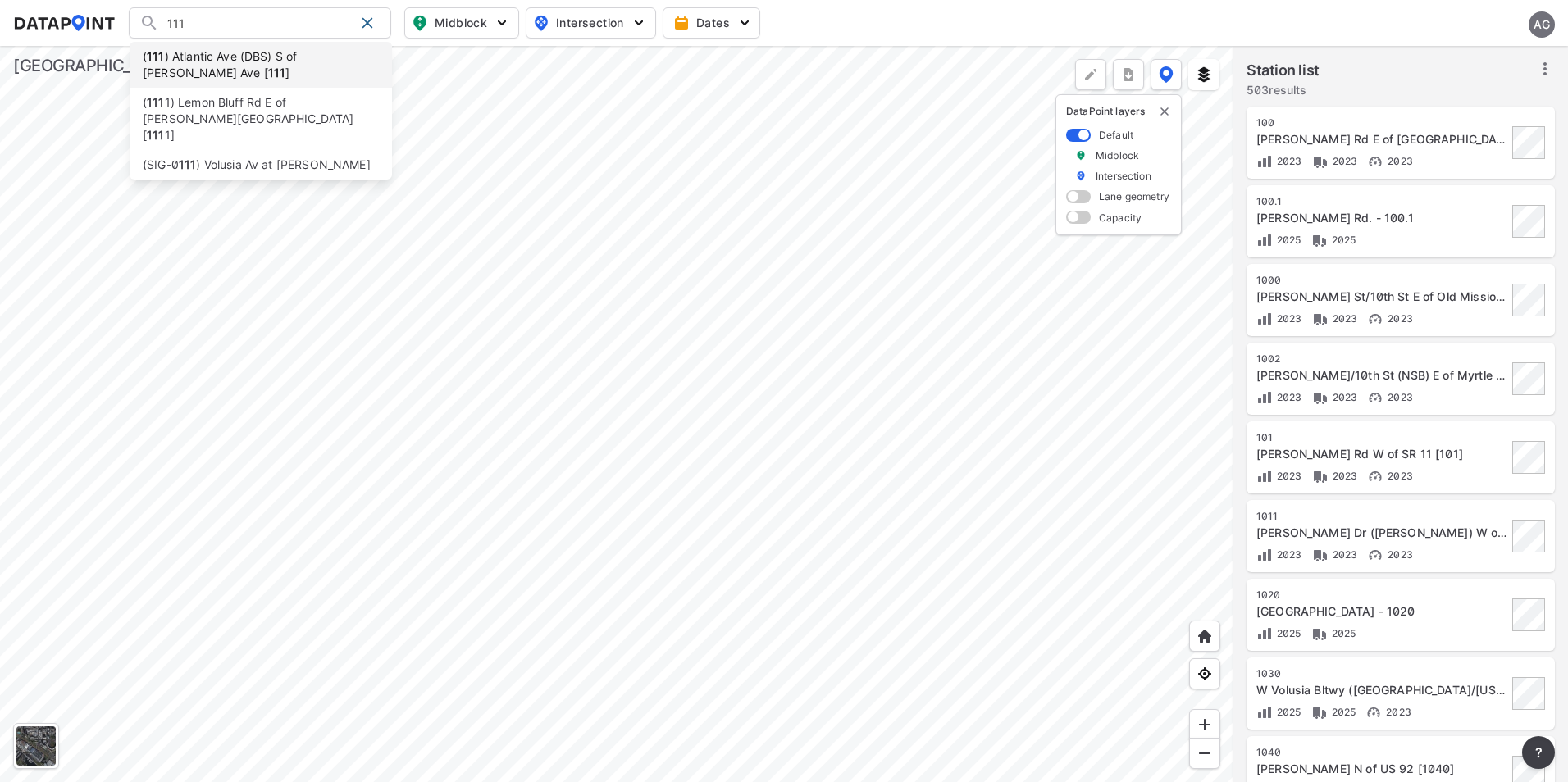
click at [302, 67] on li "( [STREET_ADDRESS] (DBS) S of [PERSON_NAME] Ave [ 111 ]" at bounding box center [260, 64] width 262 height 46
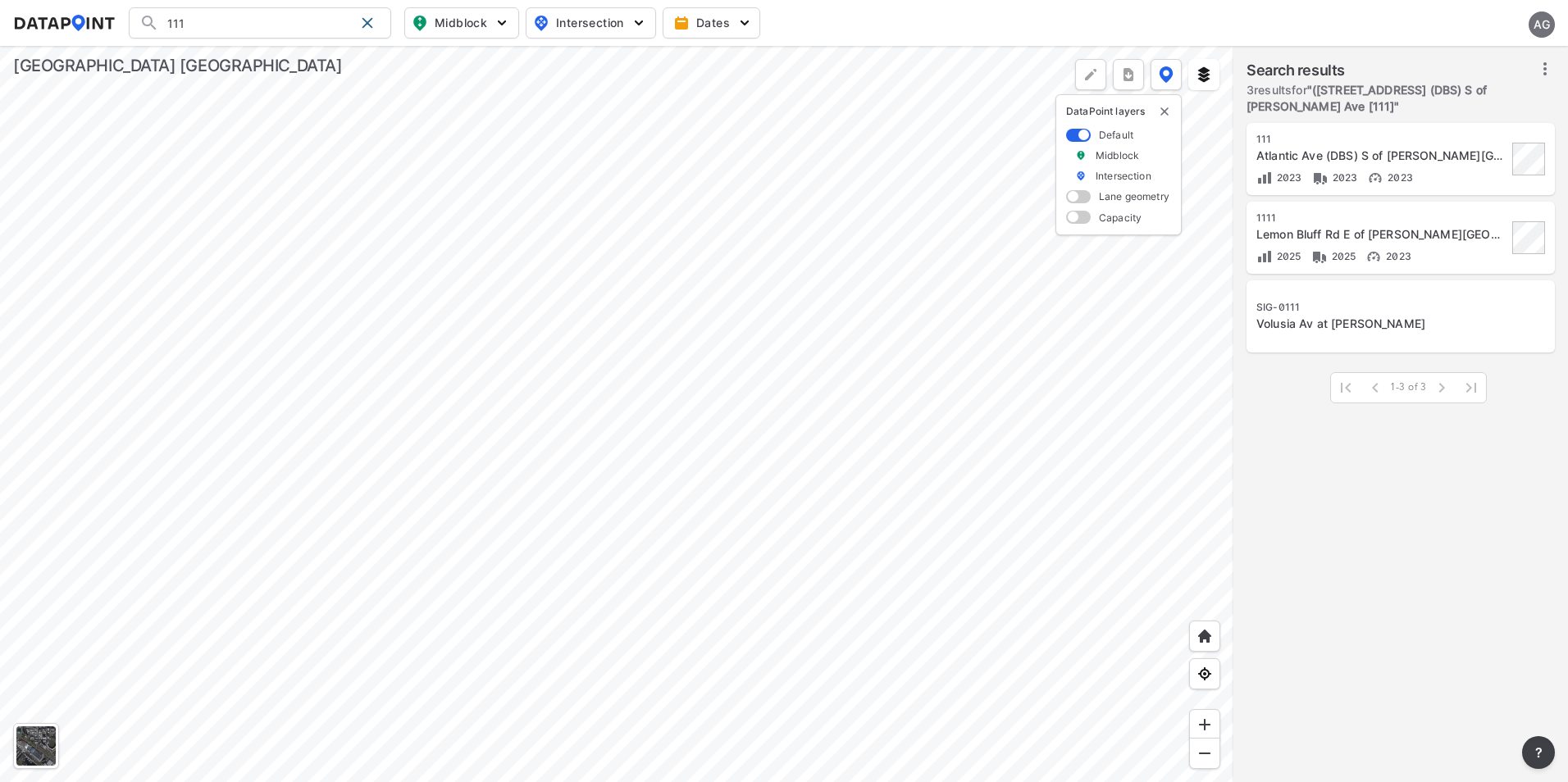
type input "([STREET_ADDRESS] (DBS) S of [PERSON_NAME] Ave [111]"
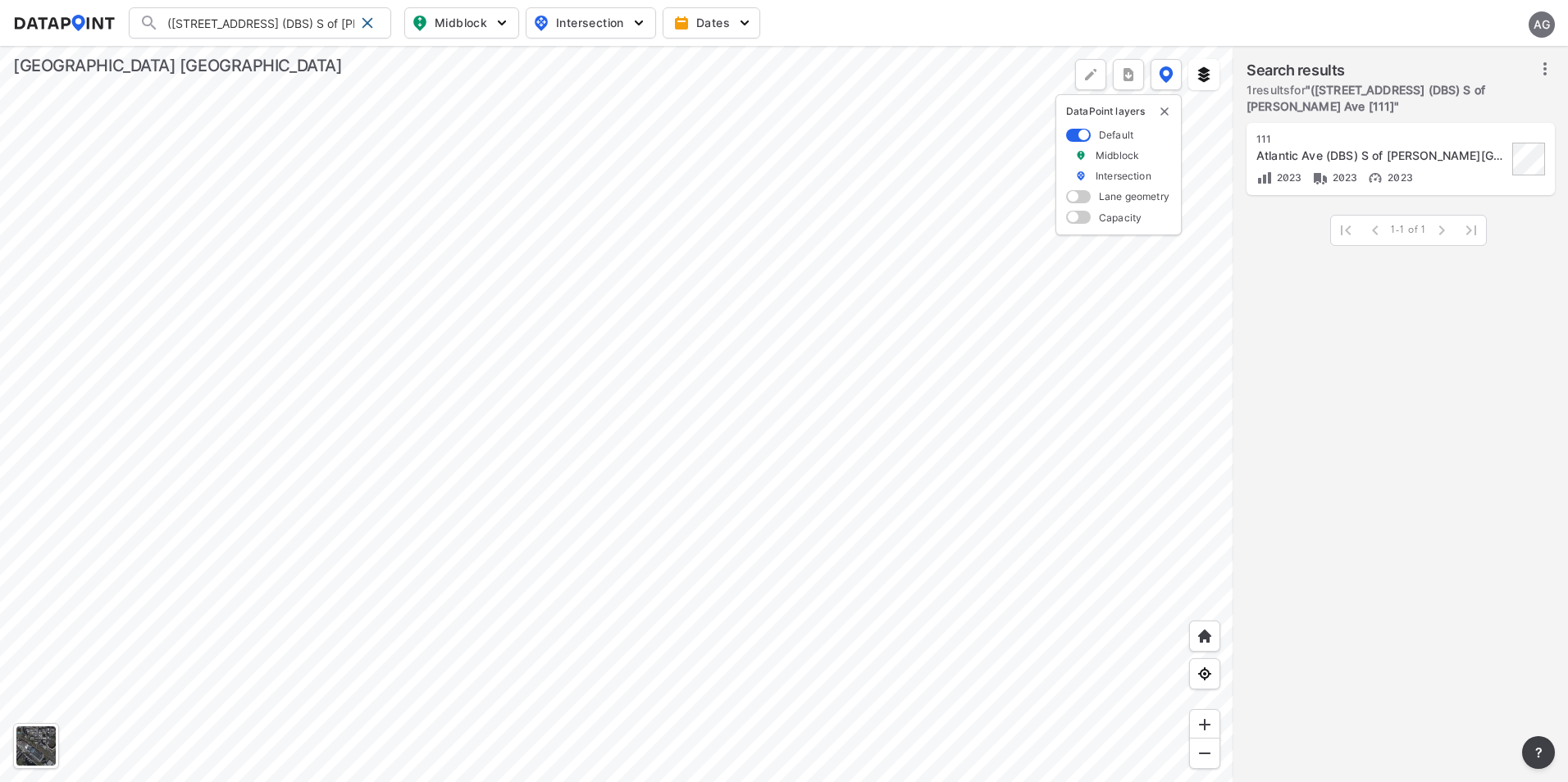
click at [724, 222] on div at bounding box center [617, 413] width 1233 height 736
click at [776, 240] on div at bounding box center [617, 413] width 1233 height 736
click at [796, 251] on div at bounding box center [617, 413] width 1233 height 736
click at [776, 215] on div at bounding box center [617, 413] width 1233 height 736
click at [778, 208] on div at bounding box center [617, 413] width 1233 height 736
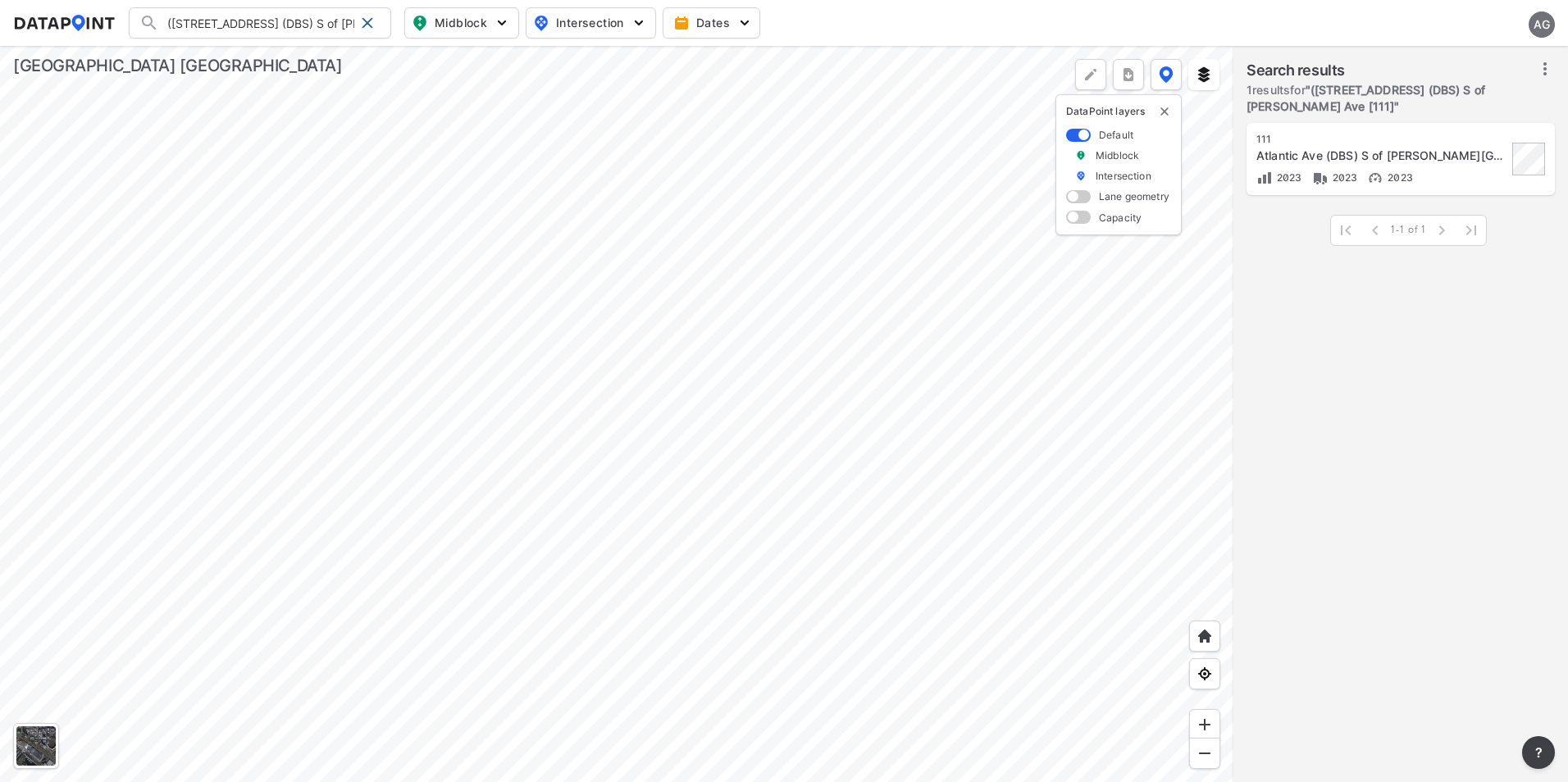
click at [775, 196] on div at bounding box center [617, 413] width 1233 height 736
click at [868, 242] on div at bounding box center [617, 413] width 1233 height 736
click at [869, 268] on div at bounding box center [617, 413] width 1233 height 736
click at [872, 307] on div at bounding box center [617, 413] width 1233 height 736
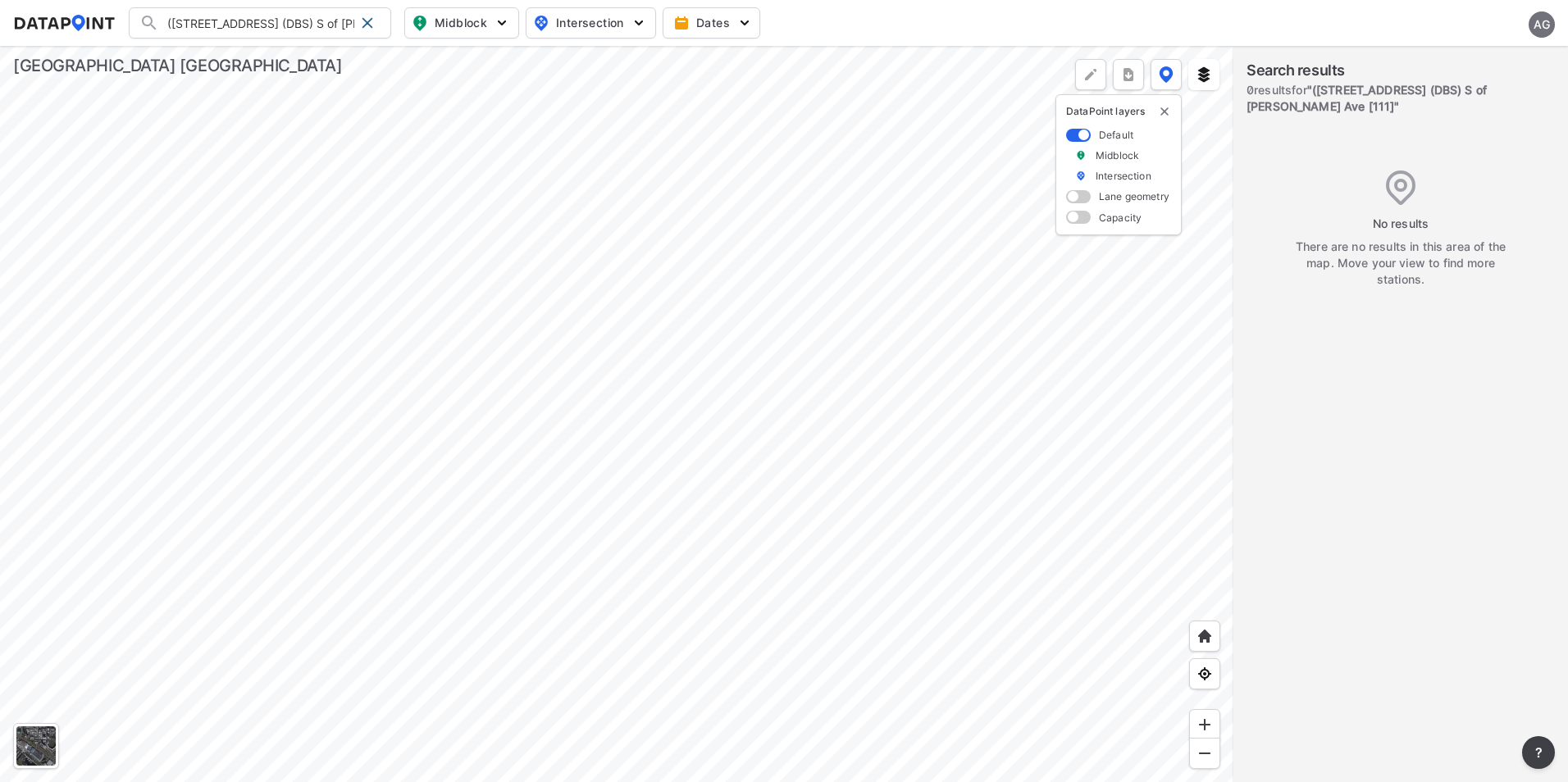
click at [865, 274] on div at bounding box center [617, 413] width 1233 height 736
click at [891, 573] on div at bounding box center [617, 413] width 1233 height 736
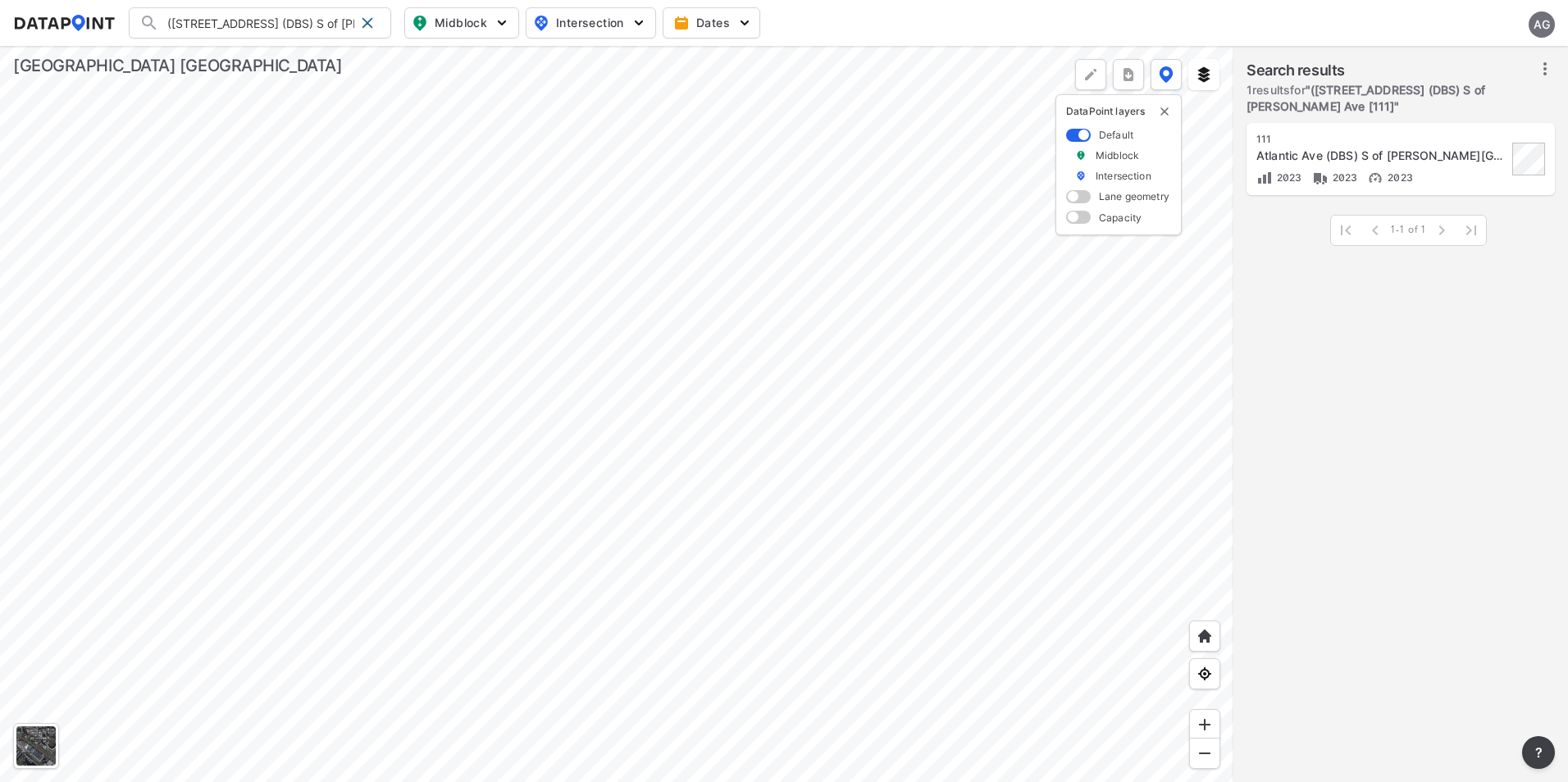
drag, startPoint x: 373, startPoint y: 23, endPoint x: 362, endPoint y: 24, distance: 11.0
click at [373, 23] on span at bounding box center [367, 22] width 13 height 13
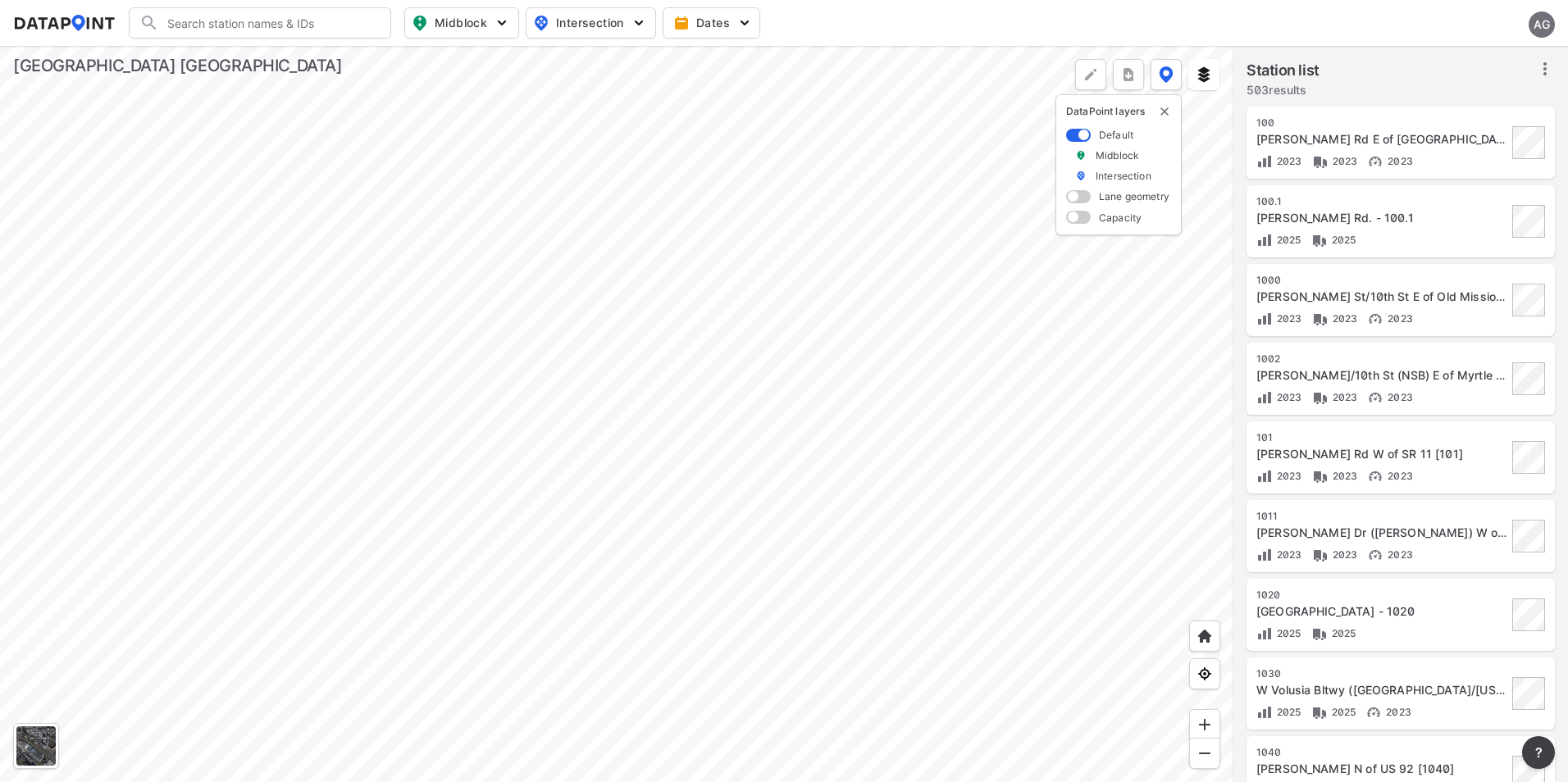
click at [591, 398] on div at bounding box center [617, 413] width 1233 height 736
click at [284, 28] on input "Search" at bounding box center [269, 22] width 221 height 26
click at [245, 59] on li "( [STREET_ADDRESS] [ 236 ]" at bounding box center [260, 64] width 262 height 46
type input "([STREET_ADDRESS] [236]"
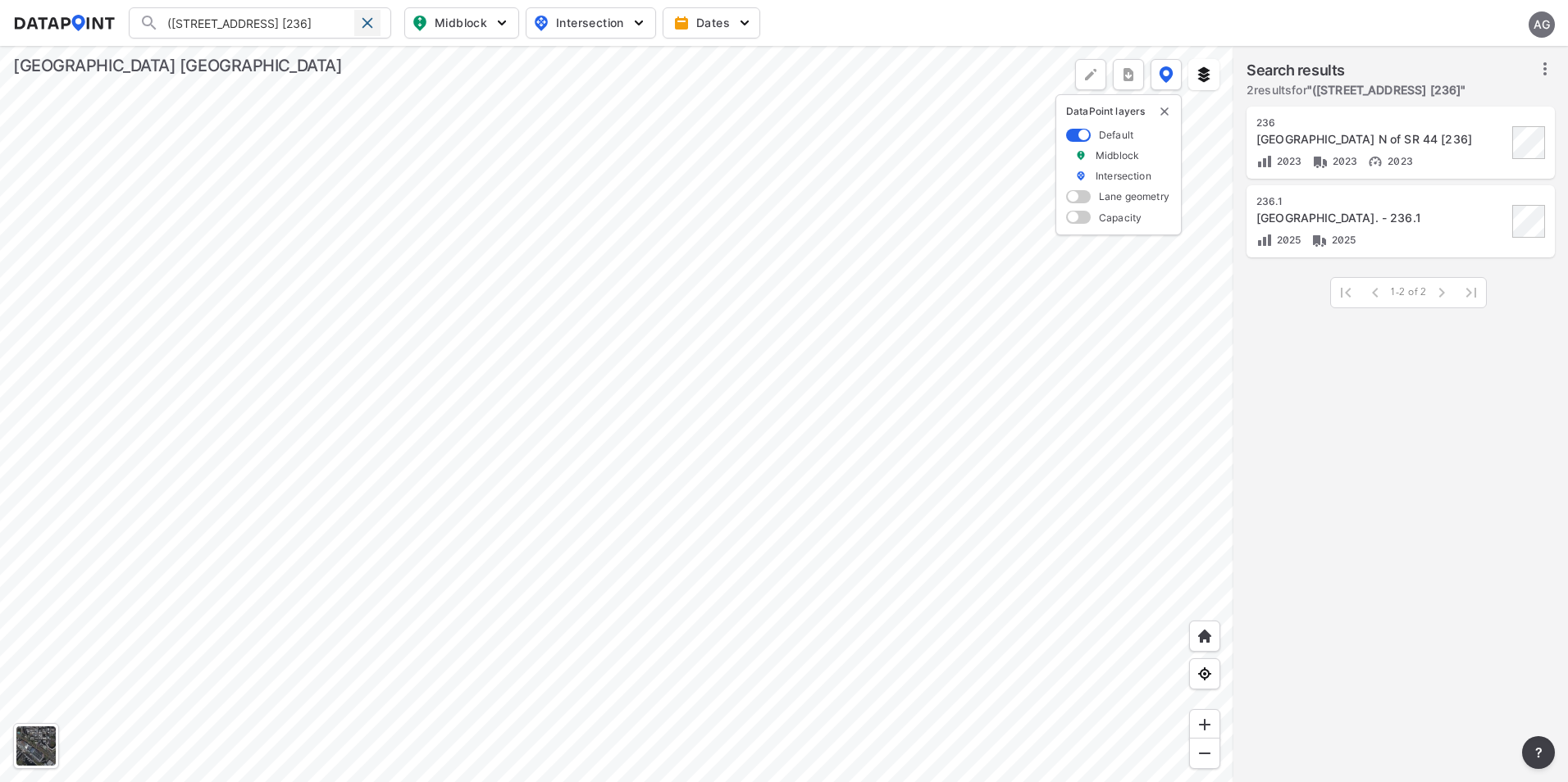
click at [370, 16] on span at bounding box center [367, 22] width 13 height 13
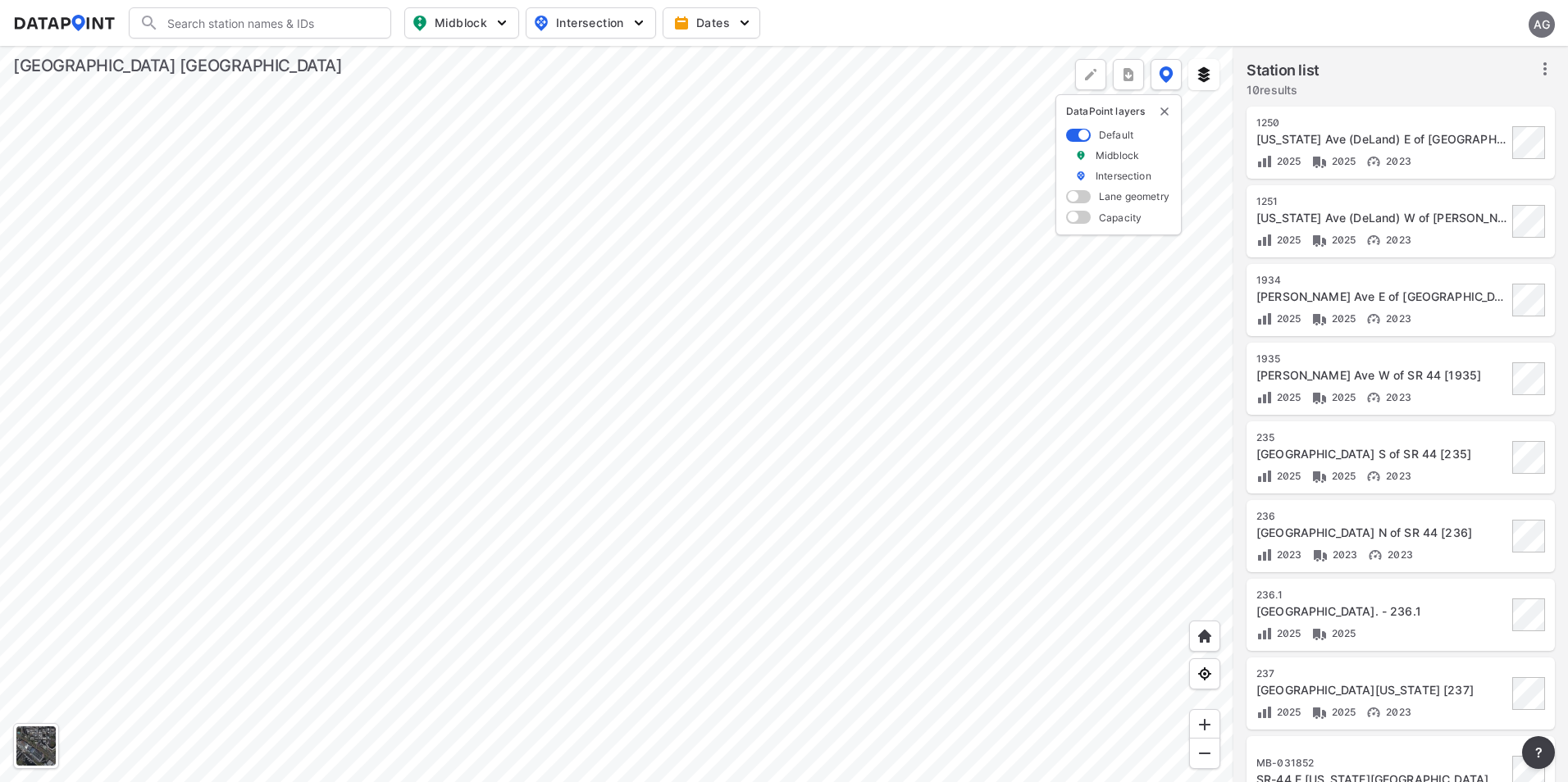
click at [574, 544] on div at bounding box center [617, 413] width 1233 height 736
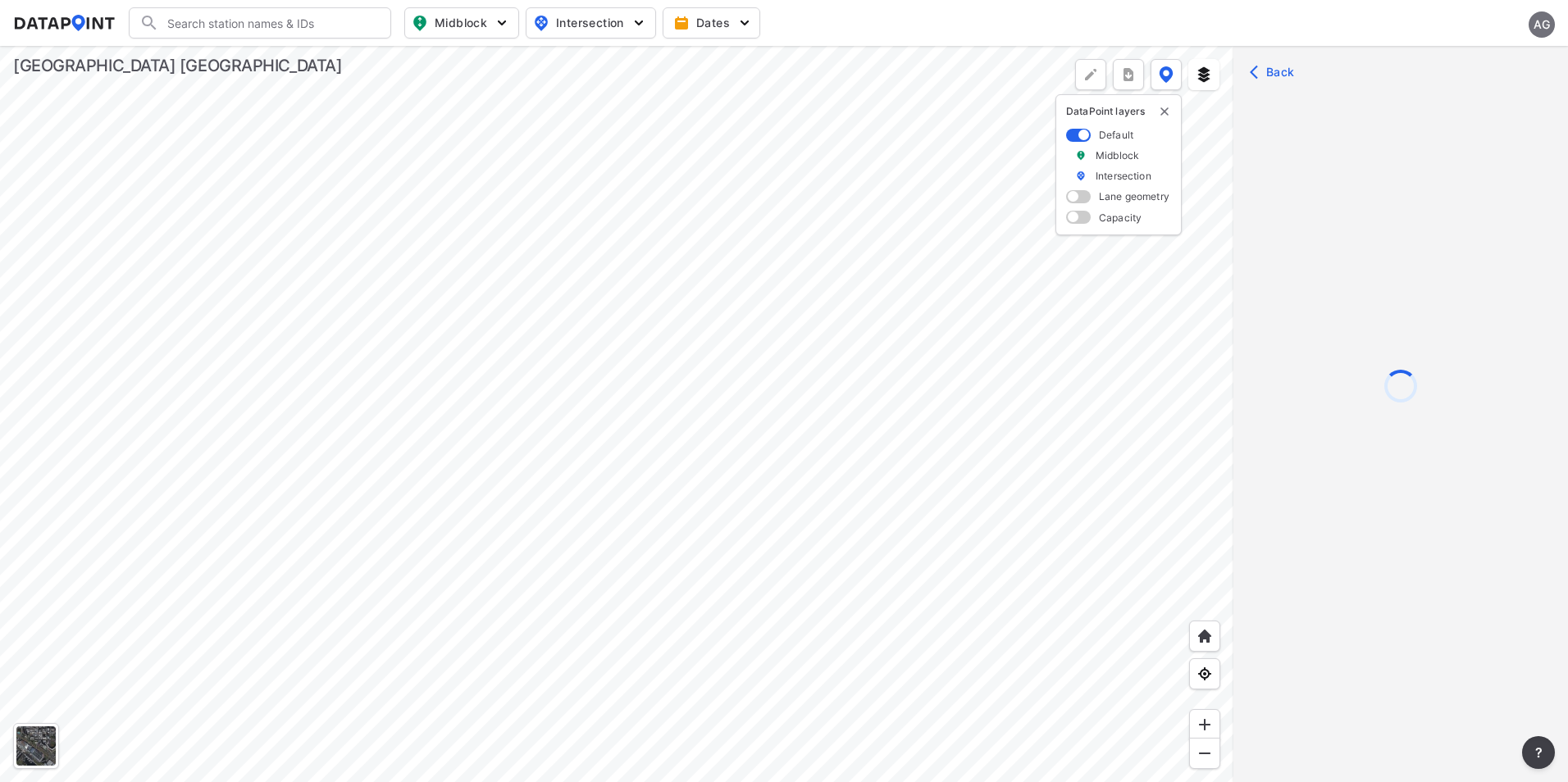
click at [660, 361] on div at bounding box center [617, 413] width 1233 height 736
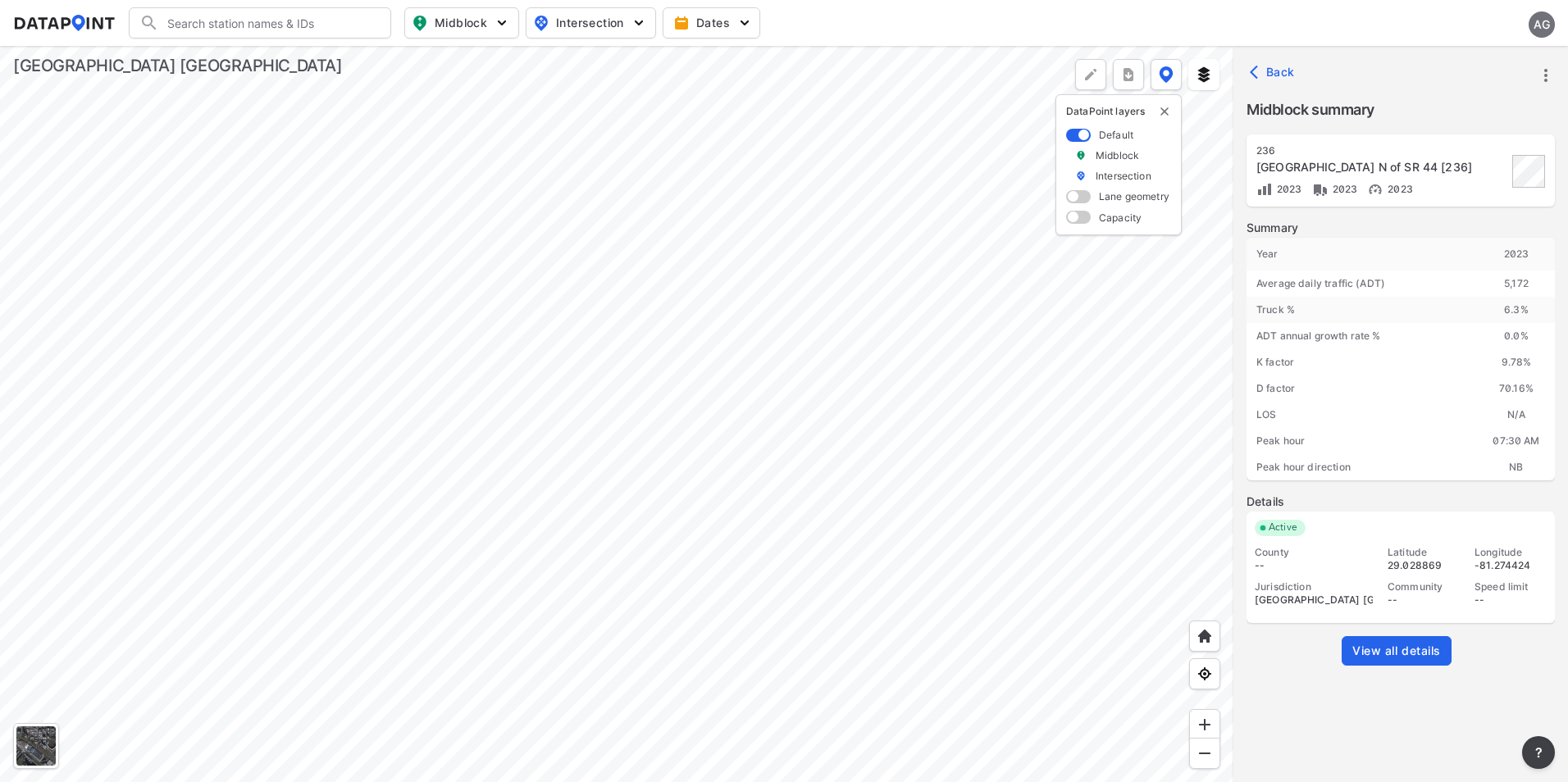
click at [583, 278] on div at bounding box center [617, 413] width 1233 height 736
click at [594, 494] on div at bounding box center [617, 413] width 1233 height 736
click at [588, 275] on div at bounding box center [617, 413] width 1233 height 736
click at [592, 497] on div at bounding box center [617, 413] width 1233 height 736
click at [643, 548] on div at bounding box center [617, 413] width 1233 height 736
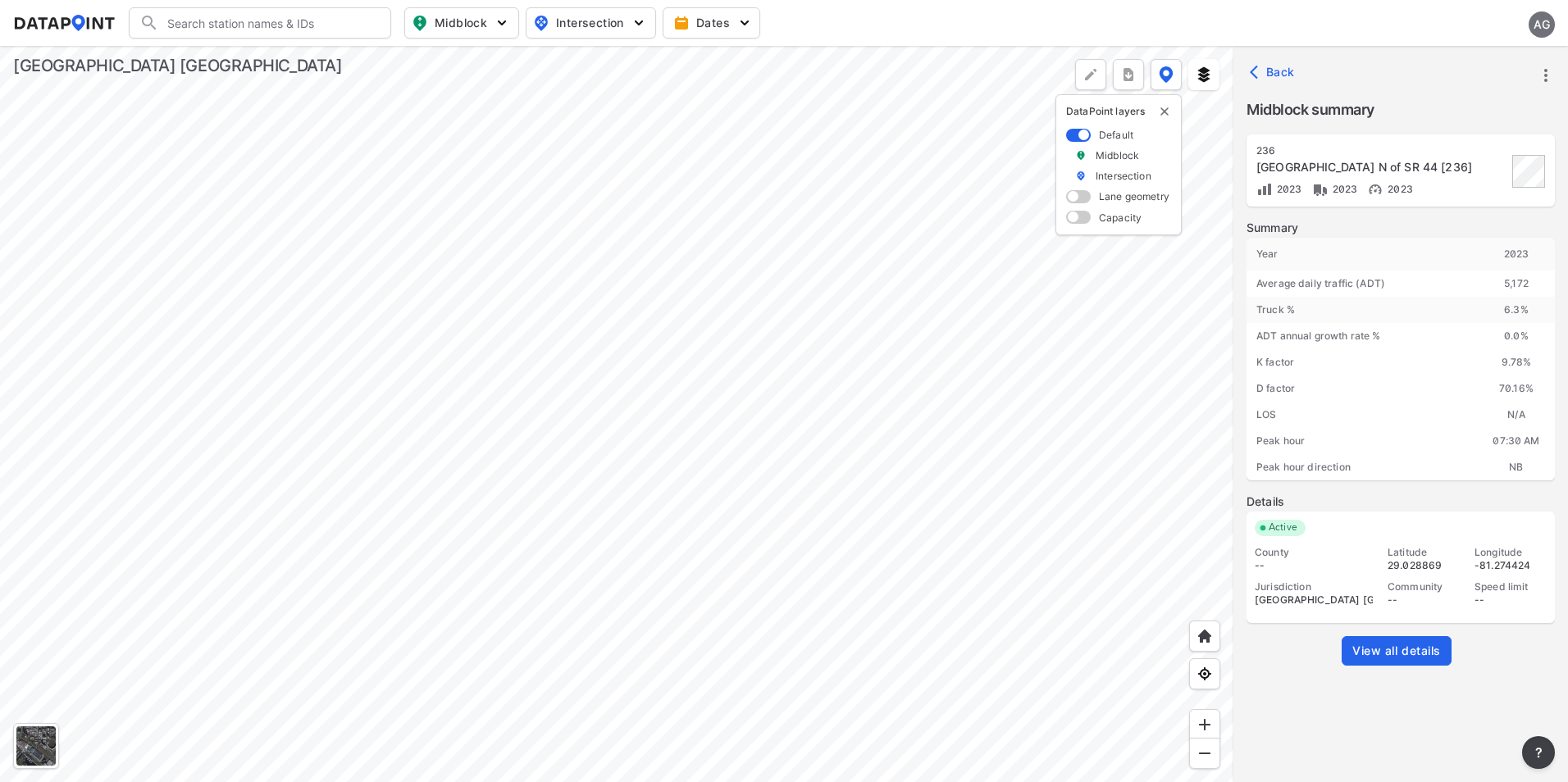
click at [608, 446] on div at bounding box center [617, 413] width 1233 height 736
click at [629, 266] on div at bounding box center [617, 413] width 1233 height 736
click at [1260, 65] on icon "button" at bounding box center [1257, 72] width 16 height 16
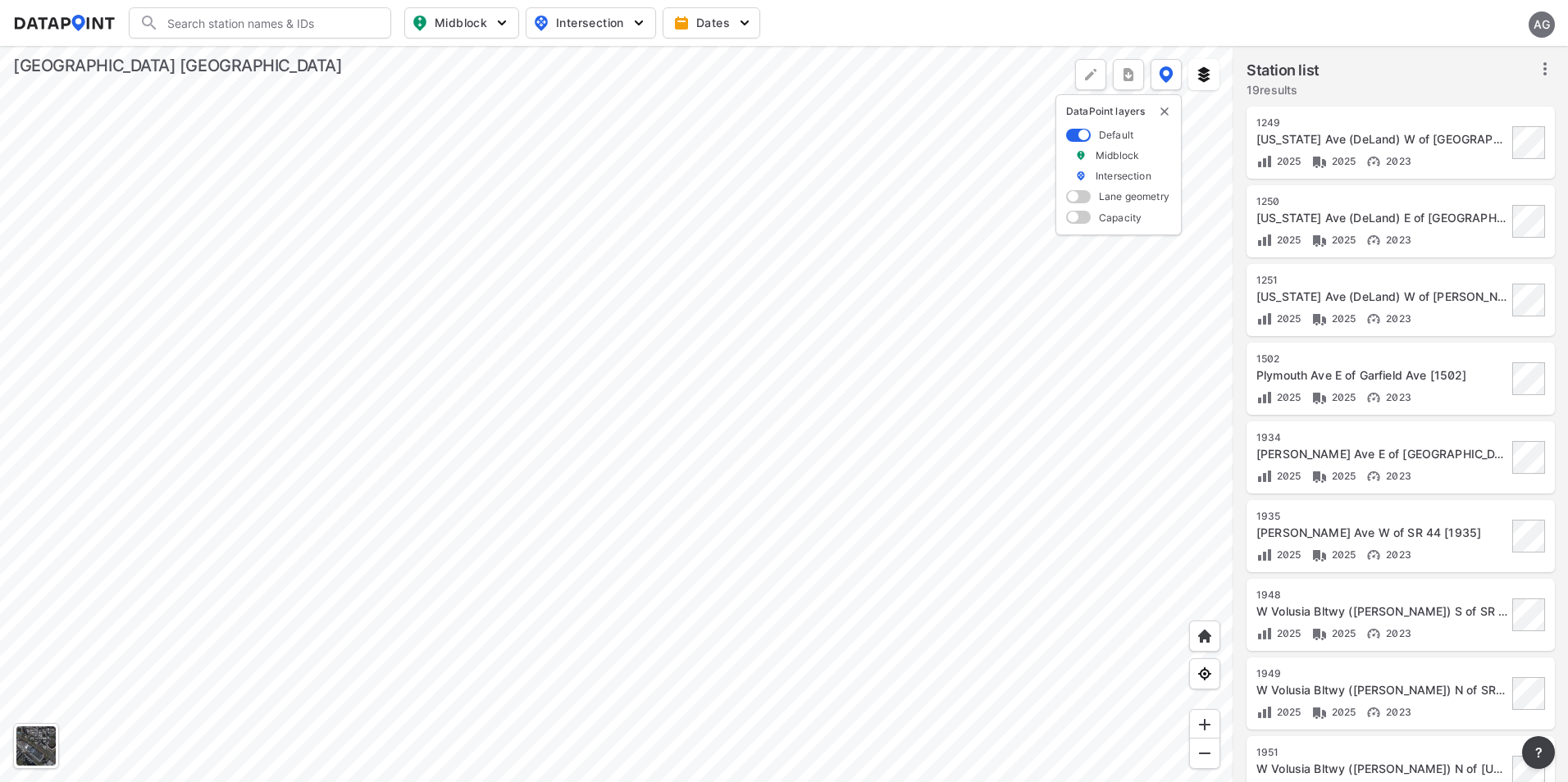
click at [609, 503] on div at bounding box center [617, 413] width 1233 height 736
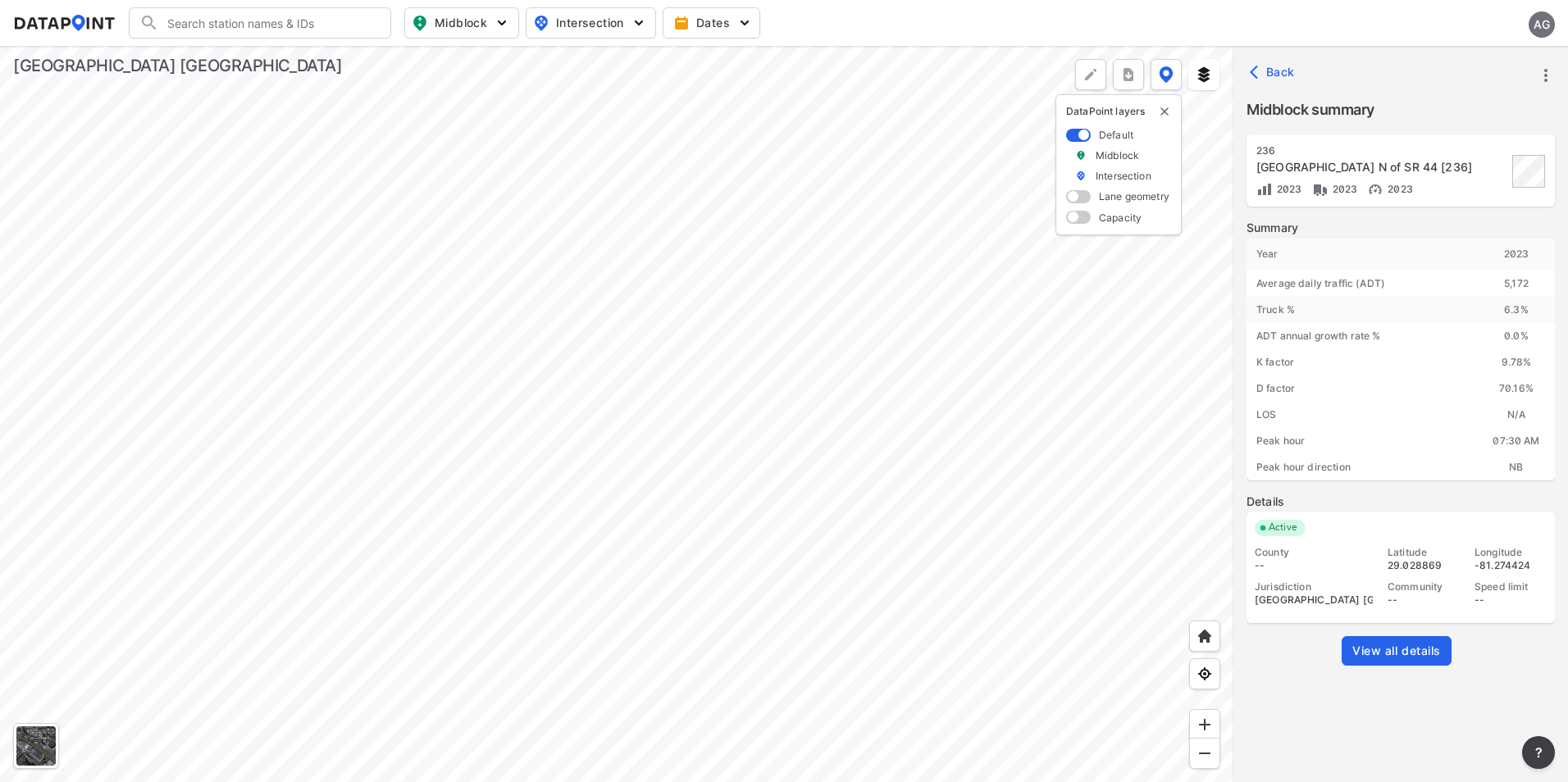
click at [606, 393] on div at bounding box center [617, 413] width 1233 height 736
click at [770, 335] on div at bounding box center [617, 413] width 1233 height 736
click at [329, 28] on input "Search" at bounding box center [269, 22] width 221 height 26
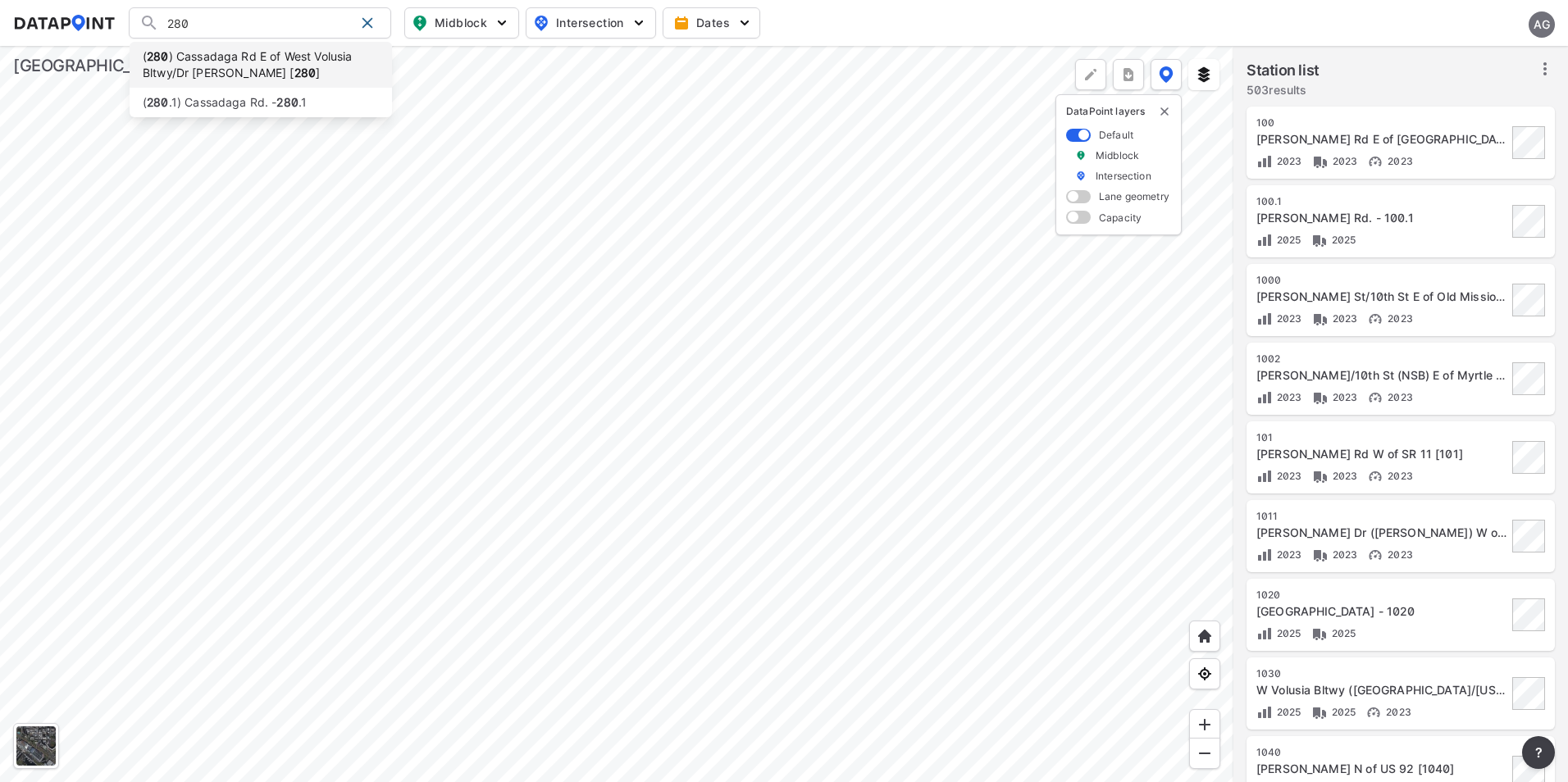
click at [319, 75] on li "( 280 ) Cassadaga Rd E of West Volusia Bltwy/Dr MLK Jr [ 280 ]" at bounding box center [260, 64] width 262 height 46
type input "(280) Cassadaga Rd E of West Volusia Bltwy/Dr MLK Jr [280]"
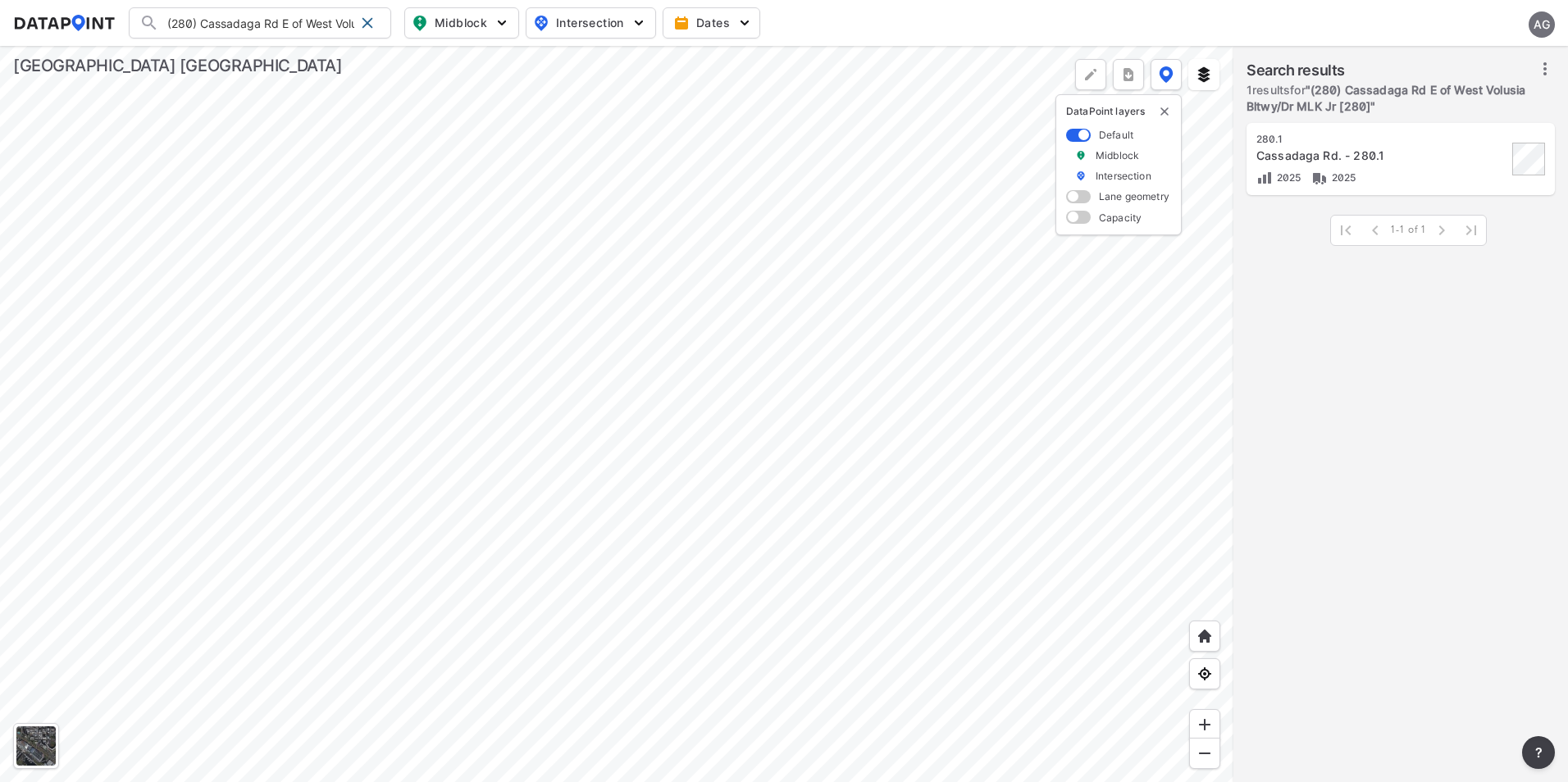
click at [1075, 495] on div at bounding box center [617, 413] width 1233 height 736
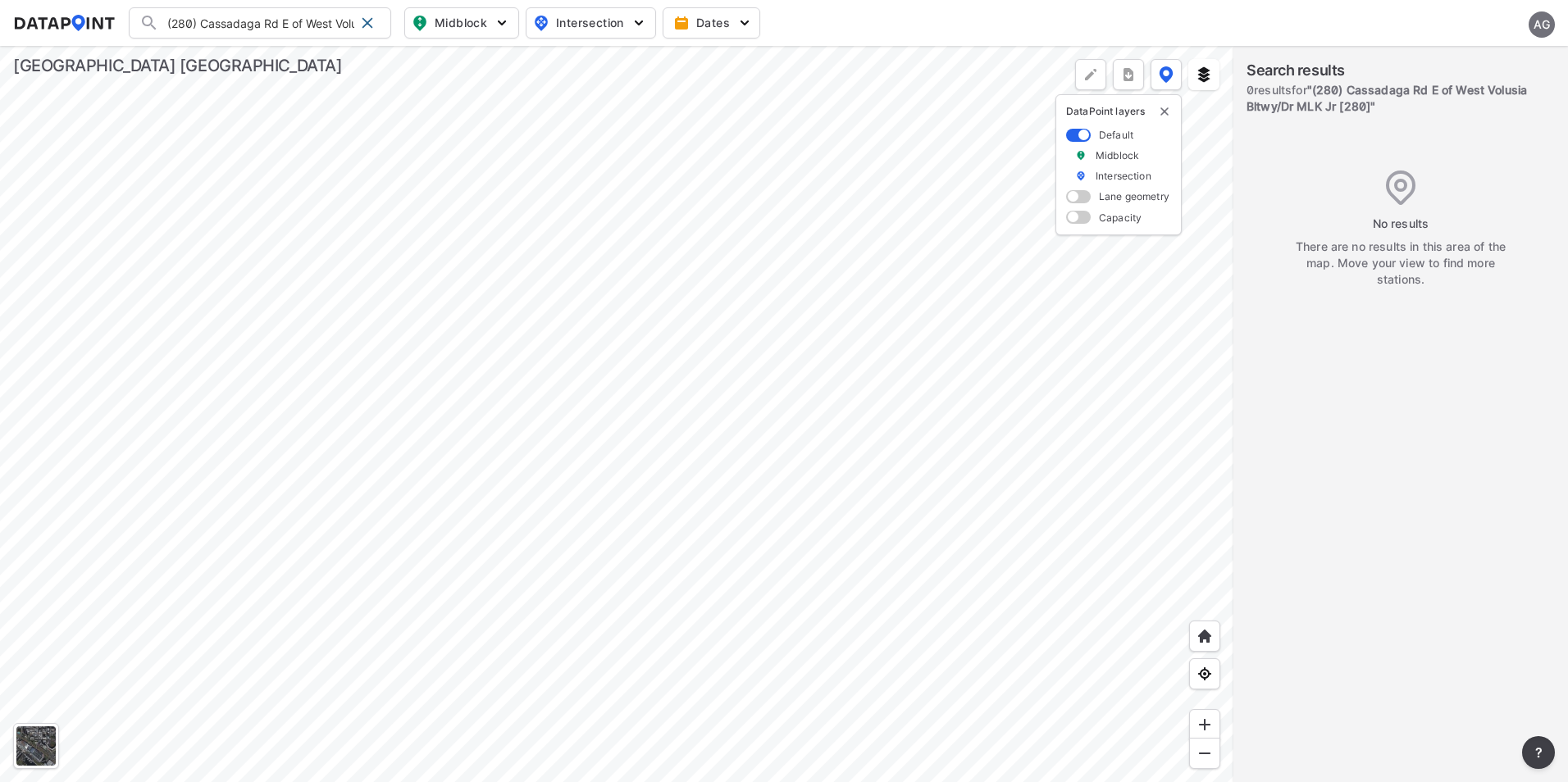
click at [1065, 495] on div at bounding box center [617, 413] width 1233 height 736
click at [1042, 421] on div at bounding box center [617, 413] width 1233 height 736
click at [1036, 544] on div at bounding box center [617, 413] width 1233 height 736
click at [991, 484] on div at bounding box center [617, 413] width 1233 height 736
click at [853, 299] on div at bounding box center [617, 413] width 1233 height 736
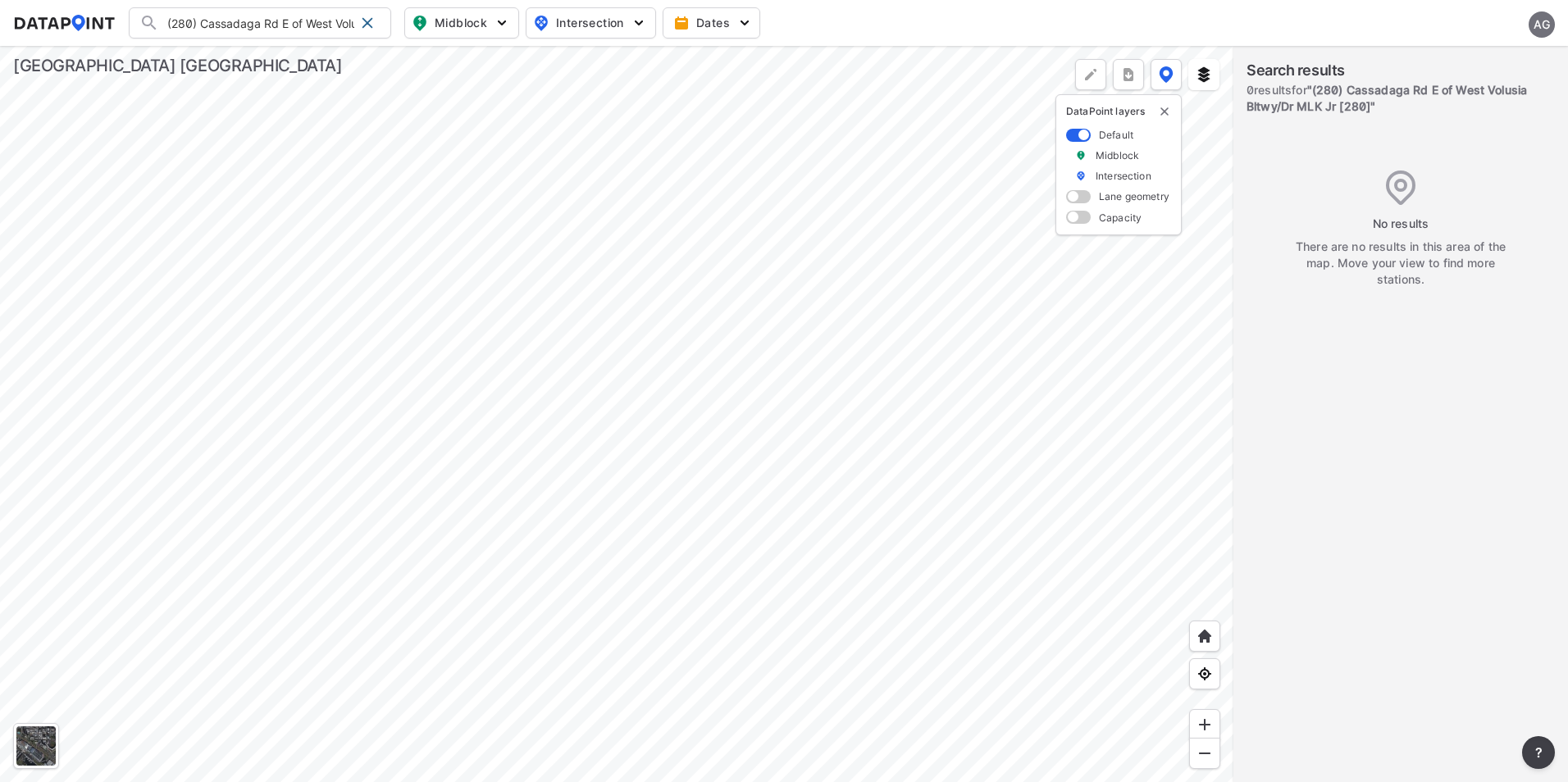
click at [994, 428] on div at bounding box center [617, 413] width 1233 height 736
click at [1001, 408] on div at bounding box center [617, 413] width 1233 height 736
click at [997, 427] on div at bounding box center [617, 413] width 1233 height 736
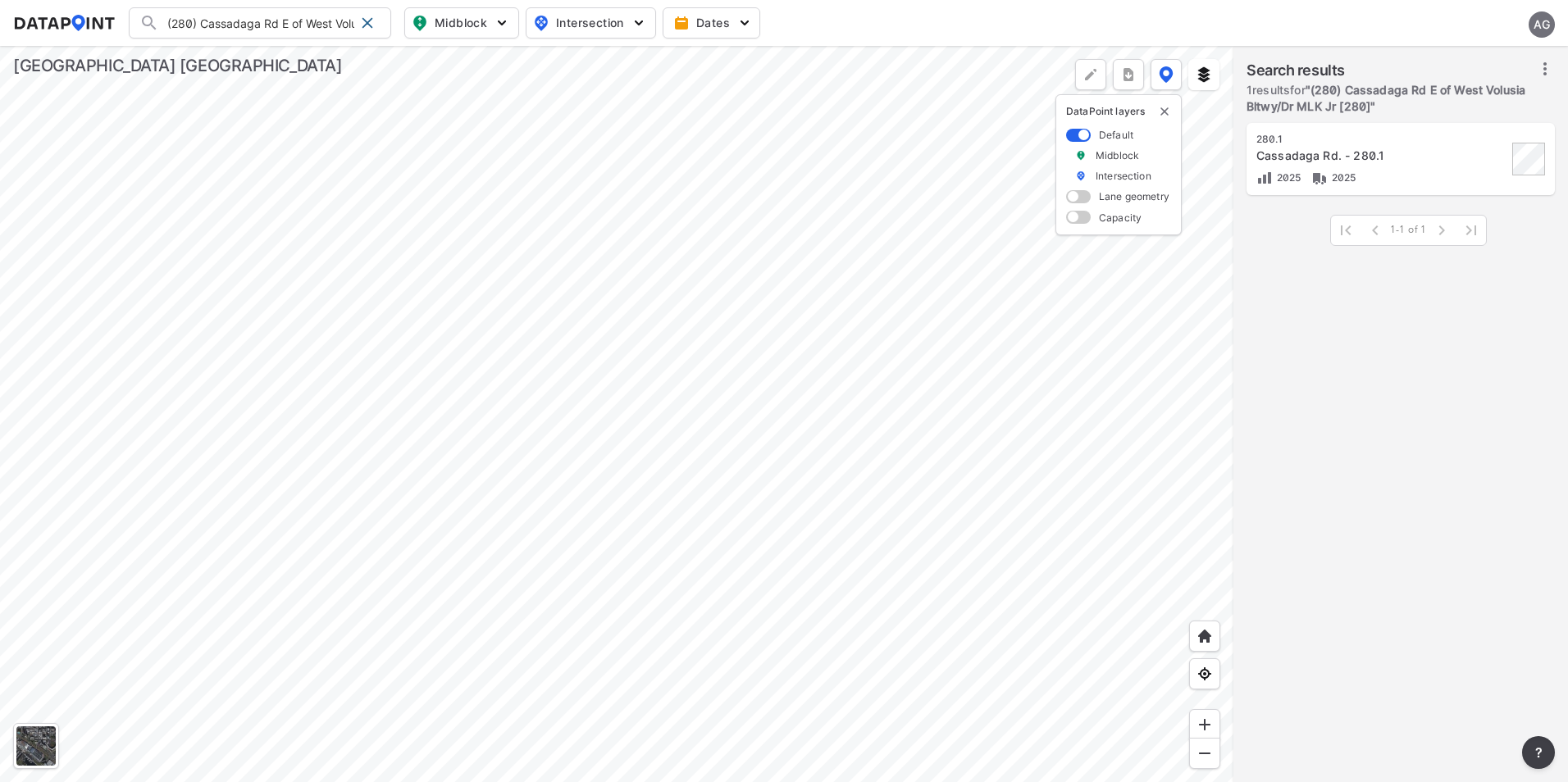
click at [994, 437] on div at bounding box center [617, 413] width 1233 height 736
click at [1095, 489] on div at bounding box center [617, 413] width 1233 height 736
click at [1043, 488] on div at bounding box center [617, 413] width 1233 height 736
click at [1049, 344] on div at bounding box center [617, 413] width 1233 height 736
click at [940, 103] on div at bounding box center [617, 413] width 1233 height 736
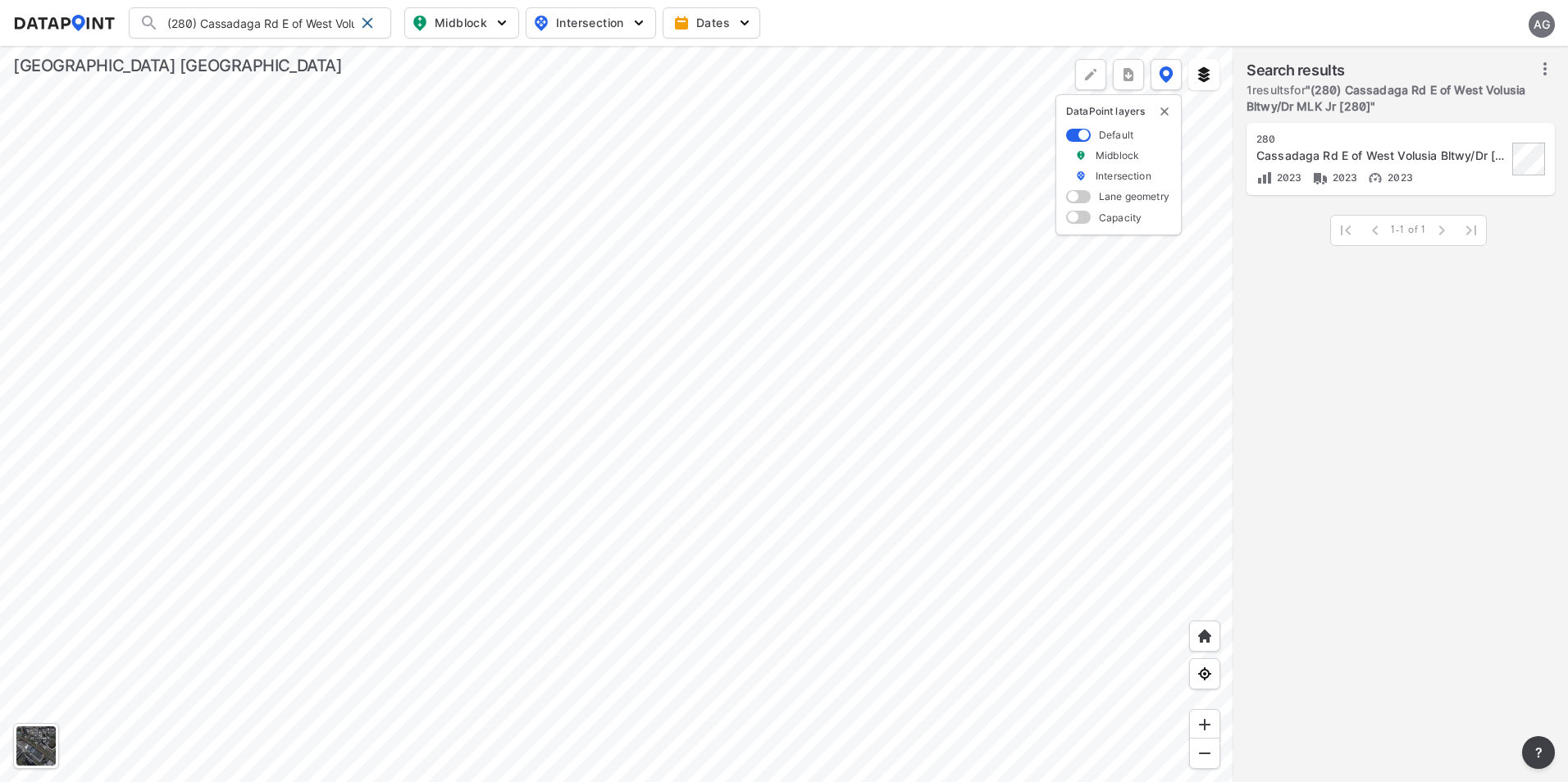
click at [1062, 528] on div at bounding box center [617, 413] width 1233 height 736
click at [1121, 421] on div at bounding box center [617, 413] width 1233 height 736
click at [728, 416] on div at bounding box center [617, 413] width 1233 height 736
click at [712, 459] on div at bounding box center [617, 413] width 1233 height 736
click at [661, 386] on div at bounding box center [617, 413] width 1233 height 736
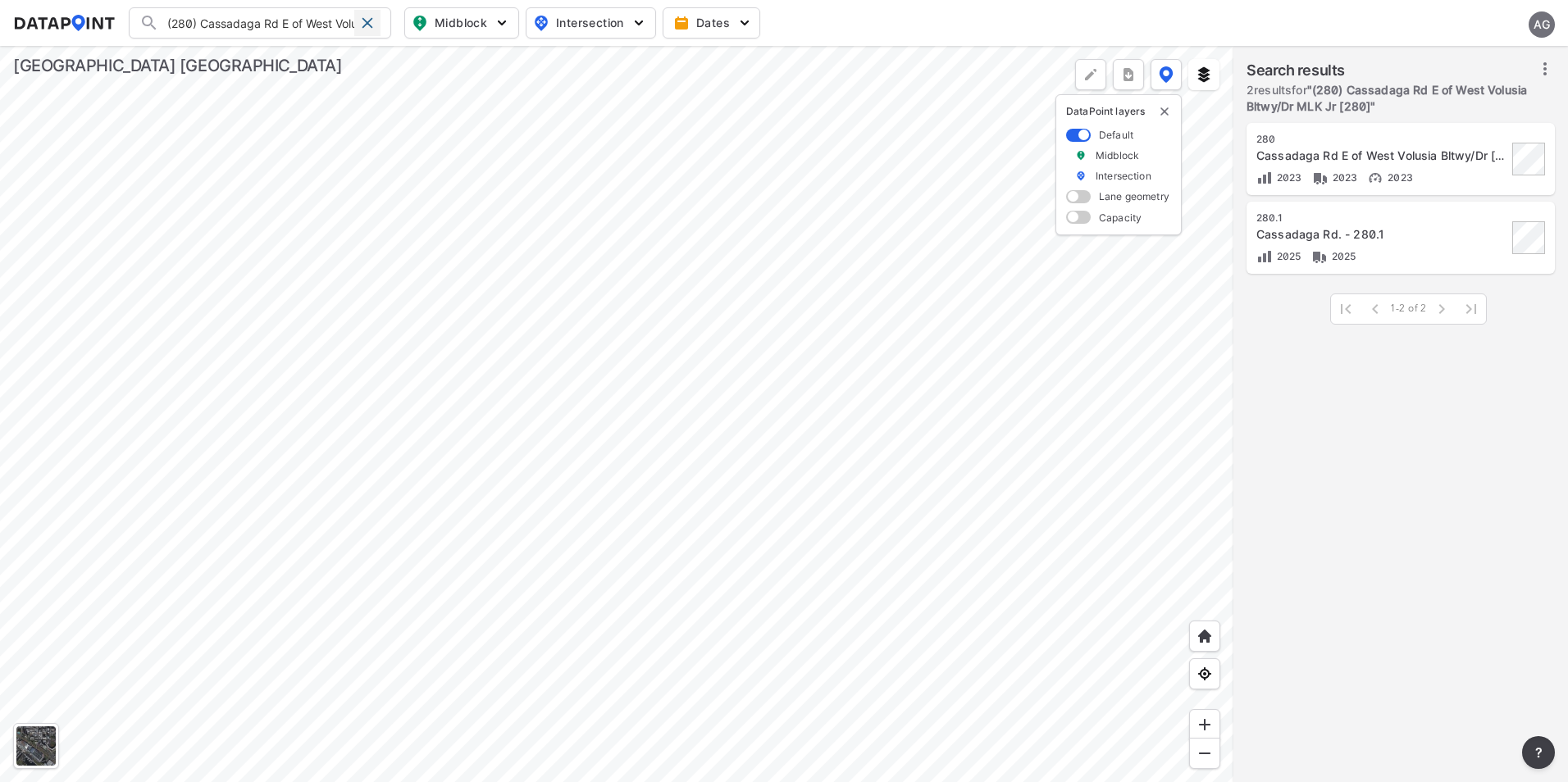
click at [368, 30] on div at bounding box center [367, 22] width 26 height 26
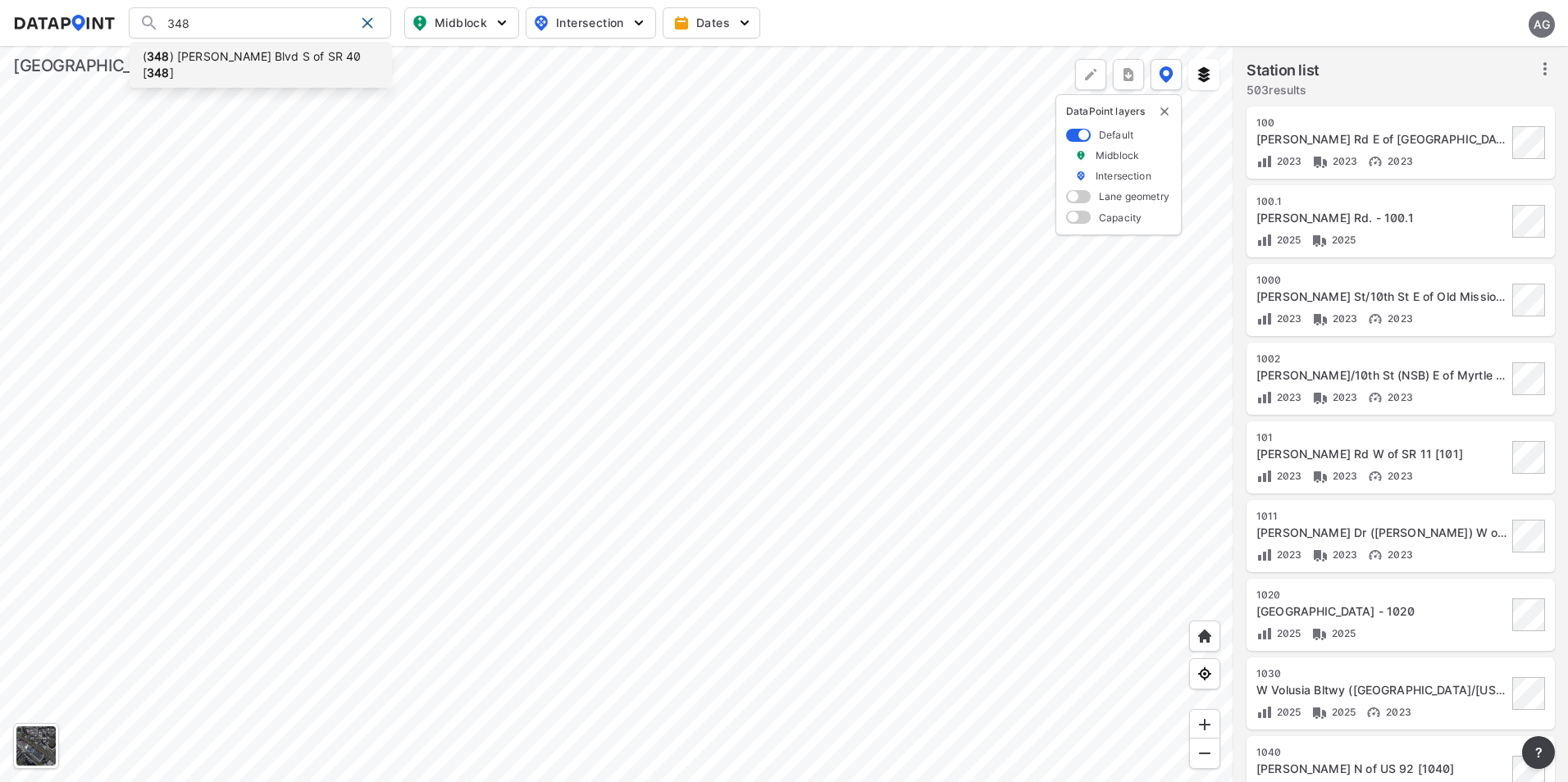
click at [277, 60] on li "( 348 ) [PERSON_NAME] Blvd S of SR 40 [ 348 ]" at bounding box center [260, 64] width 262 height 46
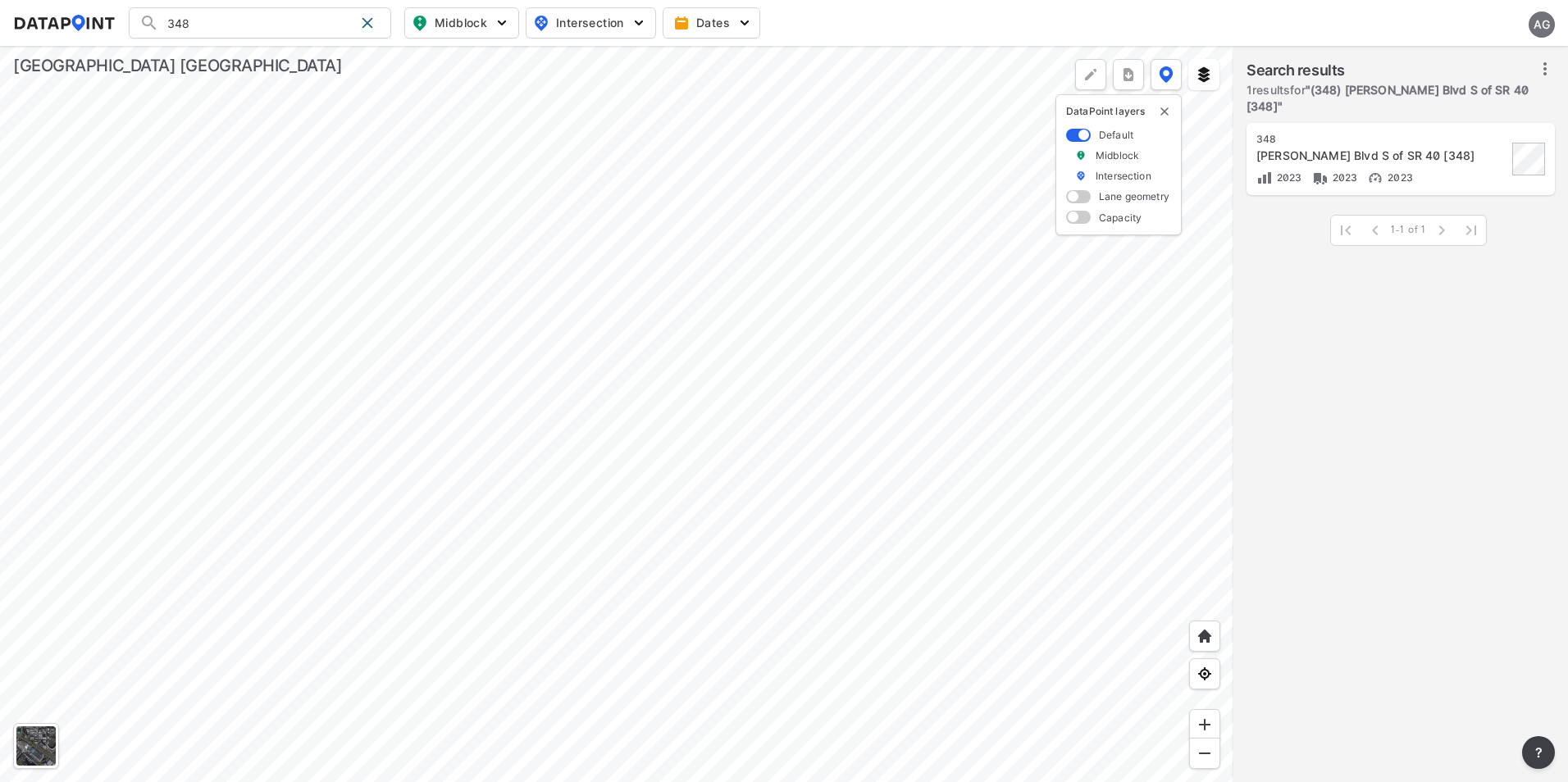
type input "(348) [PERSON_NAME] Blvd S of SR 40 [348]"
click at [1453, 174] on div "2023 2023 2023" at bounding box center [1382, 177] width 251 height 17
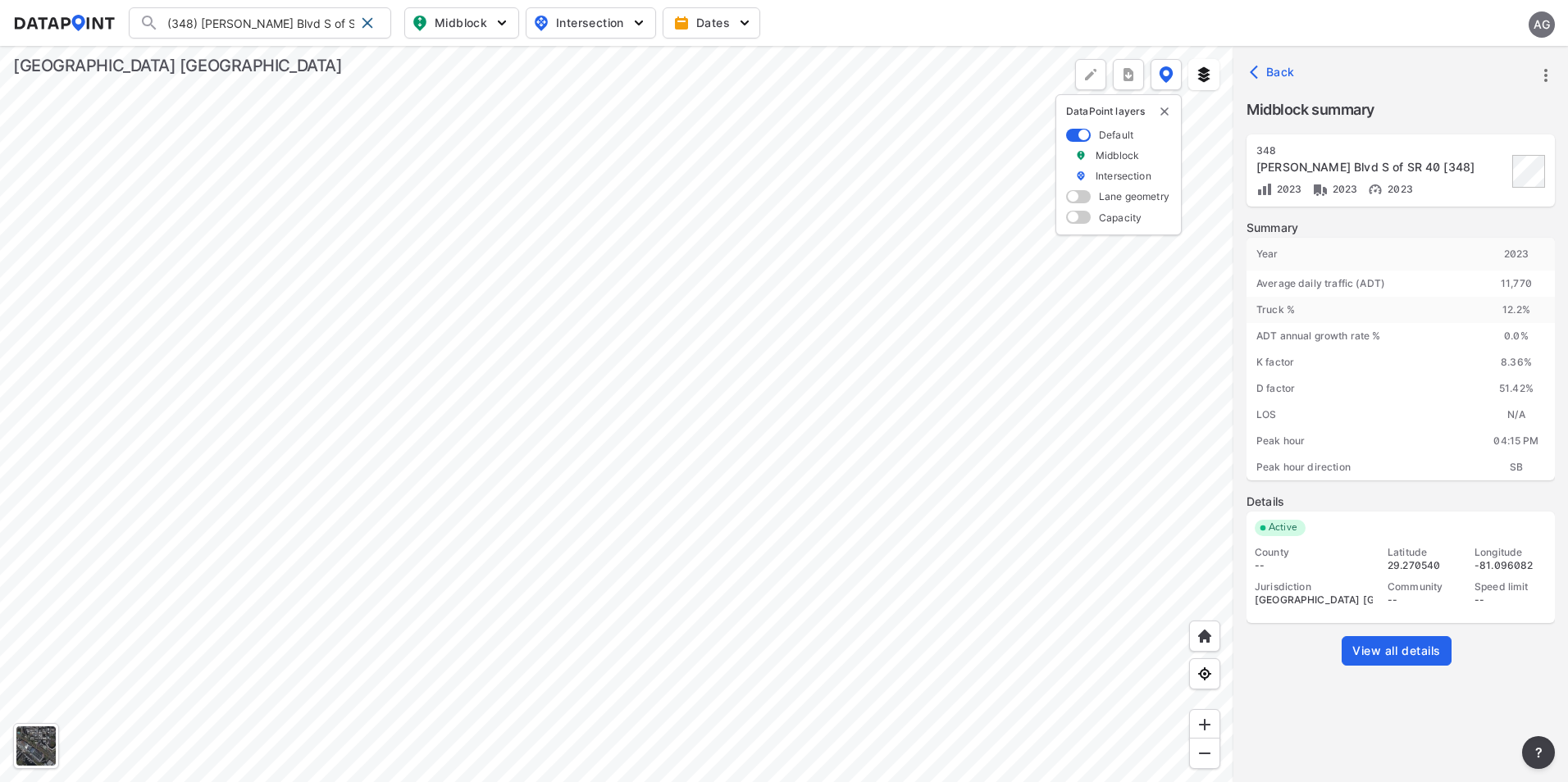
click at [751, 342] on div at bounding box center [617, 413] width 1233 height 736
click at [803, 362] on div at bounding box center [617, 413] width 1233 height 736
click at [366, 26] on span at bounding box center [367, 22] width 13 height 13
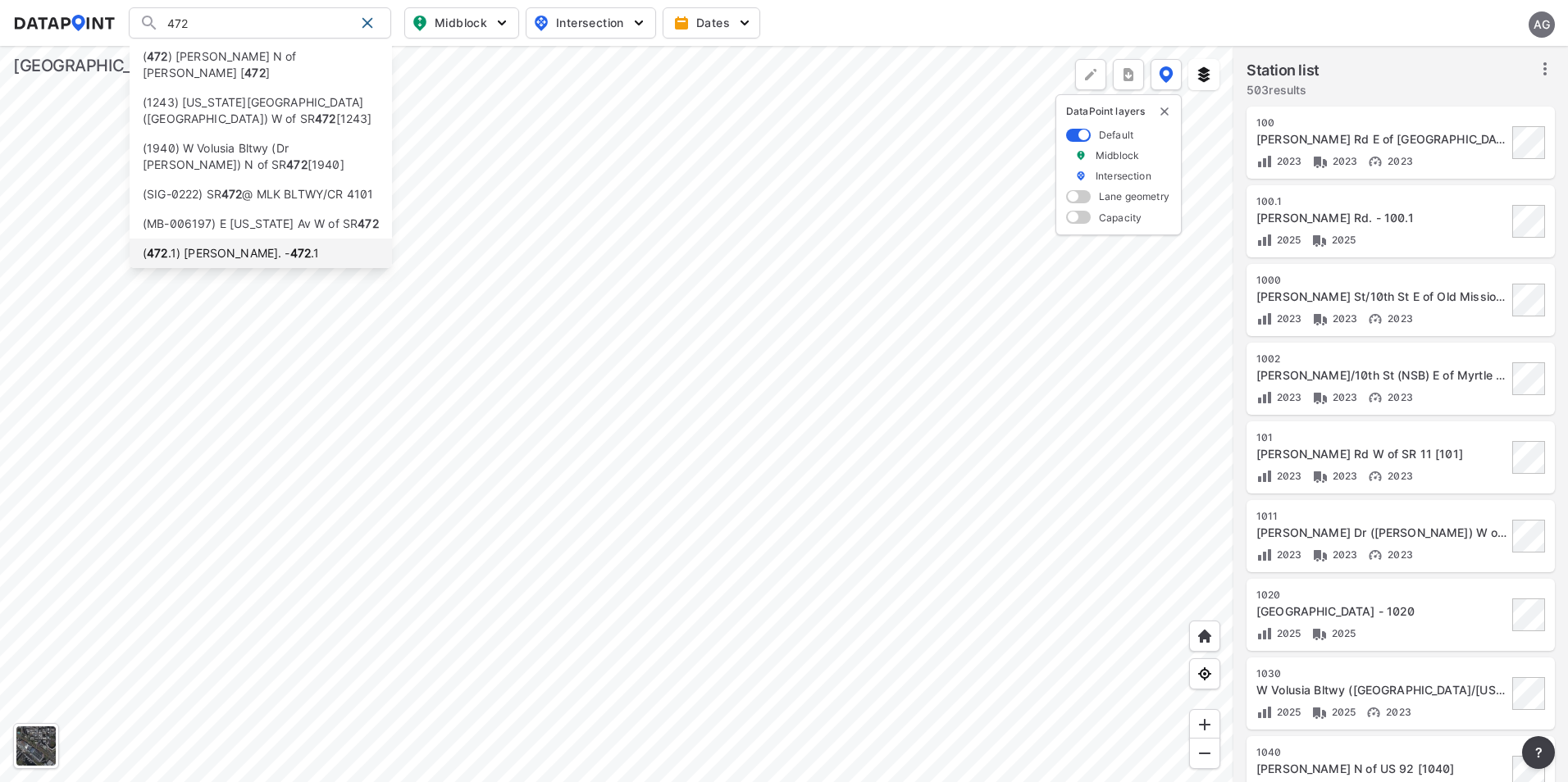
click at [318, 250] on li "( 472 .1) [PERSON_NAME]. - 472 .1" at bounding box center [260, 253] width 262 height 30
type input "([STREET_ADDRESS][PERSON_NAME] - 472.1"
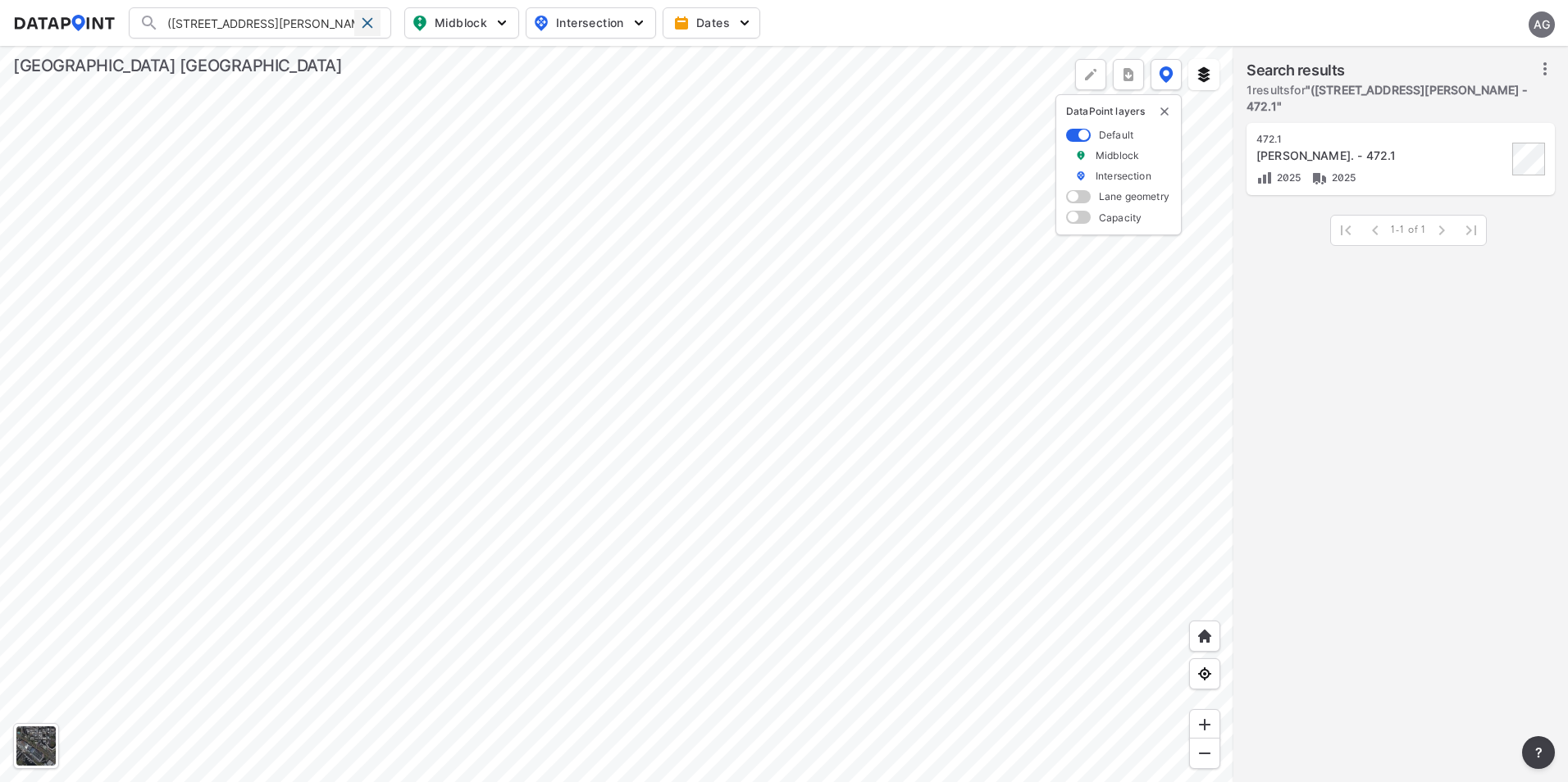
click at [364, 21] on span at bounding box center [367, 22] width 13 height 13
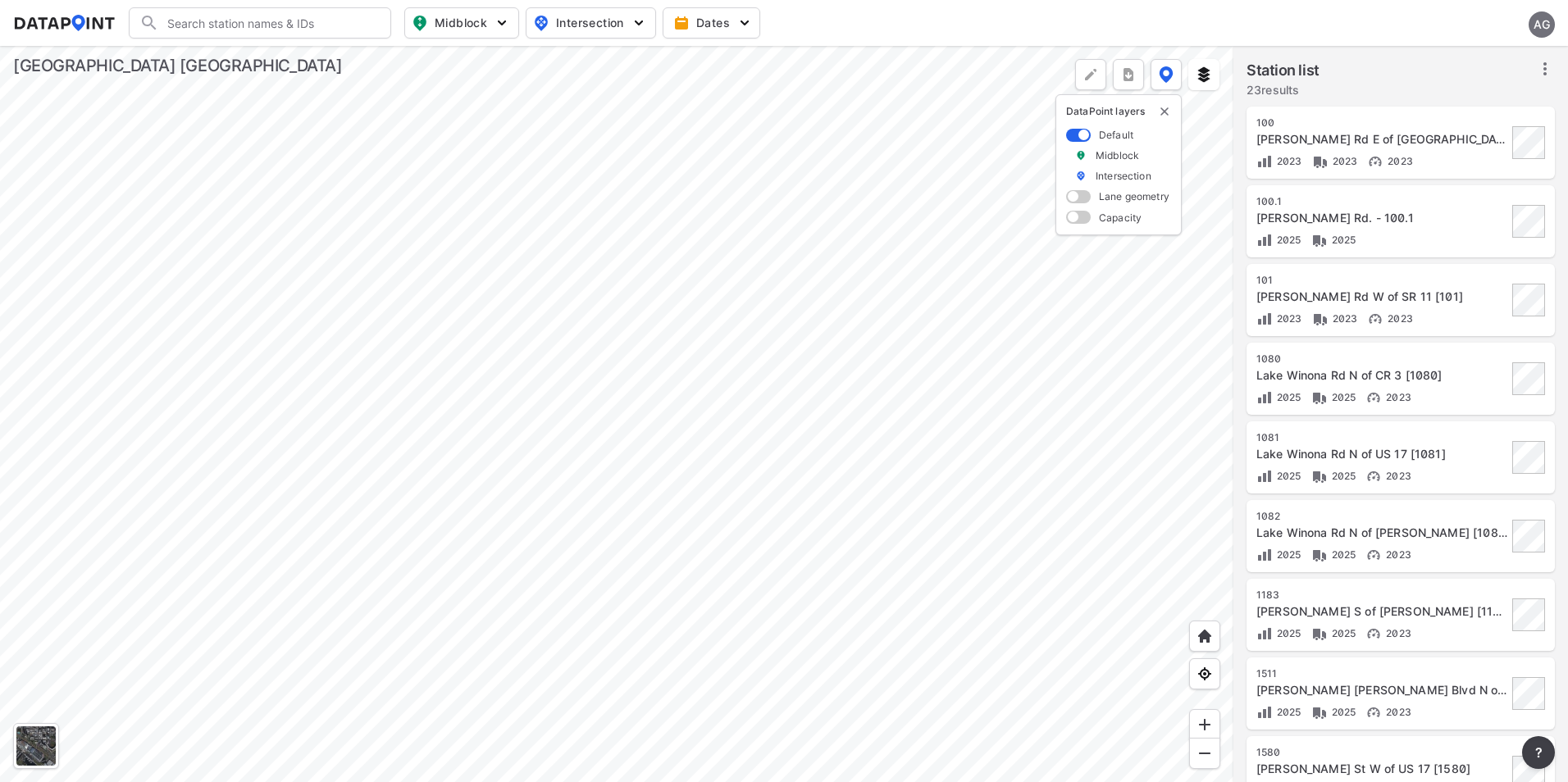
click at [249, 21] on input "Search" at bounding box center [269, 22] width 221 height 26
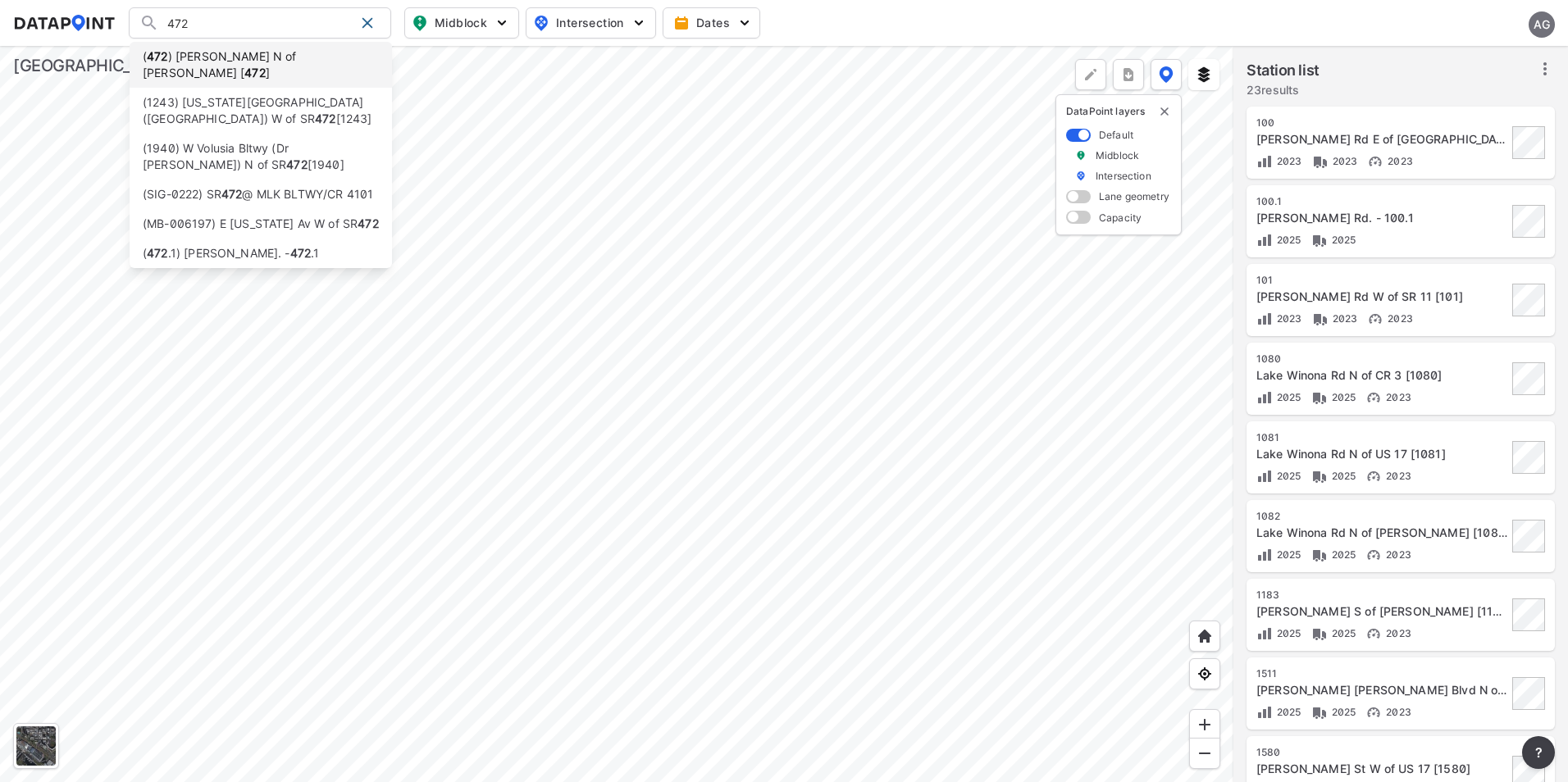
click at [286, 66] on li "( 472 ) [PERSON_NAME] N of [PERSON_NAME] [ 472 ]" at bounding box center [260, 64] width 262 height 46
type input "(472) [PERSON_NAME] N of [PERSON_NAME] [472]"
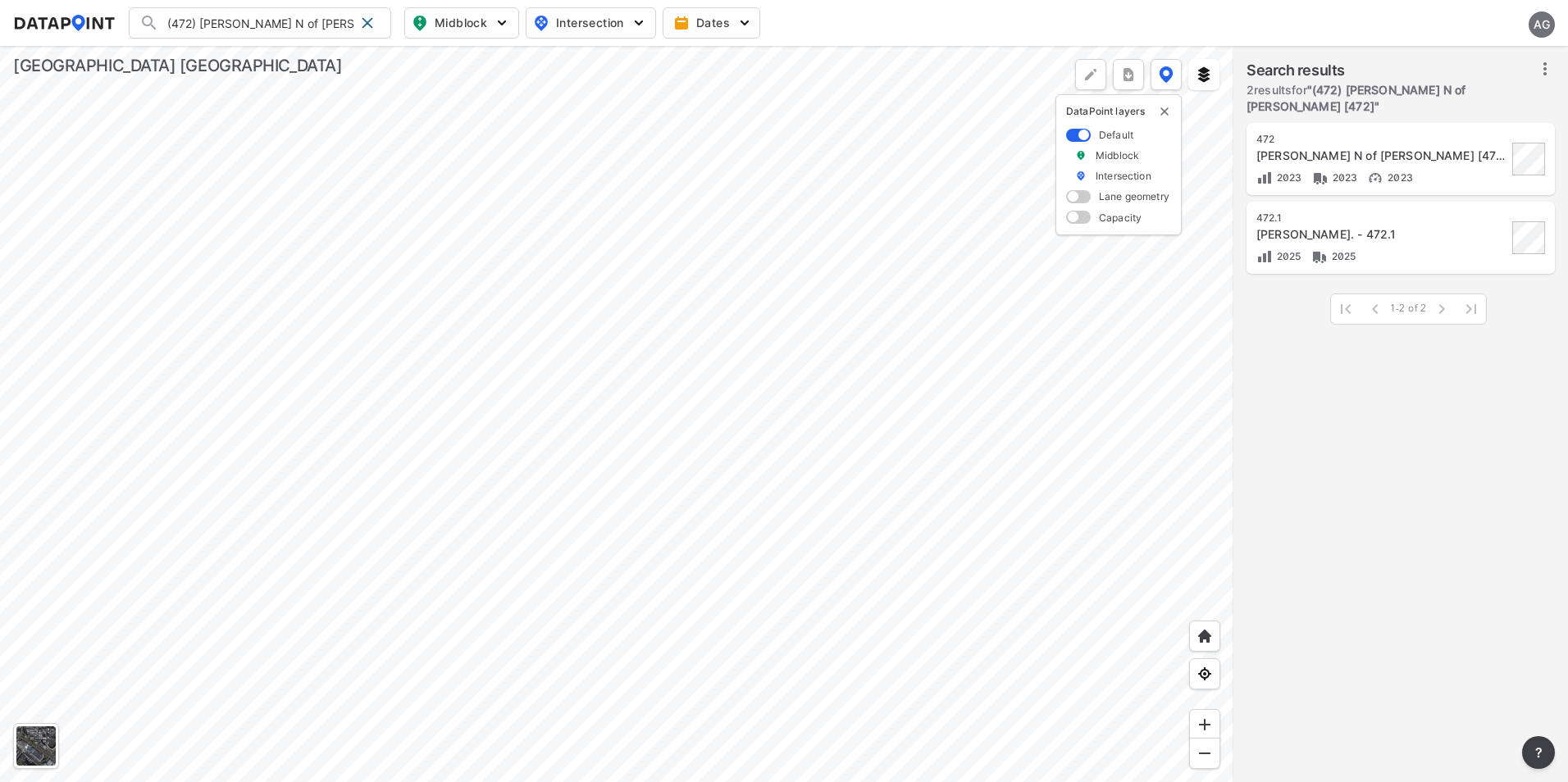
click at [755, 395] on div at bounding box center [617, 413] width 1233 height 736
click at [547, 291] on div at bounding box center [617, 413] width 1233 height 736
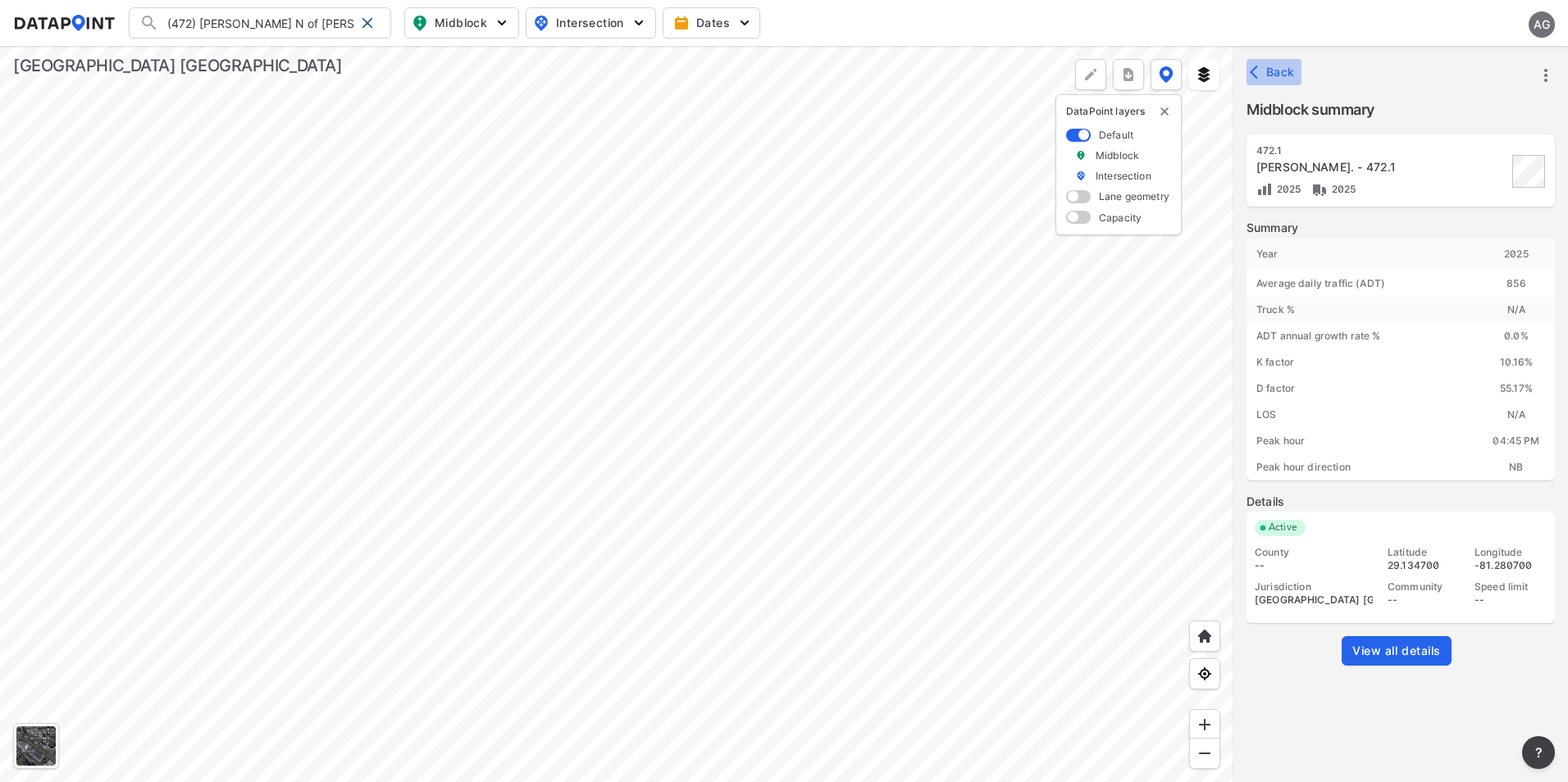
click at [1252, 66] on icon "button" at bounding box center [1257, 72] width 16 height 16
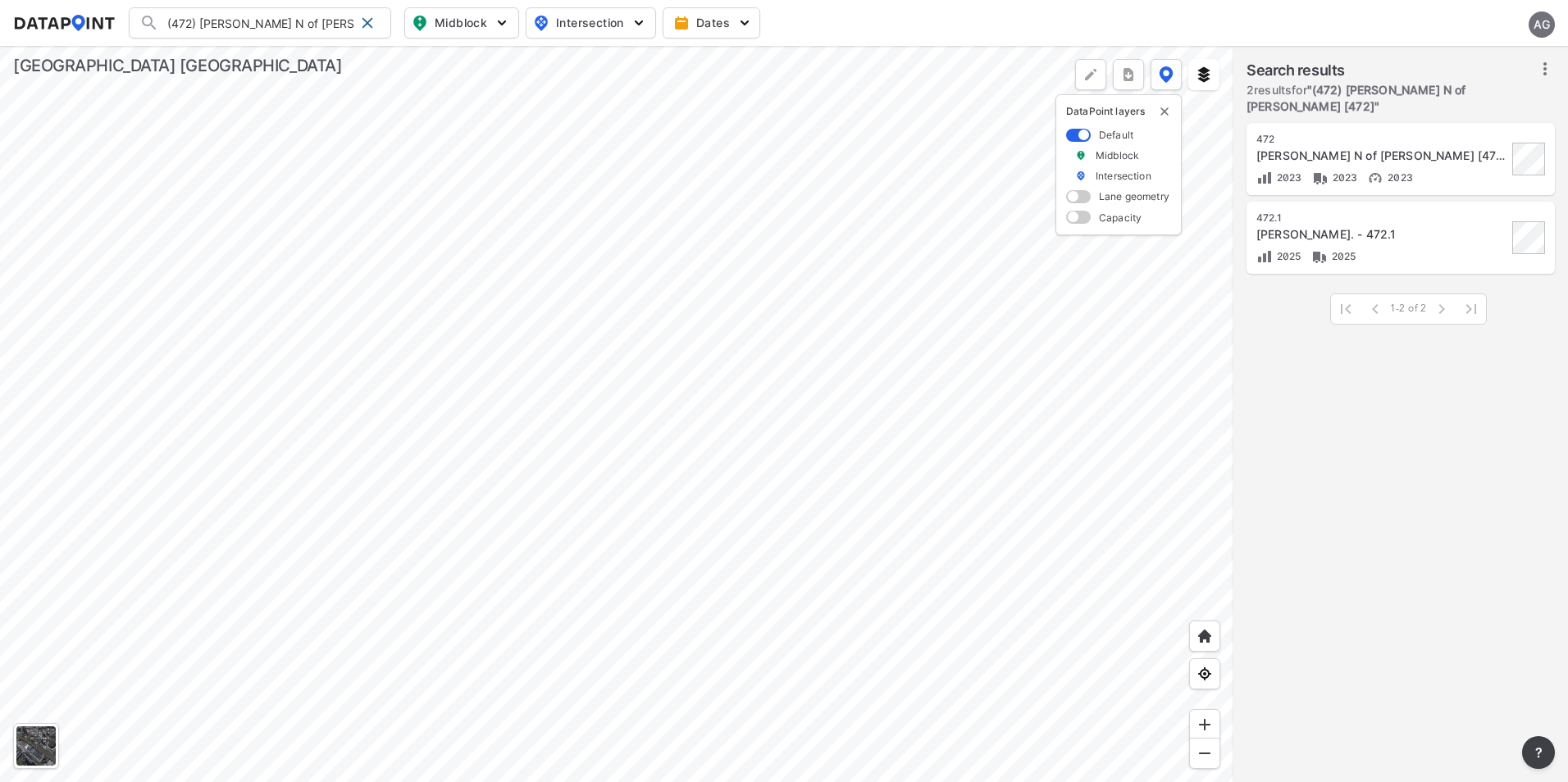
click at [804, 370] on div at bounding box center [617, 413] width 1233 height 736
click at [906, 523] on div at bounding box center [617, 413] width 1233 height 736
click at [883, 446] on div at bounding box center [617, 413] width 1233 height 736
drag, startPoint x: 366, startPoint y: 14, endPoint x: 352, endPoint y: 14, distance: 14.0
click at [366, 14] on div at bounding box center [367, 22] width 26 height 26
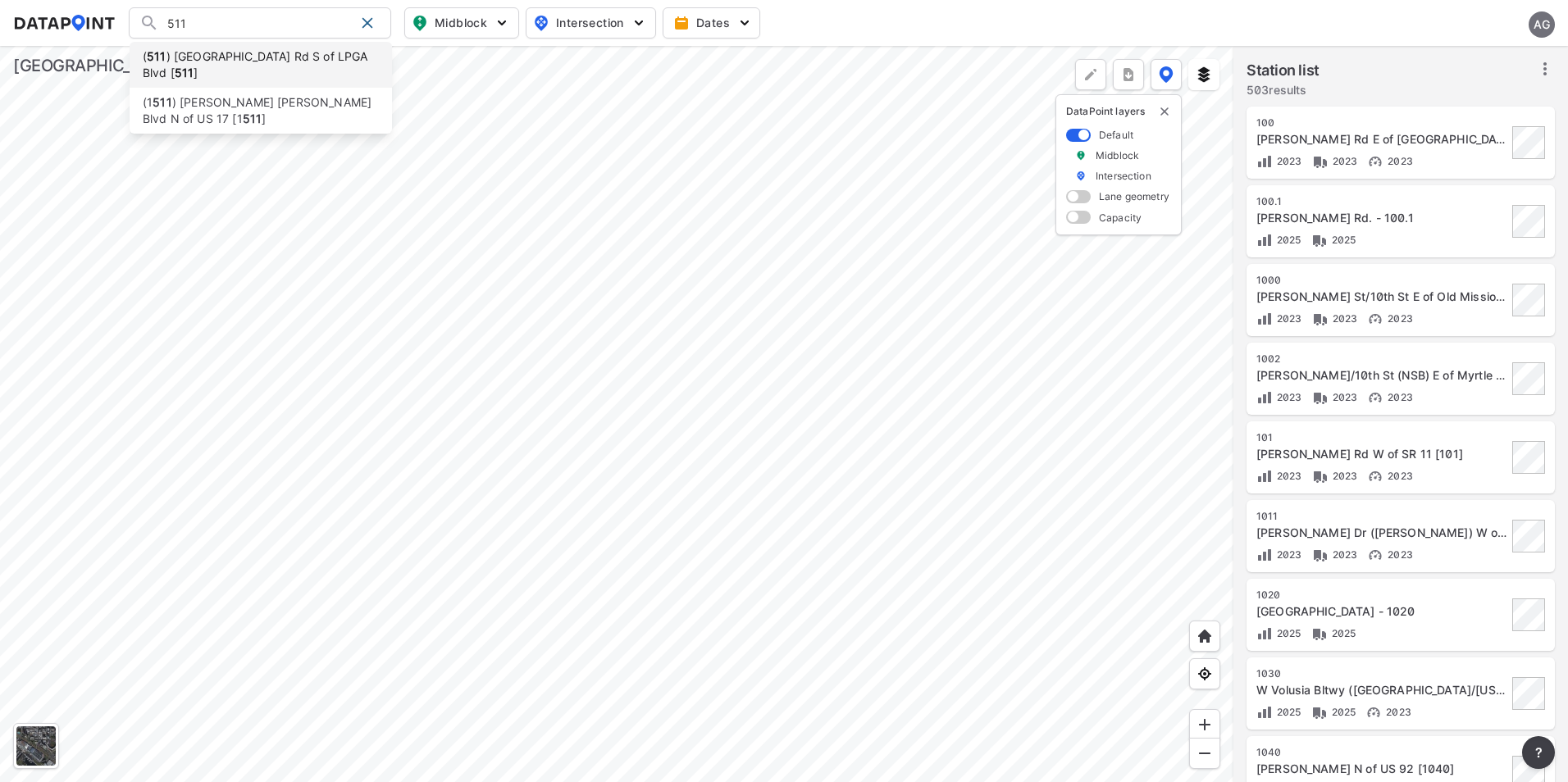
click at [243, 54] on li "( 511 ) Derbyshire Rd S of LPGA Blvd [ 511 ]" at bounding box center [260, 64] width 262 height 46
type input "(511) Derbyshire Rd S of LPGA Blvd [511]"
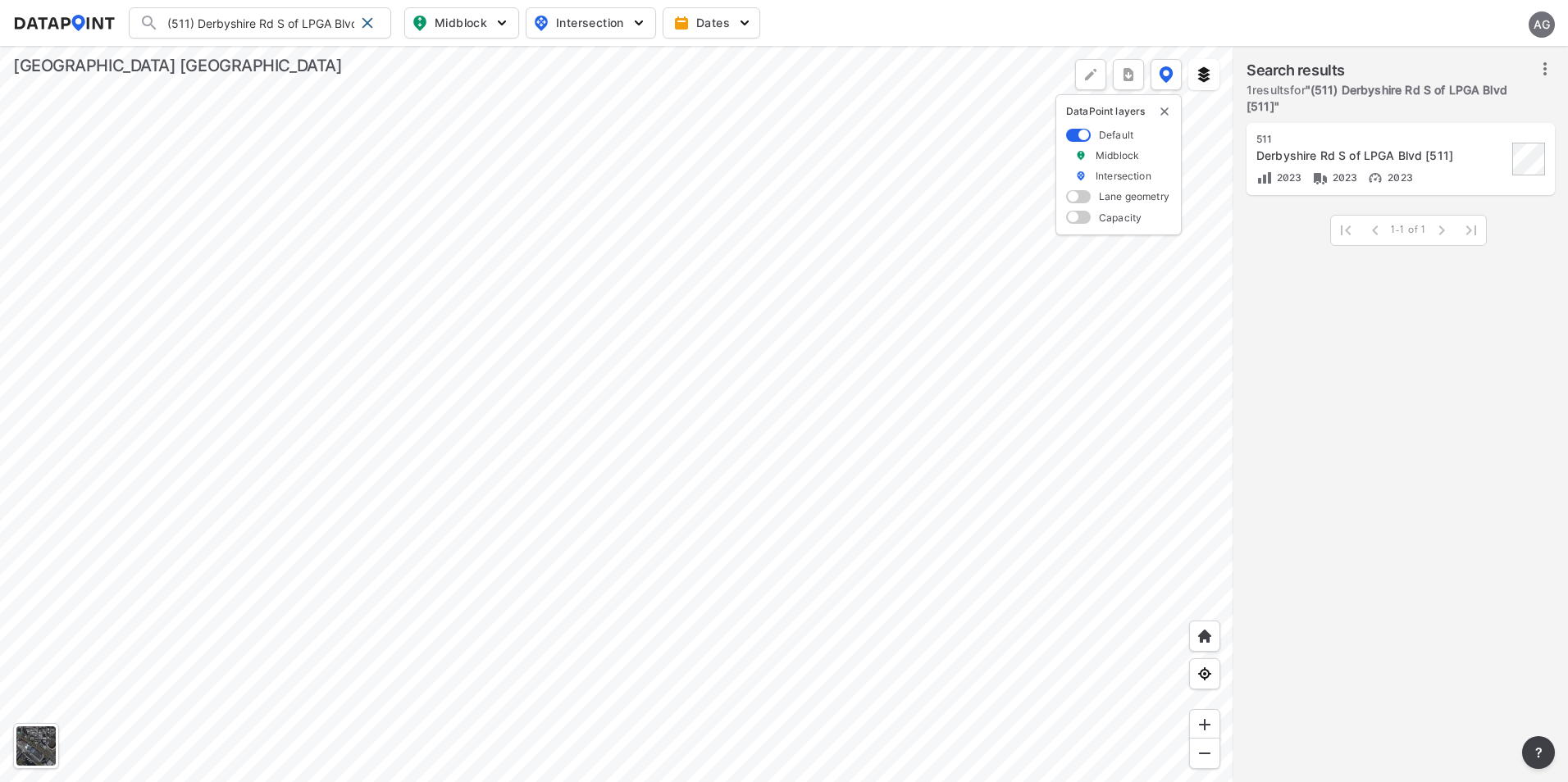
click at [879, 383] on div at bounding box center [617, 413] width 1233 height 736
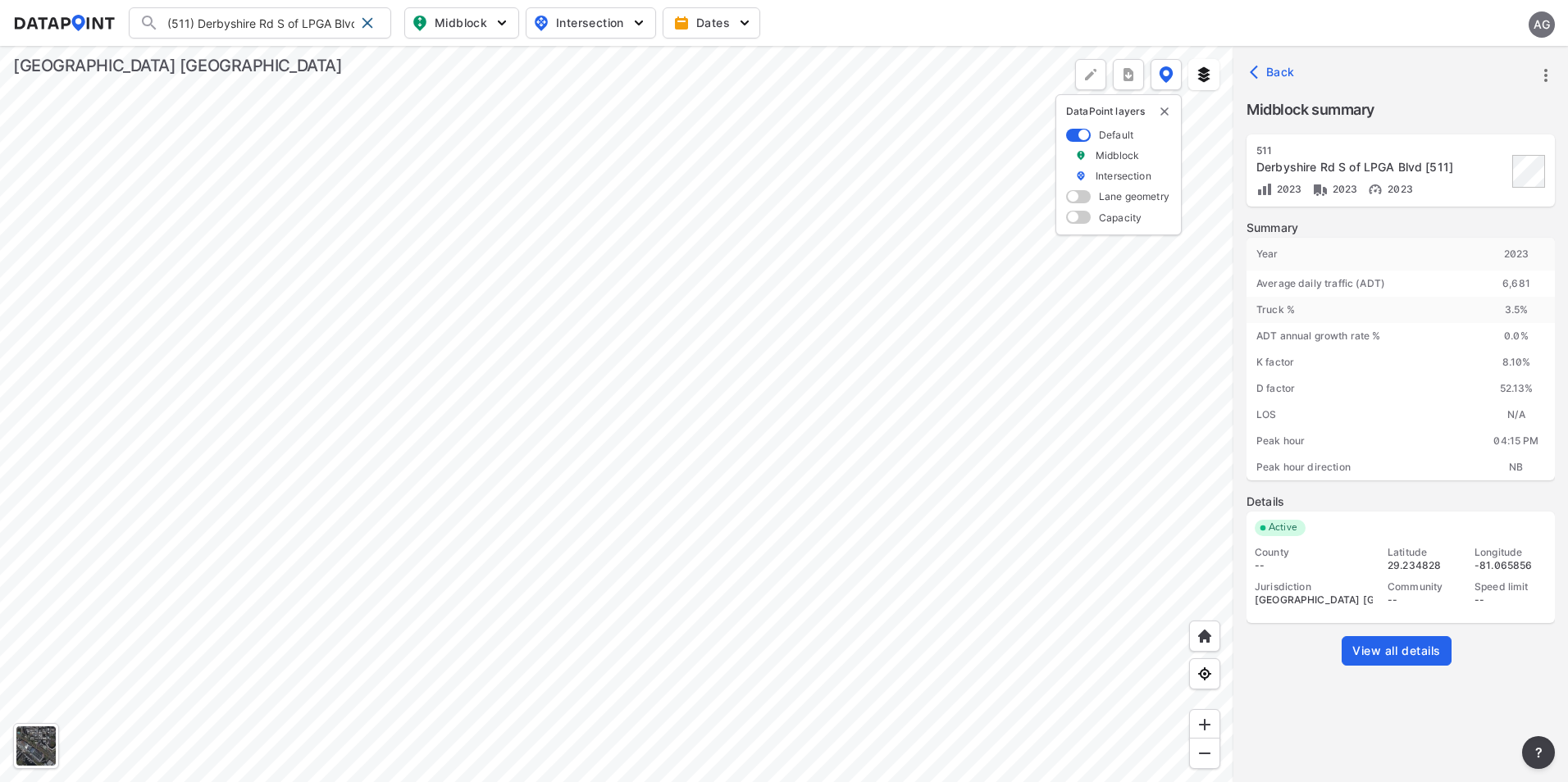
click at [875, 295] on div at bounding box center [617, 413] width 1233 height 736
click at [969, 316] on div at bounding box center [617, 413] width 1233 height 736
click at [1006, 309] on div at bounding box center [617, 413] width 1233 height 736
click at [1039, 367] on div at bounding box center [617, 413] width 1233 height 736
click at [1065, 343] on div at bounding box center [617, 413] width 1233 height 736
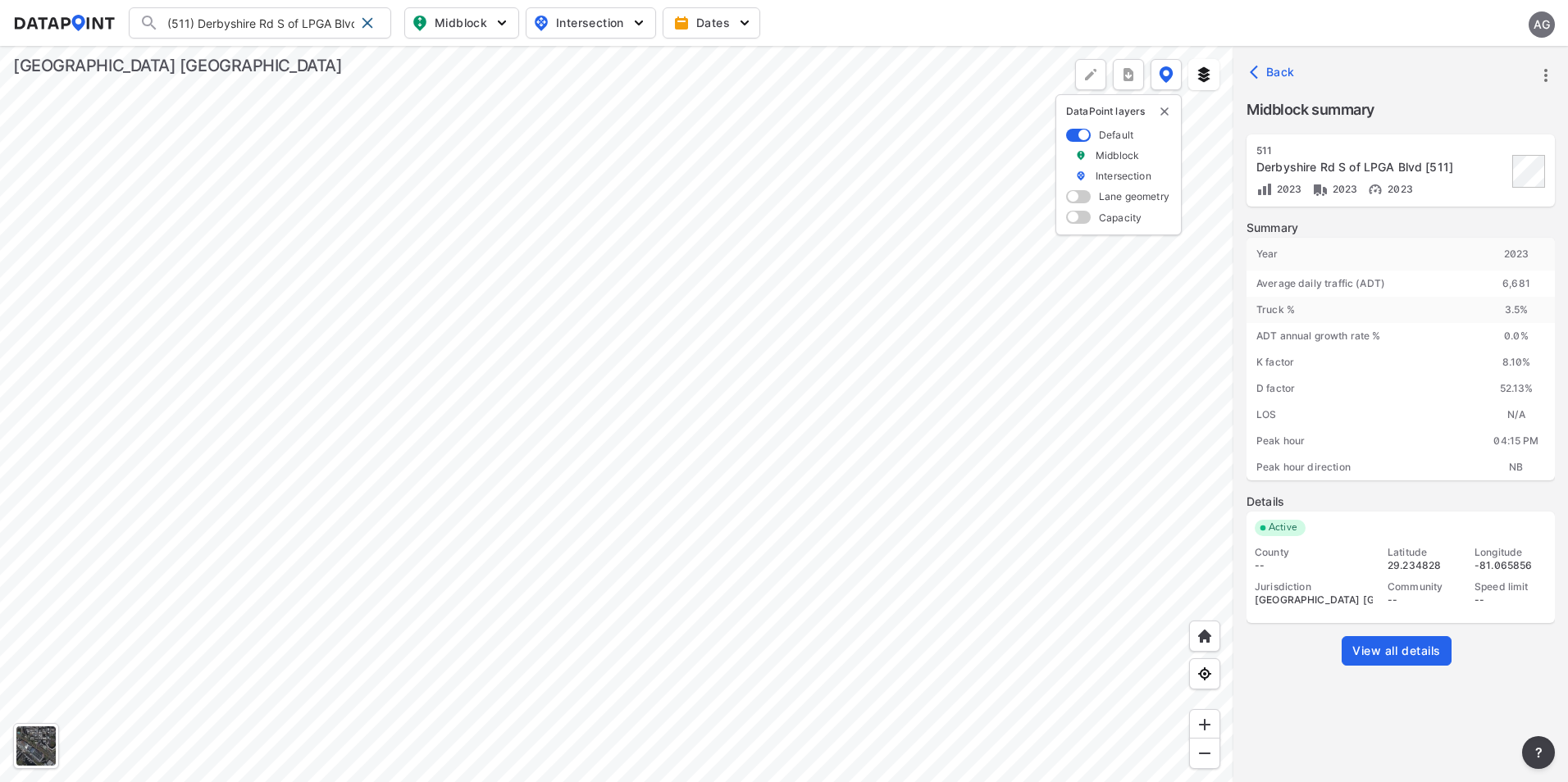
click at [1046, 354] on div at bounding box center [617, 413] width 1233 height 736
click at [1205, 719] on div at bounding box center [617, 413] width 1233 height 736
click at [1025, 528] on div at bounding box center [617, 413] width 1233 height 736
click at [1089, 536] on div at bounding box center [617, 413] width 1233 height 736
click at [1002, 481] on div at bounding box center [617, 413] width 1233 height 736
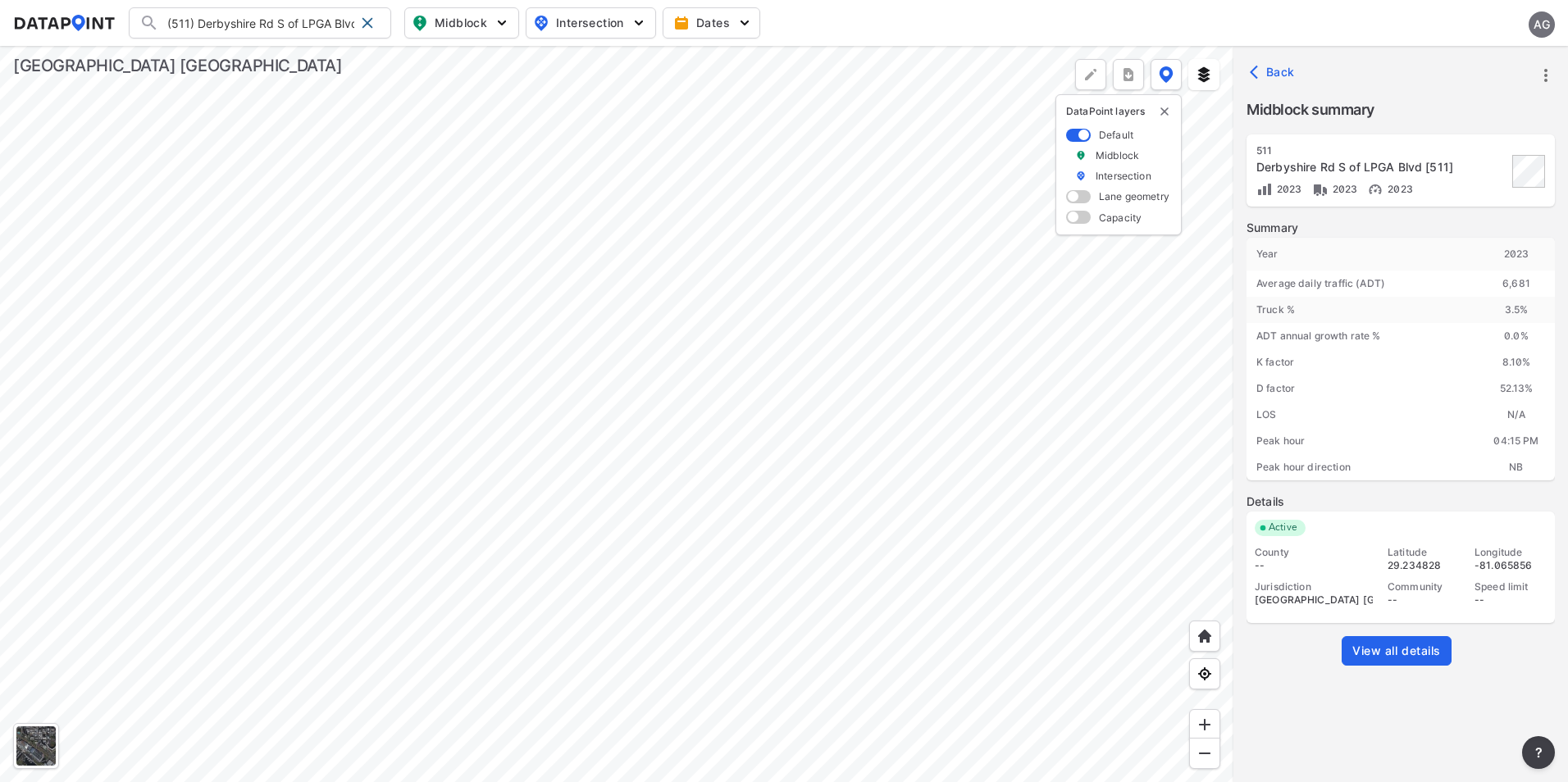
click at [930, 416] on div at bounding box center [617, 413] width 1233 height 736
click at [950, 463] on div at bounding box center [617, 413] width 1233 height 736
click at [864, 217] on div at bounding box center [617, 413] width 1233 height 736
click at [891, 225] on div at bounding box center [617, 413] width 1233 height 736
drag, startPoint x: 371, startPoint y: 20, endPoint x: 375, endPoint y: 34, distance: 14.6
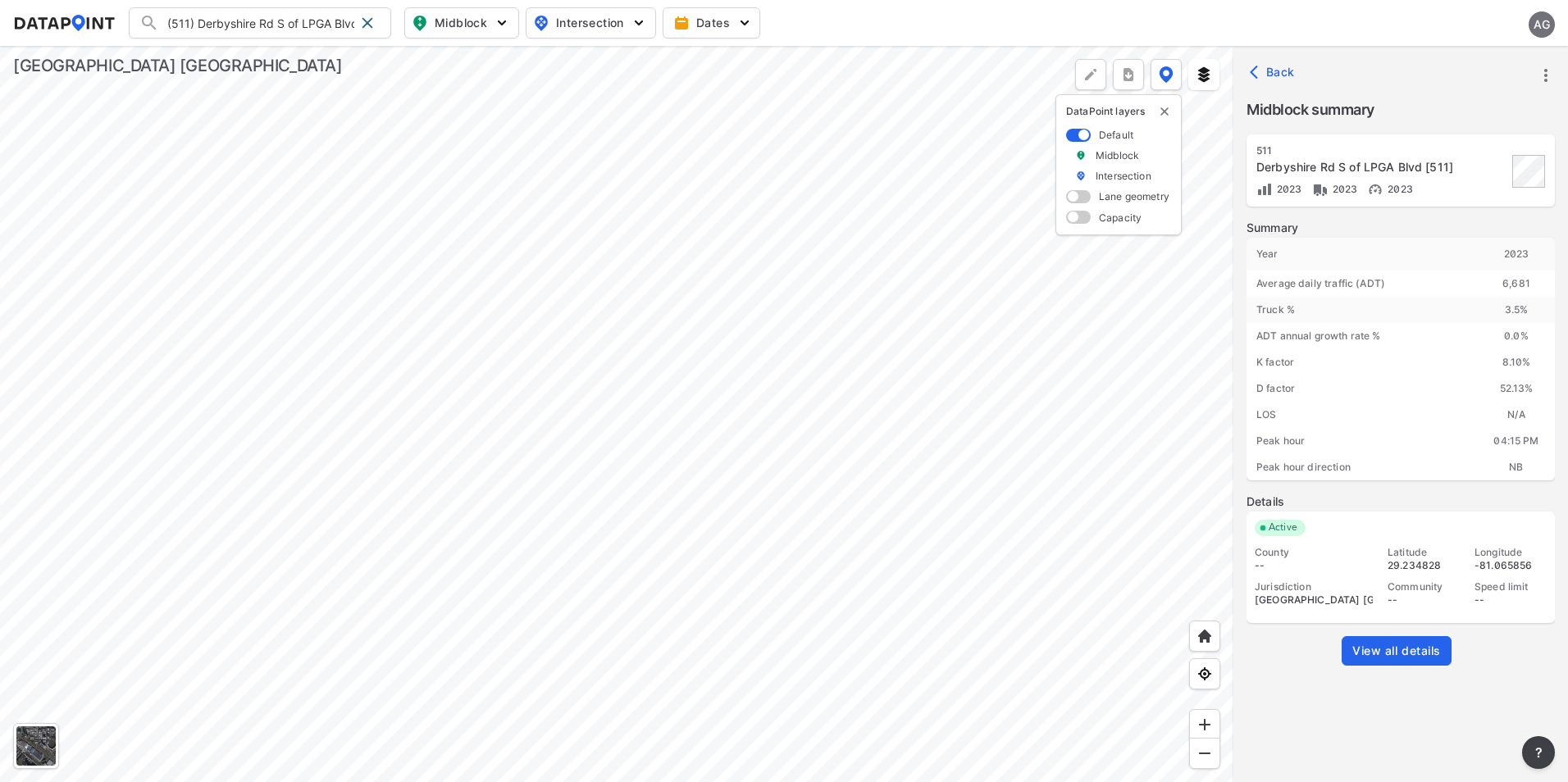
click at [371, 20] on span at bounding box center [367, 22] width 13 height 13
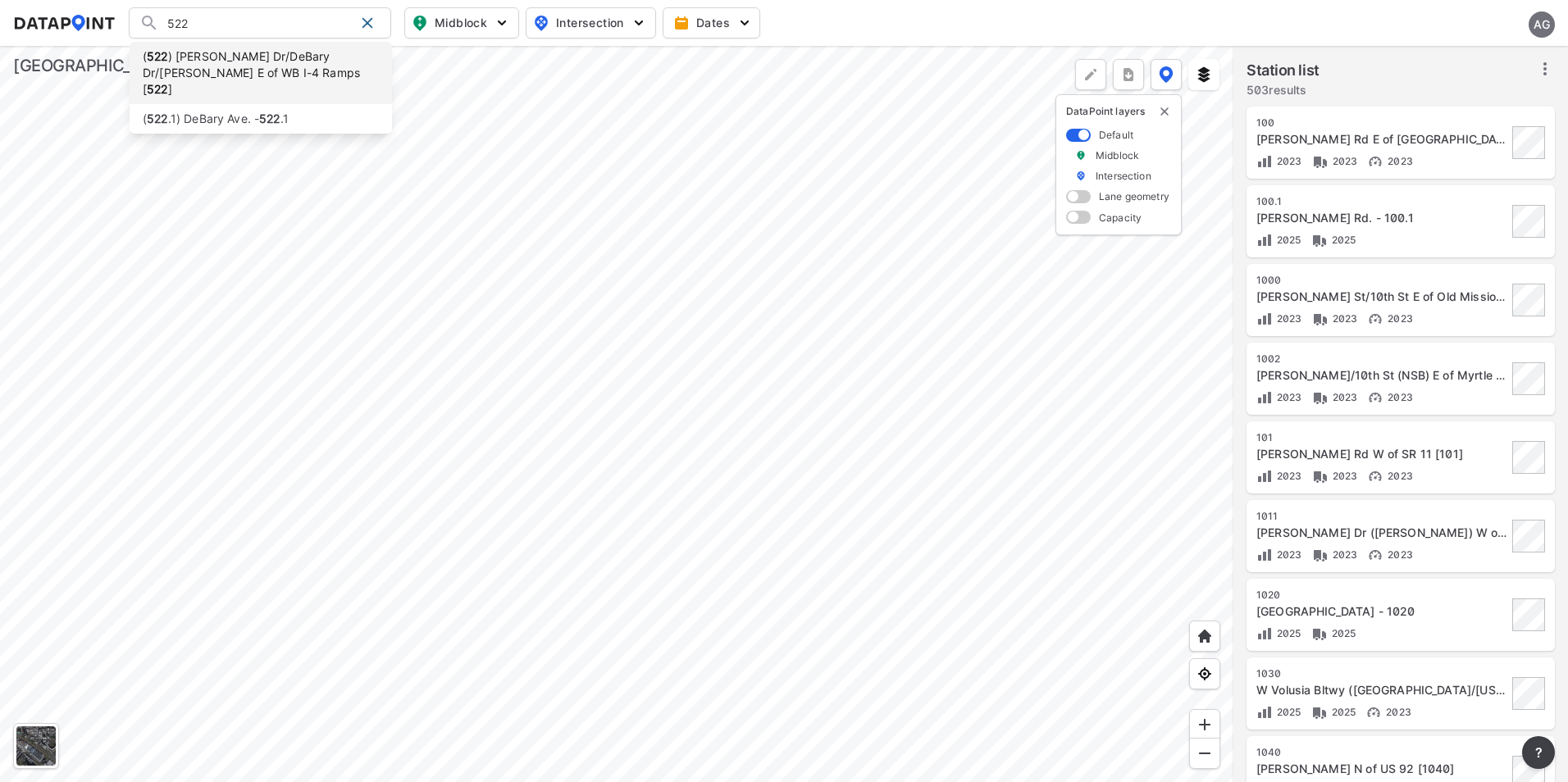
click at [265, 71] on li "( 522 ) [PERSON_NAME] Dr/[PERSON_NAME] Dr/[PERSON_NAME] E of WB I-4 Ramps [ 522…" at bounding box center [260, 73] width 262 height 63
type input "(522) [PERSON_NAME] Dr/[PERSON_NAME] Dr/[PERSON_NAME] E of WB I-4 Ramps [522]"
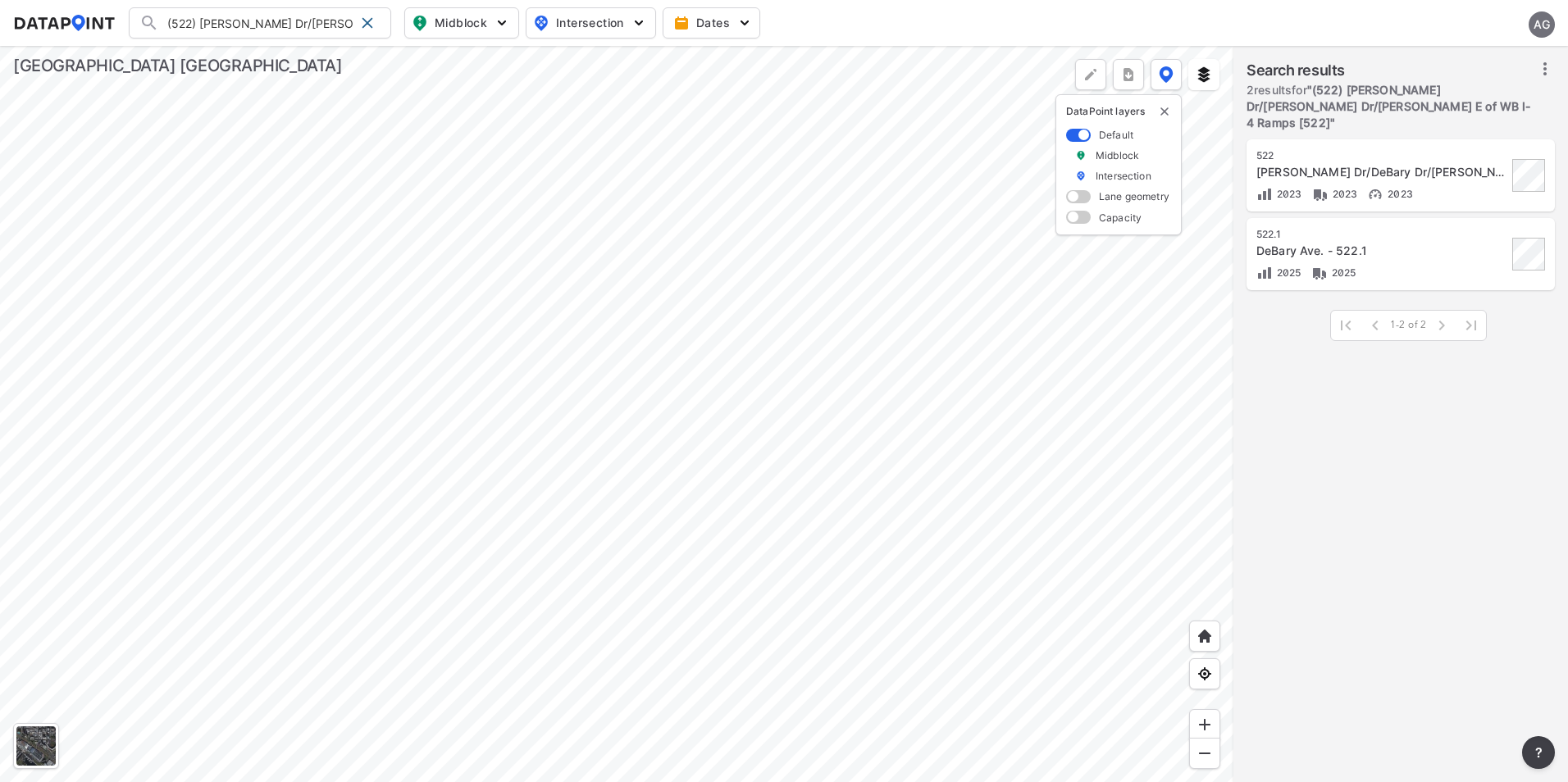
click at [706, 427] on div at bounding box center [617, 413] width 1233 height 736
click at [670, 353] on div at bounding box center [617, 413] width 1233 height 736
click at [374, 24] on span at bounding box center [367, 22] width 13 height 13
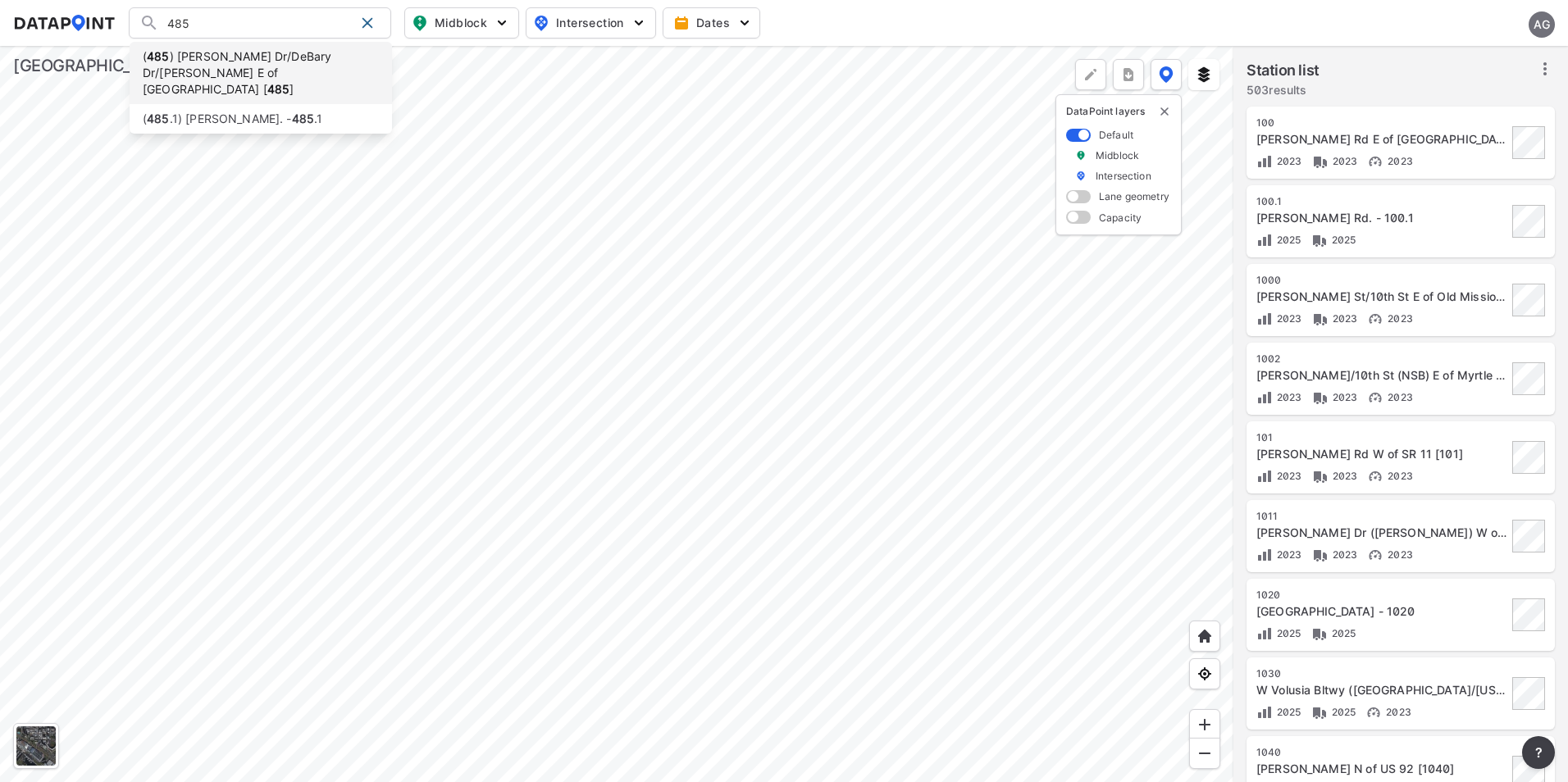
click at [293, 70] on li "( 485 ) [PERSON_NAME] Dr/[PERSON_NAME] Dr/[PERSON_NAME] E of [GEOGRAPHIC_DATA] …" at bounding box center [260, 73] width 262 height 63
type input "(485) [PERSON_NAME] Dr/[PERSON_NAME] Dr/[PERSON_NAME] E of [GEOGRAPHIC_DATA] [4…"
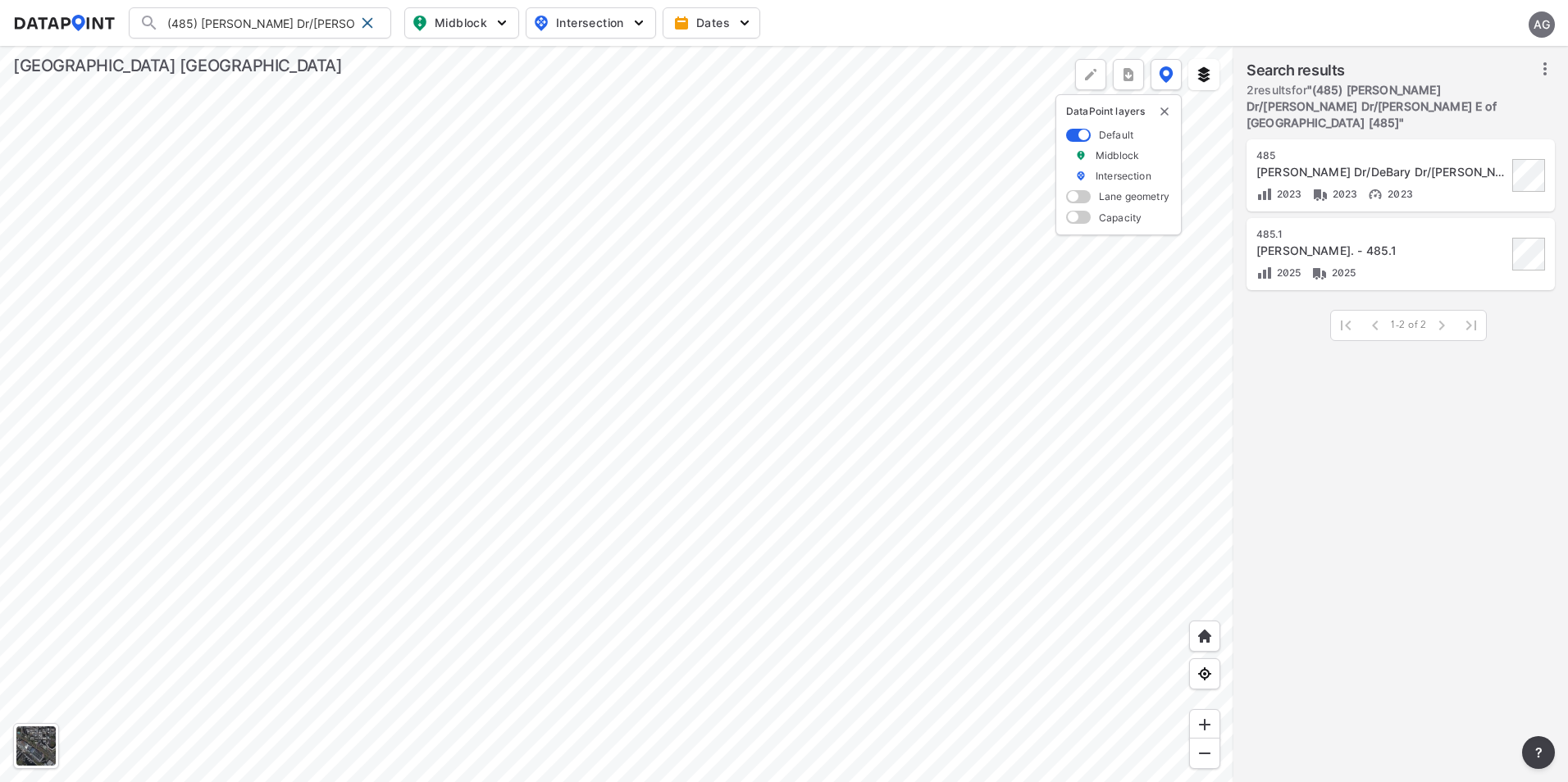
click at [579, 492] on div at bounding box center [617, 413] width 1233 height 736
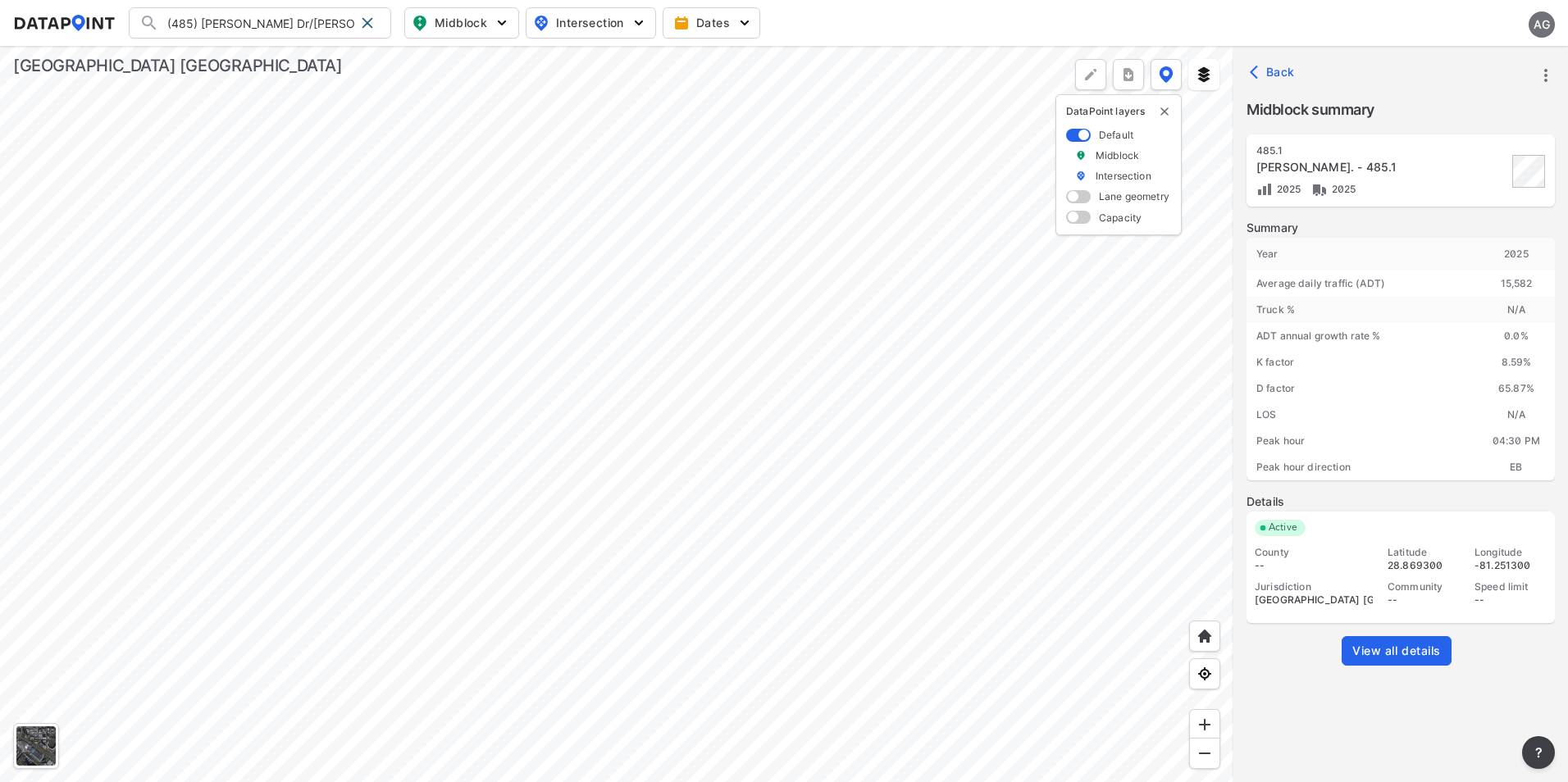
click at [1250, 71] on icon "button" at bounding box center [1257, 72] width 16 height 16
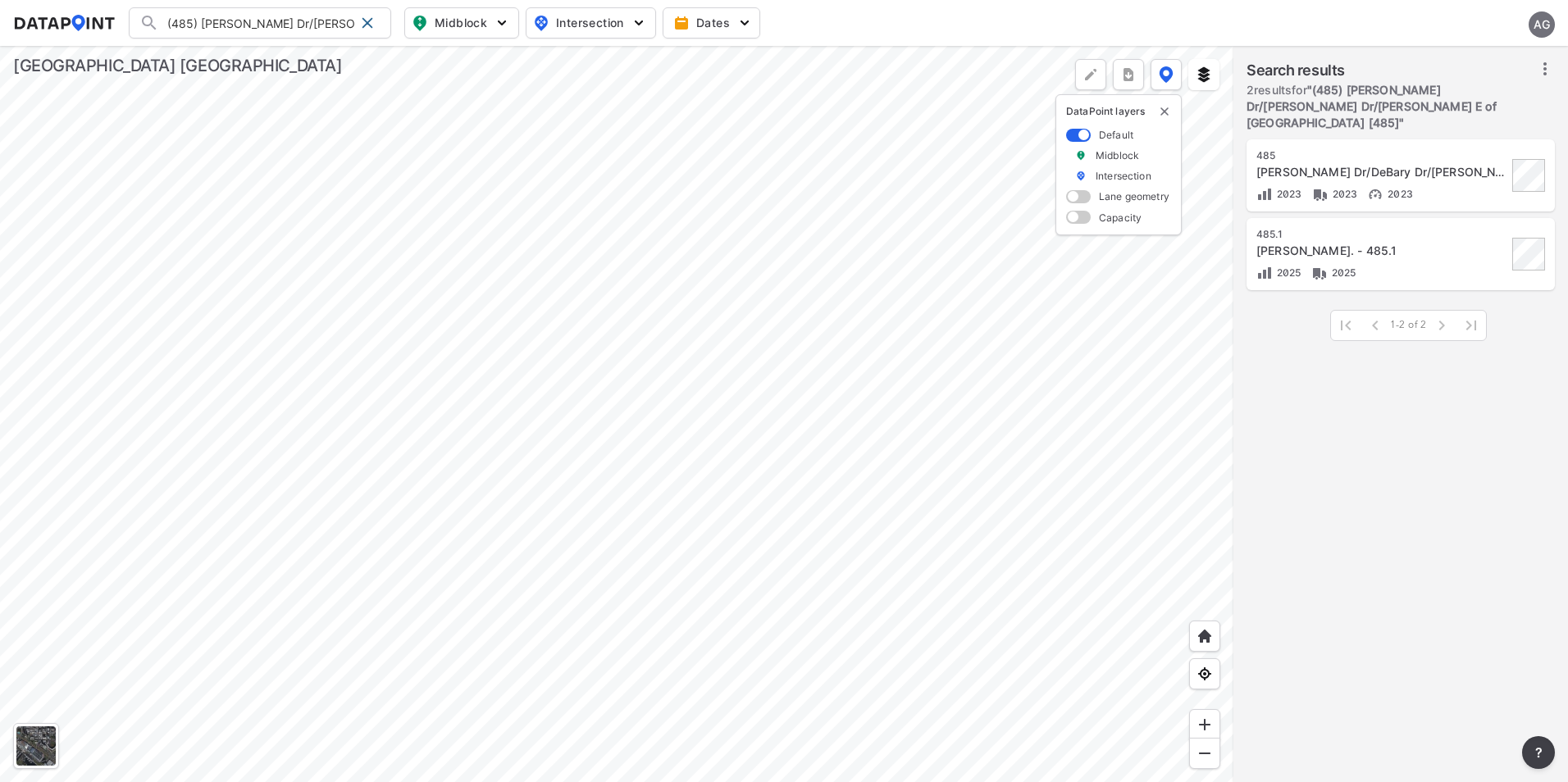
click at [872, 390] on div at bounding box center [617, 413] width 1233 height 736
click at [828, 361] on div at bounding box center [617, 413] width 1233 height 736
click at [365, 24] on span at bounding box center [367, 22] width 13 height 13
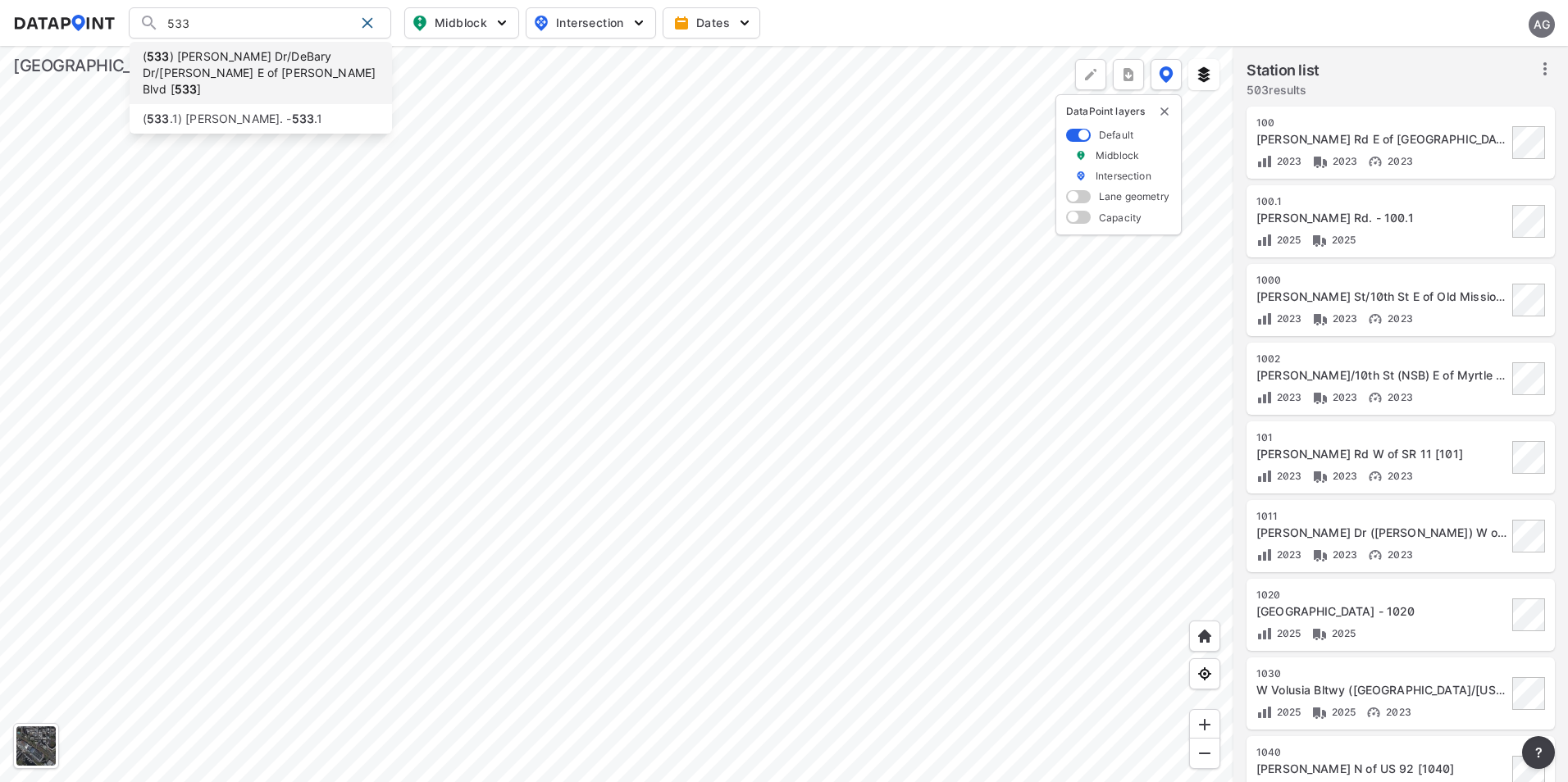
click at [287, 69] on li "( 533 ) [PERSON_NAME] Dr/[PERSON_NAME] Dr/[PERSON_NAME] E of [PERSON_NAME] Blvd…" at bounding box center [260, 73] width 262 height 63
type input "(533) [PERSON_NAME] Dr/[PERSON_NAME] Dr/[PERSON_NAME] E of [PERSON_NAME] Blvd […"
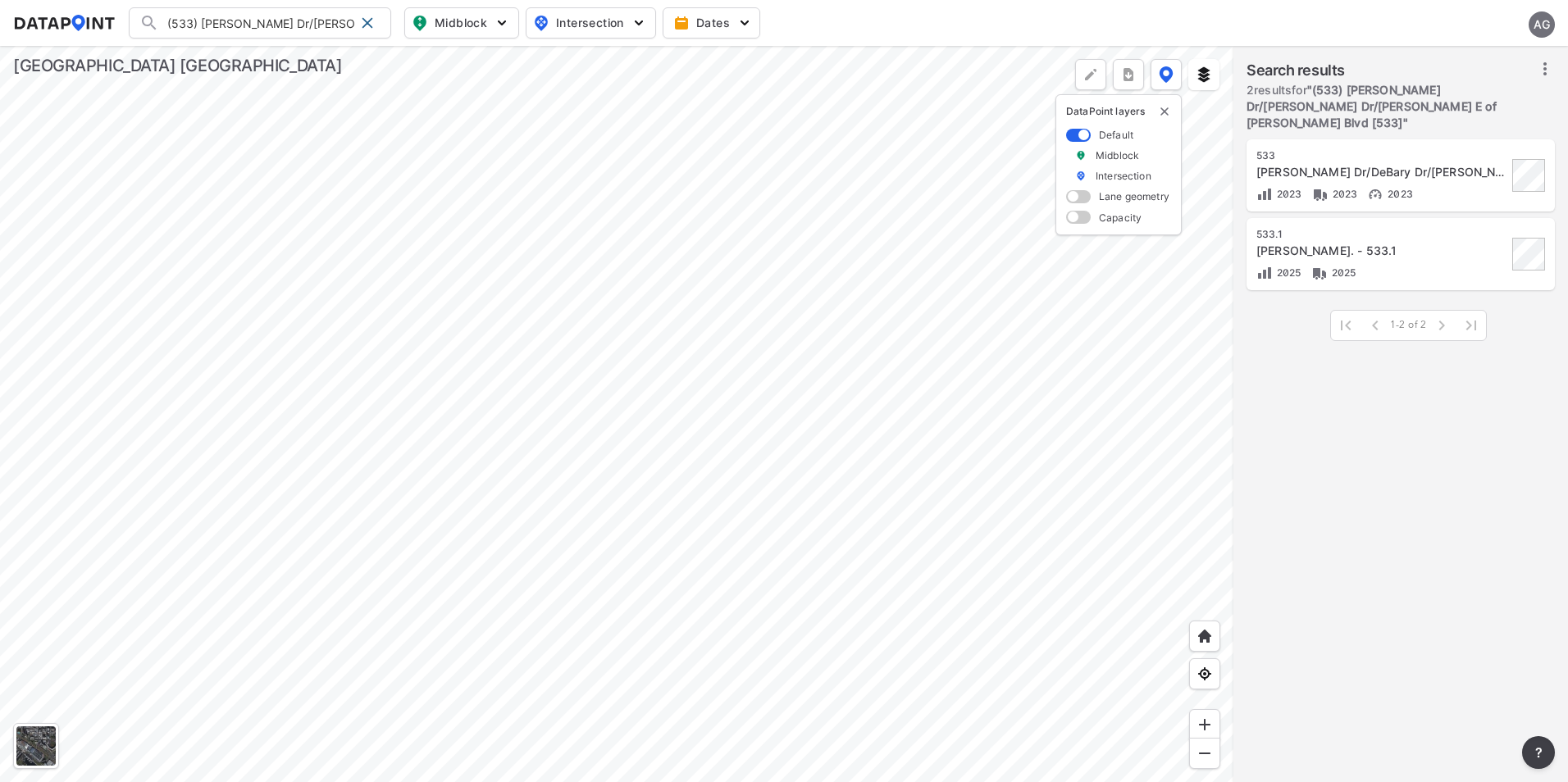
click at [749, 412] on div at bounding box center [617, 413] width 1233 height 736
click at [710, 397] on div at bounding box center [617, 413] width 1233 height 736
click at [759, 555] on div at bounding box center [617, 413] width 1233 height 736
click at [593, 393] on div at bounding box center [617, 413] width 1233 height 736
click at [370, 30] on div at bounding box center [367, 22] width 26 height 26
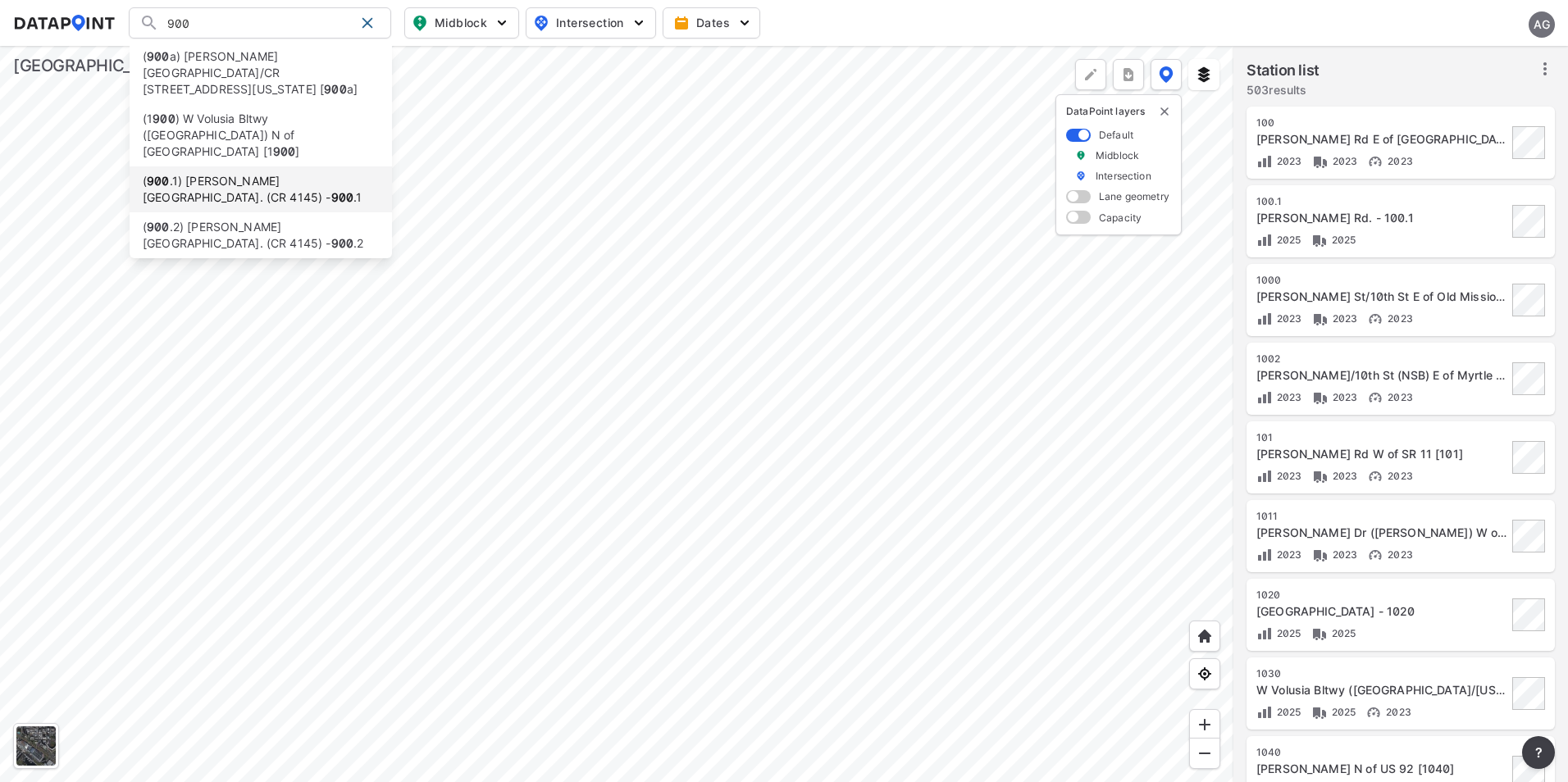
click at [279, 166] on li "( [STREET_ADDRESS][PERSON_NAME] (CR 4145) - 900 .1" at bounding box center [260, 189] width 262 height 46
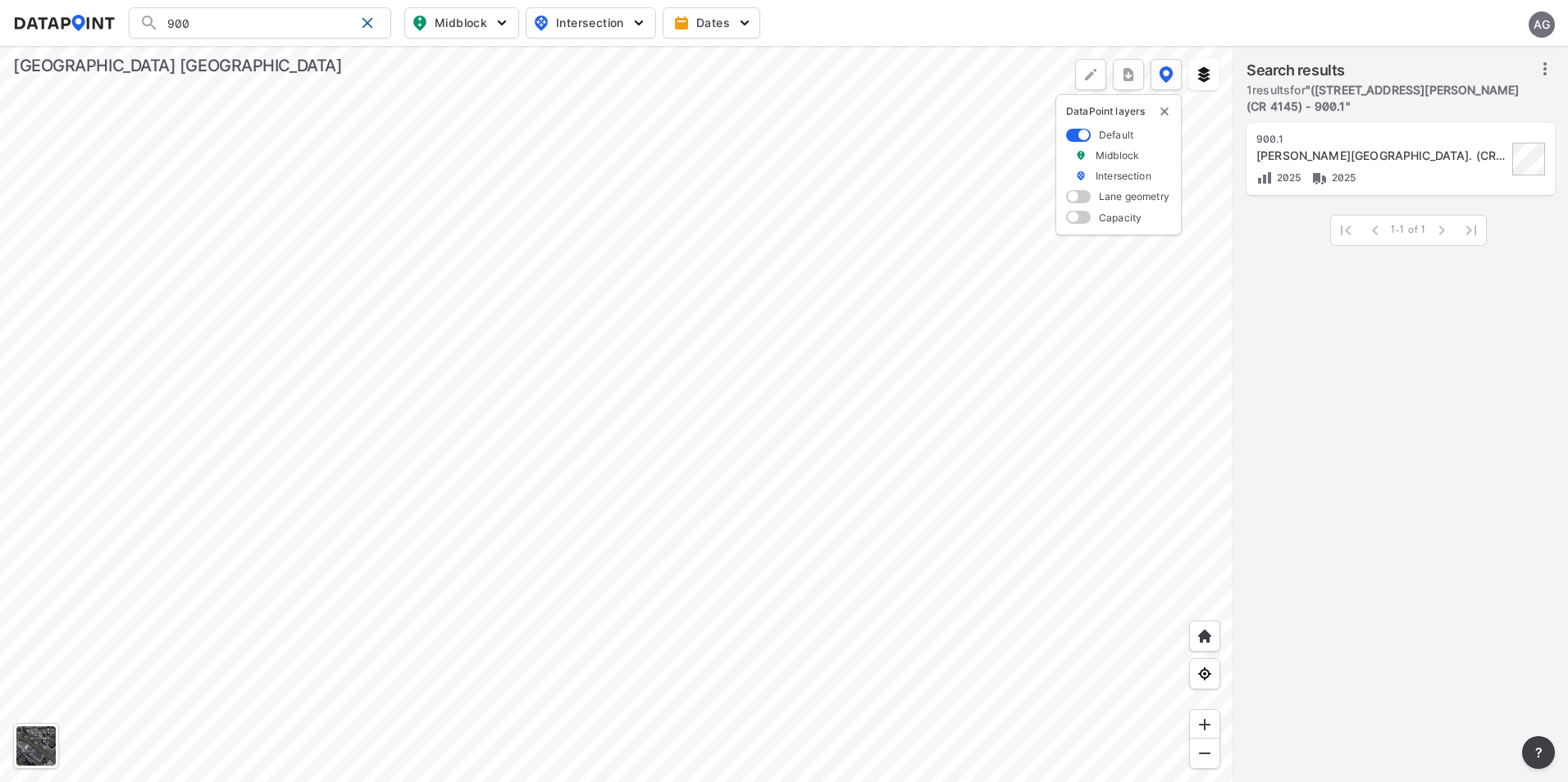
type input "([STREET_ADDRESS][PERSON_NAME] (CR 4145) - 900.1"
click at [1303, 148] on div "[PERSON_NAME][GEOGRAPHIC_DATA]. (CR 4145) - 900.1" at bounding box center [1382, 156] width 251 height 16
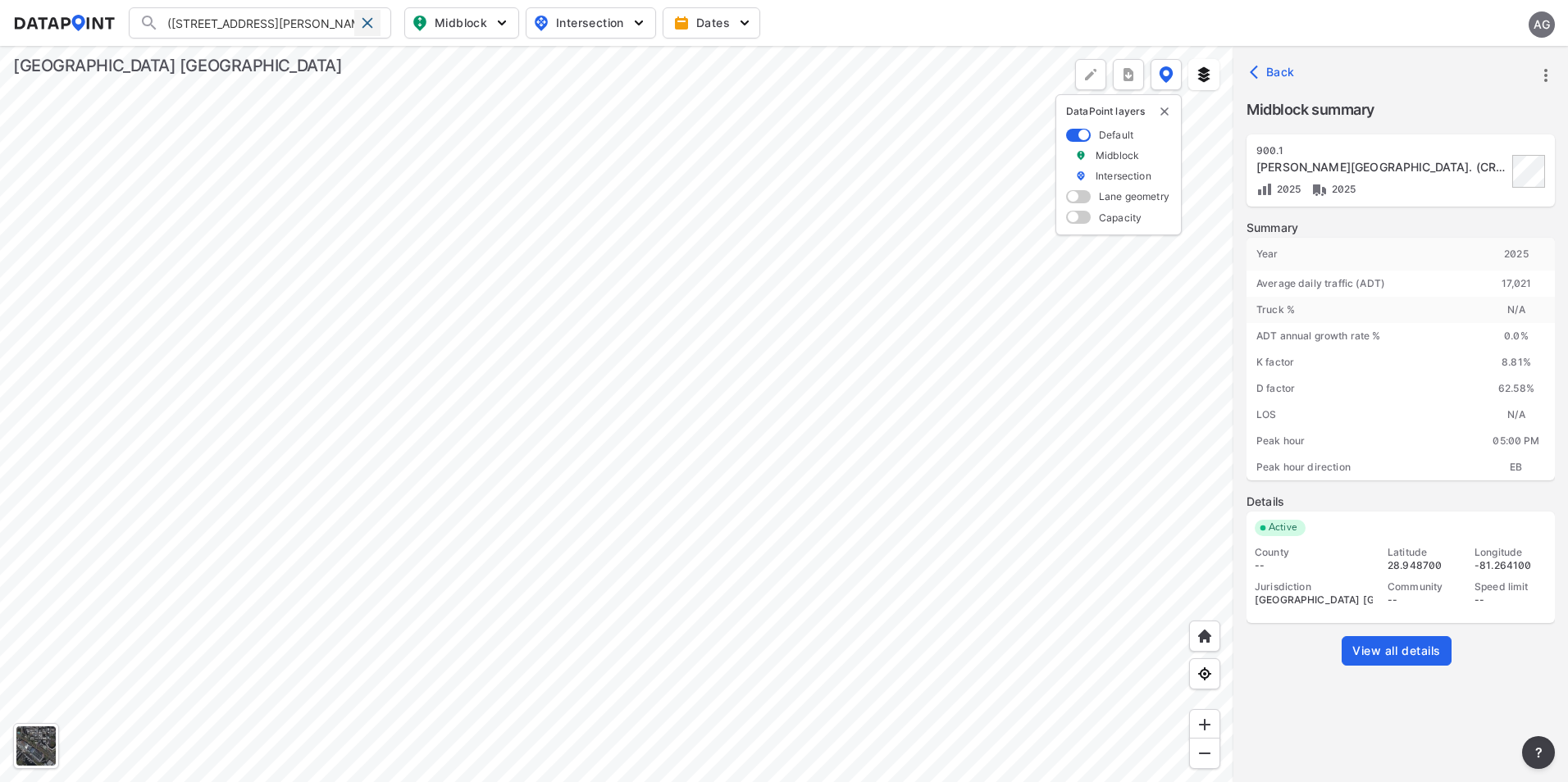
click at [376, 21] on div at bounding box center [367, 22] width 26 height 26
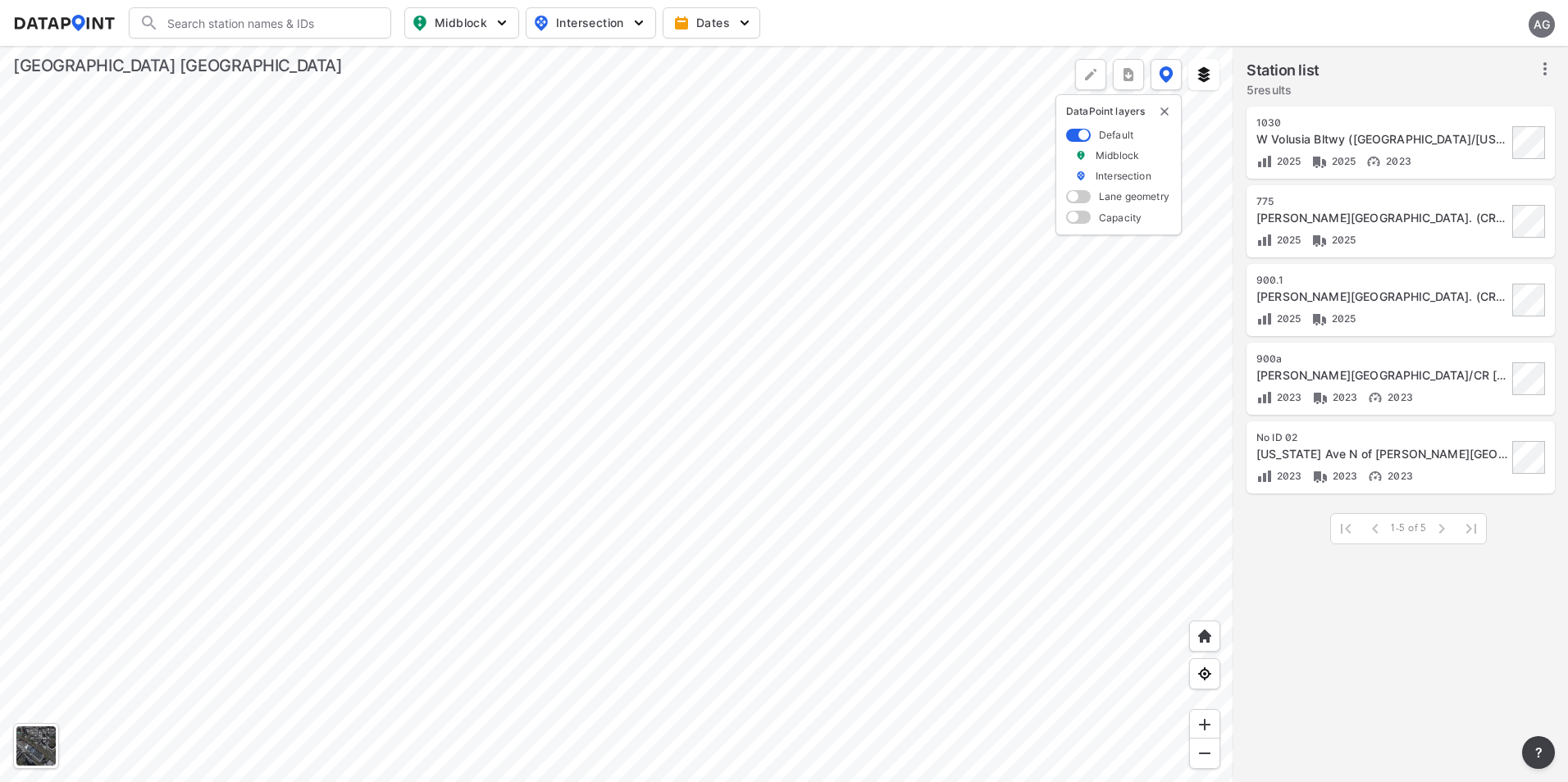
click at [521, 368] on div at bounding box center [617, 413] width 1233 height 736
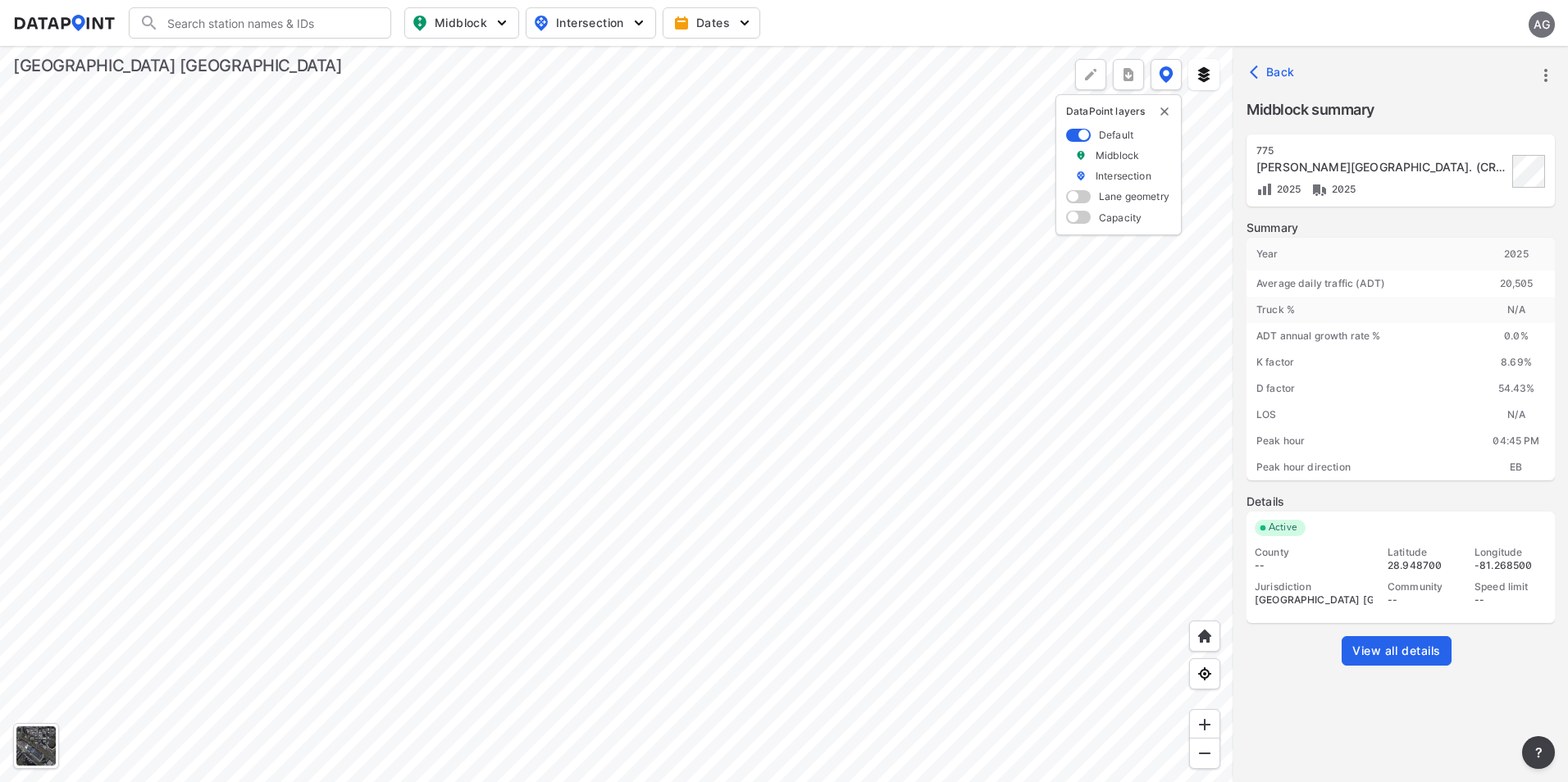
click at [856, 372] on div at bounding box center [617, 413] width 1233 height 736
click at [720, 420] on div at bounding box center [617, 413] width 1233 height 736
click at [1023, 373] on div at bounding box center [617, 413] width 1233 height 736
click at [642, 371] on div at bounding box center [617, 413] width 1233 height 736
click at [475, 361] on div at bounding box center [617, 413] width 1233 height 736
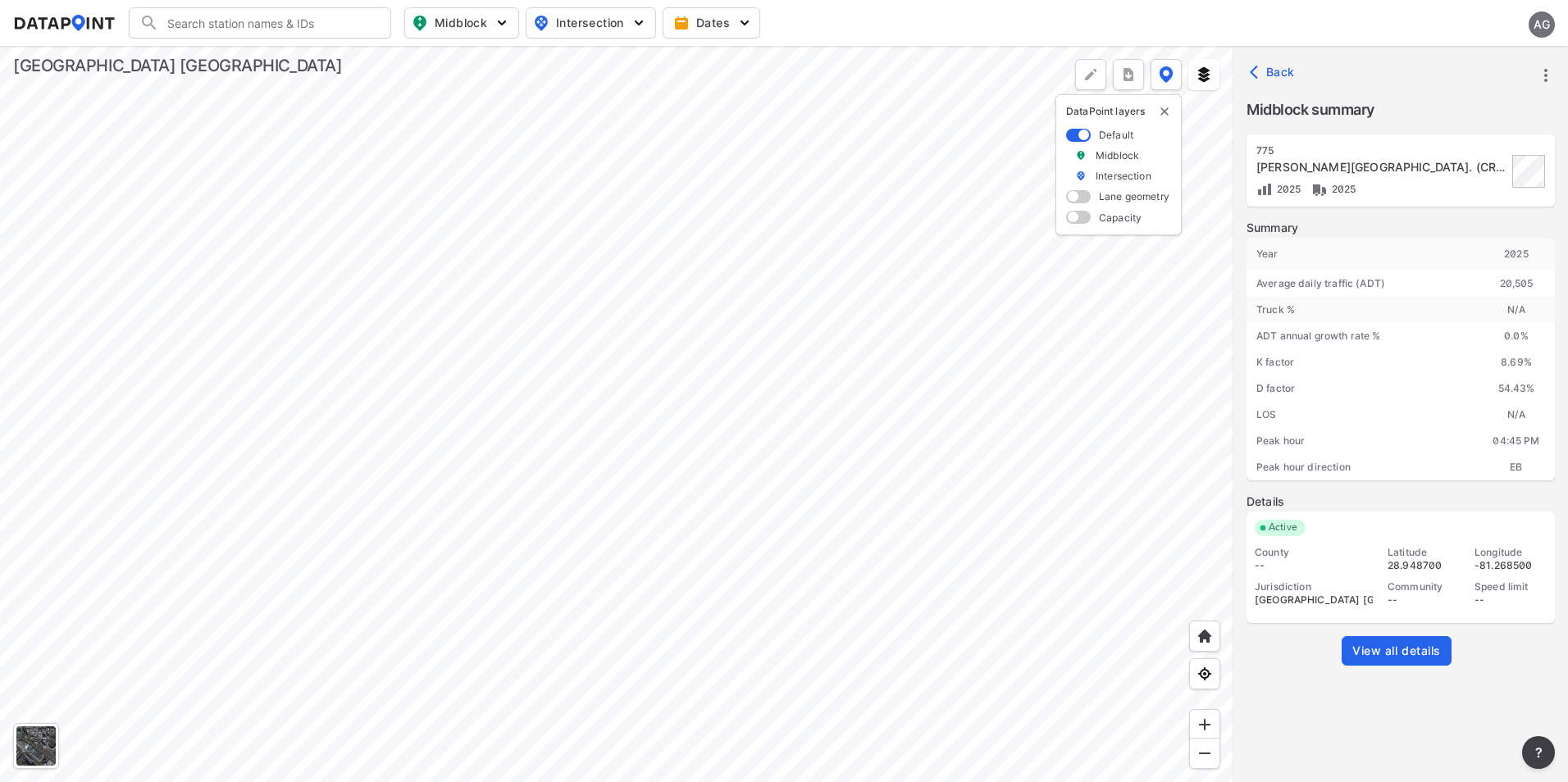
click at [643, 366] on div at bounding box center [617, 413] width 1233 height 736
click at [302, 23] on input "Search" at bounding box center [269, 22] width 221 height 26
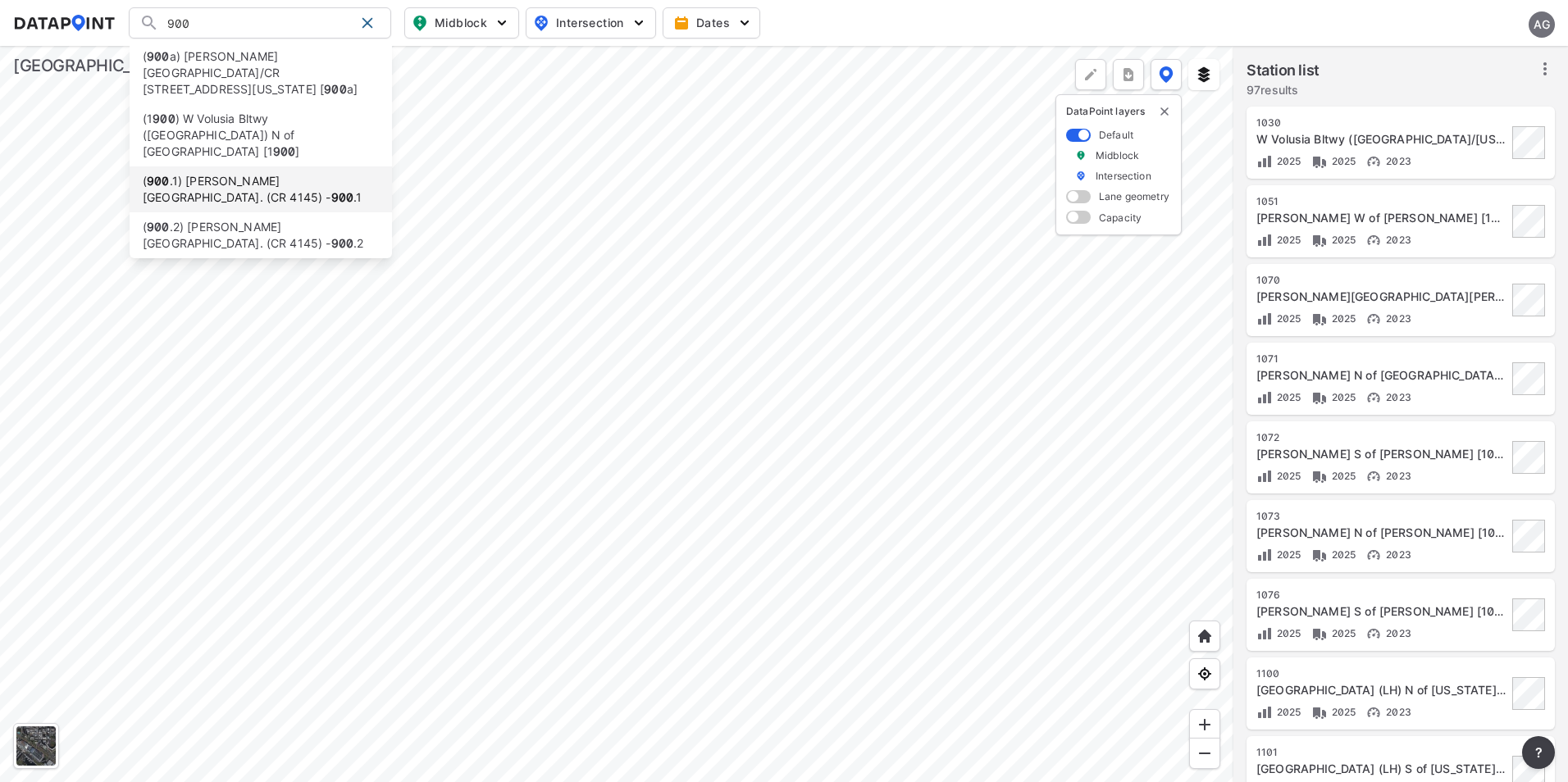
click at [256, 166] on li "( [STREET_ADDRESS][PERSON_NAME] (CR 4145) - 900 .1" at bounding box center [260, 189] width 262 height 46
type input "([STREET_ADDRESS][PERSON_NAME] (CR 4145) - 900.1"
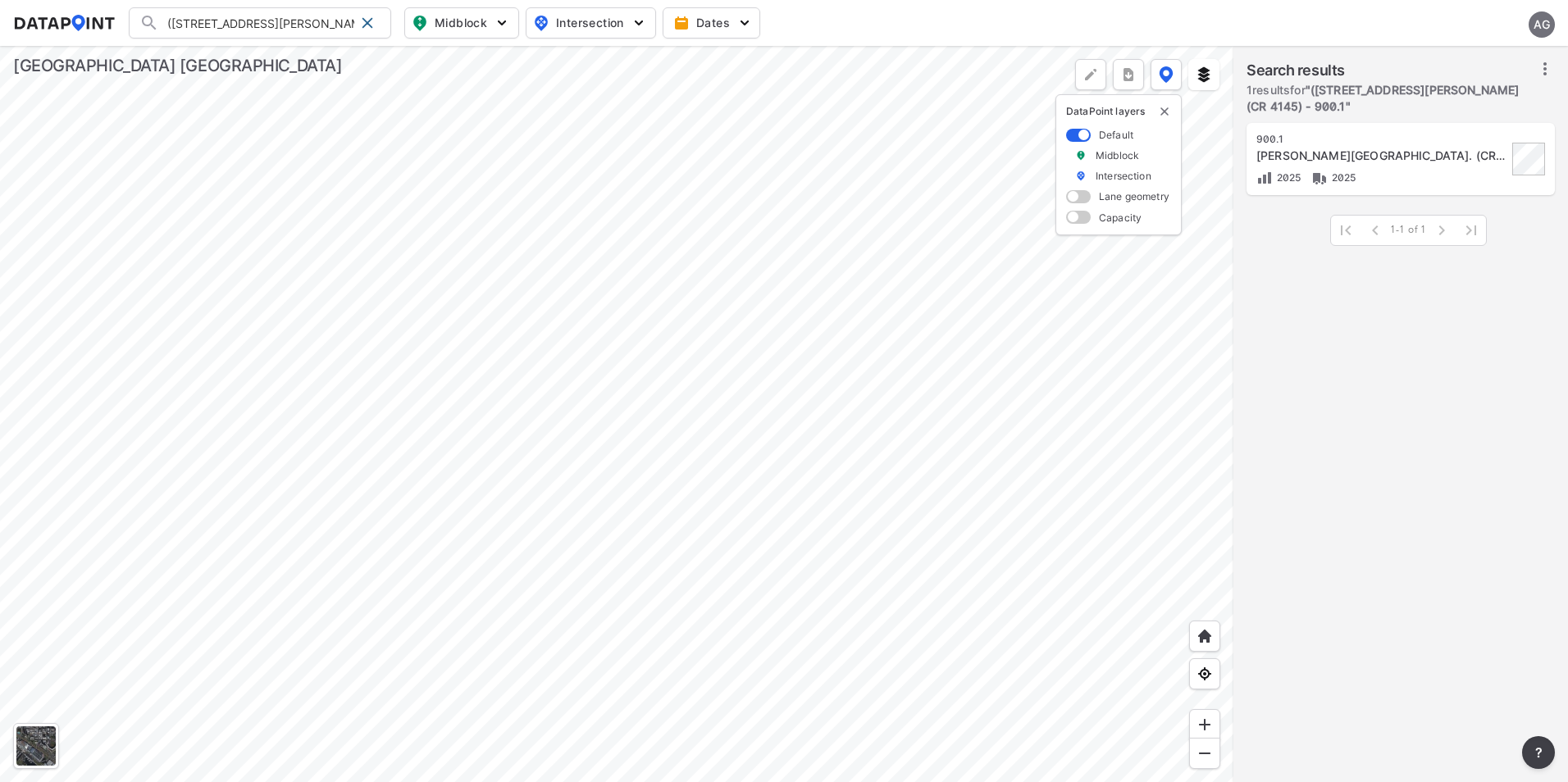
click at [629, 421] on div at bounding box center [617, 413] width 1233 height 736
click at [882, 377] on div at bounding box center [617, 413] width 1233 height 736
click at [371, 21] on span at bounding box center [367, 22] width 13 height 13
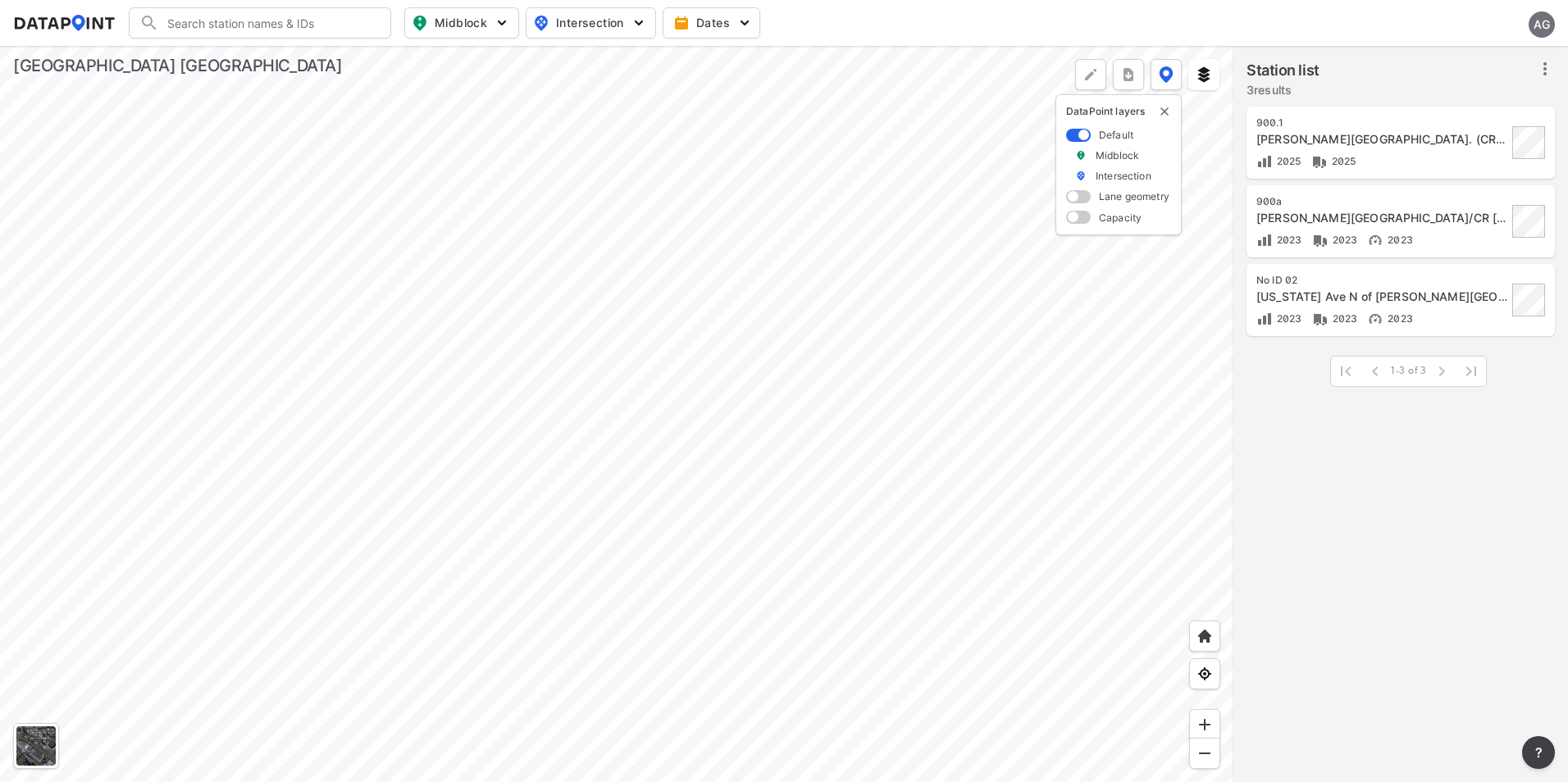
click at [753, 543] on div at bounding box center [617, 413] width 1233 height 736
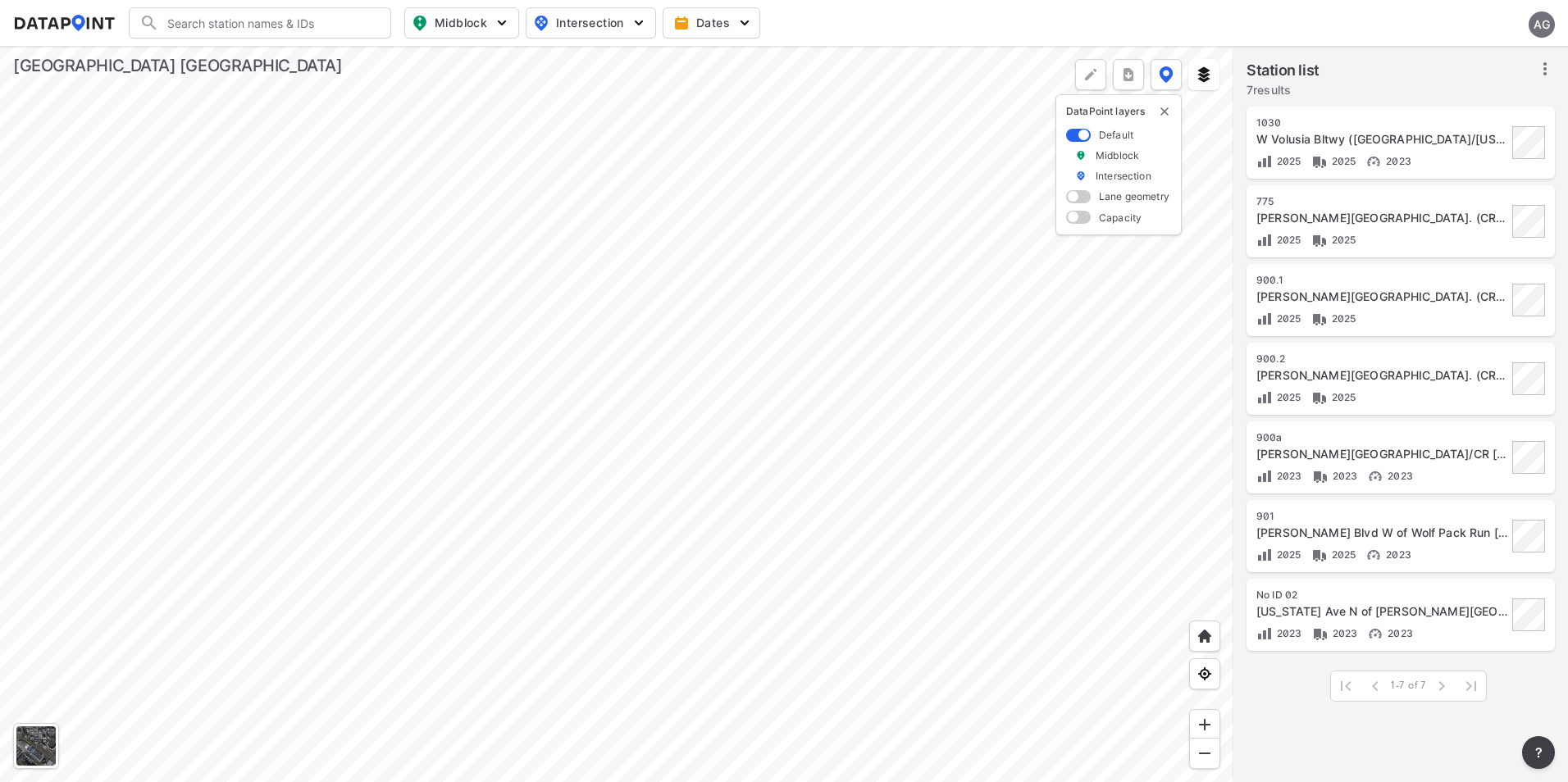
click at [546, 472] on div at bounding box center [617, 413] width 1233 height 736
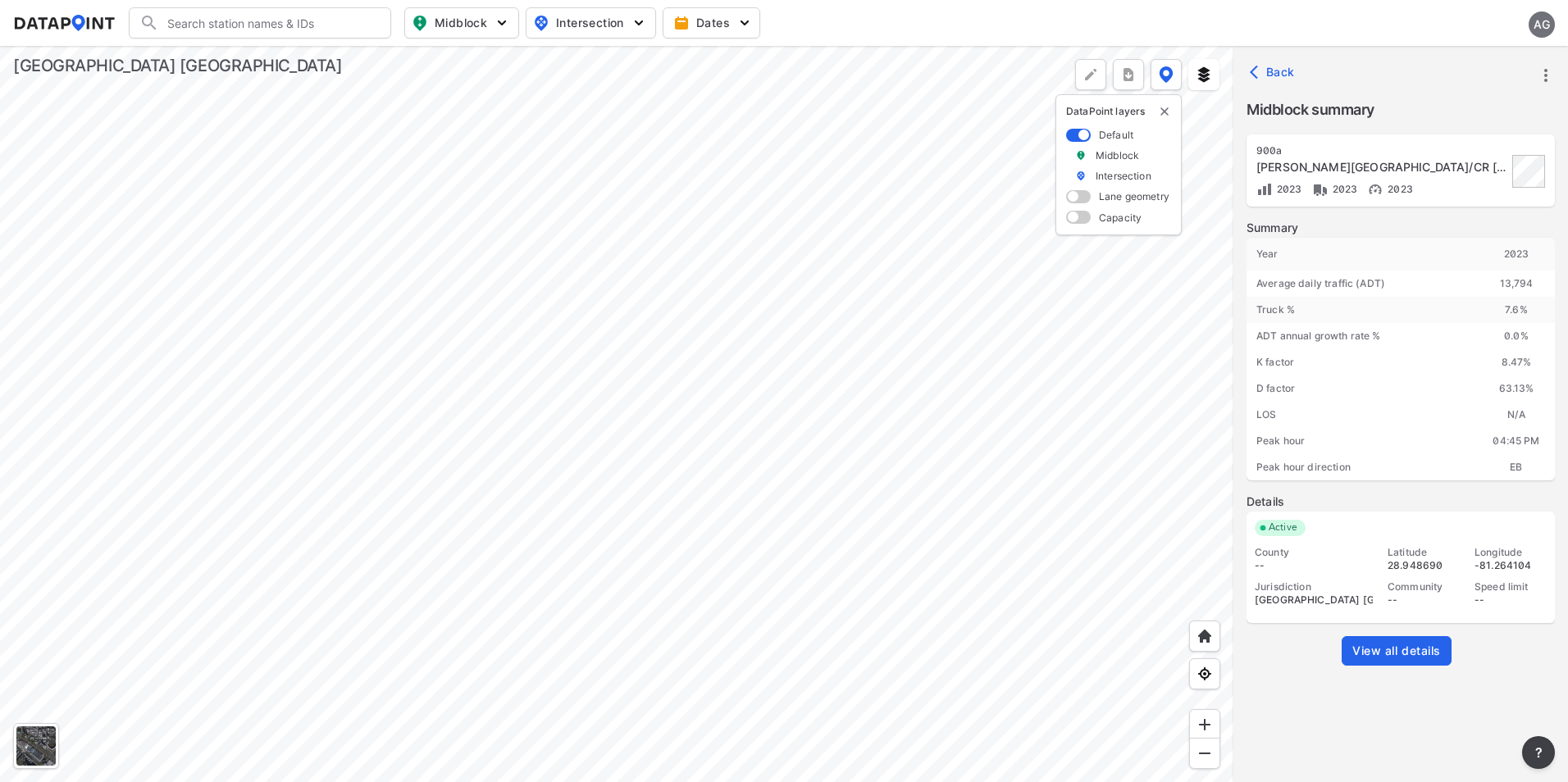
click at [377, 475] on div at bounding box center [617, 413] width 1233 height 736
click at [550, 478] on div at bounding box center [617, 413] width 1233 height 736
click at [272, 25] on input "Search" at bounding box center [269, 22] width 221 height 26
click at [737, 351] on div at bounding box center [617, 413] width 1233 height 736
click at [226, 19] on input "Search" at bounding box center [269, 22] width 221 height 26
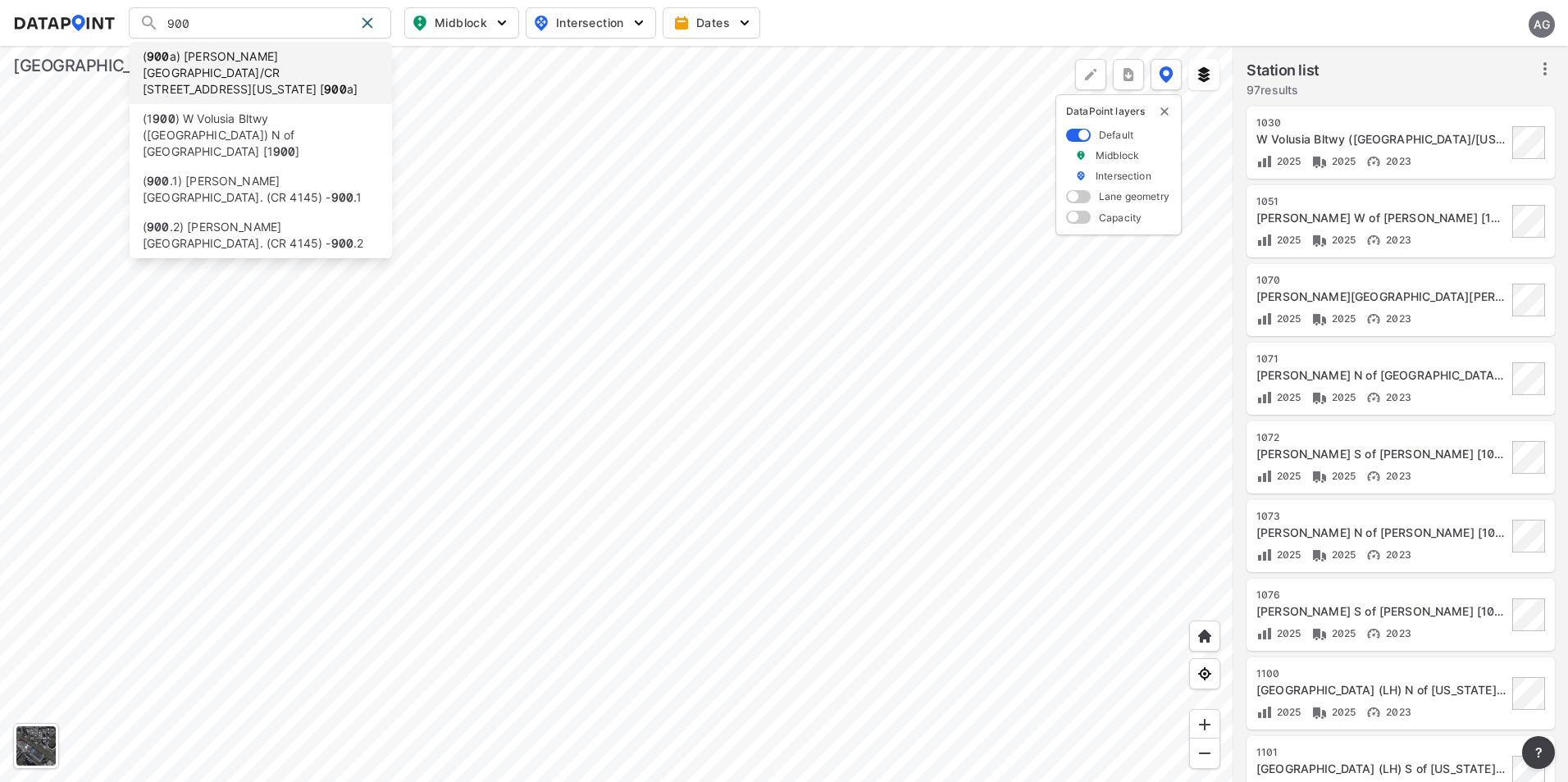
click at [199, 58] on li "( 900 a) [PERSON_NAME][GEOGRAPHIC_DATA]/CR [STREET_ADDRESS][US_STATE] [ 900 a]" at bounding box center [260, 73] width 262 height 63
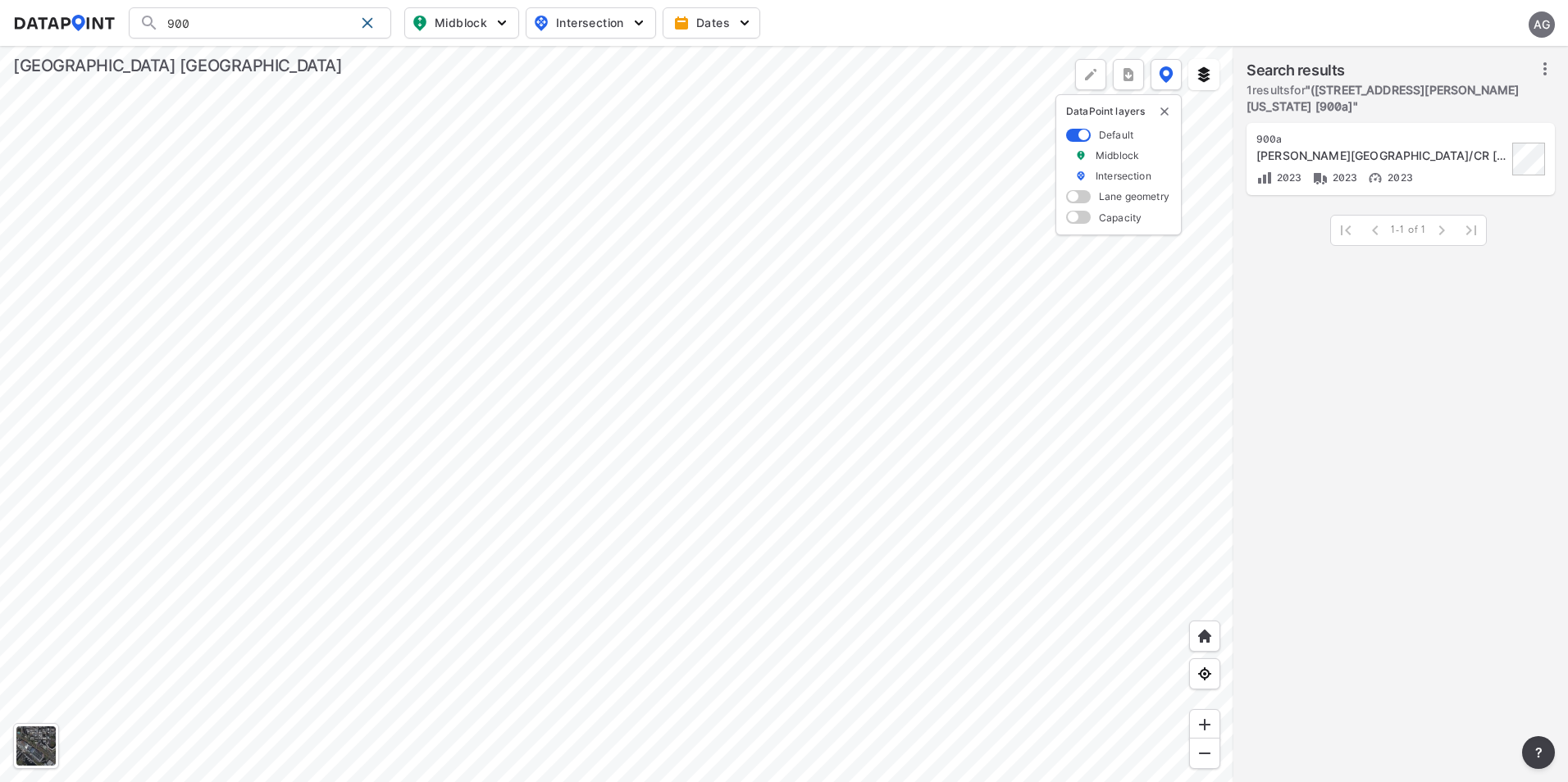
type input "([STREET_ADDRESS][PERSON_NAME][US_STATE] [900a]"
click at [370, 22] on span at bounding box center [367, 22] width 13 height 13
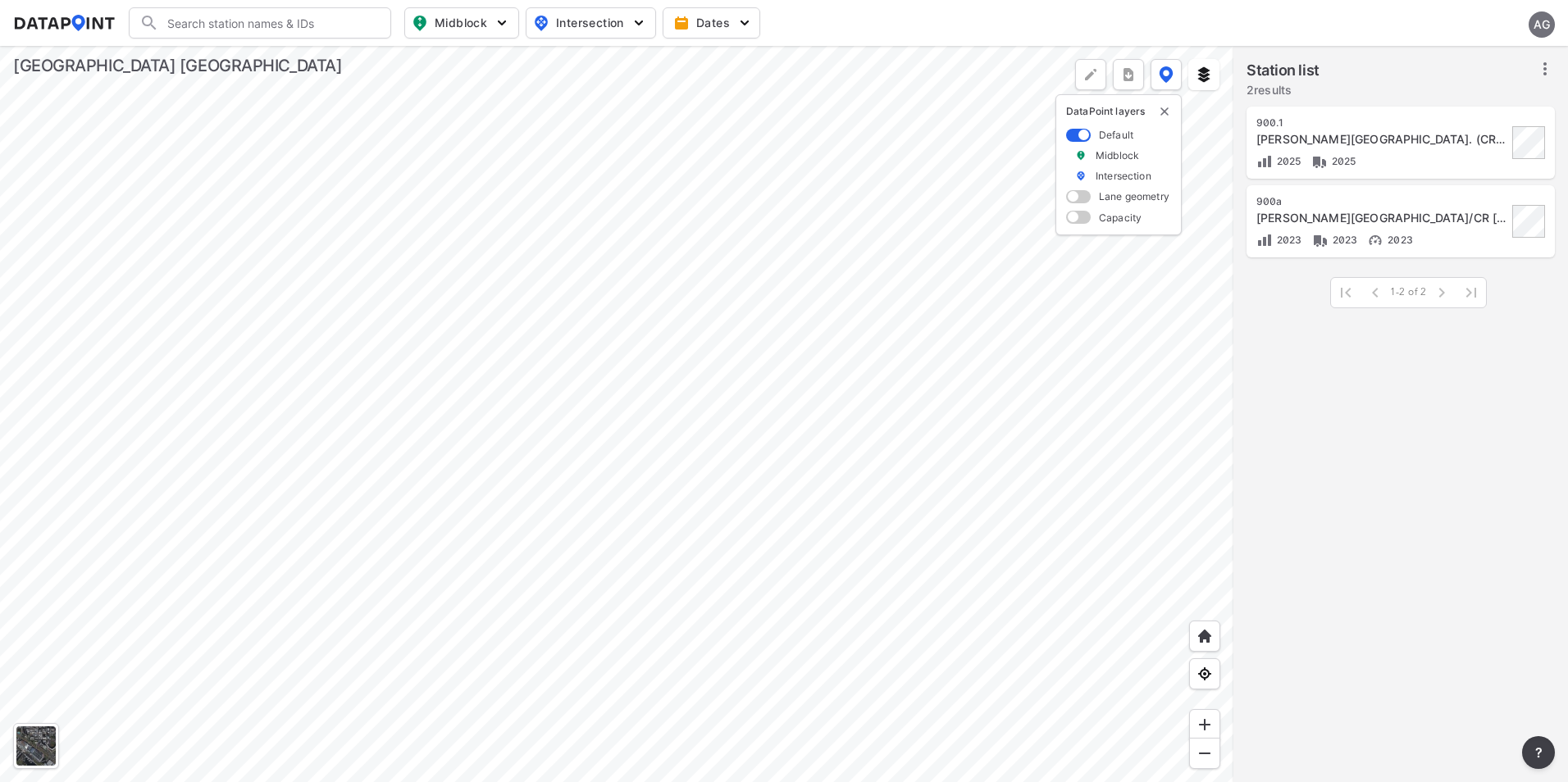
click at [553, 418] on div at bounding box center [617, 413] width 1233 height 736
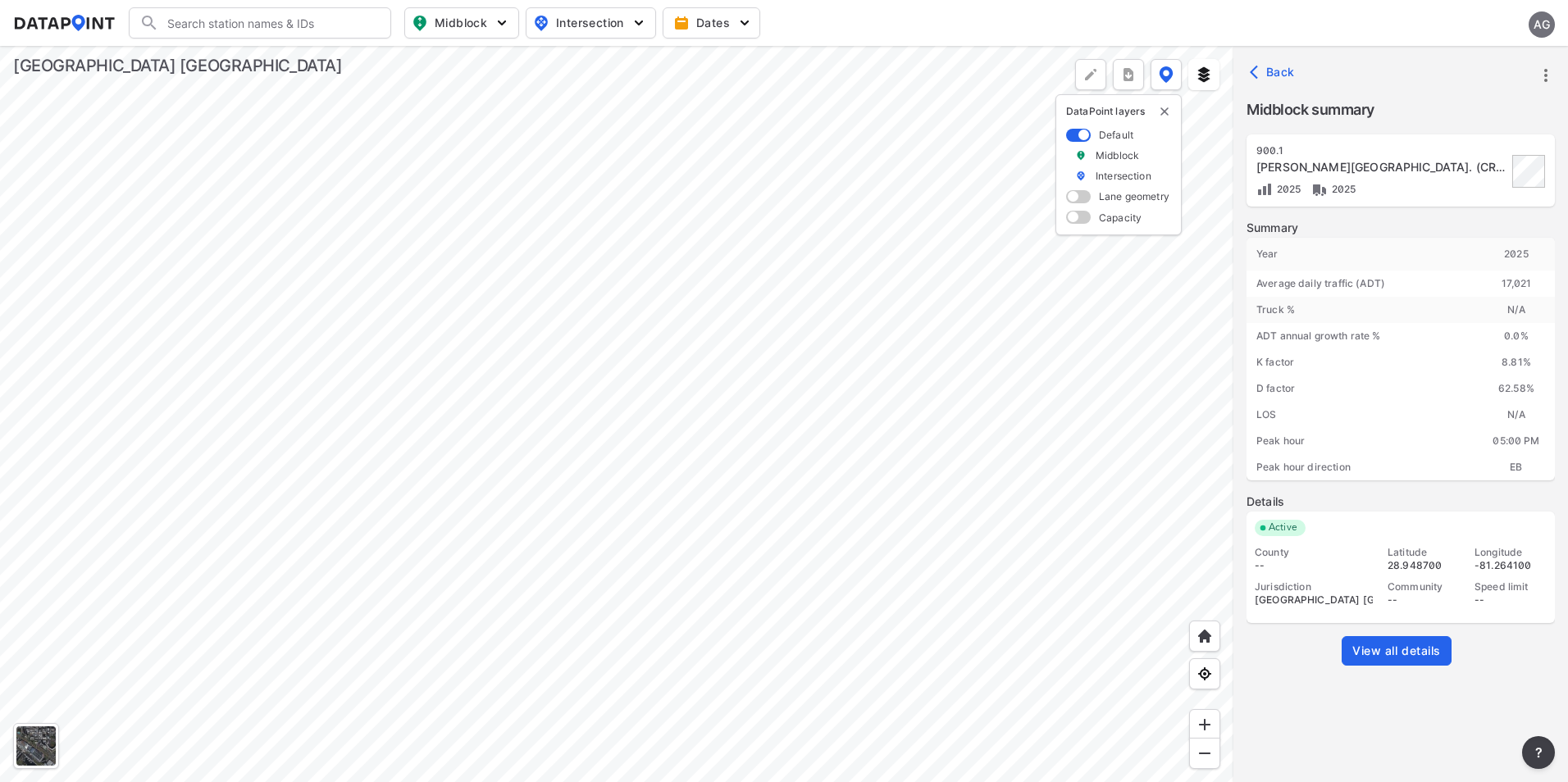
click at [532, 477] on div at bounding box center [617, 413] width 1233 height 736
click at [645, 347] on div at bounding box center [617, 413] width 1233 height 736
click at [288, 29] on input "Search" at bounding box center [269, 22] width 221 height 26
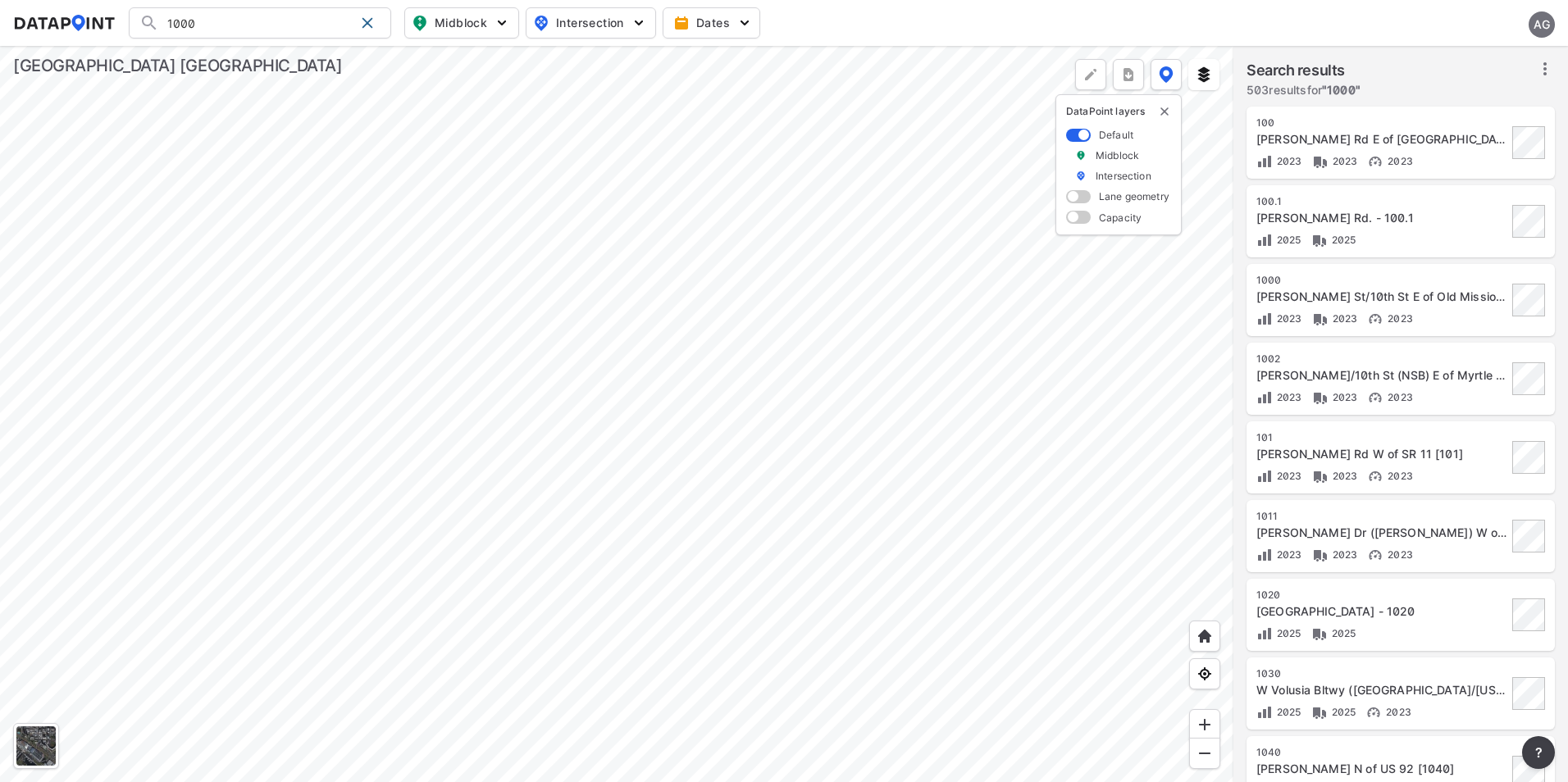
click at [233, 21] on input "1000" at bounding box center [257, 22] width 195 height 26
click at [278, 61] on li "( 1000 ) [PERSON_NAME]/10th St E of Old Mission Rd [ 1000 ]" at bounding box center [260, 64] width 262 height 46
type input "(1000) [PERSON_NAME]/10th St E of Old Mission Rd [1000]"
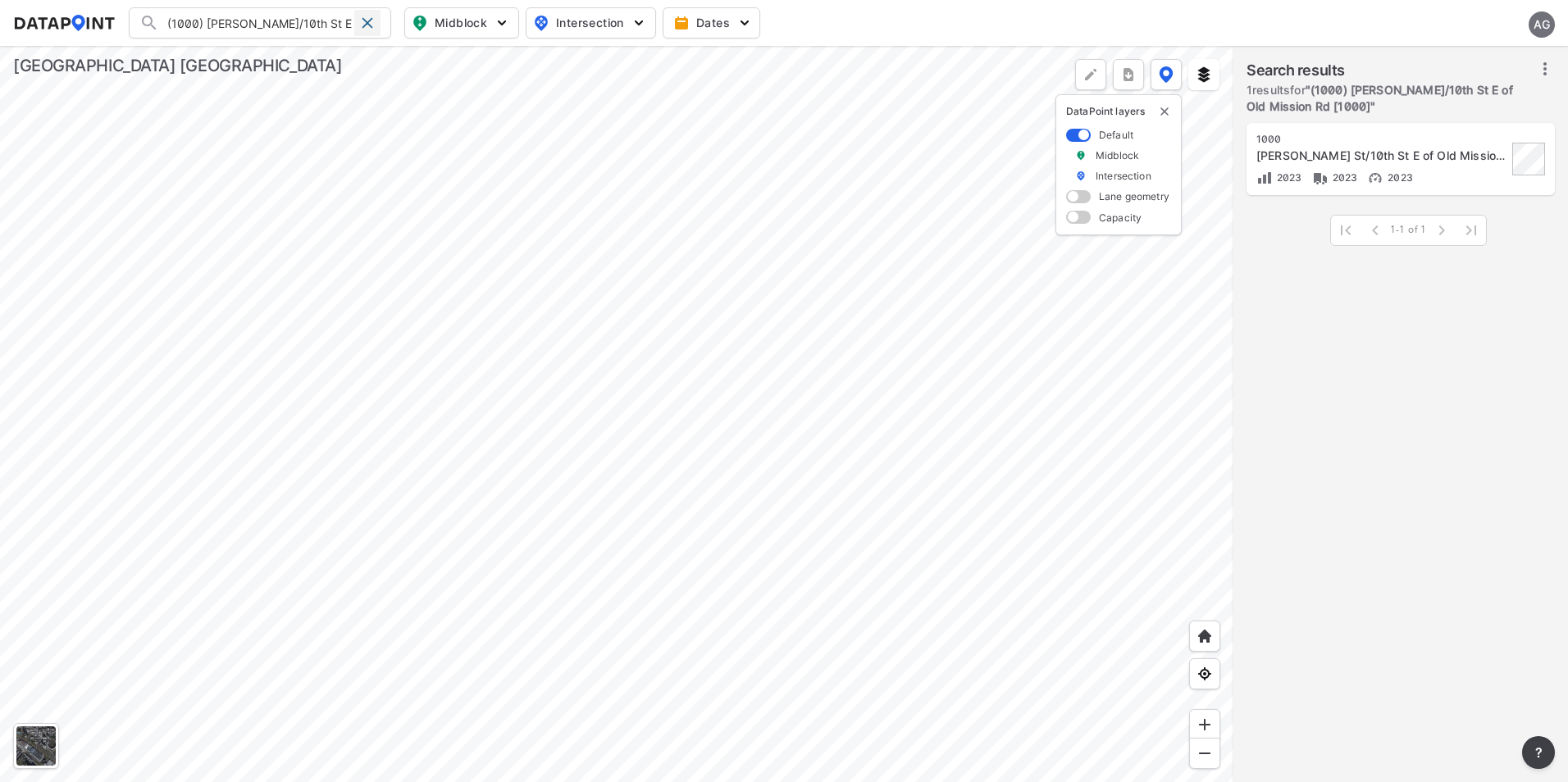
click at [367, 20] on span at bounding box center [367, 22] width 13 height 13
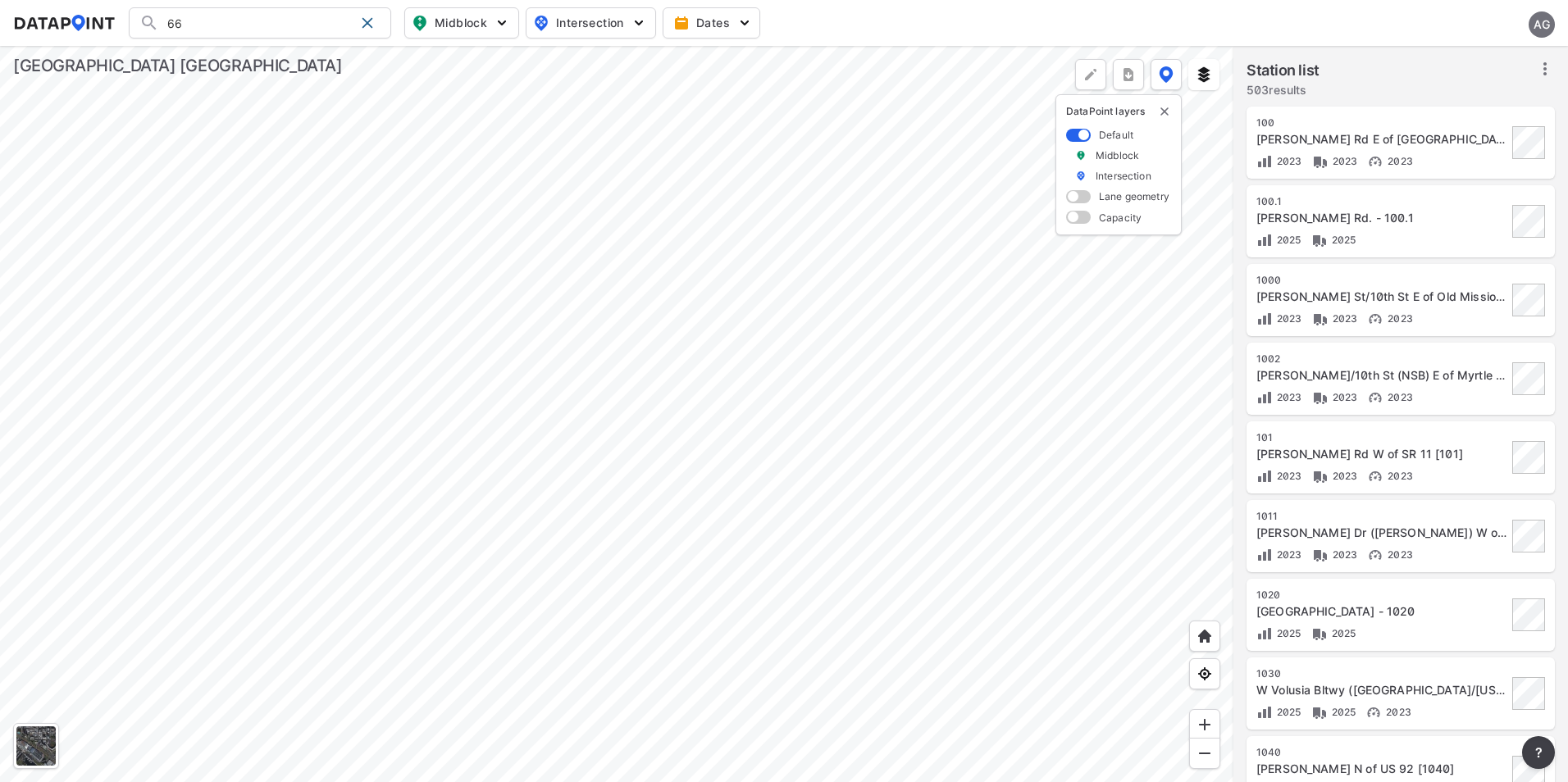
type input "6"
type input "66"
click at [370, 24] on span at bounding box center [367, 22] width 13 height 13
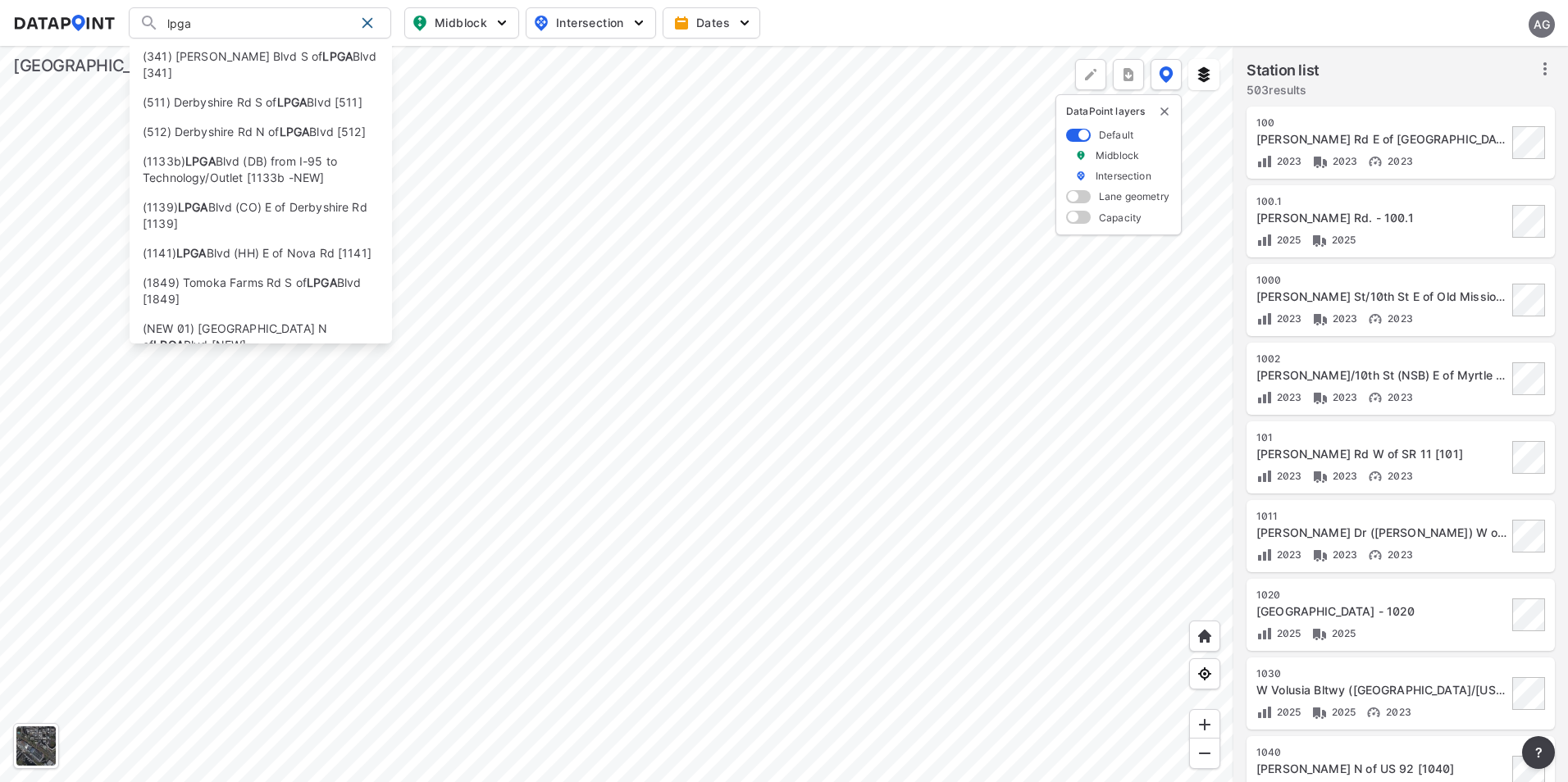
type input "lpga"
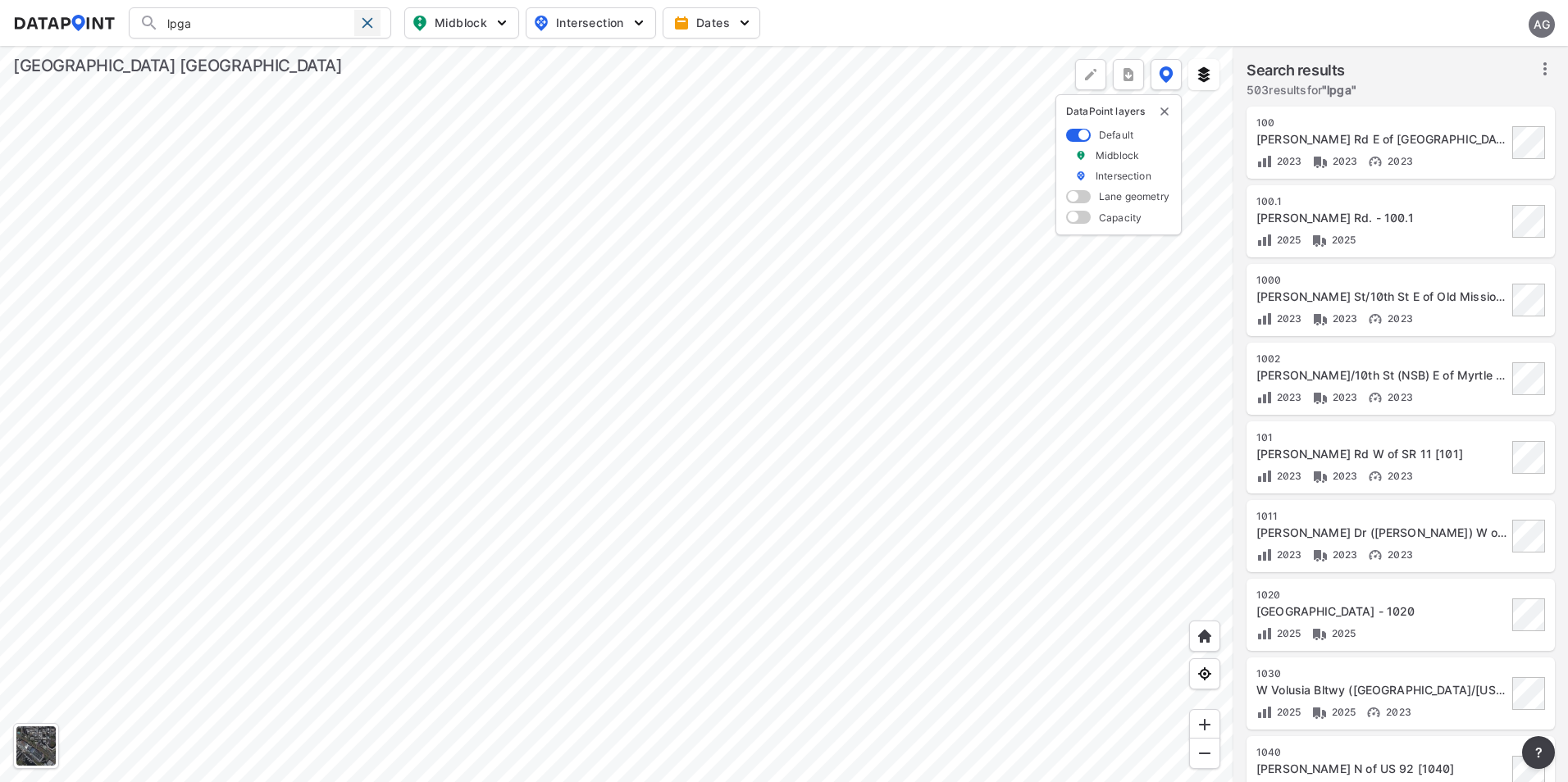
click at [370, 21] on span at bounding box center [367, 22] width 13 height 13
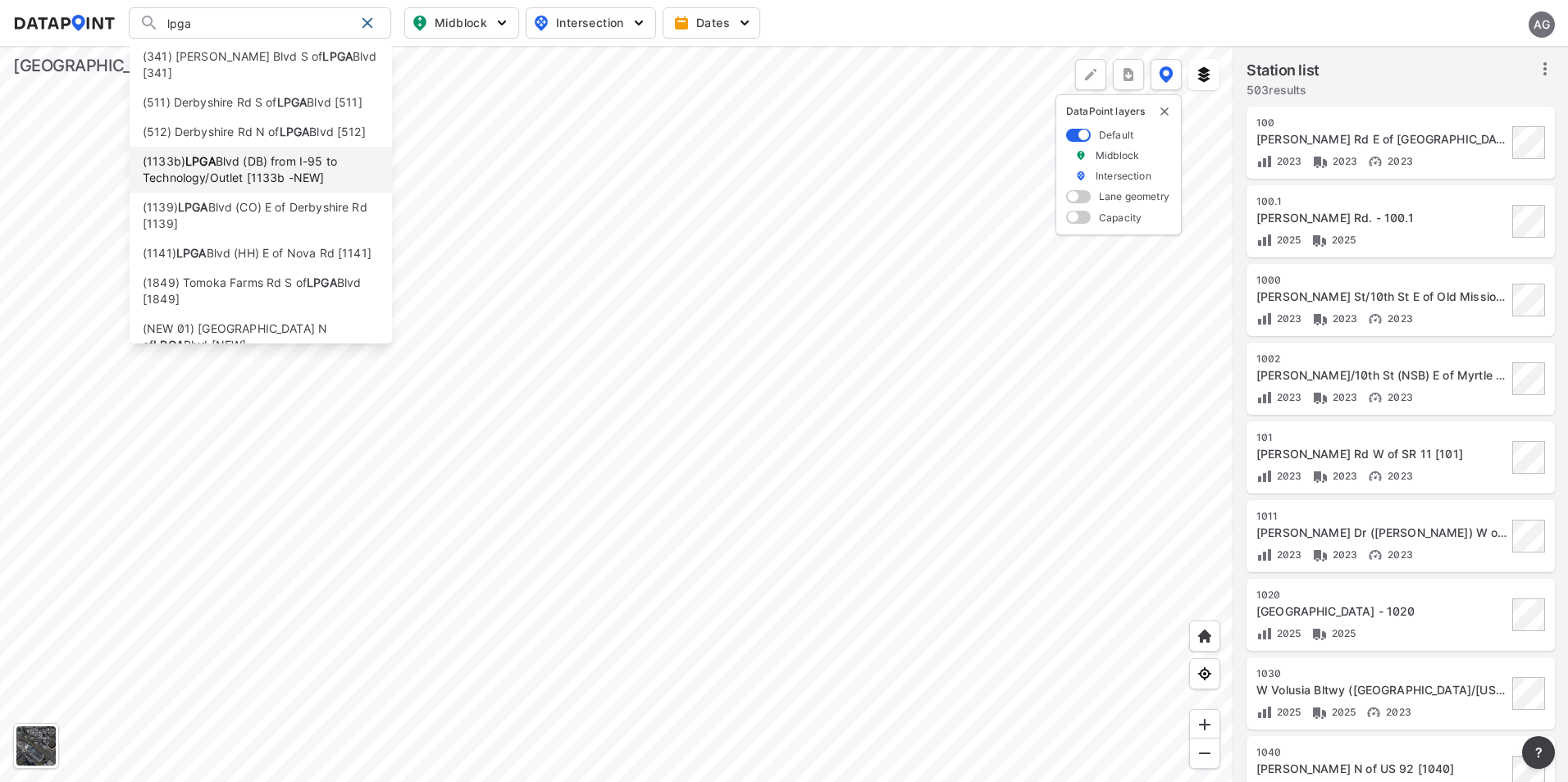
click at [299, 192] on li "(1133b) LPGA Blvd (DB) from I-95 to Technology/Outlet [1133b -NEW]" at bounding box center [260, 169] width 262 height 46
type input "(1133b) LPGA Blvd (DB) from I-95 to Technology/Outlet [1133b -NEW]"
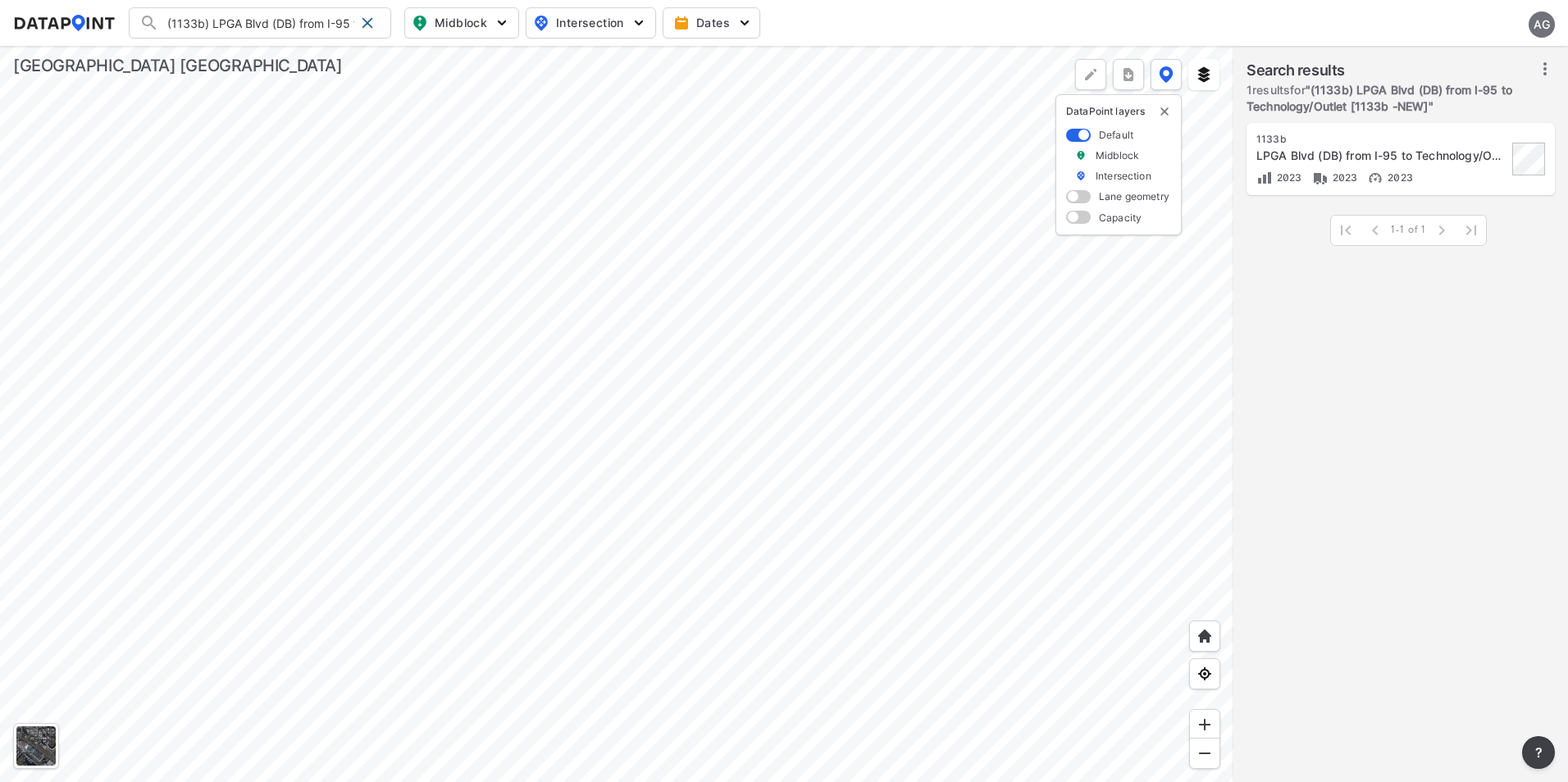
click at [564, 400] on div at bounding box center [617, 413] width 1233 height 736
click at [377, 30] on div at bounding box center [367, 22] width 26 height 26
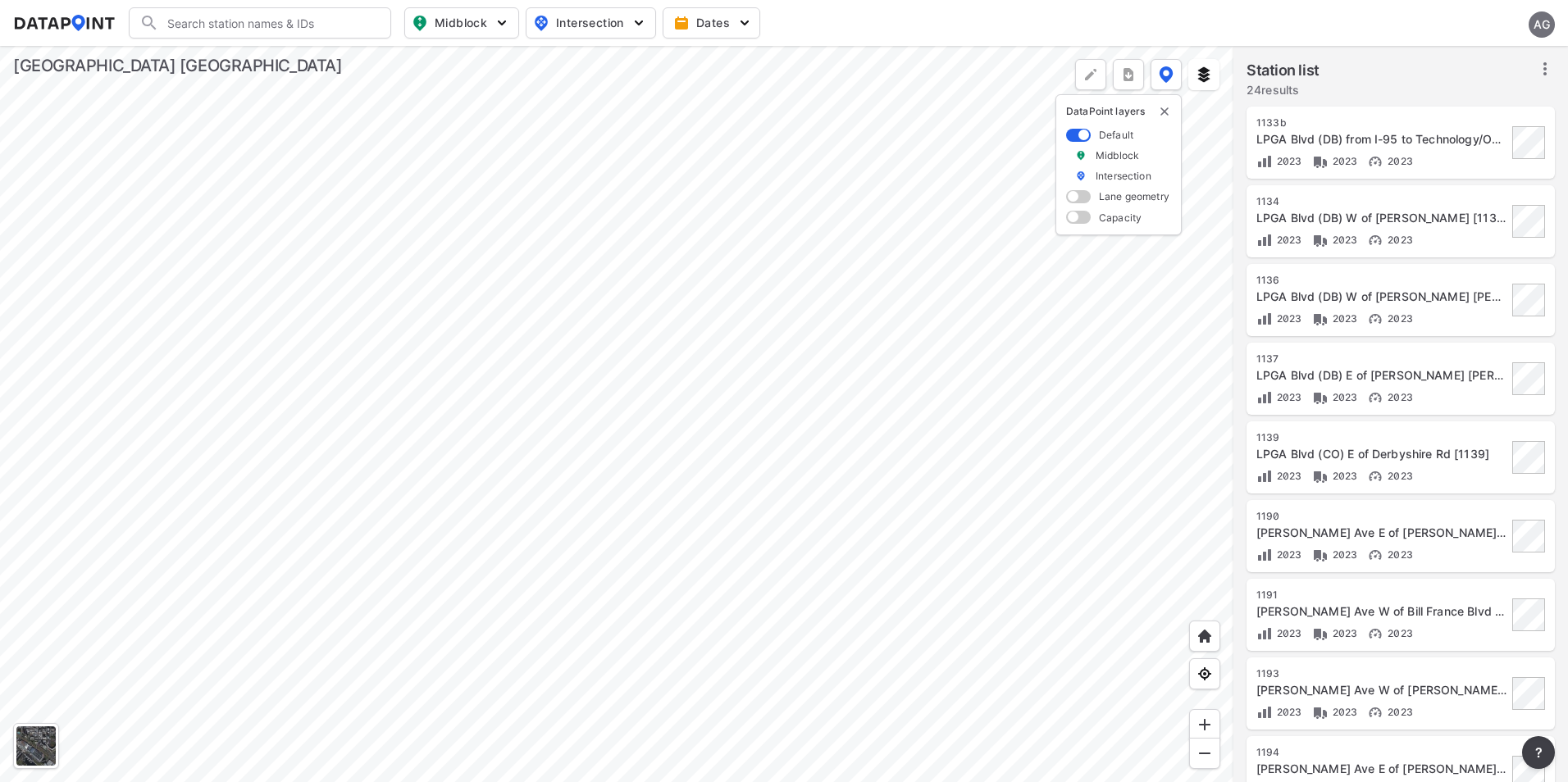
click at [558, 411] on div at bounding box center [617, 413] width 1233 height 736
click at [650, 446] on div at bounding box center [617, 413] width 1233 height 736
click at [653, 513] on div at bounding box center [617, 413] width 1233 height 736
click at [643, 509] on div at bounding box center [617, 413] width 1233 height 736
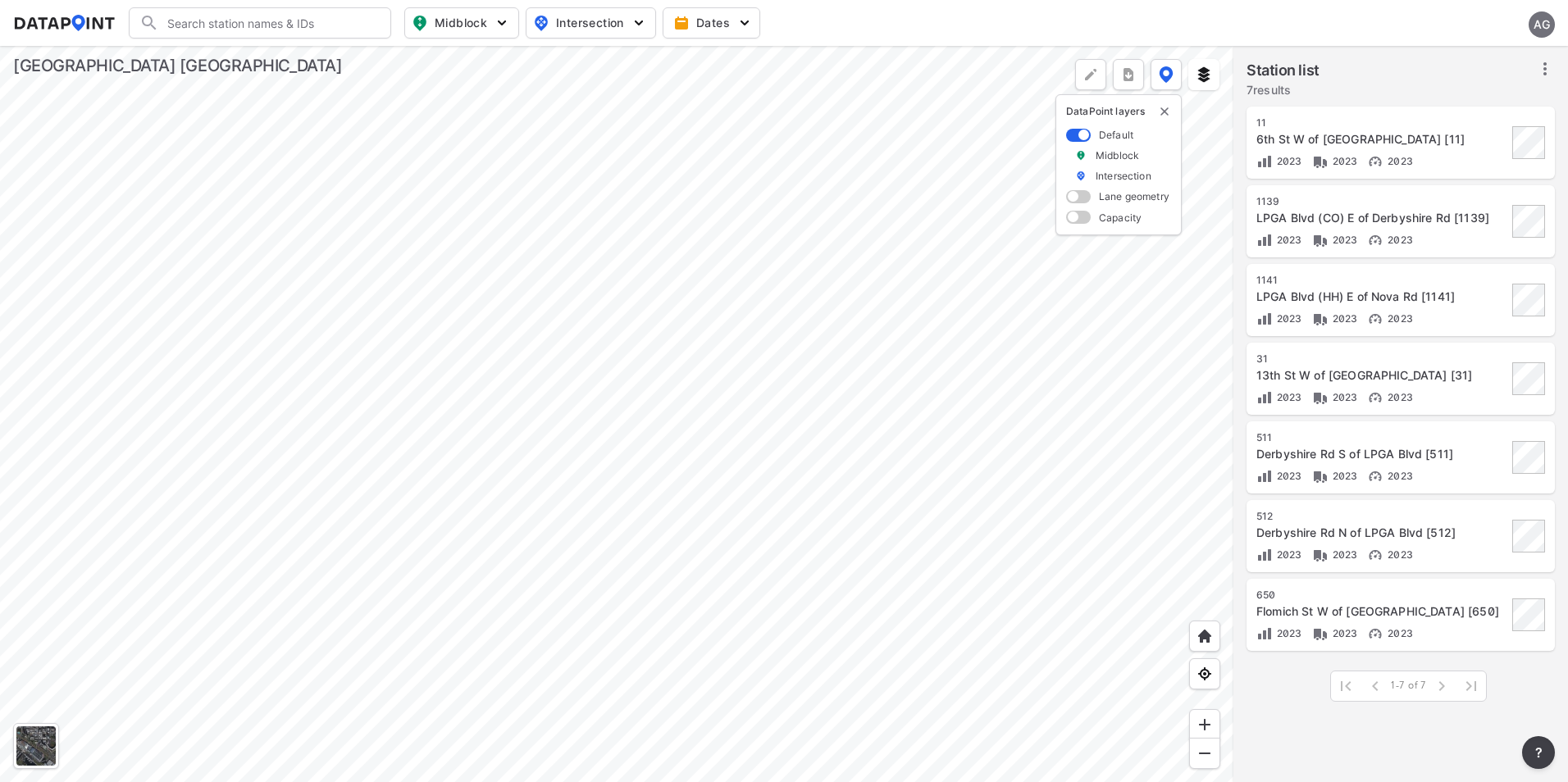
click at [1026, 328] on div at bounding box center [617, 413] width 1233 height 736
click at [798, 438] on div at bounding box center [617, 413] width 1233 height 736
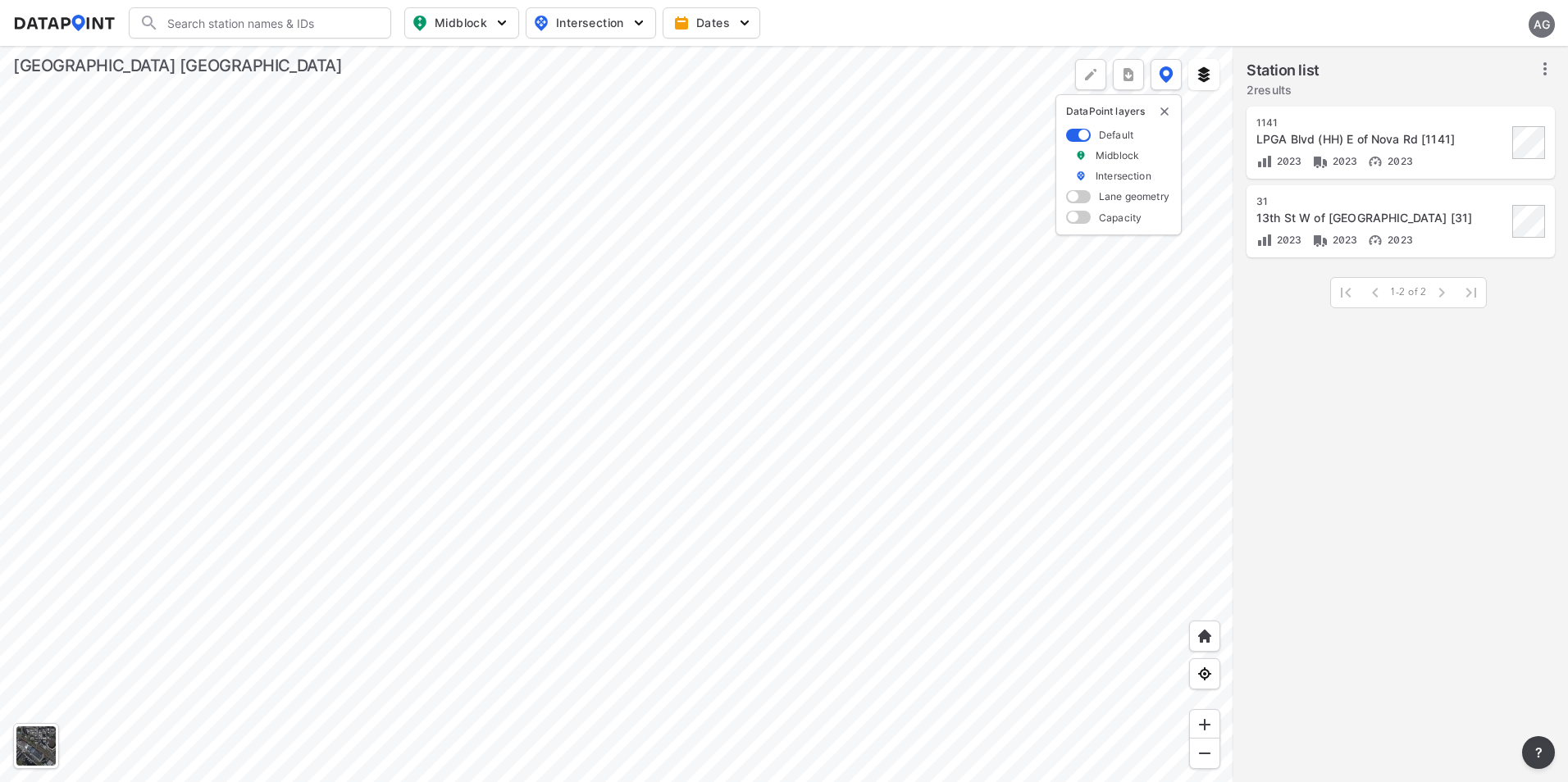
click at [687, 367] on div at bounding box center [617, 413] width 1233 height 736
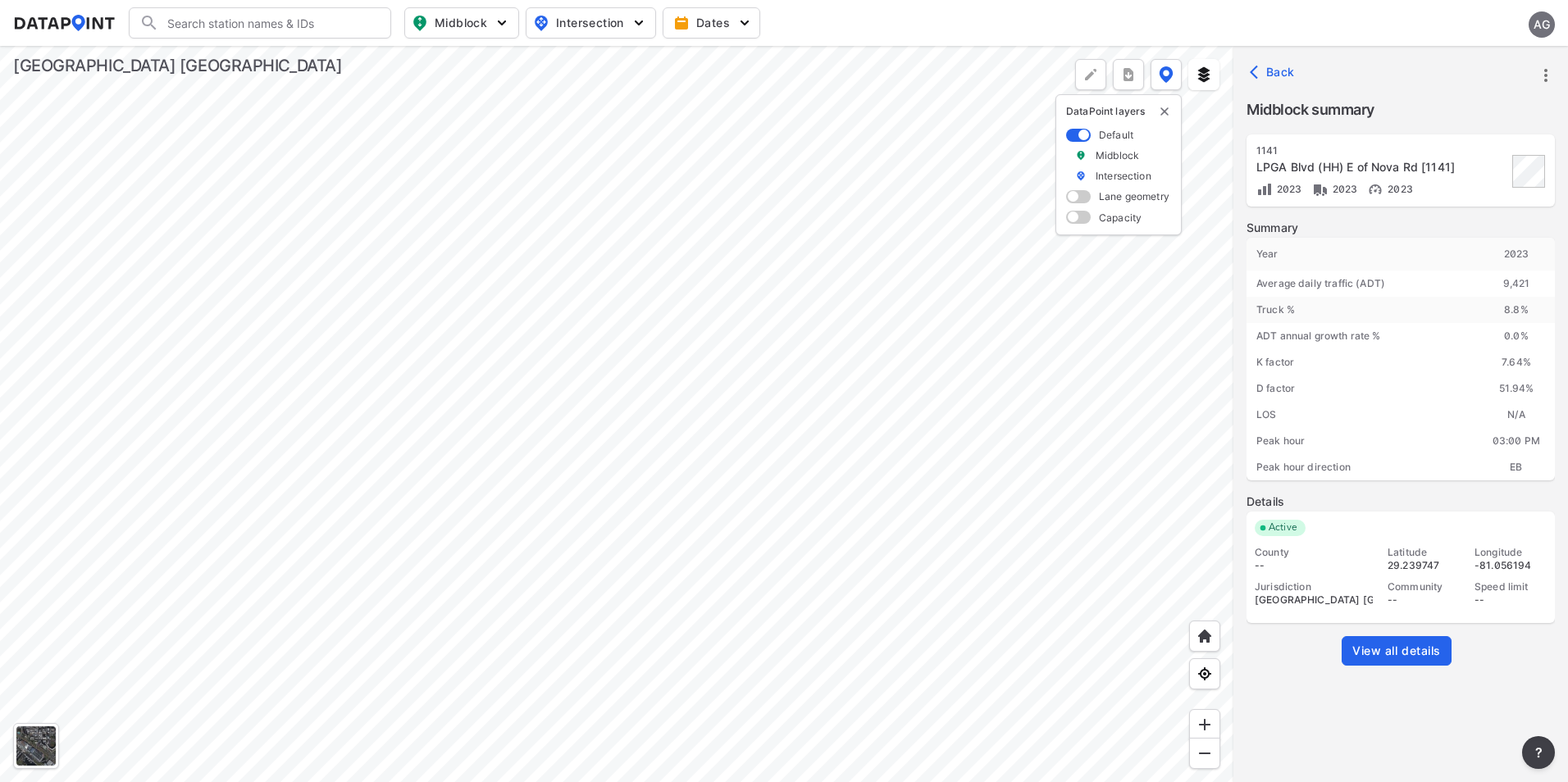
click at [953, 410] on div at bounding box center [617, 413] width 1233 height 736
click at [671, 613] on div at bounding box center [617, 413] width 1233 height 736
click at [537, 641] on div at bounding box center [617, 413] width 1233 height 736
click at [878, 413] on div at bounding box center [617, 413] width 1233 height 736
click at [984, 386] on div at bounding box center [617, 413] width 1233 height 736
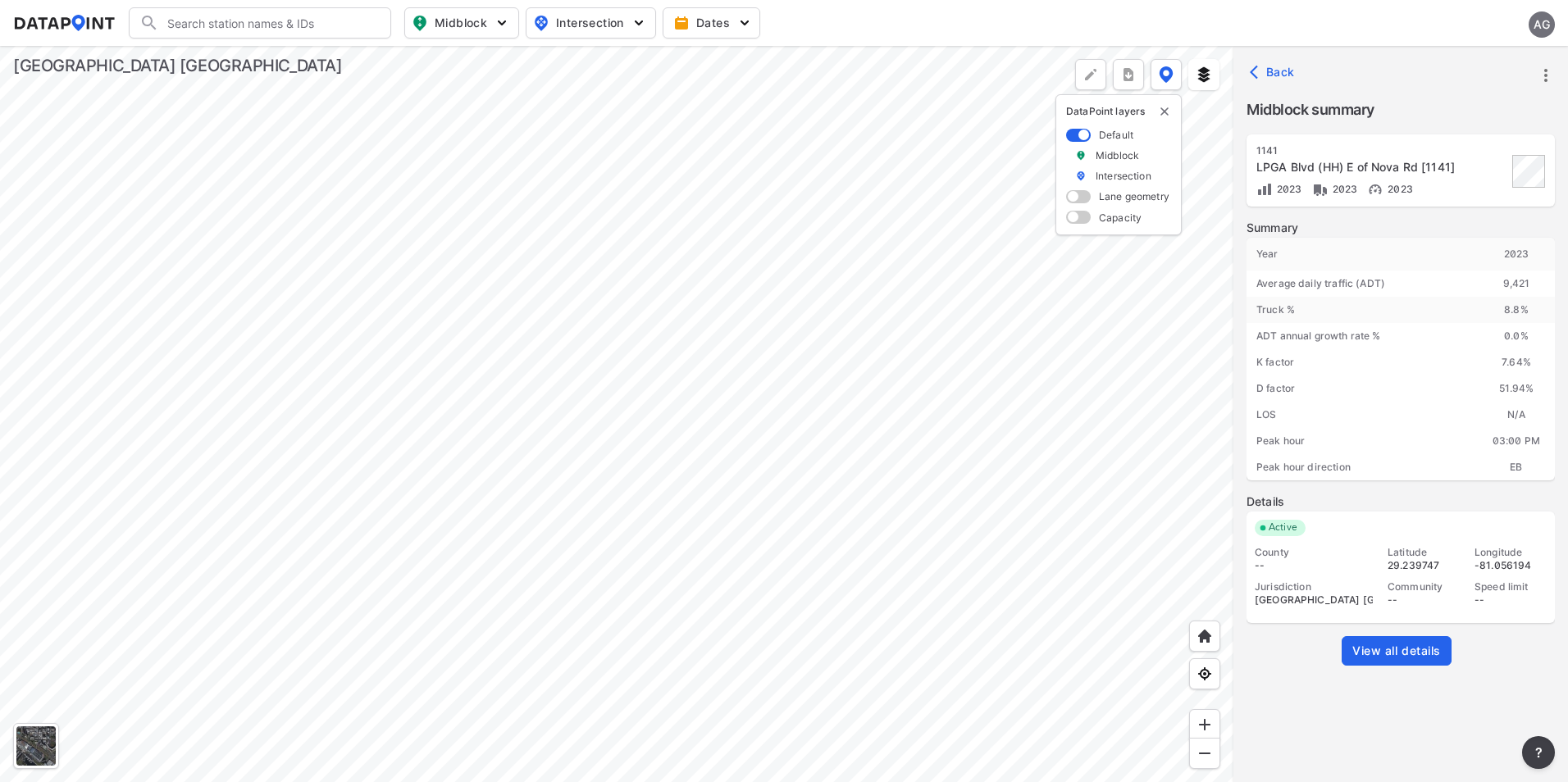
click at [563, 429] on div at bounding box center [617, 413] width 1233 height 736
click at [946, 394] on div at bounding box center [617, 413] width 1233 height 736
click at [678, 362] on div at bounding box center [617, 413] width 1233 height 736
click at [837, 400] on div at bounding box center [617, 413] width 1233 height 736
click at [754, 327] on div at bounding box center [617, 413] width 1233 height 736
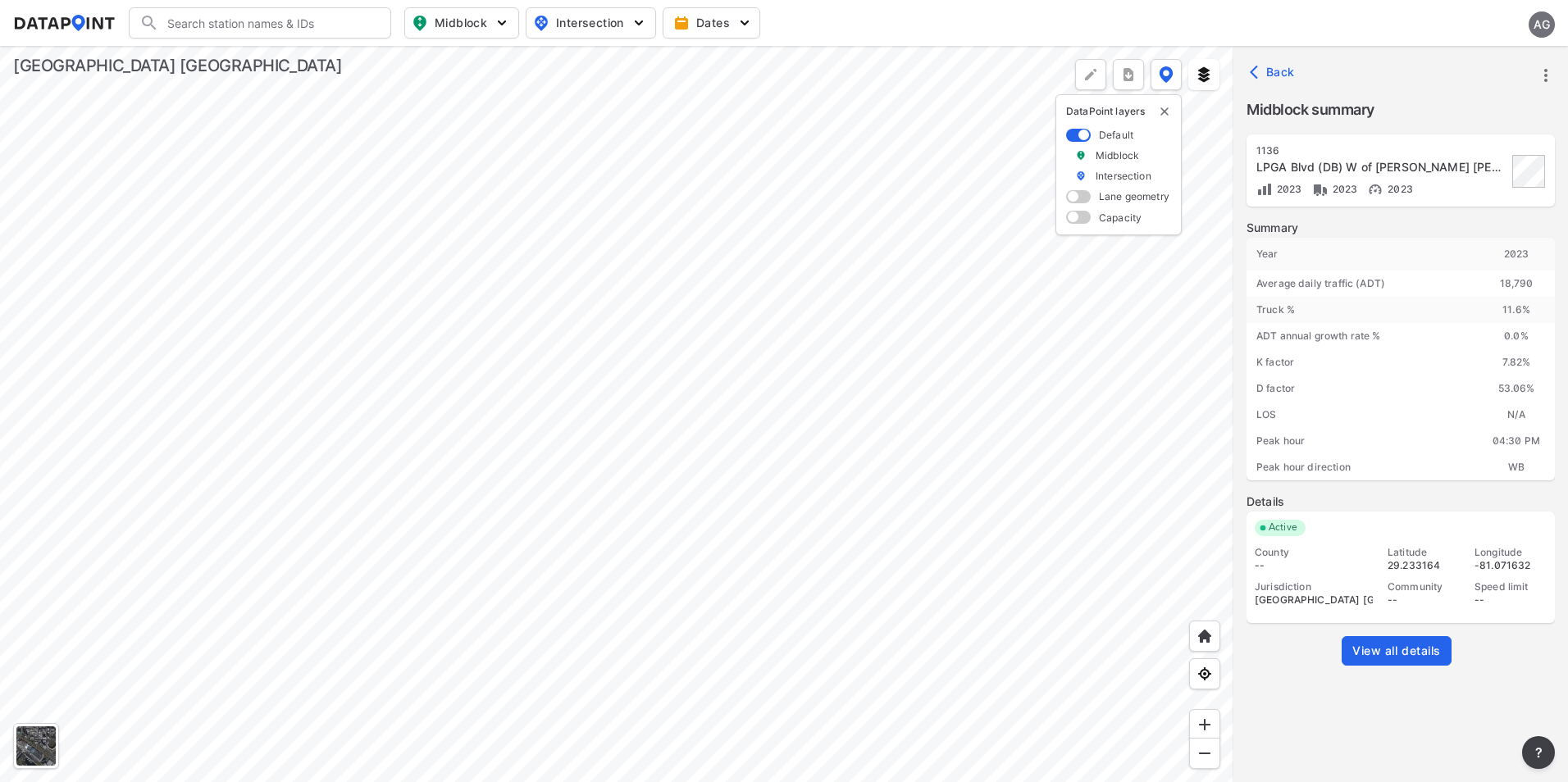
click at [1036, 305] on div at bounding box center [617, 413] width 1233 height 736
click at [984, 314] on div at bounding box center [617, 413] width 1233 height 736
click at [1027, 295] on div at bounding box center [617, 413] width 1233 height 736
click at [518, 413] on div at bounding box center [617, 413] width 1233 height 736
click at [896, 270] on div at bounding box center [617, 413] width 1233 height 736
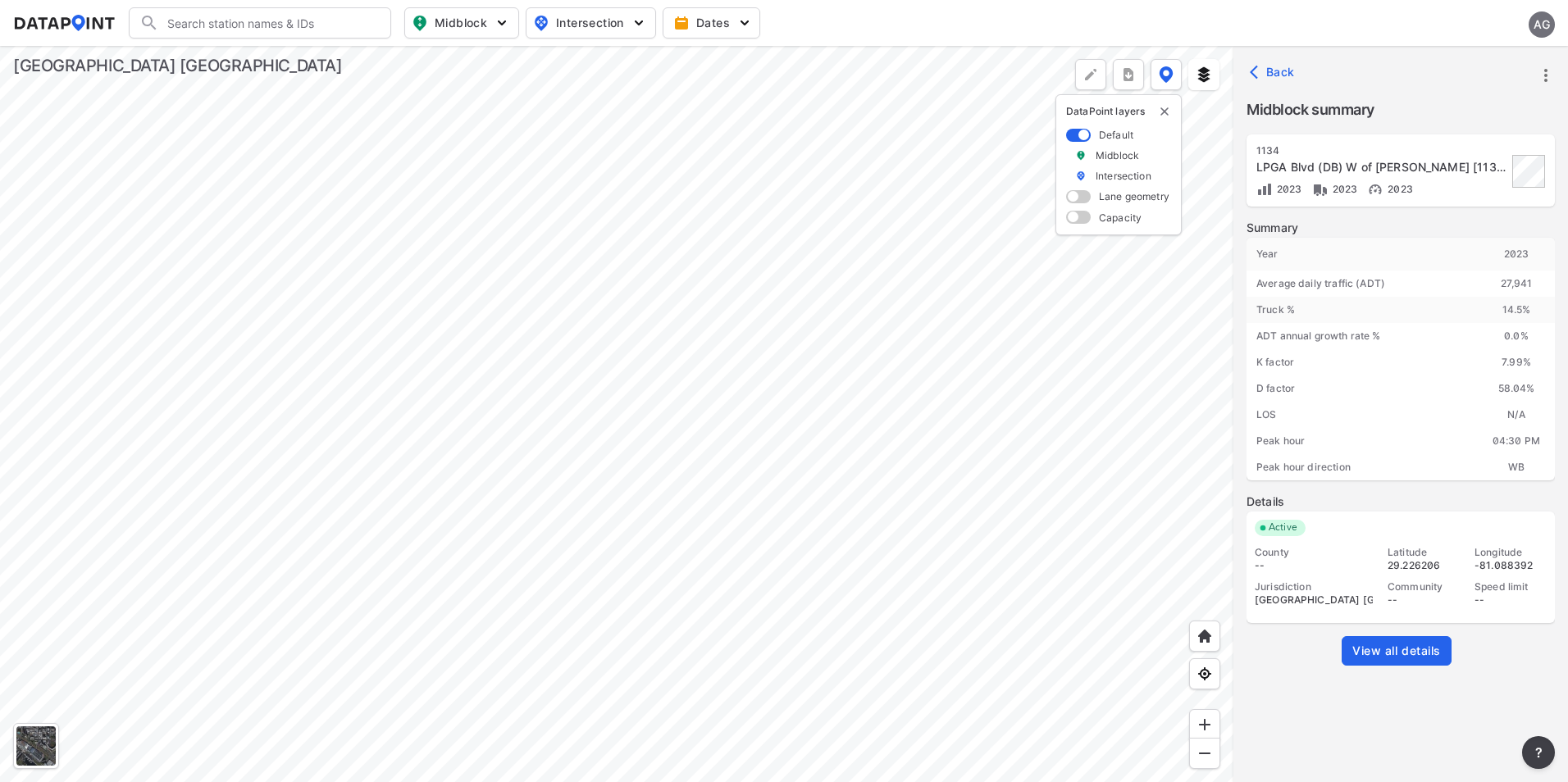
click at [1043, 244] on div at bounding box center [617, 413] width 1233 height 736
click at [557, 387] on div at bounding box center [617, 413] width 1233 height 736
click at [804, 371] on div at bounding box center [617, 413] width 1233 height 736
click at [1129, 323] on div at bounding box center [617, 413] width 1233 height 736
click at [608, 336] on div at bounding box center [617, 413] width 1233 height 736
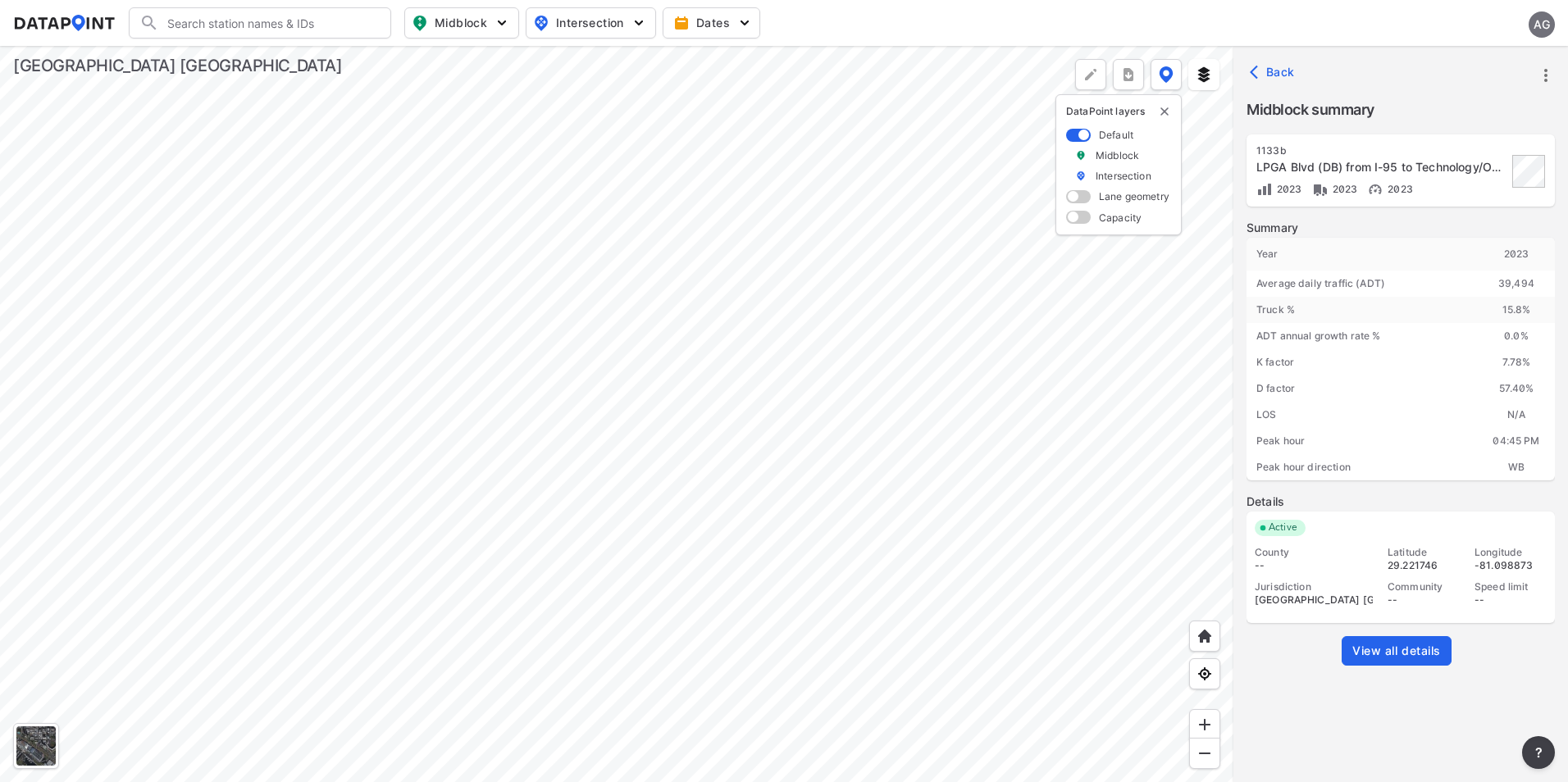
click at [770, 349] on div at bounding box center [617, 413] width 1233 height 736
click at [490, 548] on div at bounding box center [617, 413] width 1233 height 736
click at [632, 523] on div at bounding box center [617, 413] width 1233 height 736
click at [292, 21] on input "Search" at bounding box center [269, 22] width 221 height 26
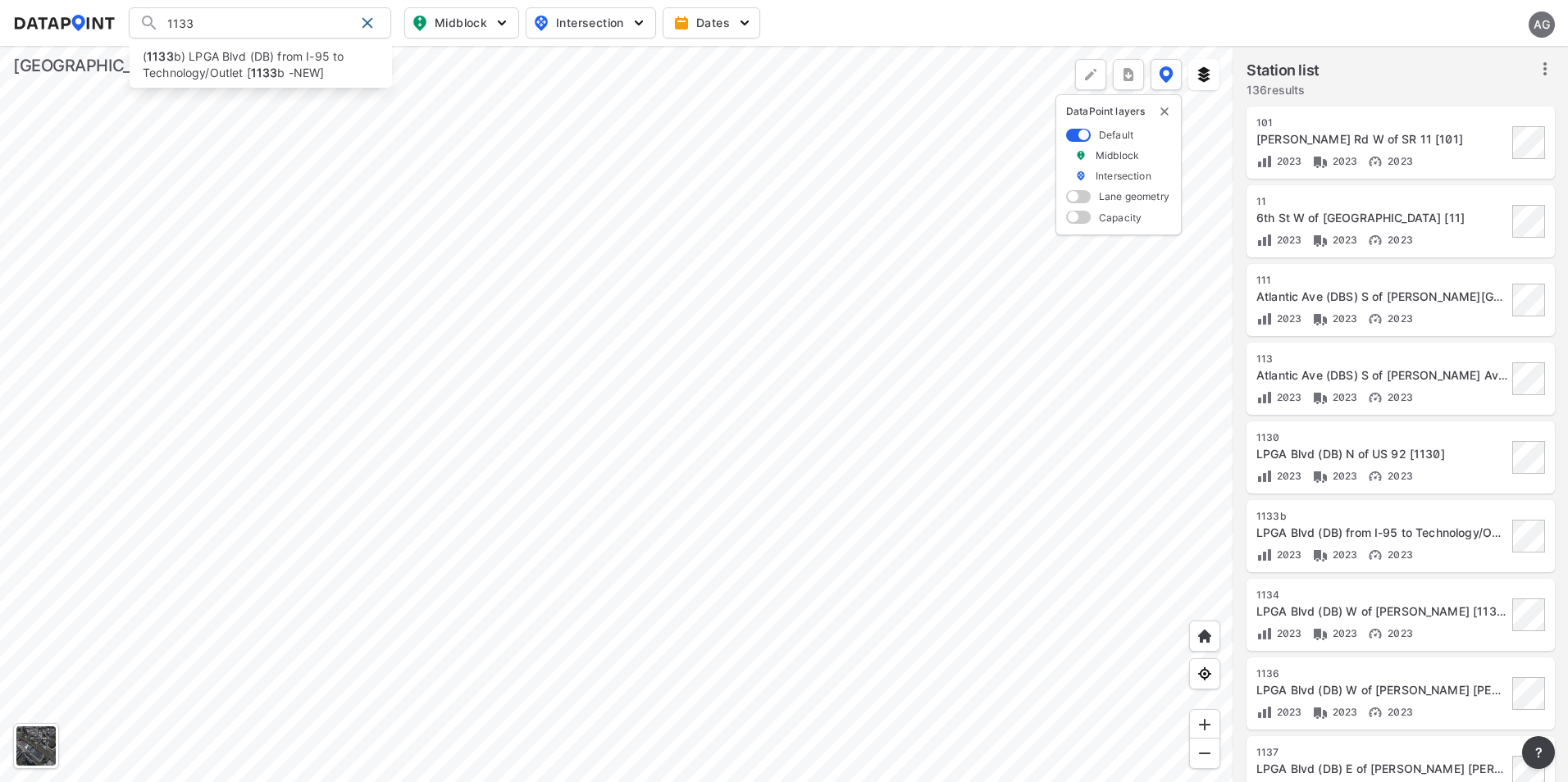
type input "1133"
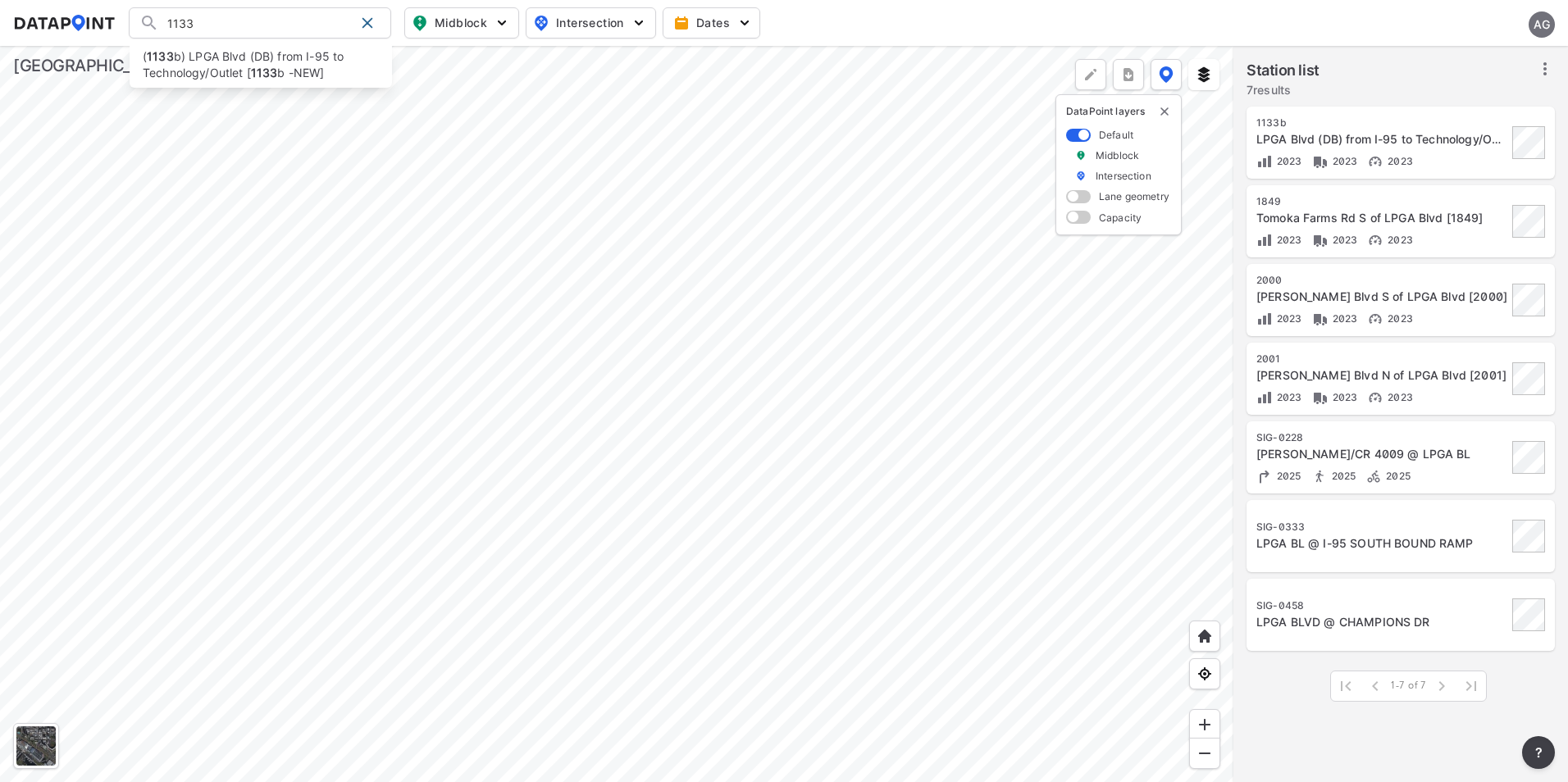
click at [816, 357] on div at bounding box center [617, 413] width 1233 height 736
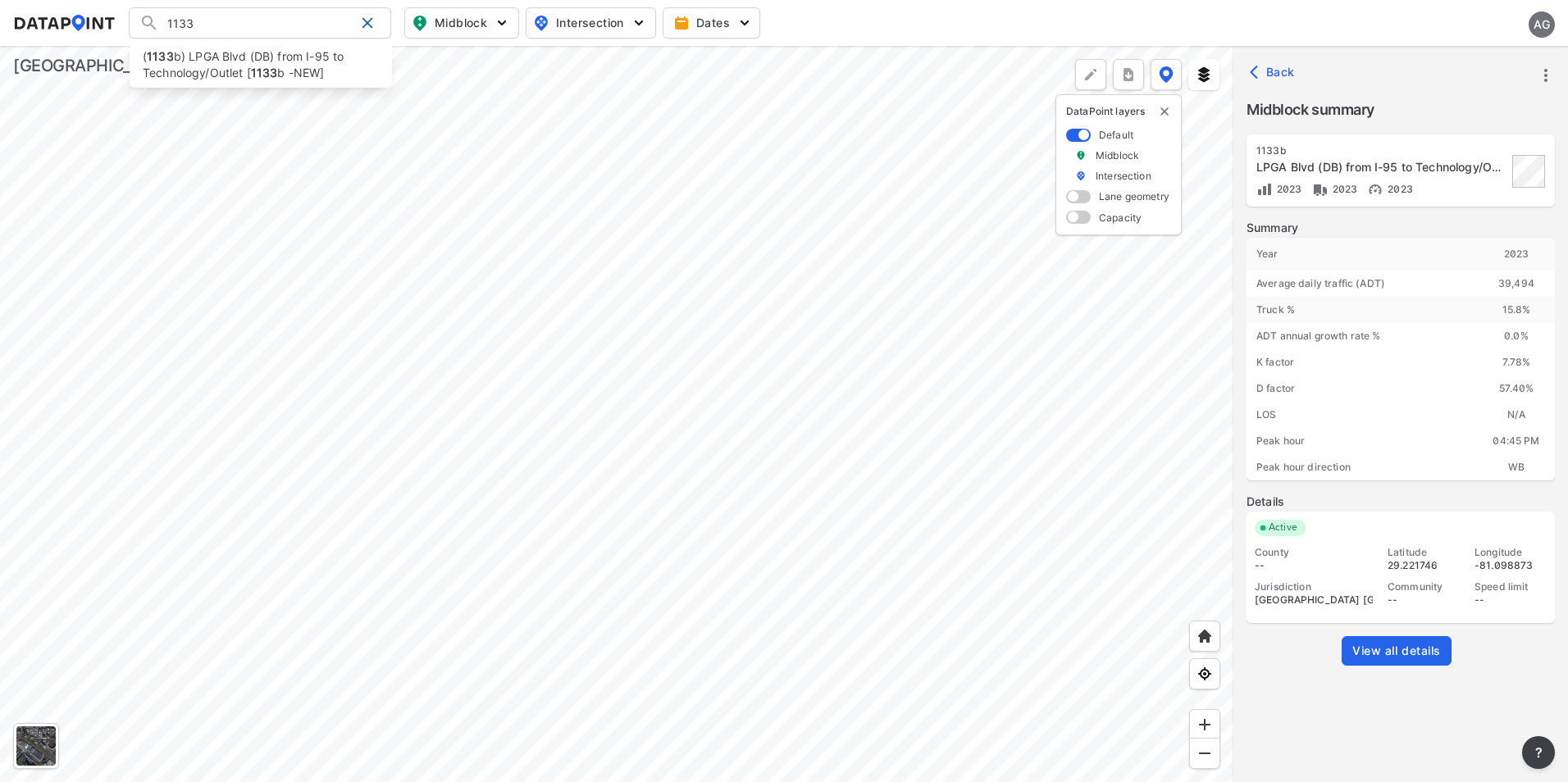
click at [831, 440] on div at bounding box center [617, 413] width 1233 height 736
click at [600, 552] on div at bounding box center [617, 413] width 1233 height 736
click at [833, 452] on div at bounding box center [617, 413] width 1233 height 736
click at [635, 617] on div at bounding box center [617, 413] width 1233 height 736
click at [967, 357] on div at bounding box center [617, 413] width 1233 height 736
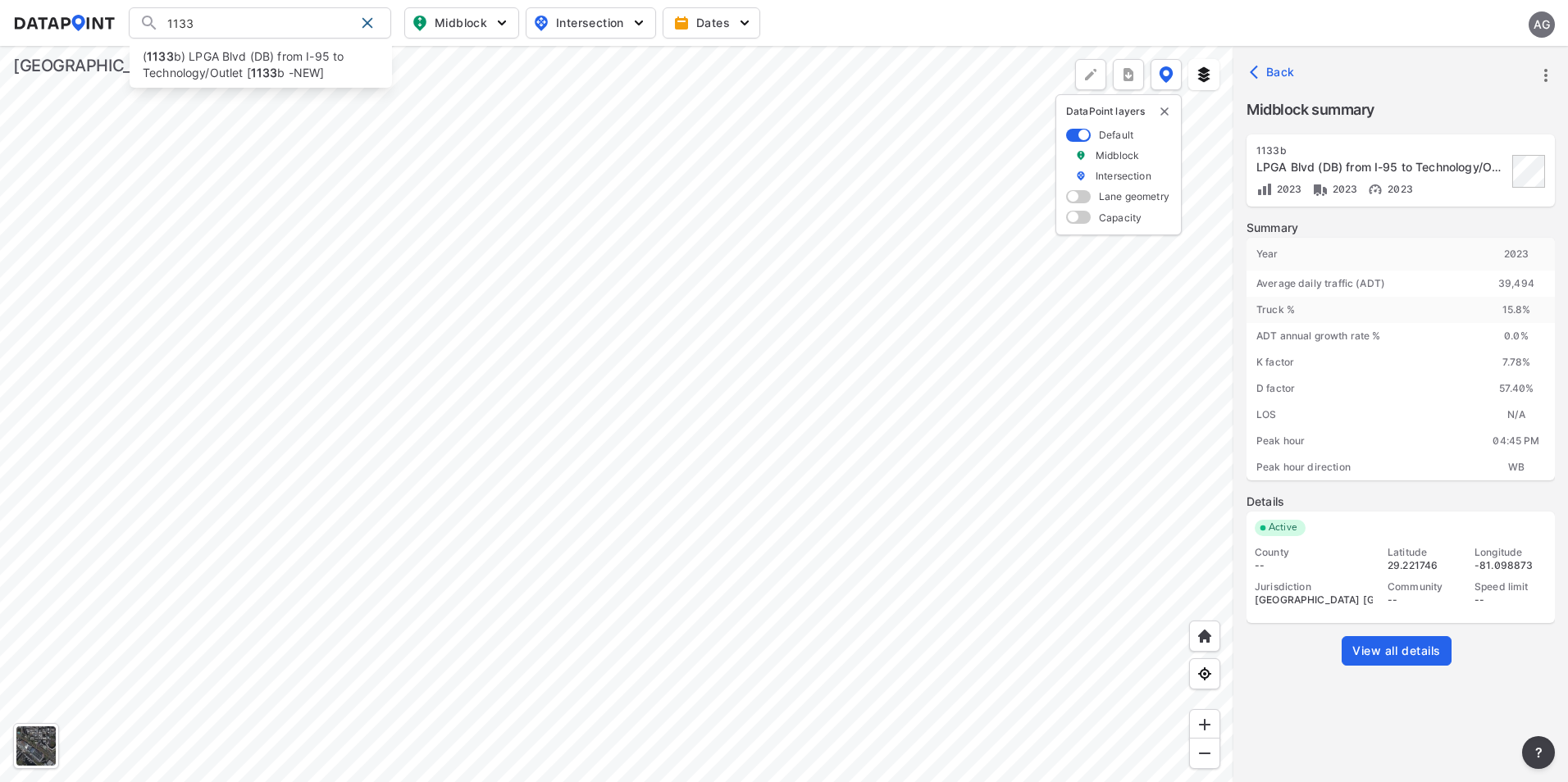
click at [917, 339] on div at bounding box center [617, 413] width 1233 height 736
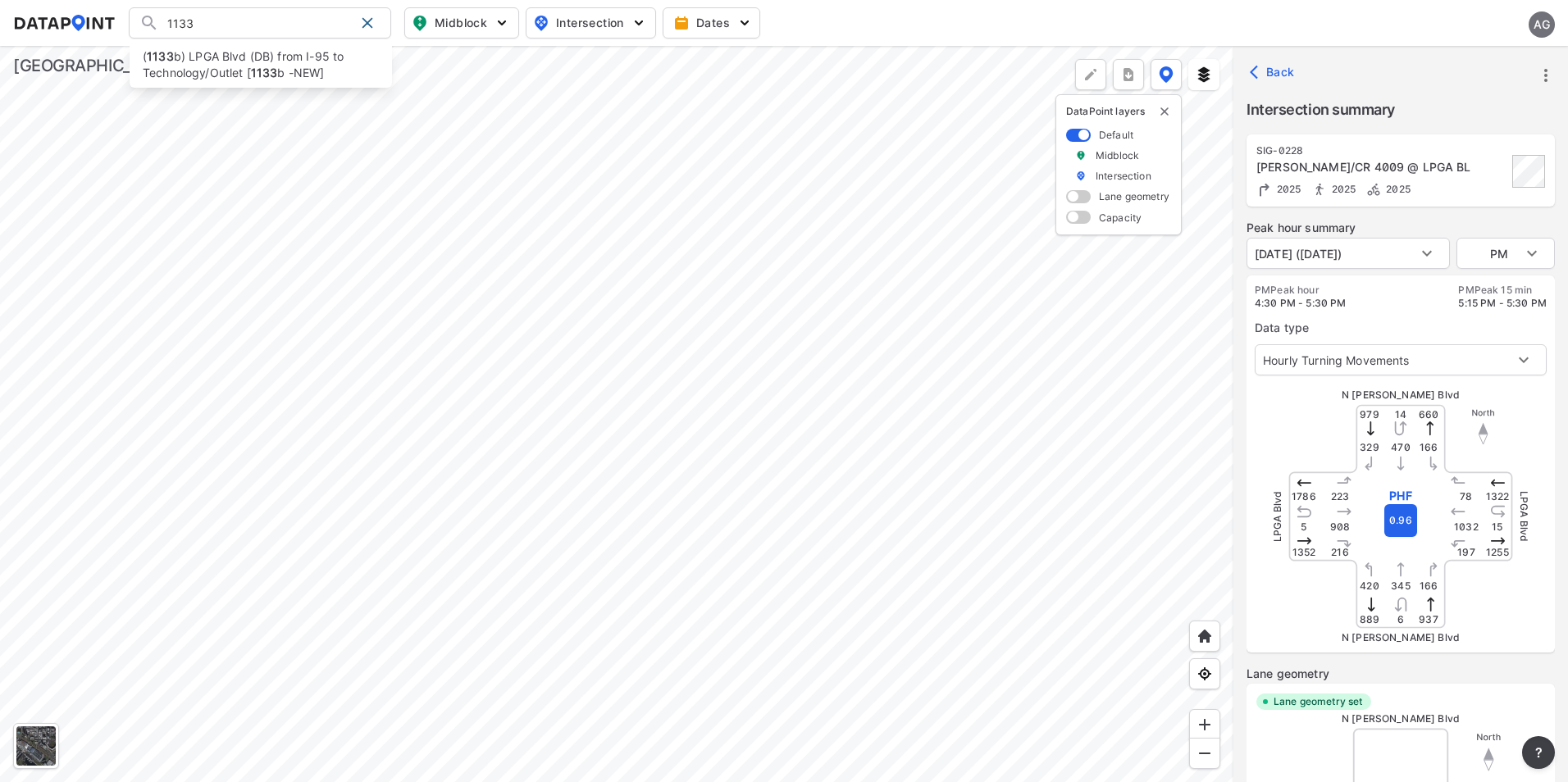
type input "5655"
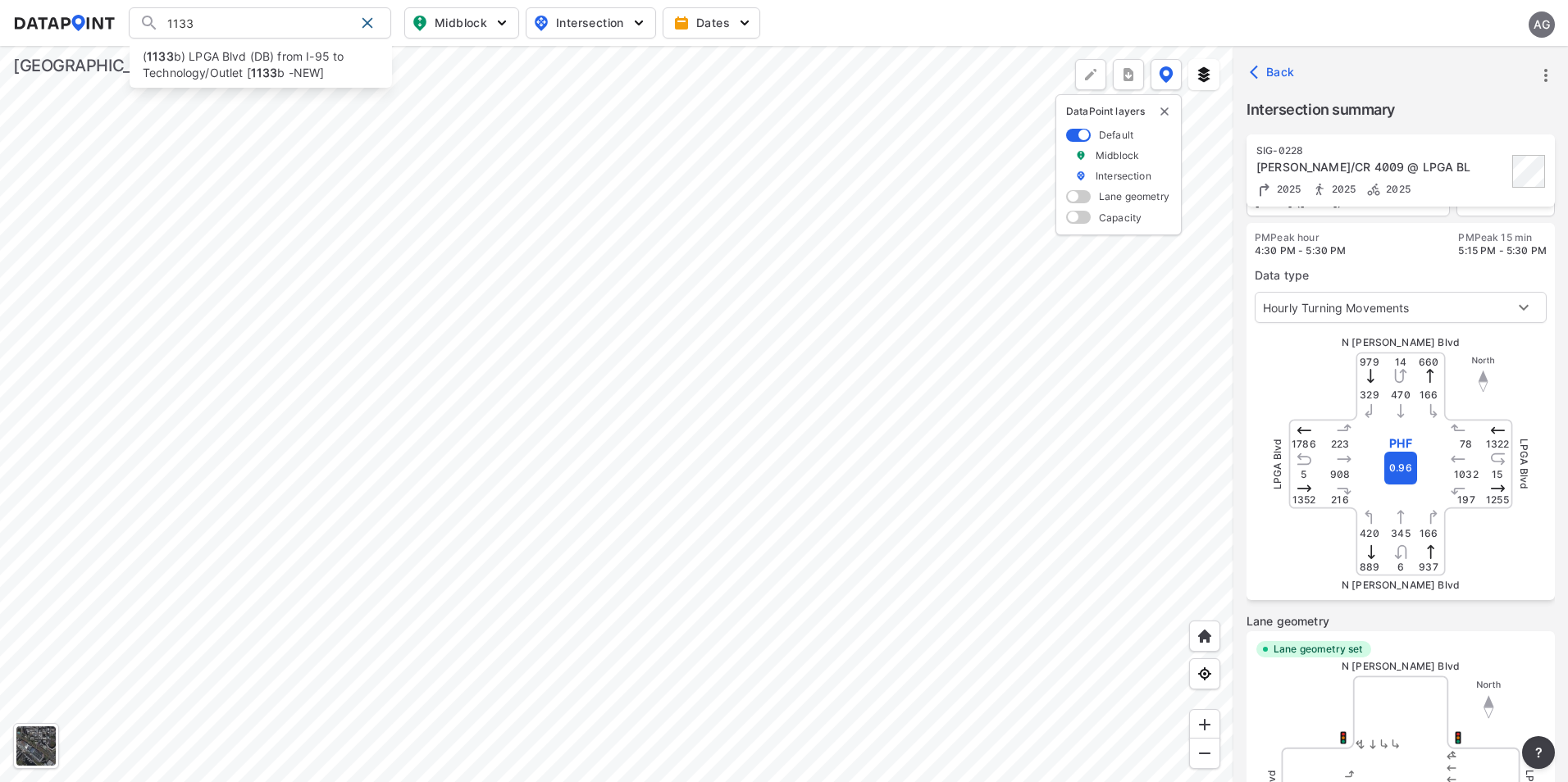
scroll to position [82, 0]
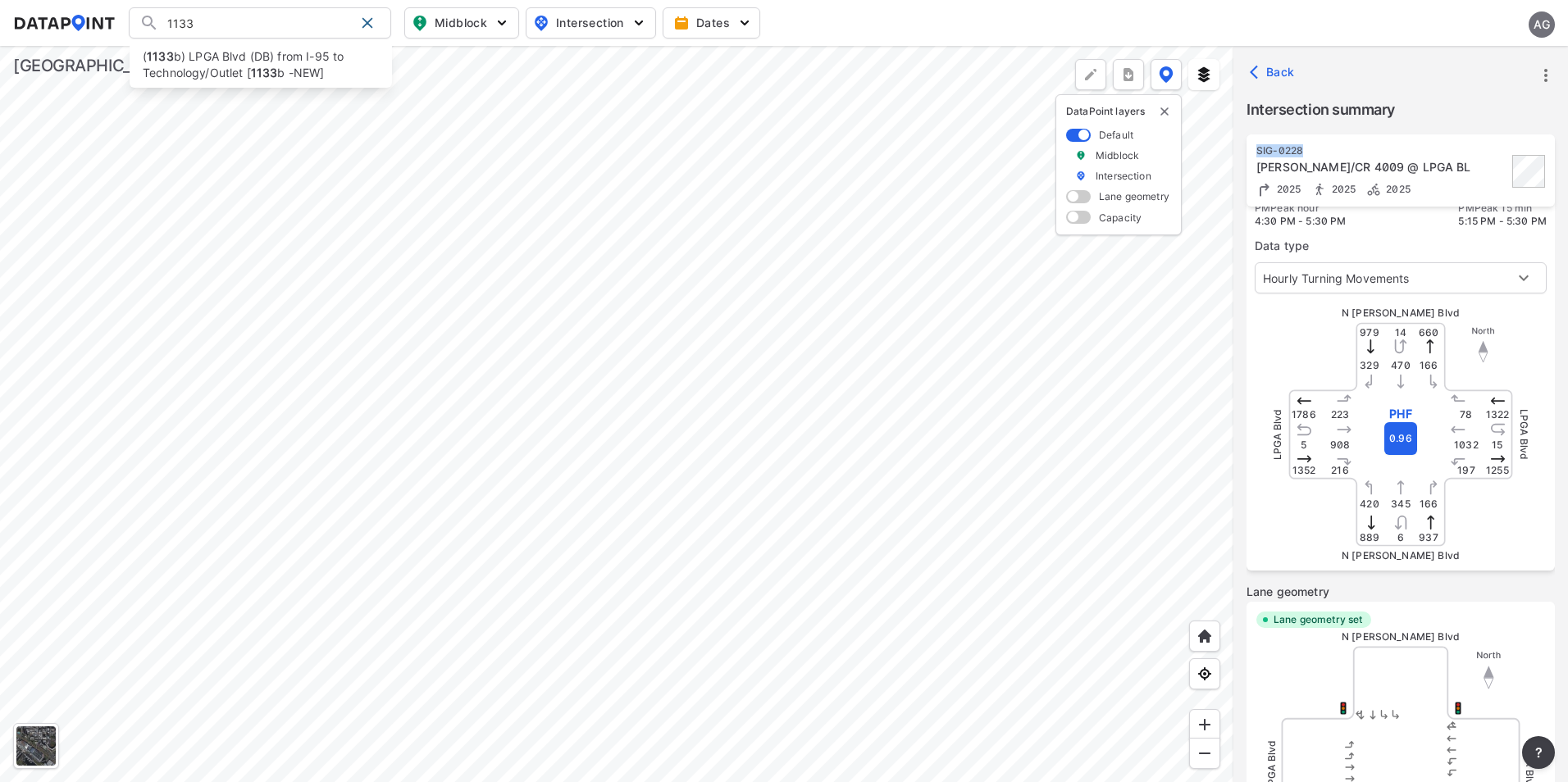
drag, startPoint x: 1307, startPoint y: 150, endPoint x: 1256, endPoint y: 149, distance: 51.0
click at [1256, 149] on div "SIG-0228 [PERSON_NAME]/CR 4009 @ LPGA BL 2025 2025 2025" at bounding box center [1401, 170] width 309 height 72
copy div "SIG-0228"
click at [1044, 201] on div at bounding box center [617, 413] width 1233 height 736
click at [754, 260] on div at bounding box center [617, 413] width 1233 height 736
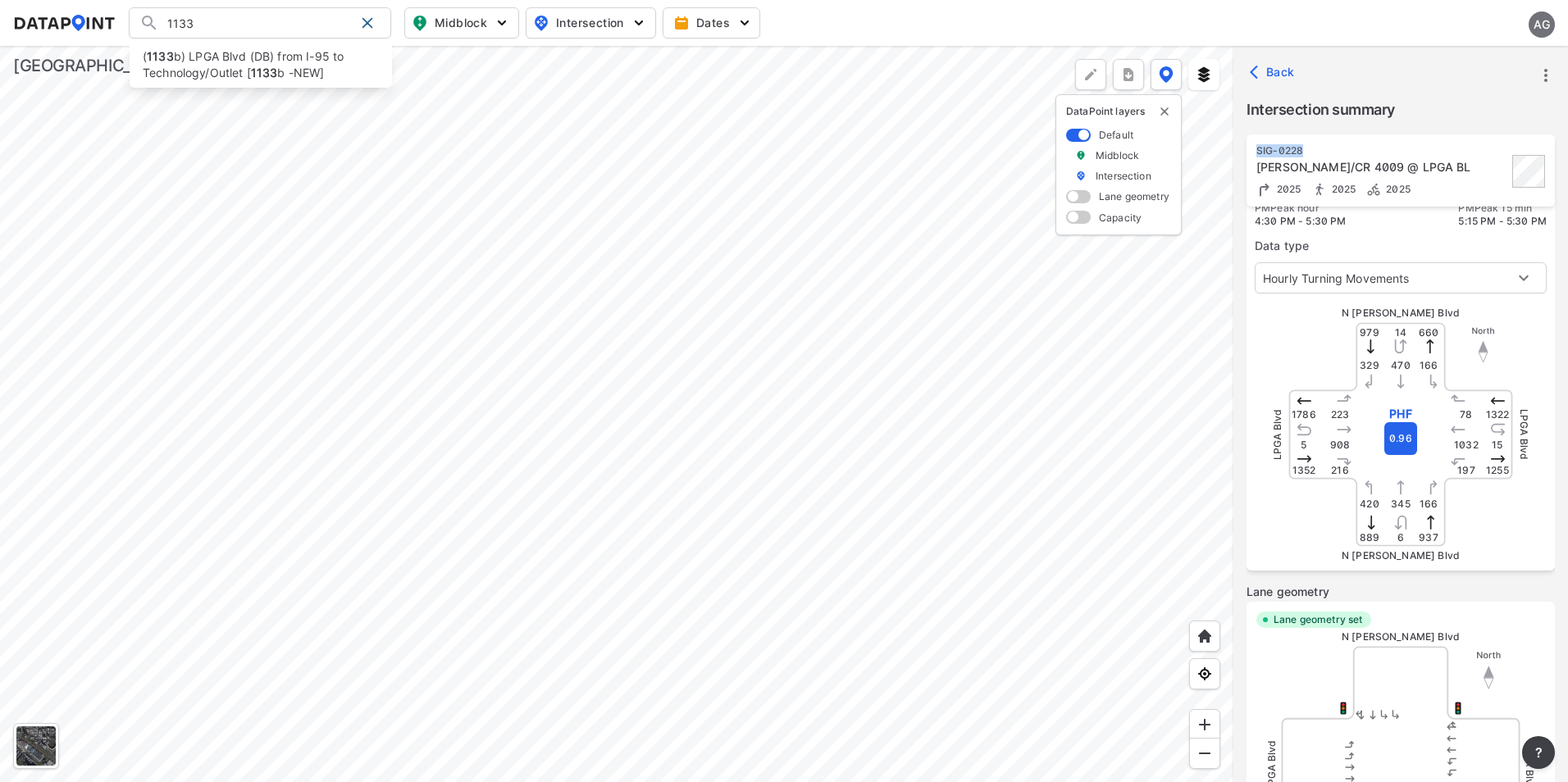
click at [786, 526] on div at bounding box center [617, 413] width 1233 height 736
click at [567, 548] on div at bounding box center [617, 413] width 1233 height 736
click at [937, 235] on div at bounding box center [617, 413] width 1233 height 736
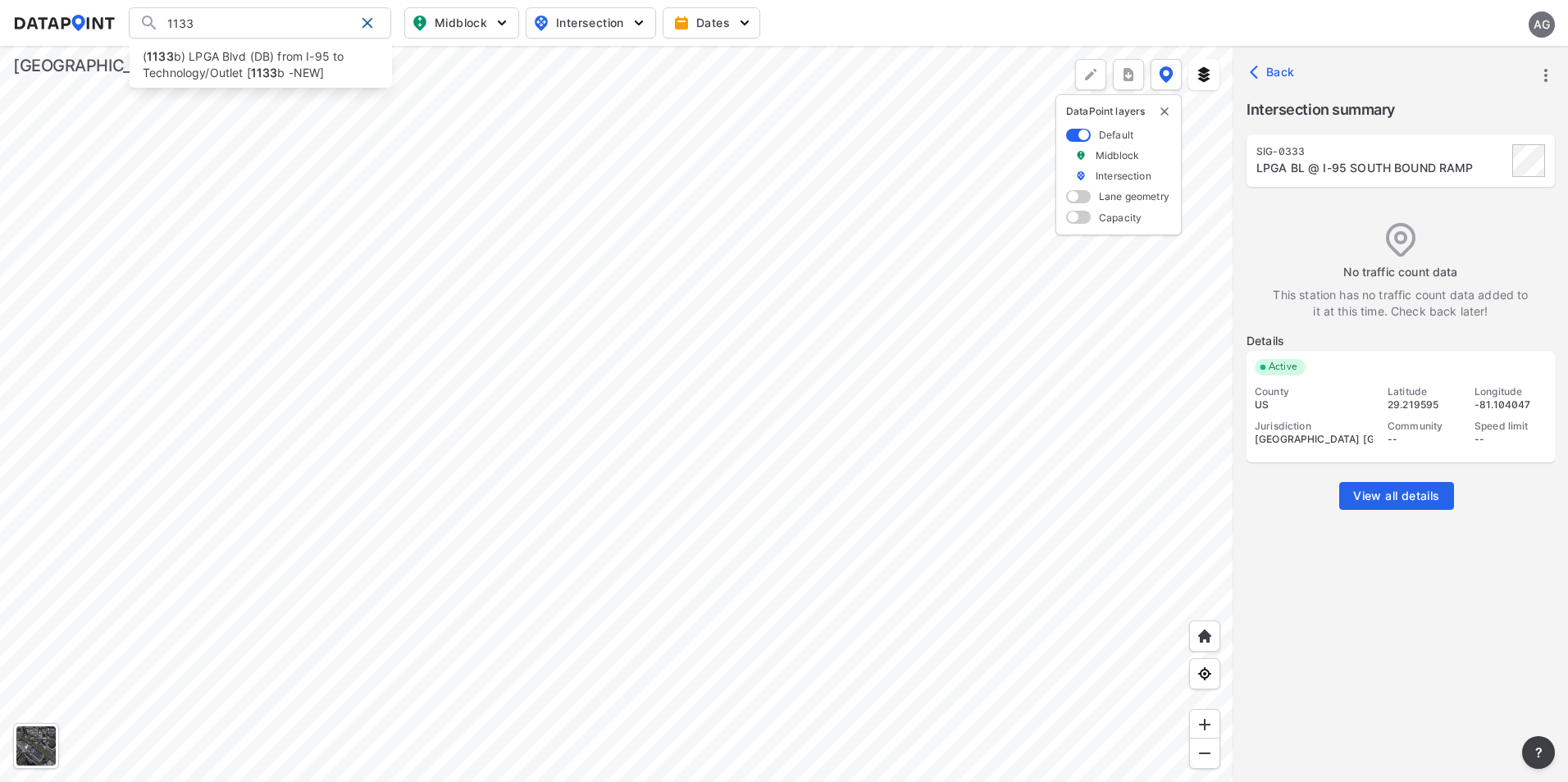
click at [944, 386] on div at bounding box center [617, 413] width 1233 height 736
click at [846, 449] on div at bounding box center [617, 413] width 1233 height 736
click at [1010, 406] on div at bounding box center [617, 413] width 1233 height 736
click at [923, 369] on div at bounding box center [617, 413] width 1233 height 736
click at [904, 378] on div at bounding box center [617, 413] width 1233 height 736
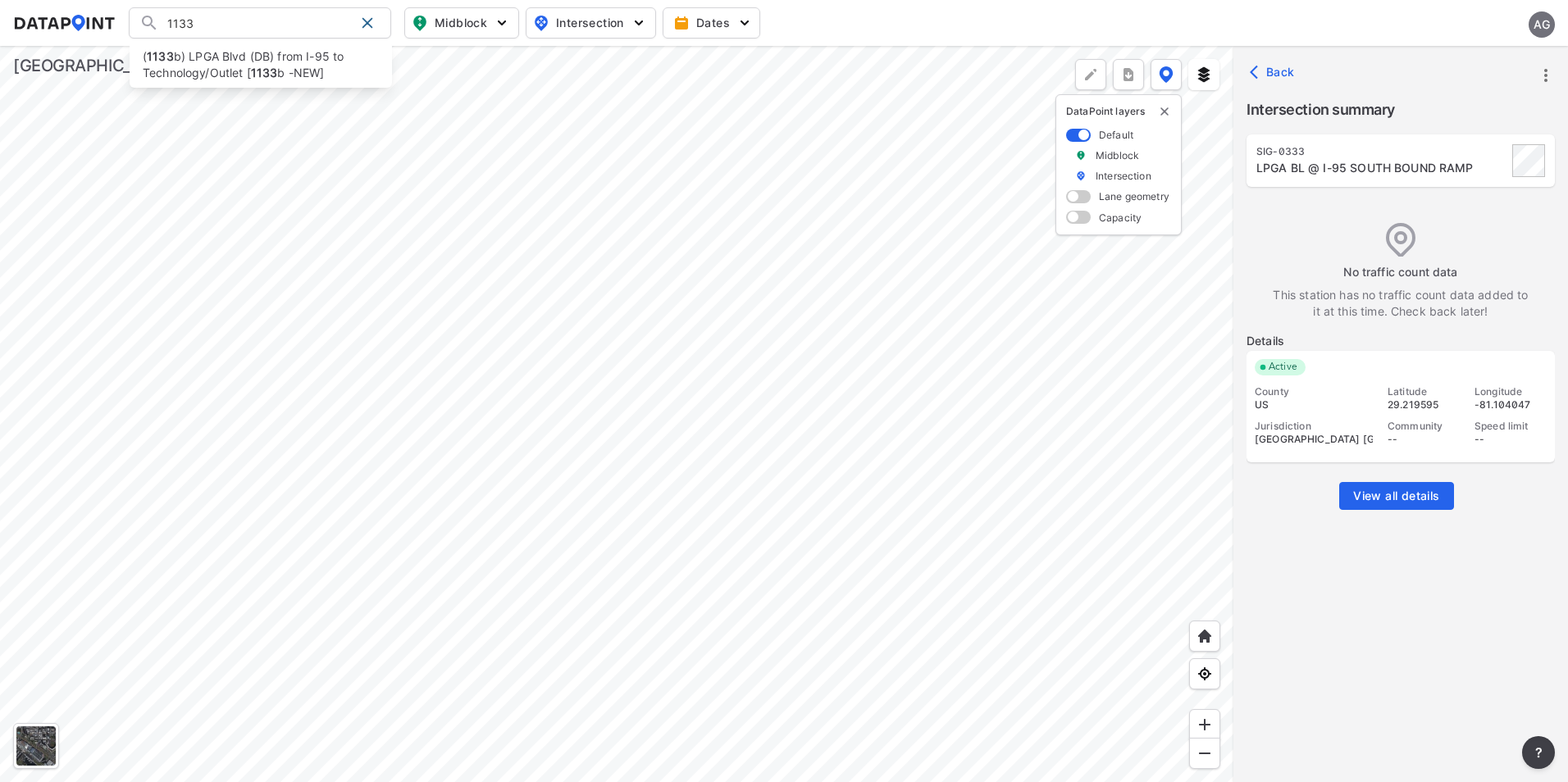
click at [369, 597] on div at bounding box center [617, 413] width 1233 height 736
click at [955, 432] on div at bounding box center [617, 413] width 1233 height 736
click at [1041, 389] on div at bounding box center [617, 413] width 1233 height 736
click at [906, 332] on div at bounding box center [617, 413] width 1233 height 736
click at [865, 339] on div at bounding box center [617, 413] width 1233 height 736
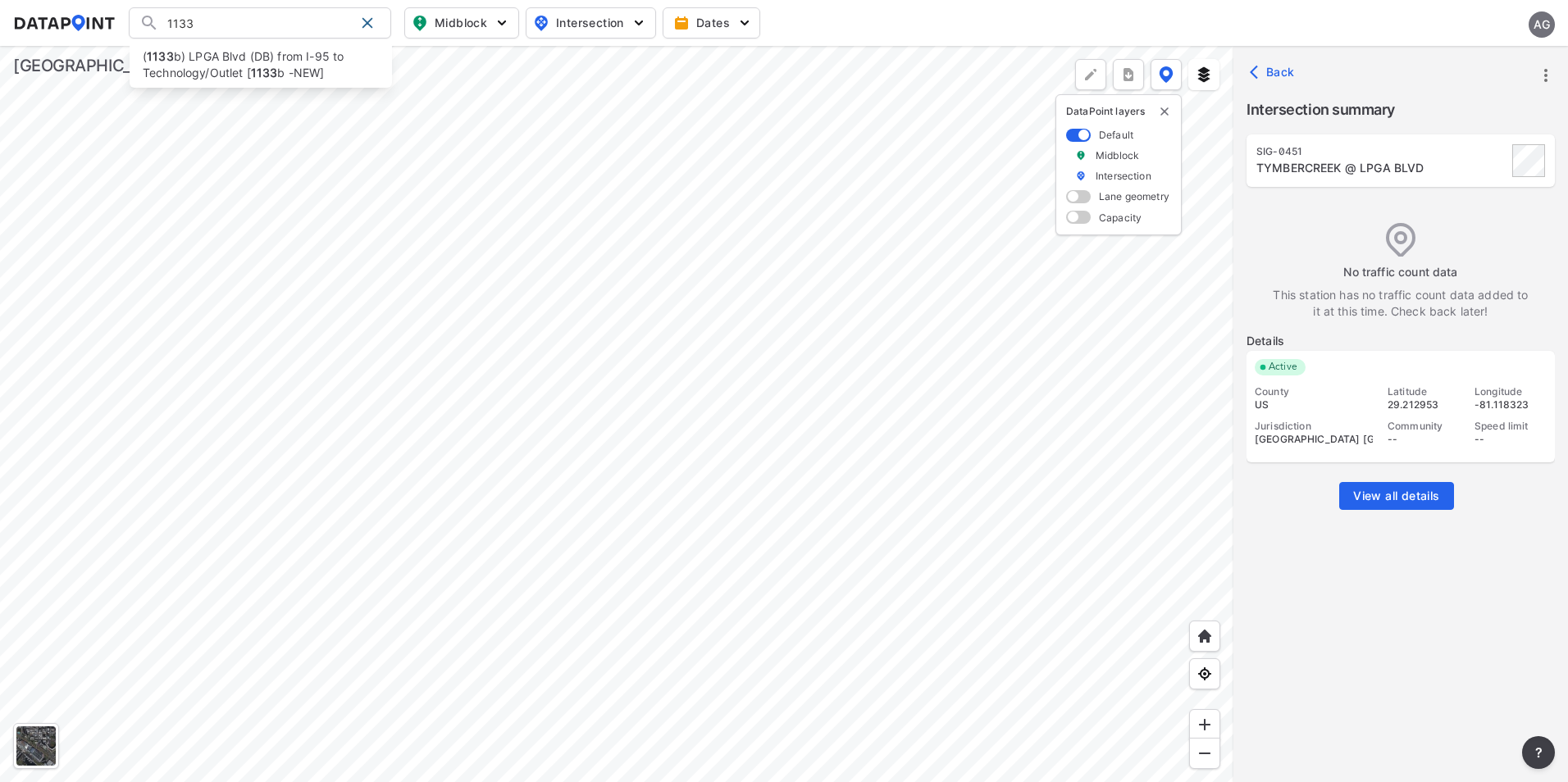
drag, startPoint x: 365, startPoint y: 24, endPoint x: 367, endPoint y: 43, distance: 19.1
click at [365, 24] on span at bounding box center [367, 22] width 13 height 13
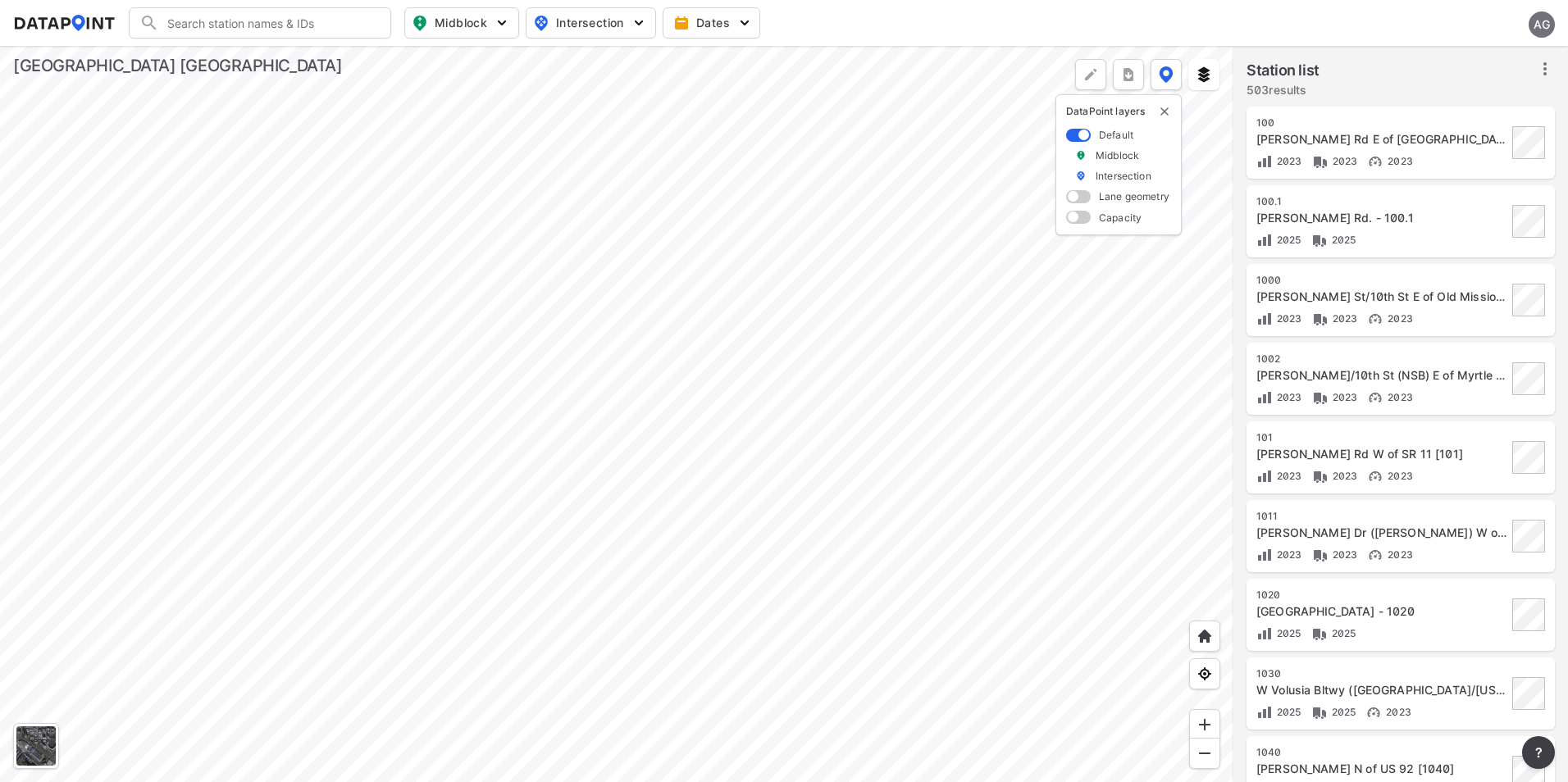
click at [582, 299] on div at bounding box center [617, 413] width 1233 height 736
click at [230, 20] on input "Search" at bounding box center [269, 22] width 221 height 26
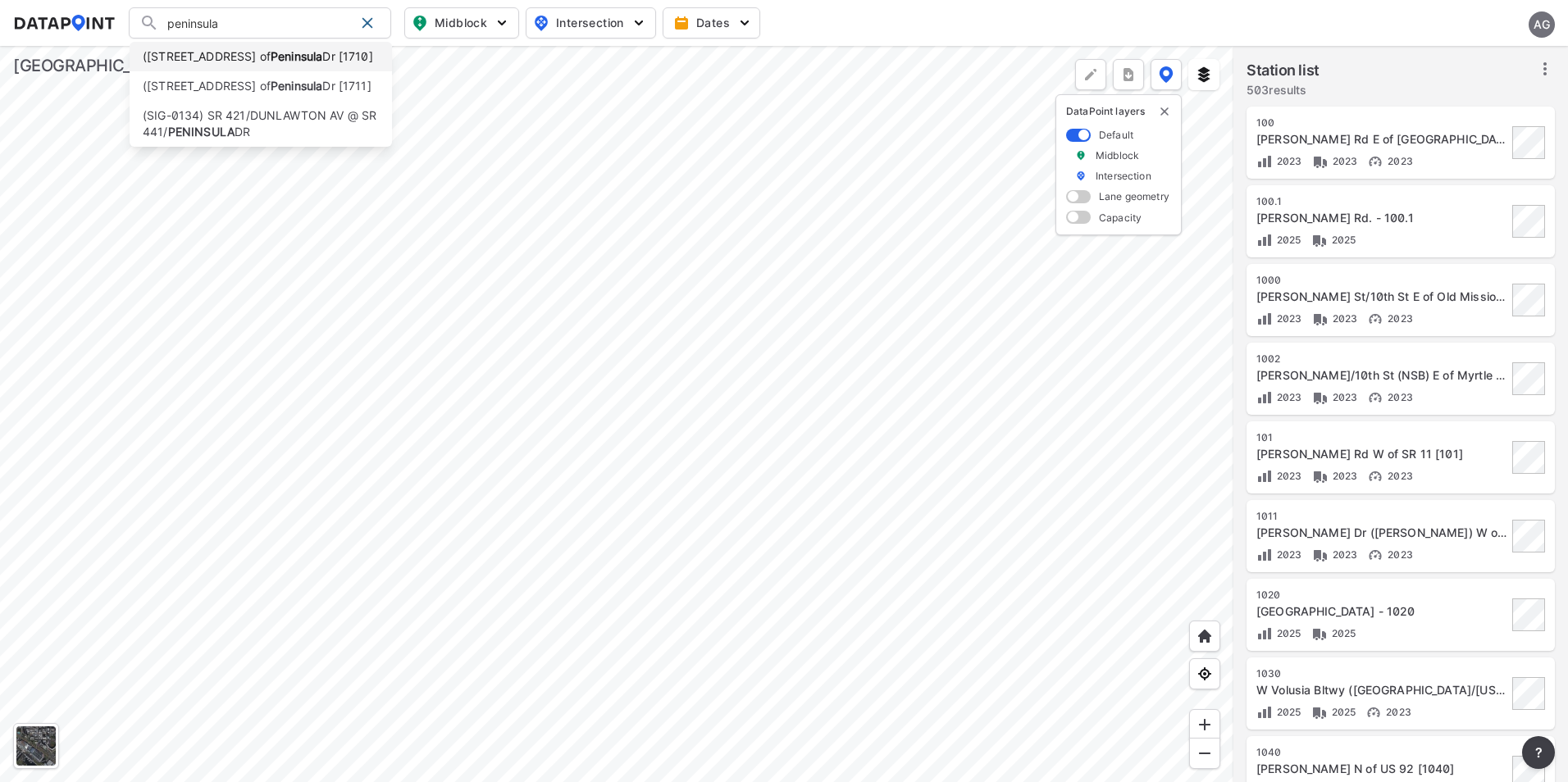
click at [280, 64] on li "([STREET_ADDRESS] [1710]" at bounding box center [260, 56] width 262 height 30
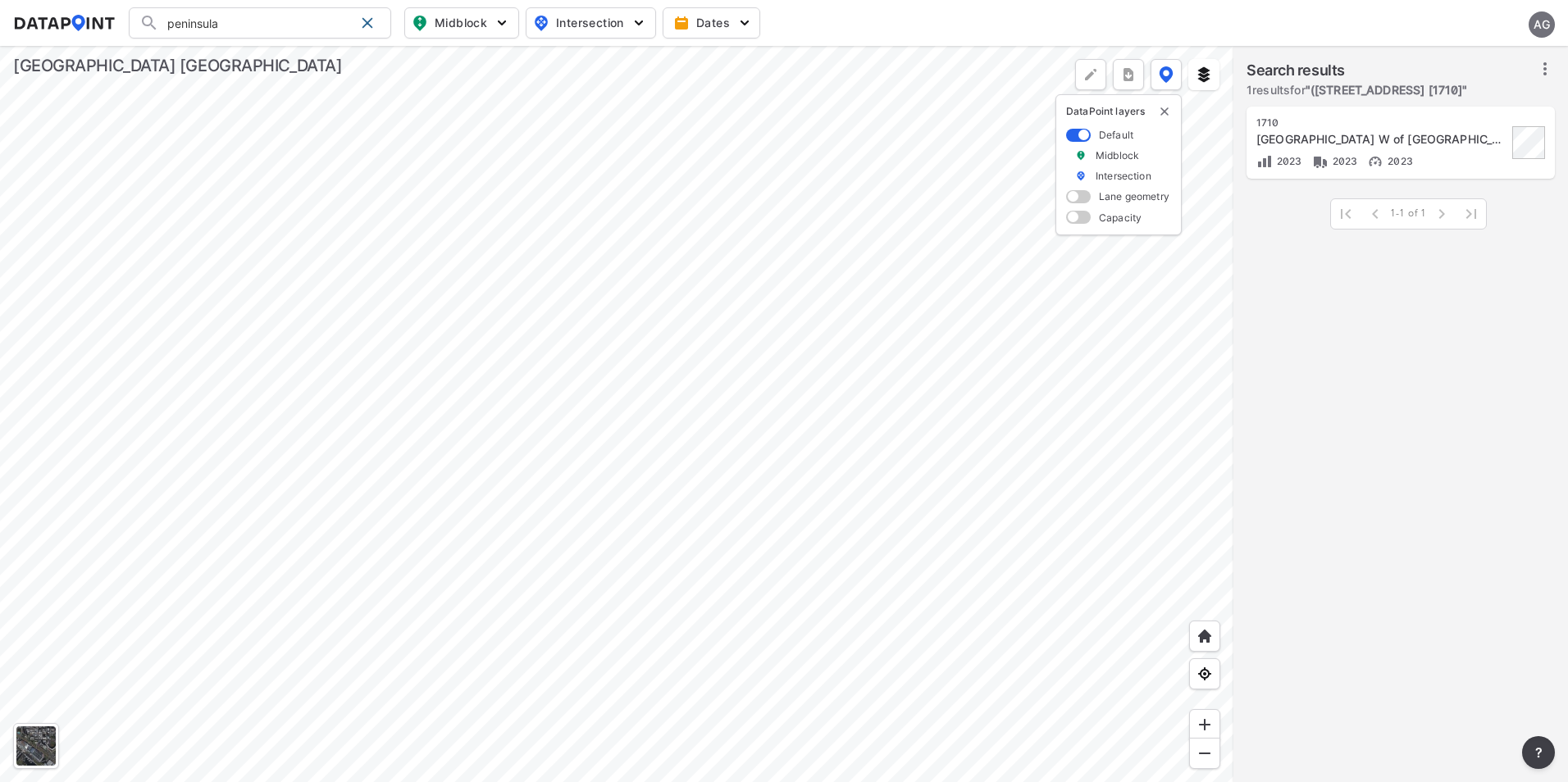
type input "([STREET_ADDRESS] [1710]"
click at [369, 18] on span at bounding box center [367, 22] width 13 height 13
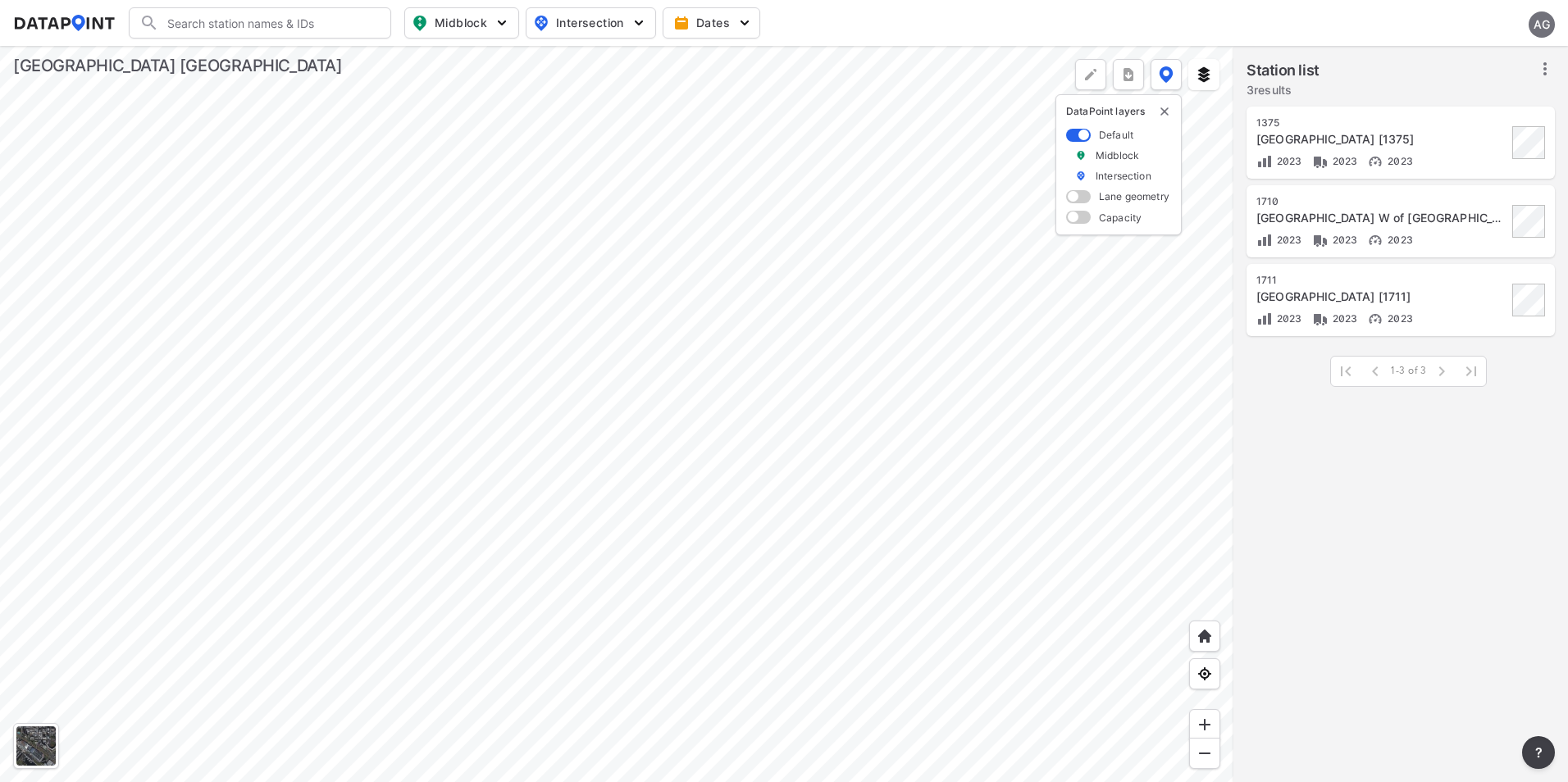
click at [765, 407] on div at bounding box center [617, 413] width 1233 height 736
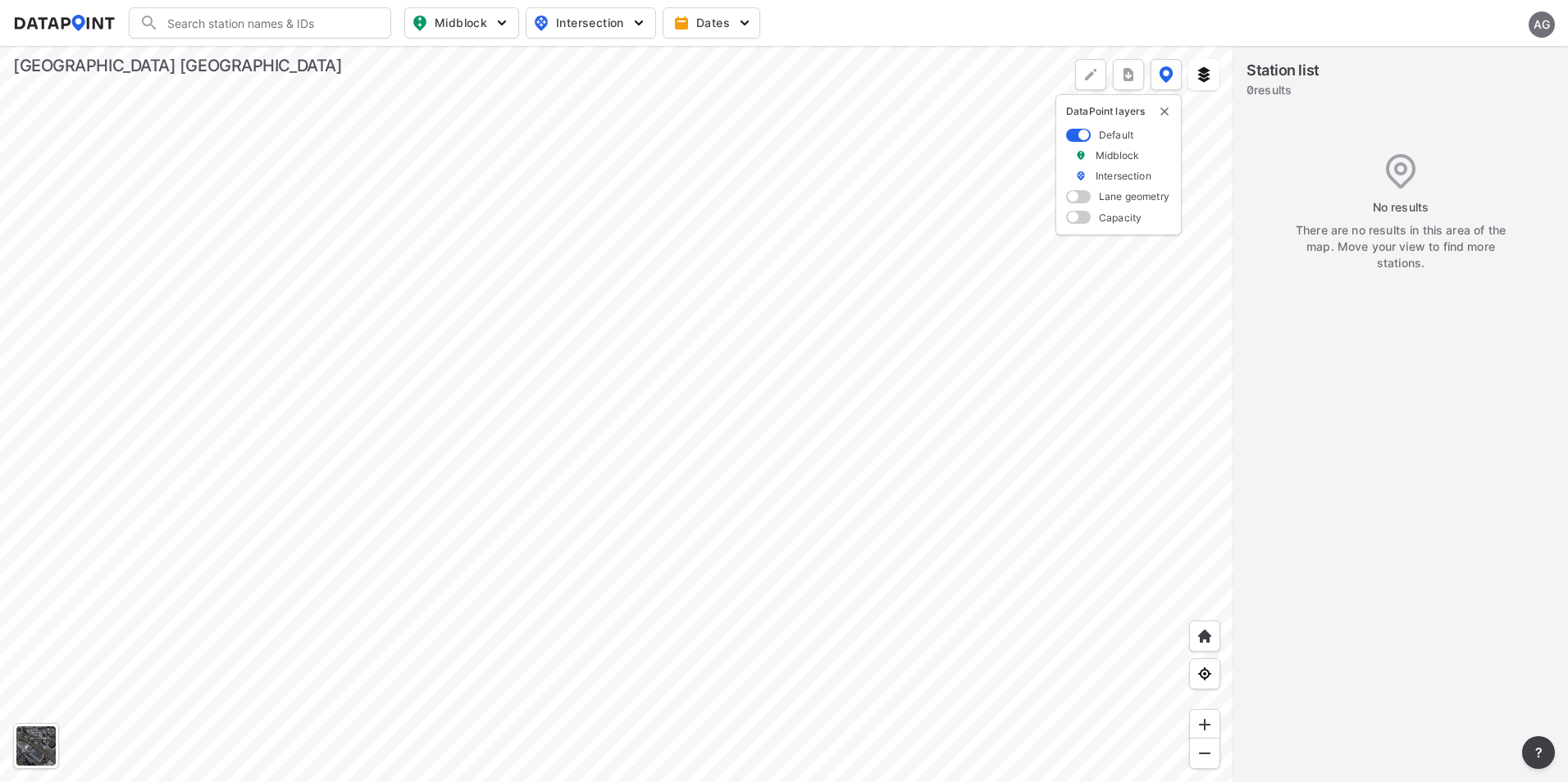
click at [930, 520] on div at bounding box center [617, 413] width 1233 height 736
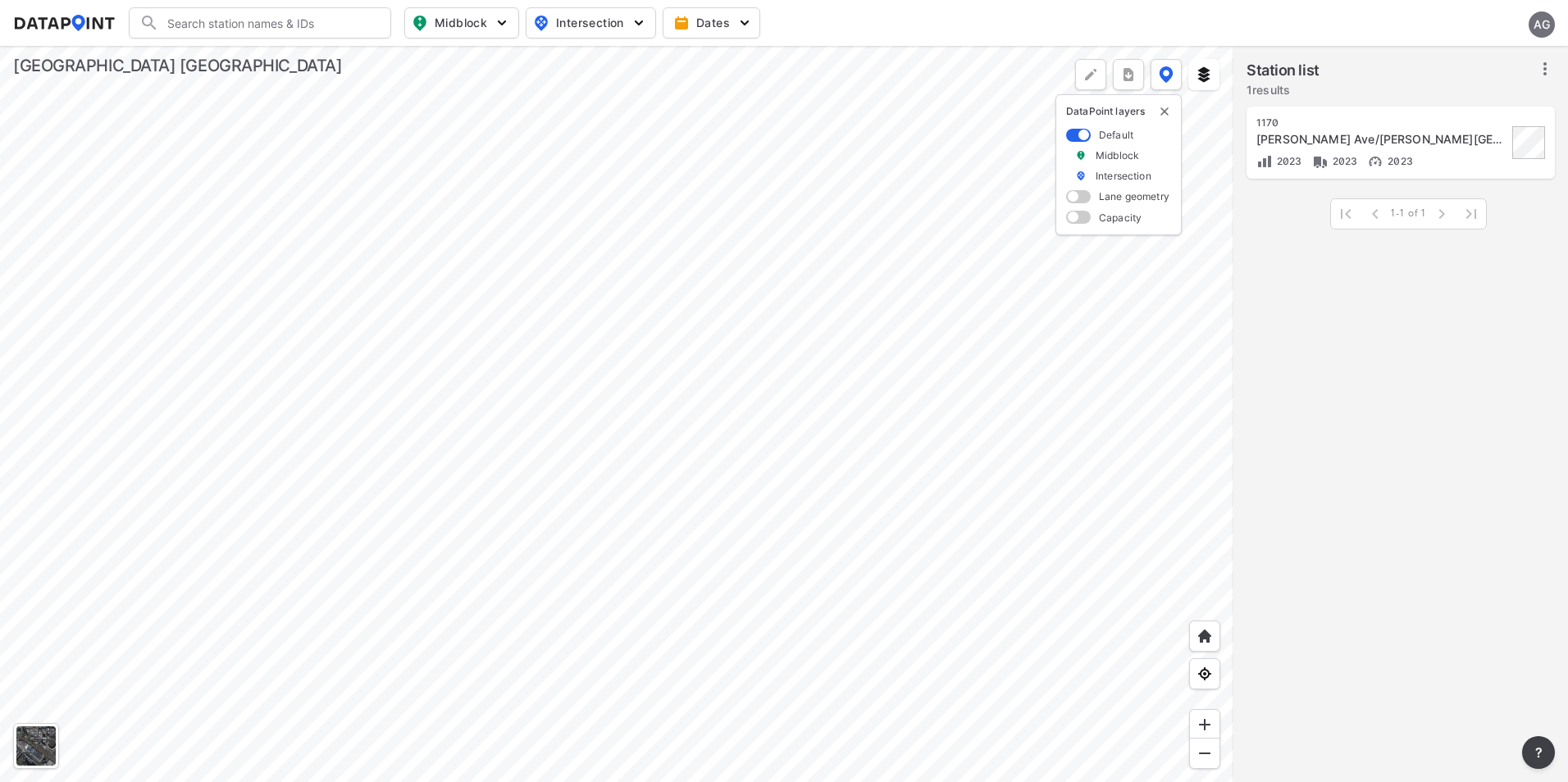
click at [931, 564] on div at bounding box center [617, 413] width 1233 height 736
click at [999, 594] on div at bounding box center [617, 413] width 1233 height 736
click at [960, 546] on div at bounding box center [617, 413] width 1233 height 736
click at [863, 391] on div at bounding box center [617, 413] width 1233 height 736
click at [700, 199] on div at bounding box center [617, 413] width 1233 height 736
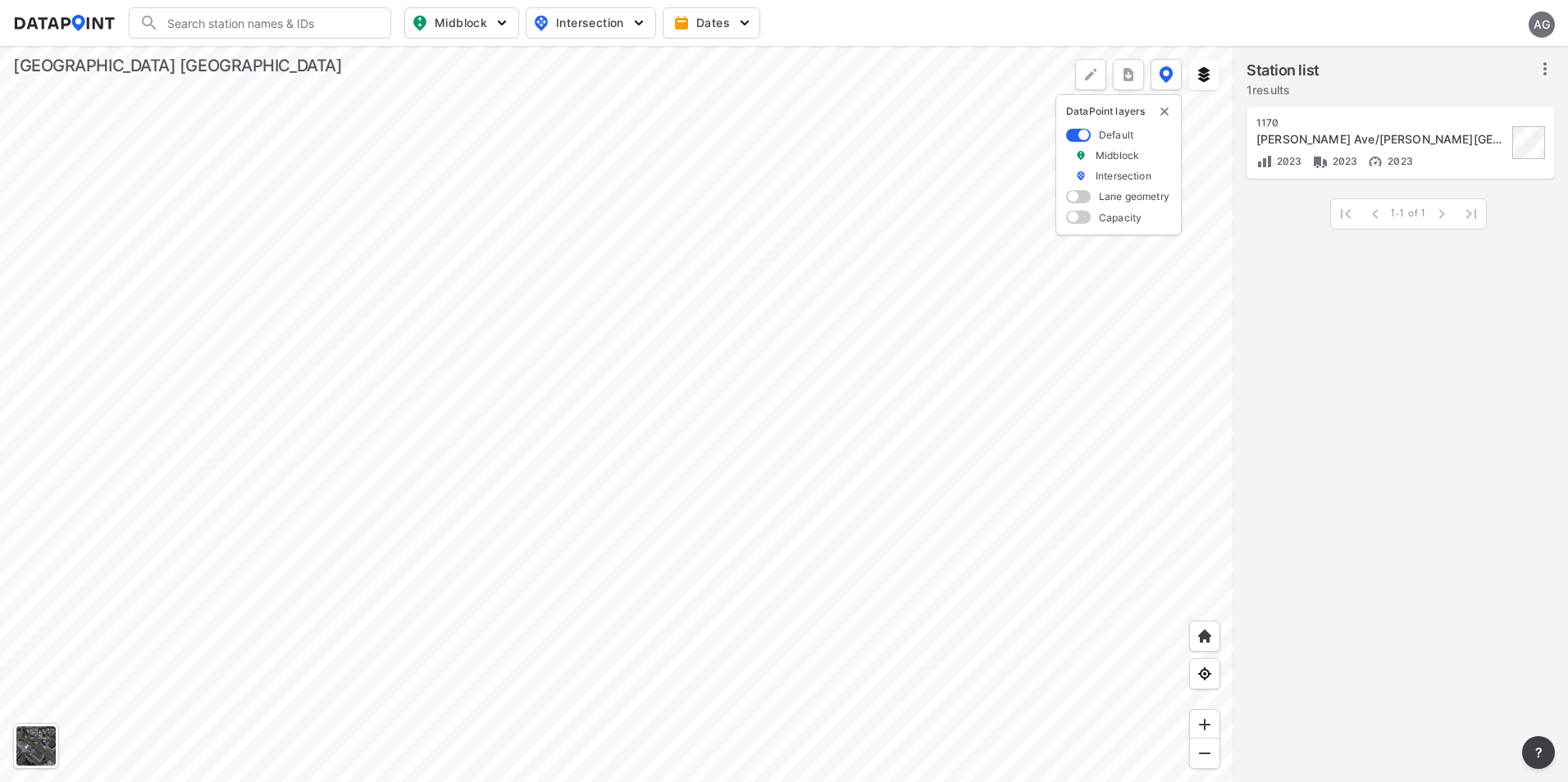
click at [882, 311] on div at bounding box center [617, 413] width 1233 height 736
click at [896, 310] on div at bounding box center [617, 413] width 1233 height 736
click at [951, 399] on div at bounding box center [617, 413] width 1233 height 736
click at [909, 336] on div at bounding box center [617, 413] width 1233 height 736
click at [939, 316] on div at bounding box center [617, 413] width 1233 height 736
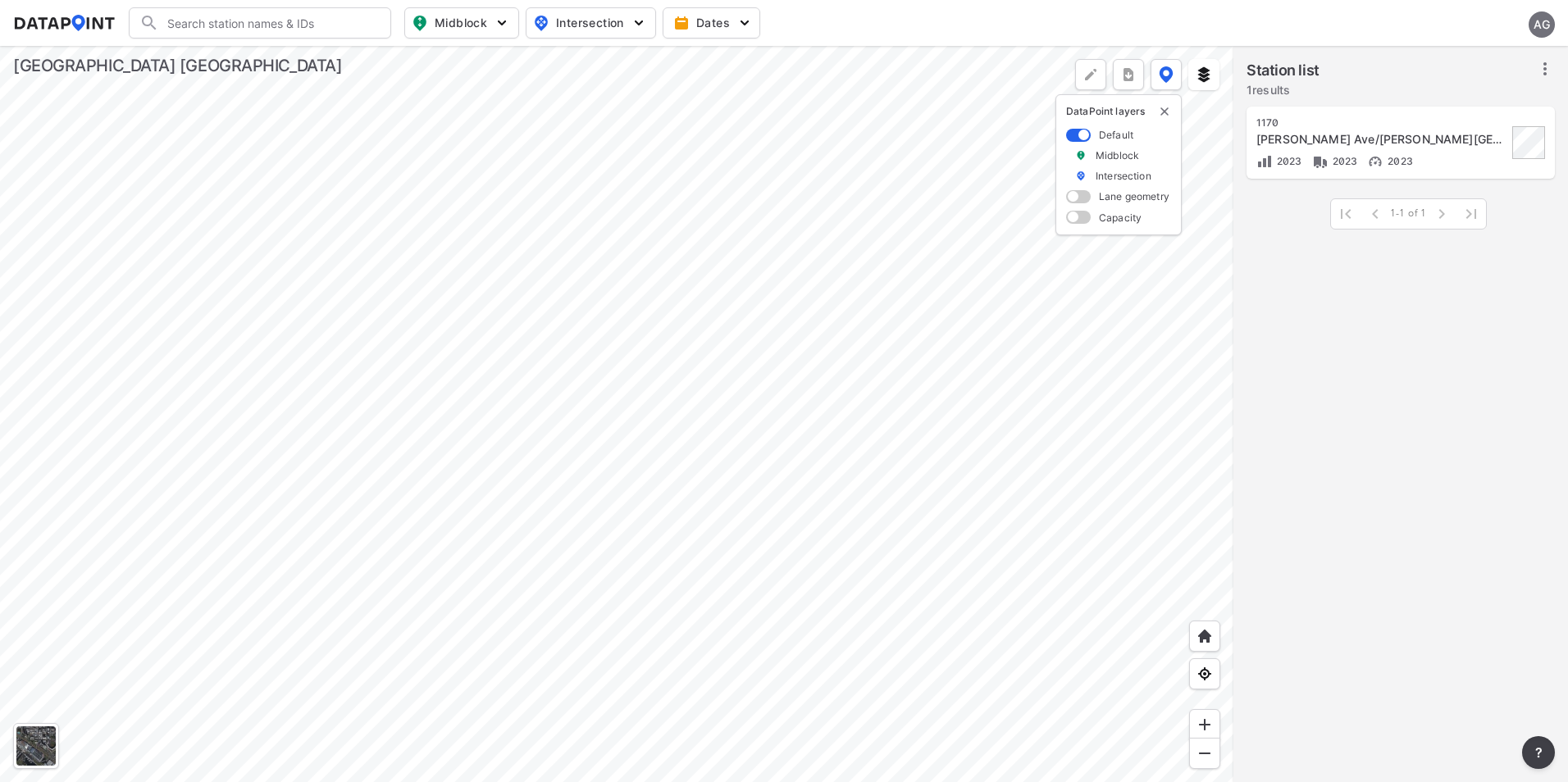
click at [932, 267] on div at bounding box center [617, 413] width 1233 height 736
click at [928, 215] on div at bounding box center [617, 413] width 1233 height 736
click at [987, 268] on div at bounding box center [617, 413] width 1233 height 736
click at [990, 279] on div at bounding box center [617, 413] width 1233 height 736
click at [920, 267] on div at bounding box center [617, 413] width 1233 height 736
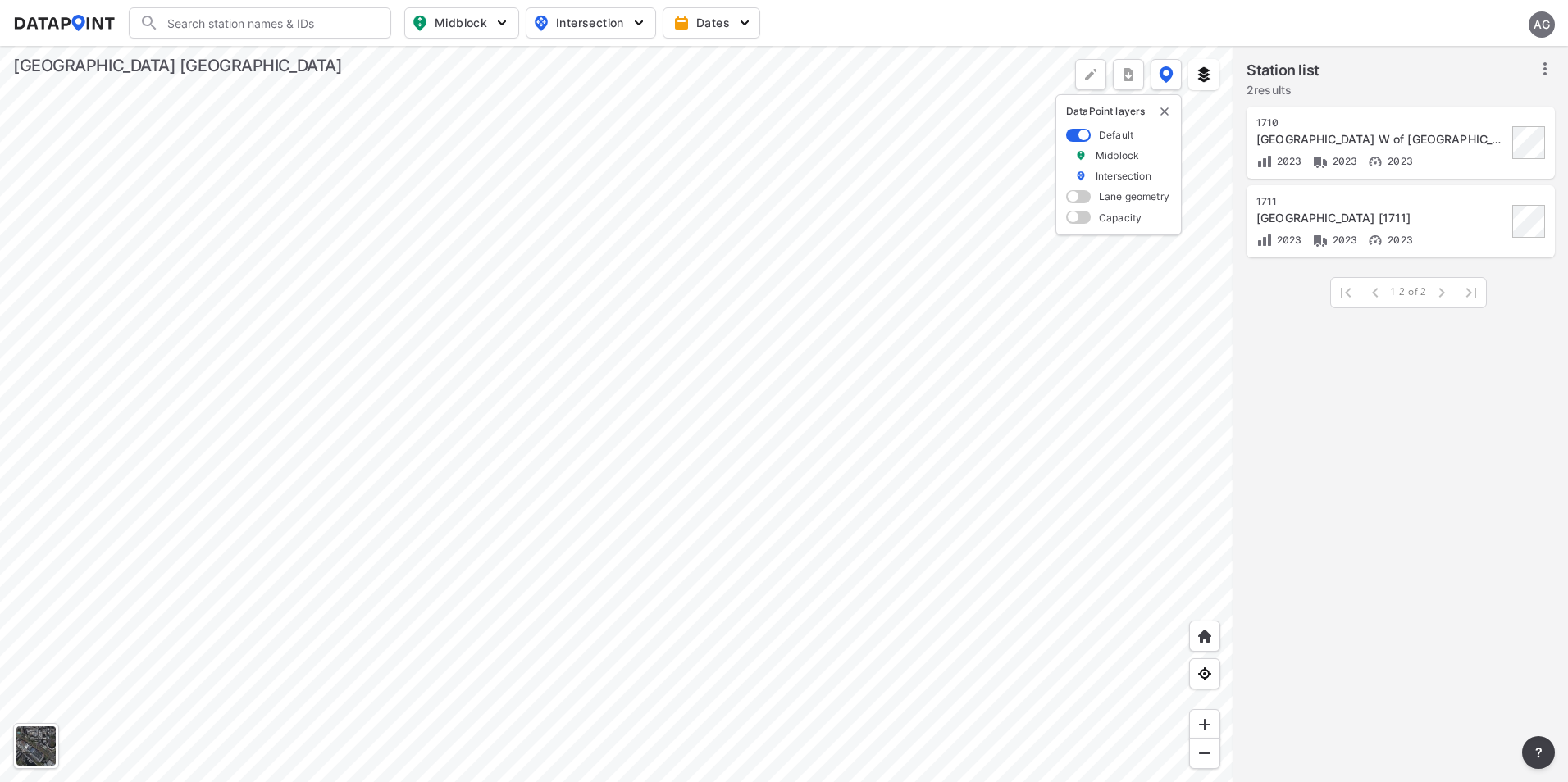
click at [950, 267] on div at bounding box center [617, 413] width 1233 height 736
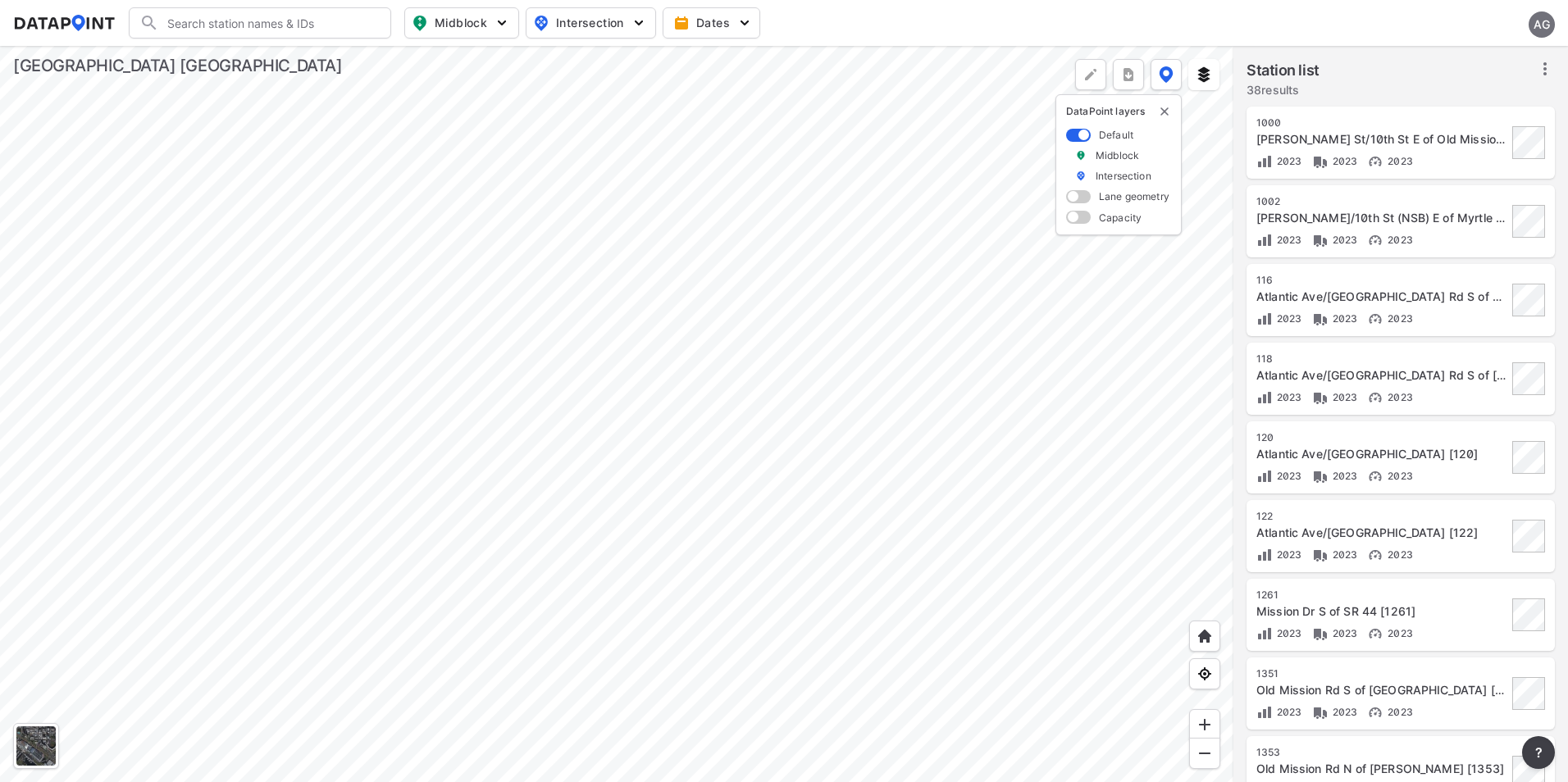
click at [856, 302] on div at bounding box center [617, 413] width 1233 height 736
click at [789, 192] on div at bounding box center [617, 413] width 1233 height 736
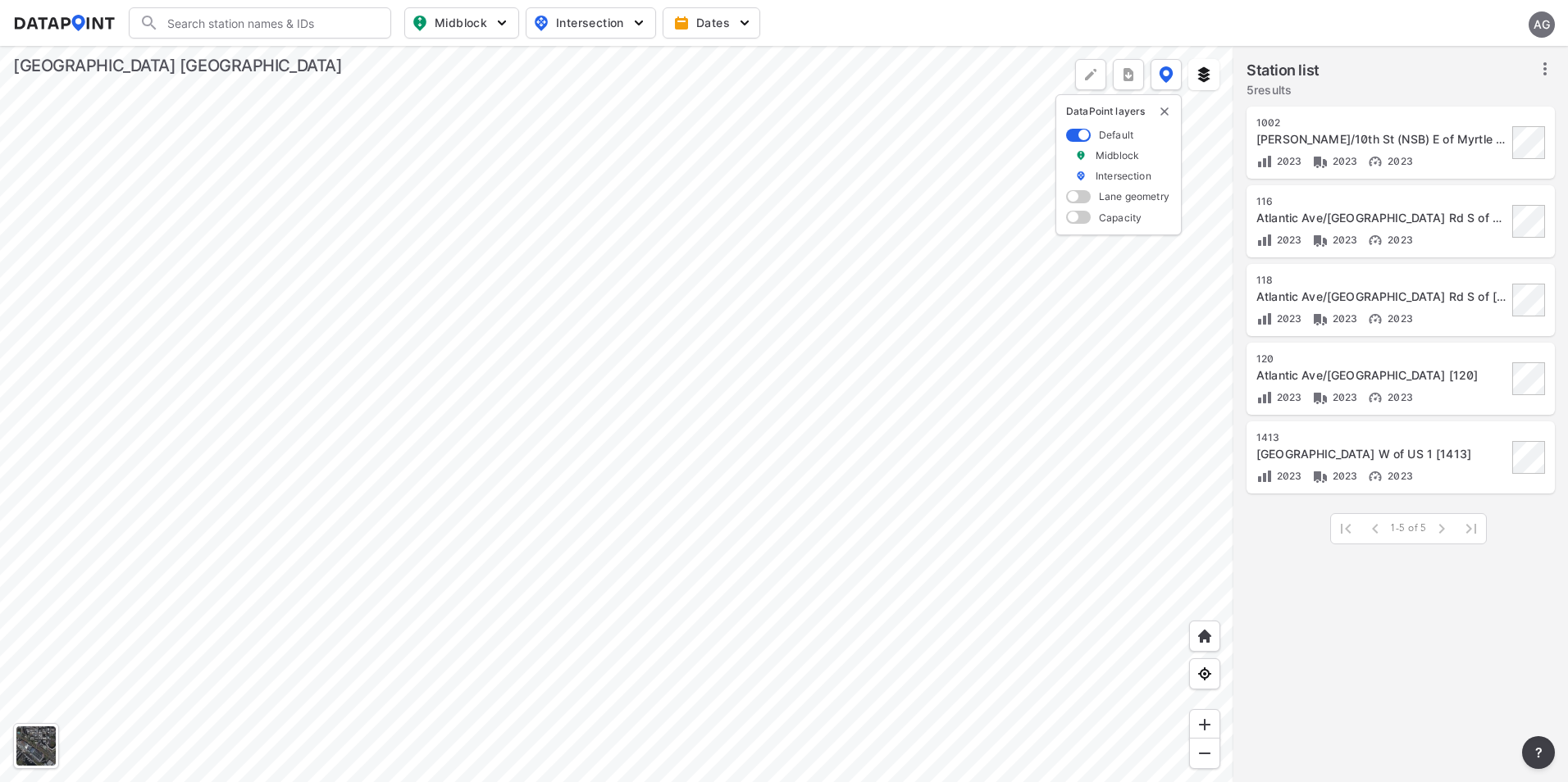
click at [687, 285] on div at bounding box center [617, 413] width 1233 height 736
click at [714, 269] on div at bounding box center [617, 413] width 1233 height 736
click at [831, 459] on div at bounding box center [617, 413] width 1233 height 736
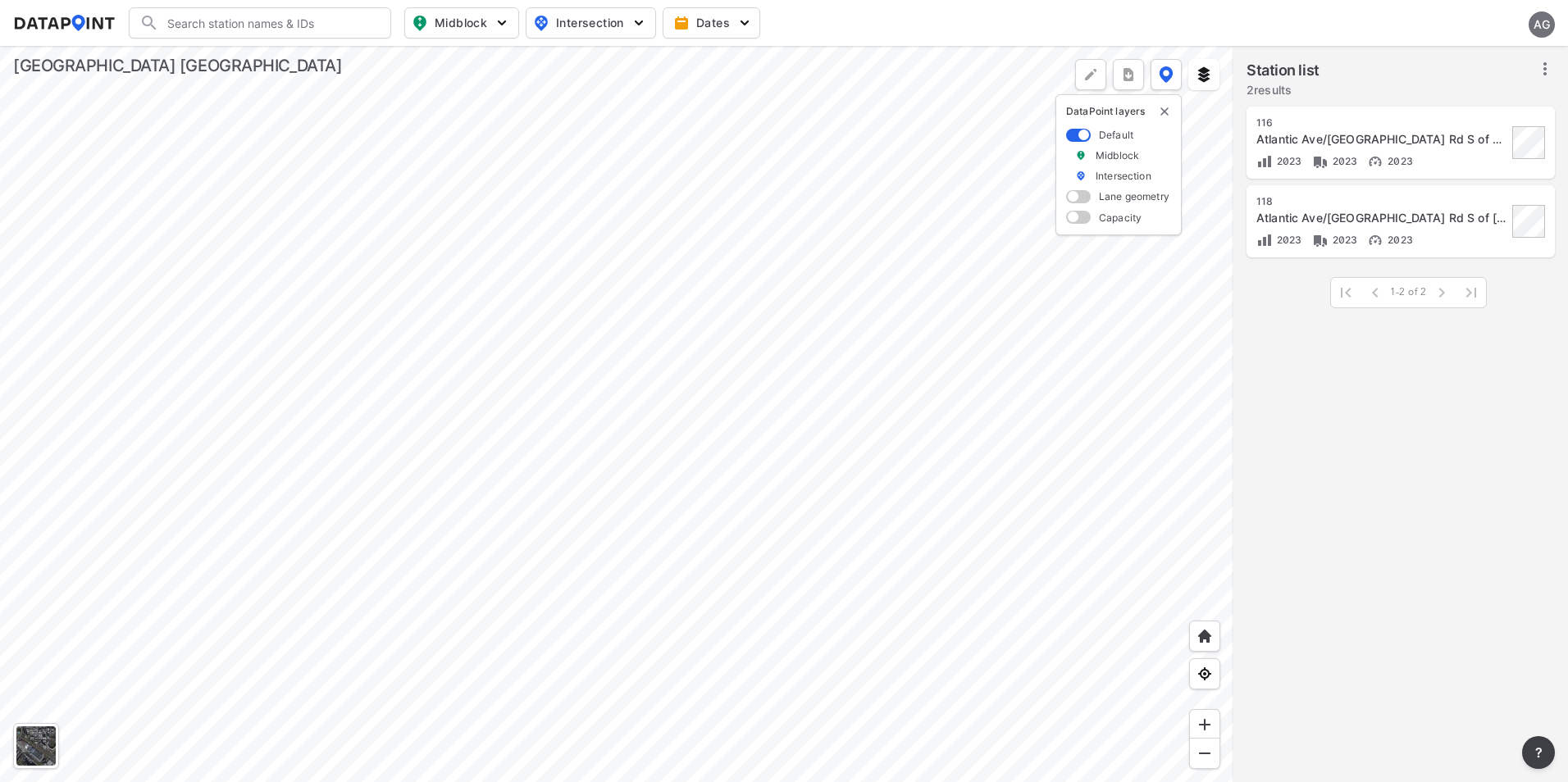
click at [805, 293] on div at bounding box center [617, 413] width 1233 height 736
click at [845, 414] on div at bounding box center [617, 413] width 1233 height 736
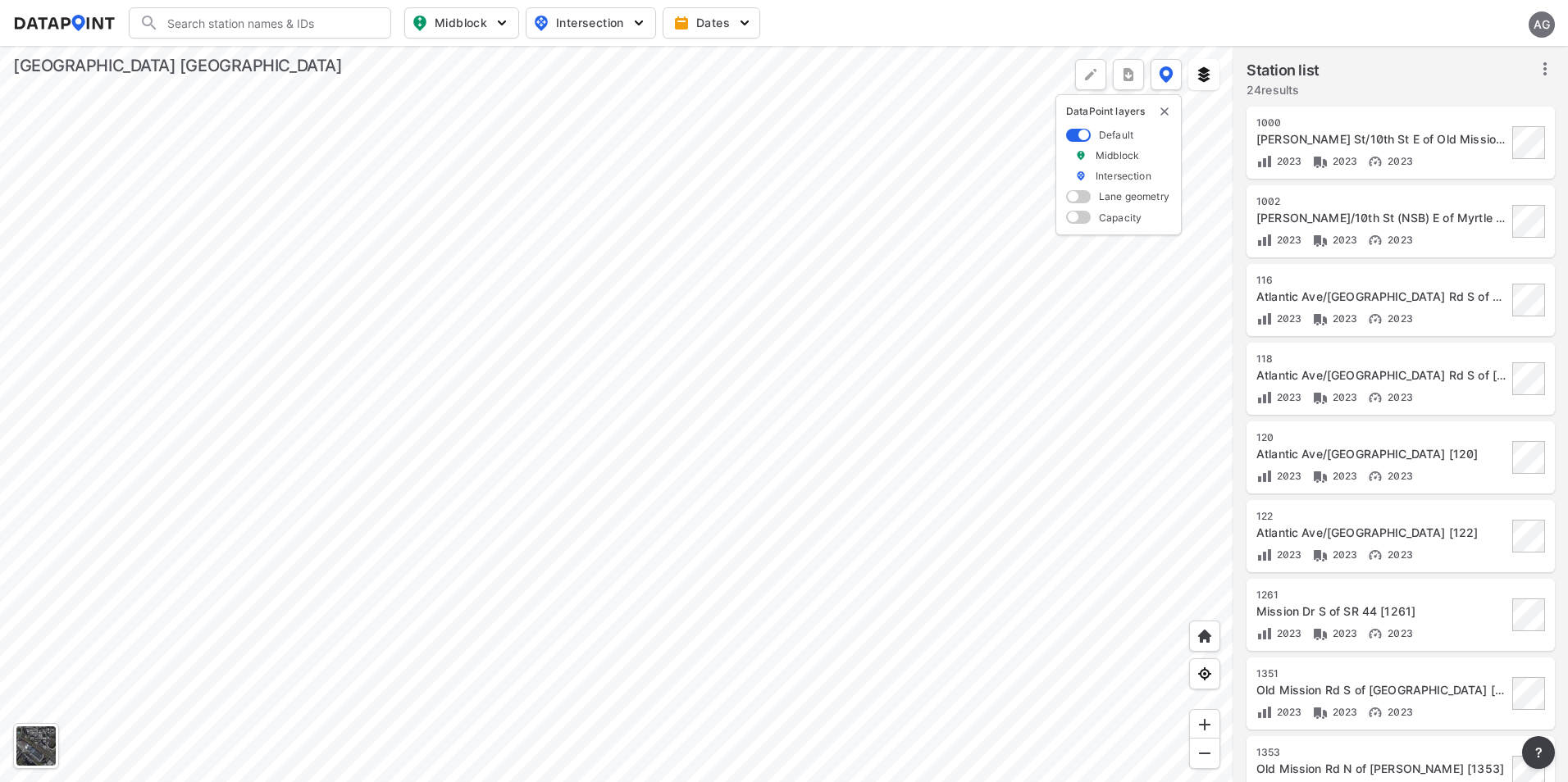
click at [843, 489] on div at bounding box center [617, 413] width 1233 height 736
click at [876, 319] on div at bounding box center [617, 413] width 1233 height 736
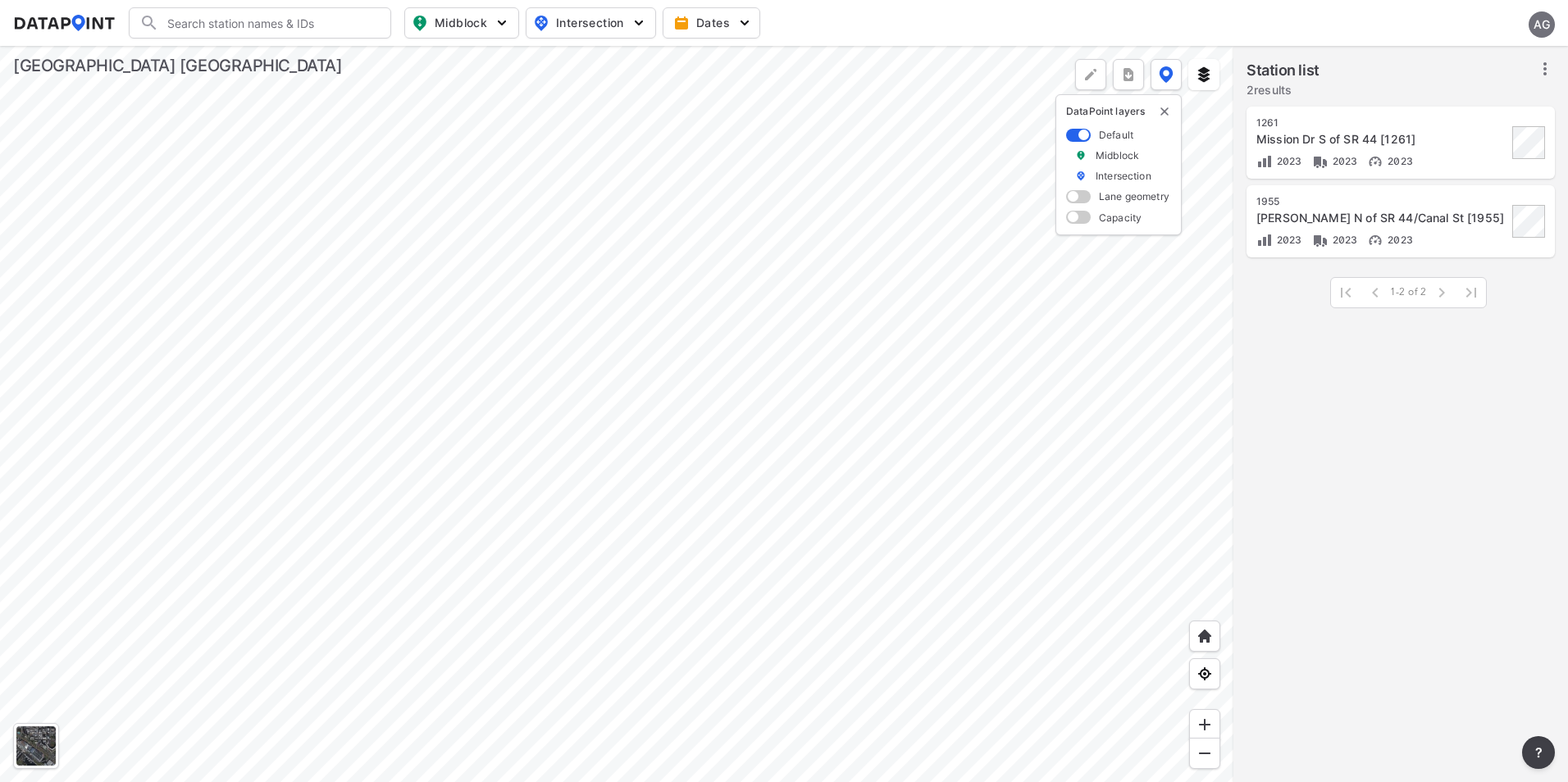
click at [720, 358] on div at bounding box center [617, 413] width 1233 height 736
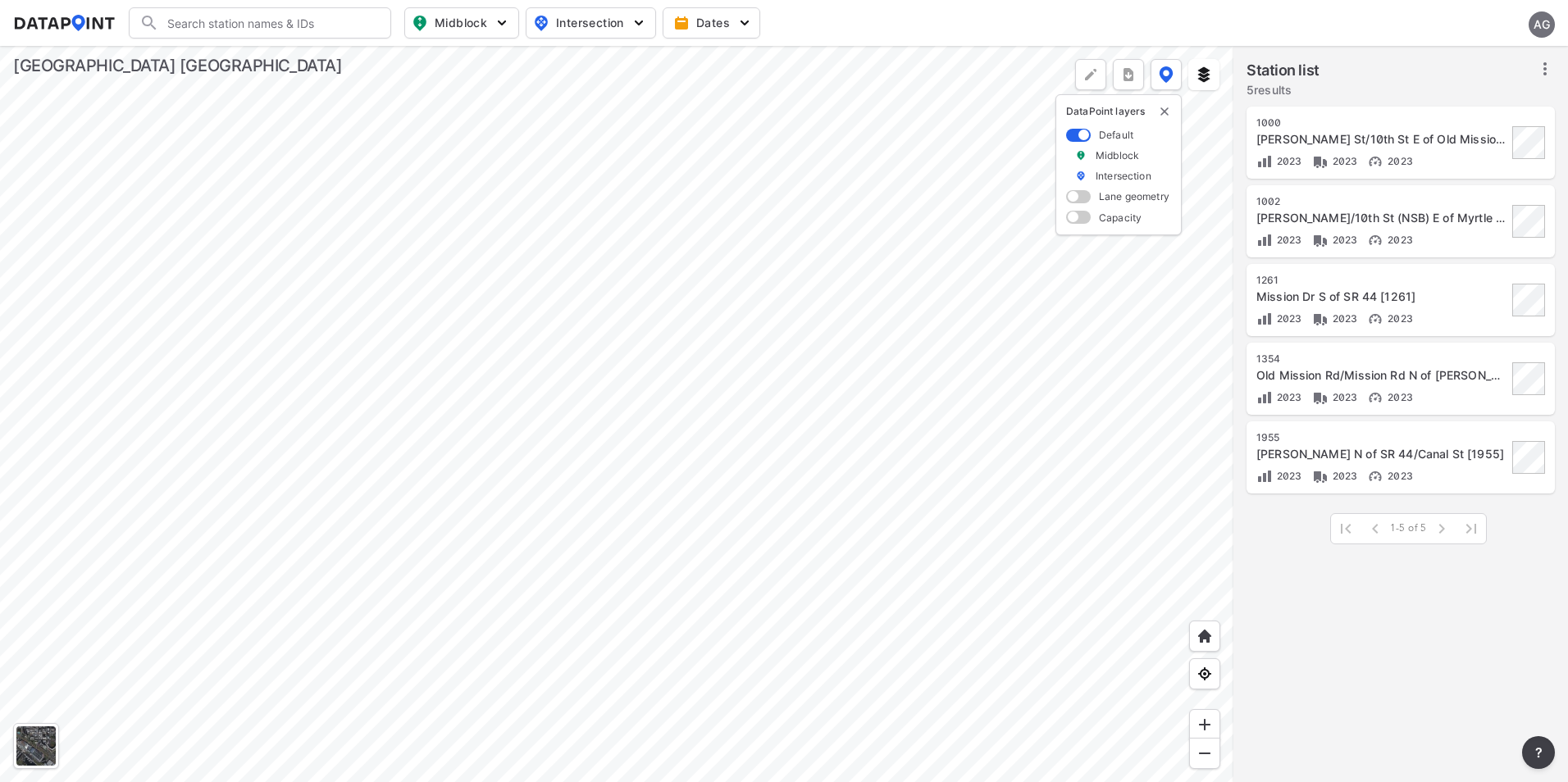
click at [667, 394] on div at bounding box center [617, 413] width 1233 height 736
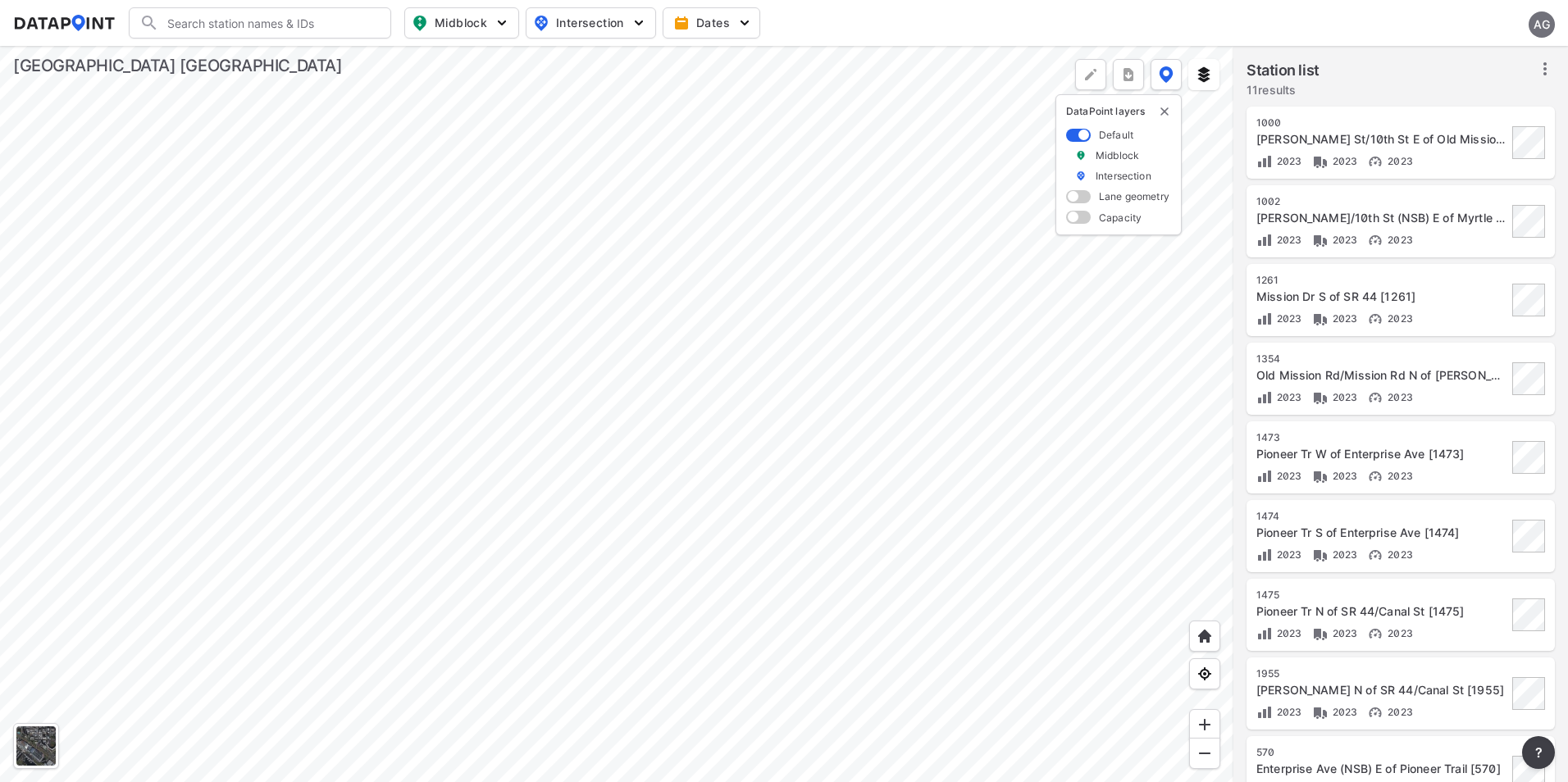
click at [236, 16] on input "Search" at bounding box center [269, 22] width 221 height 26
paste input "29.105569551859883, -81.030145875361"
type input "29.105569551859883, -81.030145875361"
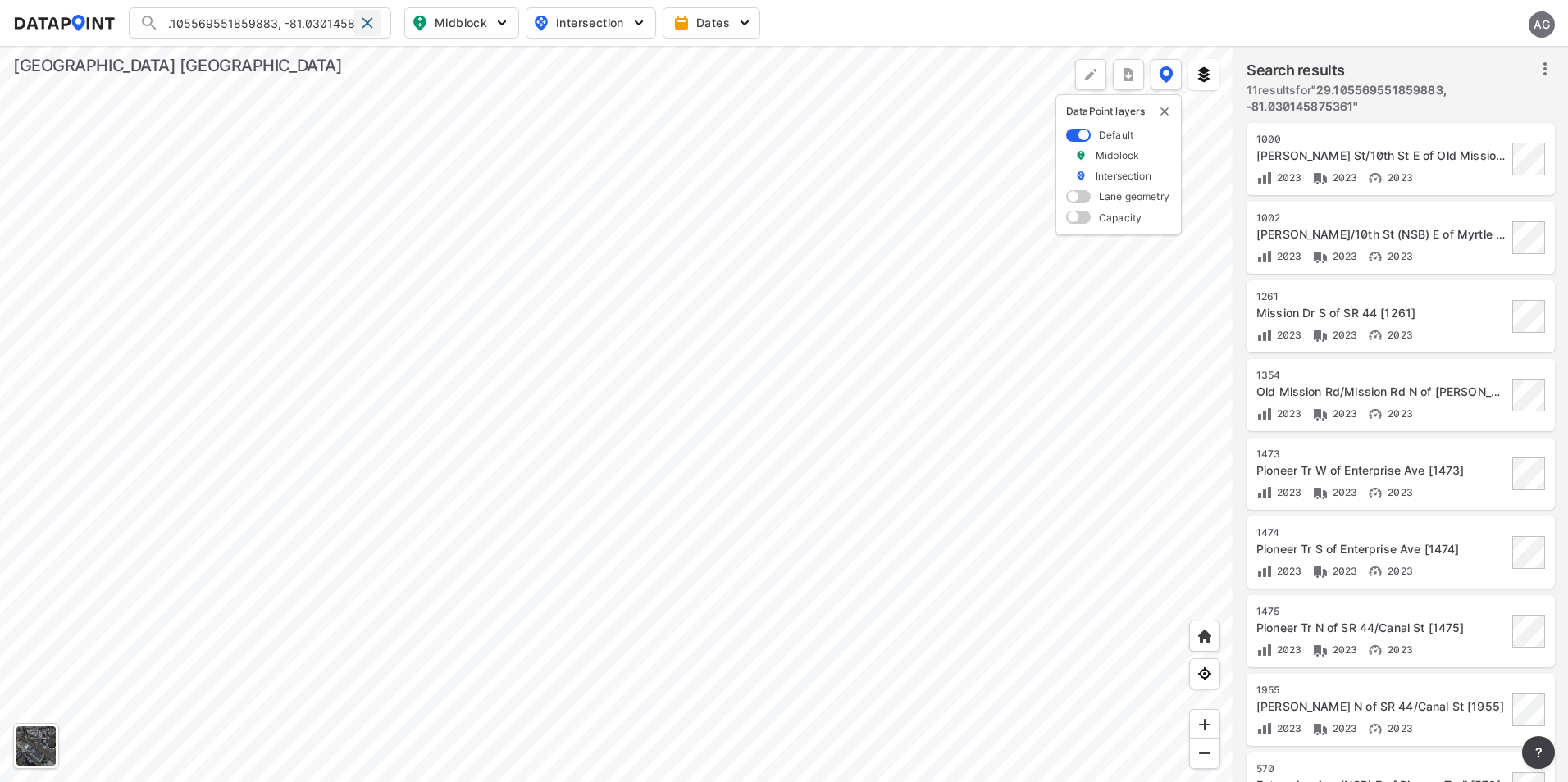
click at [367, 26] on span at bounding box center [367, 22] width 13 height 13
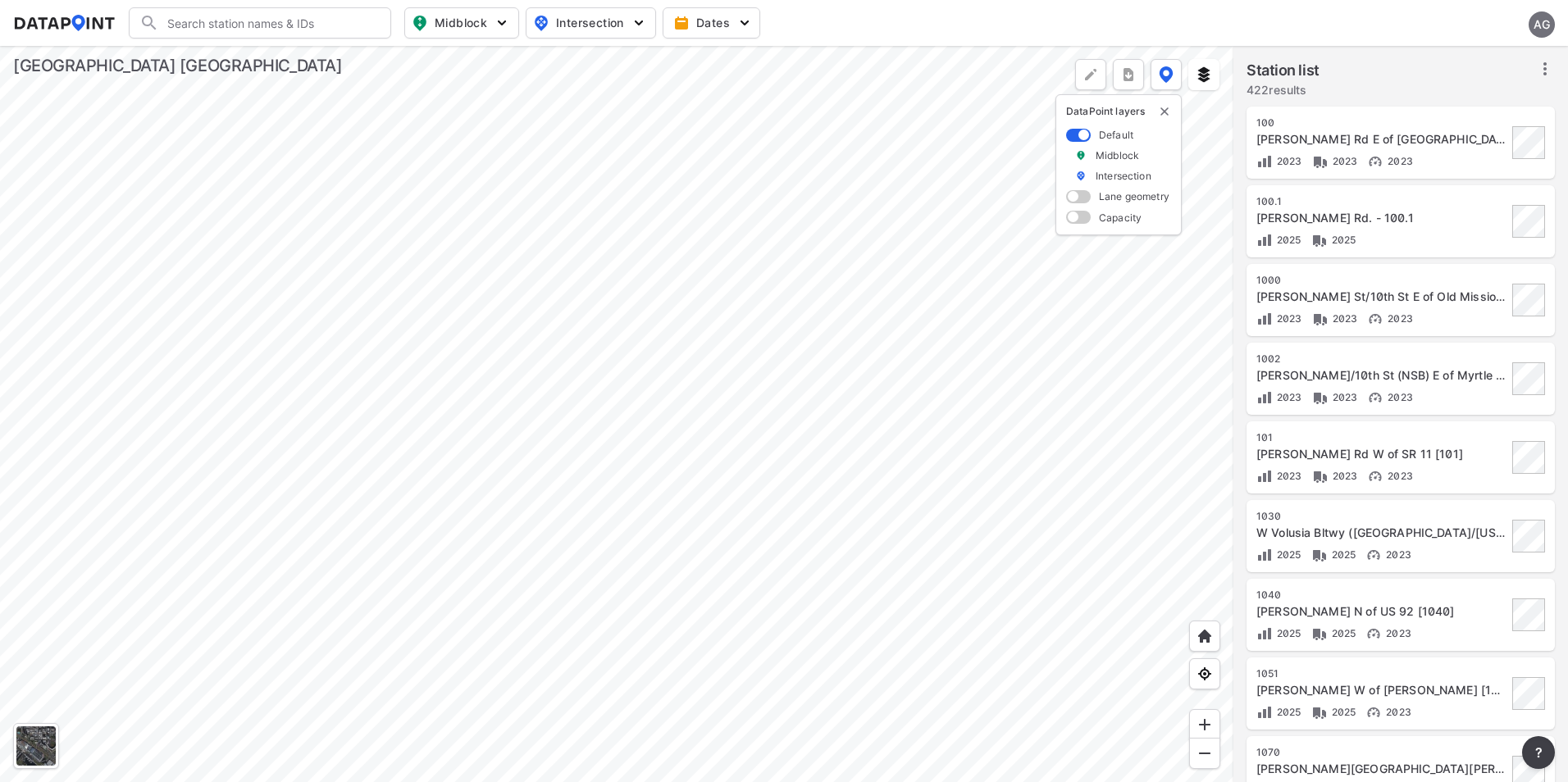
click at [749, 421] on div at bounding box center [617, 413] width 1233 height 736
click at [907, 415] on div at bounding box center [617, 413] width 1233 height 736
click at [977, 367] on div at bounding box center [617, 413] width 1233 height 736
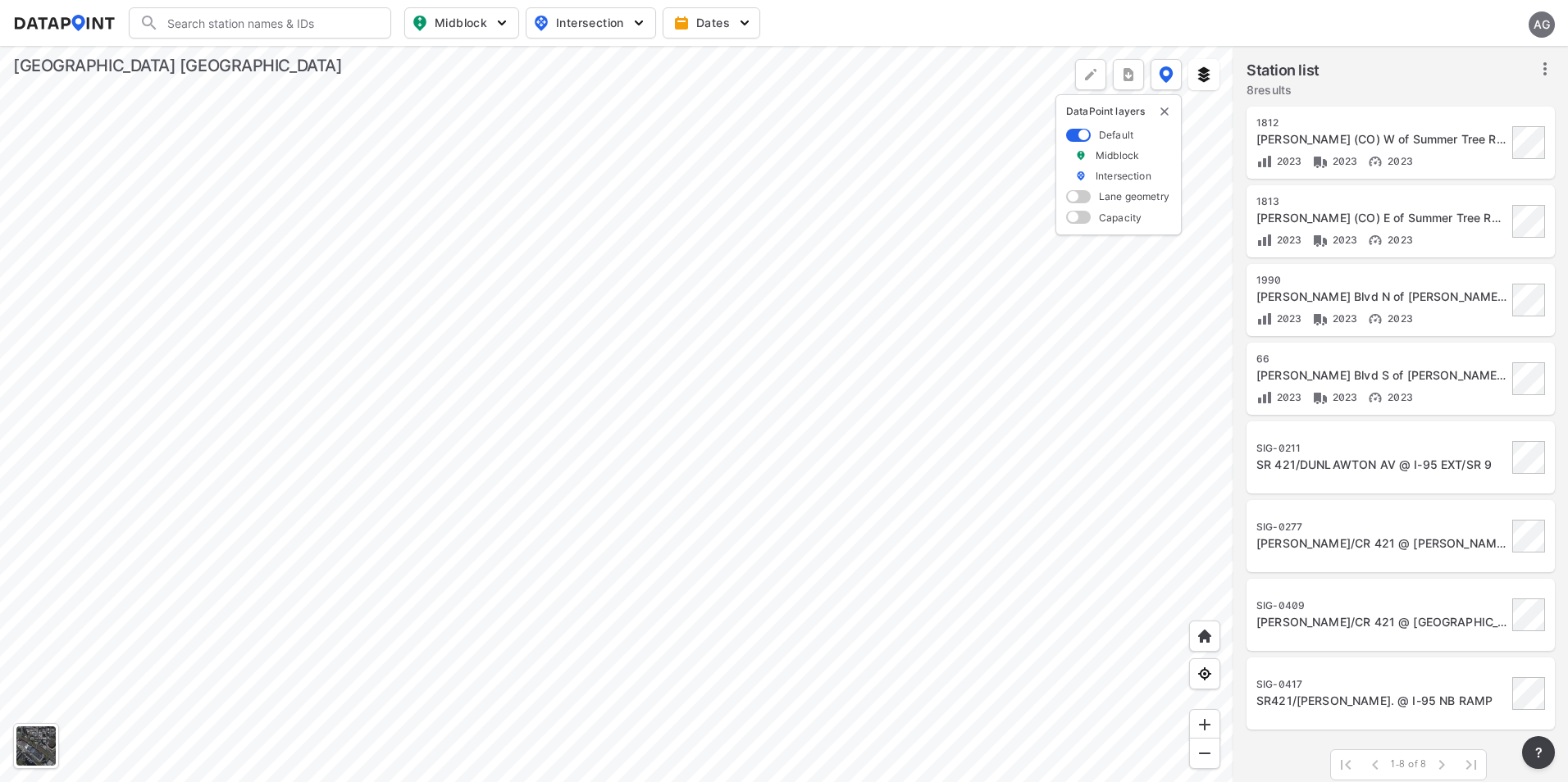
click at [711, 523] on div at bounding box center [617, 413] width 1233 height 736
click at [747, 446] on div at bounding box center [617, 413] width 1233 height 736
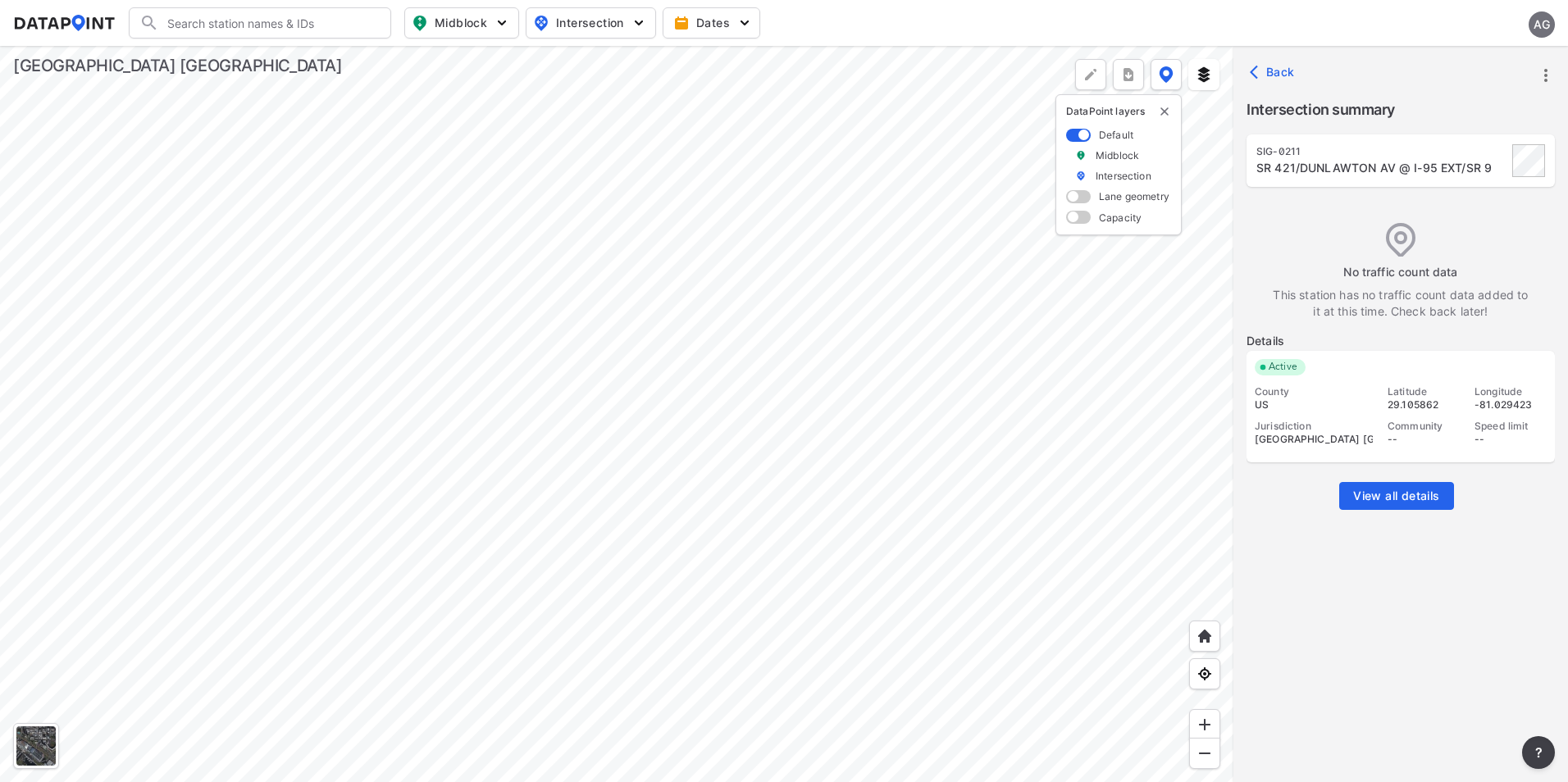
click at [853, 396] on div at bounding box center [617, 413] width 1233 height 736
click at [592, 519] on div at bounding box center [617, 413] width 1233 height 736
click at [794, 600] on div at bounding box center [617, 413] width 1233 height 736
click at [913, 251] on div at bounding box center [617, 413] width 1233 height 736
click at [743, 433] on div at bounding box center [617, 413] width 1233 height 736
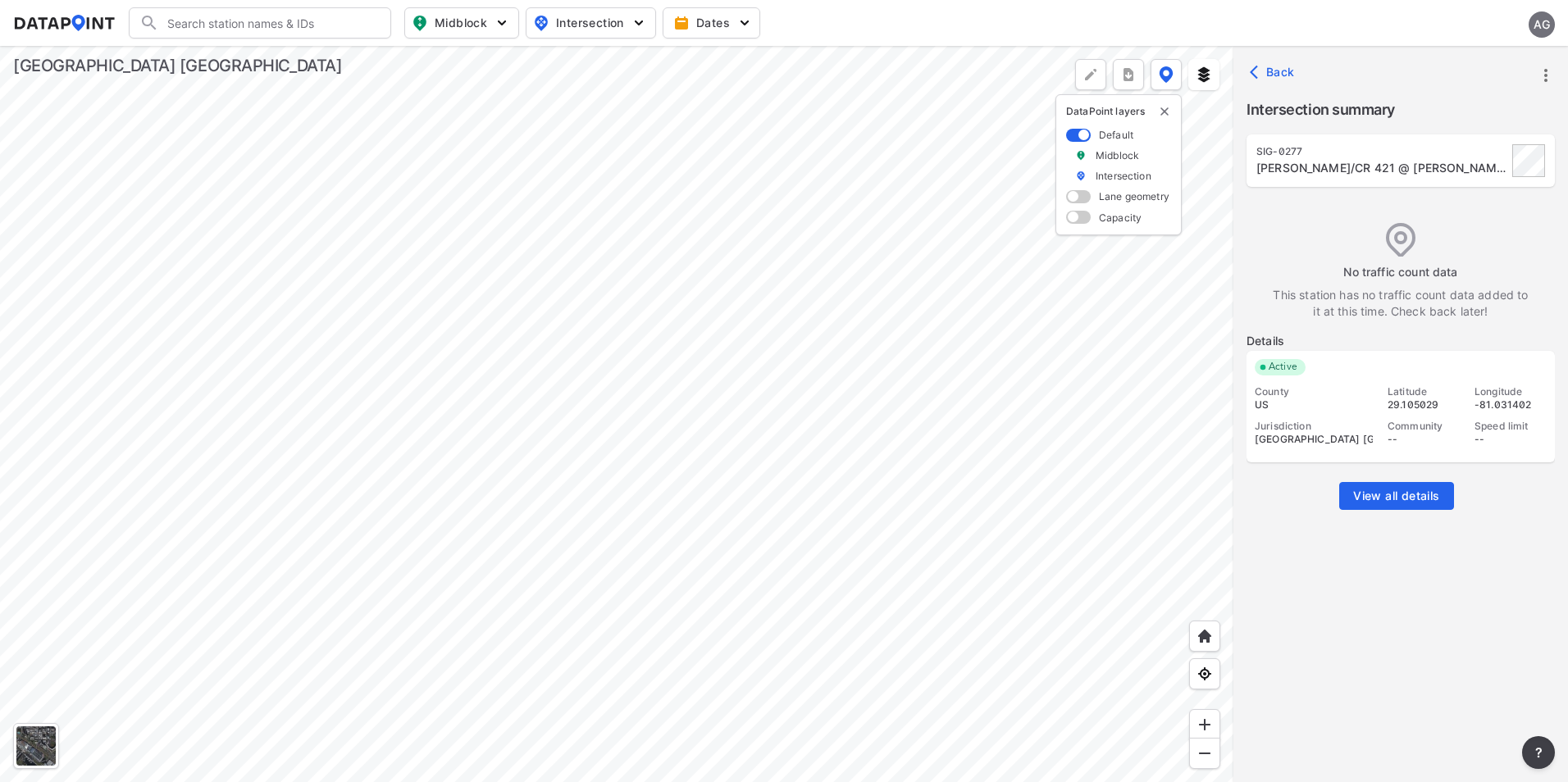
click at [841, 262] on div at bounding box center [617, 413] width 1233 height 736
click at [746, 582] on div at bounding box center [617, 413] width 1233 height 736
click at [752, 408] on div at bounding box center [617, 413] width 1233 height 736
click at [915, 591] on div at bounding box center [617, 413] width 1233 height 736
click at [812, 518] on div at bounding box center [617, 413] width 1233 height 736
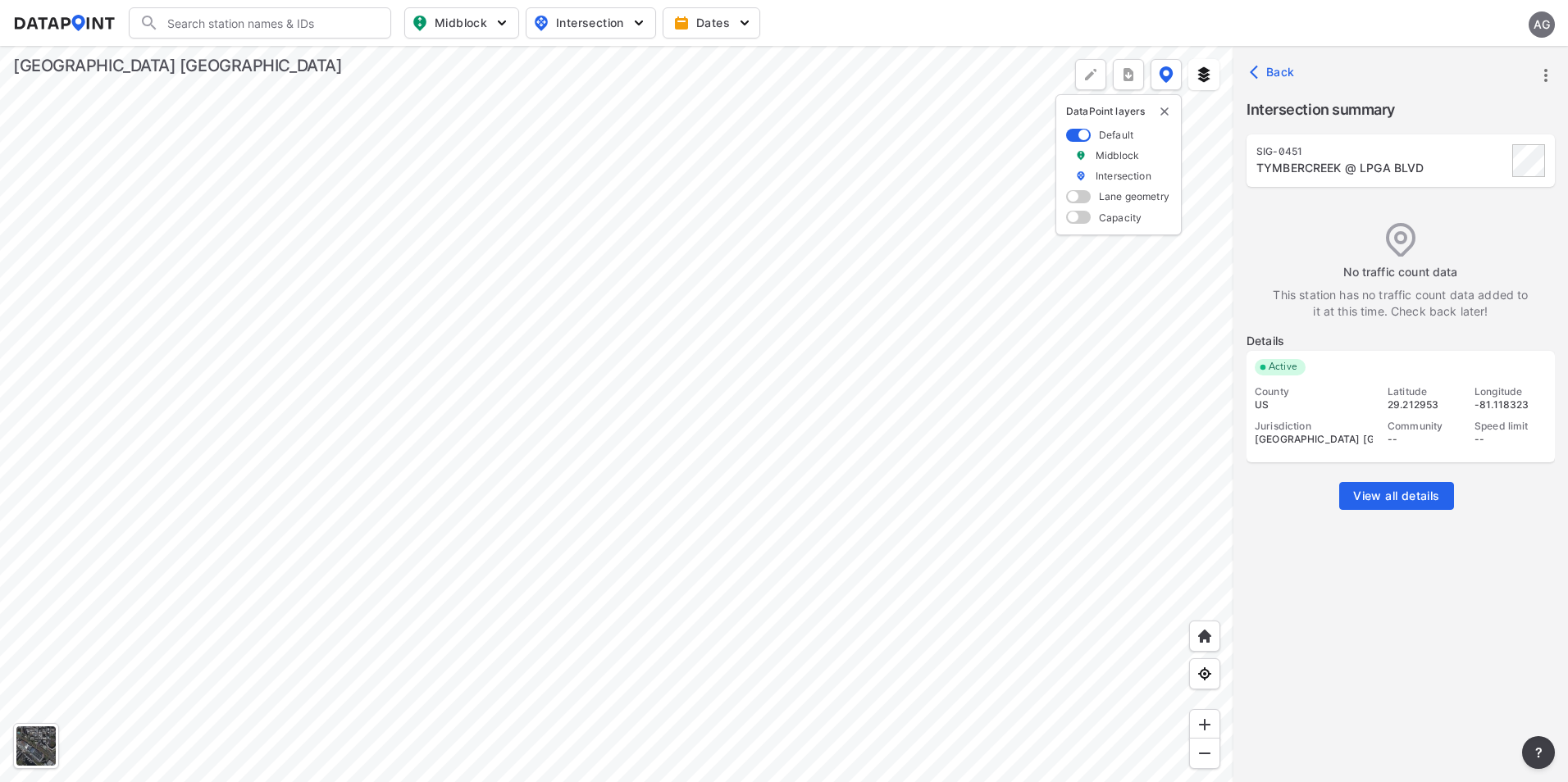
click at [836, 371] on div at bounding box center [617, 413] width 1233 height 736
click at [903, 422] on div at bounding box center [617, 413] width 1233 height 736
click at [1044, 639] on div at bounding box center [617, 413] width 1233 height 736
click at [767, 616] on div at bounding box center [617, 413] width 1233 height 736
click at [802, 620] on div at bounding box center [617, 413] width 1233 height 736
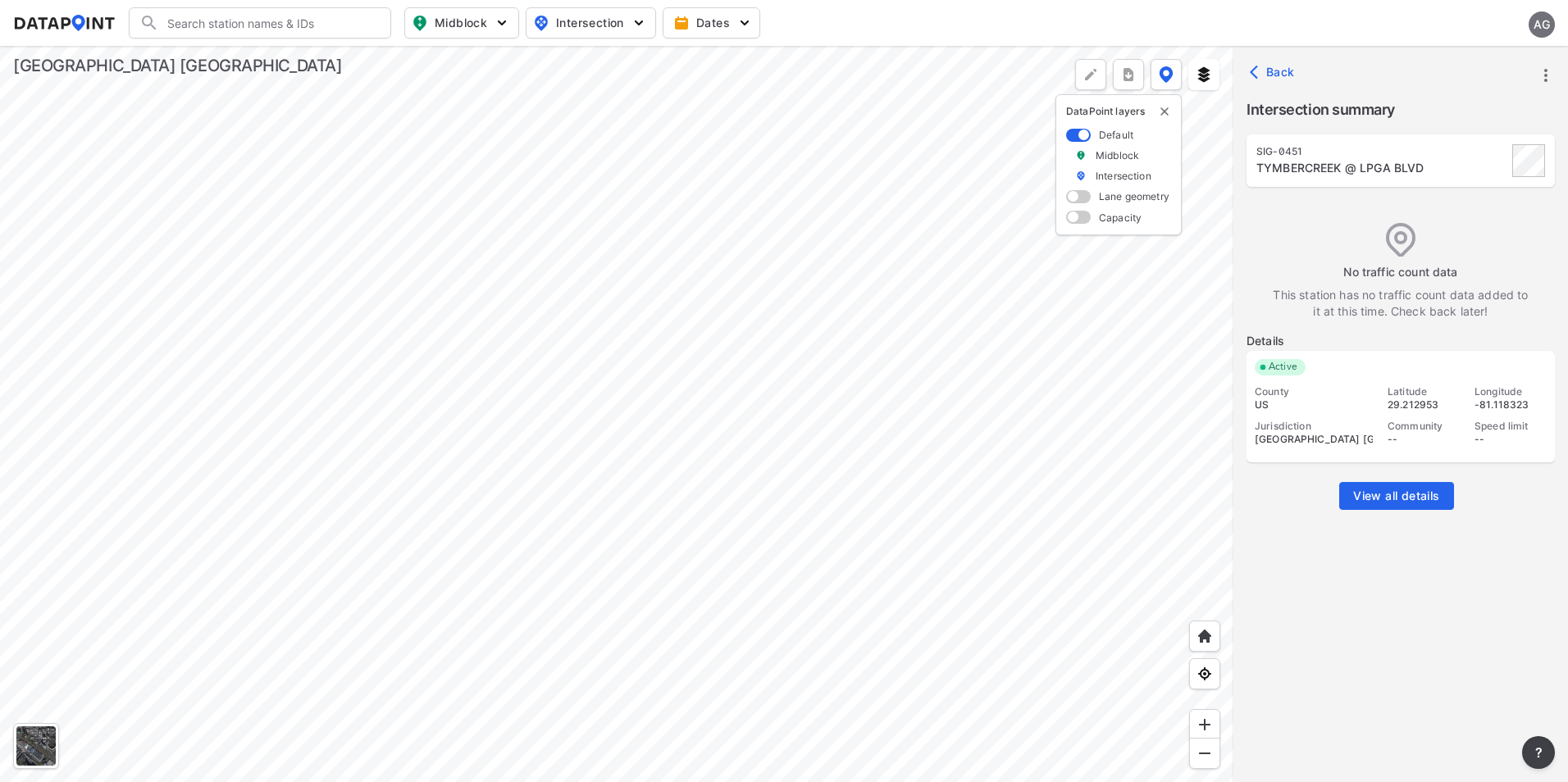
click at [798, 557] on div at bounding box center [617, 413] width 1233 height 736
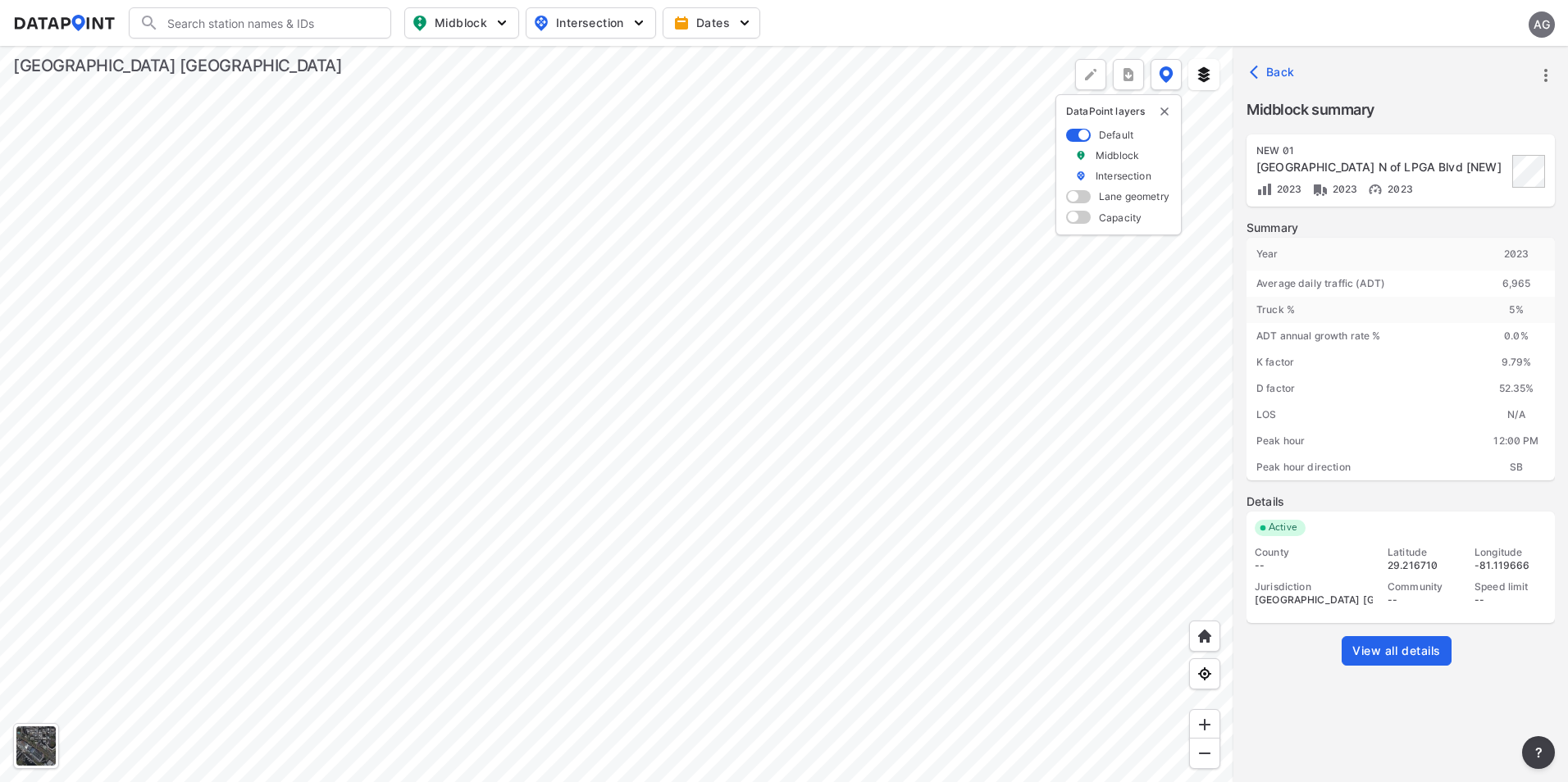
click at [825, 491] on div at bounding box center [617, 413] width 1233 height 736
click at [1006, 688] on div at bounding box center [617, 413] width 1233 height 736
click at [928, 665] on div at bounding box center [617, 413] width 1233 height 736
click at [951, 680] on div at bounding box center [617, 413] width 1233 height 736
click at [584, 198] on div at bounding box center [617, 413] width 1233 height 736
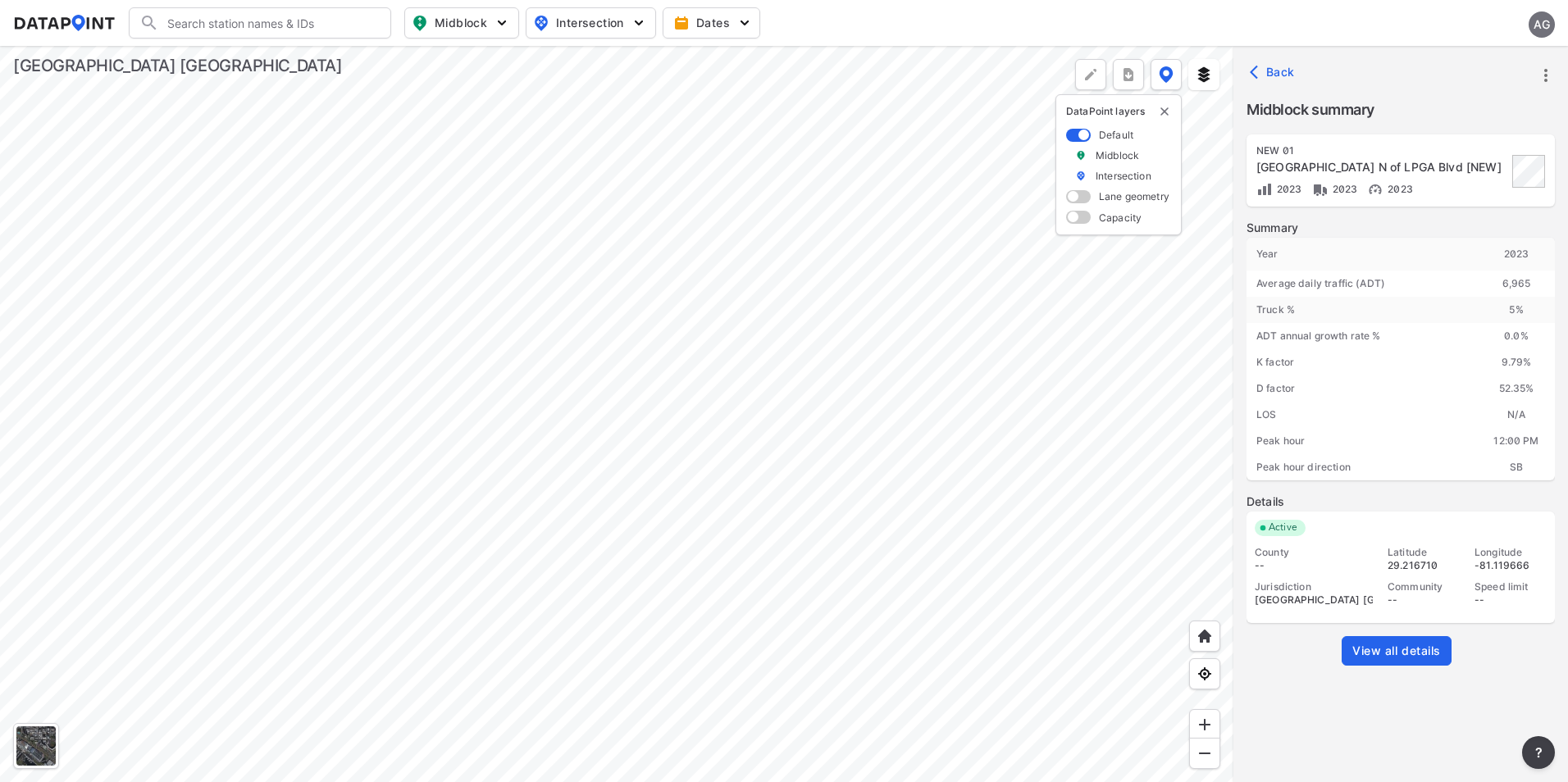
click at [767, 296] on div at bounding box center [617, 413] width 1233 height 736
click at [893, 598] on div at bounding box center [617, 413] width 1233 height 736
click at [915, 465] on div at bounding box center [617, 413] width 1233 height 736
click at [889, 649] on div at bounding box center [617, 413] width 1233 height 736
click at [908, 696] on div at bounding box center [617, 413] width 1233 height 736
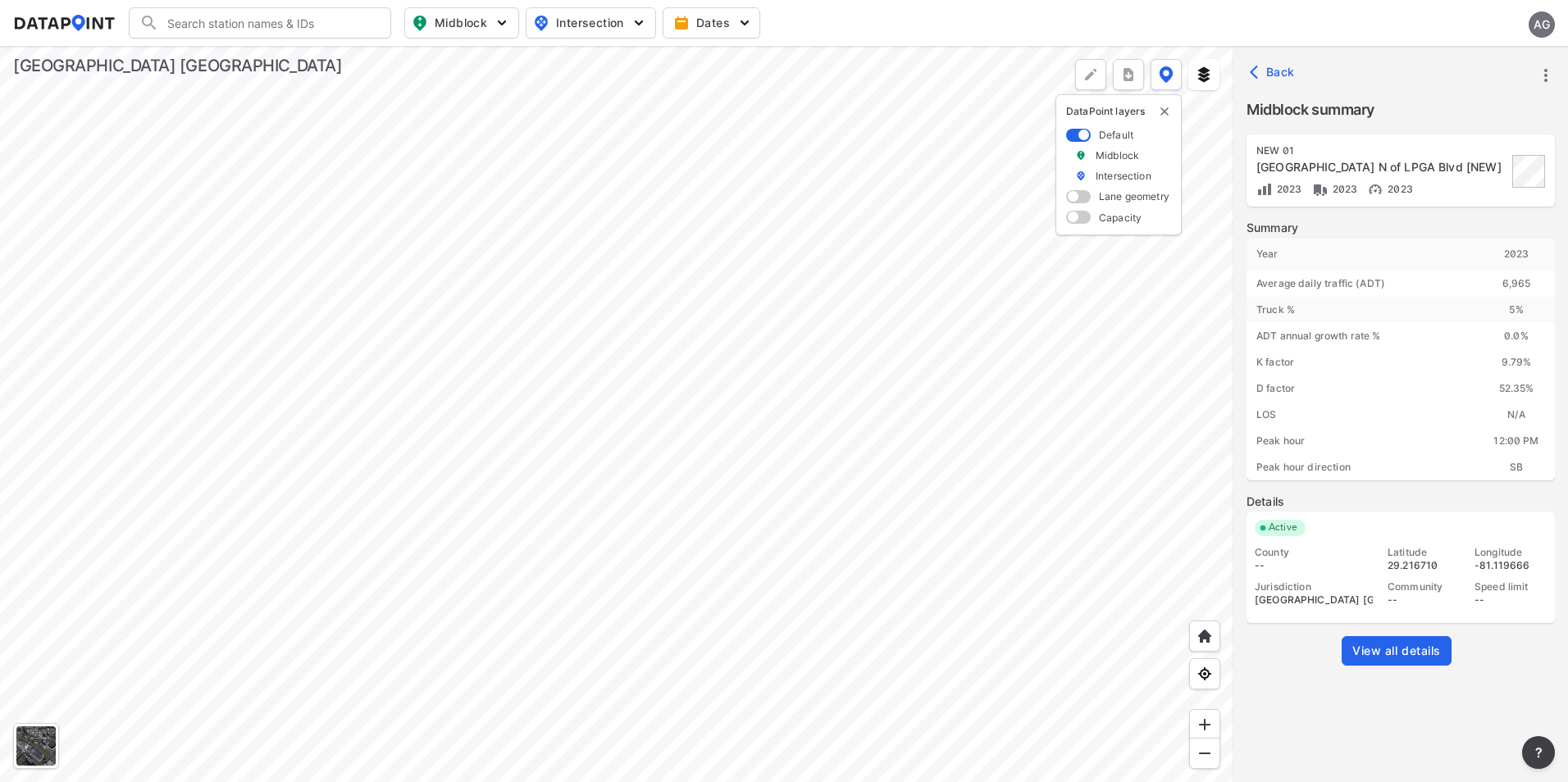
click at [738, 278] on div at bounding box center [617, 413] width 1233 height 736
click at [729, 267] on div at bounding box center [617, 413] width 1233 height 736
click at [1082, 507] on div at bounding box center [617, 413] width 1233 height 736
click at [746, 218] on div at bounding box center [617, 413] width 1233 height 736
click at [850, 359] on div at bounding box center [617, 413] width 1233 height 736
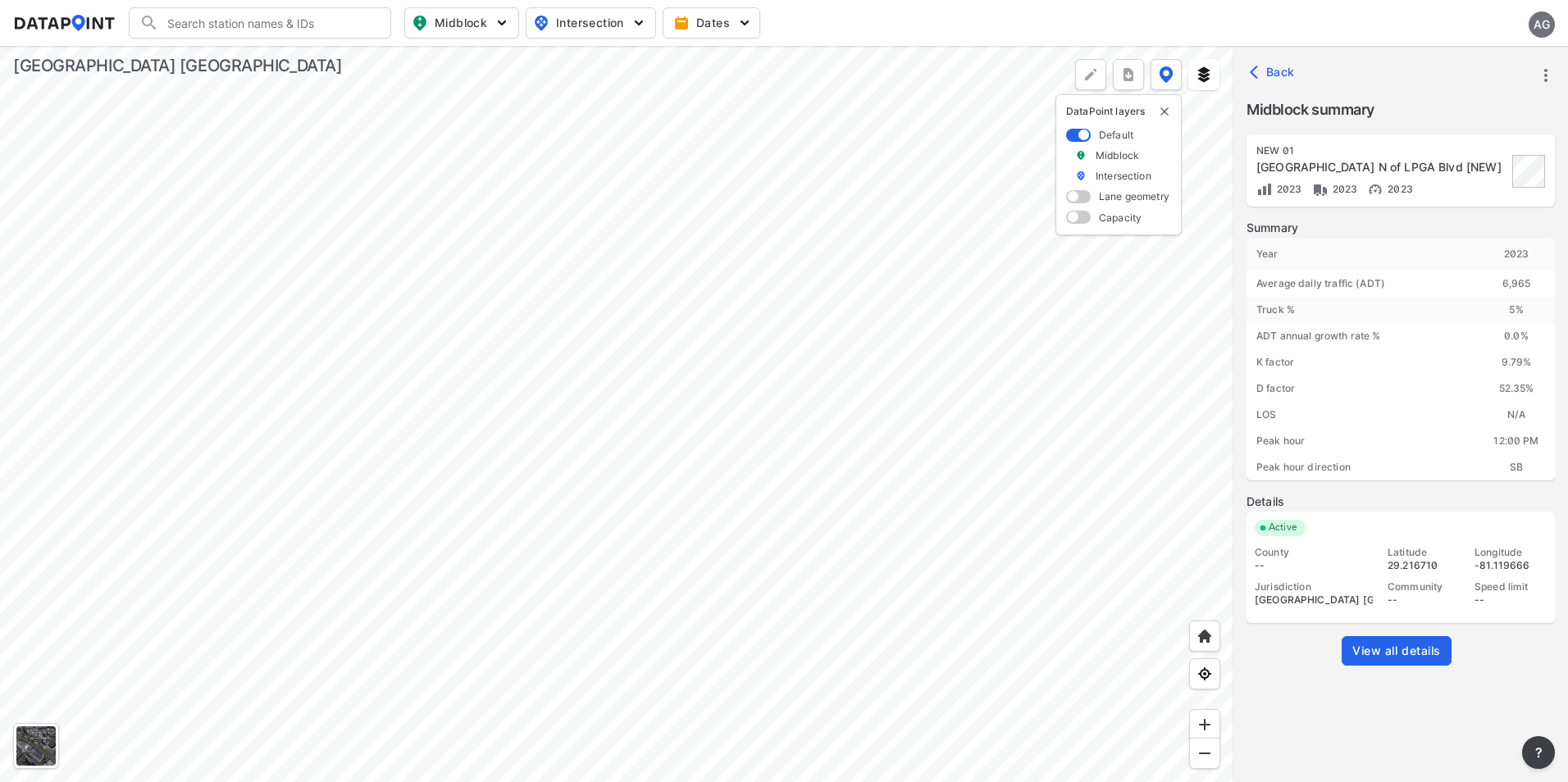
click at [1007, 494] on div at bounding box center [617, 413] width 1233 height 736
click at [936, 515] on div at bounding box center [617, 413] width 1233 height 736
click at [849, 438] on div at bounding box center [617, 413] width 1233 height 736
click at [875, 513] on div at bounding box center [617, 413] width 1233 height 736
click at [849, 435] on div at bounding box center [617, 413] width 1233 height 736
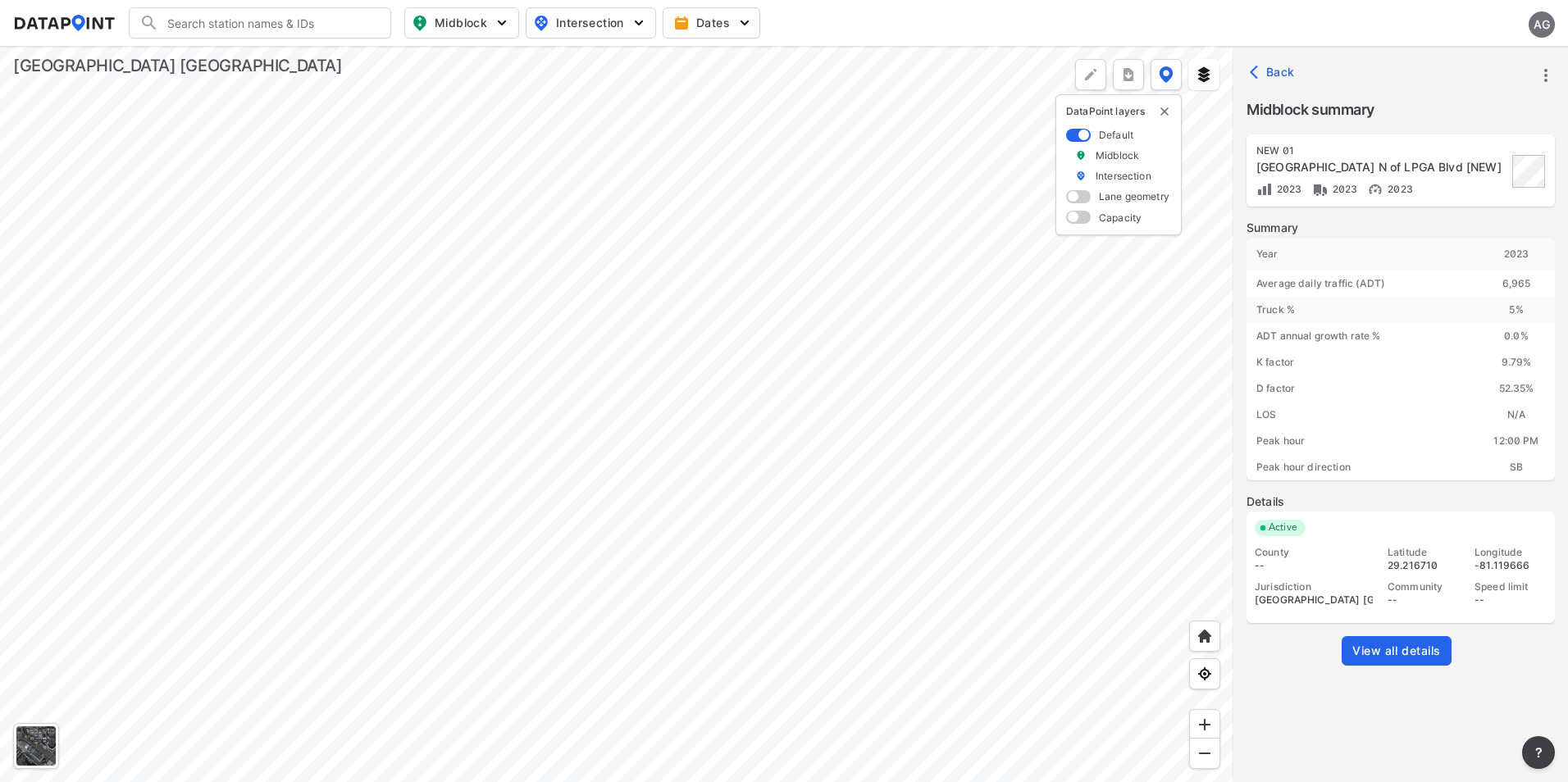
click at [867, 557] on div at bounding box center [617, 413] width 1233 height 736
click at [1004, 612] on div at bounding box center [617, 413] width 1233 height 736
click at [878, 280] on div at bounding box center [617, 413] width 1233 height 736
click at [914, 610] on div at bounding box center [617, 413] width 1233 height 736
click at [879, 348] on div at bounding box center [617, 413] width 1233 height 736
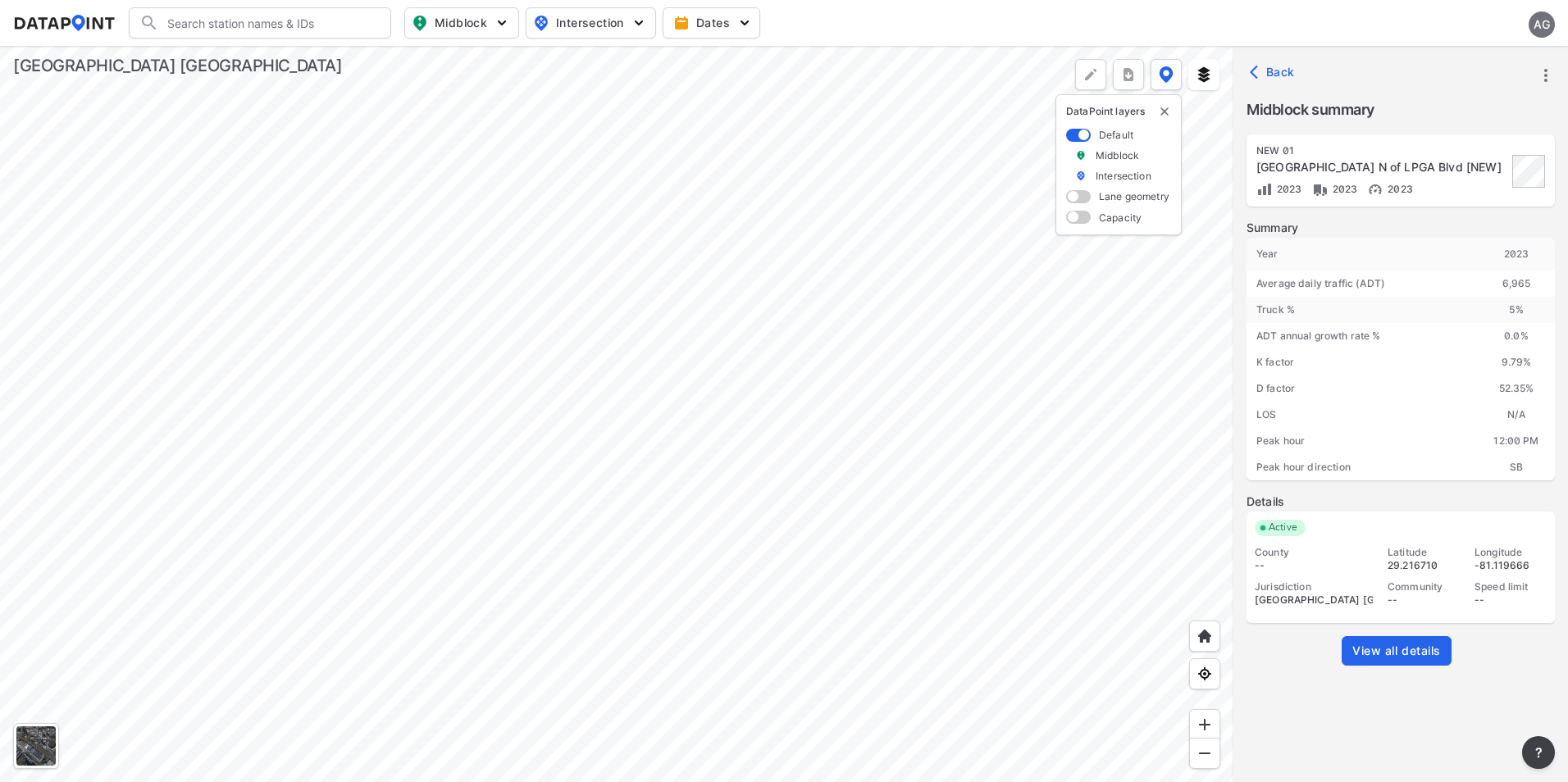
click at [903, 316] on div at bounding box center [617, 413] width 1233 height 736
click at [745, 455] on div at bounding box center [617, 413] width 1233 height 736
click at [710, 509] on div at bounding box center [617, 413] width 1233 height 736
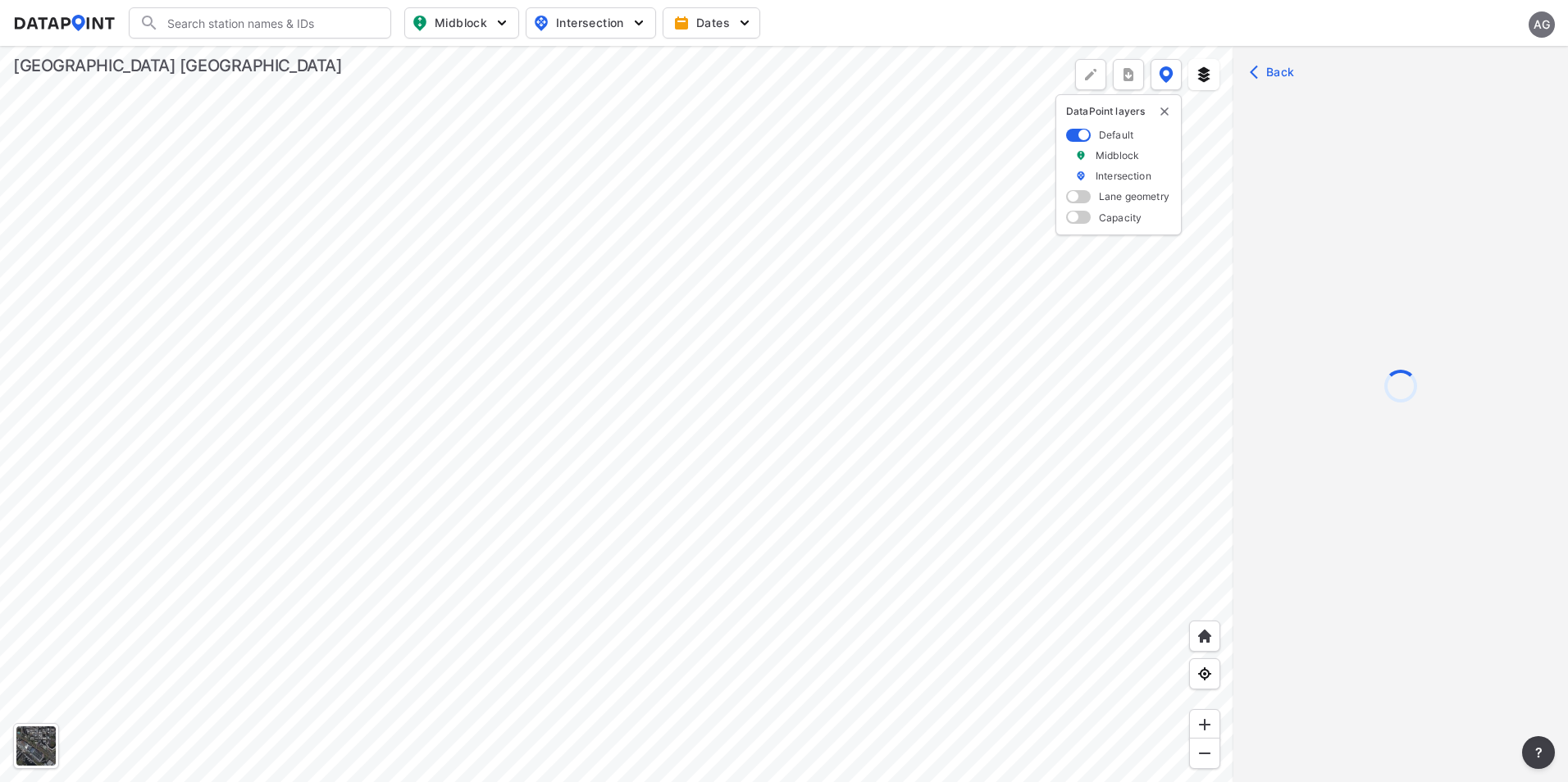
click at [711, 518] on div at bounding box center [617, 413] width 1233 height 736
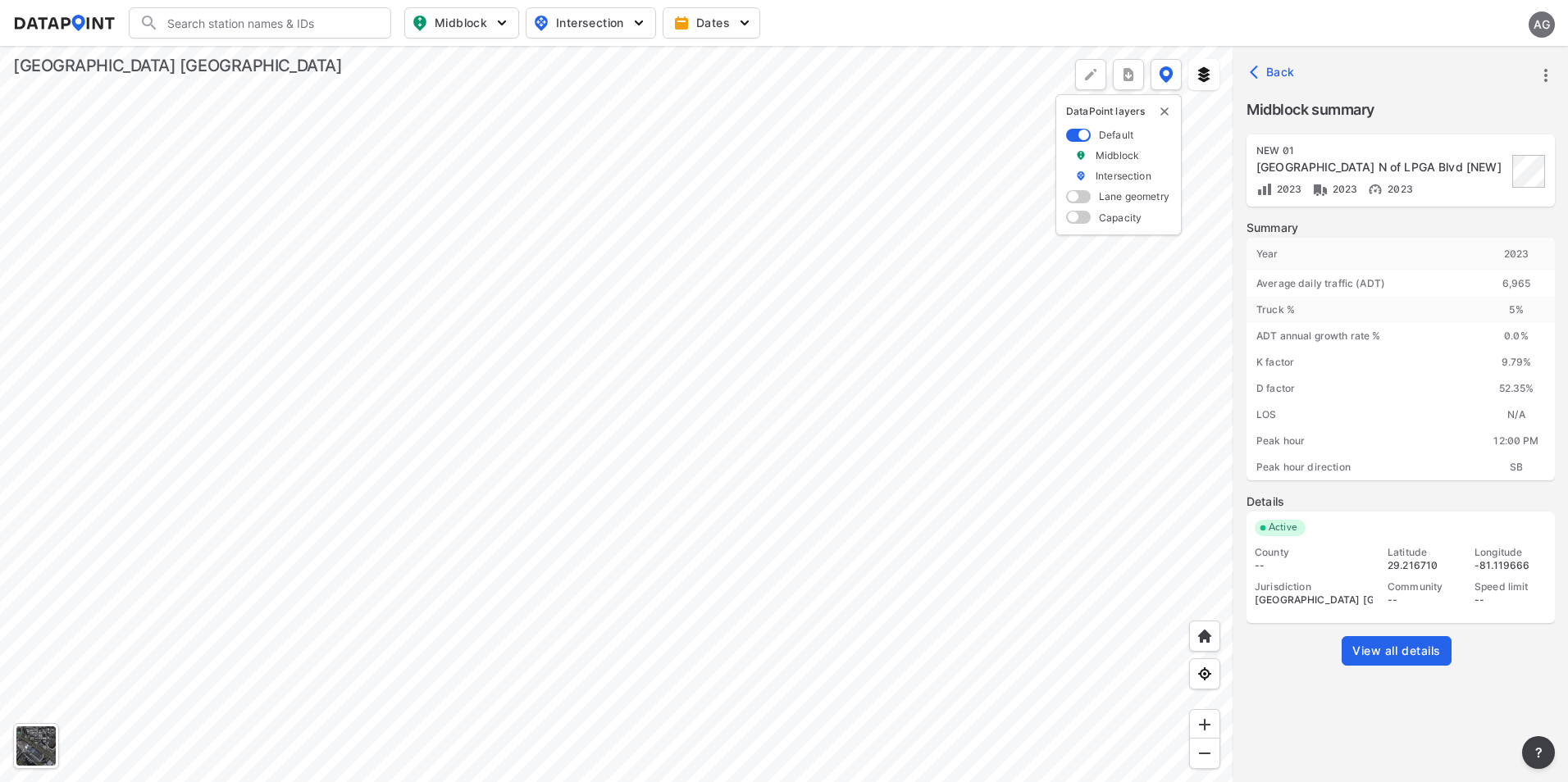
click at [1141, 427] on div at bounding box center [617, 413] width 1233 height 736
click at [950, 474] on div at bounding box center [617, 413] width 1233 height 736
click at [933, 347] on div at bounding box center [617, 413] width 1233 height 736
click at [949, 395] on div at bounding box center [617, 413] width 1233 height 736
click at [940, 311] on div at bounding box center [617, 413] width 1233 height 736
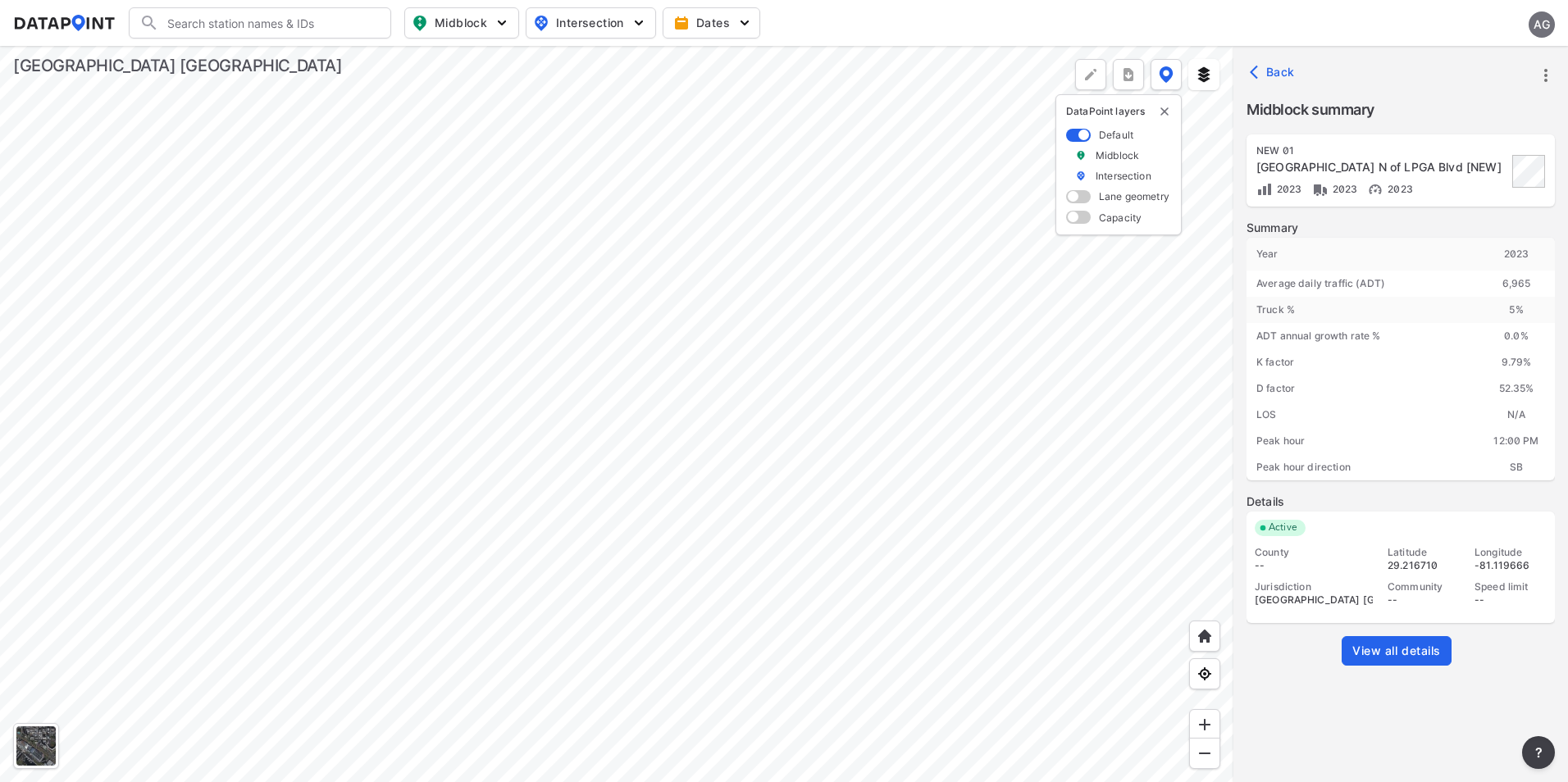
click at [1000, 484] on div at bounding box center [617, 413] width 1233 height 736
click at [905, 423] on div at bounding box center [617, 413] width 1233 height 736
click at [1002, 602] on div at bounding box center [617, 413] width 1233 height 736
click at [750, 406] on div at bounding box center [617, 413] width 1233 height 736
click at [990, 562] on div at bounding box center [617, 413] width 1233 height 736
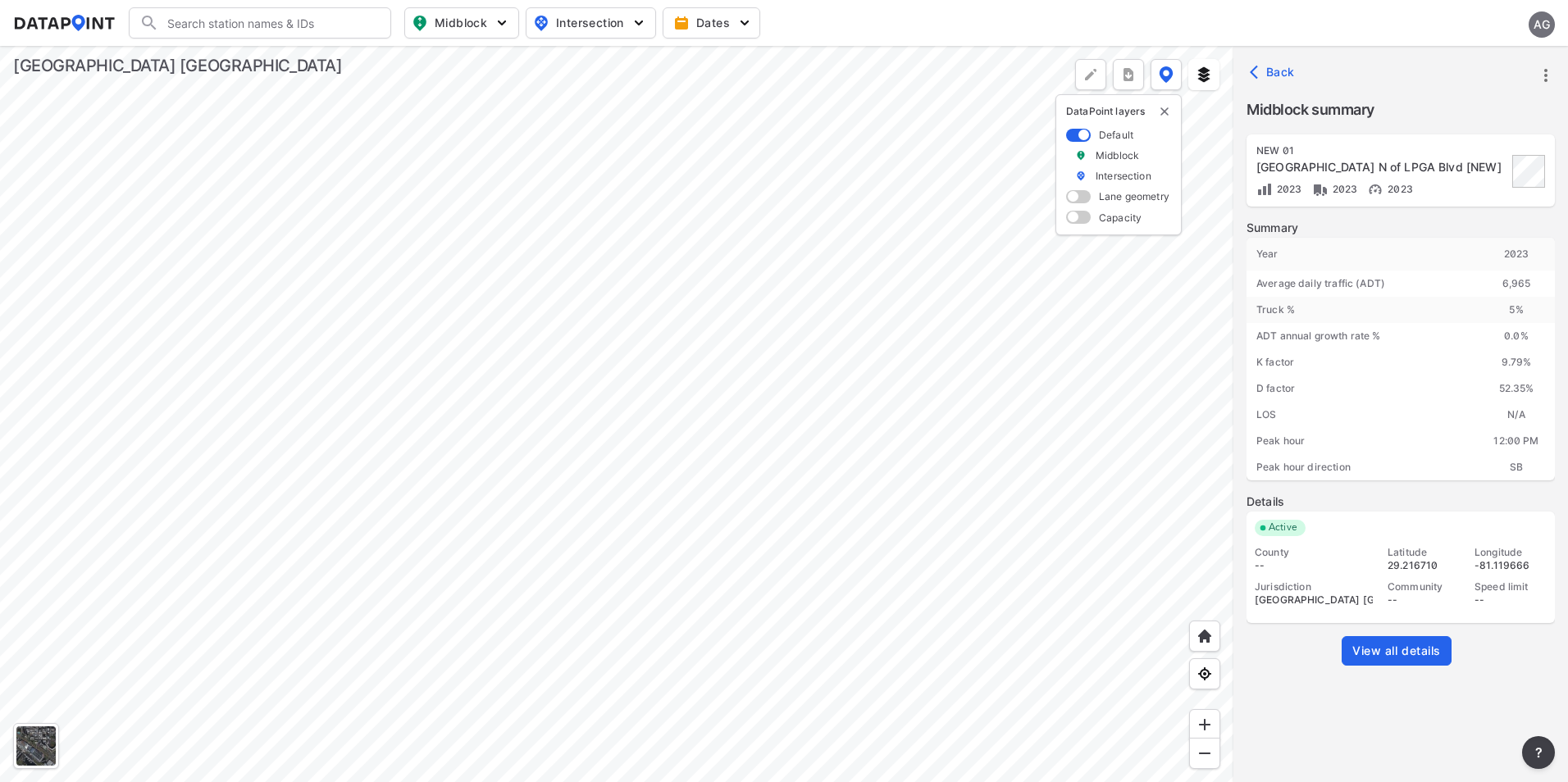
click at [869, 344] on div at bounding box center [617, 413] width 1233 height 736
click at [880, 419] on div at bounding box center [617, 413] width 1233 height 736
click at [808, 428] on div at bounding box center [617, 413] width 1233 height 736
click at [906, 340] on div at bounding box center [617, 413] width 1233 height 736
click at [797, 412] on div at bounding box center [617, 413] width 1233 height 736
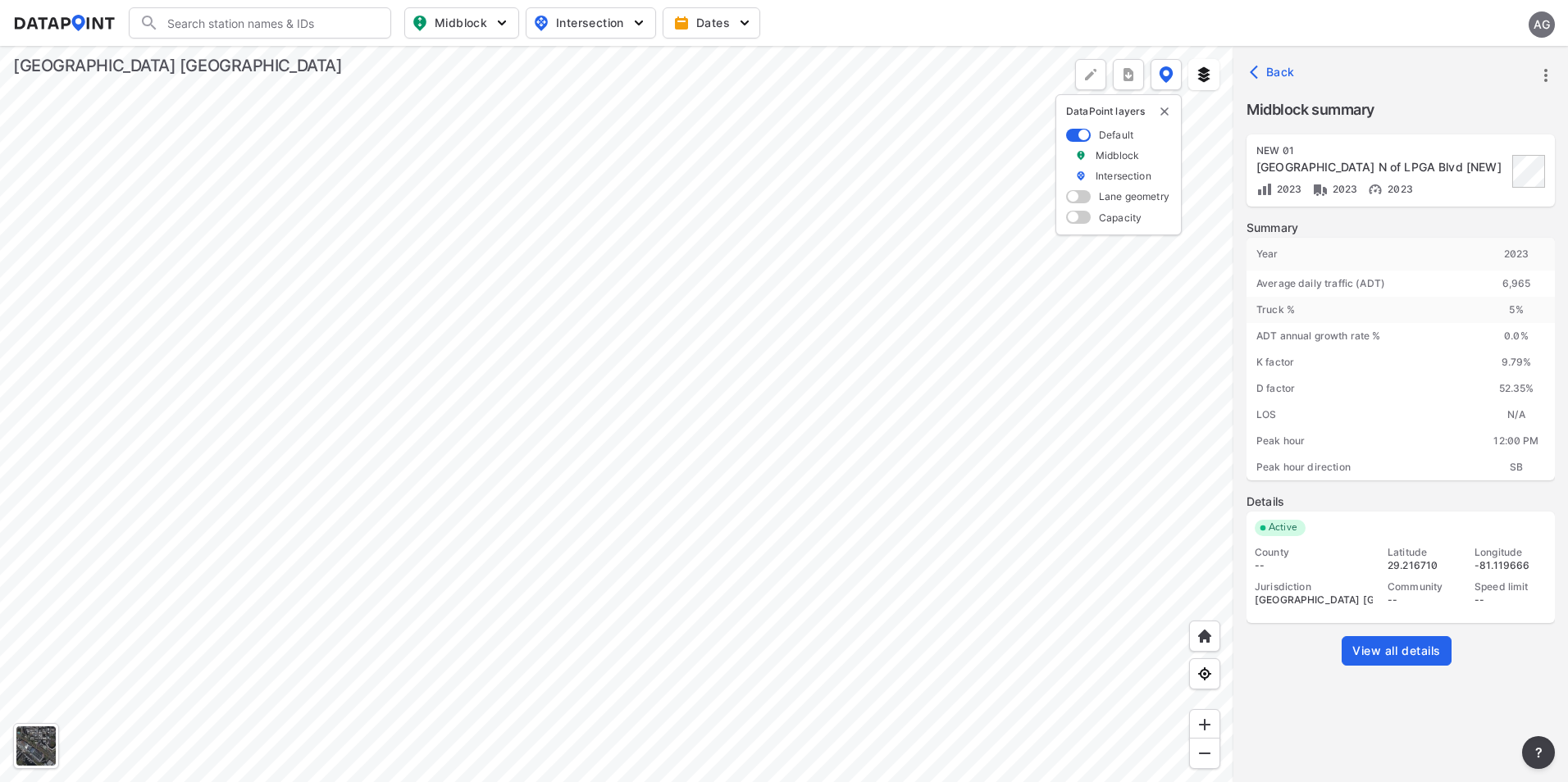
click at [807, 589] on div at bounding box center [617, 413] width 1233 height 736
click at [915, 329] on div at bounding box center [617, 413] width 1233 height 736
click at [908, 268] on div at bounding box center [617, 413] width 1233 height 736
click at [833, 251] on div at bounding box center [617, 413] width 1233 height 736
click at [751, 217] on div at bounding box center [617, 413] width 1233 height 736
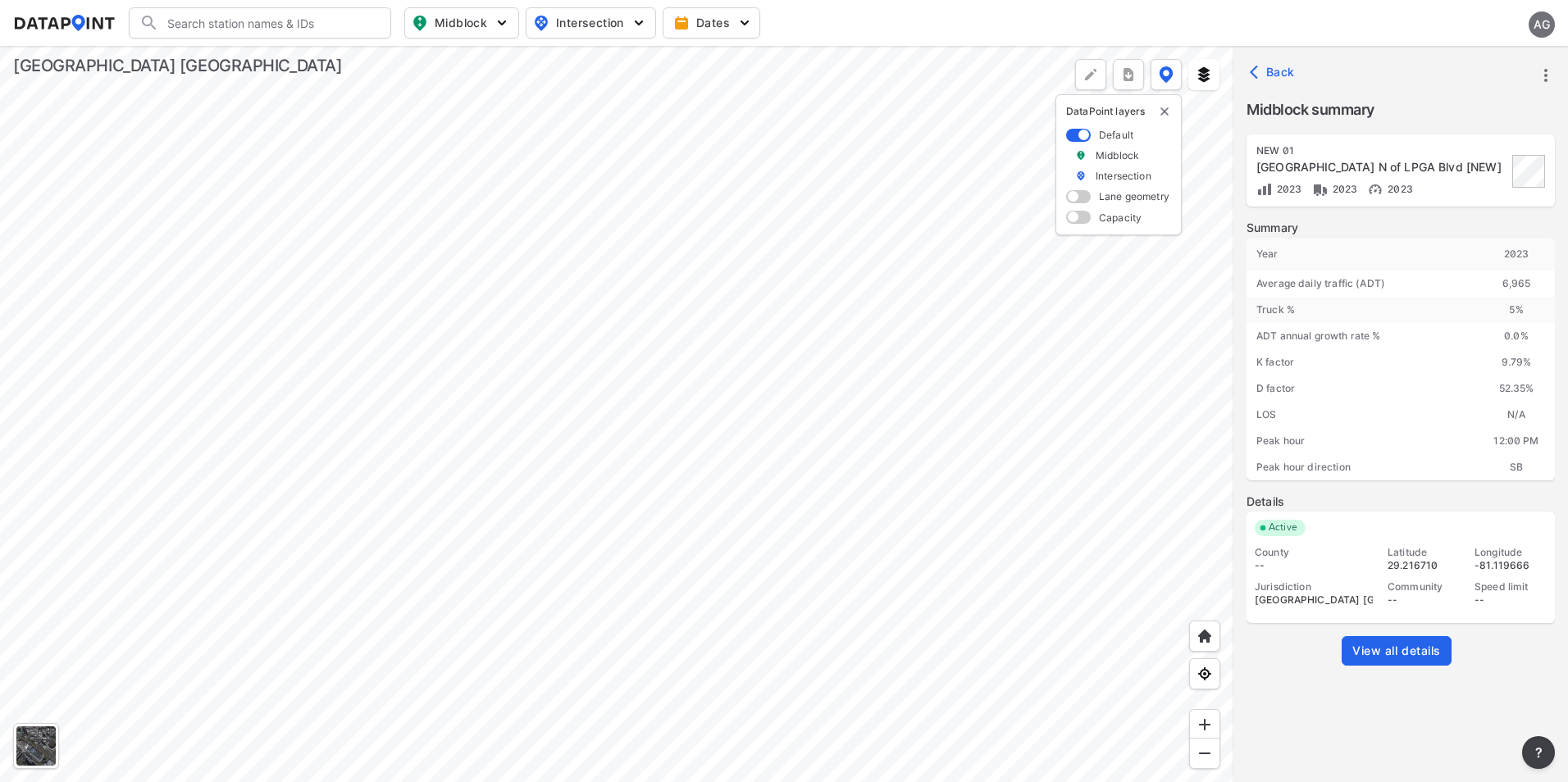
click at [818, 193] on div at bounding box center [617, 413] width 1233 height 736
click at [787, 420] on div at bounding box center [617, 413] width 1233 height 736
click at [823, 580] on div at bounding box center [617, 413] width 1233 height 736
click at [839, 636] on div at bounding box center [617, 413] width 1233 height 736
click at [878, 671] on div at bounding box center [617, 413] width 1233 height 736
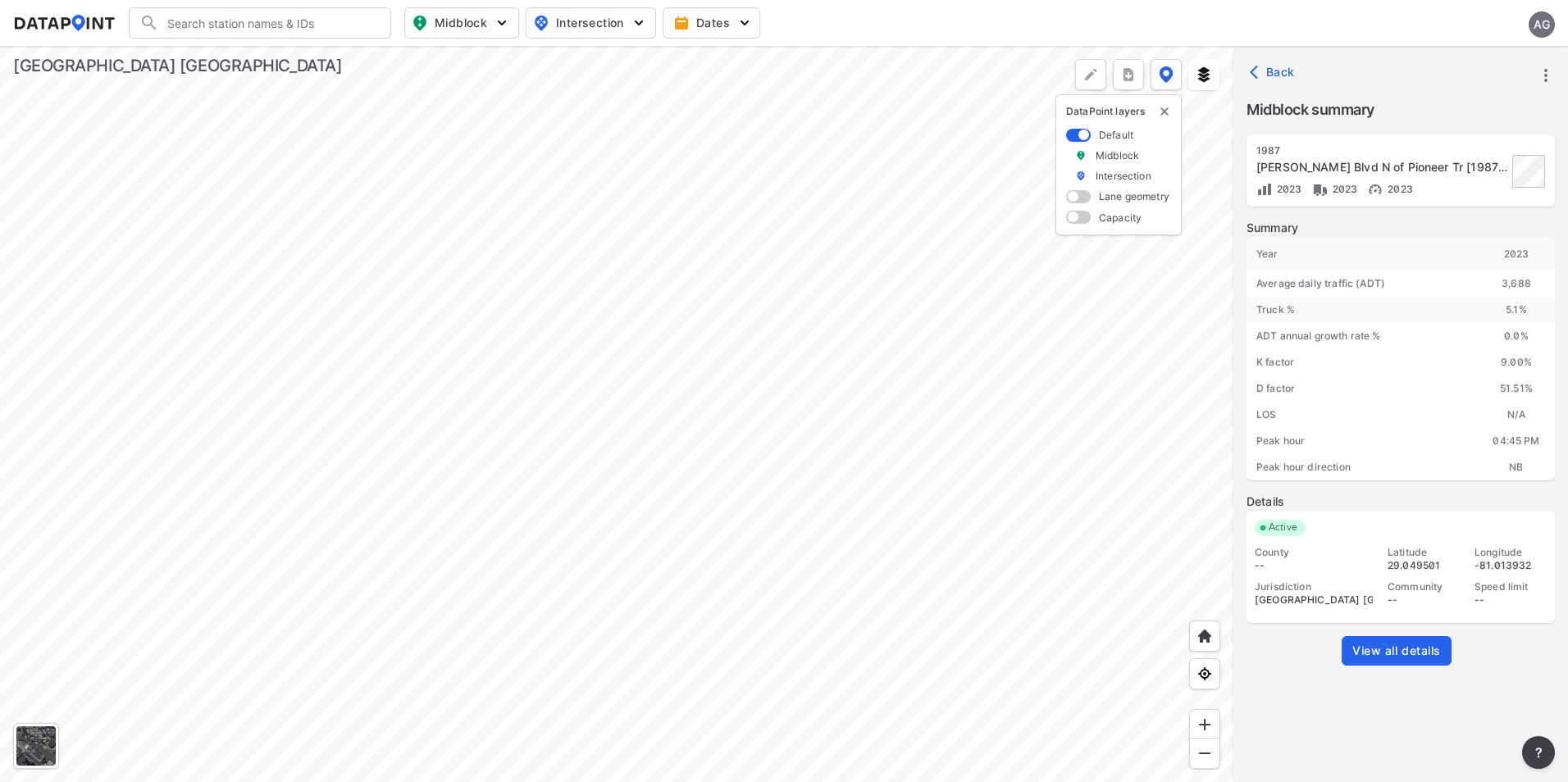
click at [814, 330] on div at bounding box center [617, 413] width 1233 height 736
click at [729, 251] on div at bounding box center [617, 413] width 1233 height 736
click at [548, 523] on div at bounding box center [617, 413] width 1233 height 736
click at [818, 399] on div at bounding box center [617, 413] width 1233 height 736
click at [567, 584] on div at bounding box center [617, 413] width 1233 height 736
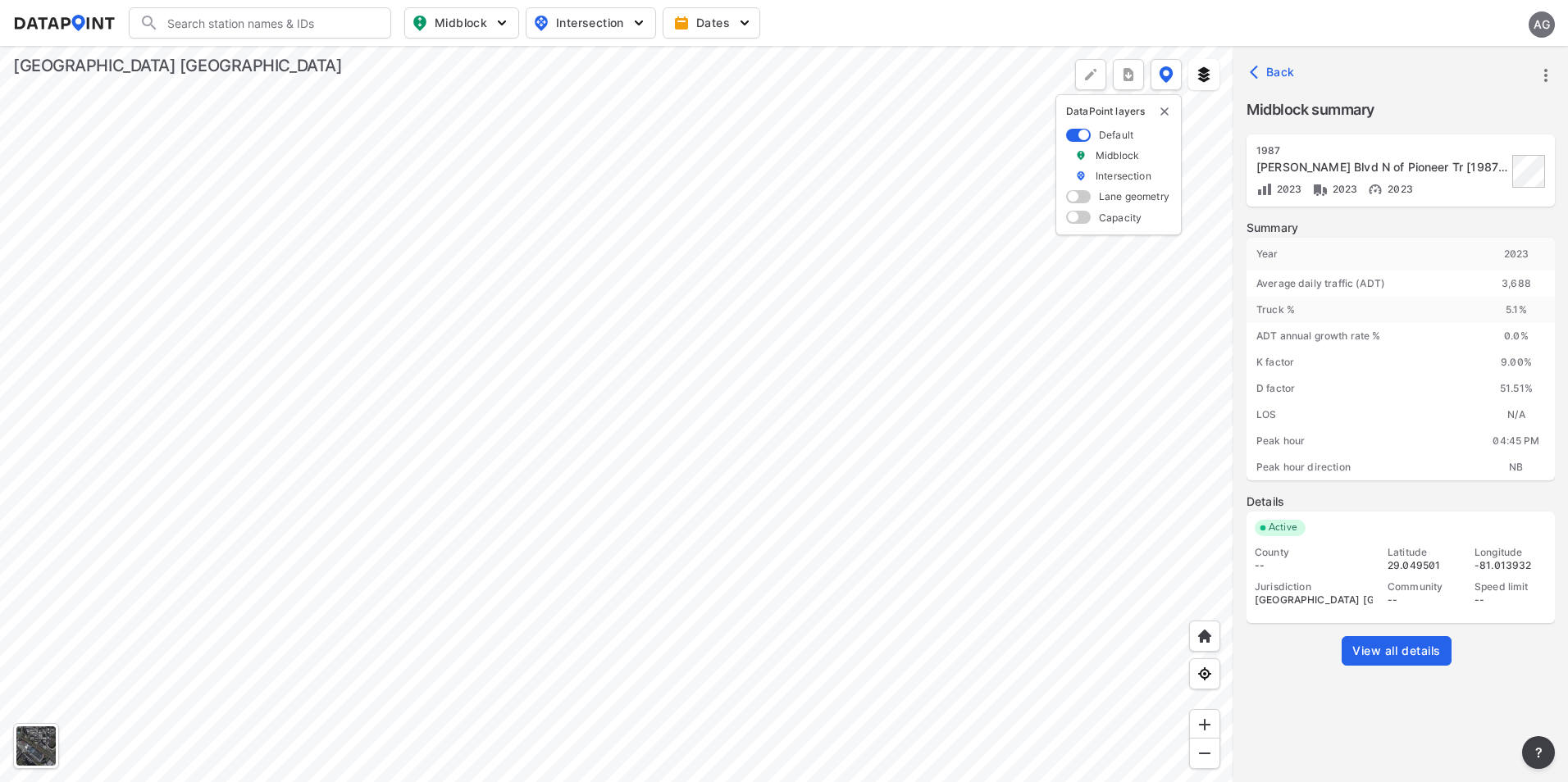
click at [662, 619] on div at bounding box center [617, 413] width 1233 height 736
click at [731, 634] on div at bounding box center [617, 413] width 1233 height 736
click at [904, 574] on div at bounding box center [617, 413] width 1233 height 736
click at [985, 648] on div at bounding box center [617, 413] width 1233 height 736
click at [637, 410] on div at bounding box center [617, 413] width 1233 height 736
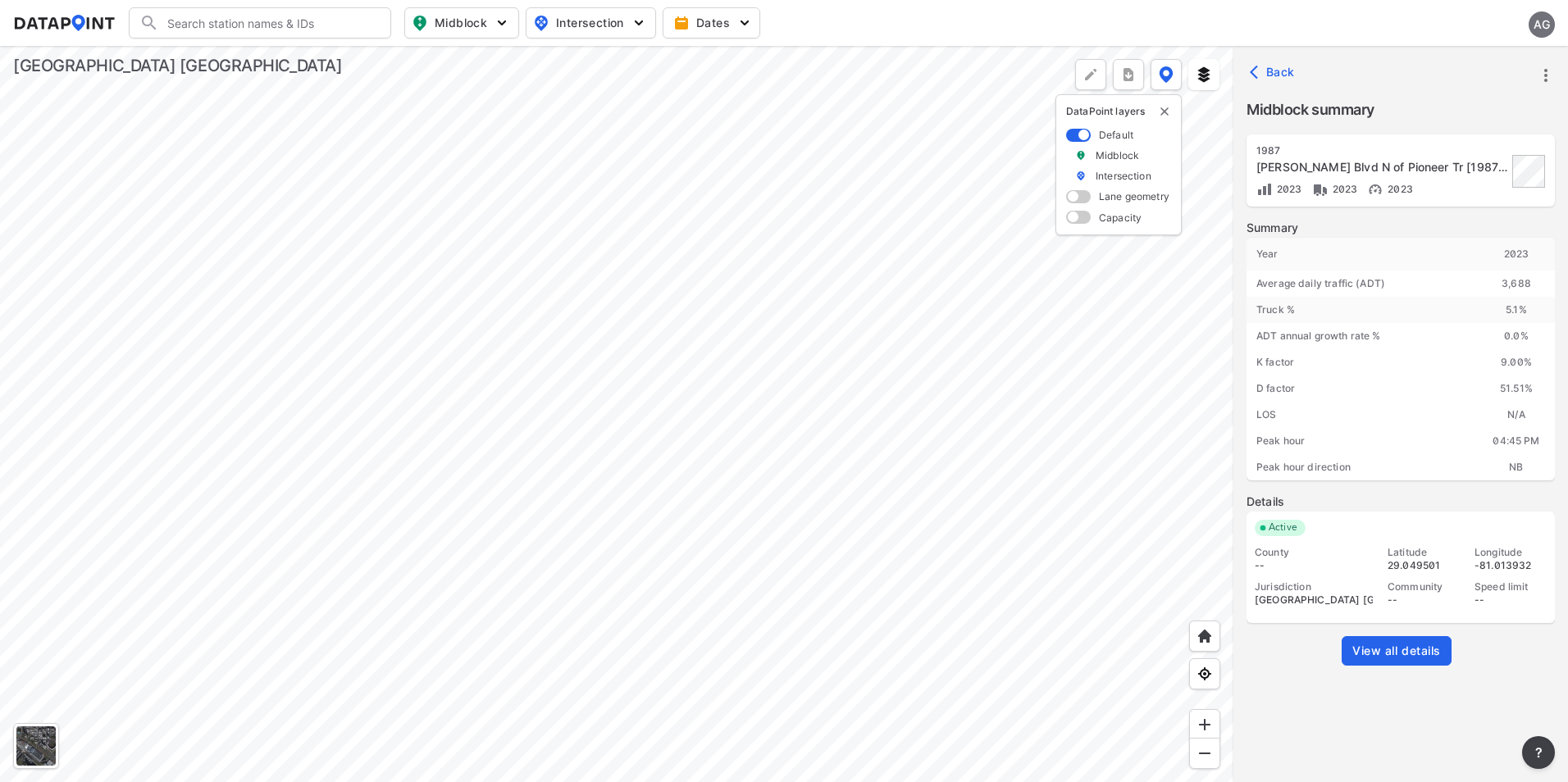
click at [805, 388] on div at bounding box center [617, 413] width 1233 height 736
click at [827, 591] on div at bounding box center [617, 413] width 1233 height 736
click at [250, 22] on input "Search" at bounding box center [269, 22] width 221 height 26
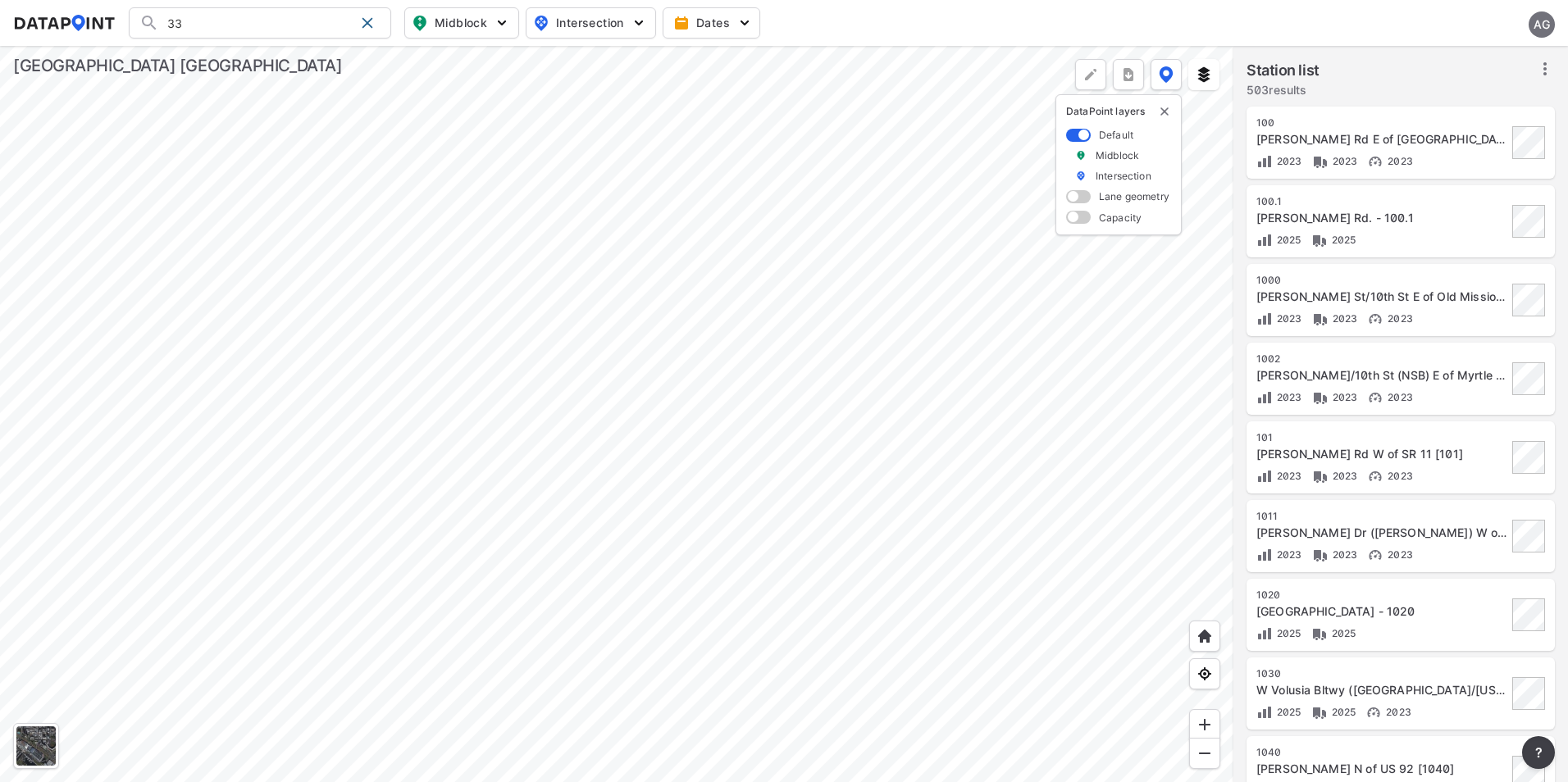
type input "3"
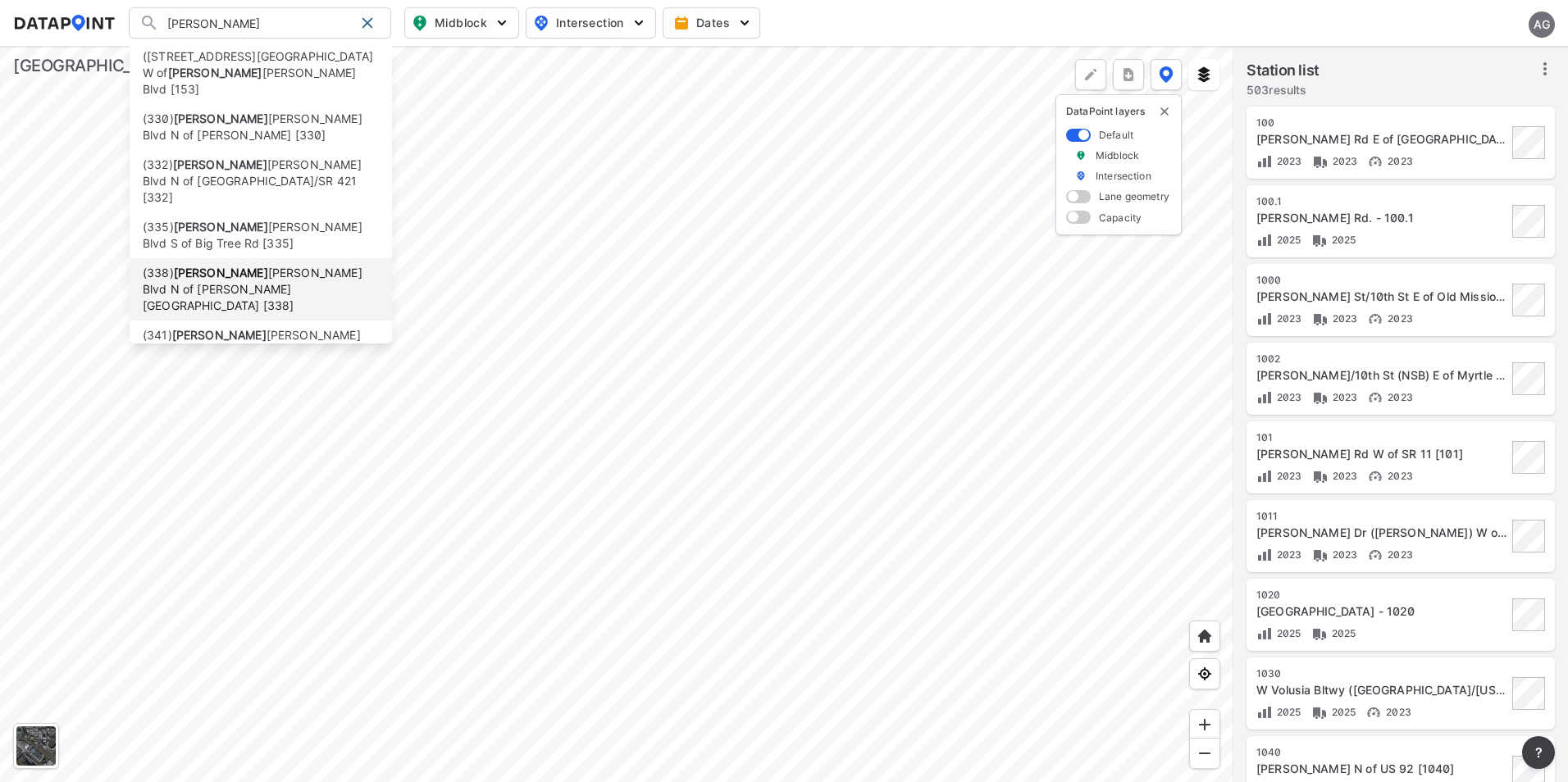
click at [241, 259] on li "(338) Clyde Morris Blvd N of Mason Ave [338]" at bounding box center [260, 290] width 262 height 63
type input "(338) Clyde Morris Blvd N of Mason Ave [338]"
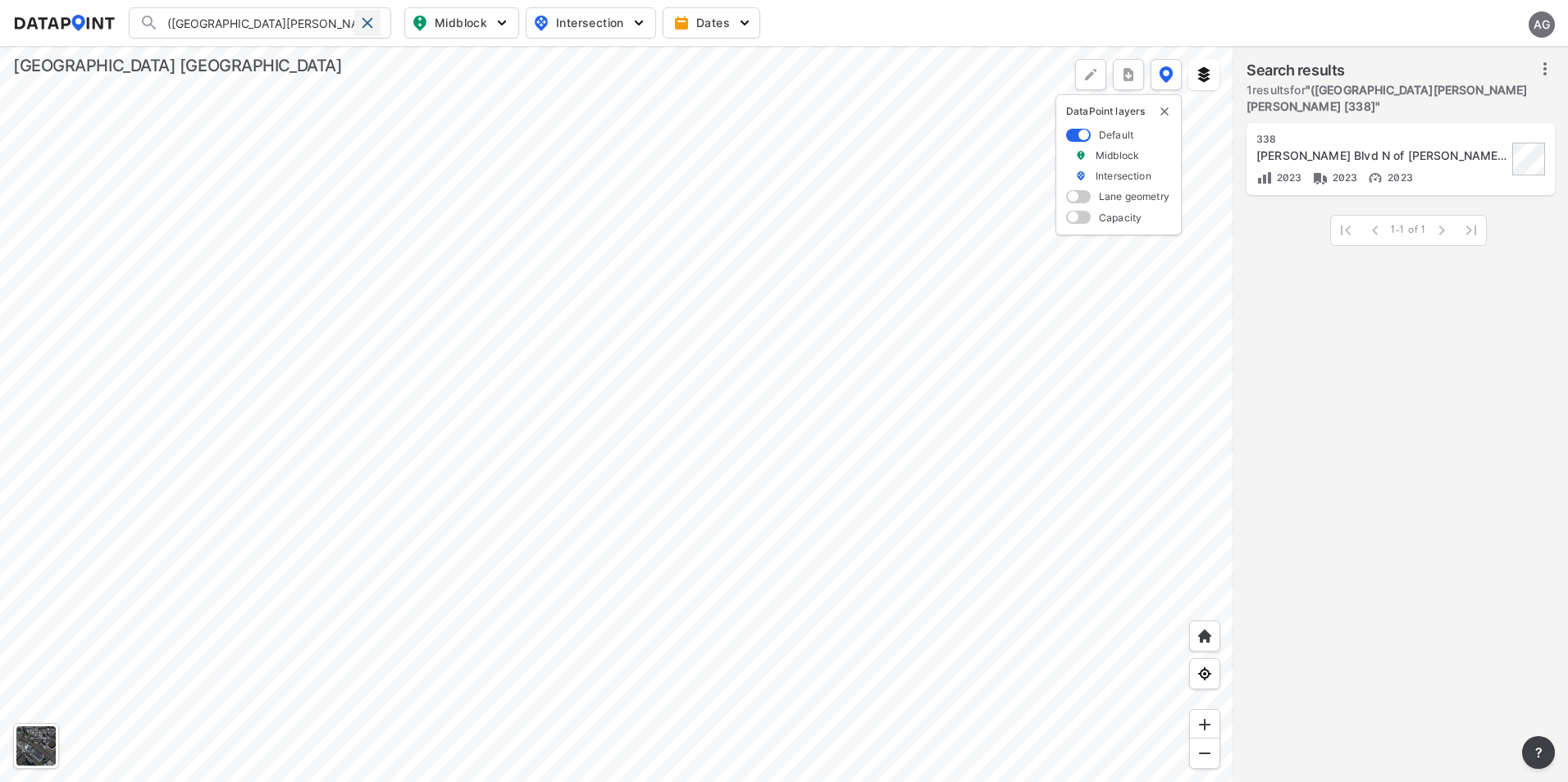
click at [373, 23] on span at bounding box center [367, 22] width 13 height 13
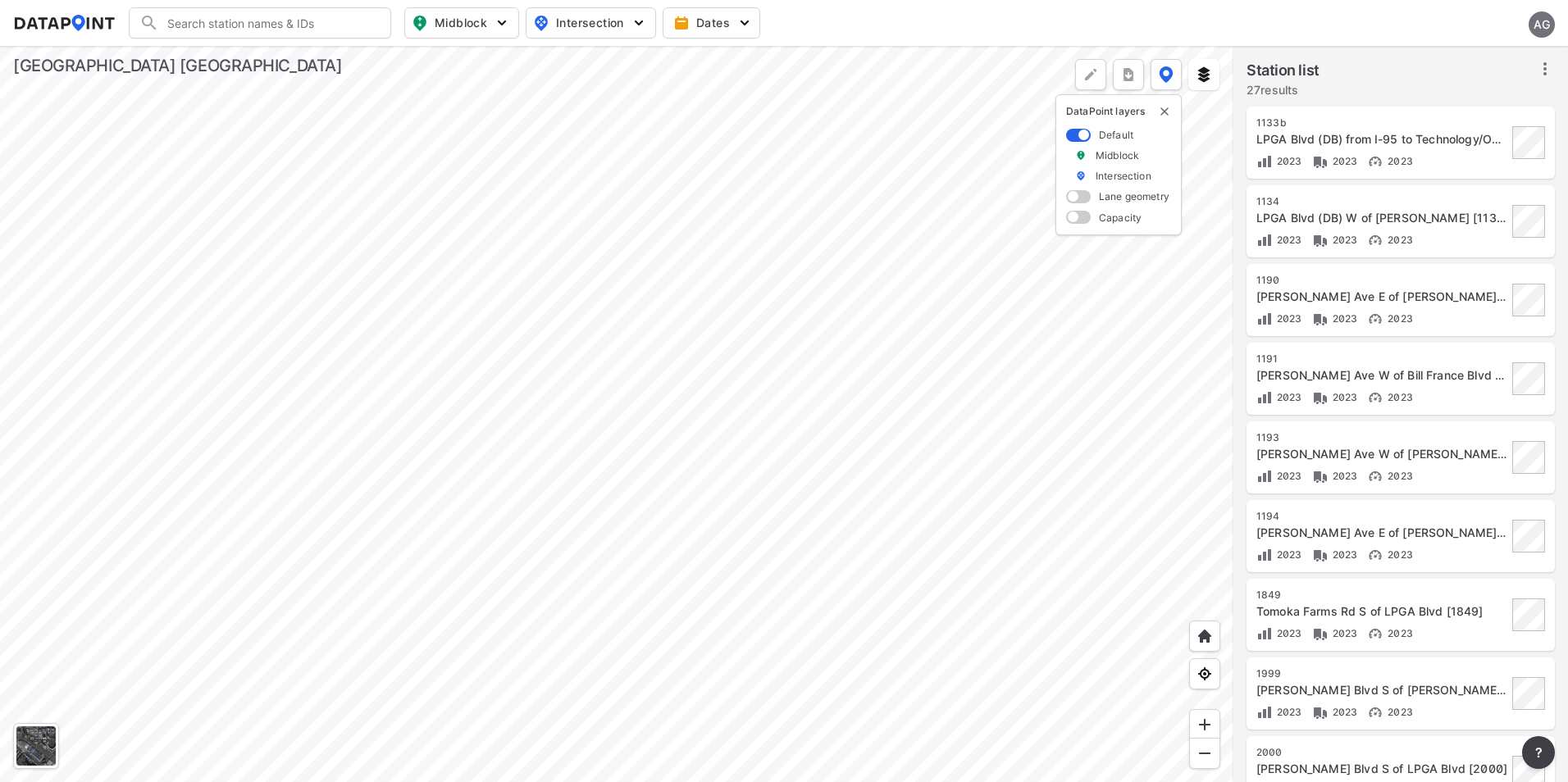
click at [729, 371] on div at bounding box center [617, 413] width 1233 height 736
click at [672, 472] on div at bounding box center [617, 413] width 1233 height 736
click at [778, 453] on div at bounding box center [617, 413] width 1233 height 736
click at [867, 565] on div at bounding box center [617, 413] width 1233 height 736
click at [822, 622] on div at bounding box center [617, 413] width 1233 height 736
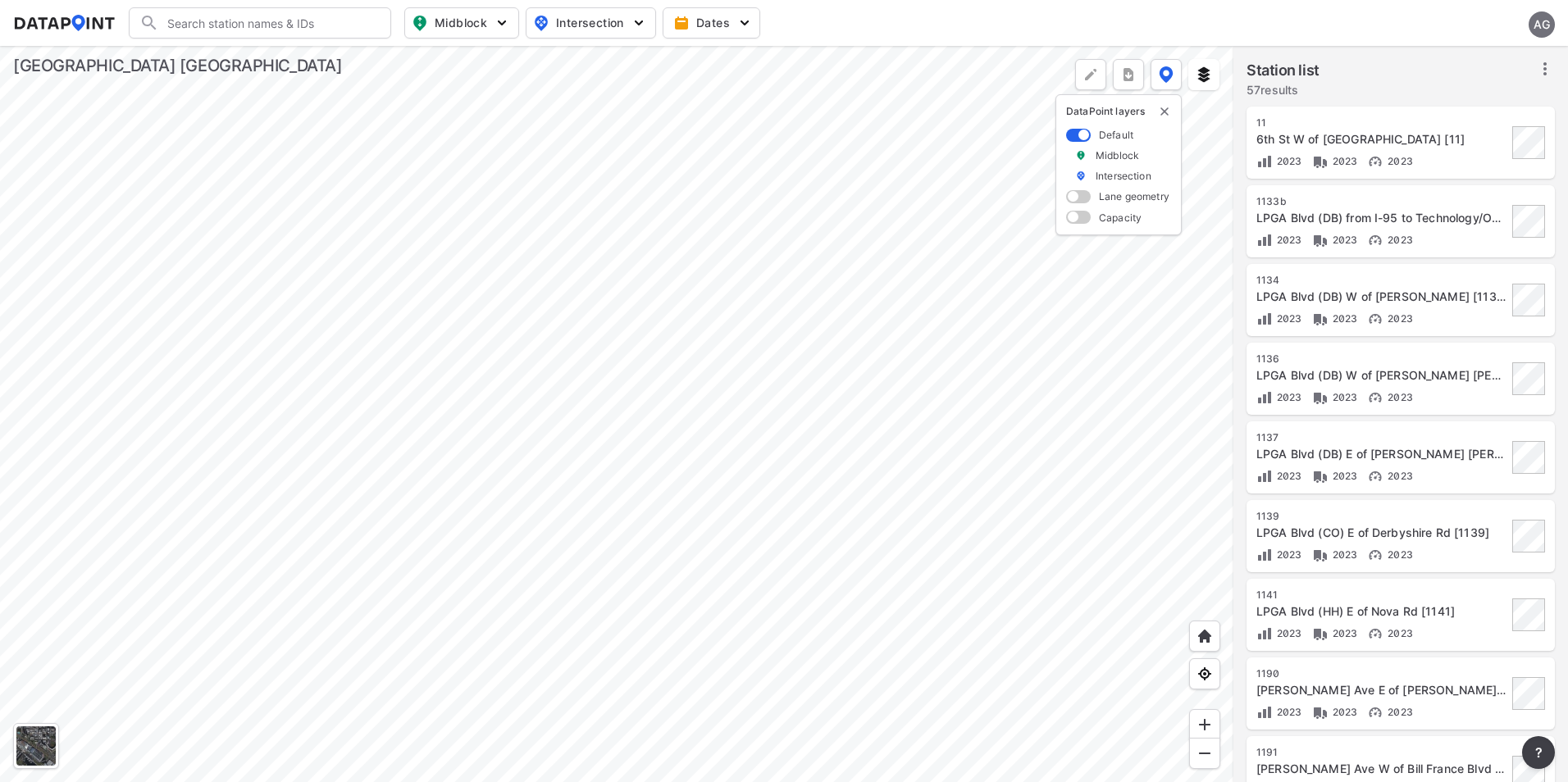
click at [847, 226] on div at bounding box center [617, 413] width 1233 height 736
click at [884, 166] on div at bounding box center [617, 413] width 1233 height 736
click at [833, 231] on div at bounding box center [617, 413] width 1233 height 736
click at [880, 208] on div at bounding box center [617, 413] width 1233 height 736
click at [891, 297] on div at bounding box center [617, 413] width 1233 height 736
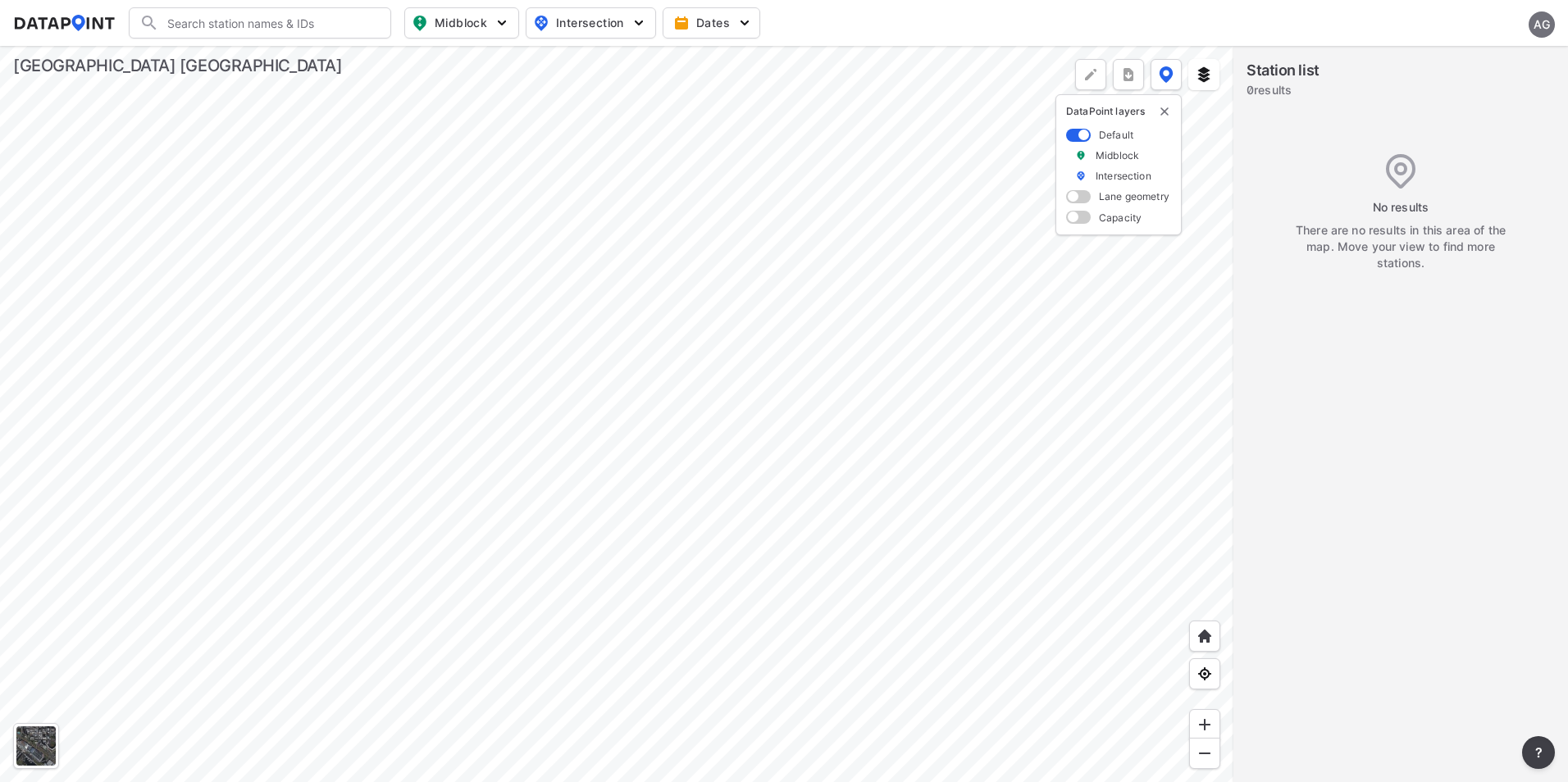
click at [836, 354] on div at bounding box center [617, 413] width 1233 height 736
click at [922, 431] on div at bounding box center [617, 413] width 1233 height 736
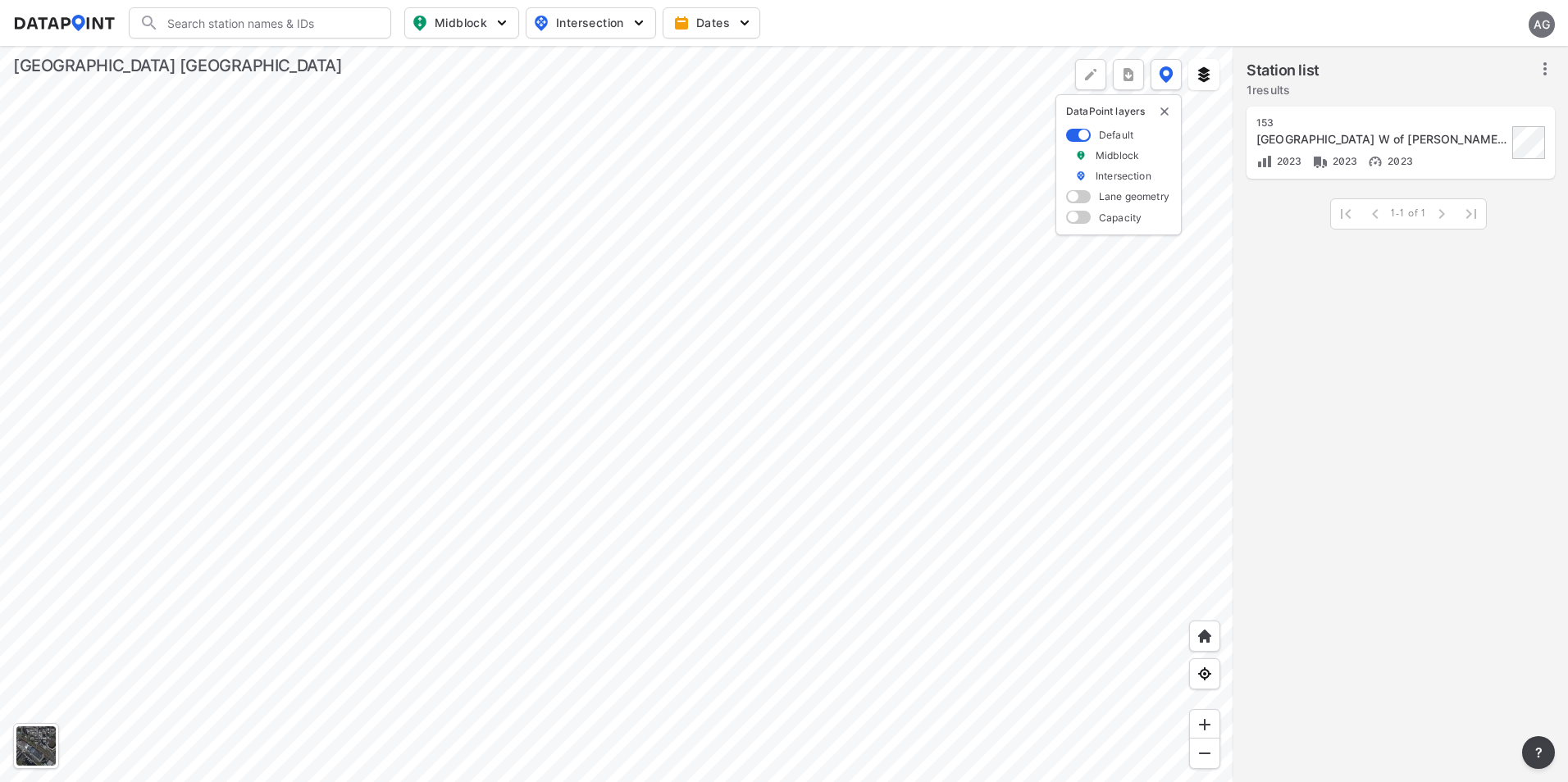
click at [917, 480] on div at bounding box center [617, 413] width 1233 height 736
click at [910, 514] on div at bounding box center [617, 413] width 1233 height 736
click at [903, 548] on div at bounding box center [617, 413] width 1233 height 736
click at [916, 545] on div at bounding box center [617, 413] width 1233 height 736
click at [1102, 639] on div at bounding box center [617, 413] width 1233 height 736
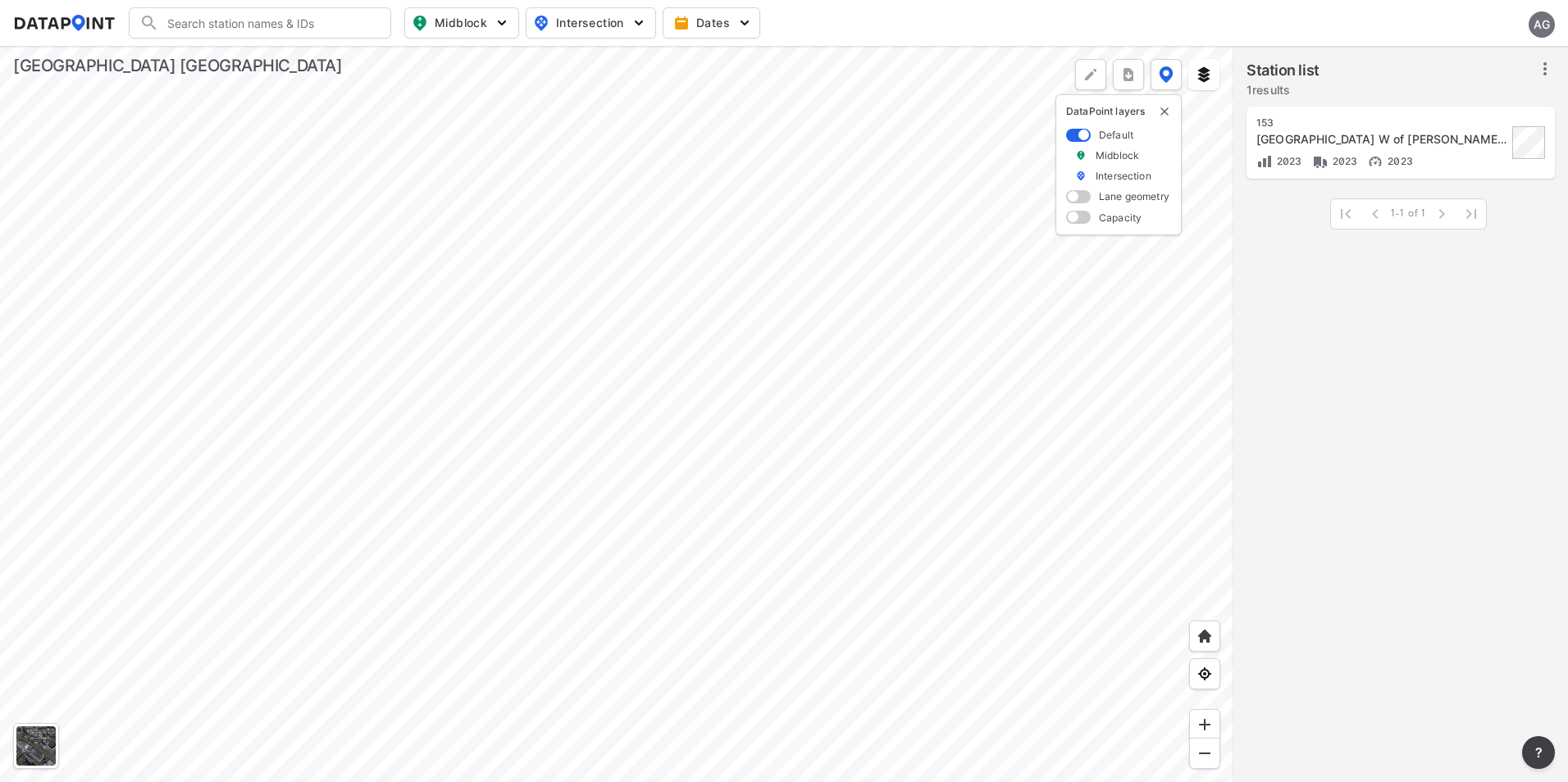
click at [1213, 637] on div at bounding box center [617, 413] width 1233 height 736
click at [873, 582] on div at bounding box center [617, 413] width 1233 height 736
click at [749, 588] on div at bounding box center [617, 413] width 1233 height 736
click at [916, 415] on div at bounding box center [617, 413] width 1233 height 736
click at [997, 374] on div at bounding box center [617, 413] width 1233 height 736
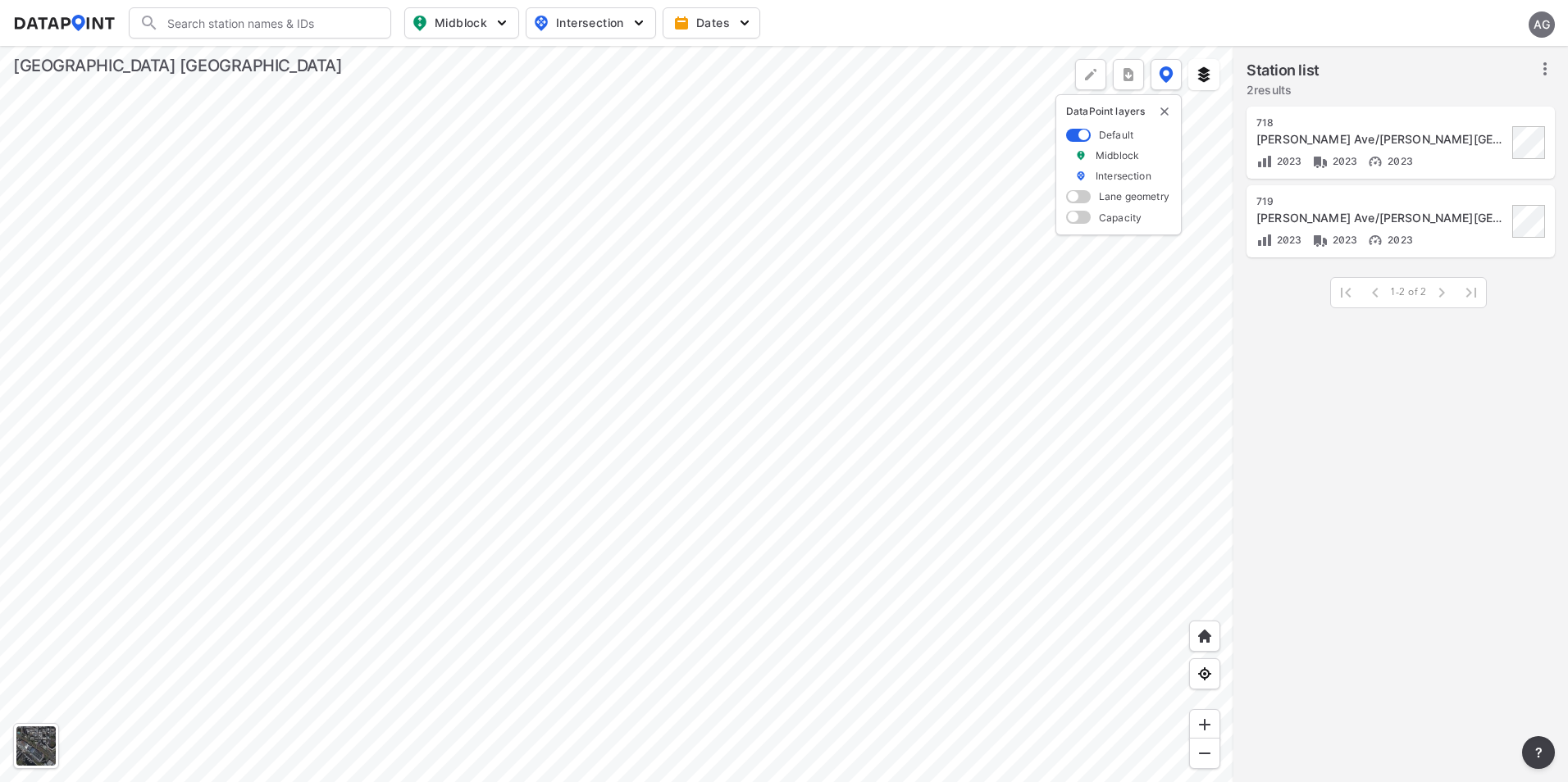
click at [990, 392] on div at bounding box center [617, 413] width 1233 height 736
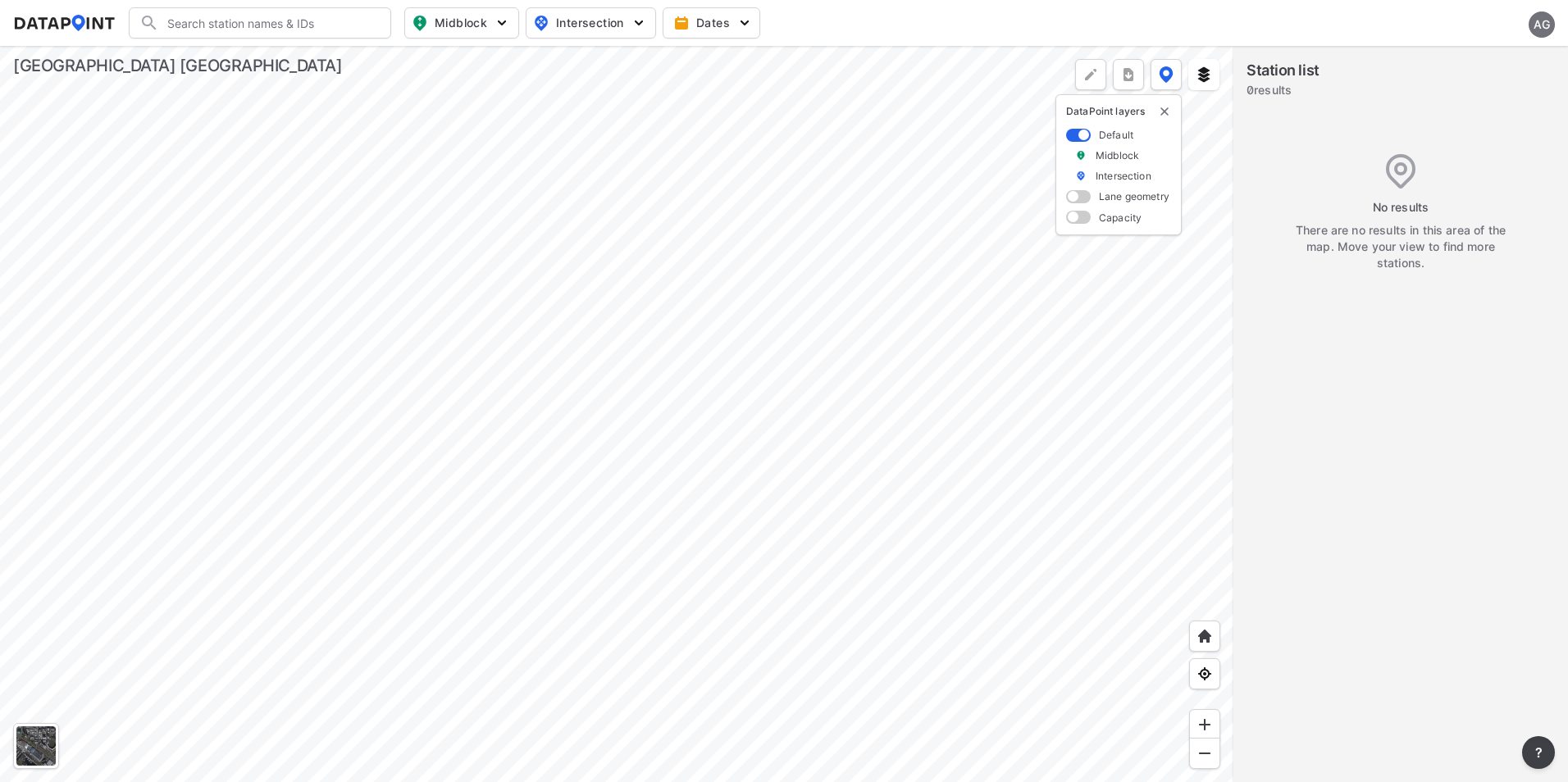
click at [916, 341] on div at bounding box center [617, 413] width 1233 height 736
click at [925, 345] on div at bounding box center [617, 413] width 1233 height 736
click at [894, 278] on div at bounding box center [617, 413] width 1233 height 736
click at [913, 250] on div at bounding box center [617, 413] width 1233 height 736
click at [940, 341] on div at bounding box center [617, 413] width 1233 height 736
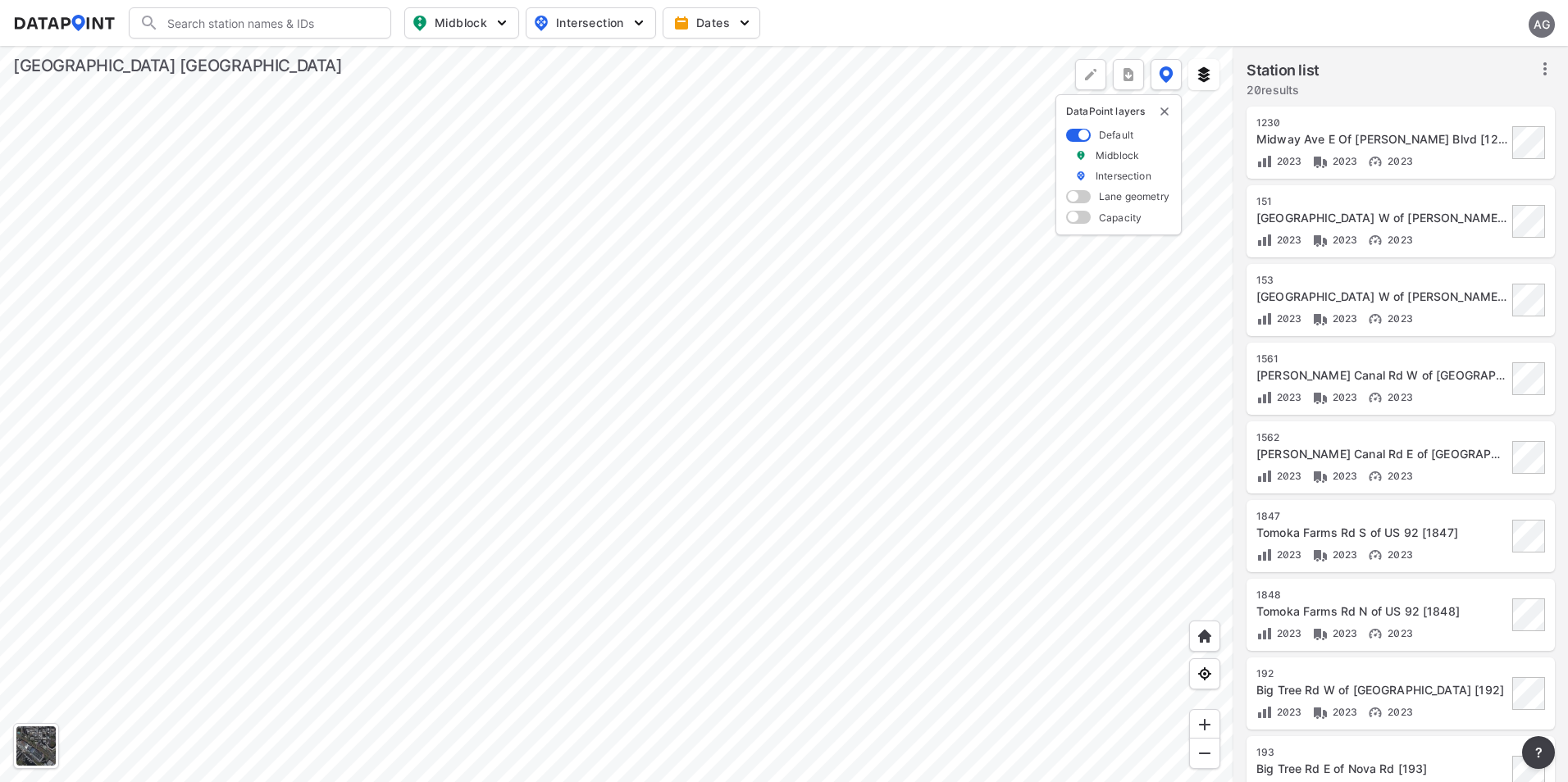
click at [926, 268] on div at bounding box center [617, 413] width 1233 height 736
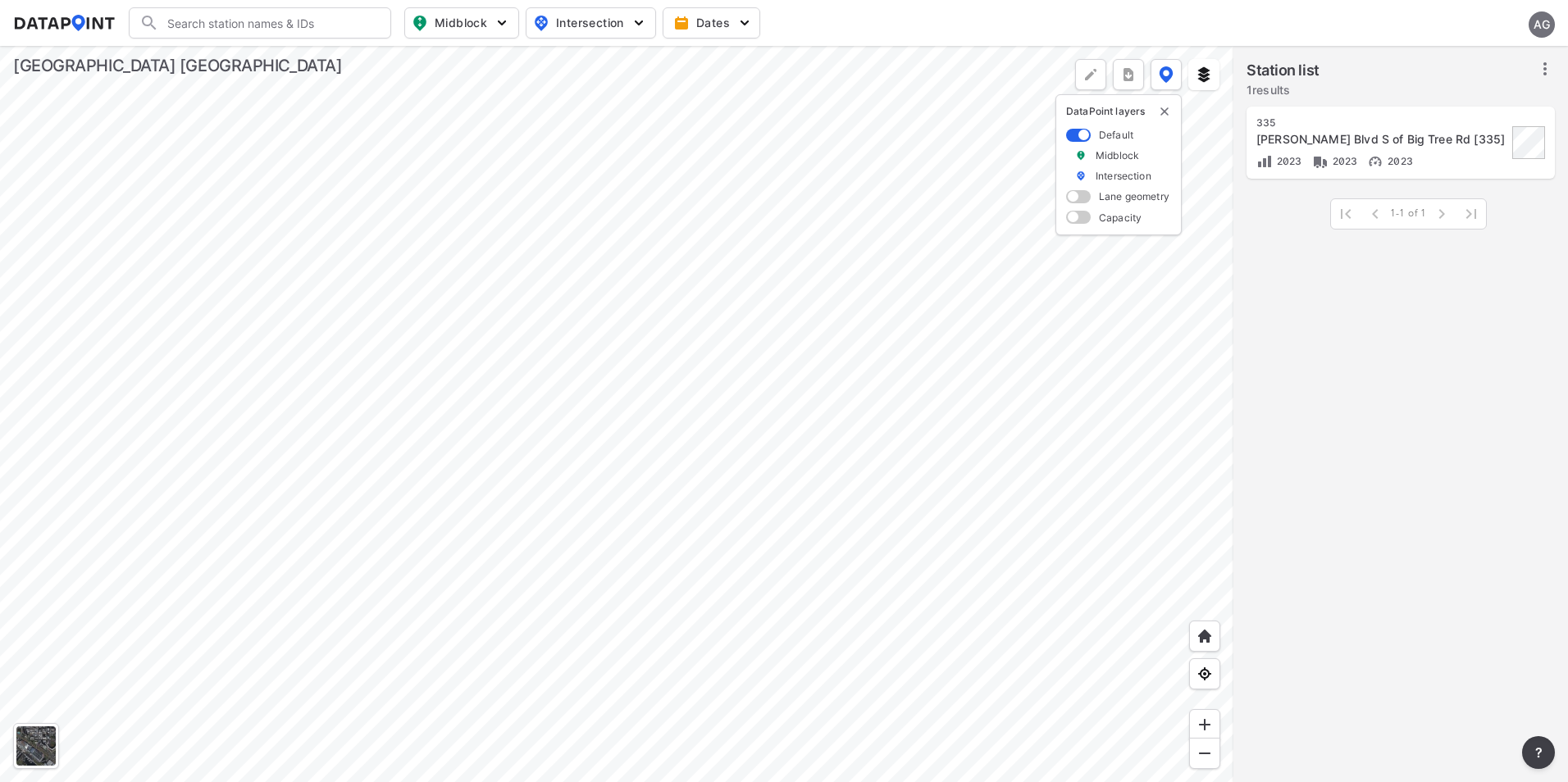
click at [857, 285] on div at bounding box center [617, 413] width 1233 height 736
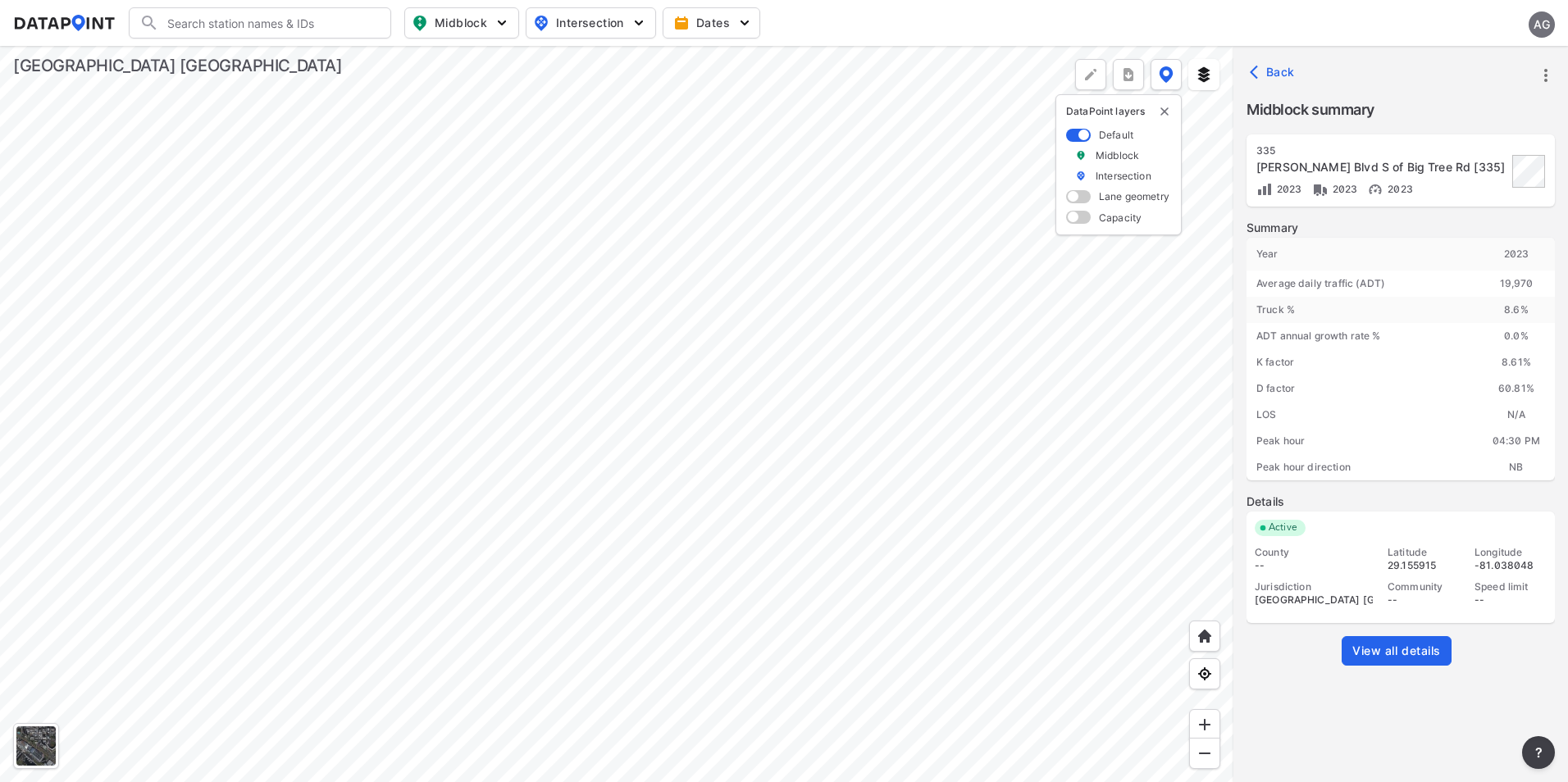
click at [779, 368] on div at bounding box center [617, 413] width 1233 height 736
click at [680, 366] on div at bounding box center [617, 413] width 1233 height 736
click at [657, 357] on div at bounding box center [617, 413] width 1233 height 736
click at [661, 358] on div at bounding box center [617, 413] width 1233 height 736
click at [939, 259] on div at bounding box center [617, 413] width 1233 height 736
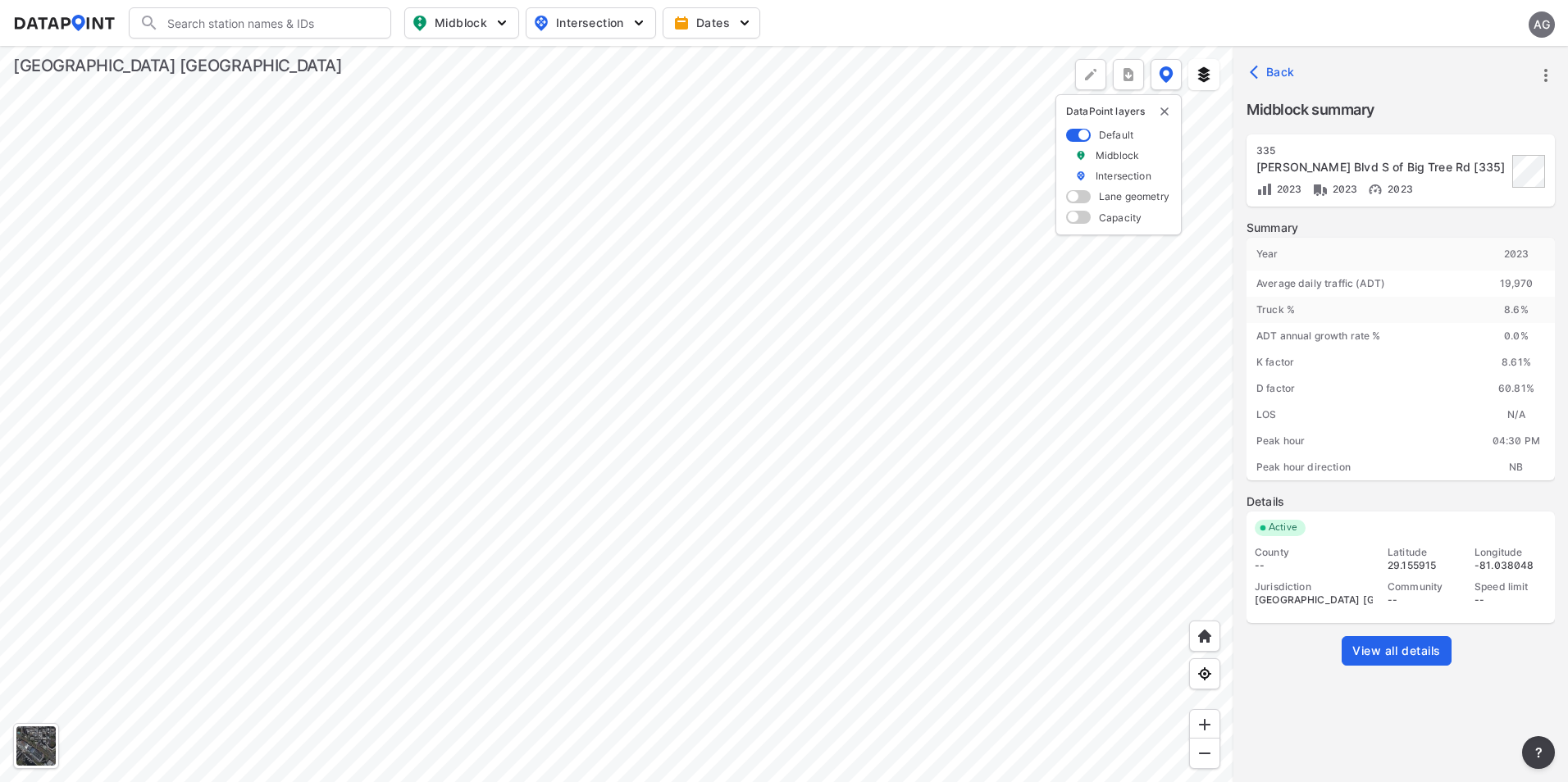
click at [902, 225] on div at bounding box center [617, 413] width 1233 height 736
click at [856, 191] on div at bounding box center [617, 413] width 1233 height 736
click at [818, 217] on div at bounding box center [617, 413] width 1233 height 736
click at [782, 250] on div at bounding box center [617, 413] width 1233 height 736
click at [711, 235] on div at bounding box center [617, 413] width 1233 height 736
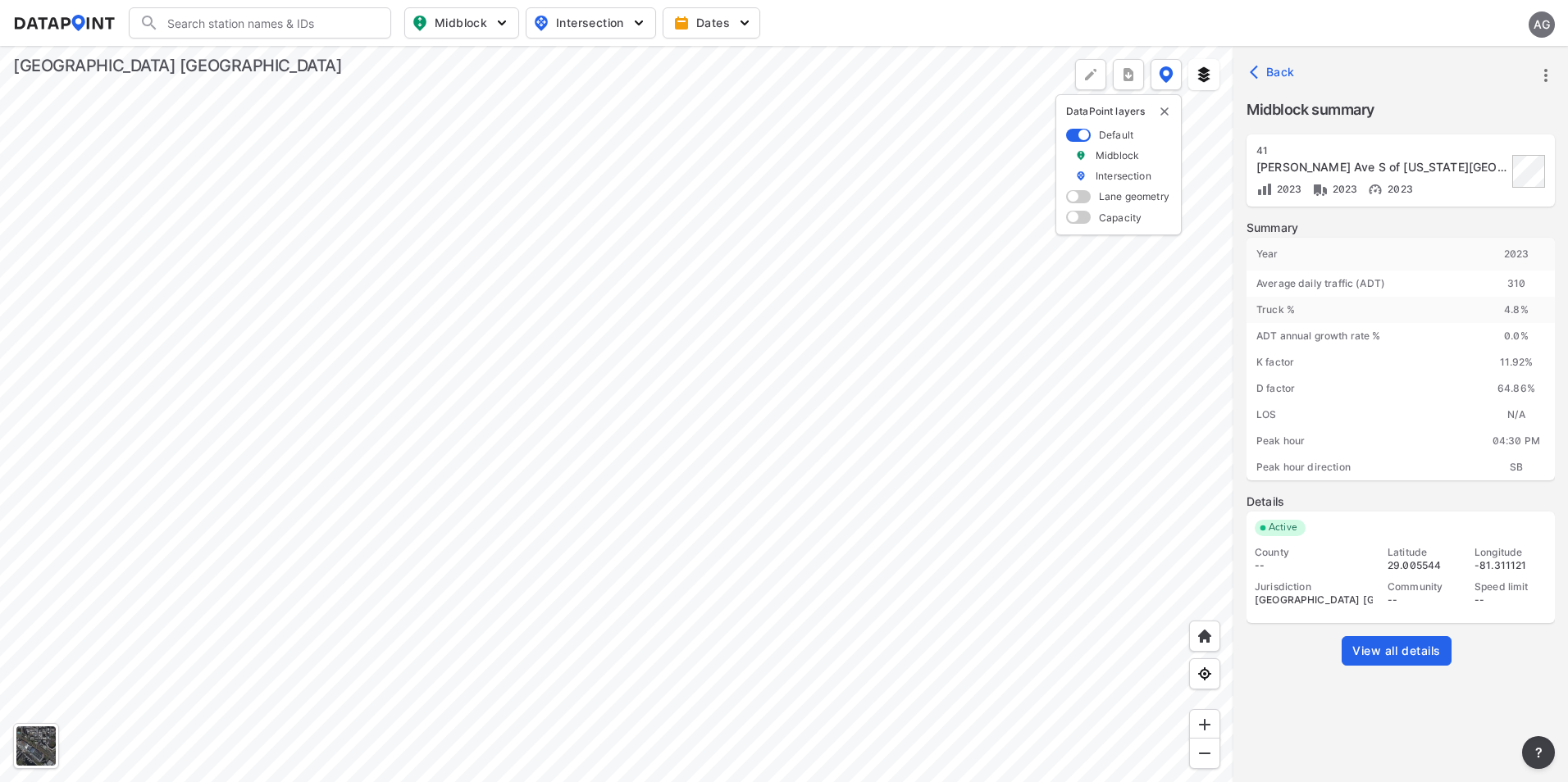
click at [725, 506] on div at bounding box center [617, 413] width 1233 height 736
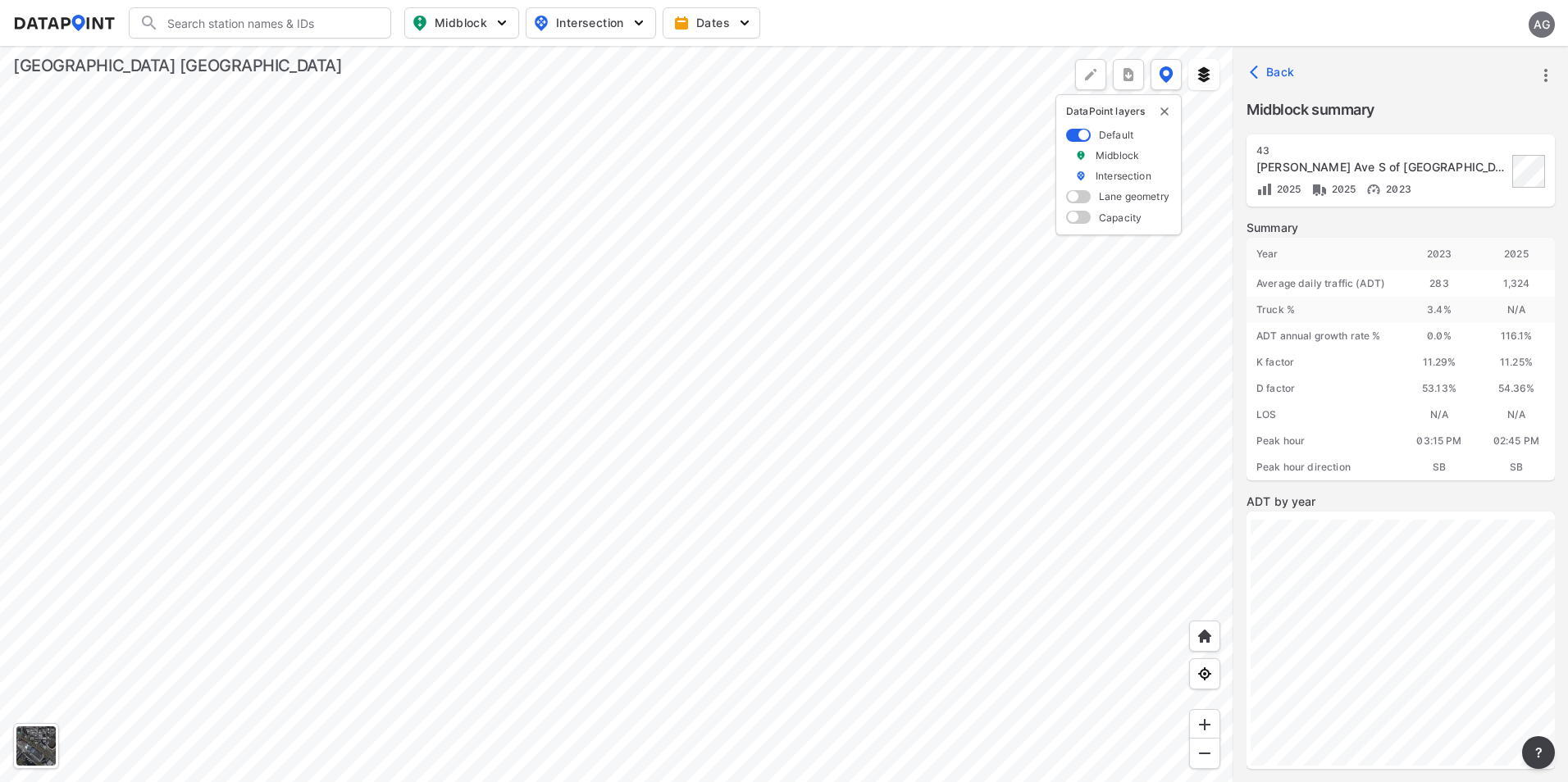
click at [829, 333] on div at bounding box center [617, 413] width 1233 height 736
click at [723, 424] on div at bounding box center [617, 413] width 1233 height 736
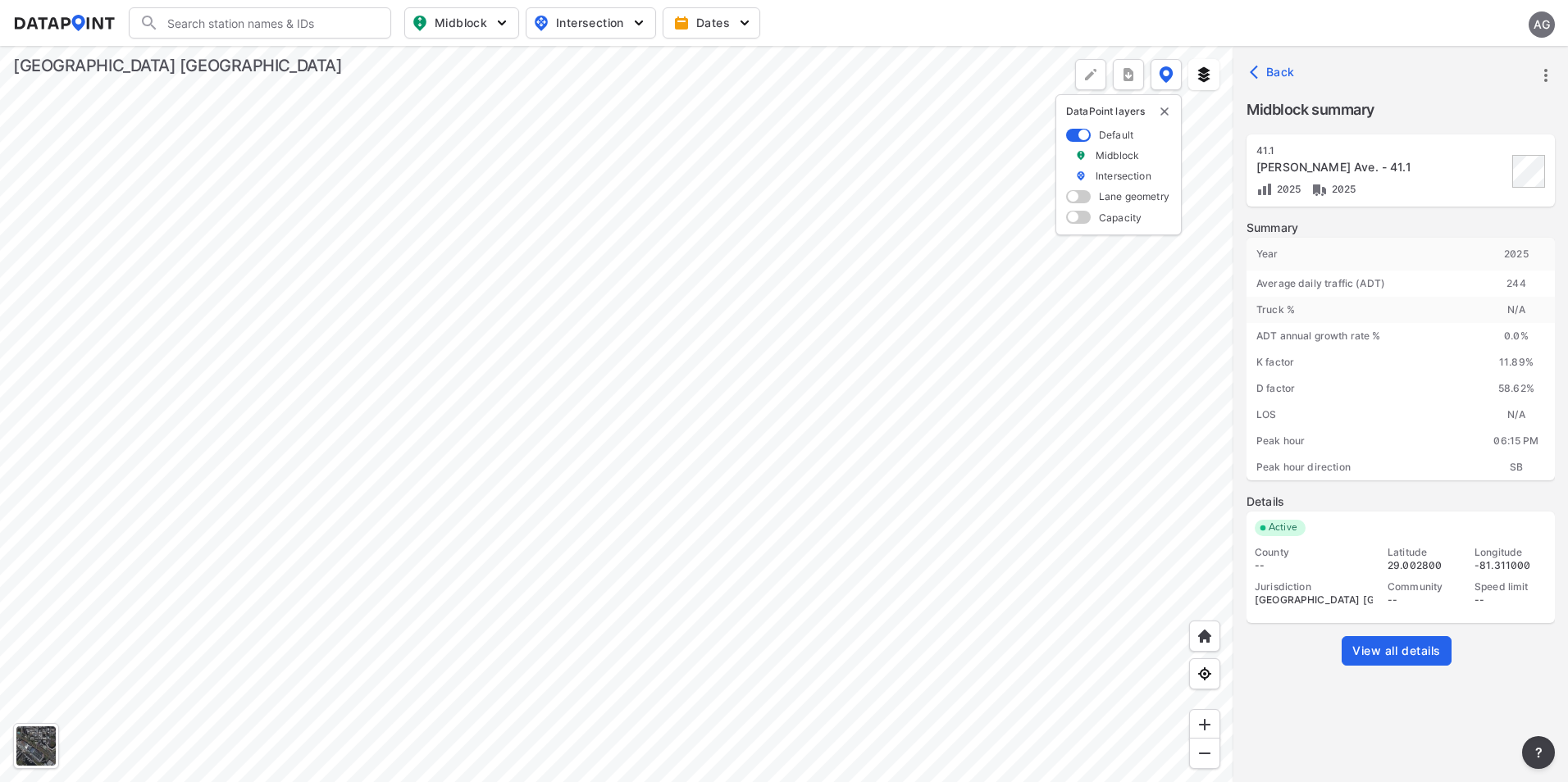
click at [881, 431] on div at bounding box center [617, 413] width 1233 height 736
click at [843, 378] on div at bounding box center [617, 413] width 1233 height 736
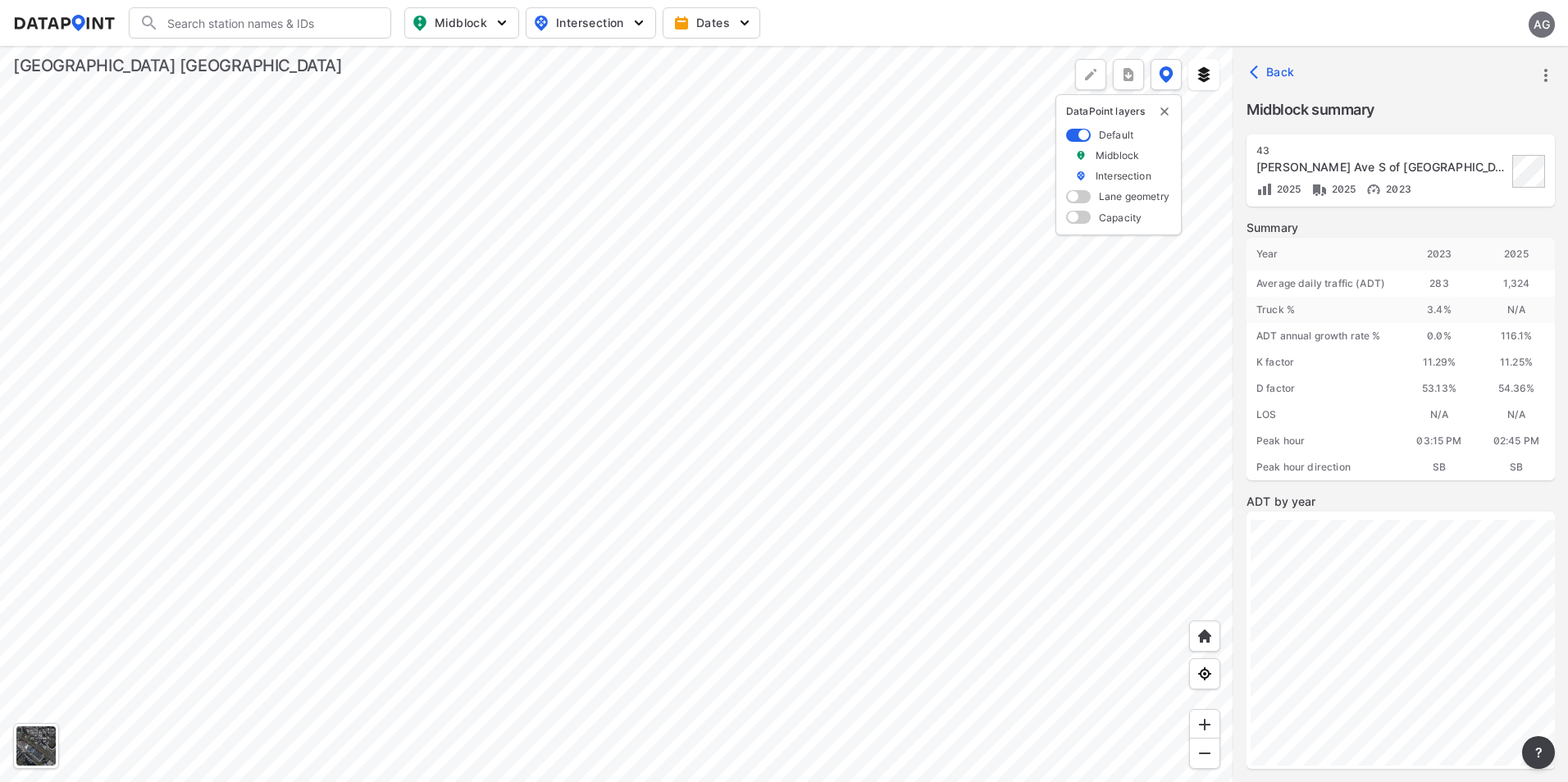
click at [842, 426] on div at bounding box center [617, 413] width 1233 height 736
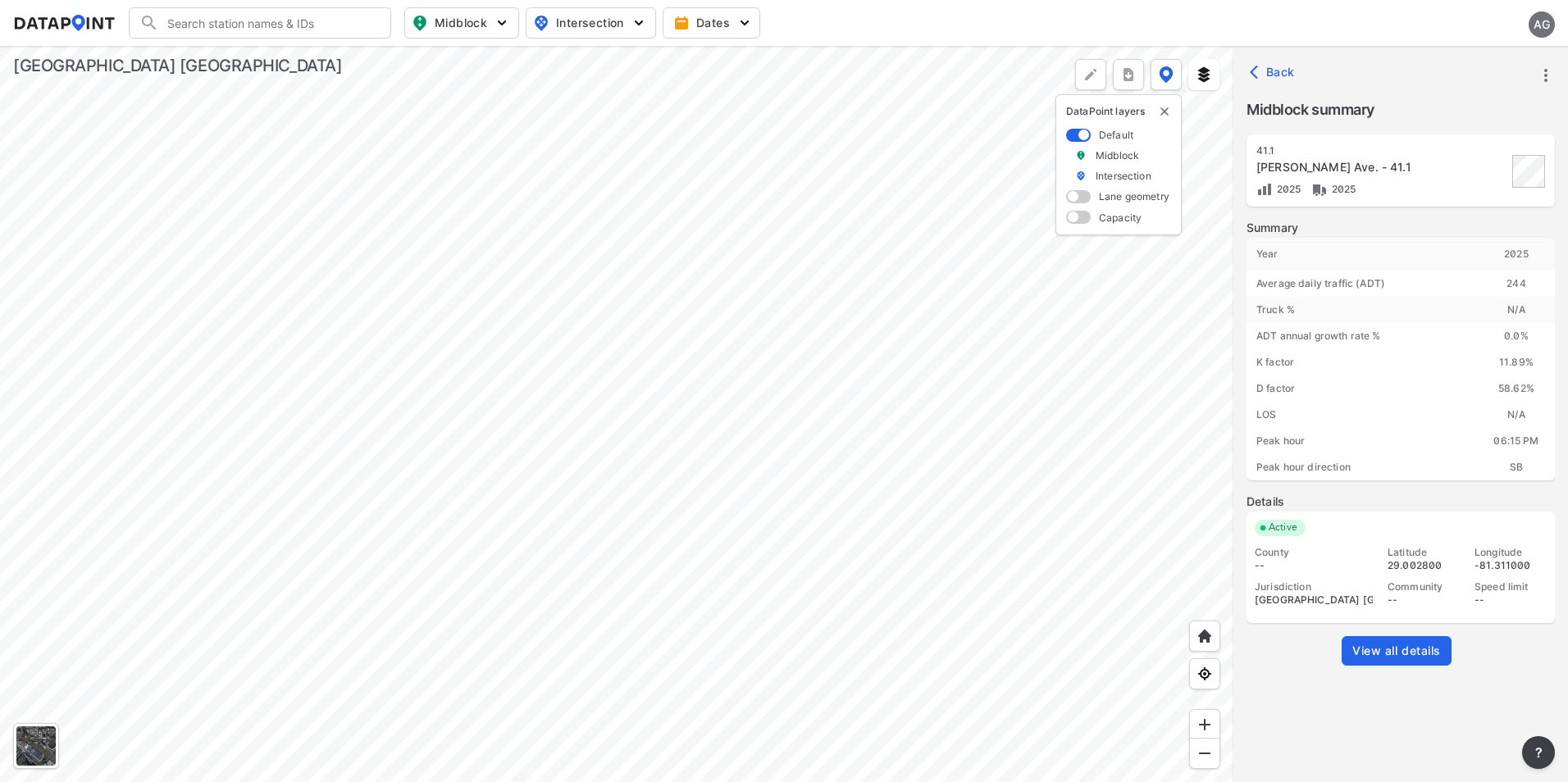
click at [703, 421] on div at bounding box center [617, 413] width 1233 height 736
click at [264, 24] on input "Search" at bounding box center [269, 22] width 221 height 26
type input "w"
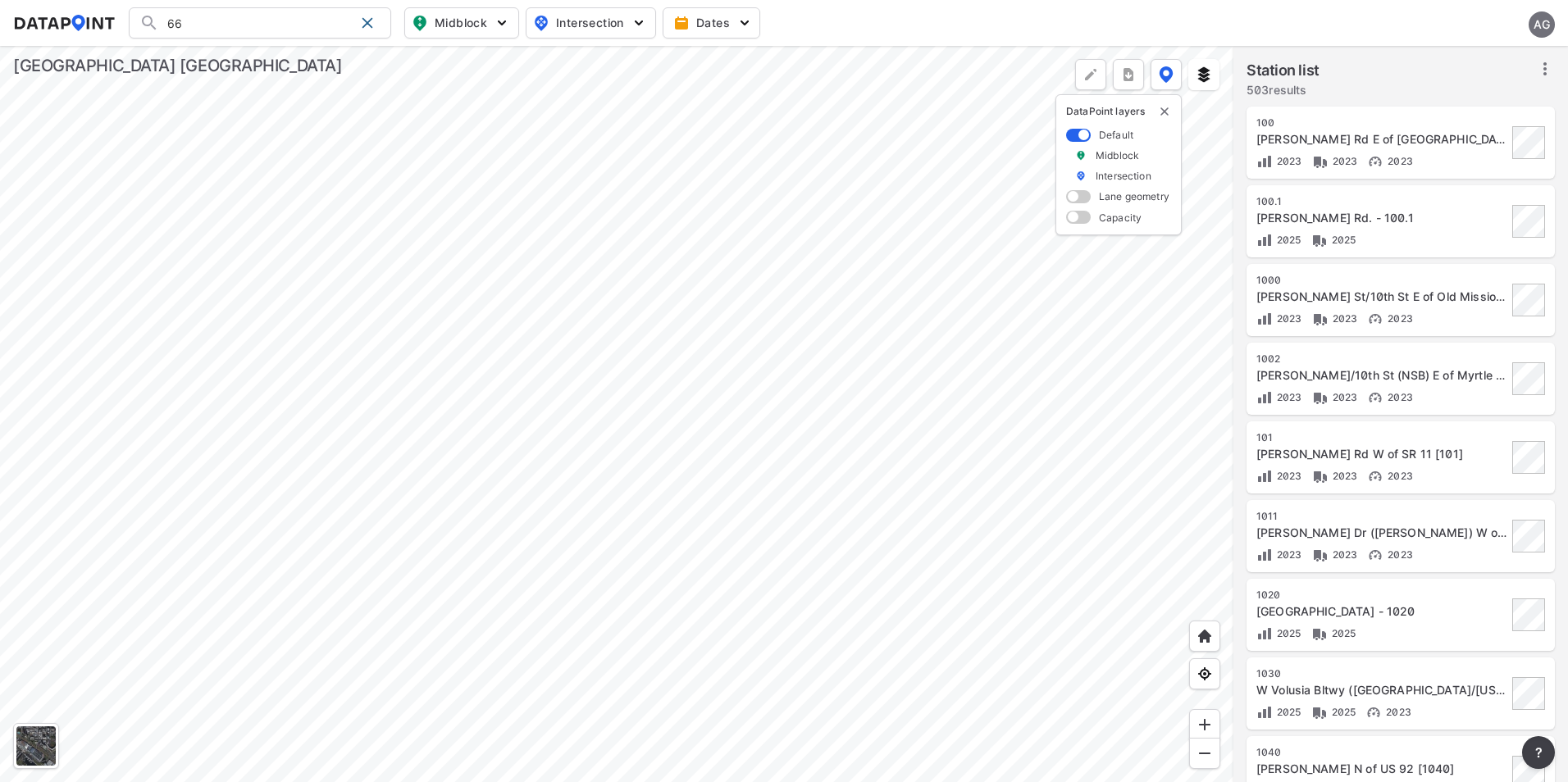
type input "6"
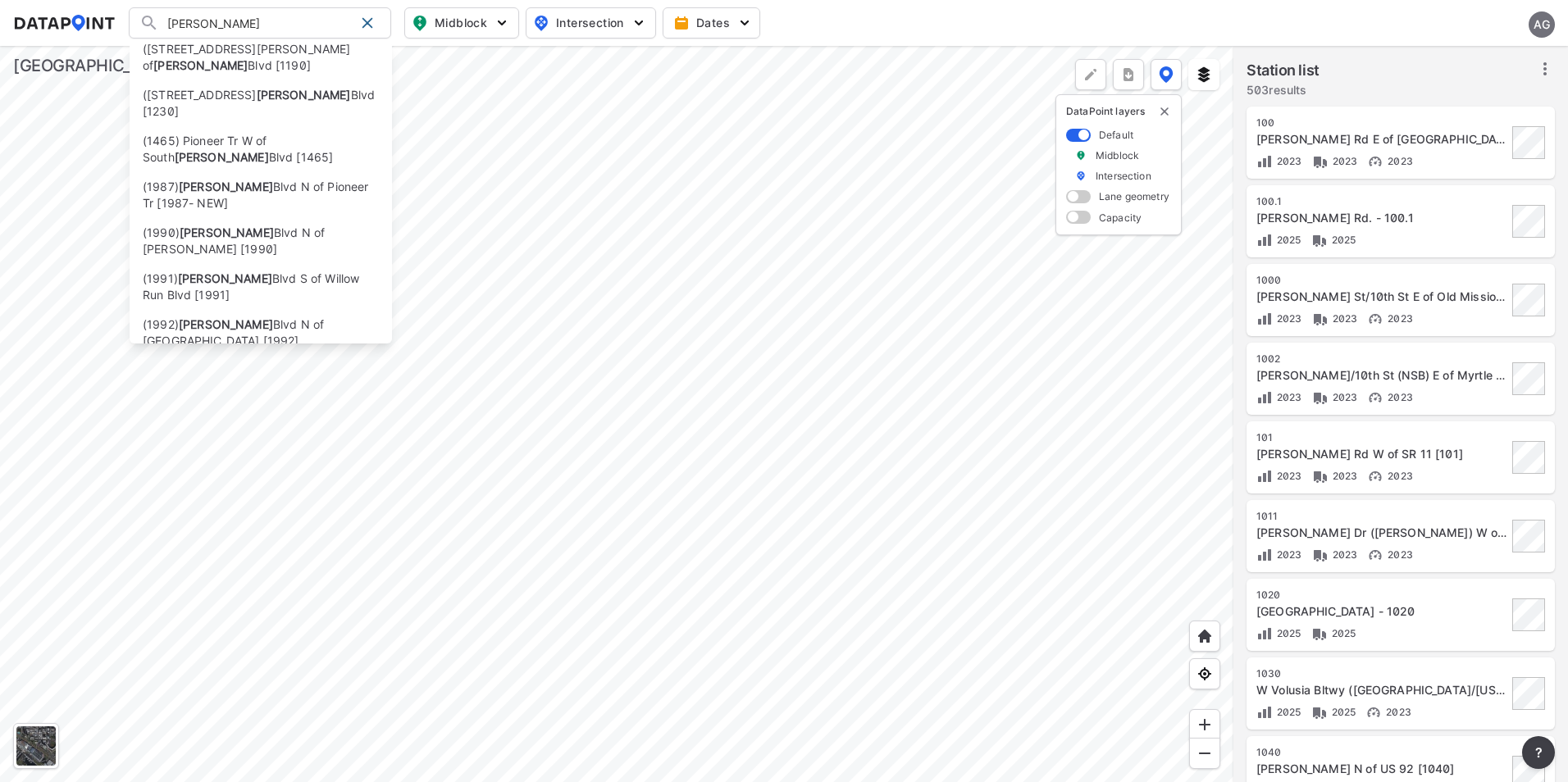
scroll to position [191, 0]
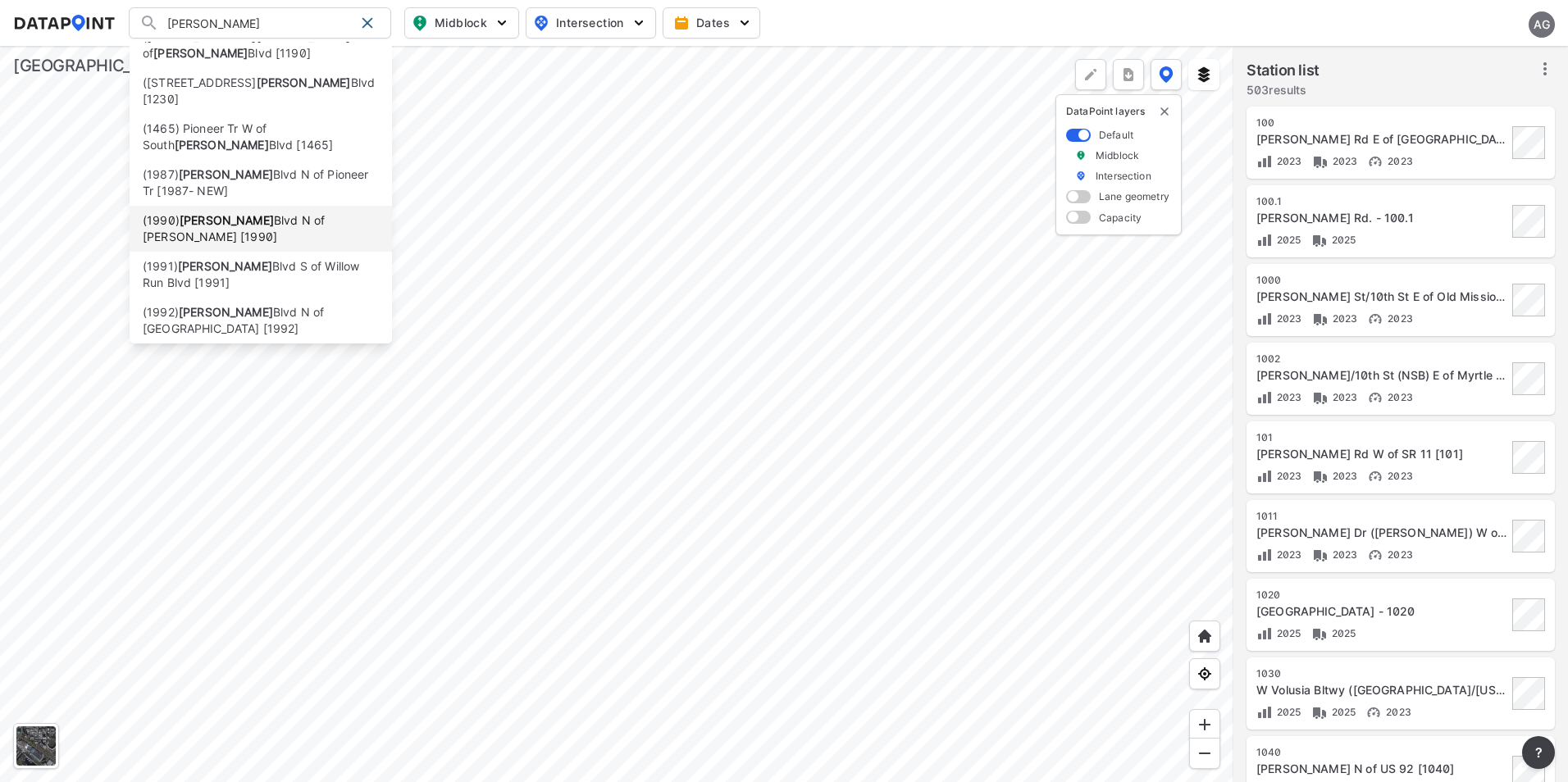
click at [279, 221] on li "(1990) Williamson Blvd N of Taylor Rd [1990]" at bounding box center [260, 228] width 262 height 46
type input "(1990) Williamson Blvd N of Taylor Rd [1990]"
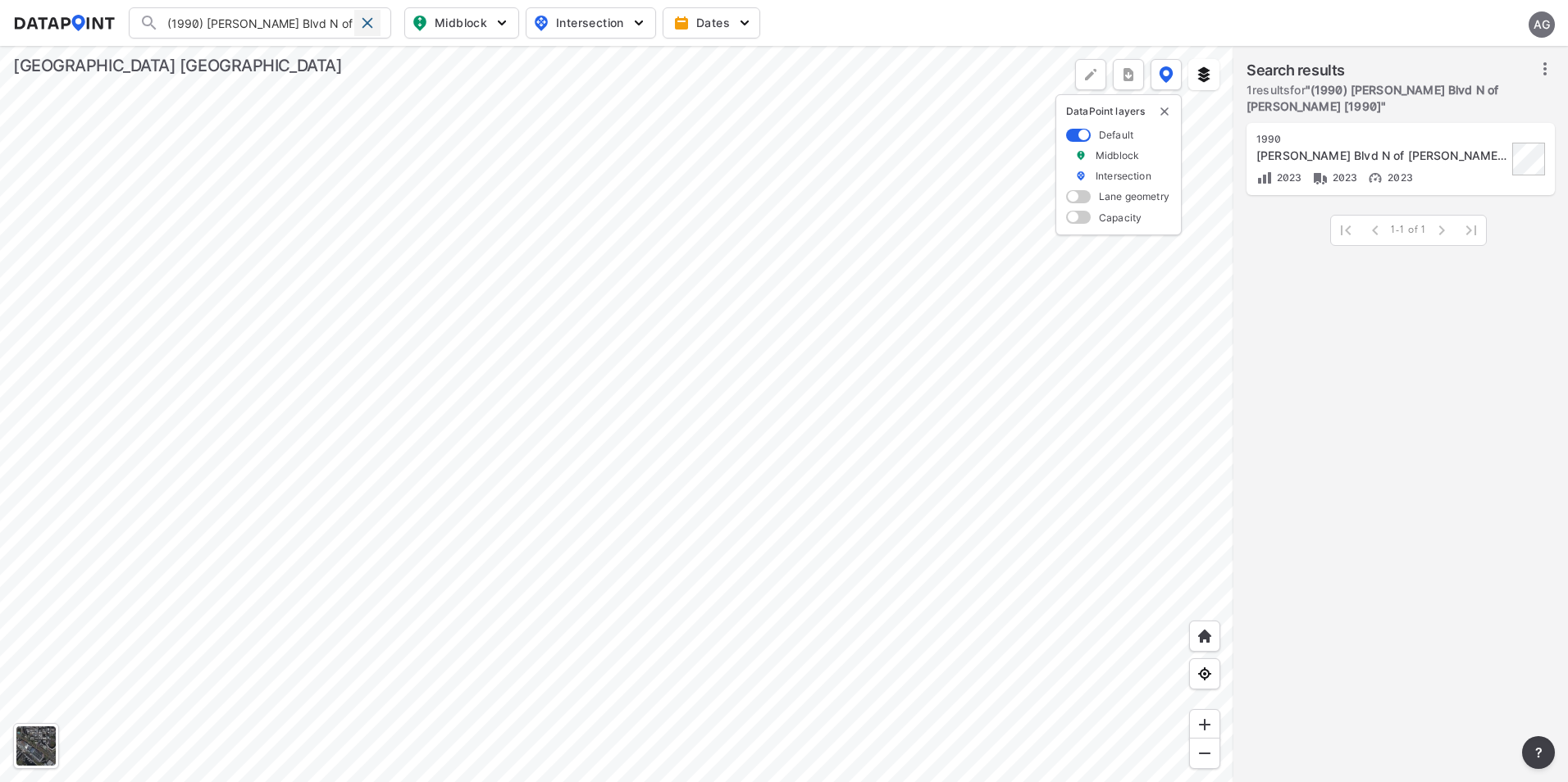
click at [370, 23] on span at bounding box center [367, 22] width 13 height 13
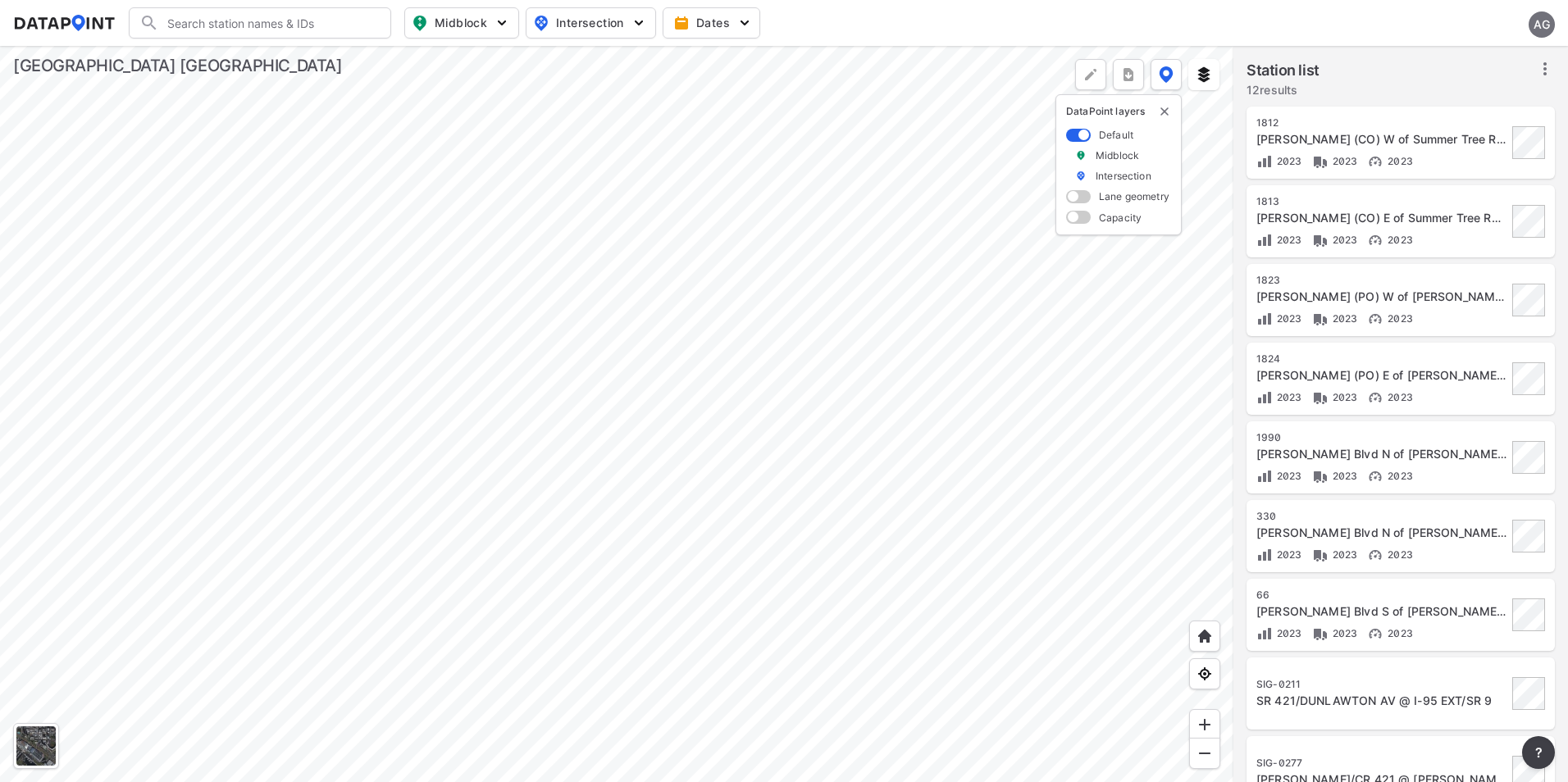
click at [981, 484] on div at bounding box center [617, 413] width 1233 height 736
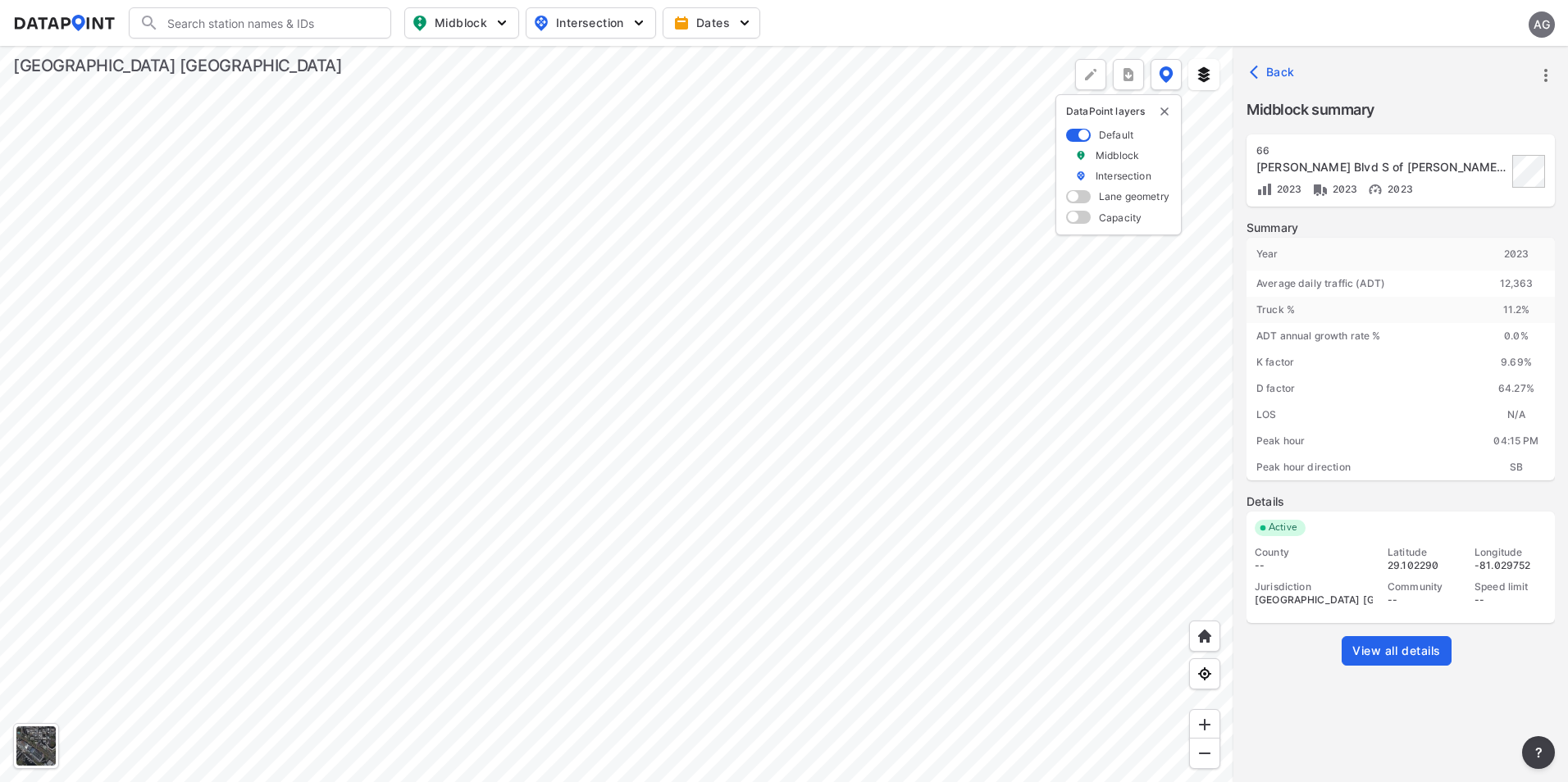
click at [865, 153] on div at bounding box center [617, 413] width 1233 height 736
click at [888, 265] on div at bounding box center [617, 413] width 1233 height 736
click at [925, 316] on div at bounding box center [617, 413] width 1233 height 736
click at [999, 638] on div at bounding box center [617, 413] width 1233 height 736
click at [759, 164] on div at bounding box center [617, 413] width 1233 height 736
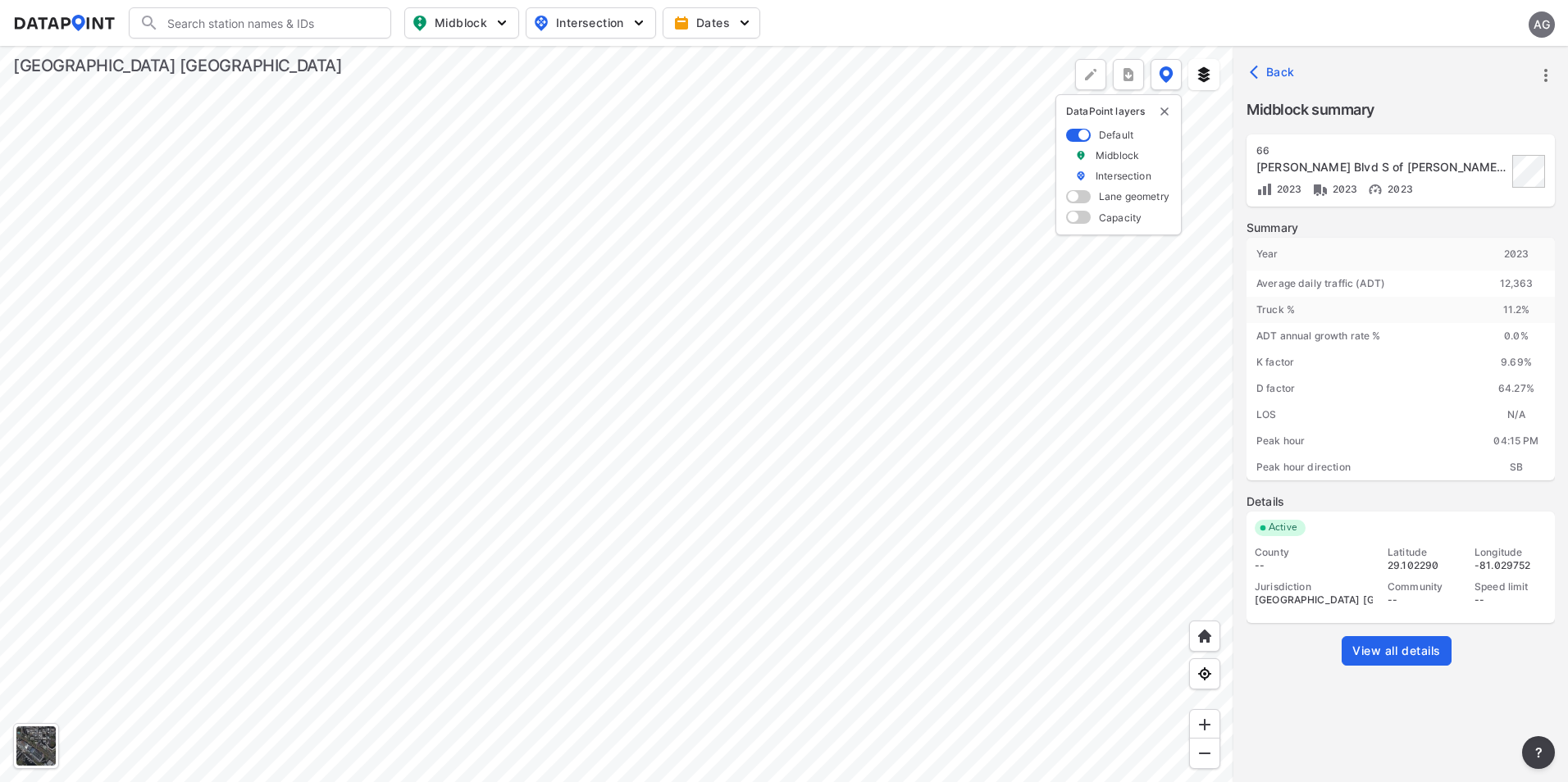
click at [912, 458] on div at bounding box center [617, 413] width 1233 height 736
click at [942, 514] on div at bounding box center [617, 413] width 1233 height 736
click at [798, 158] on div at bounding box center [617, 413] width 1233 height 736
click at [899, 337] on div at bounding box center [617, 413] width 1233 height 736
click at [896, 340] on div at bounding box center [617, 413] width 1233 height 736
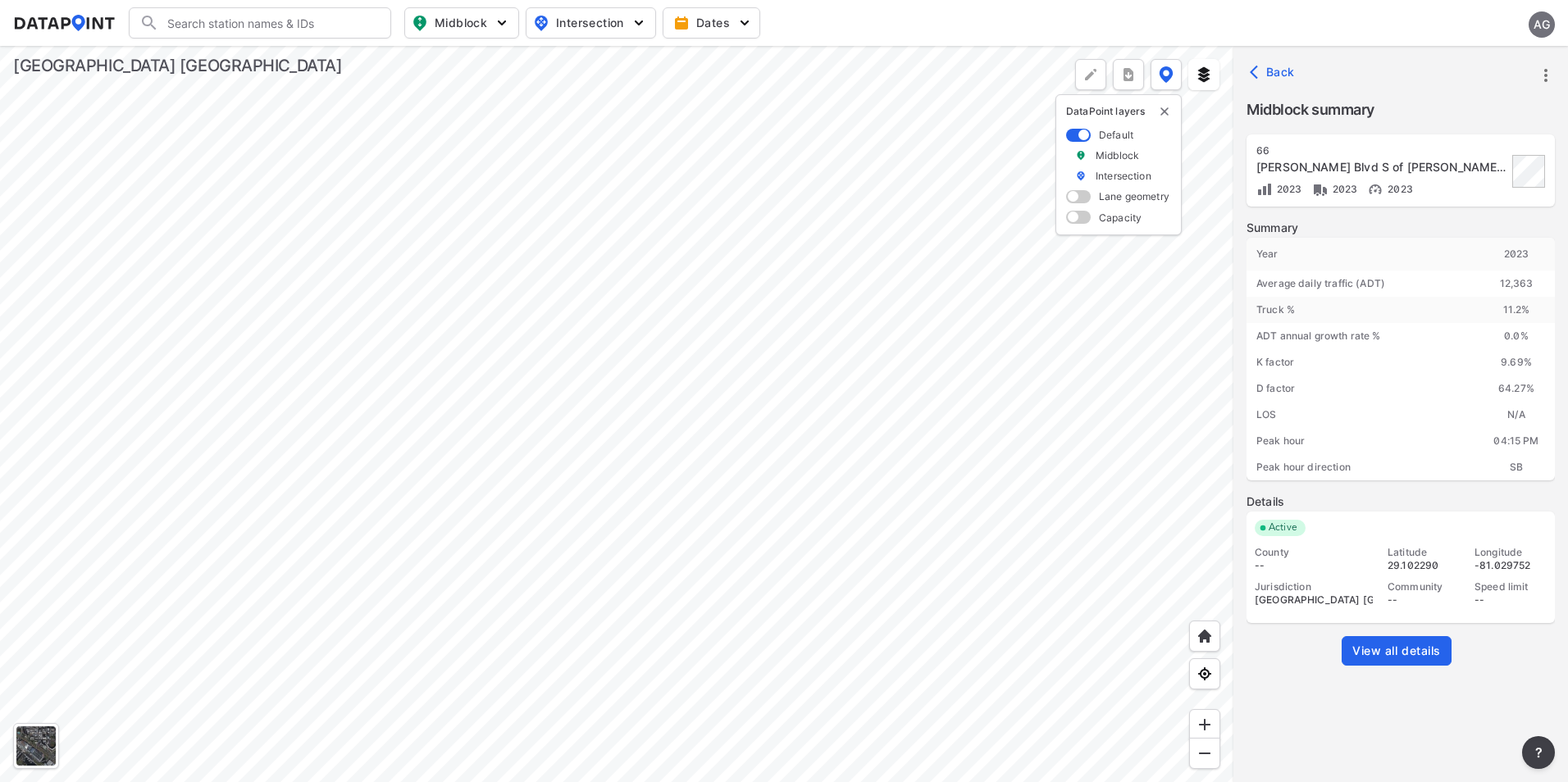
click at [936, 302] on div at bounding box center [617, 413] width 1233 height 736
click at [912, 236] on div at bounding box center [617, 413] width 1233 height 736
click at [908, 192] on div at bounding box center [617, 413] width 1233 height 736
click at [984, 140] on div at bounding box center [617, 413] width 1233 height 736
click at [956, 131] on div at bounding box center [617, 413] width 1233 height 736
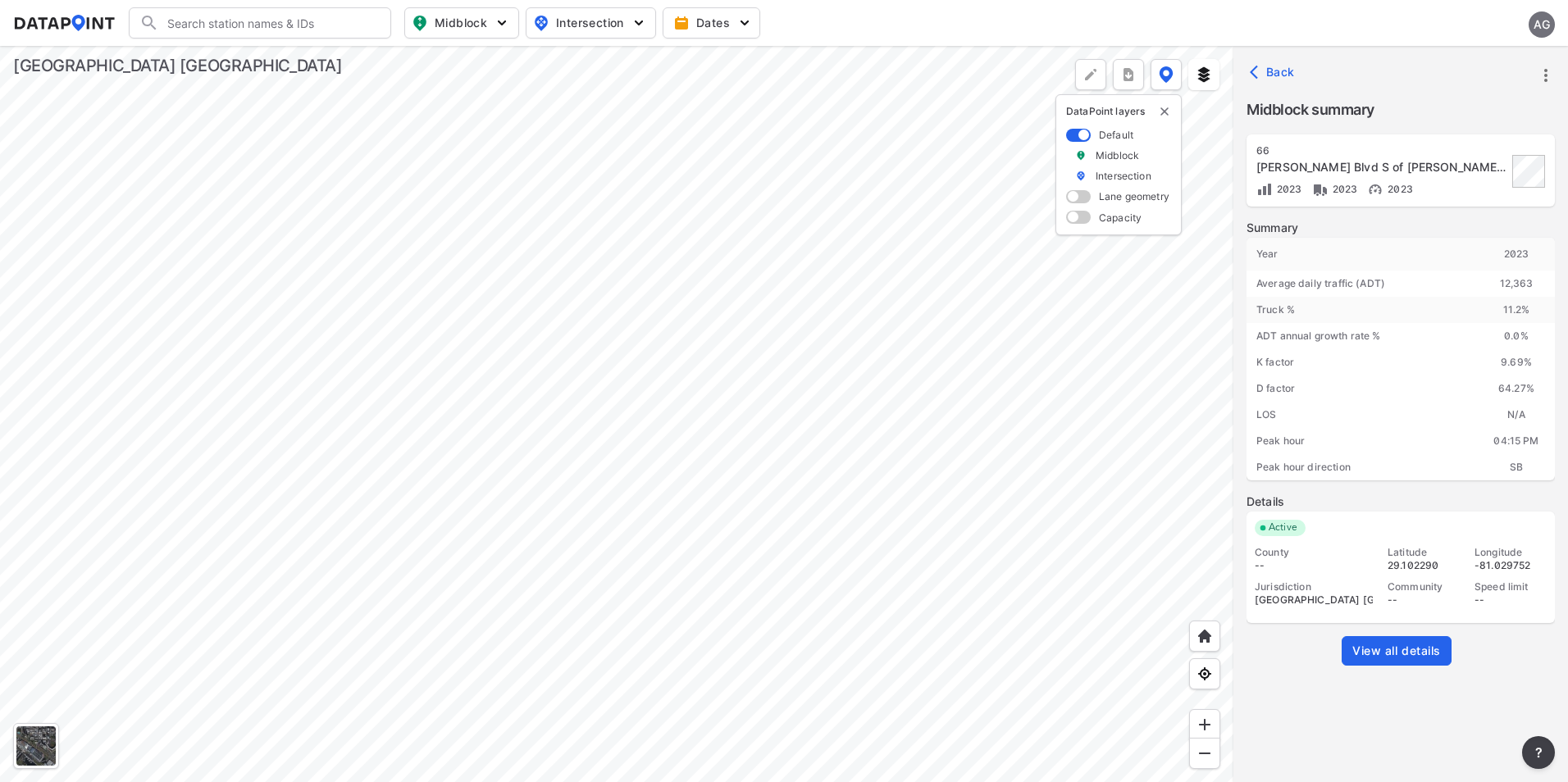
click at [913, 416] on div at bounding box center [617, 413] width 1233 height 736
click at [891, 362] on div at bounding box center [617, 413] width 1233 height 736
click at [753, 469] on div at bounding box center [617, 413] width 1233 height 736
